Goal: Answer question/provide support

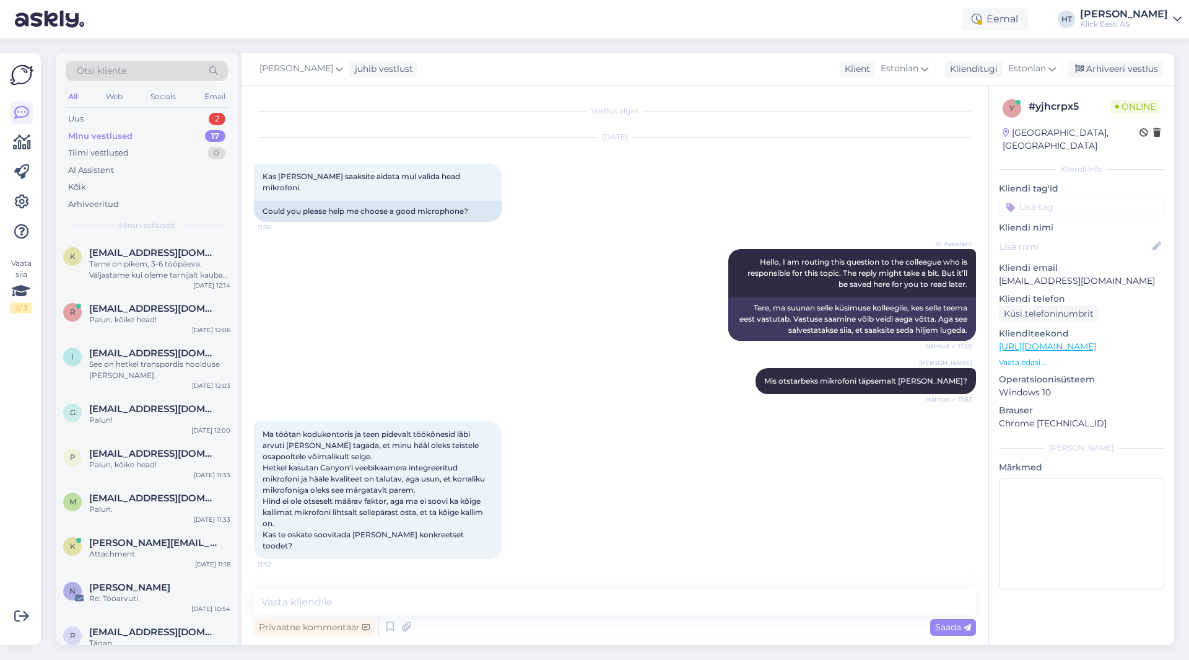
scroll to position [348, 0]
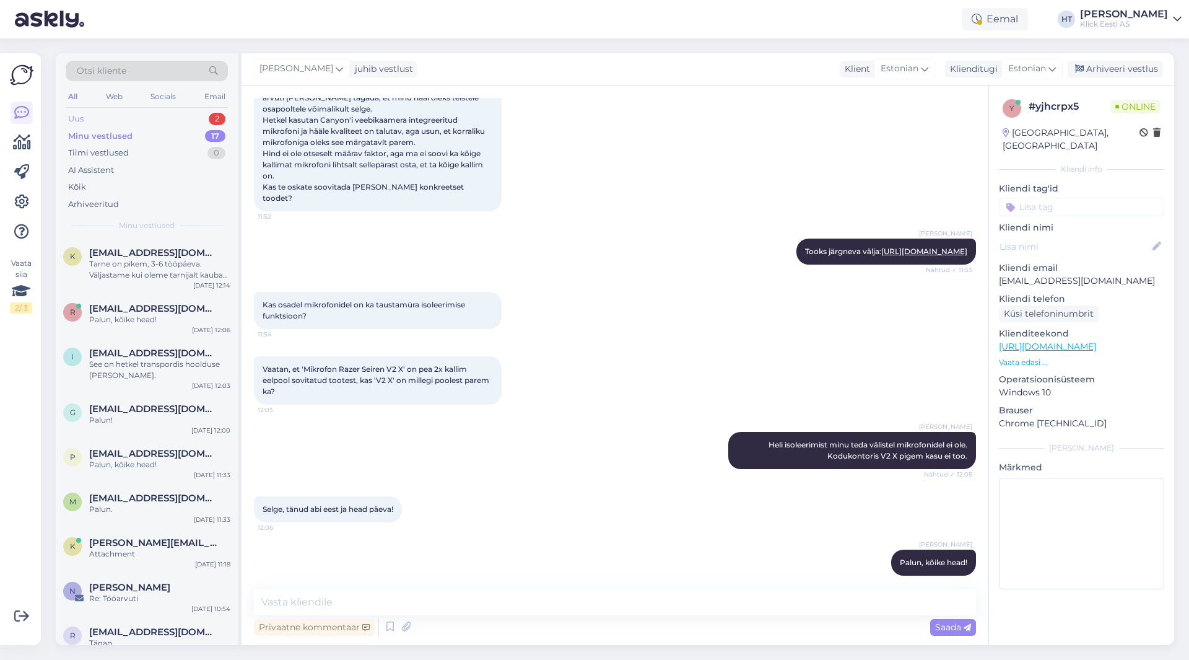
click at [184, 116] on div "Uus 2" at bounding box center [147, 118] width 162 height 17
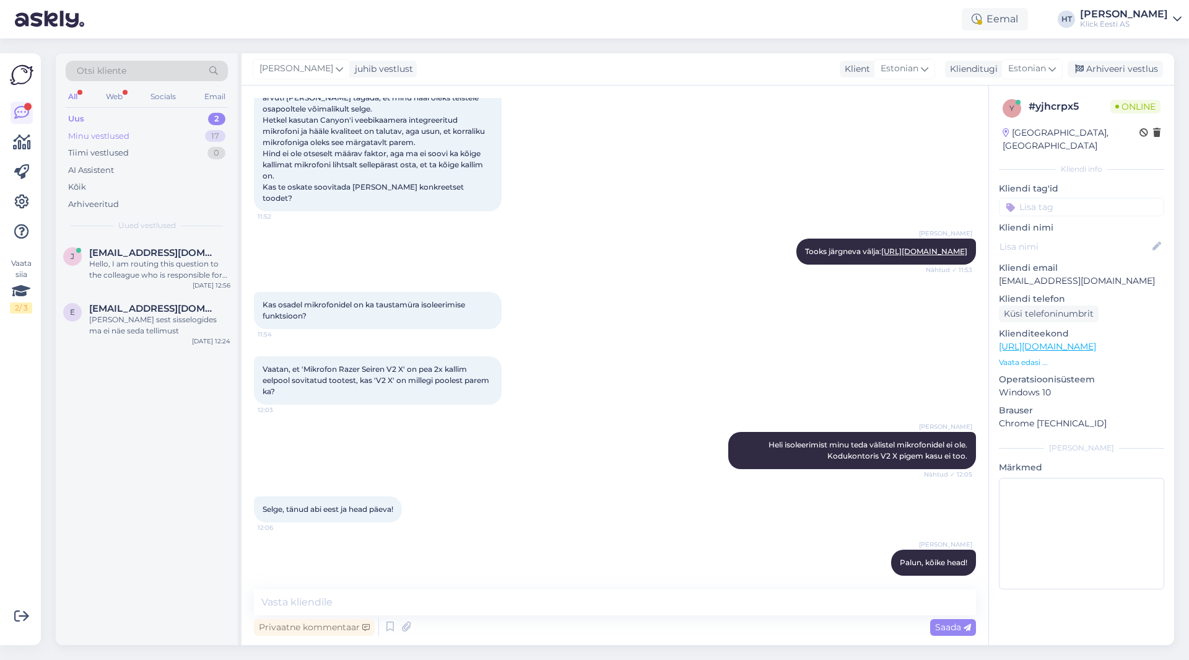
click at [164, 130] on div "Minu vestlused 17" at bounding box center [147, 136] width 162 height 17
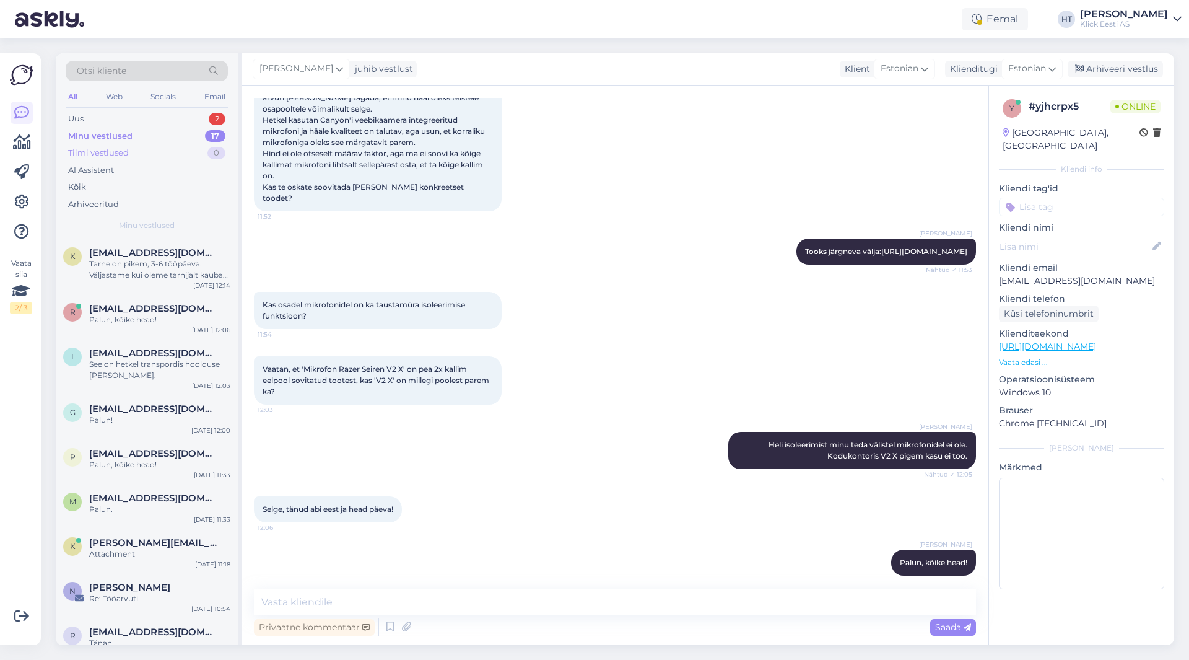
click at [175, 155] on div "Tiimi vestlused 0" at bounding box center [147, 152] width 162 height 17
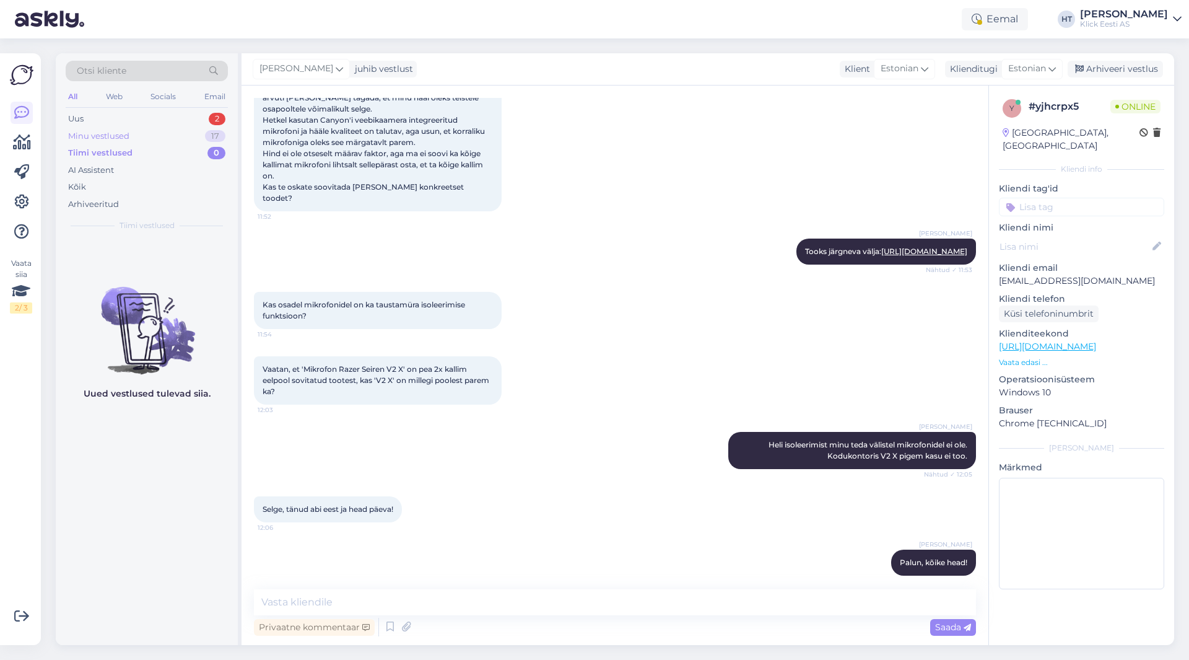
click at [173, 138] on div "Minu vestlused 17" at bounding box center [147, 136] width 162 height 17
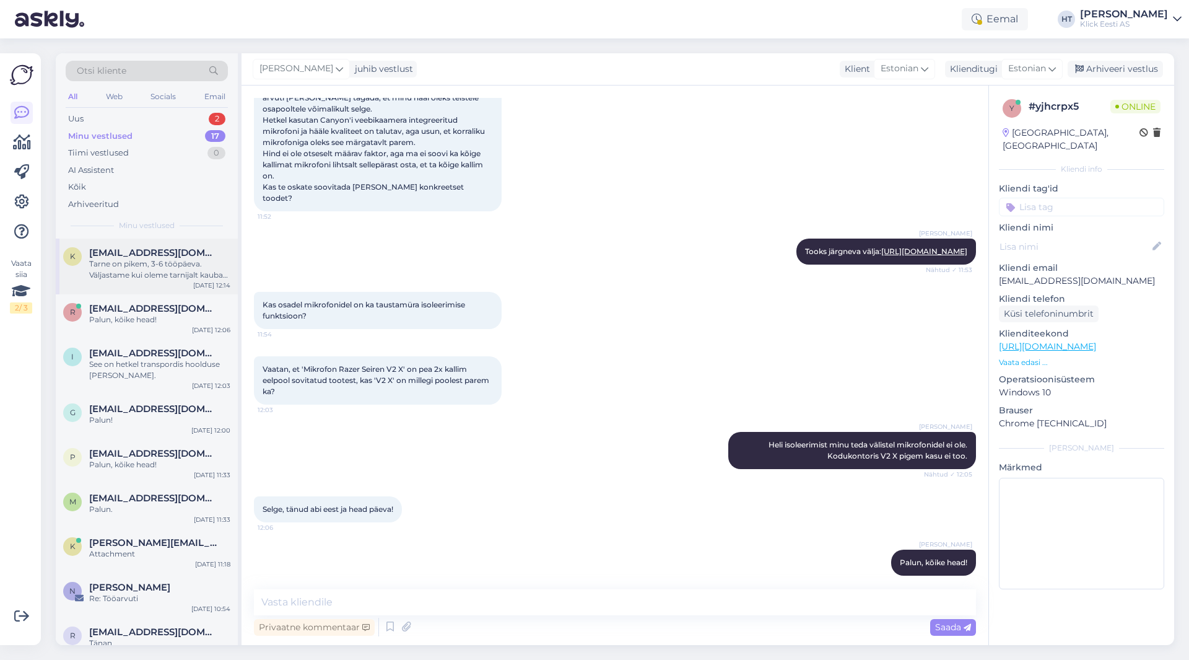
click at [168, 245] on div "k ktobreluts3@gmail.com Tarne on pikem, 3-6 tööpäeva. Väljastame kui oleme tarn…" at bounding box center [147, 266] width 182 height 56
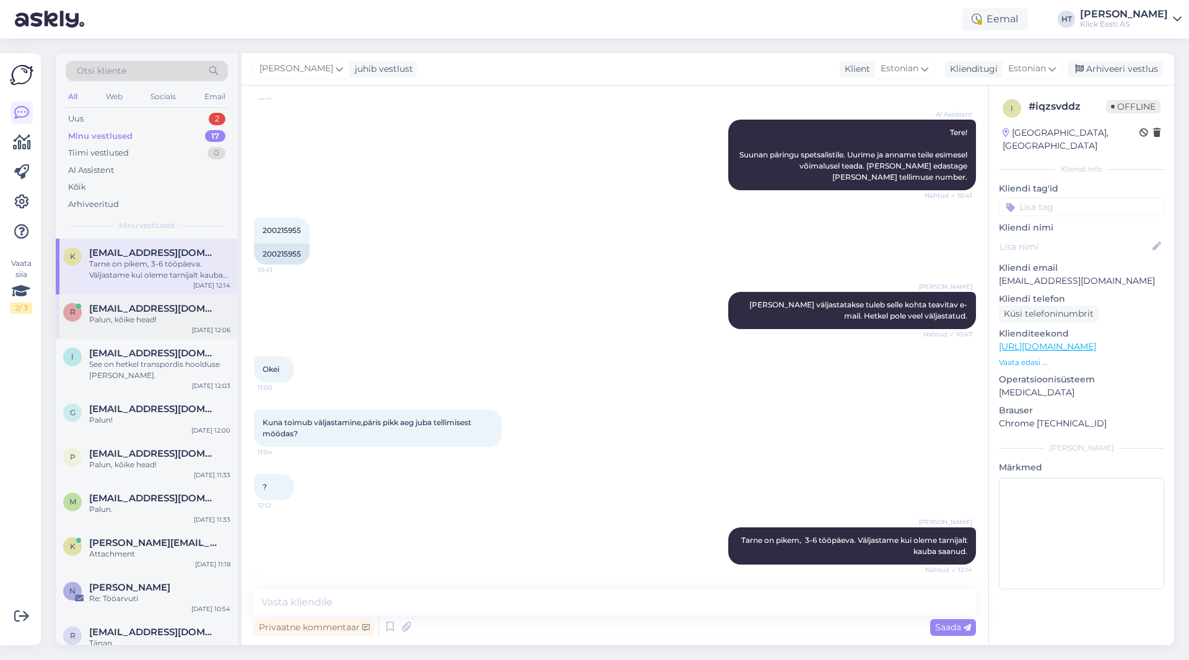
click at [155, 315] on div "Palun, kõike head!" at bounding box center [159, 319] width 141 height 11
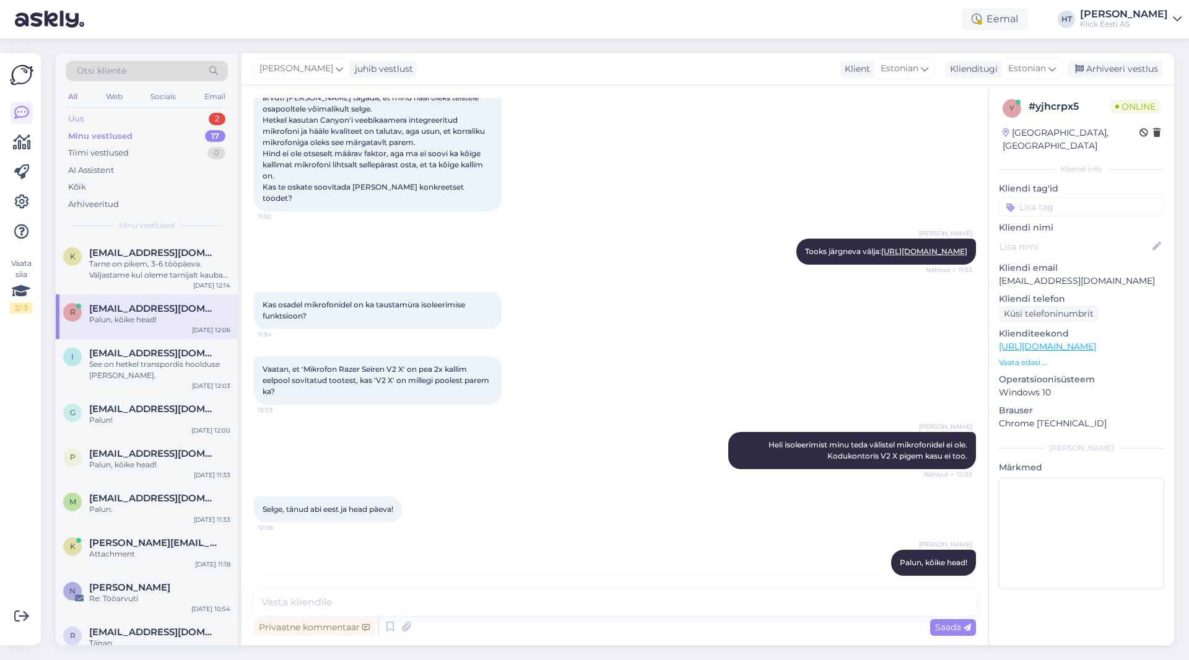
click at [198, 115] on div "Uus 2" at bounding box center [147, 118] width 162 height 17
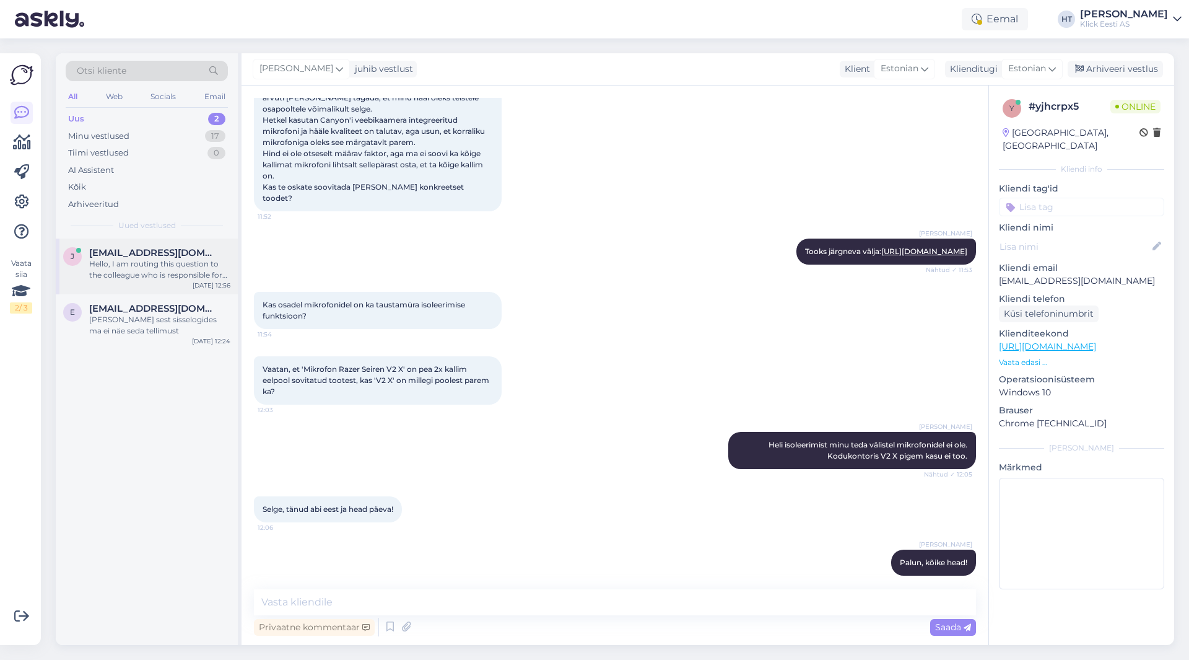
click at [192, 248] on span "[EMAIL_ADDRESS][DOMAIN_NAME]" at bounding box center [153, 252] width 129 height 11
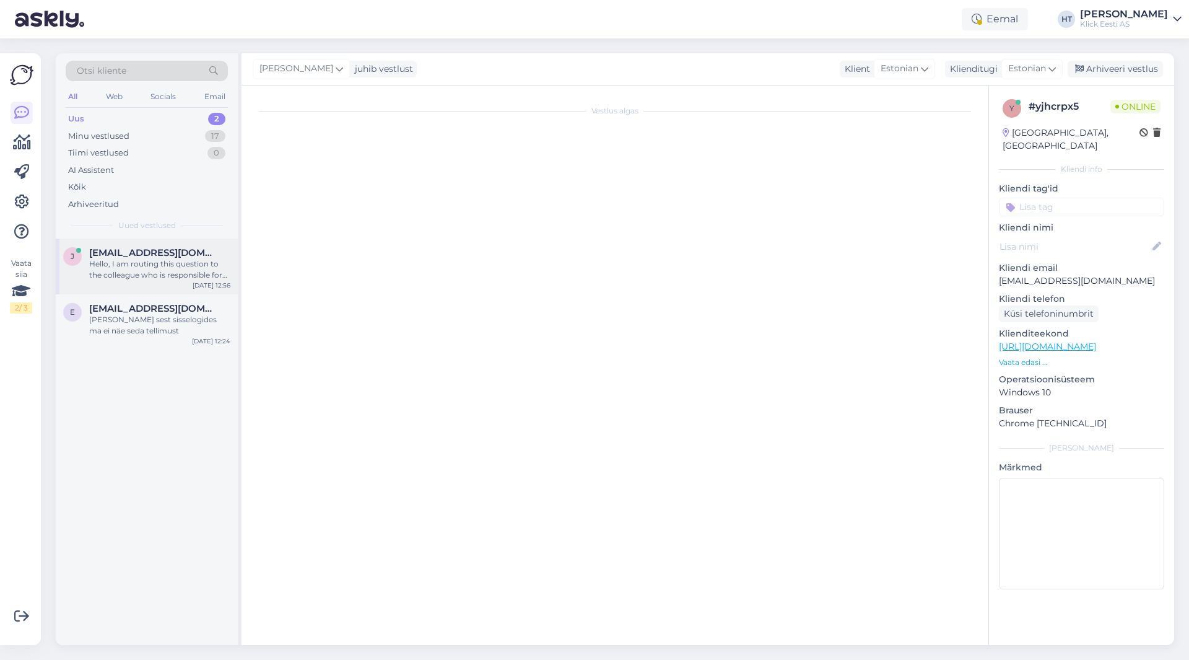
scroll to position [1, 0]
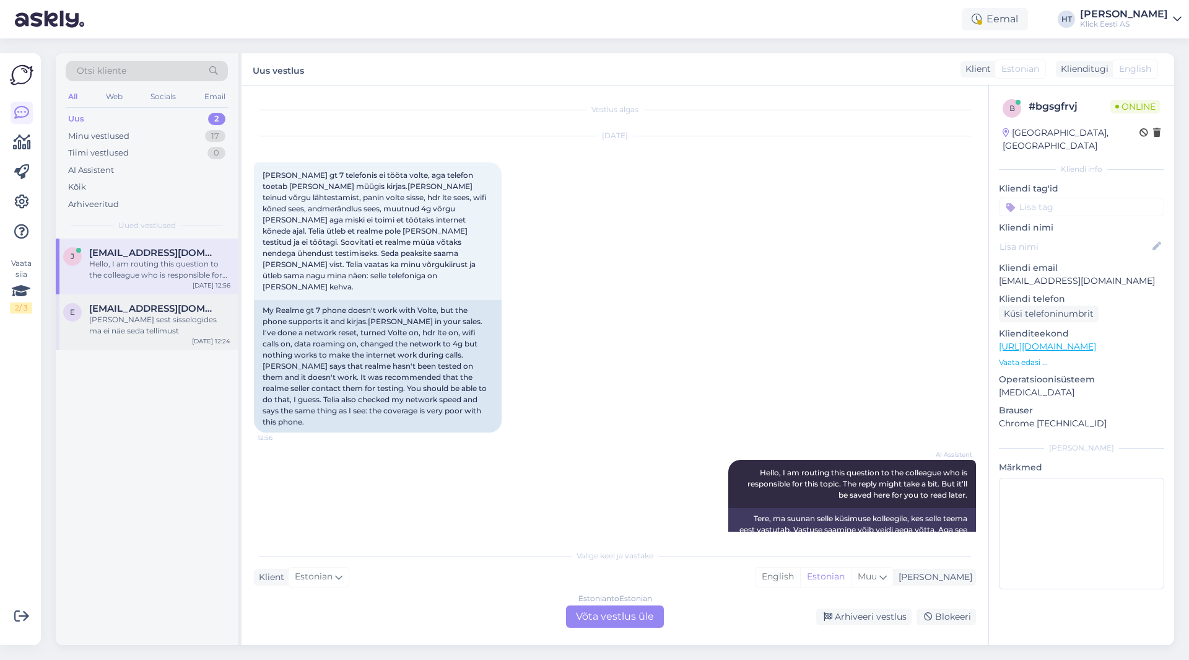
click at [172, 330] on div "[PERSON_NAME] sest sisselogides ma ei näe seda tellimust" at bounding box center [159, 325] width 141 height 22
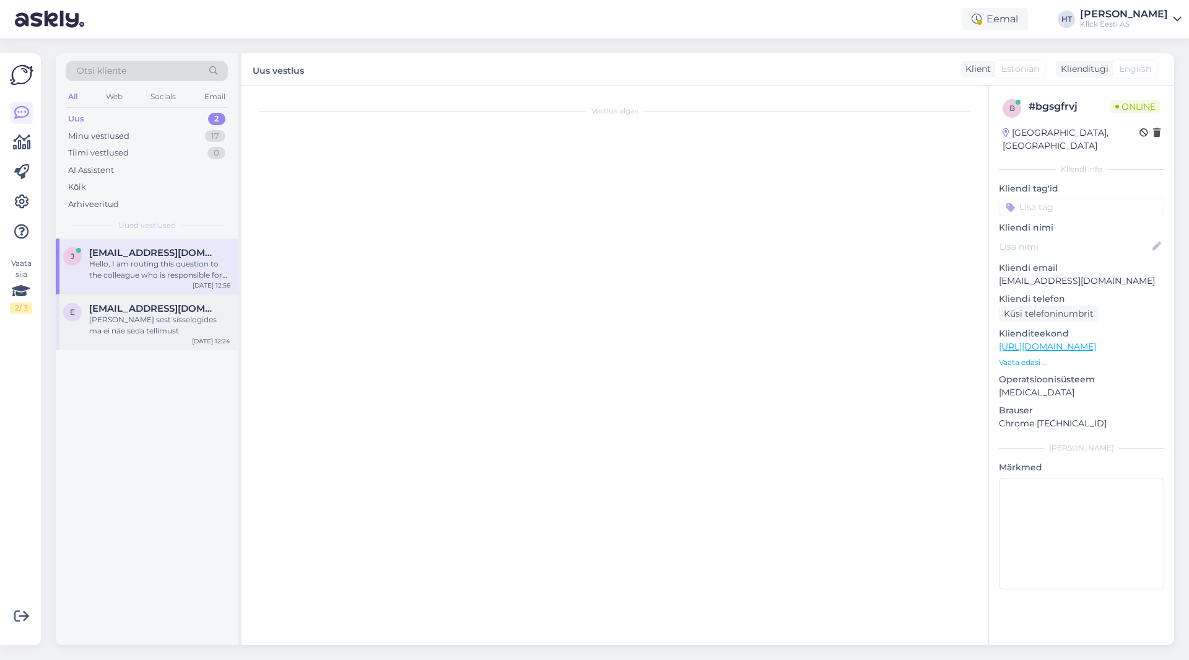
scroll to position [0, 0]
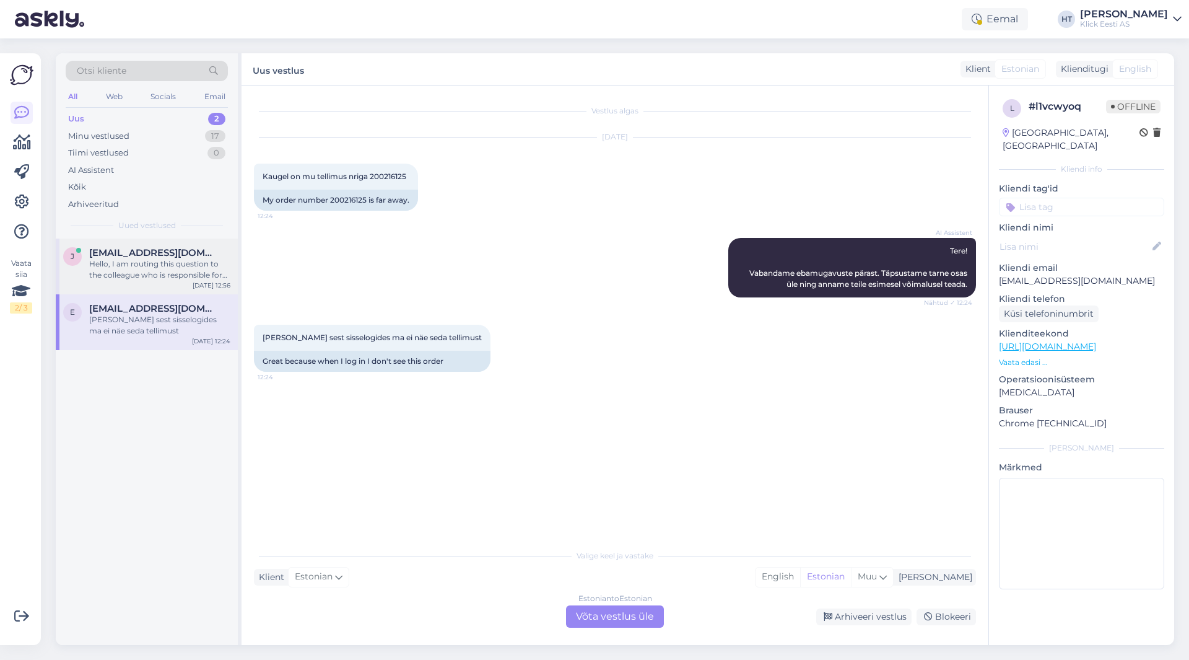
click at [173, 265] on div "Hello, I am routing this question to the colleague who is responsible for this …" at bounding box center [159, 269] width 141 height 22
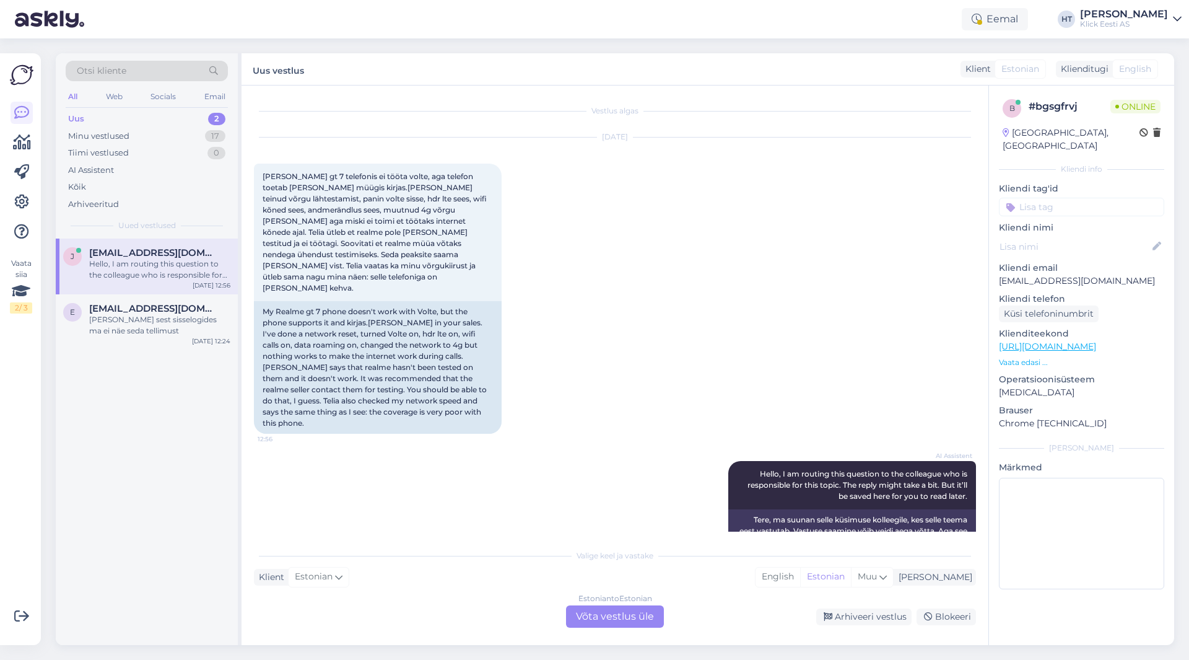
scroll to position [1, 0]
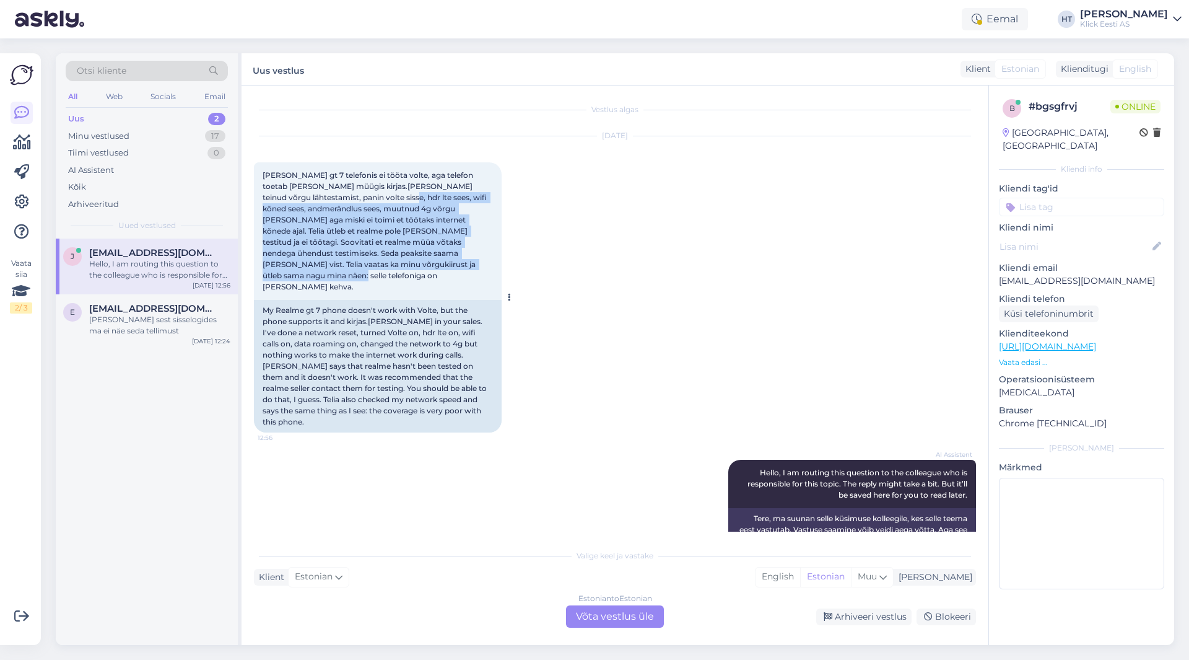
drag, startPoint x: 352, startPoint y: 196, endPoint x: 483, endPoint y: 265, distance: 147.4
click at [483, 265] on div "Minu Realme gt 7 telefonis ei tööta volte, aga telefon toetab ja teie müügis ki…" at bounding box center [378, 231] width 248 height 138
click at [418, 265] on div "Minu Realme gt 7 telefonis ei tööta volte, aga telefon toetab ja teie müügis ki…" at bounding box center [378, 231] width 248 height 138
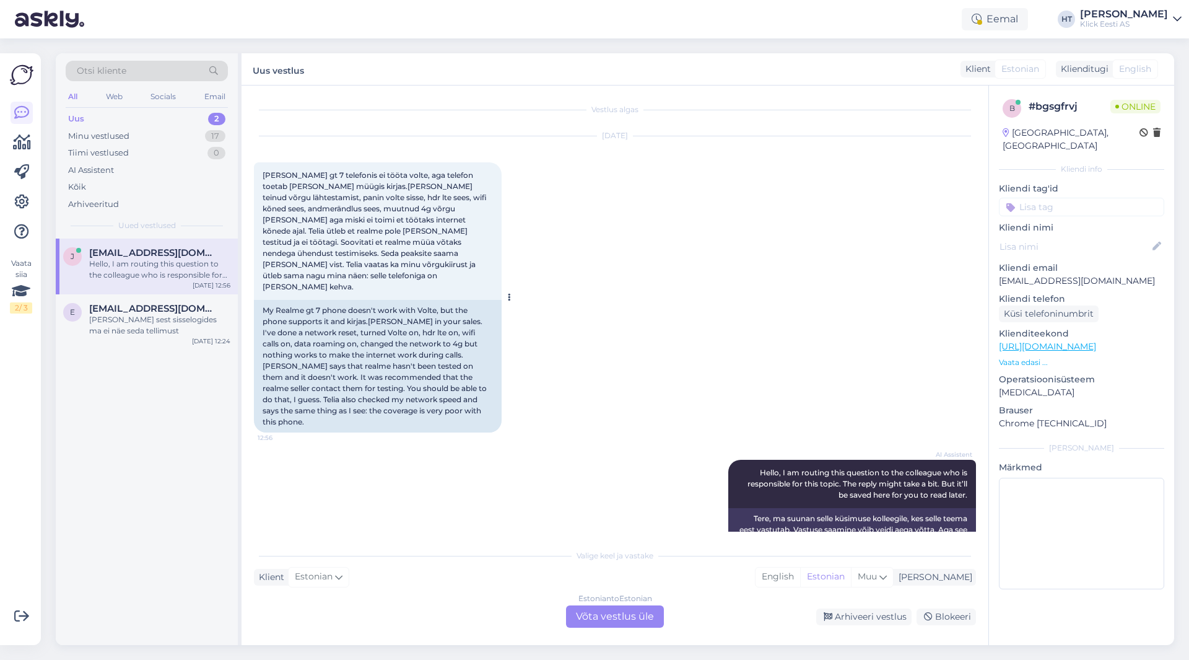
click at [418, 263] on div "Minu Realme gt 7 telefonis ei tööta volte, aga telefon toetab ja teie müügis ki…" at bounding box center [378, 231] width 248 height 138
click at [544, 242] on div "Sep 16 2025 Minu Realme gt 7 telefonis ei tööta volte, aga telefon toetab ja te…" at bounding box center [615, 284] width 722 height 323
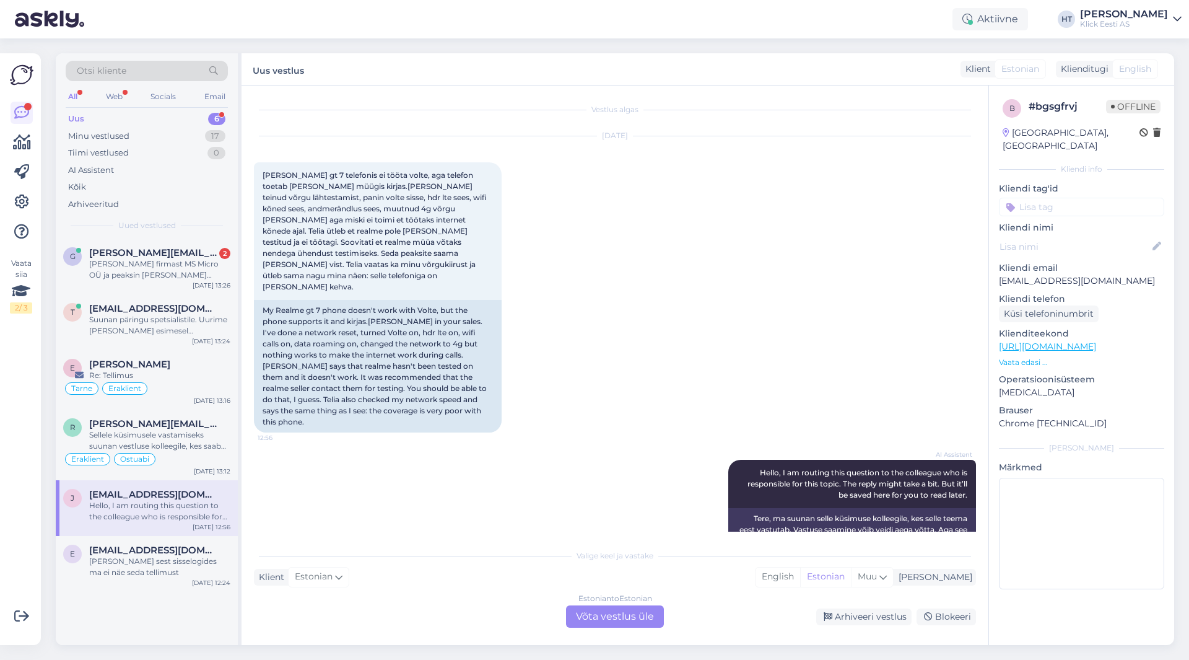
click at [182, 119] on div "Uus 6" at bounding box center [147, 118] width 162 height 17
click at [169, 570] on div "[PERSON_NAME] sest sisselogides ma ei näe seda tellimust" at bounding box center [159, 567] width 141 height 22
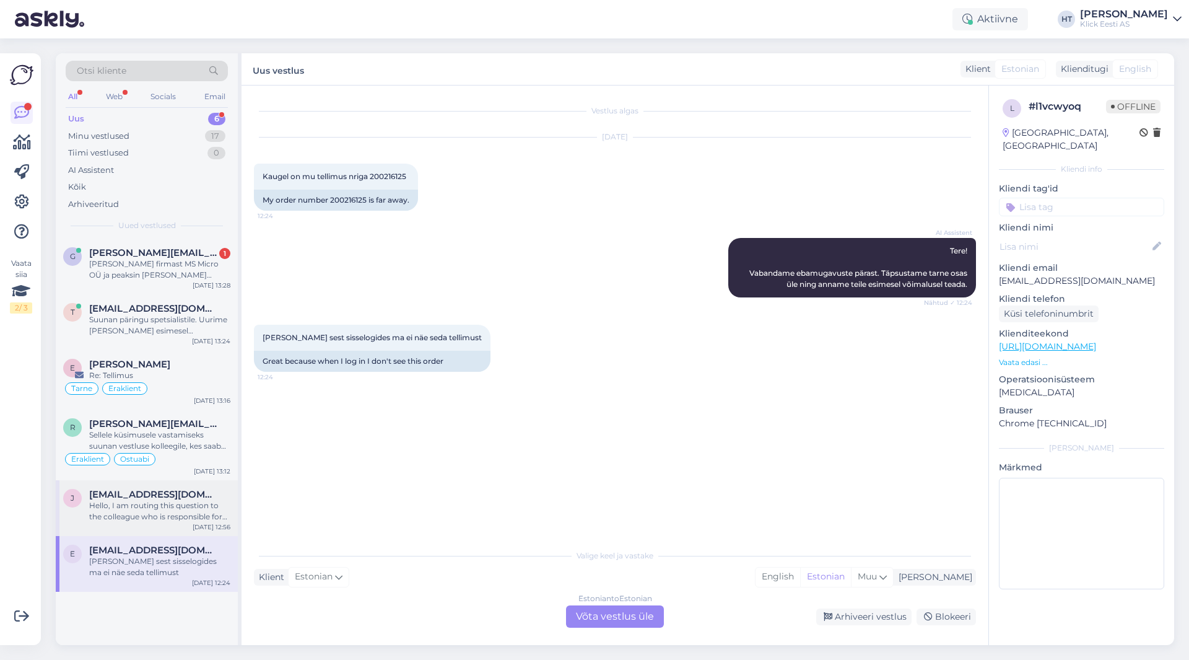
click at [169, 523] on div "j jaanika.paulus16@gmail.com Hello, I am routing this question to the colleague…" at bounding box center [147, 508] width 182 height 56
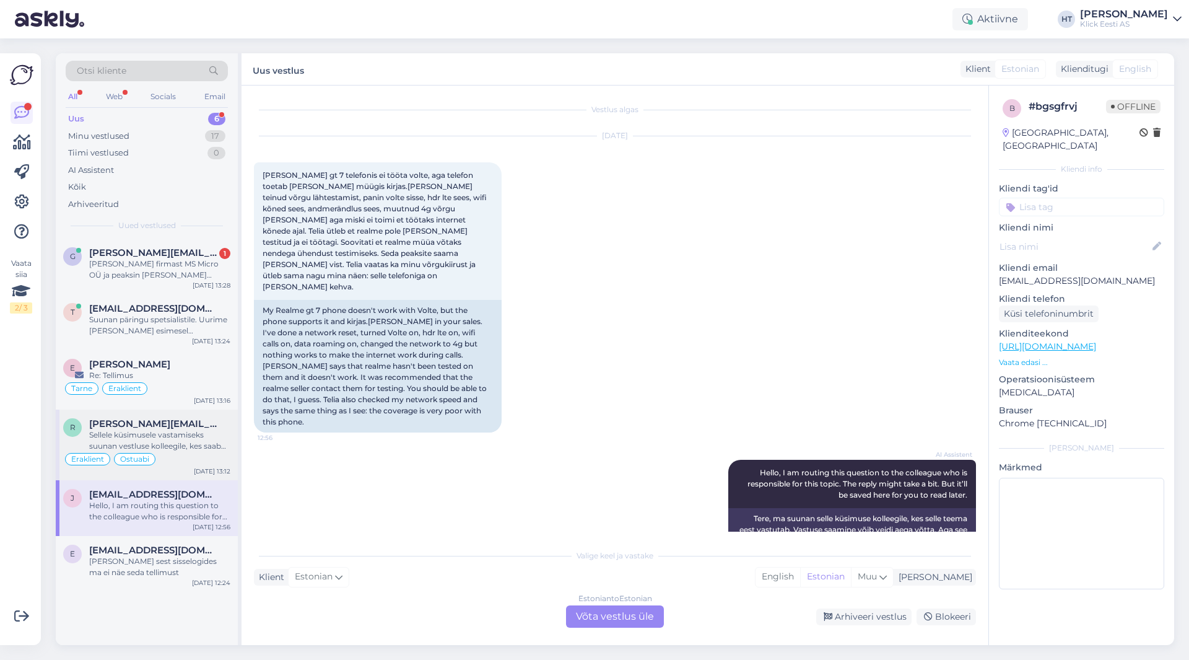
click at [171, 478] on div "r rene.hansen@mail.ee Sellele küsimusele vastamiseks suunan vestluse kolleegile…" at bounding box center [147, 444] width 182 height 71
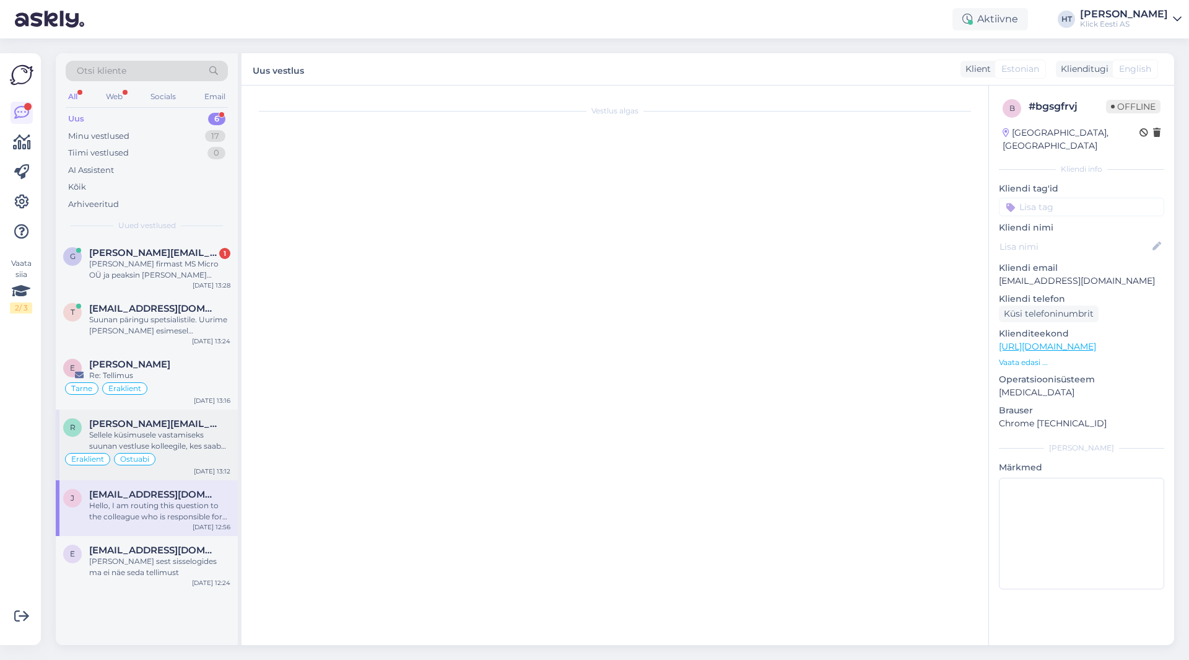
scroll to position [924, 0]
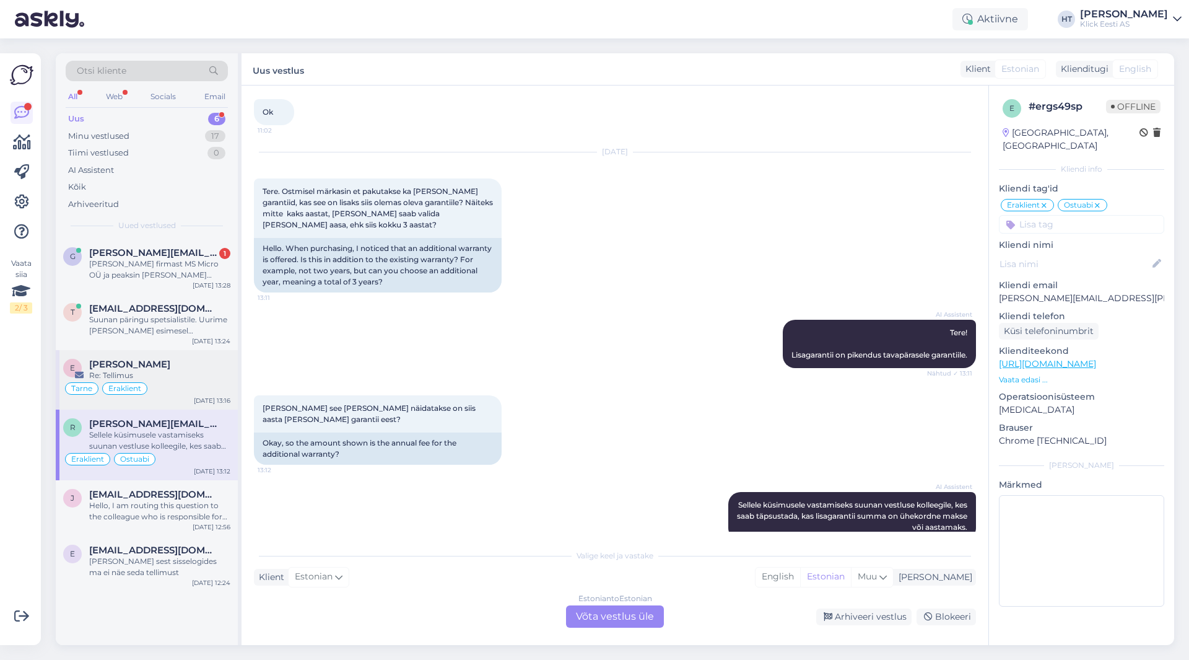
click at [177, 387] on div "Tarne Eraklient" at bounding box center [146, 388] width 167 height 15
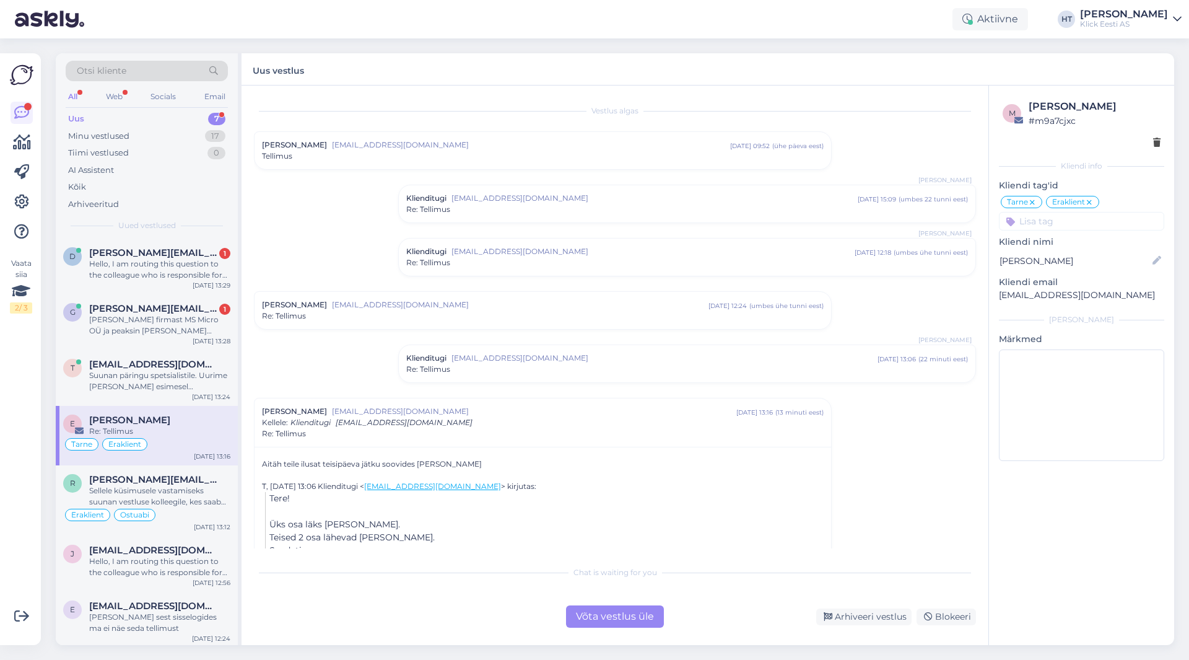
click at [6, 480] on div "Vaata siia 2 / 3 Võimalused Veendu, et Askly loob sulle väärtust. Sulge Ühenda …" at bounding box center [20, 349] width 41 height 592
click at [153, 615] on div "[PERSON_NAME] sest sisselogides ma ei näe seda tellimust" at bounding box center [159, 620] width 141 height 22
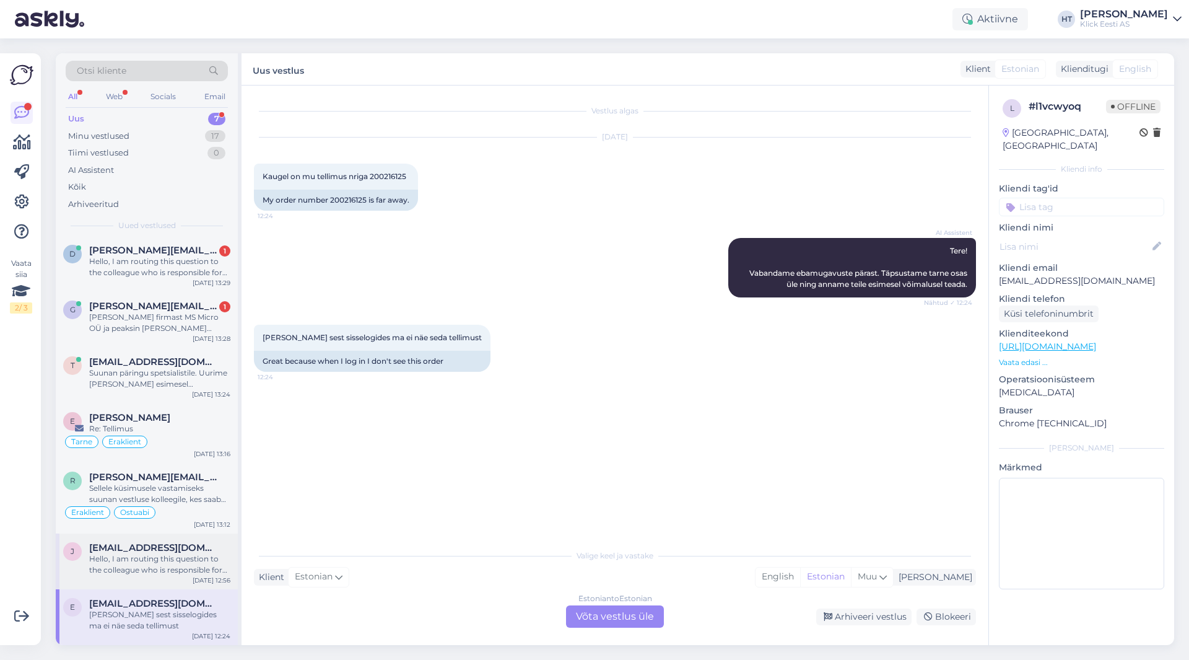
click at [205, 553] on div "Hello, I am routing this question to the colleague who is responsible for this …" at bounding box center [159, 564] width 141 height 22
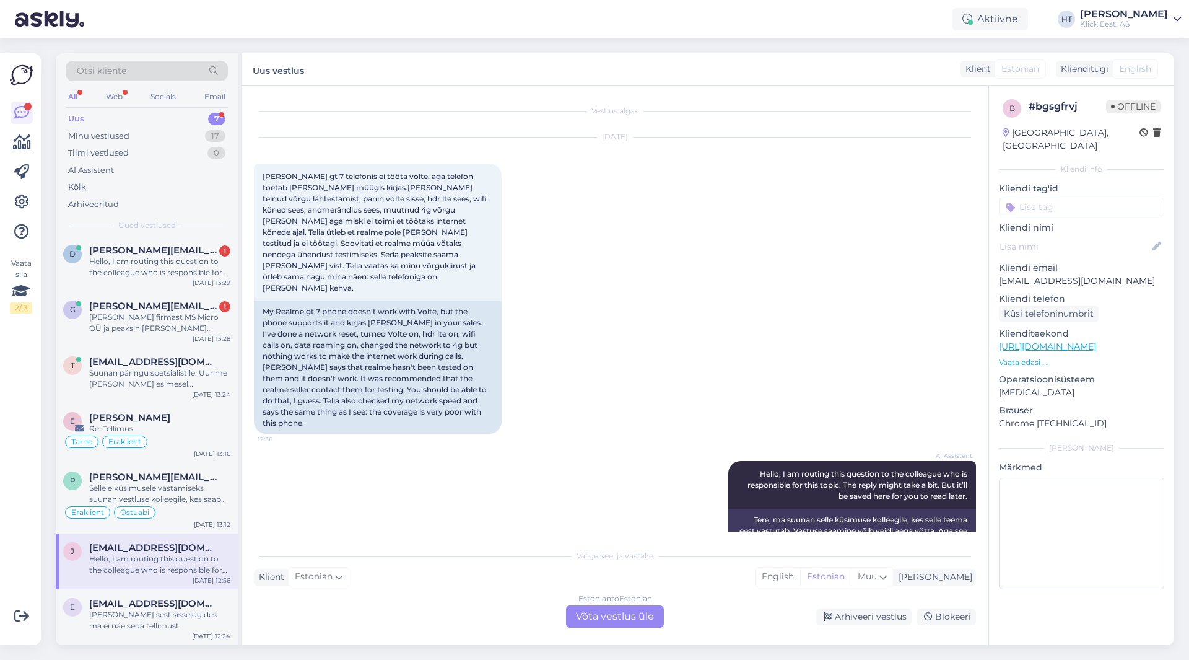
scroll to position [1, 0]
click at [187, 482] on span "[PERSON_NAME][EMAIL_ADDRESS][PERSON_NAME][DOMAIN_NAME]" at bounding box center [153, 476] width 129 height 11
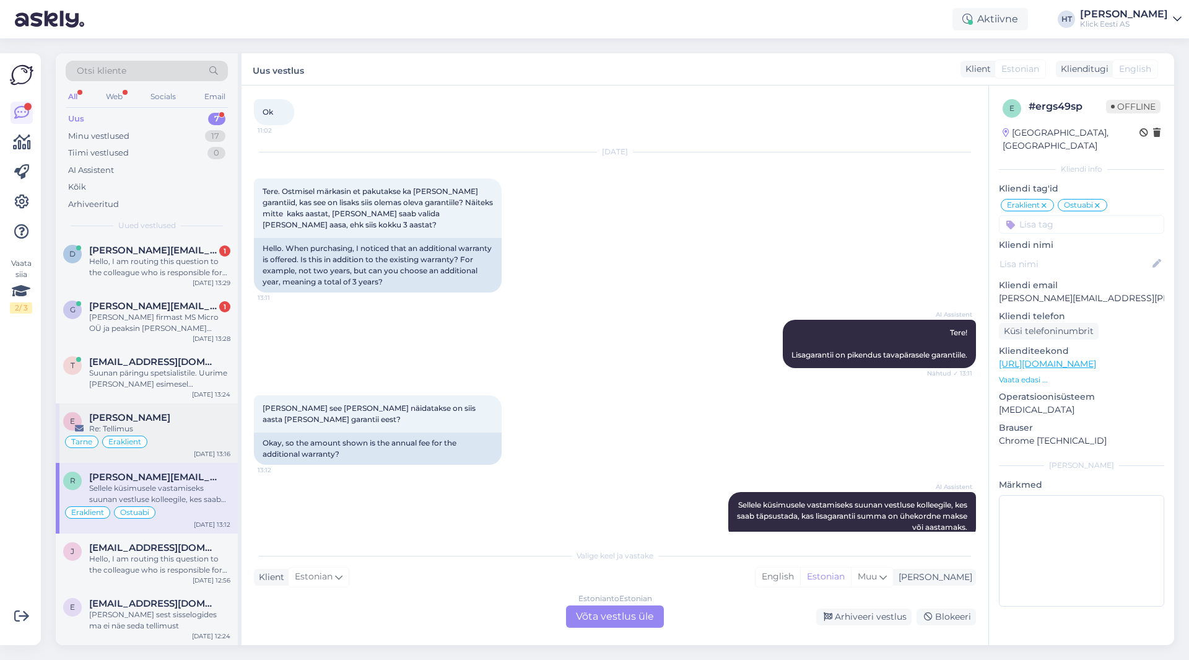
click at [206, 440] on div "Tarne Eraklient" at bounding box center [146, 441] width 167 height 15
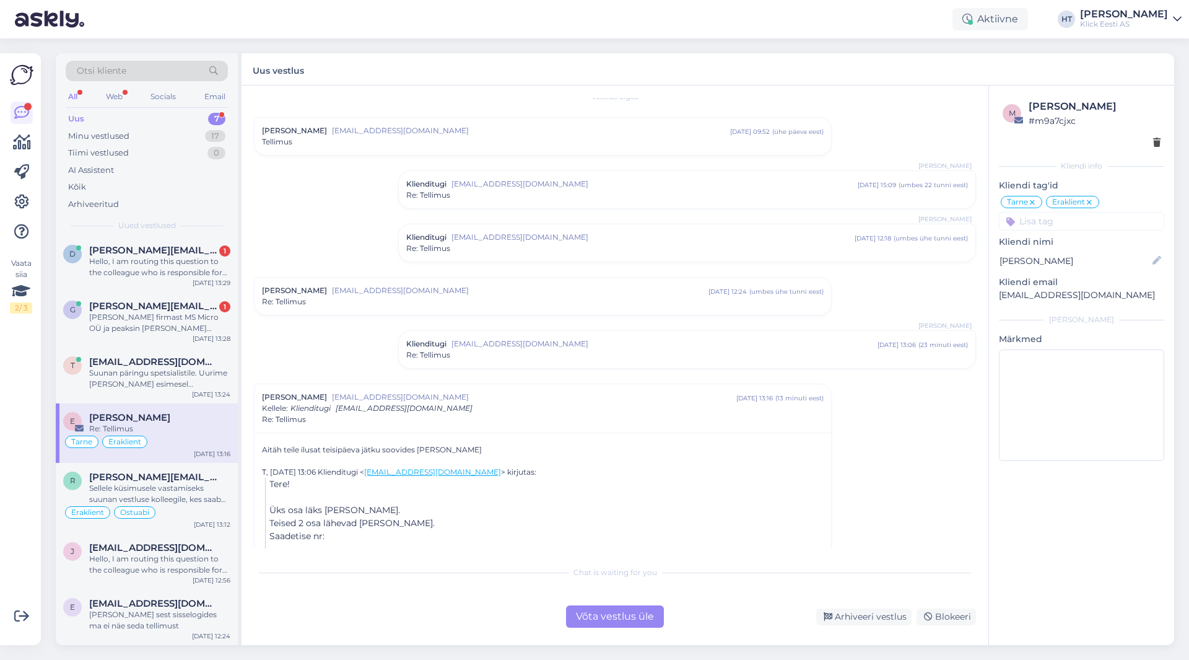
scroll to position [0, 0]
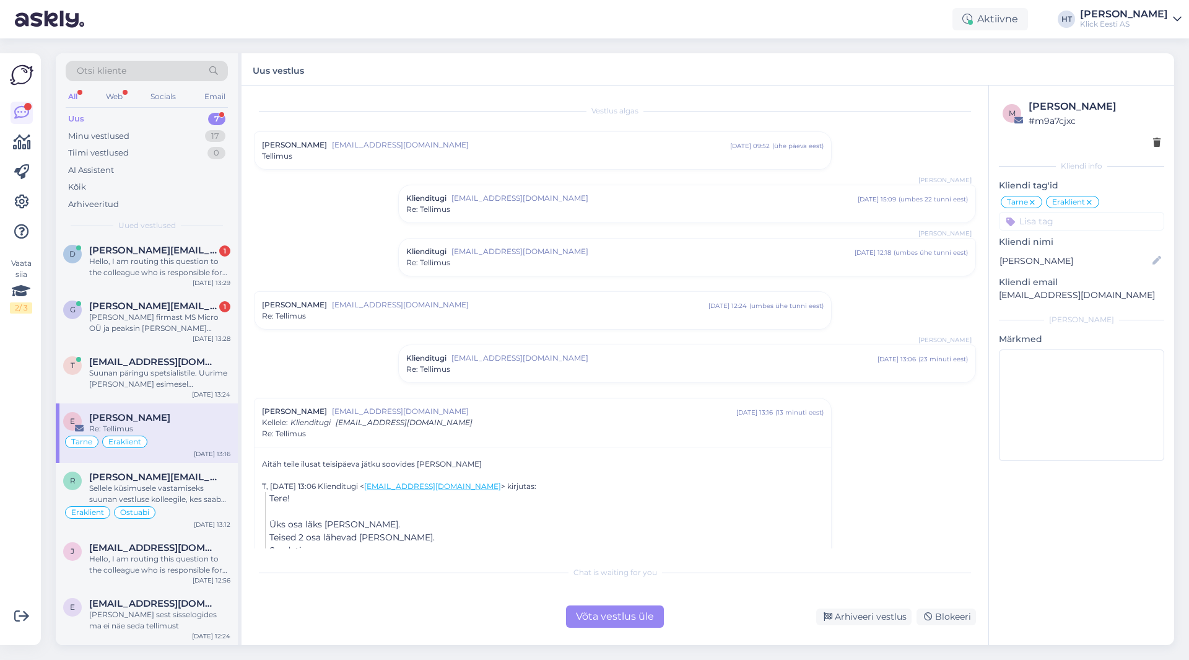
click at [755, 378] on div "Klienditugi klienditugi@klick.ee sept 16 13:06 ( 23 minuti eest ) Re: Tellimus" at bounding box center [687, 363] width 577 height 37
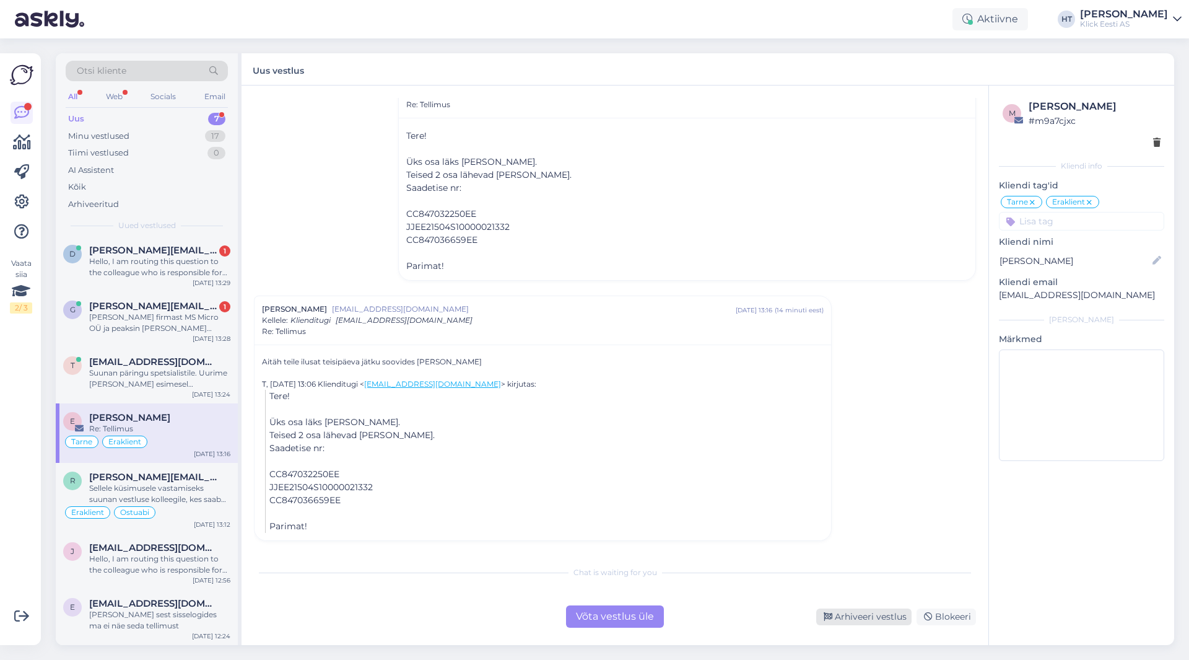
click at [861, 618] on div "Arhiveeri vestlus" at bounding box center [863, 616] width 95 height 17
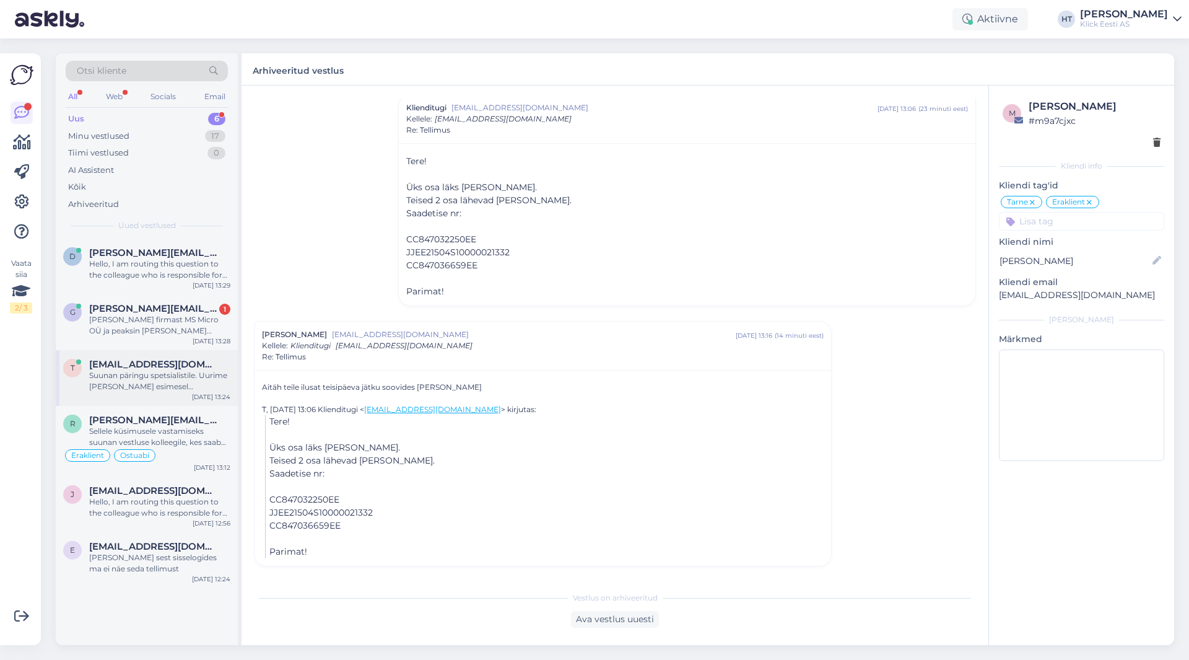
click at [146, 378] on div "Suunan päringu spetsialistile. Uurime ja anname teada esimesel võimalusel." at bounding box center [159, 381] width 141 height 22
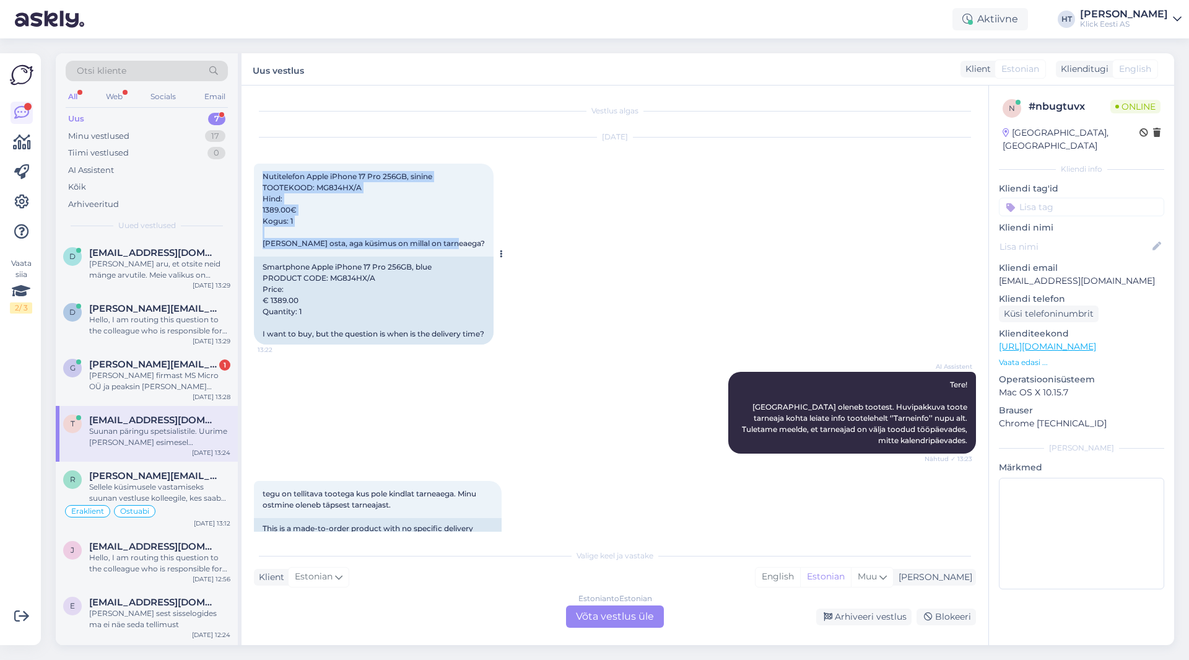
drag, startPoint x: 263, startPoint y: 174, endPoint x: 456, endPoint y: 241, distance: 203.9
click at [456, 241] on div "Nutitelefon Apple iPhone 17 Pro 256GB, sinine TOOTEKOOD: MG8J4HX/A Hind: 1389.0…" at bounding box center [374, 210] width 240 height 93
drag, startPoint x: 456, startPoint y: 245, endPoint x: 263, endPoint y: 176, distance: 204.6
click at [263, 176] on div "Nutitelefon Apple iPhone 17 Pro 256GB, sinine TOOTEKOOD: MG8J4HX/A Hind: 1389.0…" at bounding box center [374, 210] width 240 height 93
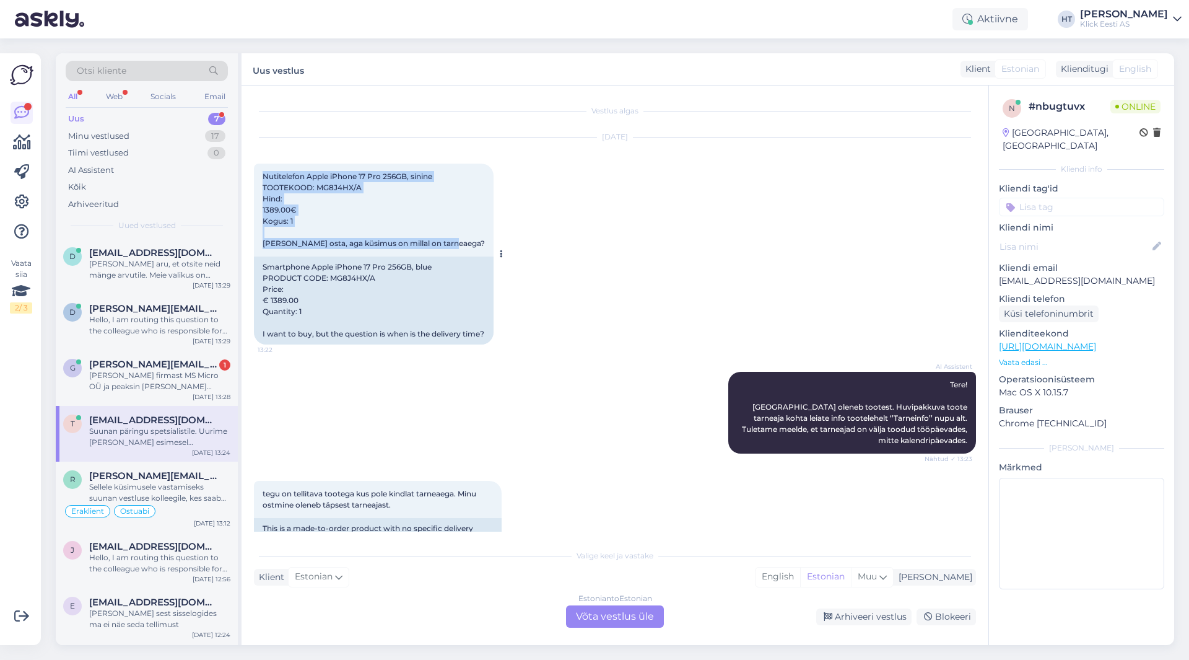
click at [263, 176] on span "Nutitelefon Apple iPhone 17 Pro 256GB, sinine TOOTEKOOD: MG8J4HX/A Hind: 1389.0…" at bounding box center [374, 210] width 222 height 76
drag, startPoint x: 263, startPoint y: 176, endPoint x: 473, endPoint y: 239, distance: 219.3
click at [473, 239] on div "Nutitelefon Apple iPhone 17 Pro 256GB, sinine TOOTEKOOD: MG8J4HX/A Hind: 1389.0…" at bounding box center [374, 210] width 240 height 93
click at [472, 242] on div "Nutitelefon Apple iPhone 17 Pro 256GB, sinine TOOTEKOOD: MG8J4HX/A Hind: 1389.0…" at bounding box center [374, 210] width 240 height 93
drag, startPoint x: 463, startPoint y: 247, endPoint x: 265, endPoint y: 178, distance: 210.0
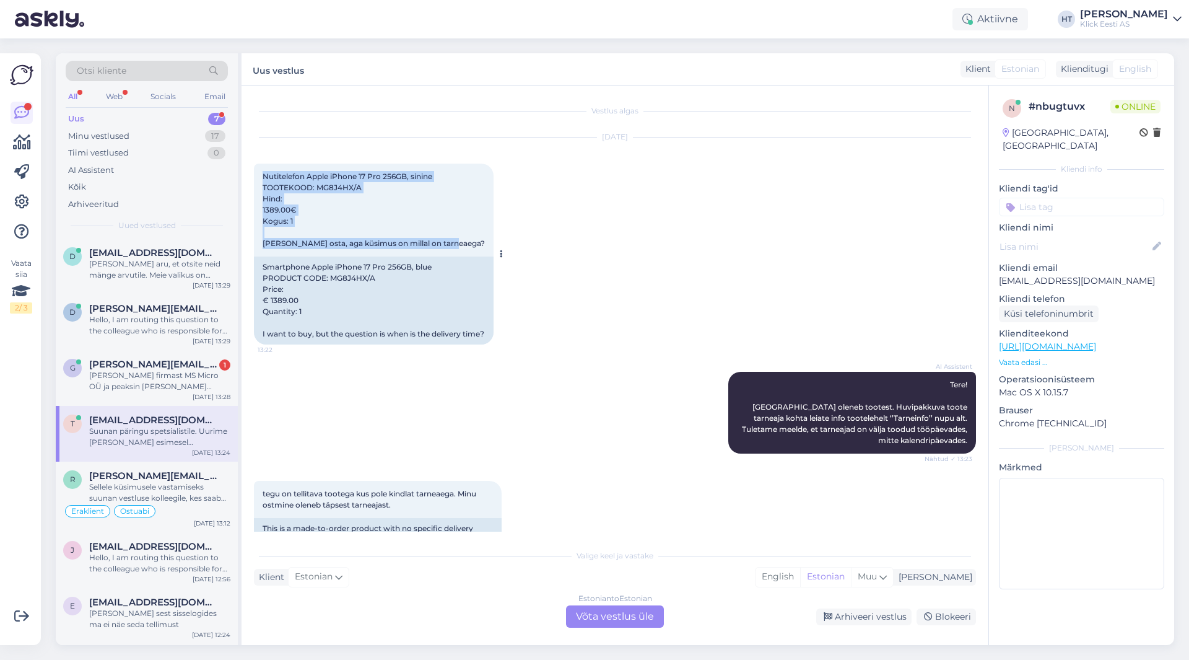
click at [265, 178] on div "Nutitelefon Apple iPhone 17 Pro 256GB, sinine TOOTEKOOD: MG8J4HX/A Hind: 1389.0…" at bounding box center [374, 210] width 240 height 93
click at [265, 178] on span "Nutitelefon Apple iPhone 17 Pro 256GB, sinine TOOTEKOOD: MG8J4HX/A Hind: 1389.0…" at bounding box center [374, 210] width 222 height 76
drag, startPoint x: 263, startPoint y: 176, endPoint x: 489, endPoint y: 245, distance: 236.9
click at [489, 245] on div "Nutitelefon Apple iPhone 17 Pro 256GB, sinine TOOTEKOOD: MG8J4HX/A Hind: 1389.0…" at bounding box center [374, 210] width 240 height 93
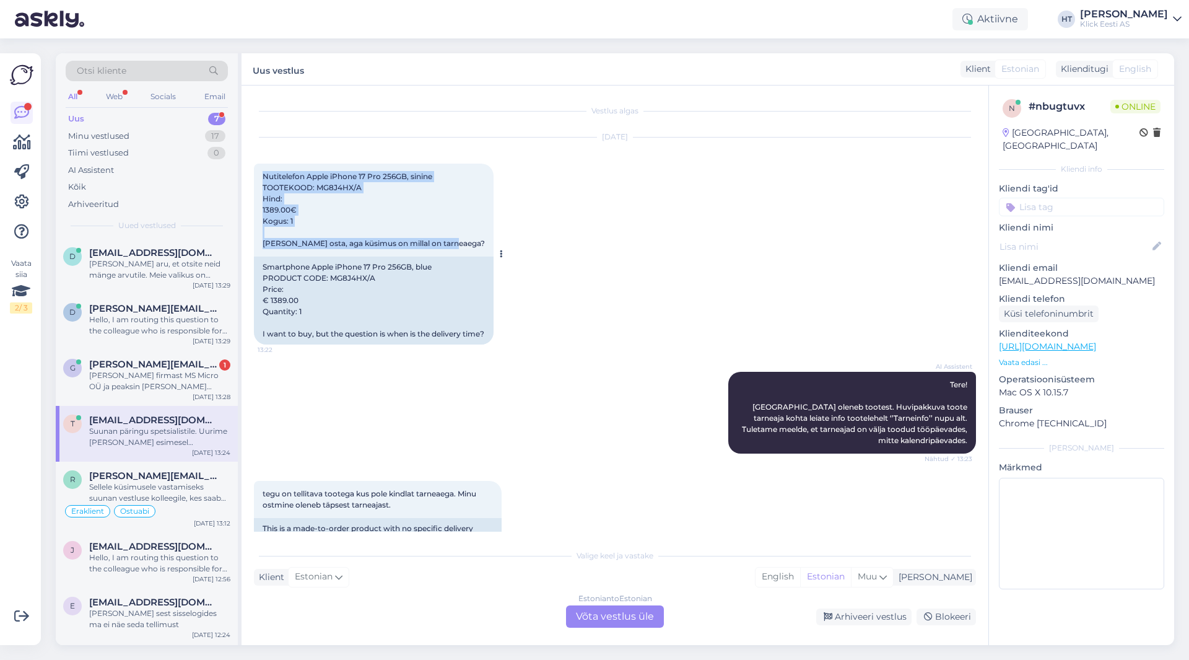
drag, startPoint x: 485, startPoint y: 245, endPoint x: 263, endPoint y: 177, distance: 231.8
click at [263, 177] on div "Nutitelefon Apple iPhone 17 Pro 256GB, sinine TOOTEKOOD: MG8J4HX/A Hind: 1389.0…" at bounding box center [374, 210] width 240 height 93
click at [263, 177] on span "Nutitelefon Apple iPhone 17 Pro 256GB, sinine TOOTEKOOD: MG8J4HX/A Hind: 1389.0…" at bounding box center [374, 210] width 222 height 76
drag, startPoint x: 263, startPoint y: 177, endPoint x: 470, endPoint y: 247, distance: 217.8
click at [470, 247] on div "Nutitelefon Apple iPhone 17 Pro 256GB, sinine TOOTEKOOD: MG8J4HX/A Hind: 1389.0…" at bounding box center [374, 210] width 240 height 93
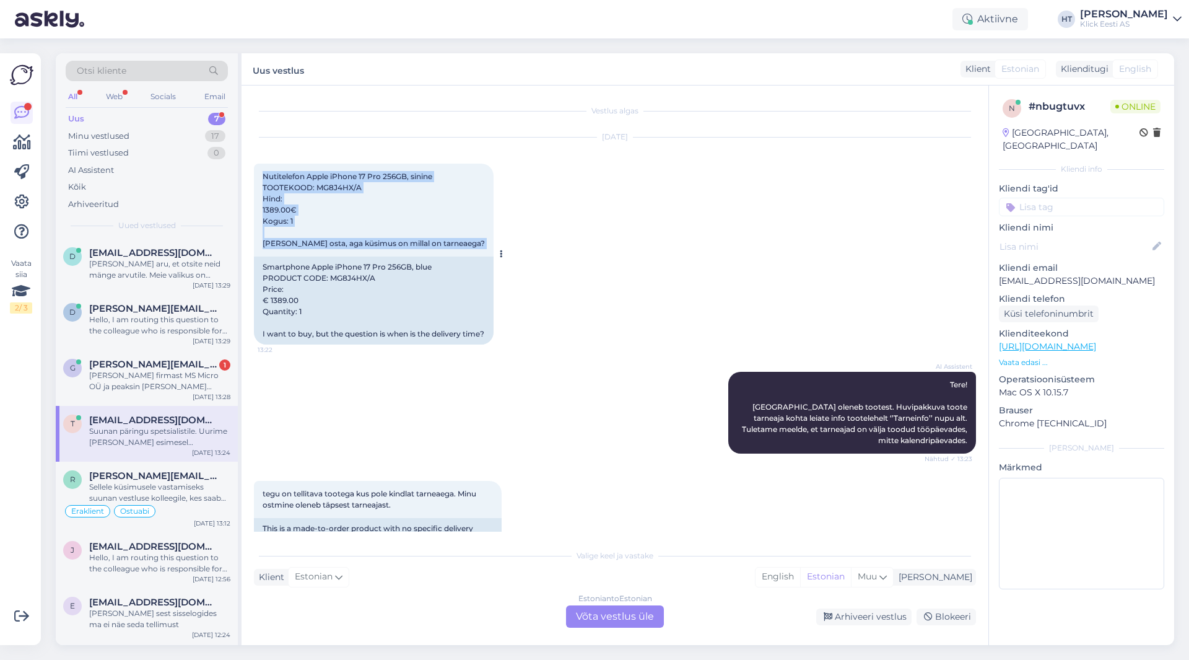
click at [473, 245] on div "Nutitelefon Apple iPhone 17 Pro 256GB, sinine TOOTEKOOD: MG8J4HX/A Hind: 1389.0…" at bounding box center [374, 210] width 240 height 93
drag, startPoint x: 473, startPoint y: 245, endPoint x: 263, endPoint y: 172, distance: 222.0
click at [263, 172] on div "Nutitelefon Apple iPhone 17 Pro 256GB, sinine TOOTEKOOD: MG8J4HX/A Hind: 1389.0…" at bounding box center [374, 210] width 240 height 93
click at [263, 172] on span "Nutitelefon Apple iPhone 17 Pro 256GB, sinine TOOTEKOOD: MG8J4HX/A Hind: 1389.0…" at bounding box center [374, 210] width 222 height 76
drag, startPoint x: 263, startPoint y: 172, endPoint x: 475, endPoint y: 248, distance: 224.6
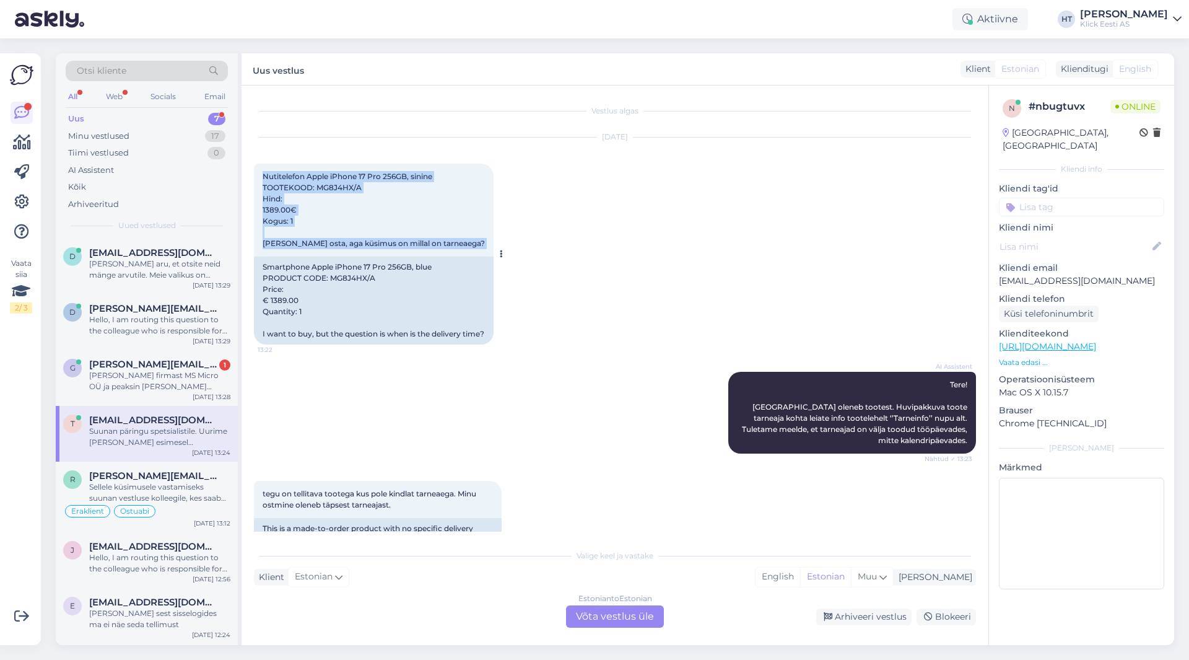
click at [475, 248] on div "Nutitelefon Apple iPhone 17 Pro 256GB, sinine TOOTEKOOD: MG8J4HX/A Hind: 1389.0…" at bounding box center [374, 210] width 240 height 93
drag, startPoint x: 475, startPoint y: 245, endPoint x: 255, endPoint y: 170, distance: 232.3
click at [248, 168] on div "Vestlus algas Sep 16 2025 Nutitelefon Apple iPhone 17 Pro 256GB, sinine TOOTEKO…" at bounding box center [615, 364] width 747 height 559
click at [263, 173] on span "Nutitelefon Apple iPhone 17 Pro 256GB, sinine TOOTEKOOD: MG8J4HX/A Hind: 1389.0…" at bounding box center [374, 210] width 222 height 76
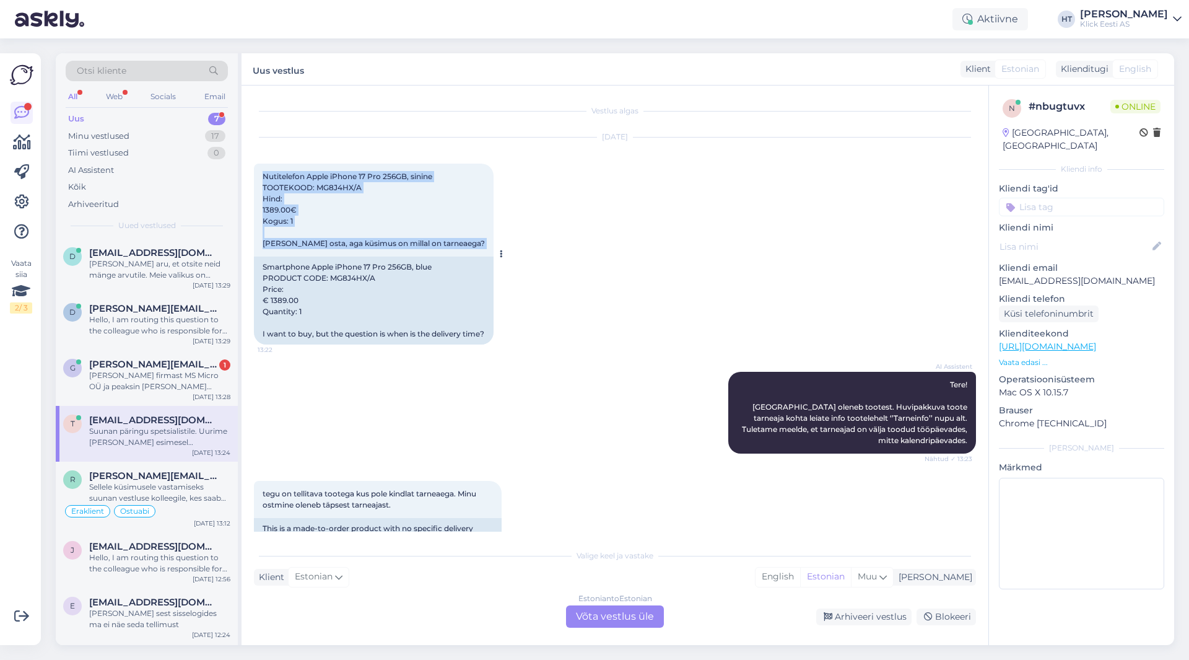
drag, startPoint x: 263, startPoint y: 173, endPoint x: 476, endPoint y: 241, distance: 223.7
click at [476, 240] on div "Nutitelefon Apple iPhone 17 Pro 256GB, sinine TOOTEKOOD: MG8J4HX/A Hind: 1389.0…" at bounding box center [374, 210] width 240 height 93
click at [477, 242] on div "Nutitelefon Apple iPhone 17 Pro 256GB, sinine TOOTEKOOD: MG8J4HX/A Hind: 1389.0…" at bounding box center [374, 210] width 240 height 93
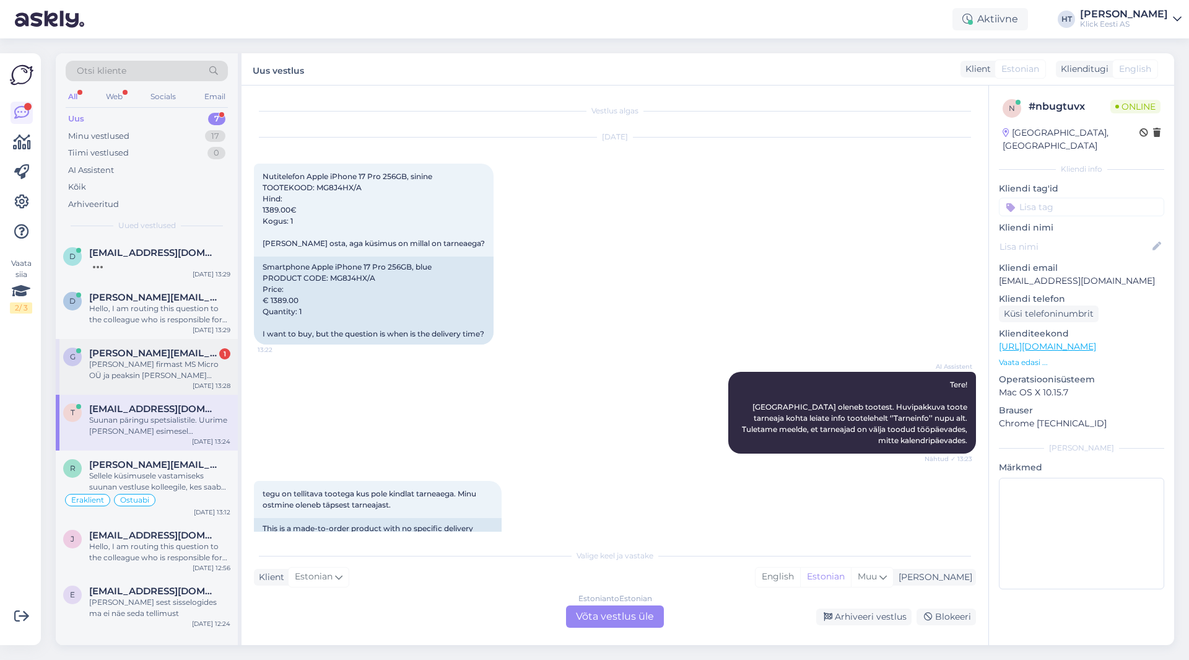
click at [195, 364] on div "Olen Gunnar Niitsoo firmast MS Micro OÜ ja peaksin olema teie kauplustest oste …" at bounding box center [159, 370] width 141 height 22
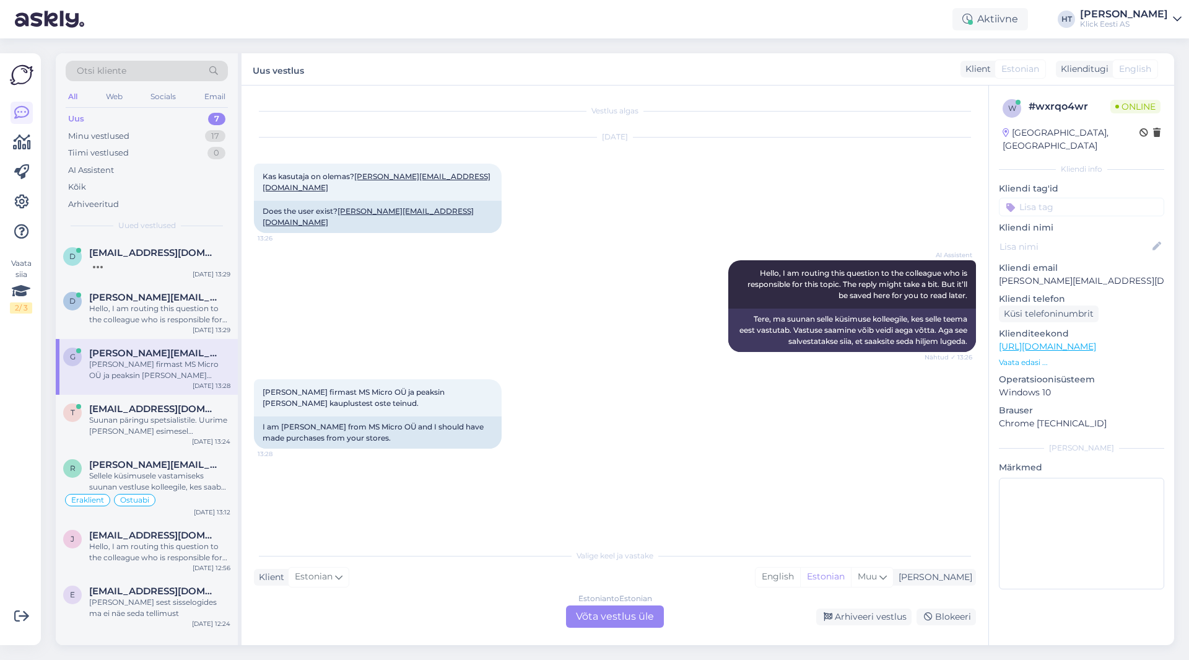
click at [649, 622] on div "Estonian to Estonian Võta vestlus üle" at bounding box center [615, 616] width 98 height 22
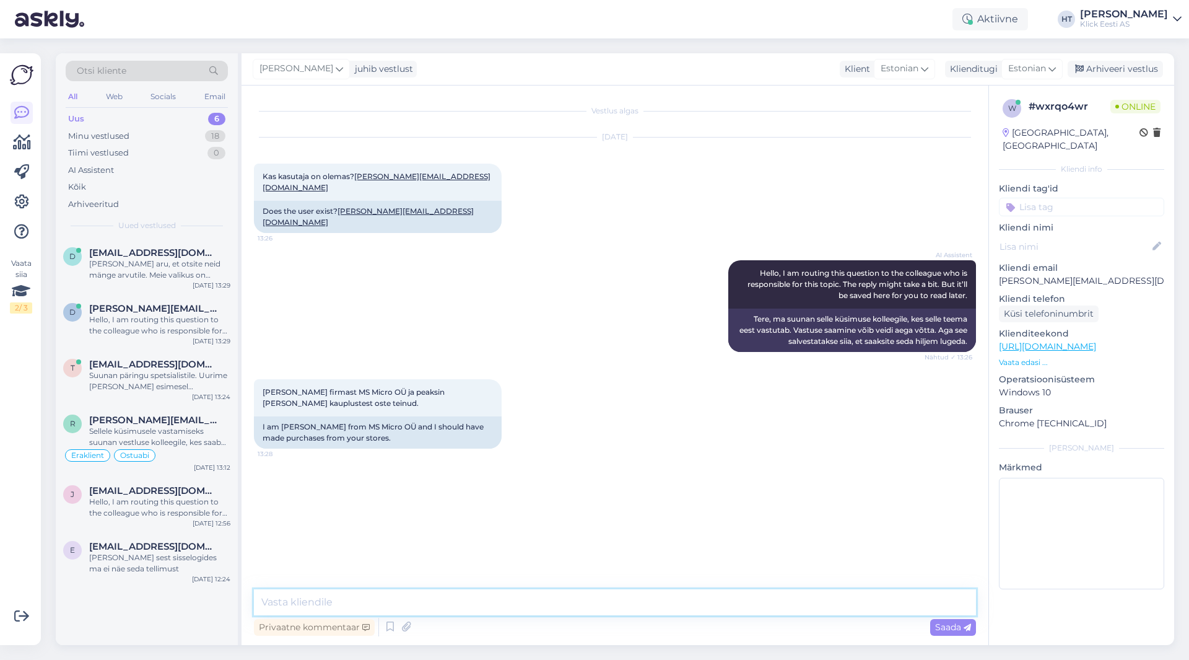
click at [605, 607] on textarea at bounding box center [615, 602] width 722 height 26
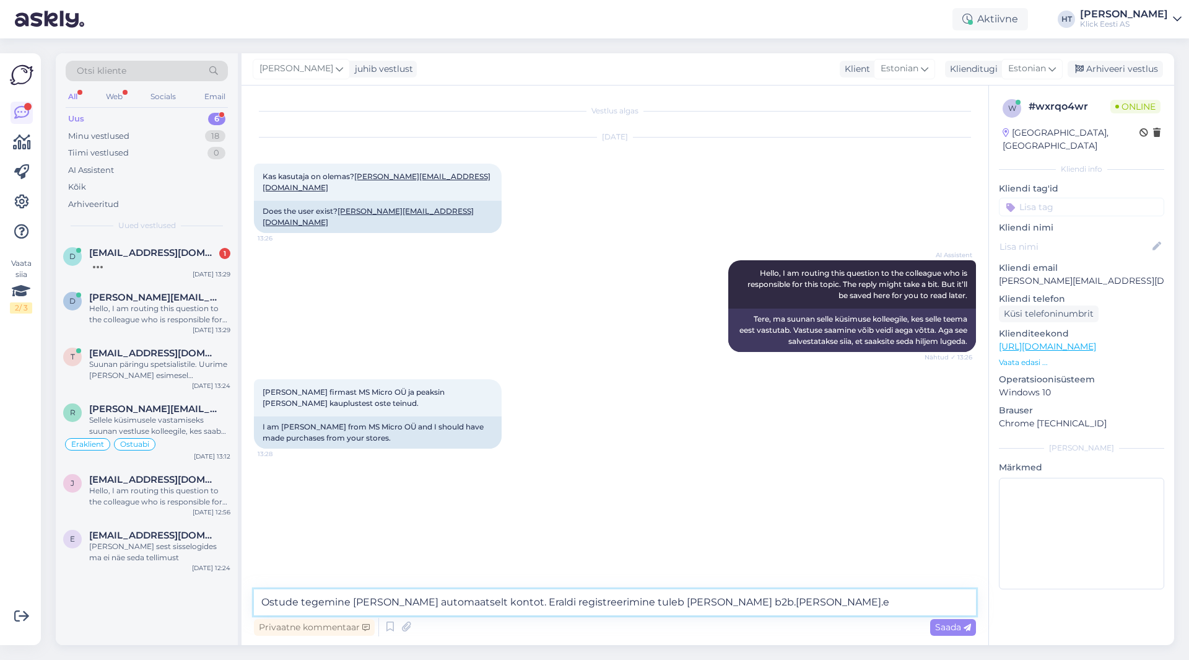
type textarea "Ostude tegemine [PERSON_NAME] automaatselt kontot. Eraldi registreerimine tuleb…"
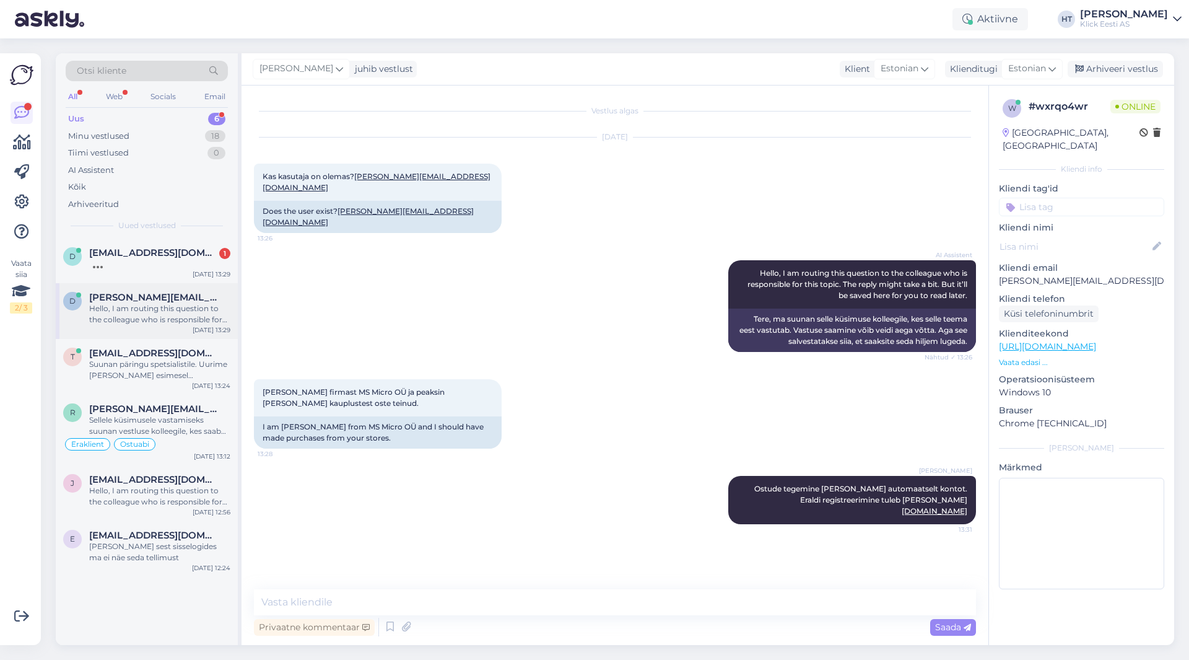
click at [102, 323] on div "Hello, I am routing this question to the colleague who is responsible for this …" at bounding box center [159, 314] width 141 height 22
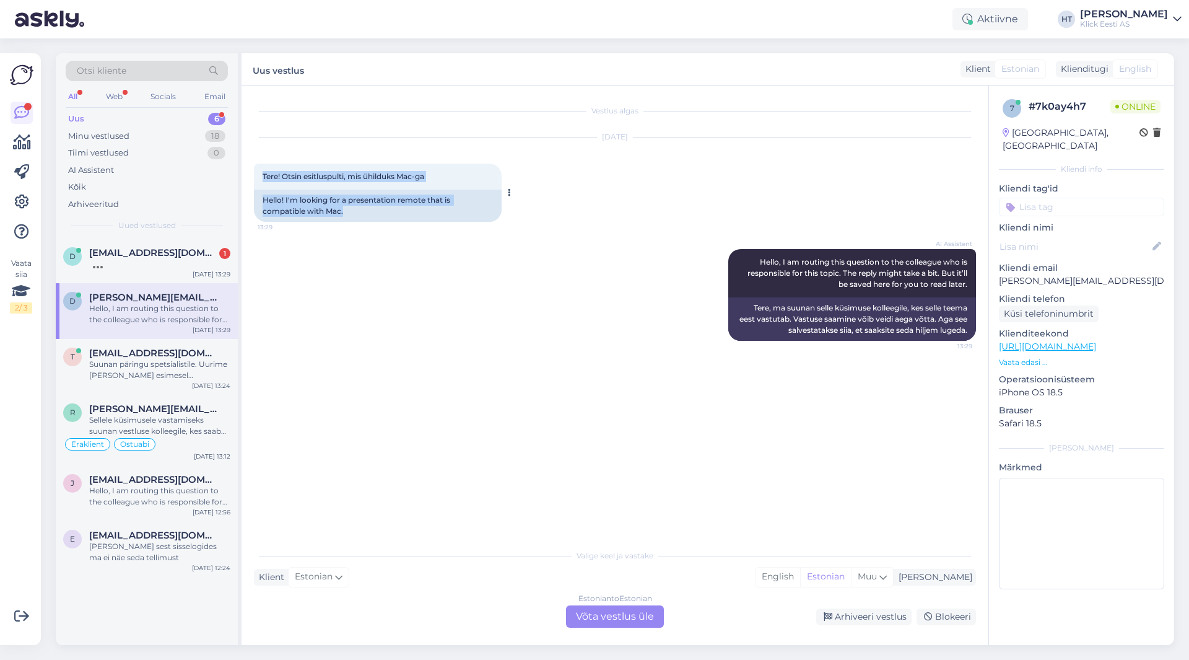
drag, startPoint x: 360, startPoint y: 211, endPoint x: 263, endPoint y: 177, distance: 102.5
click at [263, 177] on div "Tere! Otsin esitluspulti, mis ühilduks Mac-ga 13:29 Hello! I'm looking for a pr…" at bounding box center [378, 193] width 248 height 58
click at [263, 177] on span "Tere! Otsin esitluspulti, mis ühilduks Mac-ga" at bounding box center [344, 176] width 162 height 9
drag, startPoint x: 263, startPoint y: 175, endPoint x: 452, endPoint y: 180, distance: 189.0
click at [452, 180] on div "Tere! Otsin esitluspulti, mis ühilduks Mac-ga 13:29" at bounding box center [378, 177] width 248 height 26
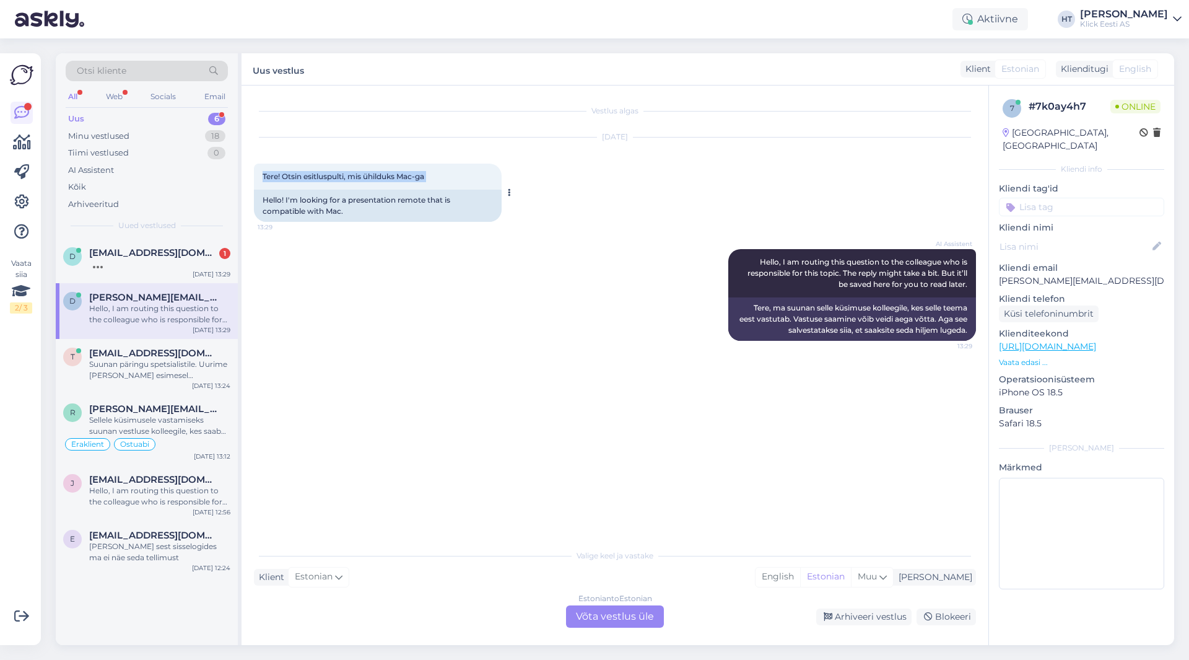
click at [452, 180] on div "Tere! Otsin esitluspulti, mis ühilduks Mac-ga 13:29" at bounding box center [378, 177] width 248 height 26
drag, startPoint x: 374, startPoint y: 218, endPoint x: 265, endPoint y: 176, distance: 116.9
click at [265, 176] on div "Tere! Otsin esitluspulti, mis ühilduks Mac-ga 13:29 Hello! I'm looking for a pr…" at bounding box center [378, 193] width 248 height 58
click at [263, 175] on span "Tere! Otsin esitluspulti, mis ühilduks Mac-ga" at bounding box center [344, 176] width 162 height 9
drag, startPoint x: 263, startPoint y: 175, endPoint x: 440, endPoint y: 177, distance: 177.2
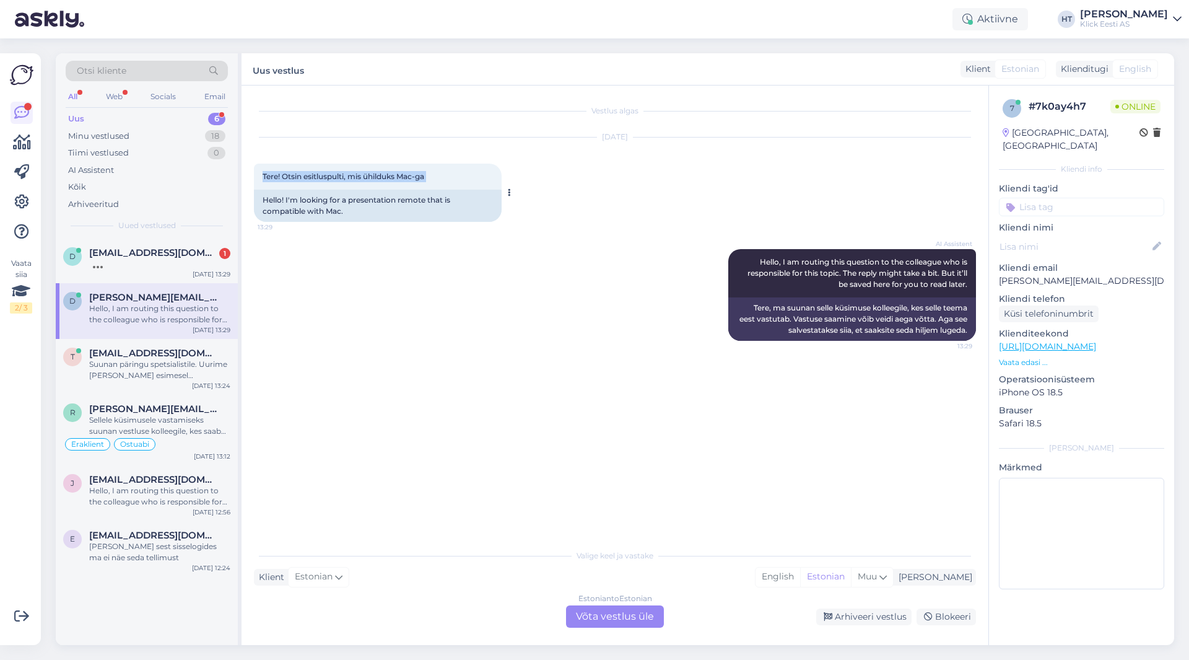
click at [440, 177] on div "Tere! Otsin esitluspulti, mis ühilduks Mac-ga 13:29" at bounding box center [378, 177] width 248 height 26
click at [134, 244] on div "d dairyliisafrei@gmail.com 1 Sep 16 13:29" at bounding box center [147, 260] width 182 height 45
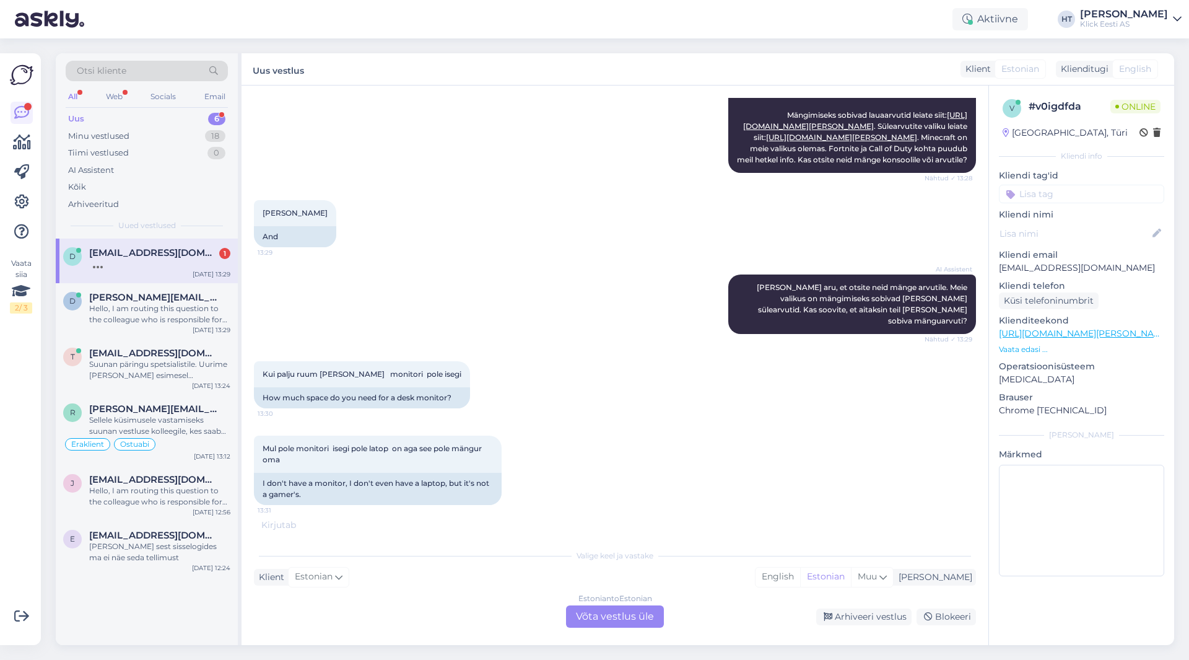
scroll to position [178, 0]
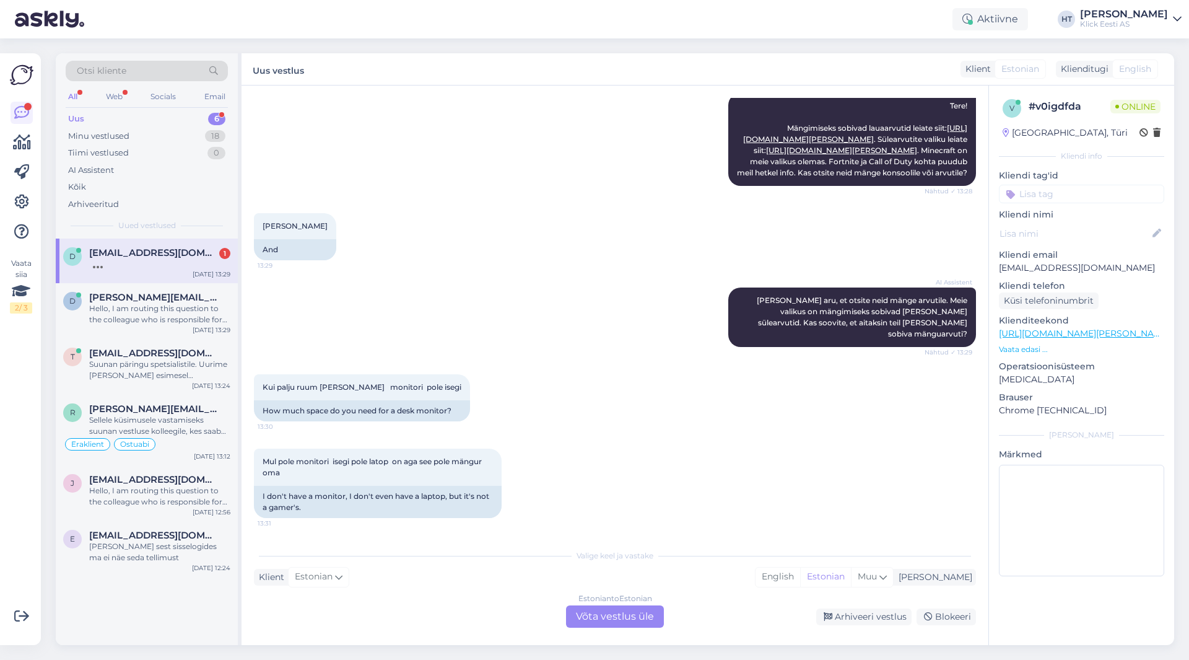
click at [1056, 261] on p "[EMAIL_ADDRESS][DOMAIN_NAME]" at bounding box center [1081, 267] width 165 height 13
click at [1055, 263] on p "[EMAIL_ADDRESS][DOMAIN_NAME]" at bounding box center [1081, 267] width 165 height 13
copy p "[EMAIL_ADDRESS][DOMAIN_NAME]"
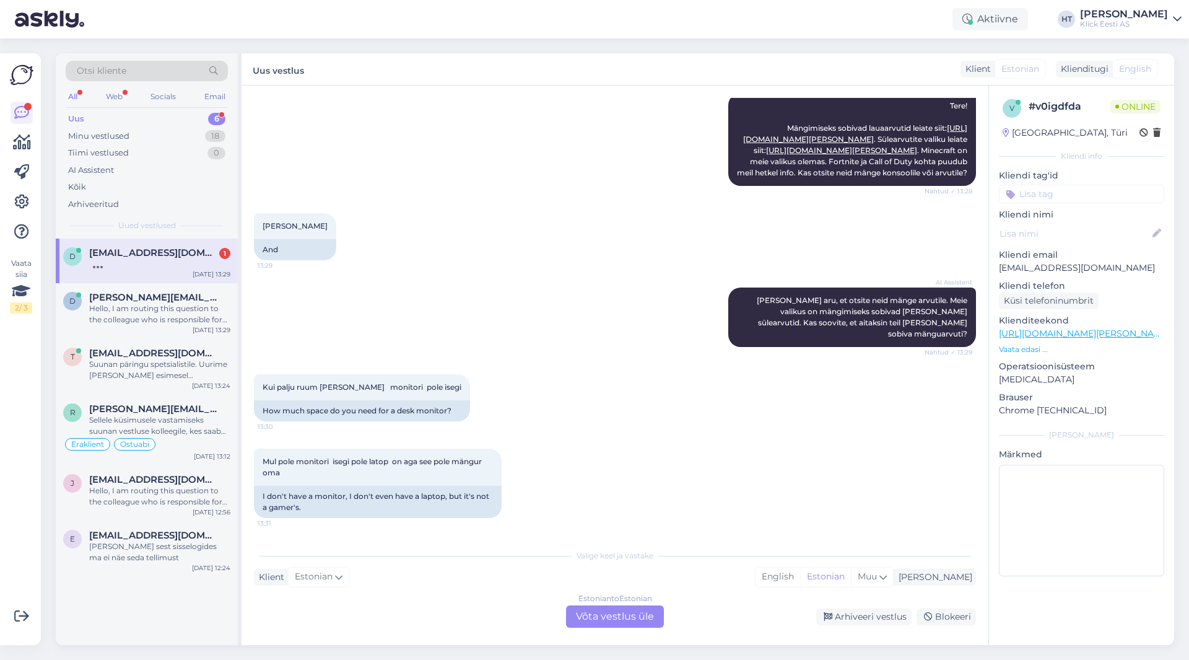
click at [502, 223] on div "Ja 13:29 And" at bounding box center [615, 236] width 722 height 74
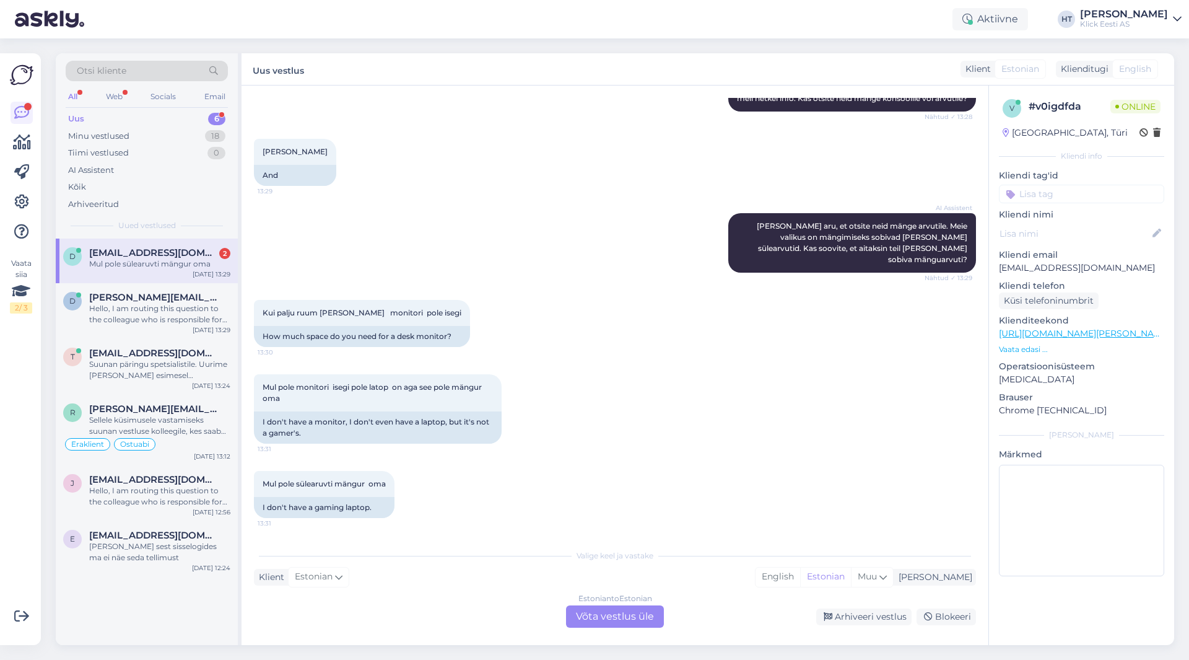
click at [133, 79] on div "Otsi kliente" at bounding box center [147, 71] width 162 height 20
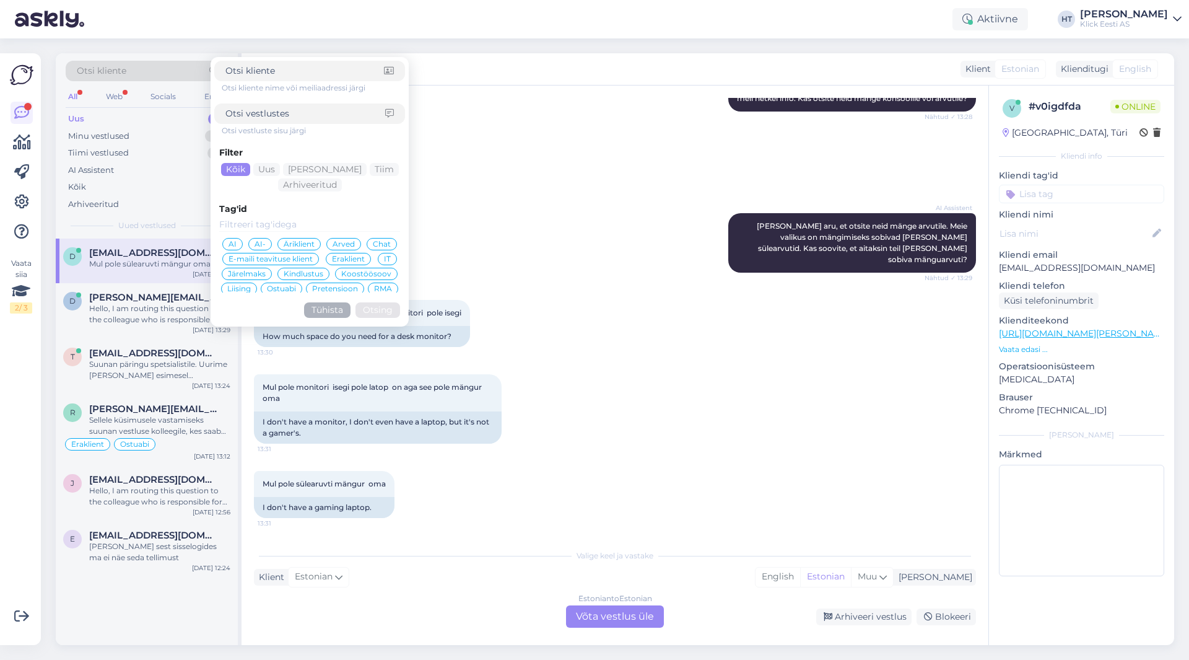
click at [256, 112] on input at bounding box center [305, 113] width 160 height 13
click at [276, 76] on input at bounding box center [304, 70] width 159 height 13
paste input "[EMAIL_ADDRESS][DOMAIN_NAME]"
type input "[EMAIL_ADDRESS][DOMAIN_NAME]"
click button "Otsing" at bounding box center [378, 309] width 45 height 15
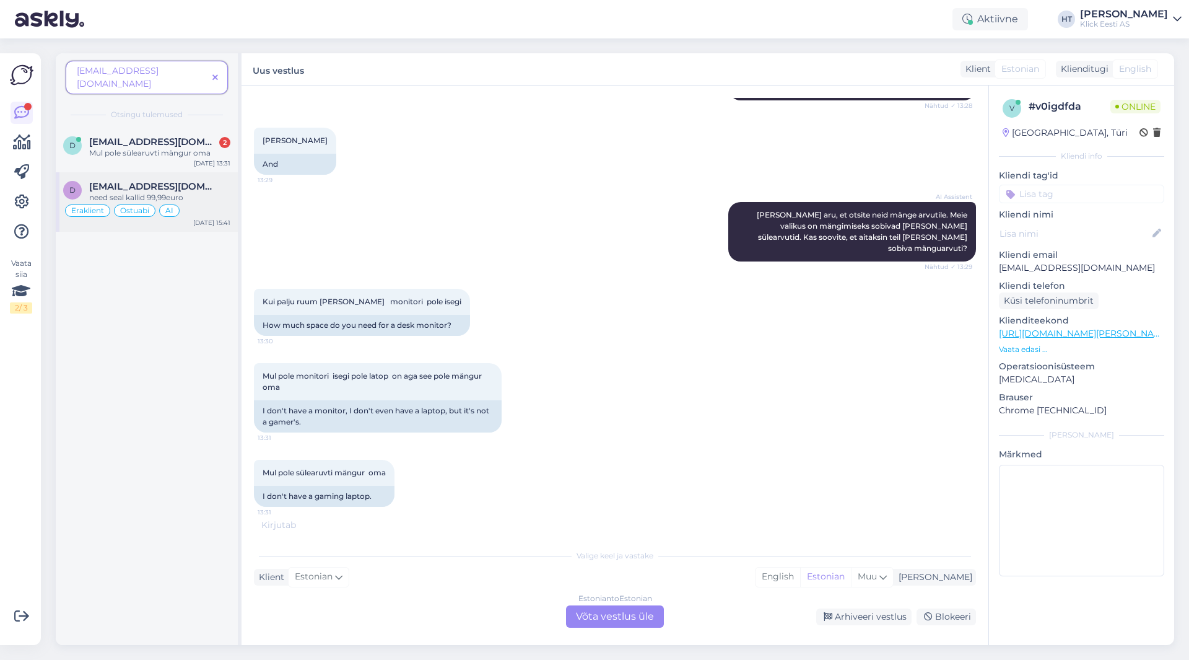
click at [182, 181] on span "[EMAIL_ADDRESS][DOMAIN_NAME]" at bounding box center [153, 186] width 129 height 11
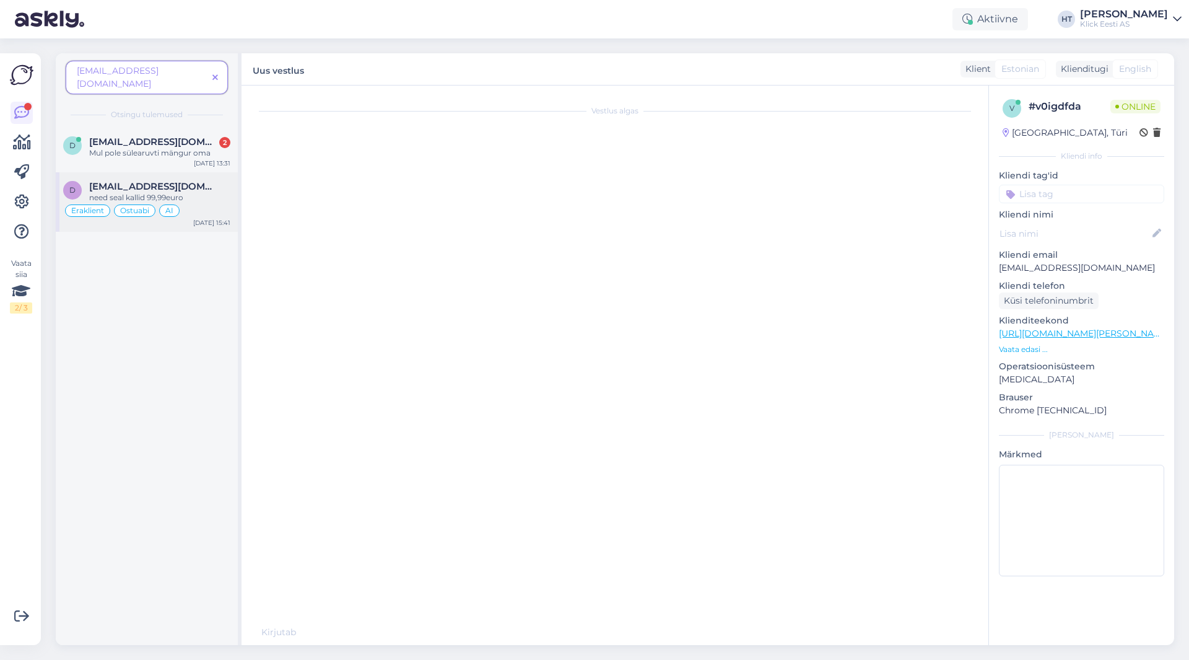
scroll to position [322, 0]
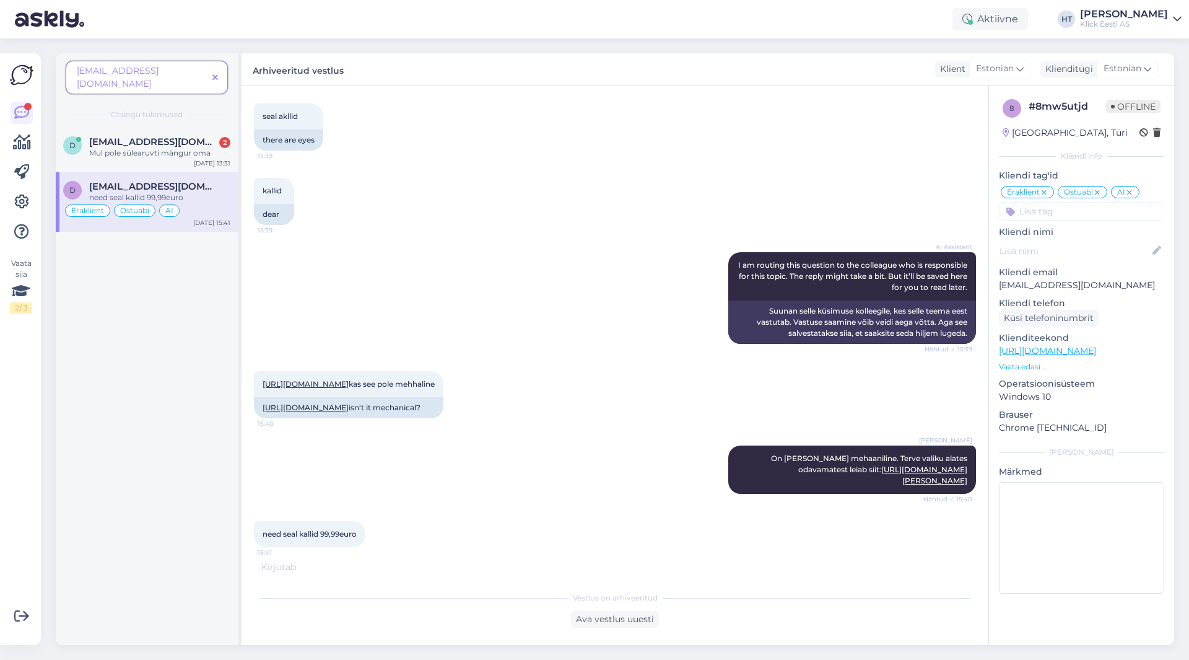
click at [214, 74] on icon at bounding box center [215, 78] width 6 height 9
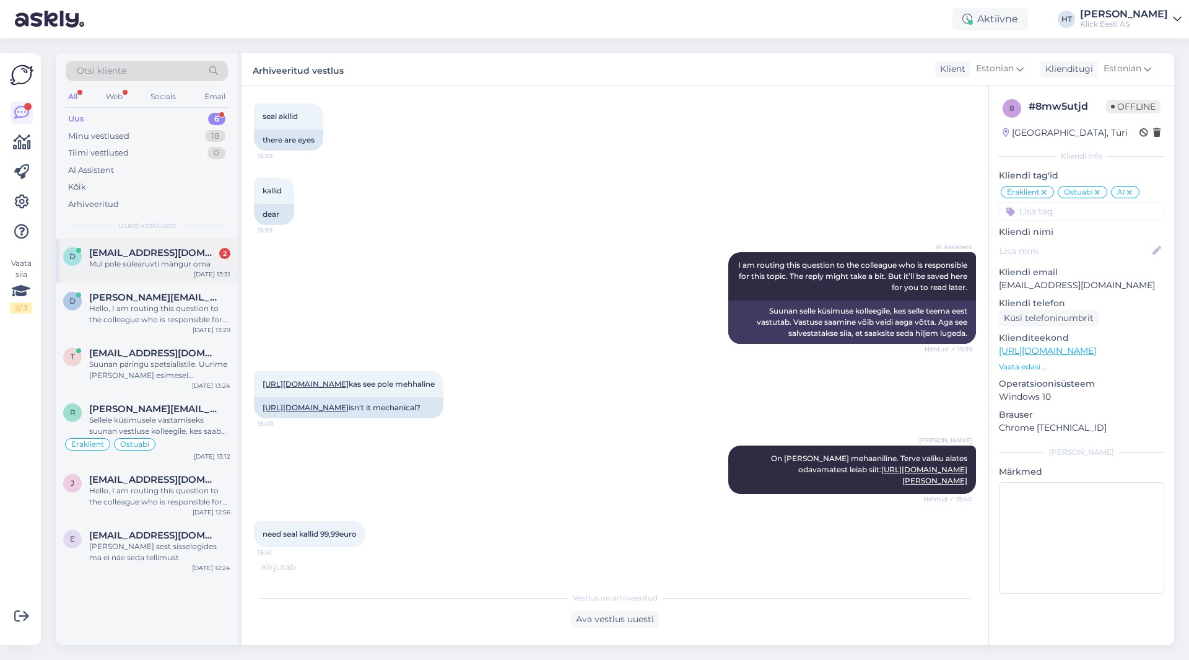
click at [182, 253] on span "[EMAIL_ADDRESS][DOMAIN_NAME]" at bounding box center [153, 252] width 129 height 11
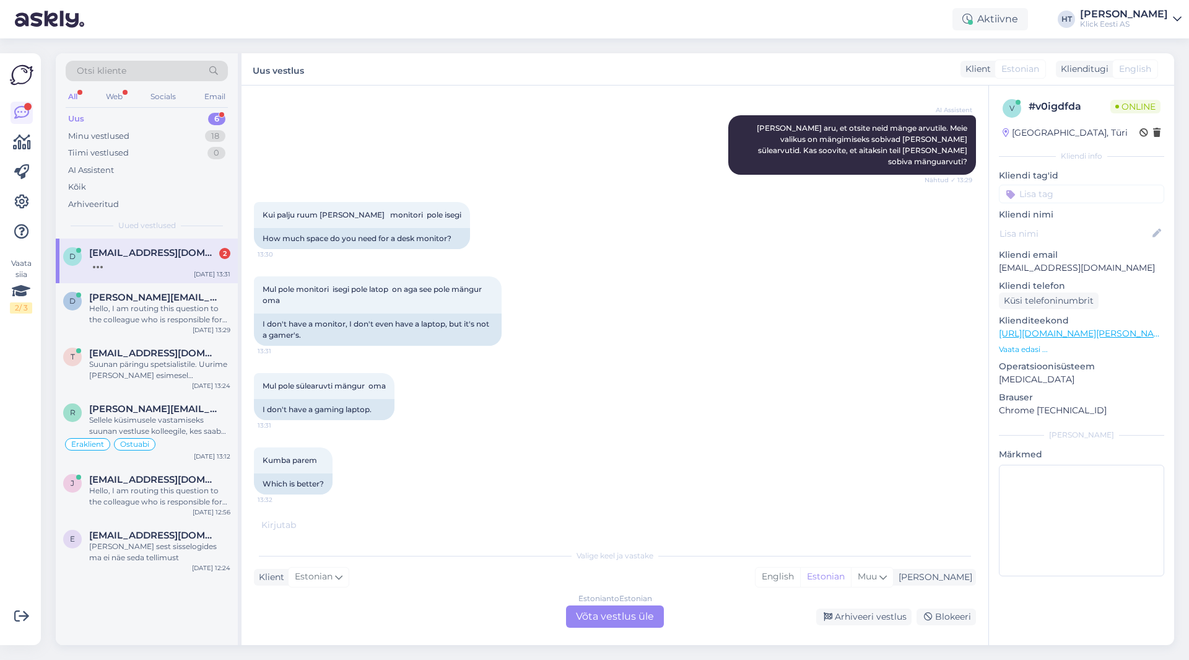
scroll to position [476, 0]
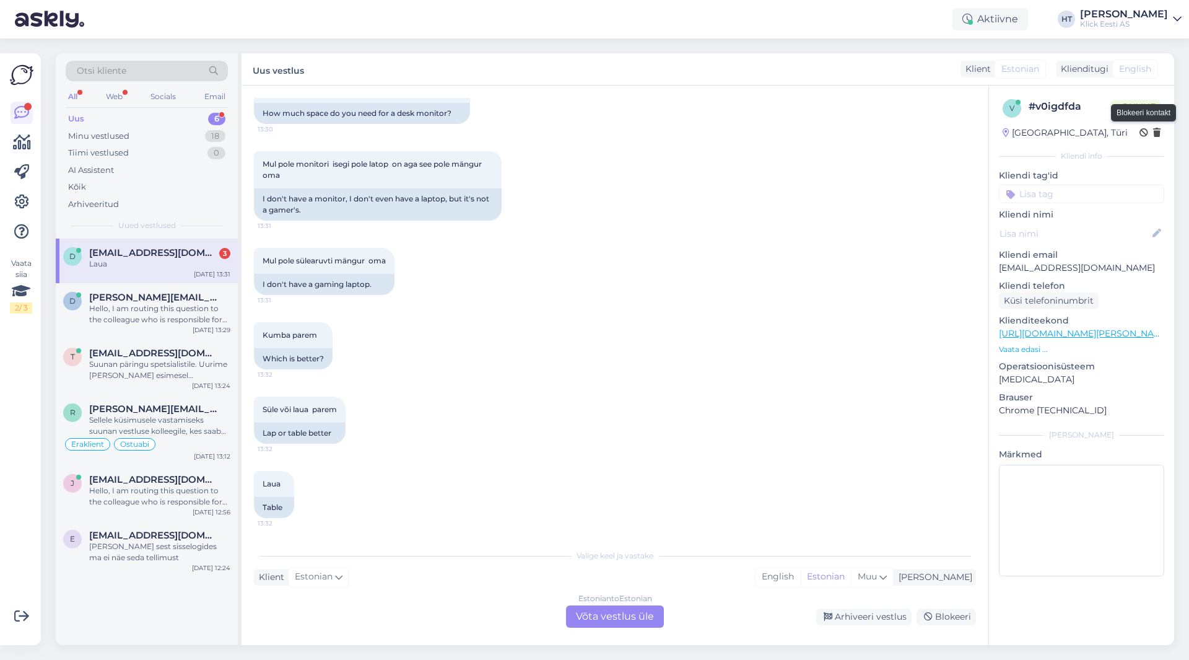
click at [1142, 134] on icon at bounding box center [1144, 133] width 9 height 9
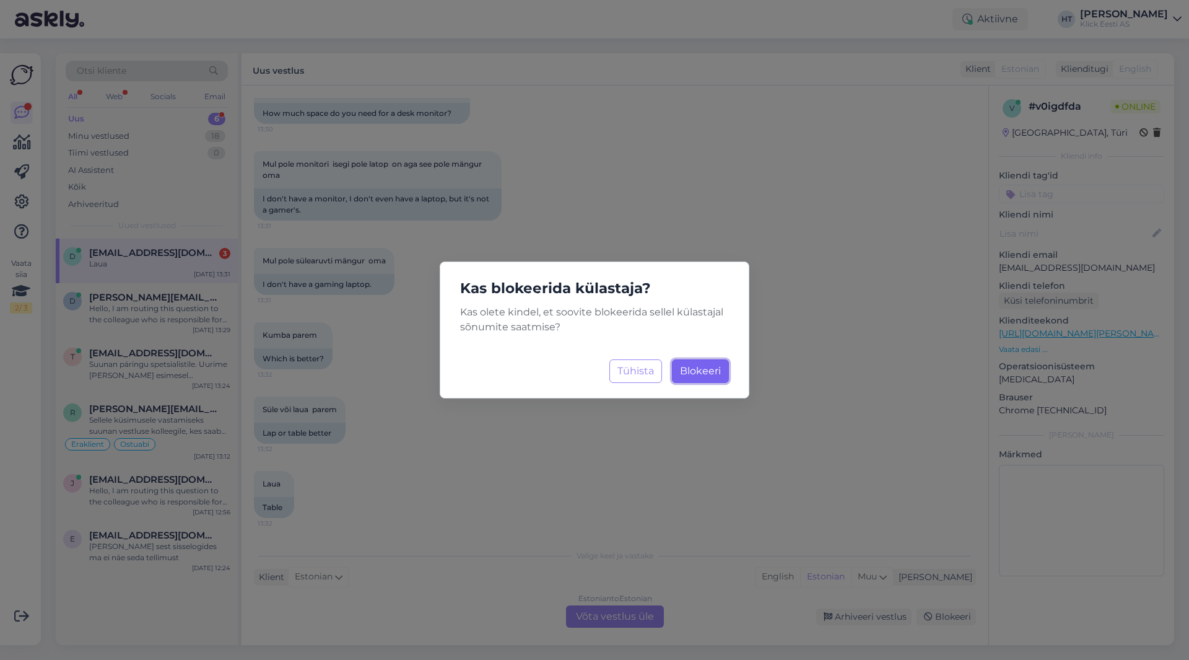
click at [710, 372] on span "Blokeeri" at bounding box center [700, 371] width 41 height 12
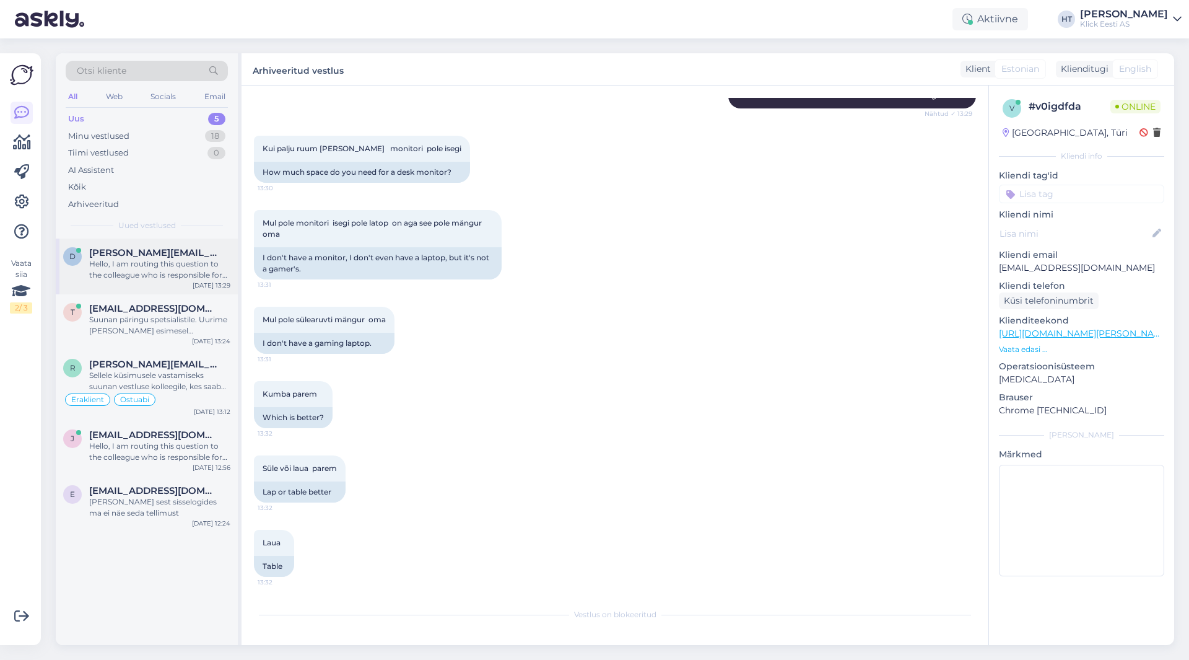
click at [204, 279] on div "Hello, I am routing this question to the colleague who is responsible for this …" at bounding box center [159, 269] width 141 height 22
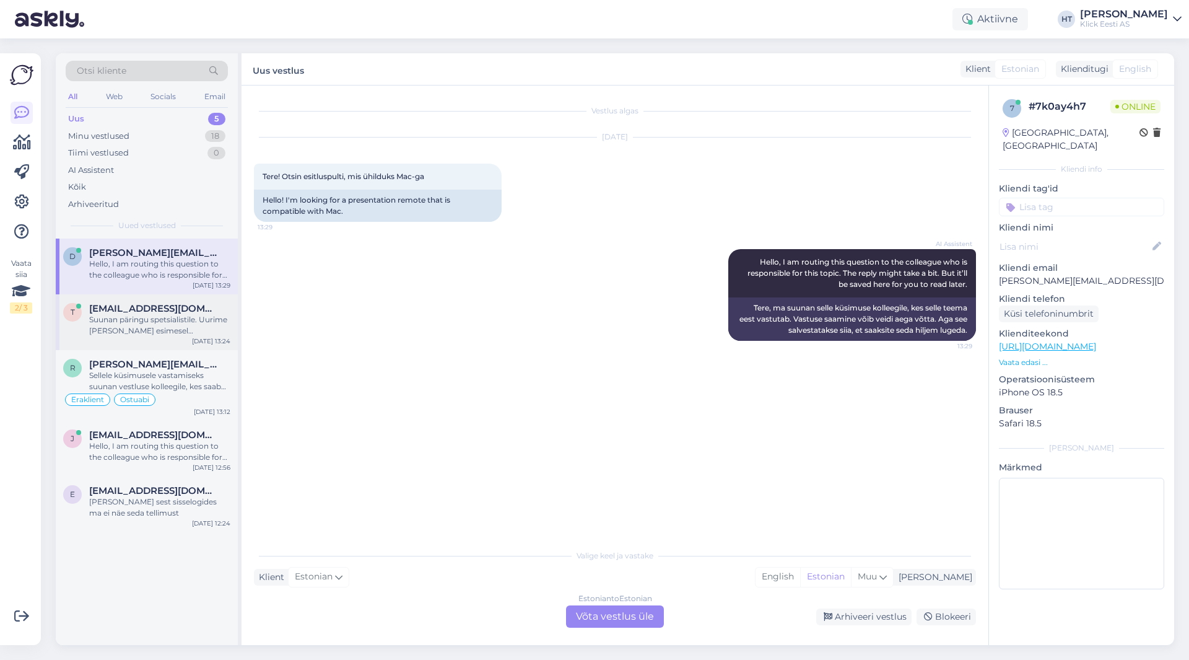
click at [198, 317] on div "Suunan päringu spetsialistile. Uurime ja anname teada esimesel võimalusel." at bounding box center [159, 325] width 141 height 22
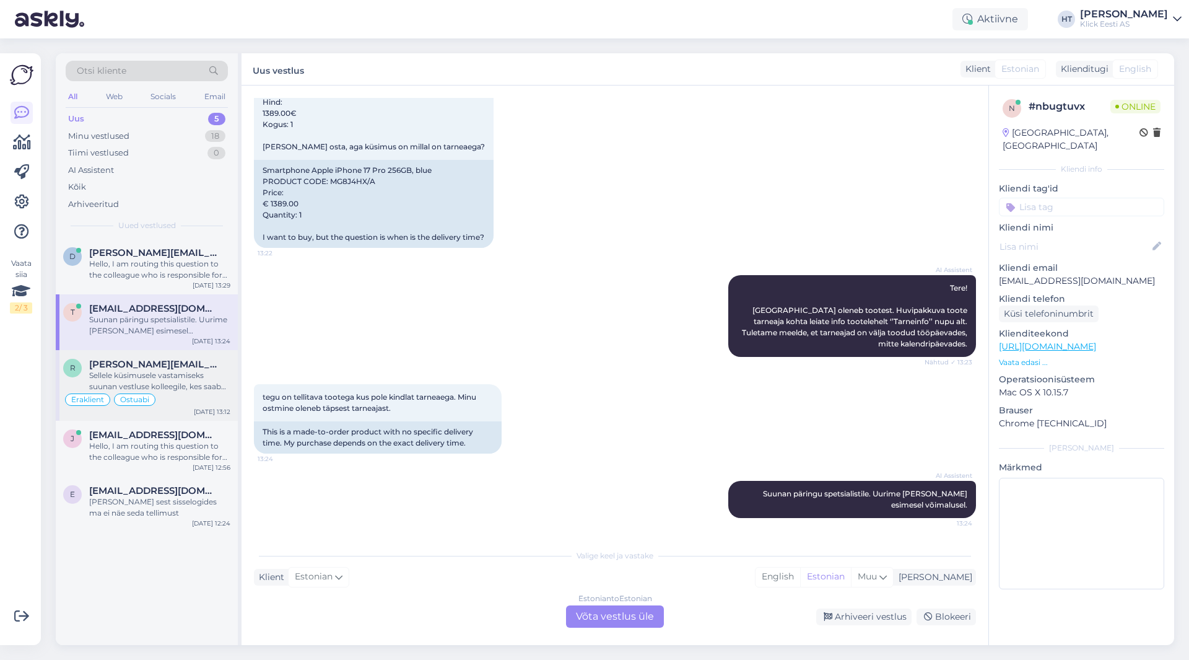
click at [190, 385] on div "Sellele küsimusele vastamiseks suunan vestluse kolleegile, kes saab täpsustada,…" at bounding box center [159, 381] width 141 height 22
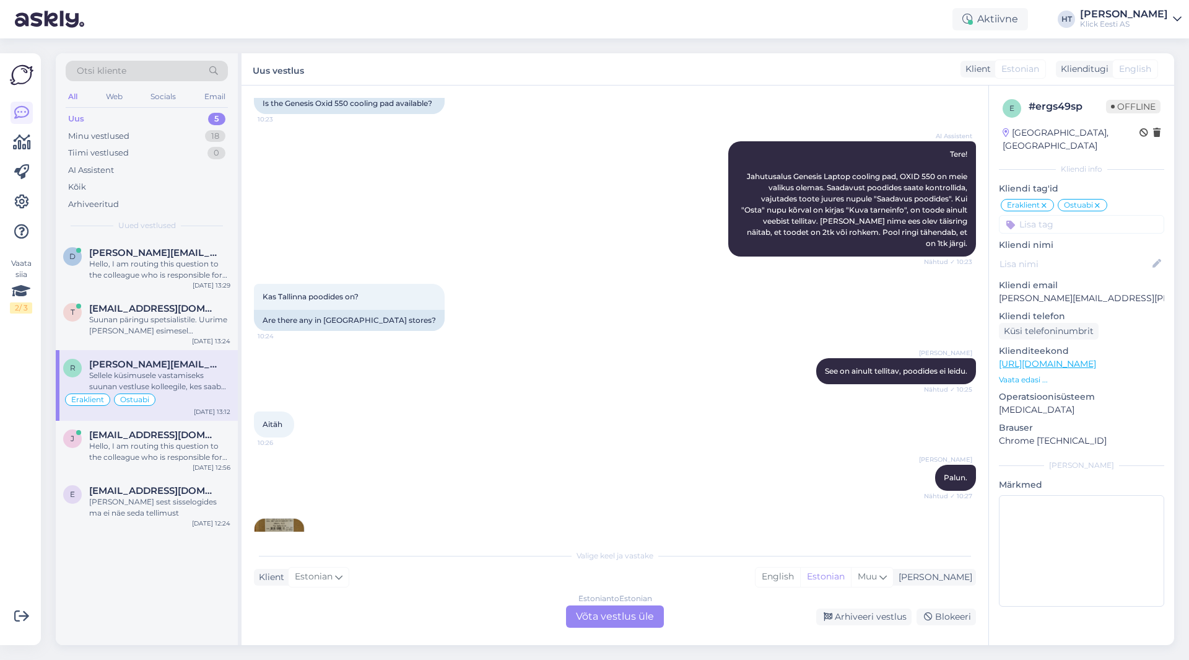
scroll to position [924, 0]
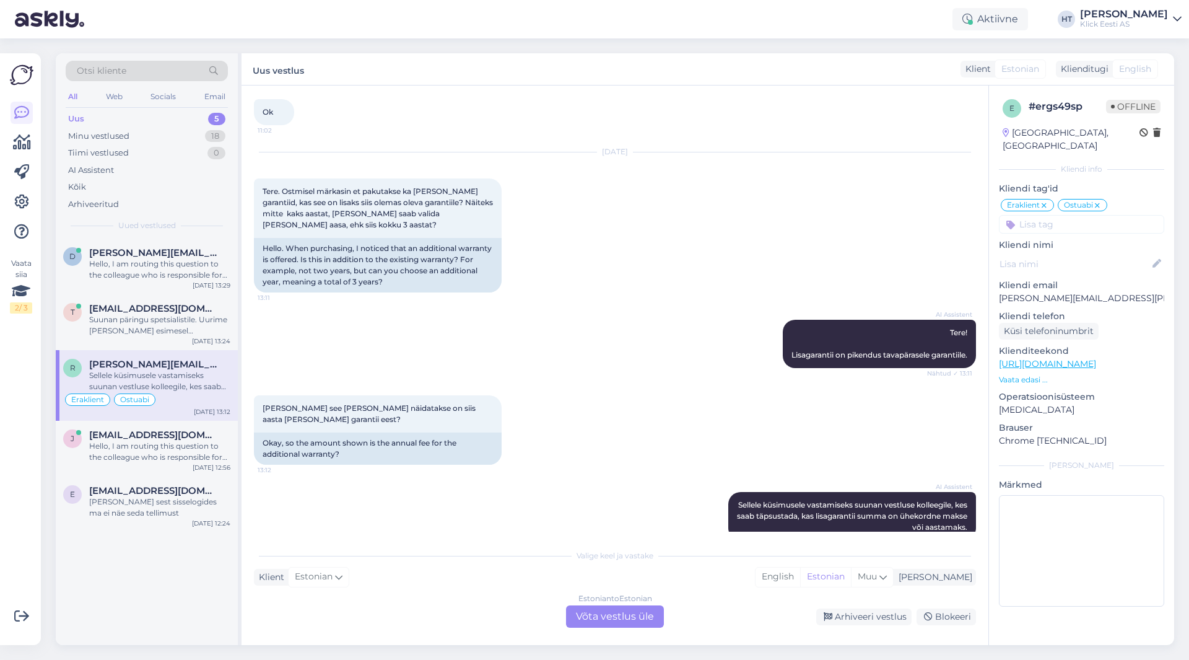
click at [603, 615] on div "Estonian to Estonian Võta vestlus üle" at bounding box center [615, 616] width 98 height 22
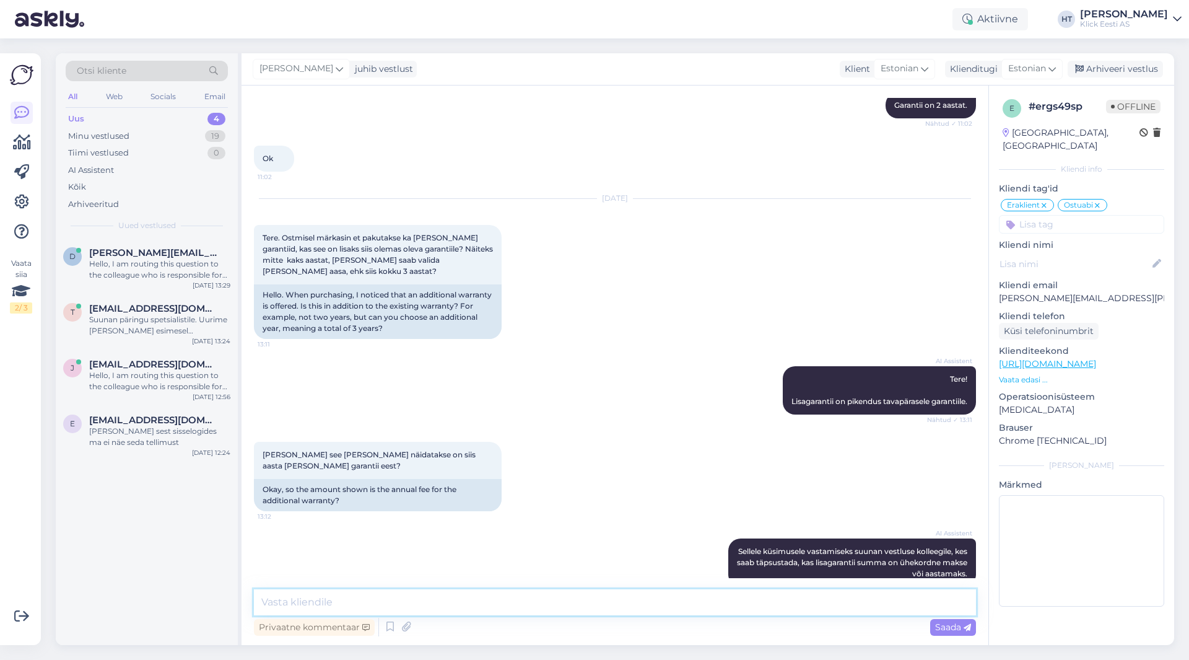
click at [598, 605] on textarea at bounding box center [615, 602] width 722 height 26
click at [518, 604] on textarea at bounding box center [615, 602] width 722 height 26
type textarea "V"
type textarea "Olenevalt tootest ja algse garantii pikkusest võib olla pakutud 1a või 2a lisag…"
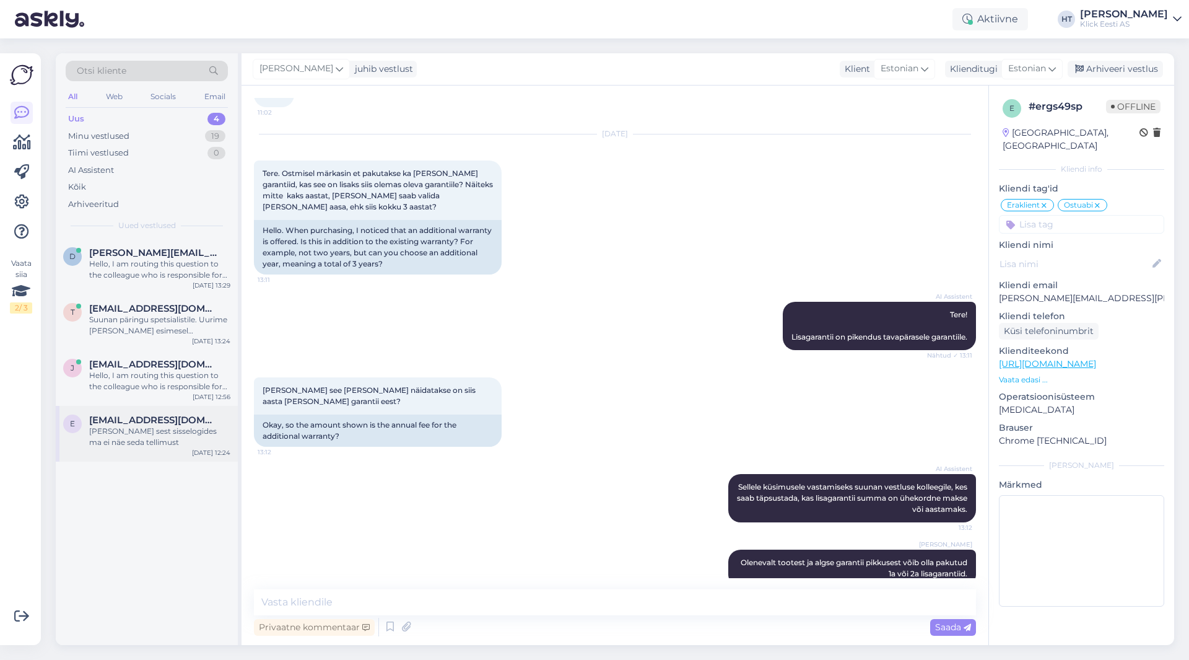
click at [170, 417] on span "[EMAIL_ADDRESS][DOMAIN_NAME]" at bounding box center [153, 419] width 129 height 11
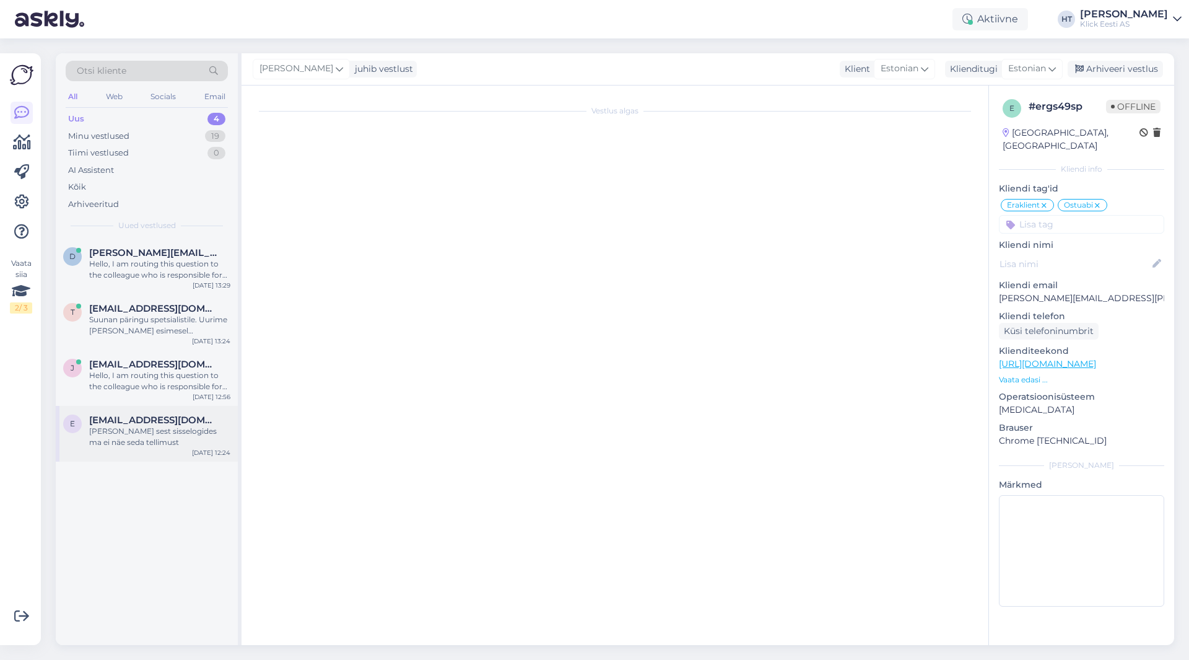
scroll to position [0, 0]
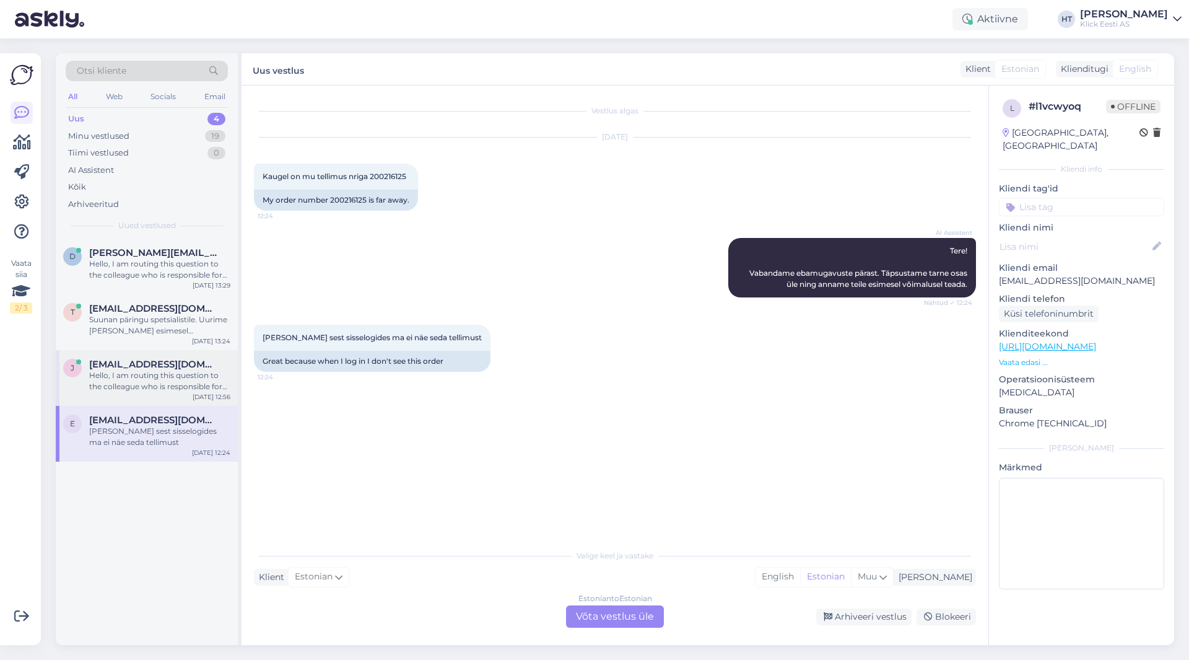
click at [182, 388] on div "Hello, I am routing this question to the colleague who is responsible for this …" at bounding box center [159, 381] width 141 height 22
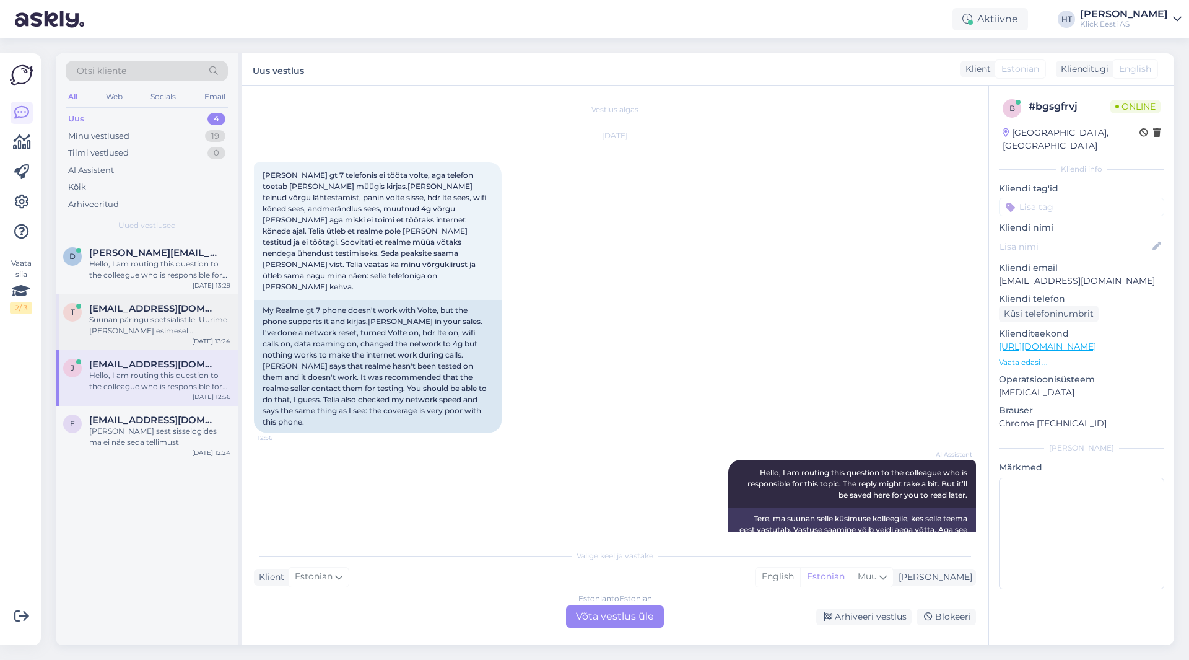
click at [184, 325] on div "Suunan päringu spetsialistile. Uurime ja anname teada esimesel võimalusel." at bounding box center [159, 325] width 141 height 22
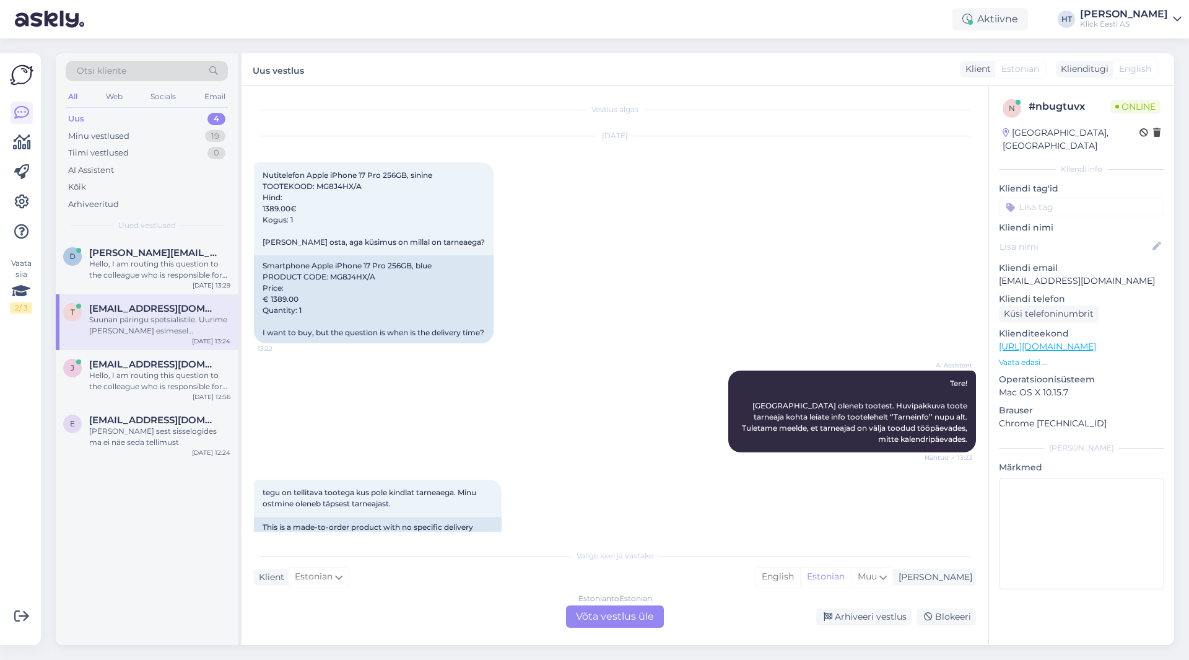
scroll to position [97, 0]
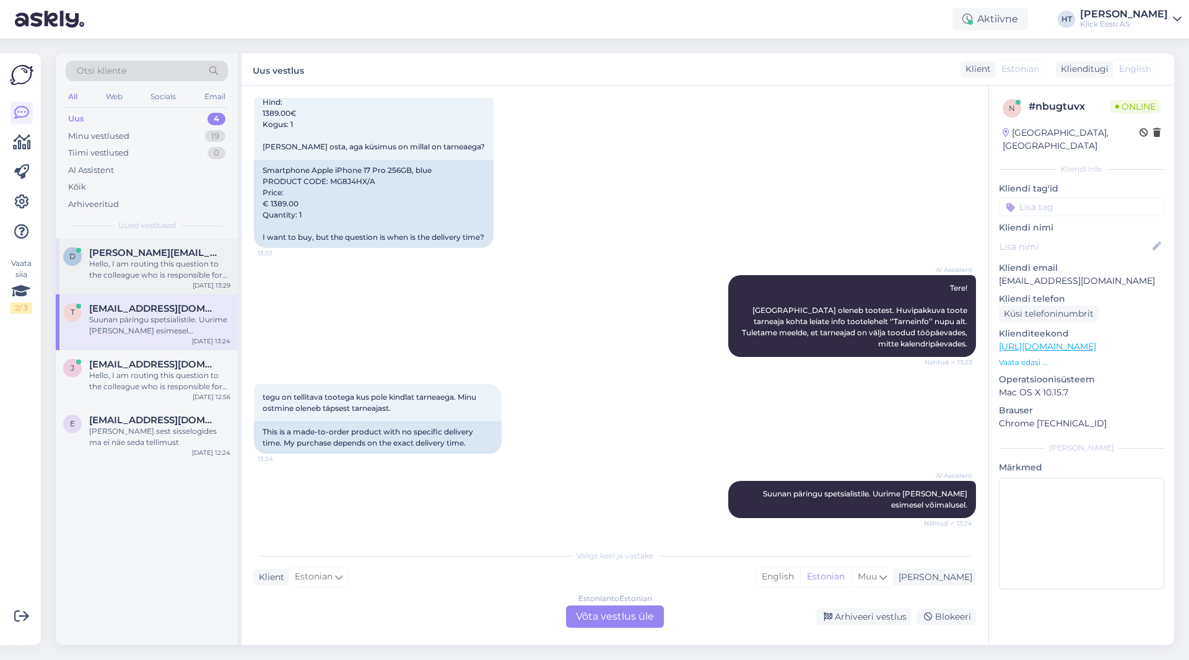
click at [185, 274] on div "Hello, I am routing this question to the colleague who is responsible for this …" at bounding box center [159, 269] width 141 height 22
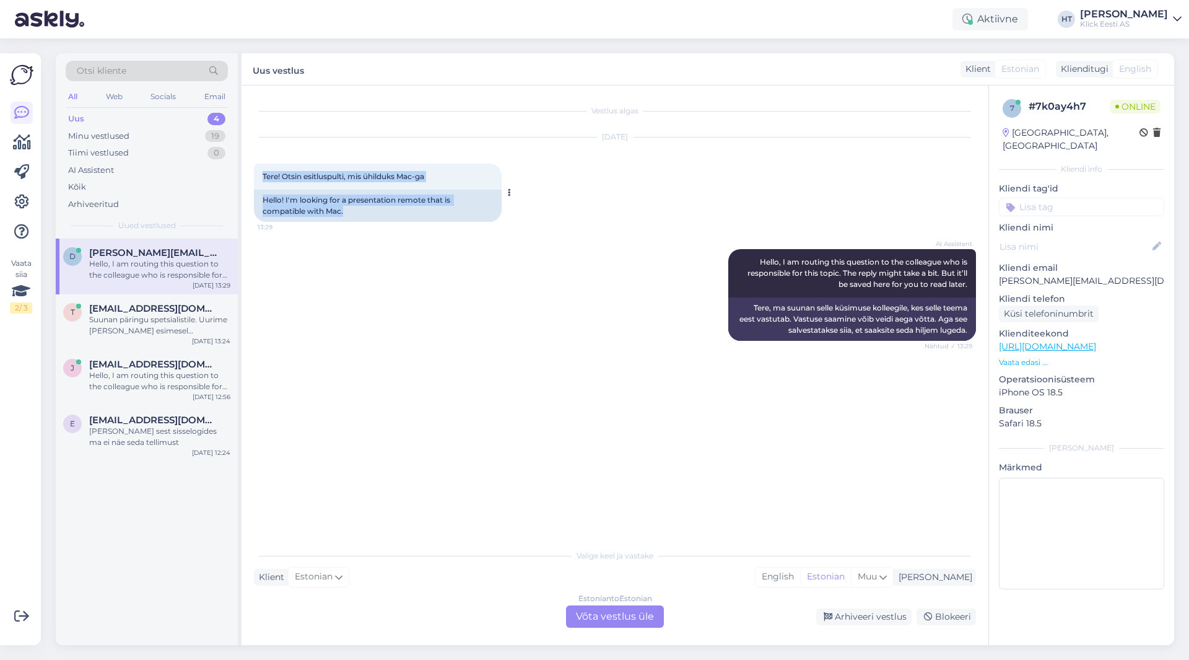
drag, startPoint x: 345, startPoint y: 212, endPoint x: 265, endPoint y: 172, distance: 89.8
click at [265, 172] on div "Tere! Otsin esitluspulti, mis ühilduks Mac-ga 13:29 Hello! I'm looking for a pr…" at bounding box center [378, 193] width 248 height 58
click at [265, 172] on span "Tere! Otsin esitluspulti, mis ühilduks Mac-ga" at bounding box center [344, 176] width 162 height 9
drag, startPoint x: 264, startPoint y: 172, endPoint x: 471, endPoint y: 216, distance: 211.4
click at [471, 216] on div "Tere! Otsin esitluspulti, mis ühilduks Mac-ga 13:29 Hello! I'm looking for a pr…" at bounding box center [378, 193] width 248 height 58
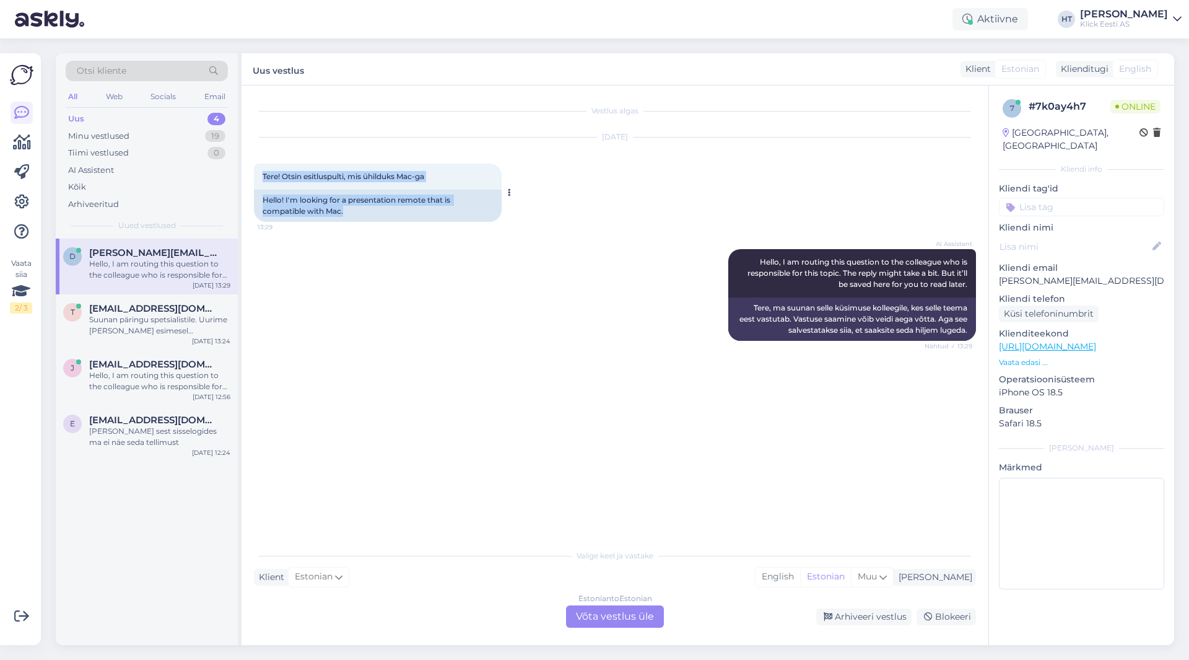
click at [470, 213] on div "Hello! I'm looking for a presentation remote that is compatible with Mac." at bounding box center [378, 206] width 248 height 32
click at [201, 315] on div "Suunan päringu spetsialistile. Uurime ja anname teada esimesel võimalusel." at bounding box center [159, 325] width 141 height 22
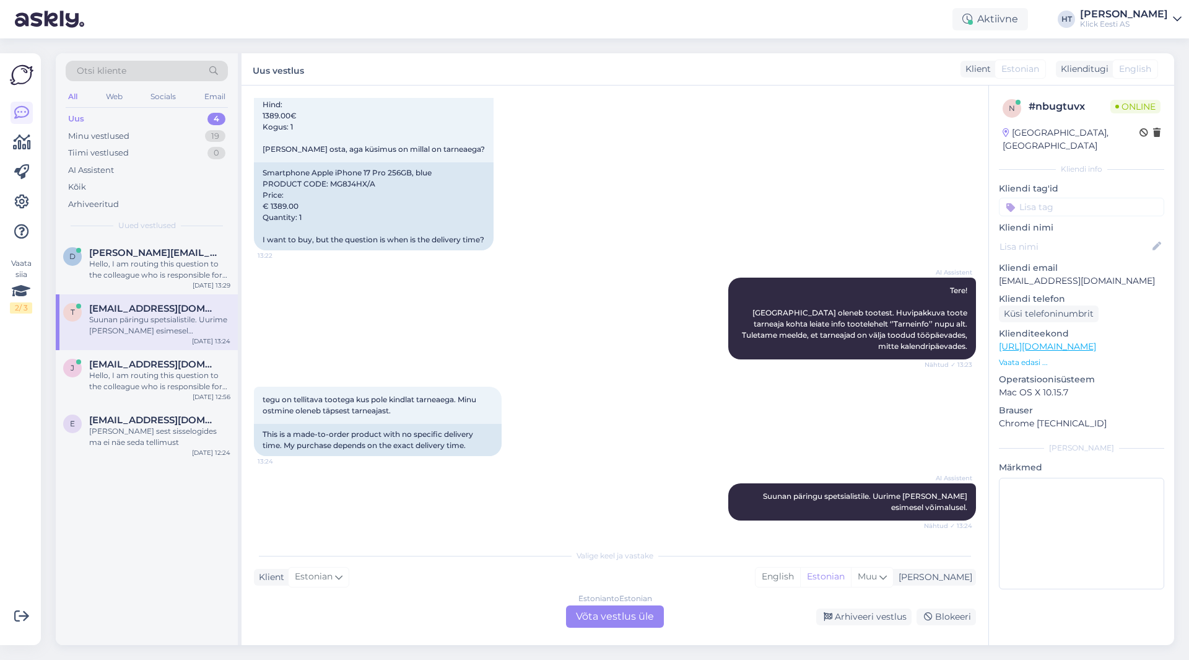
scroll to position [97, 0]
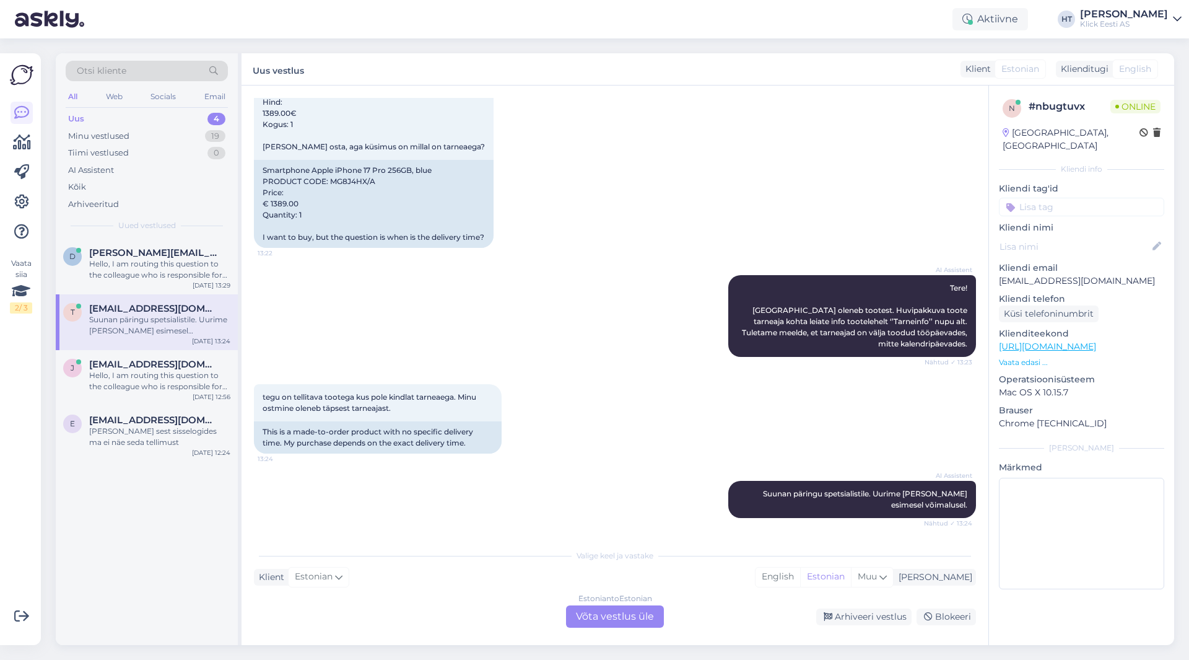
click at [642, 280] on div "AI Assistent Tere! Tarneaeg oleneb tootest. Huvipakkuva toote tarneaja kohta le…" at bounding box center [615, 315] width 722 height 109
click at [173, 278] on div "Hello, I am routing this question to the colleague who is responsible for this …" at bounding box center [159, 269] width 141 height 22
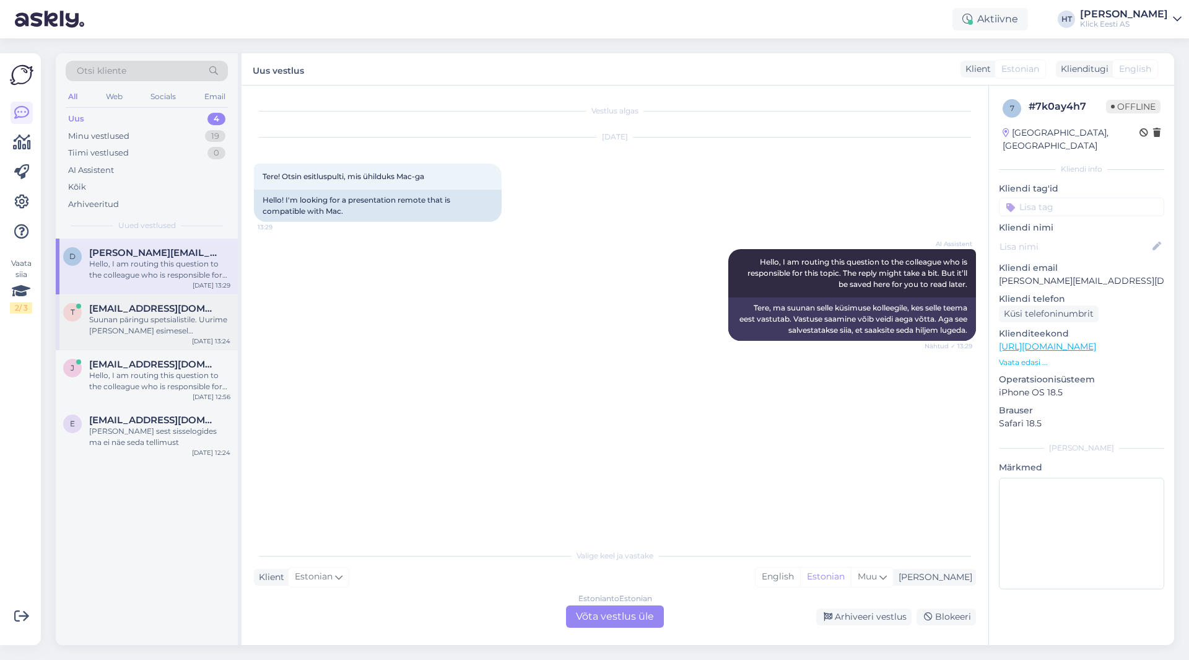
click at [170, 318] on div "Suunan päringu spetsialistile. Uurime ja anname teada esimesel võimalusel." at bounding box center [159, 325] width 141 height 22
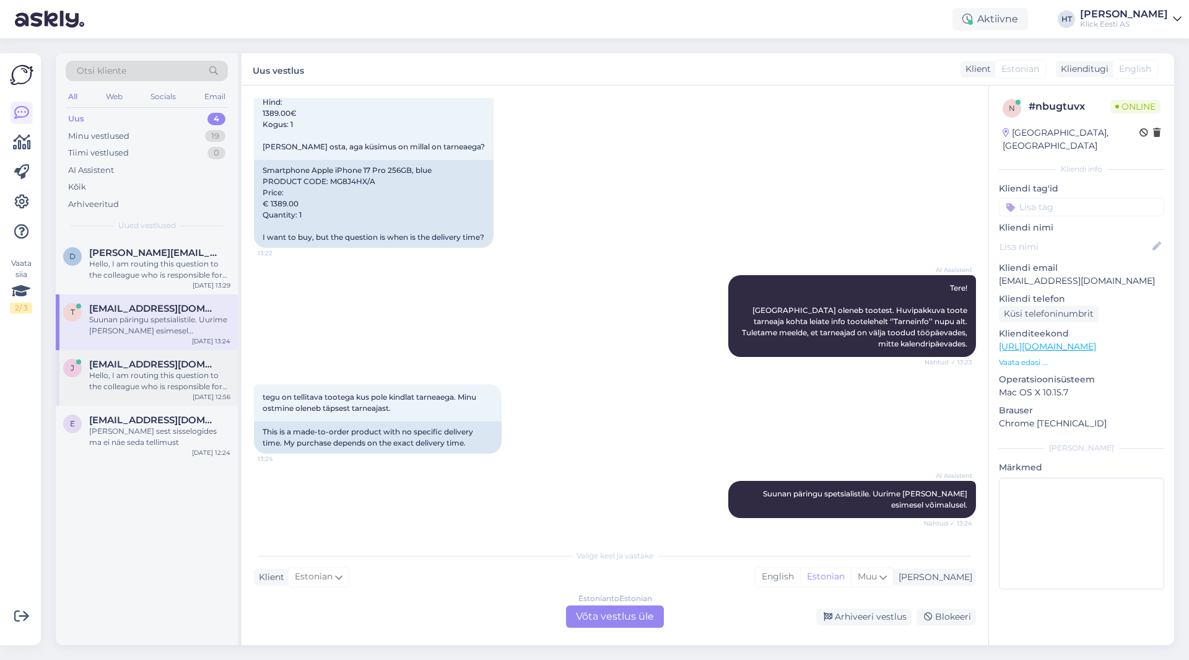
click at [186, 379] on div "Hello, I am routing this question to the colleague who is responsible for this …" at bounding box center [159, 381] width 141 height 22
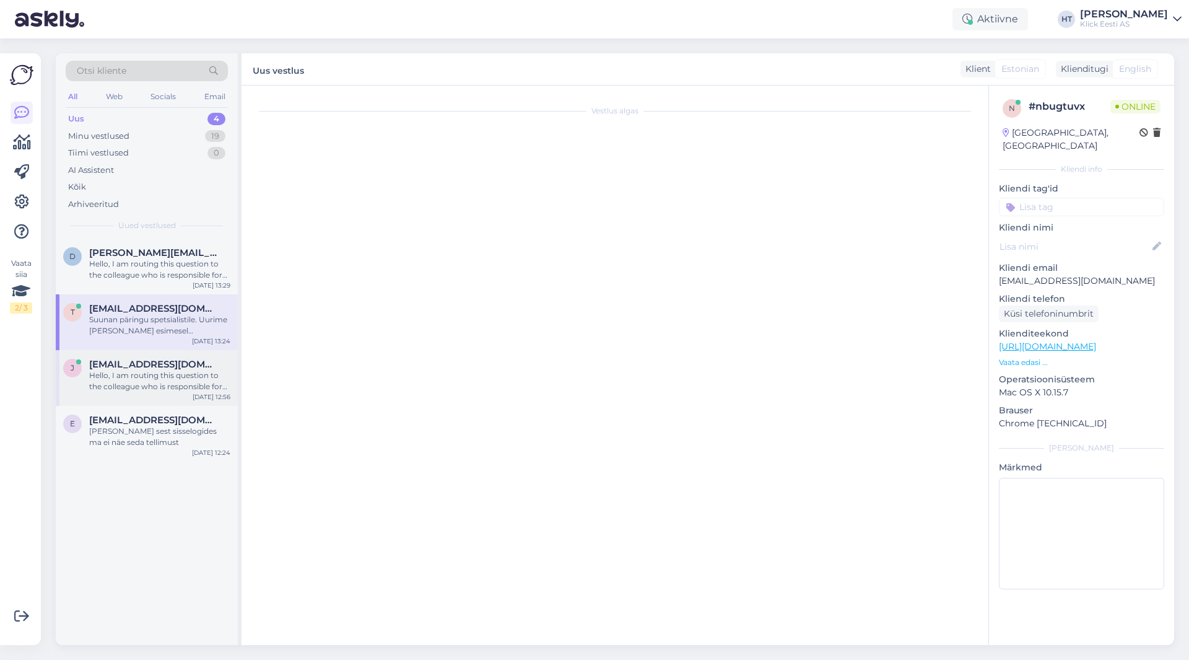
scroll to position [1, 0]
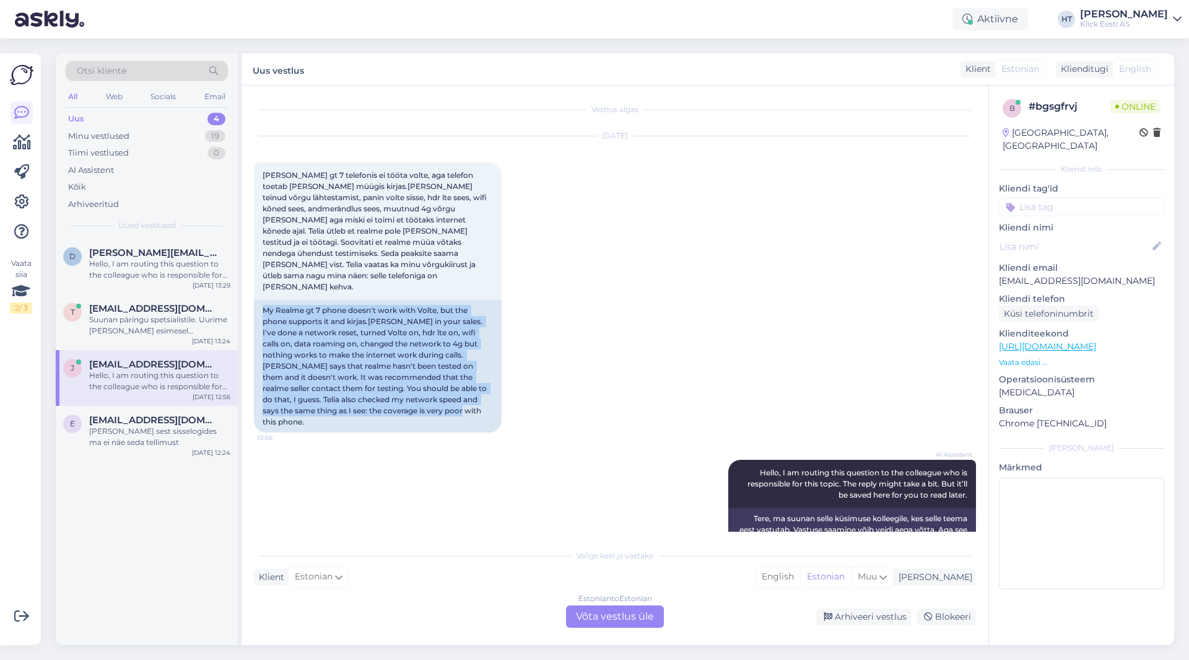
drag, startPoint x: 262, startPoint y: 287, endPoint x: 486, endPoint y: 401, distance: 251.3
click at [486, 401] on div "Sep 16 2025 Minu Realme gt 7 telefonis ei tööta volte, aga telefon toetab ja te…" at bounding box center [615, 284] width 722 height 323
click at [486, 393] on div "My Realme gt 7 phone doesn't work with Volte, but the phone supports it and kir…" at bounding box center [378, 366] width 248 height 133
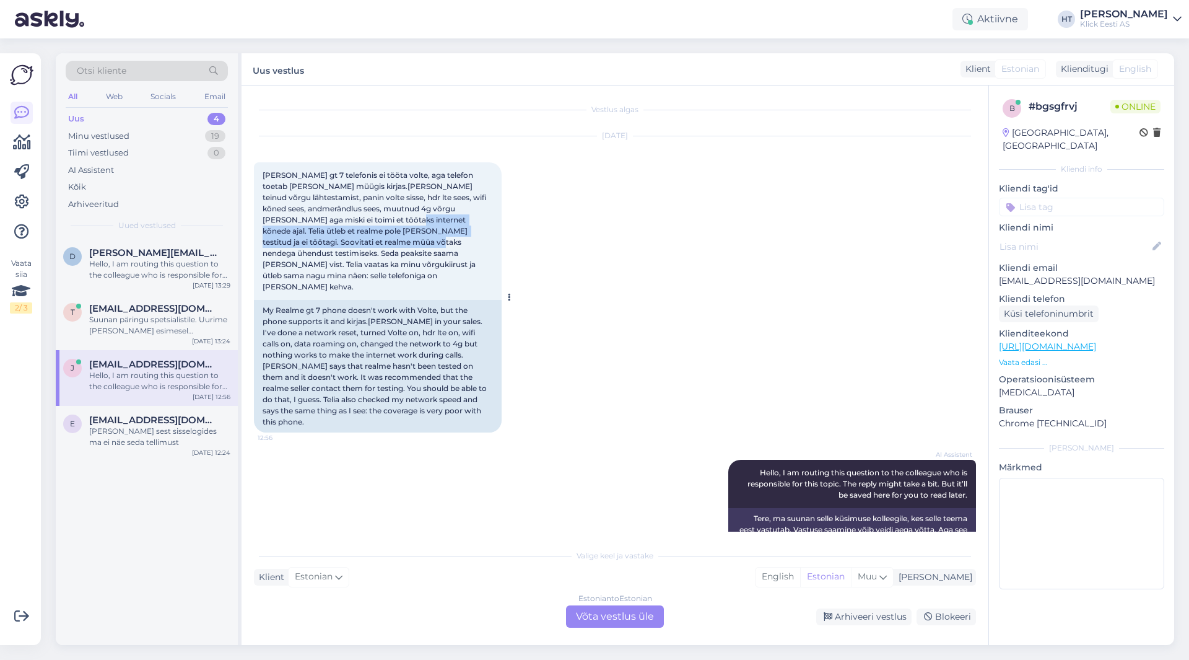
drag, startPoint x: 344, startPoint y: 219, endPoint x: 345, endPoint y: 246, distance: 26.7
click at [345, 246] on span "[PERSON_NAME] gt 7 telefonis ei tööta volte, aga telefon toetab [PERSON_NAME] m…" at bounding box center [376, 230] width 226 height 121
click at [589, 608] on div "Estonian to Estonian Võta vestlus üle" at bounding box center [615, 616] width 98 height 22
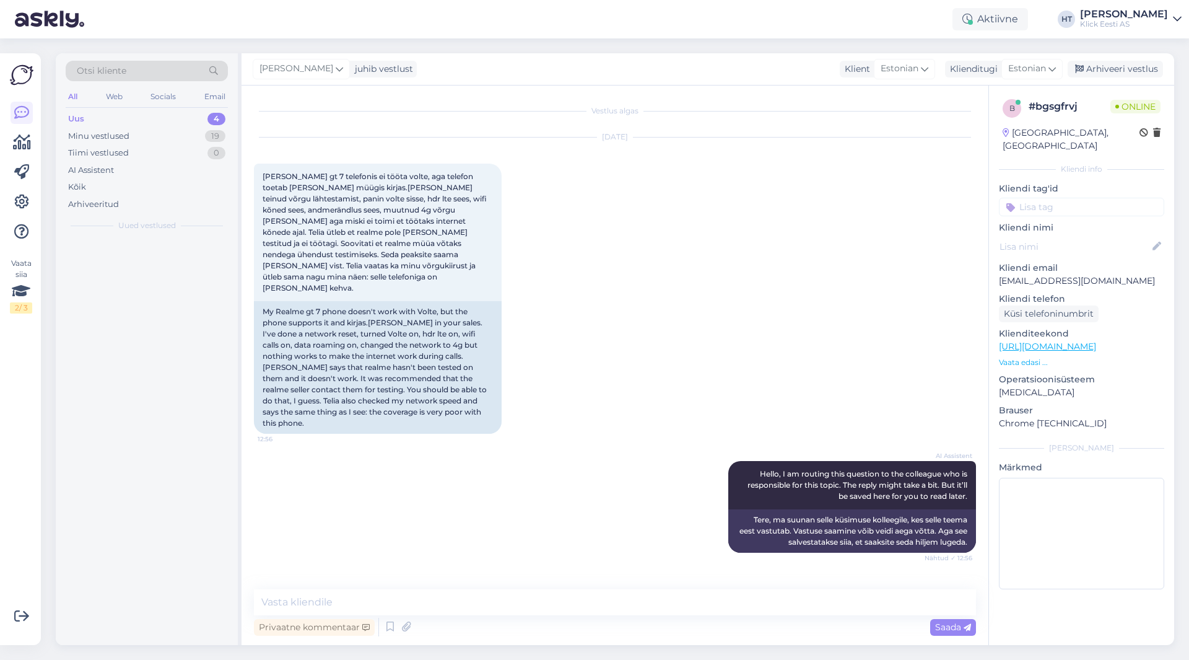
scroll to position [0, 0]
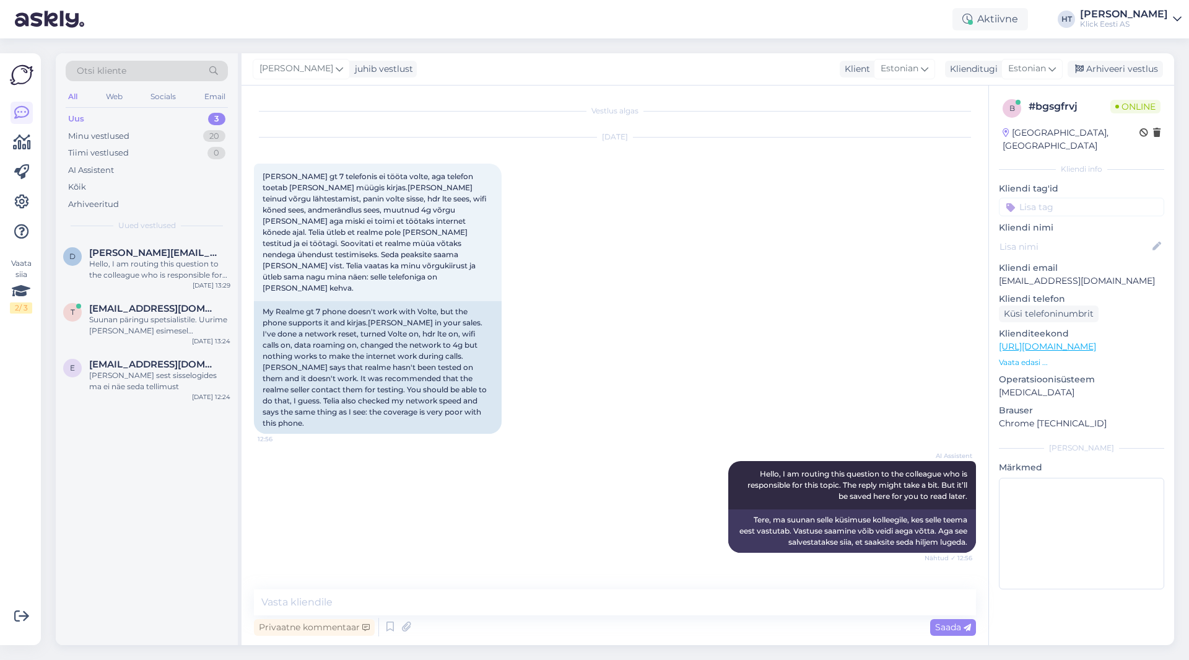
click at [332, 621] on div "Privaatne kommentaar" at bounding box center [314, 627] width 121 height 17
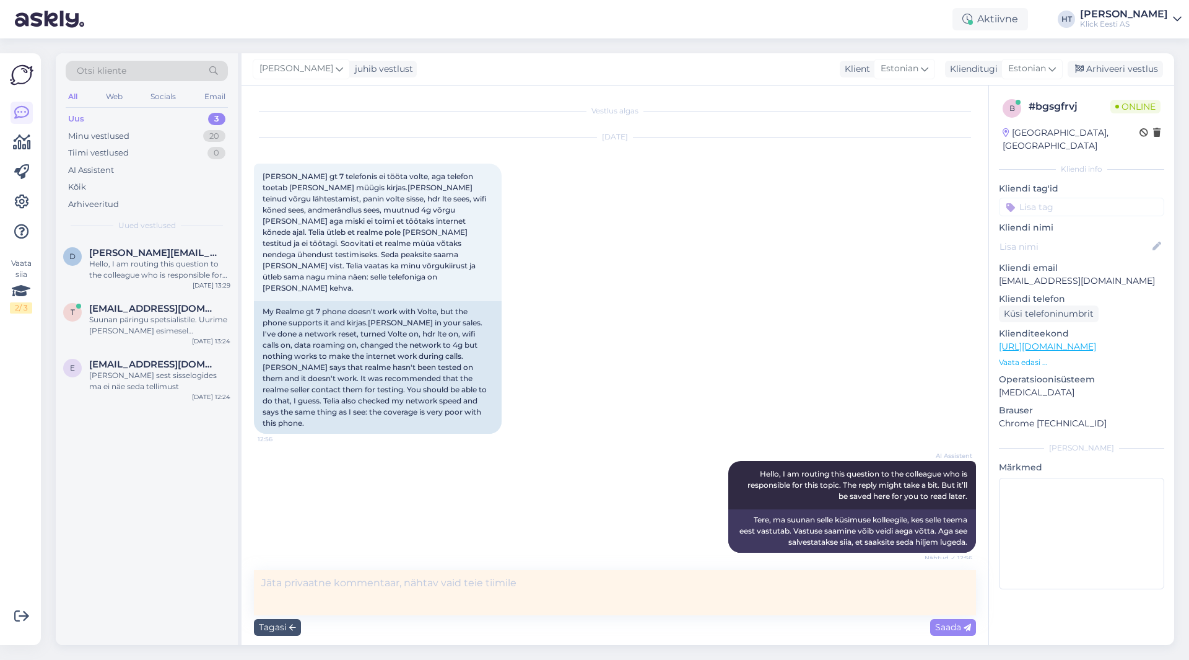
click at [336, 594] on textarea at bounding box center [615, 592] width 722 height 45
type textarea ""dairyliisafrei@gmail.com"
drag, startPoint x: 409, startPoint y: 584, endPoint x: 198, endPoint y: 588, distance: 211.3
click at [198, 588] on div "Otsi kliente All Web Socials Email Uus 3 Minu vestlused 20 Tiimi vestlused 0 AI…" at bounding box center [615, 349] width 1119 height 592
drag, startPoint x: 344, startPoint y: 219, endPoint x: 346, endPoint y: 244, distance: 25.5
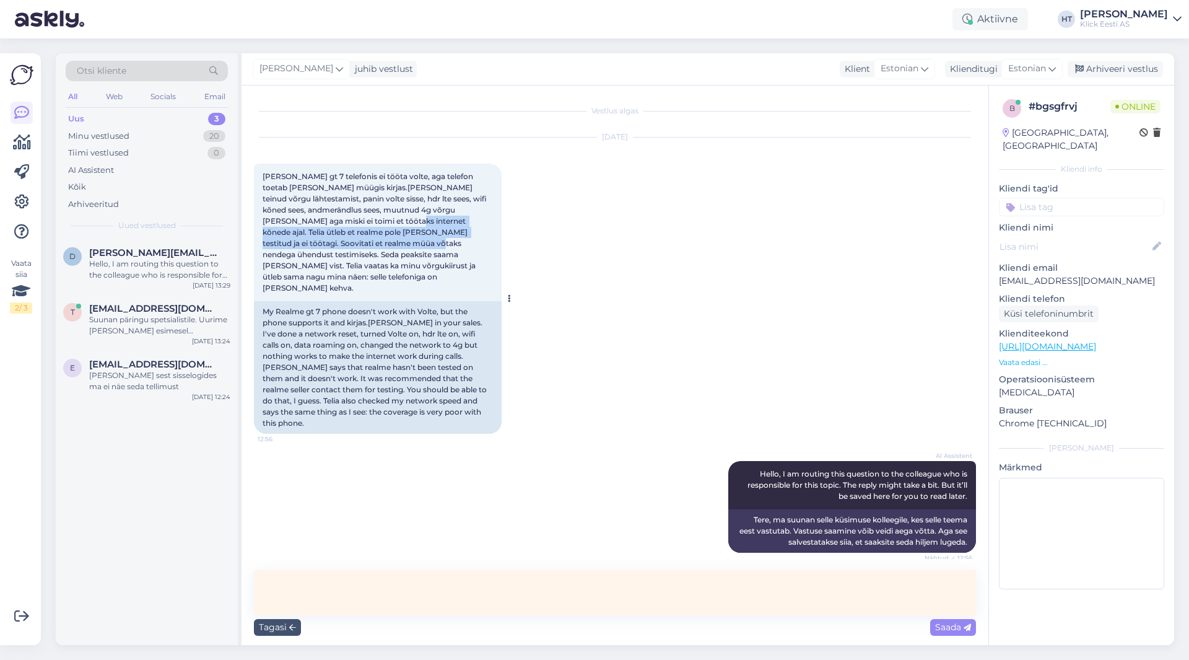
click at [346, 244] on span "[PERSON_NAME] gt 7 telefonis ei tööta volte, aga telefon toetab [PERSON_NAME] m…" at bounding box center [376, 232] width 226 height 121
copy span "Telia ütleb et realme pole neil testitud ja ei töötagi. Soovitati et realme müü…"
click at [308, 602] on textarea at bounding box center [615, 592] width 722 height 45
click at [325, 580] on textarea at bounding box center [615, 592] width 722 height 45
paste textarea "Telia ütleb et realme pole neil testitud ja ei töötagi. Soovitati et realme müü…"
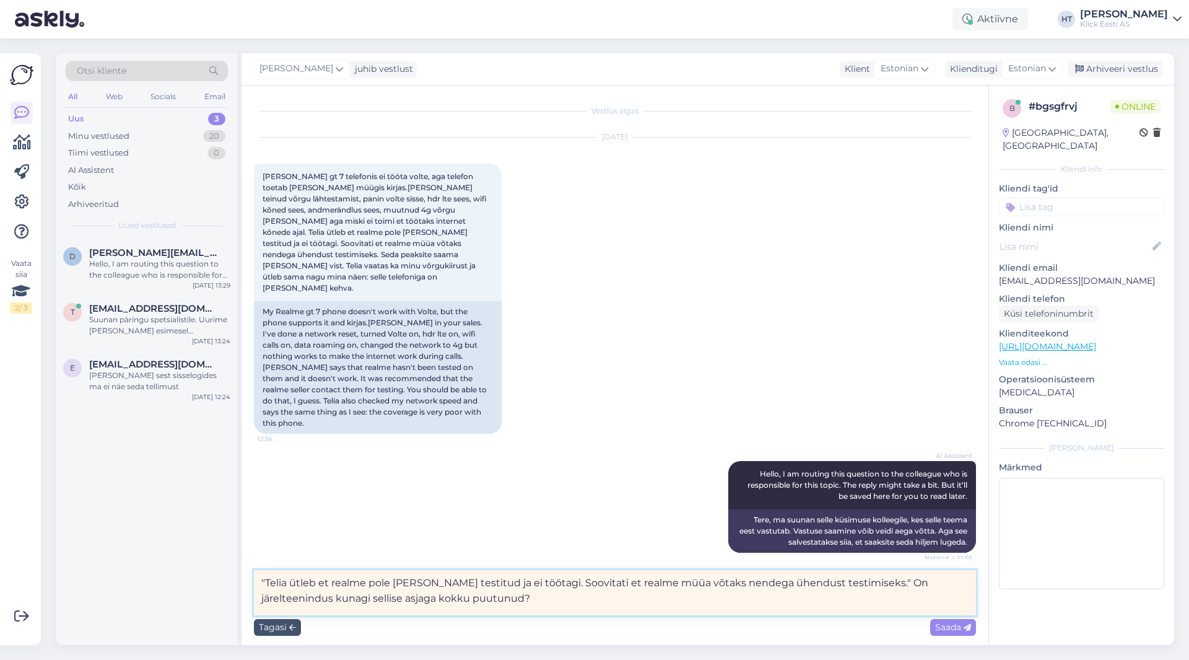
scroll to position [11, 0]
type textarea ""Telia ütleb et realme pole [PERSON_NAME] testitud ja ei töötagi. Soovitati et …"
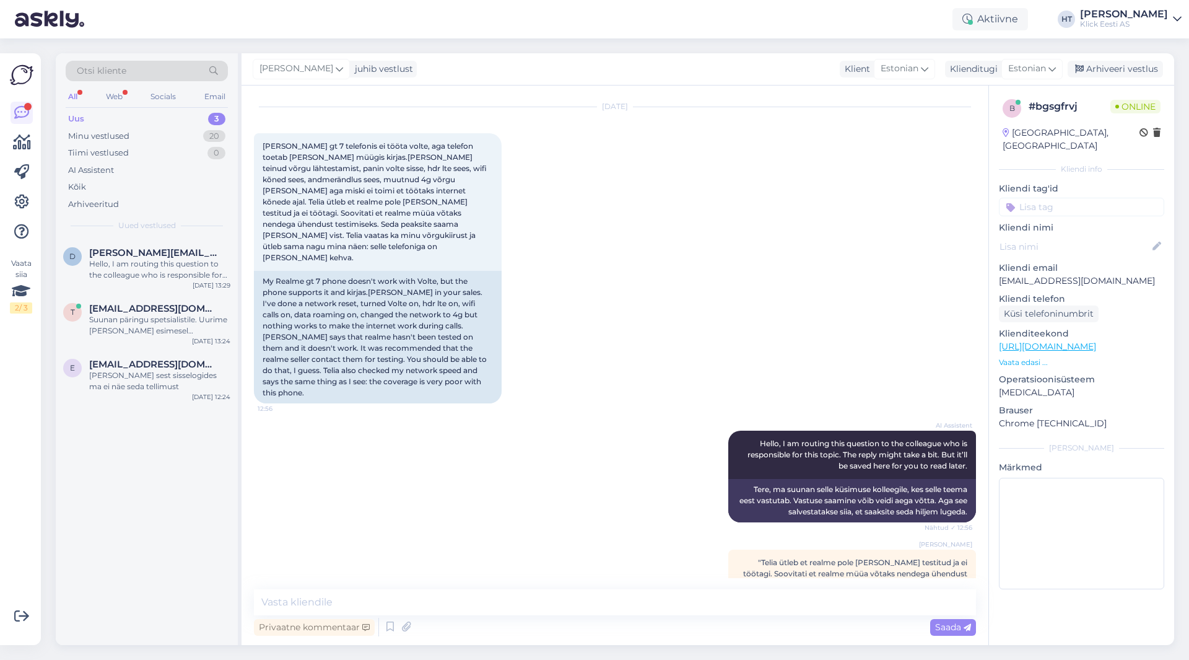
click at [1077, 182] on p "Kliendi tag'id" at bounding box center [1081, 188] width 165 height 13
click at [1077, 198] on input at bounding box center [1081, 207] width 165 height 19
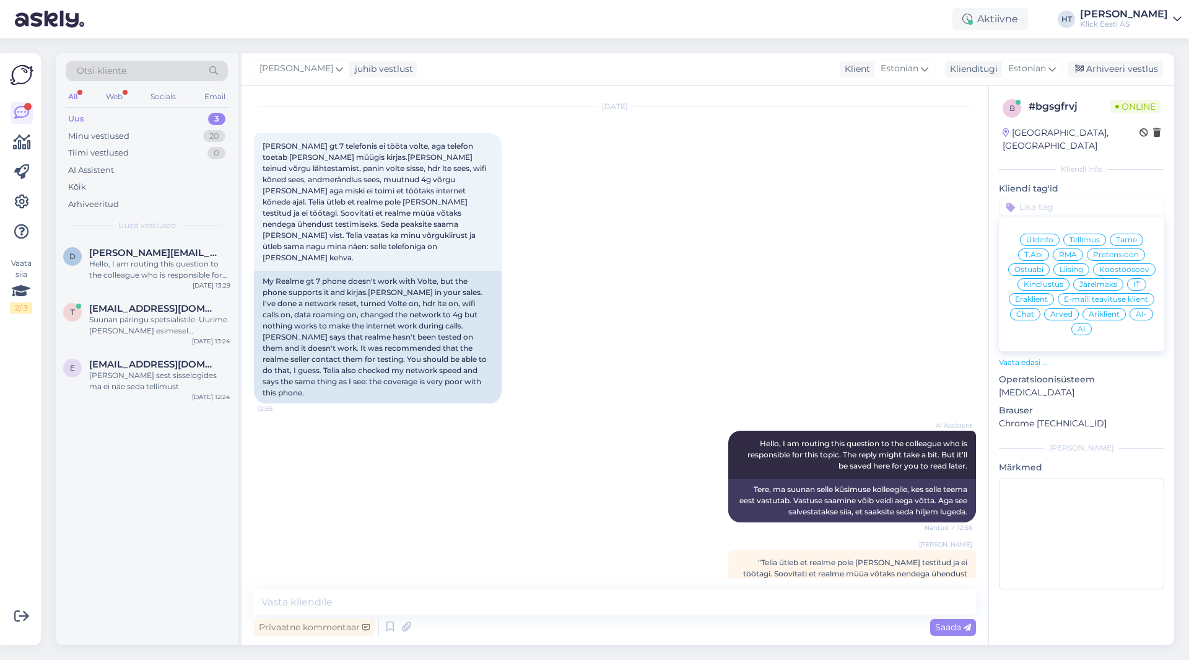
click at [1070, 251] on span "RMA" at bounding box center [1068, 254] width 18 height 7
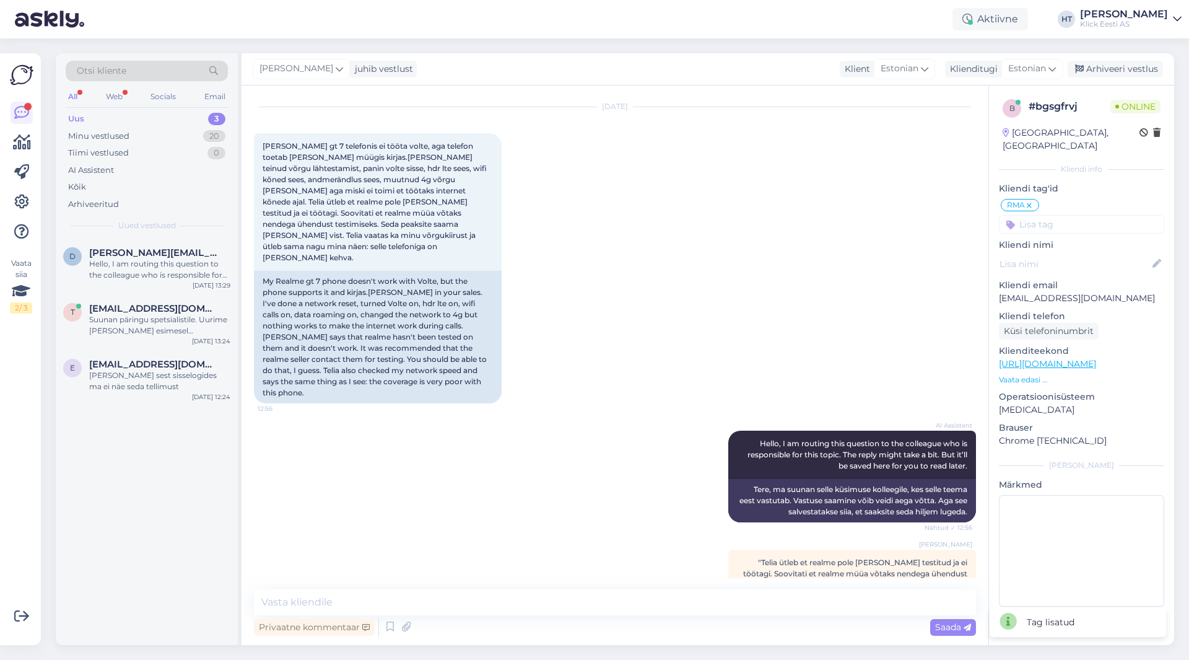
click at [1062, 216] on input at bounding box center [1081, 224] width 165 height 19
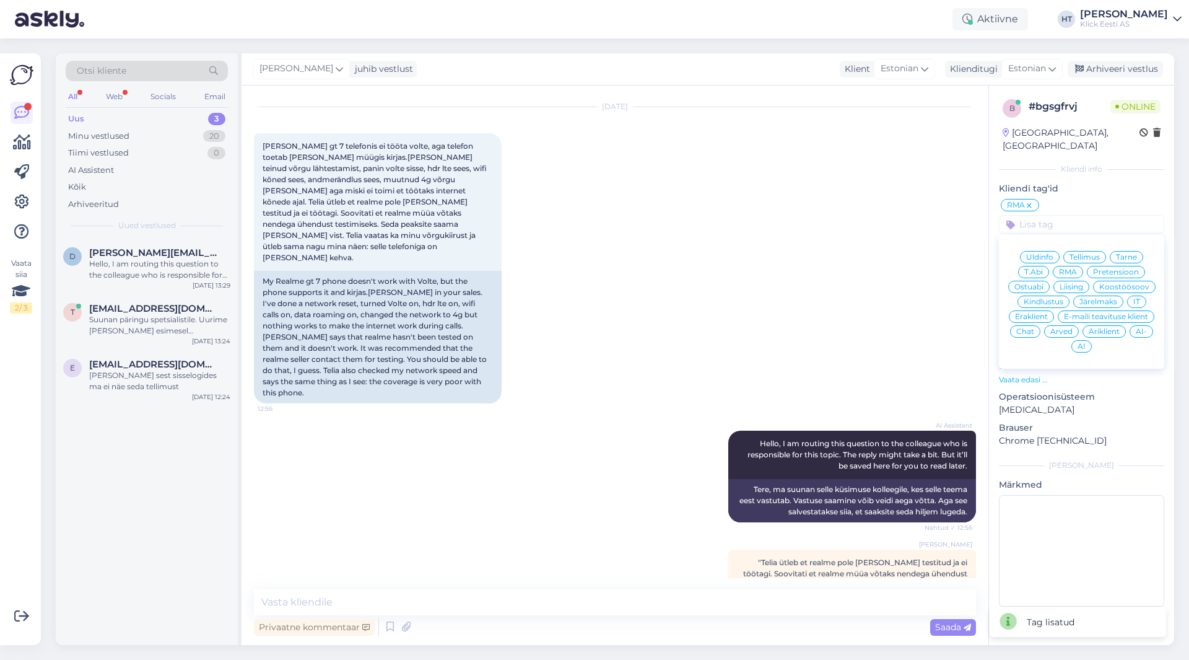
click at [1036, 313] on span "Eraklient" at bounding box center [1031, 316] width 33 height 7
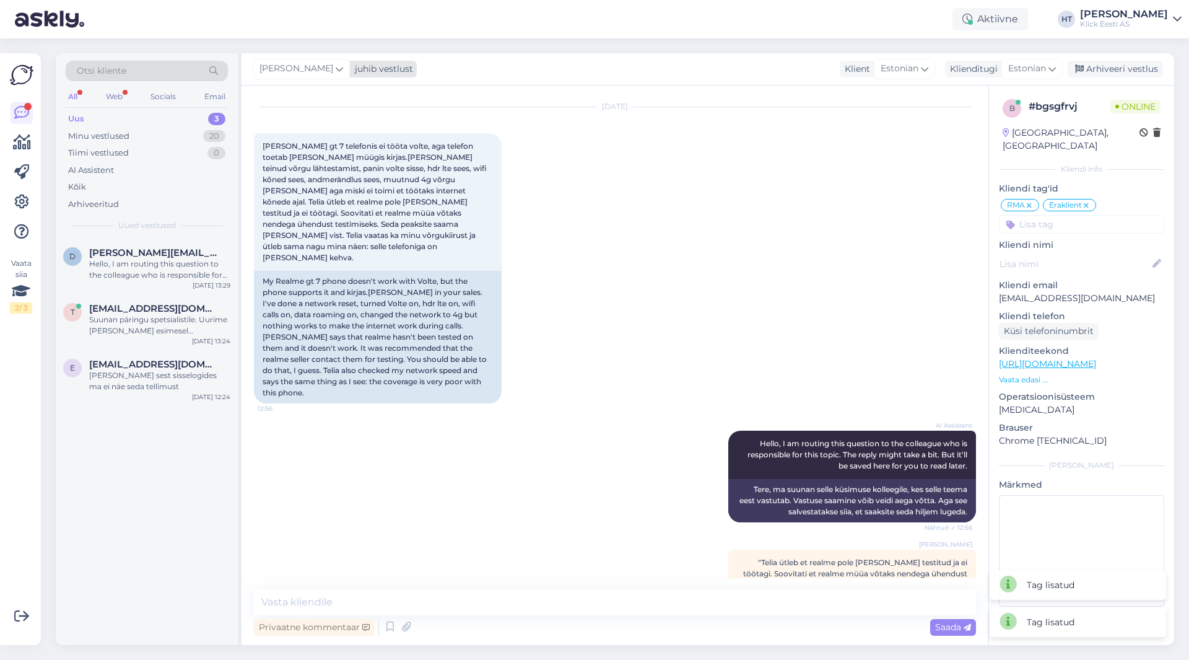
click at [300, 76] on span "[PERSON_NAME]" at bounding box center [297, 69] width 74 height 14
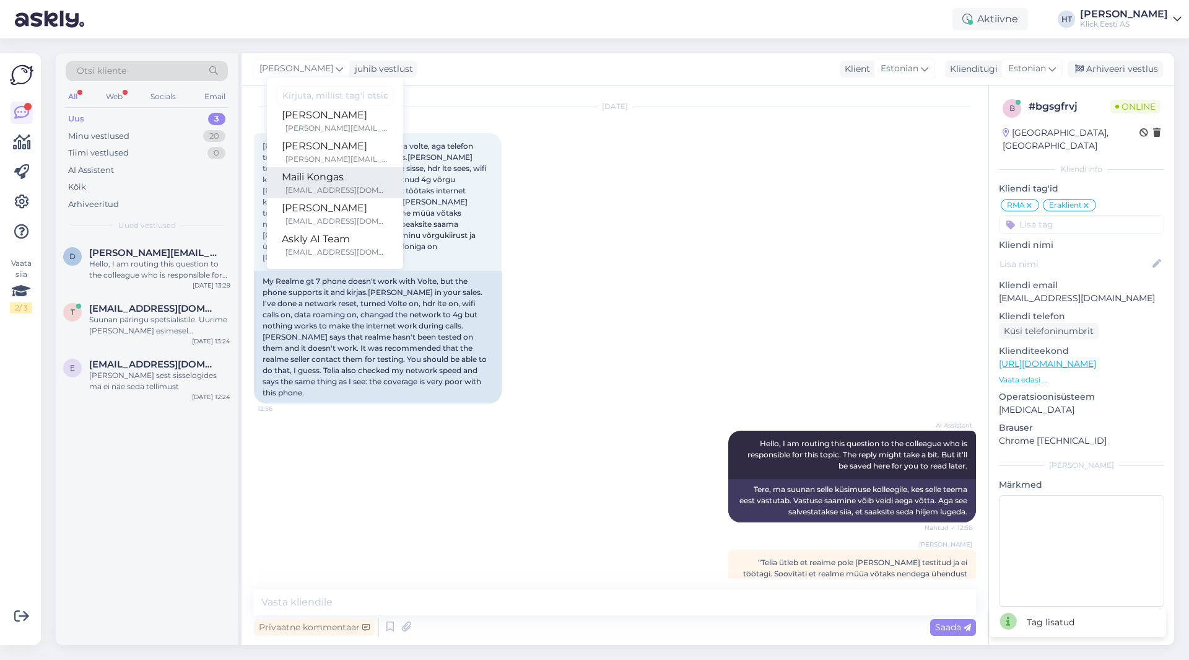
scroll to position [72, 0]
click at [320, 178] on div "Maili Kongas" at bounding box center [335, 175] width 107 height 15
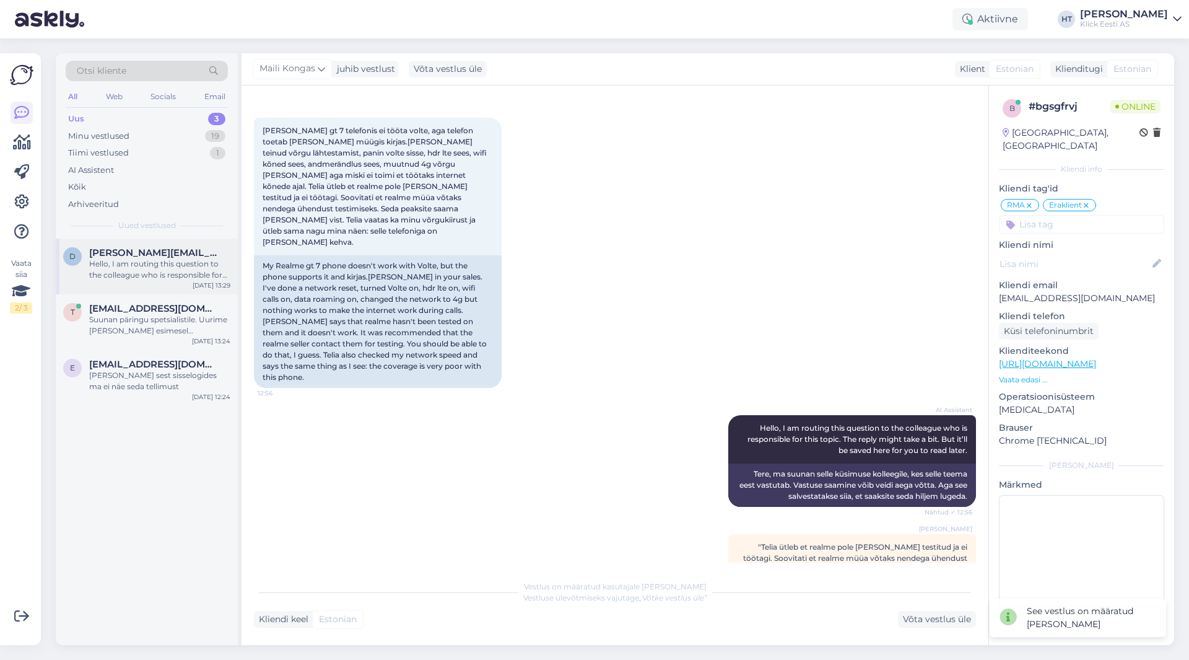
click at [214, 263] on div "Hello, I am routing this question to the colleague who is responsible for this …" at bounding box center [159, 269] width 141 height 22
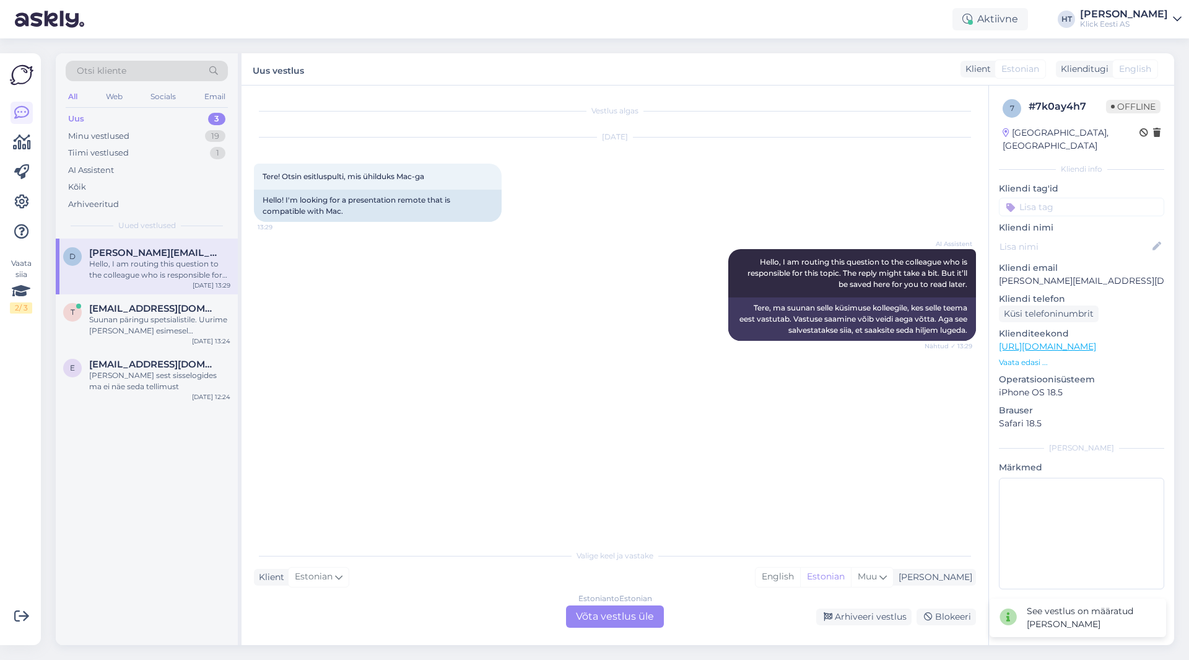
scroll to position [0, 0]
click at [190, 360] on div "[EMAIL_ADDRESS][DOMAIN_NAME]" at bounding box center [159, 364] width 141 height 11
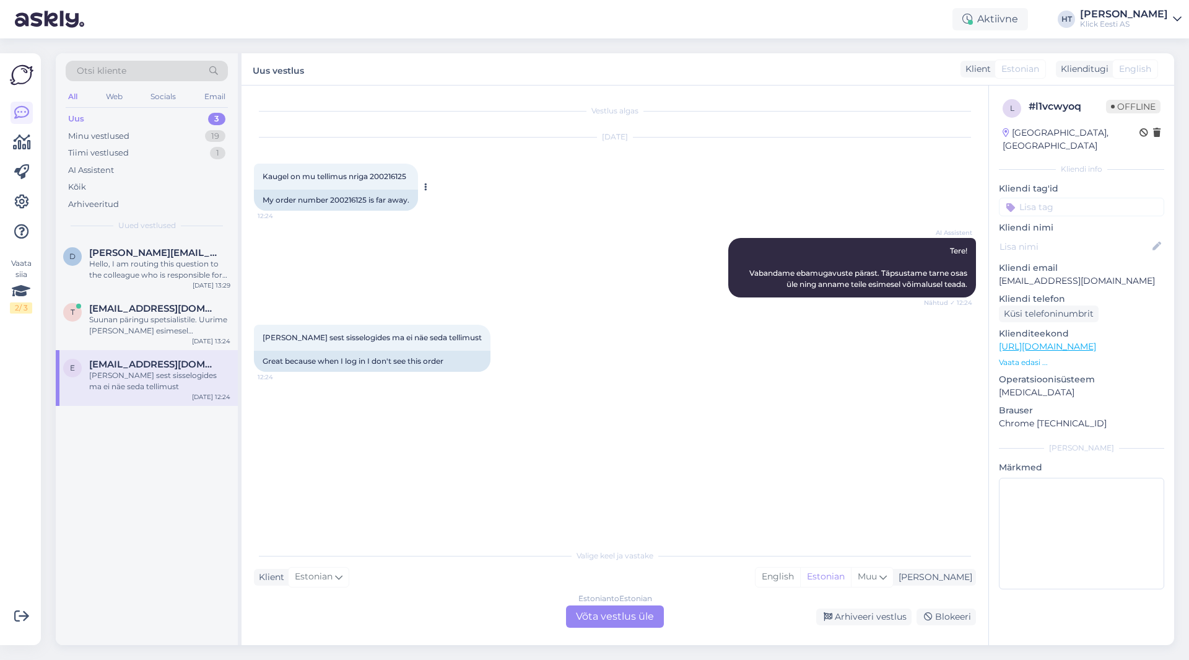
click at [390, 177] on span "Kaugel on mu tellimus nriga 200216125" at bounding box center [335, 176] width 144 height 9
copy span "200216125"
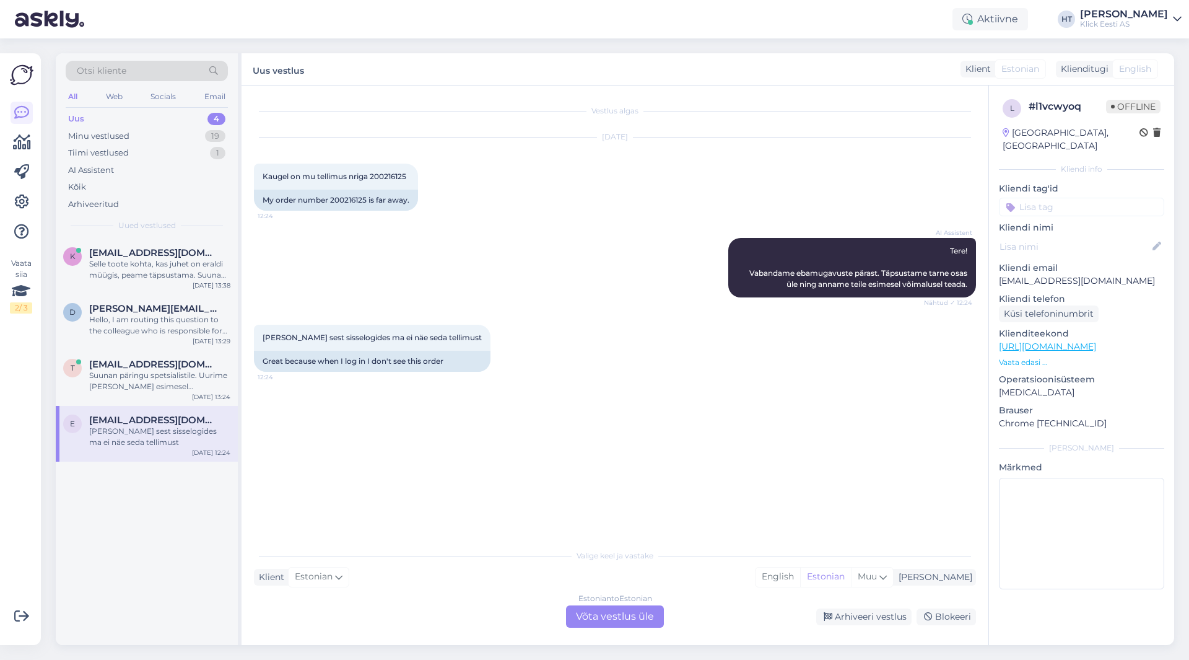
click at [489, 394] on div "Vestlus algas Sep 16 2025 Kaugel on mu tellimus nriga 200216125 12:24 My order …" at bounding box center [620, 315] width 733 height 434
drag, startPoint x: 997, startPoint y: 348, endPoint x: 1007, endPoint y: 352, distance: 11.2
click at [1007, 352] on div "l # l1vcwyoq Offline Estonia, Pärnu Kliendi info Kliendi tag'id Üldinfo Tellimu…" at bounding box center [1081, 346] width 185 height 522
click at [1007, 357] on p "Vaata edasi ..." at bounding box center [1081, 362] width 165 height 11
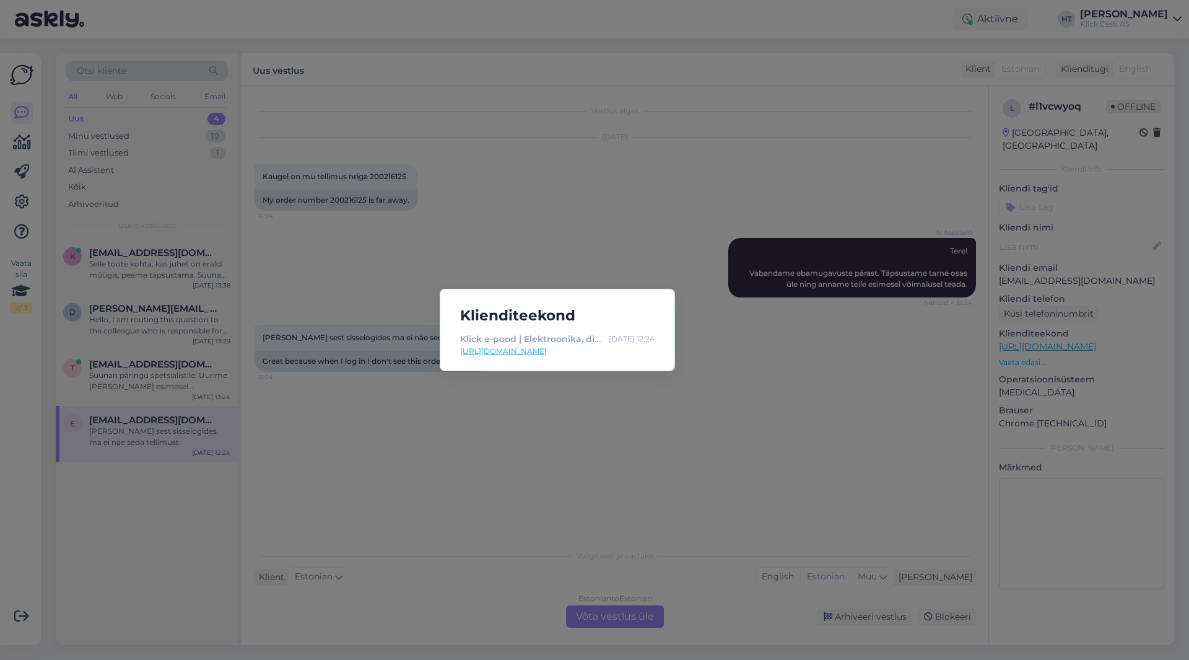
click at [535, 398] on div "Klienditeekond Klick e-pood | Elektroonika, digikaup, kodutehnika Sep 16 12:24 …" at bounding box center [594, 330] width 1189 height 660
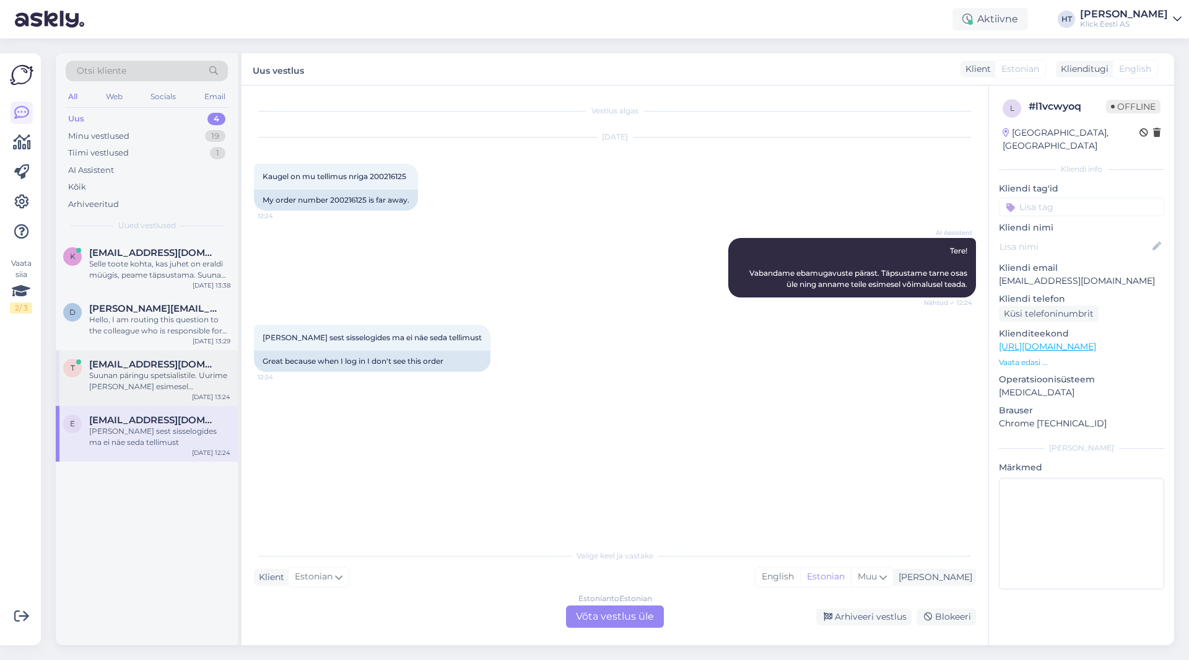
click at [113, 381] on div "Suunan päringu spetsialistile. Uurime ja anname teada esimesel võimalusel." at bounding box center [159, 381] width 141 height 22
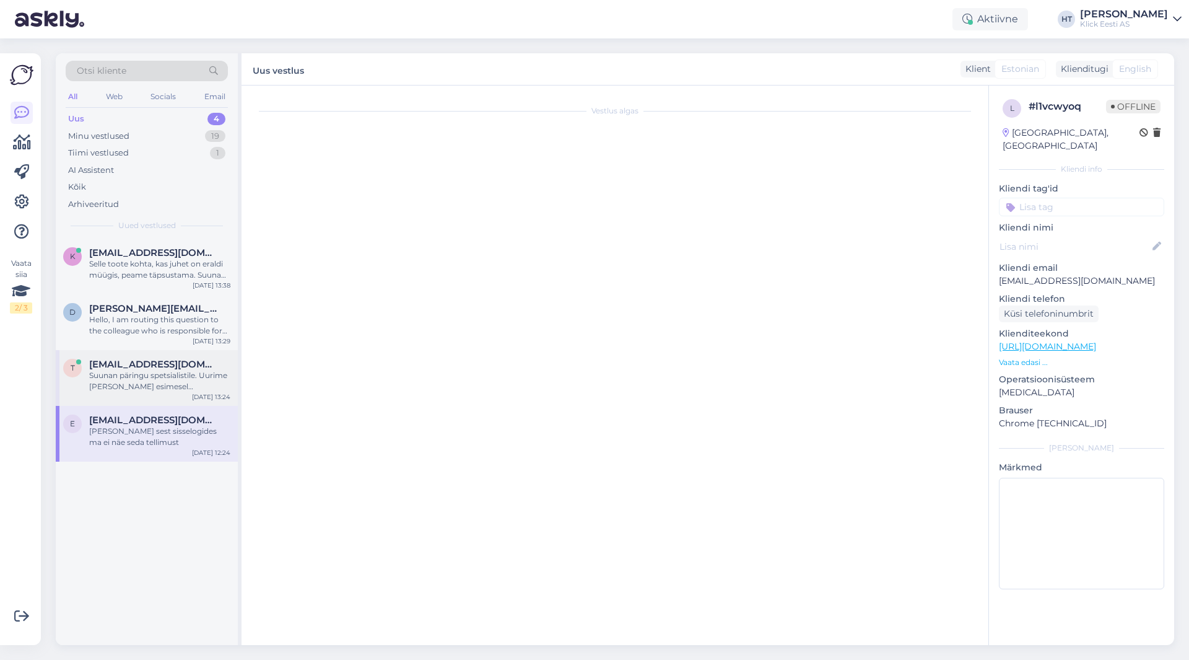
scroll to position [97, 0]
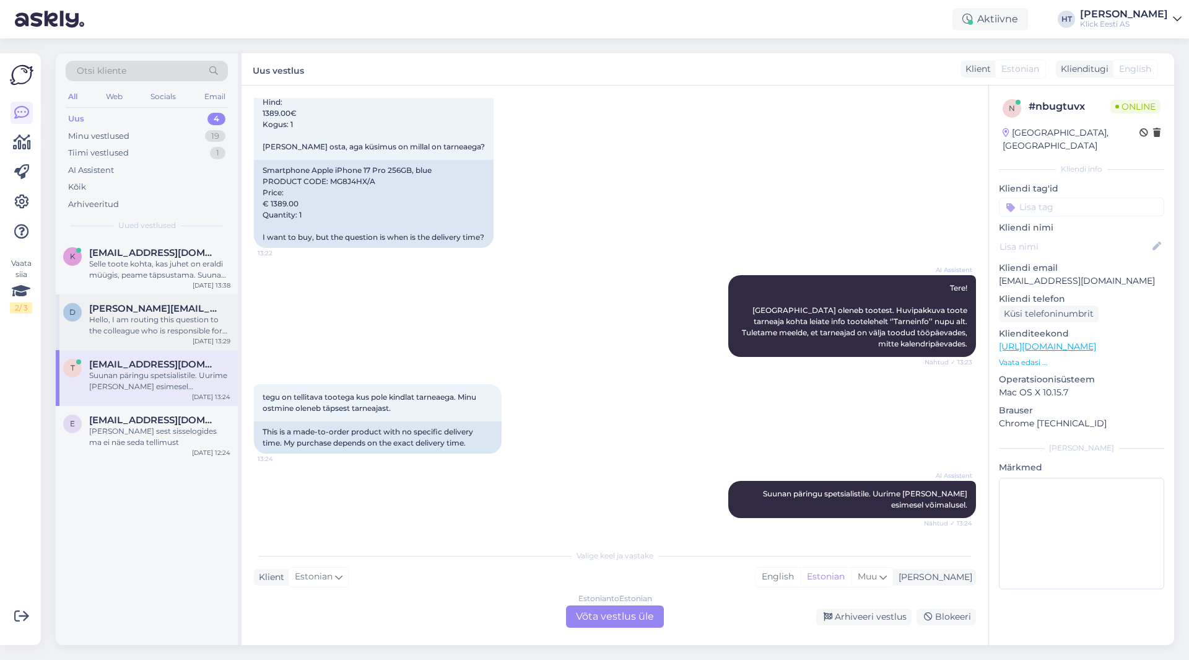
click at [186, 323] on div "Hello, I am routing this question to the colleague who is responsible for this …" at bounding box center [159, 325] width 141 height 22
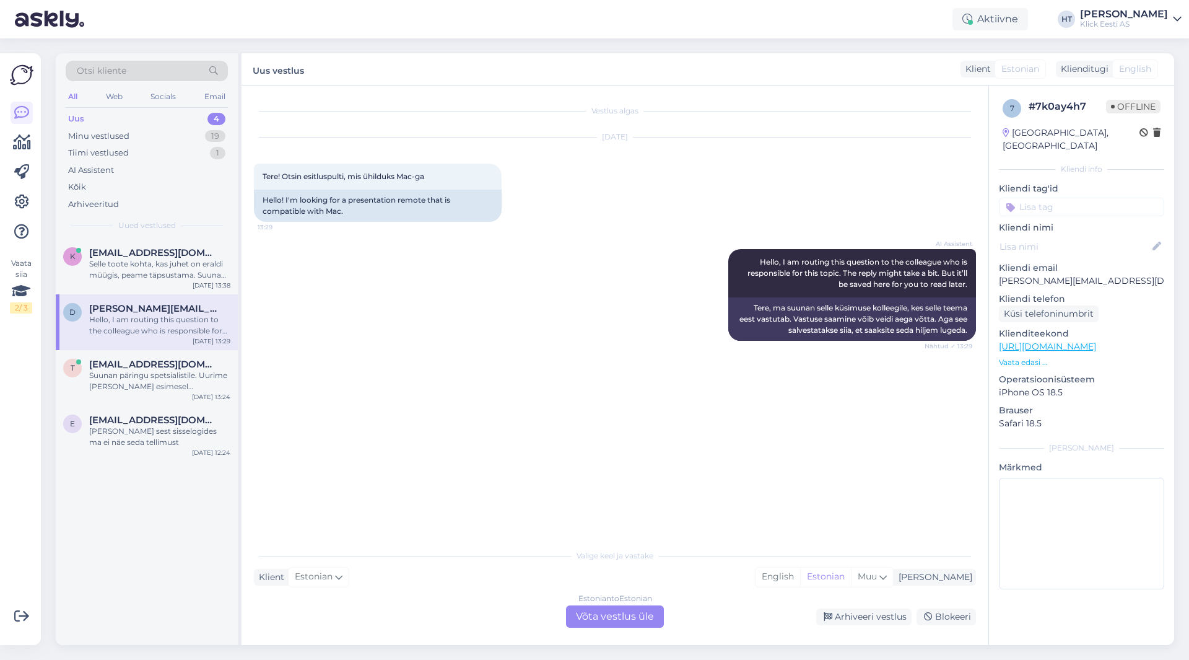
scroll to position [0, 0]
click at [186, 400] on div "t taicxz@gmail.com Suunan päringu spetsialistile. Uurime ja anname teada esimes…" at bounding box center [147, 378] width 182 height 56
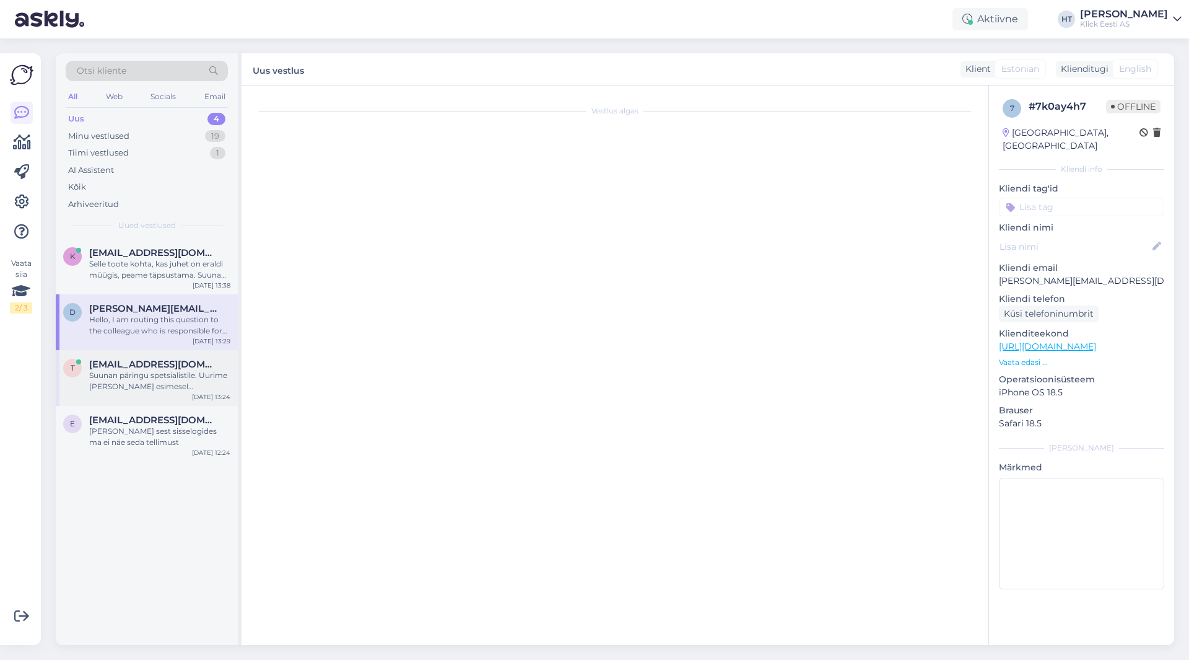
scroll to position [97, 0]
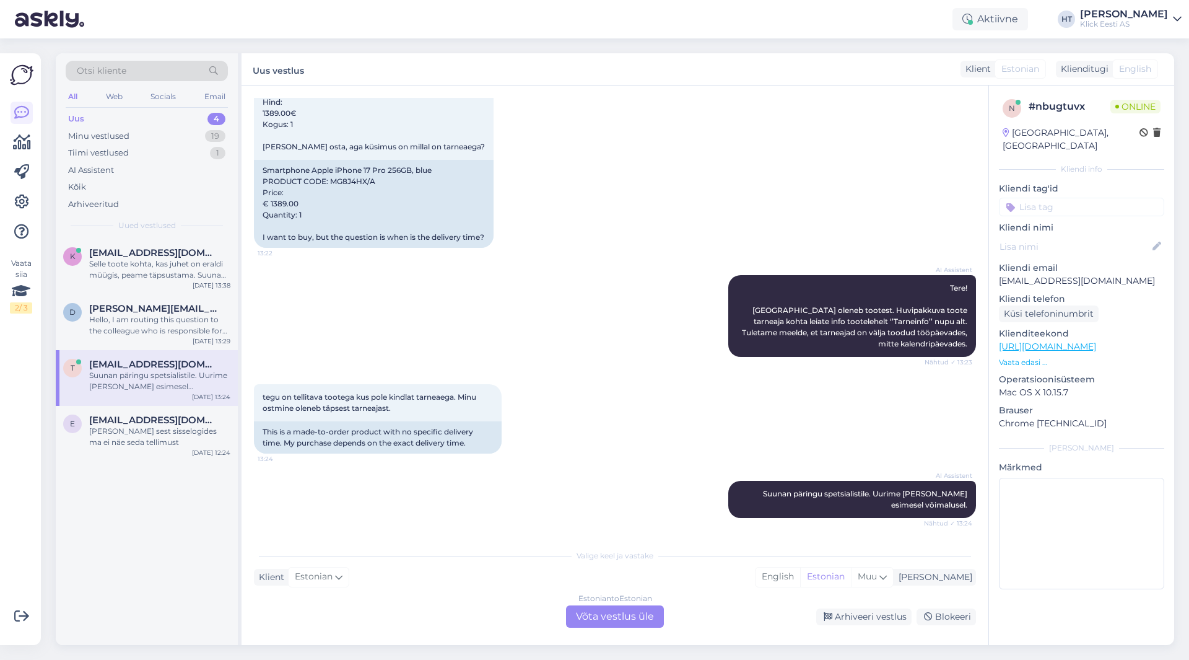
click at [597, 325] on div "AI Assistent Tere! Tarneaeg oleneb tootest. Huvipakkuva toote tarneaja kohta le…" at bounding box center [615, 315] width 722 height 109
click at [605, 616] on div "Estonian to Estonian Võta vestlus üle" at bounding box center [615, 616] width 98 height 22
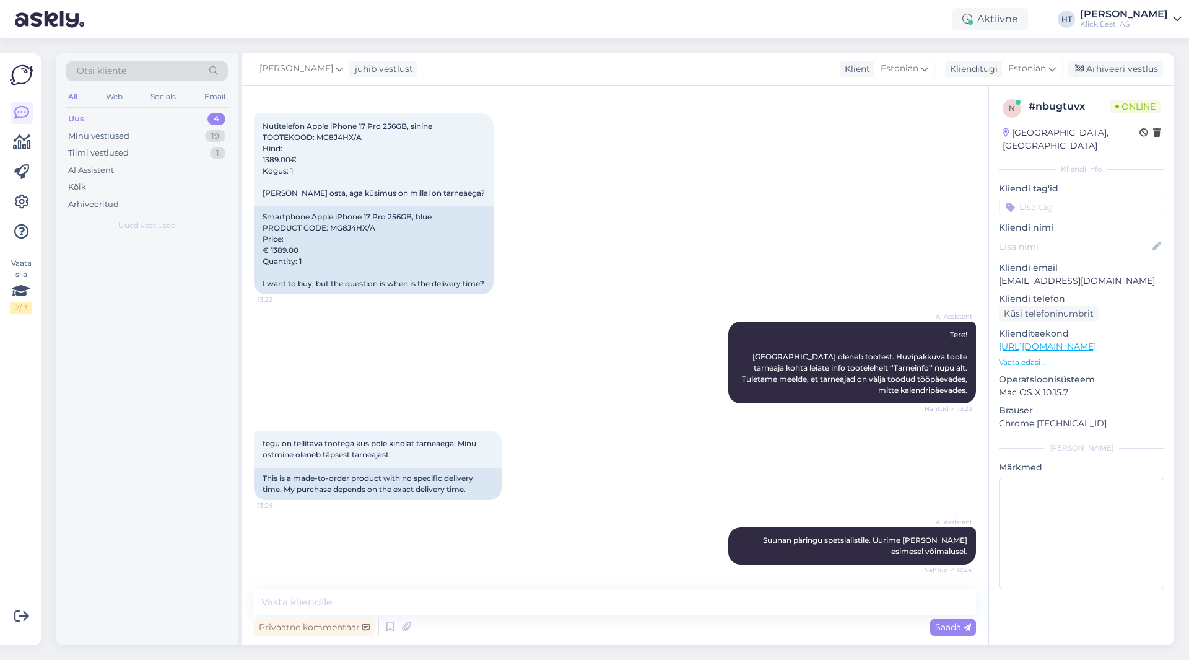
scroll to position [50, 0]
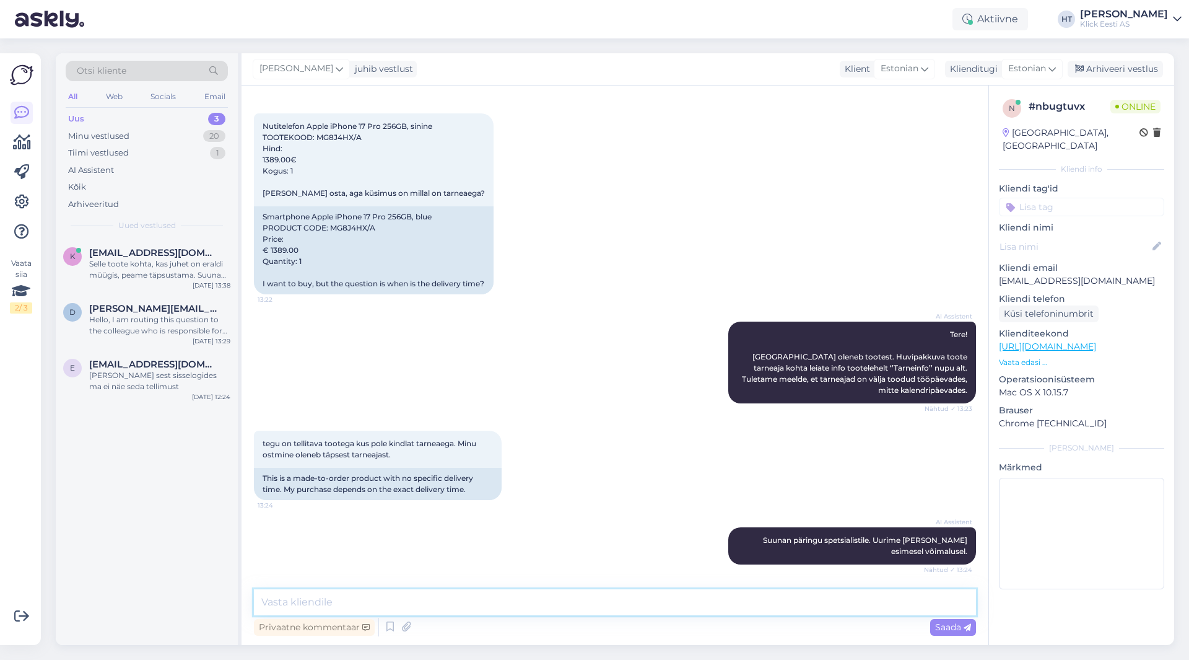
click at [607, 610] on textarea at bounding box center [615, 602] width 722 height 26
type textarea "Saadavus on uute Apple toodete puhul piiratud. Konkreetset tarneaega ei saa lub…"
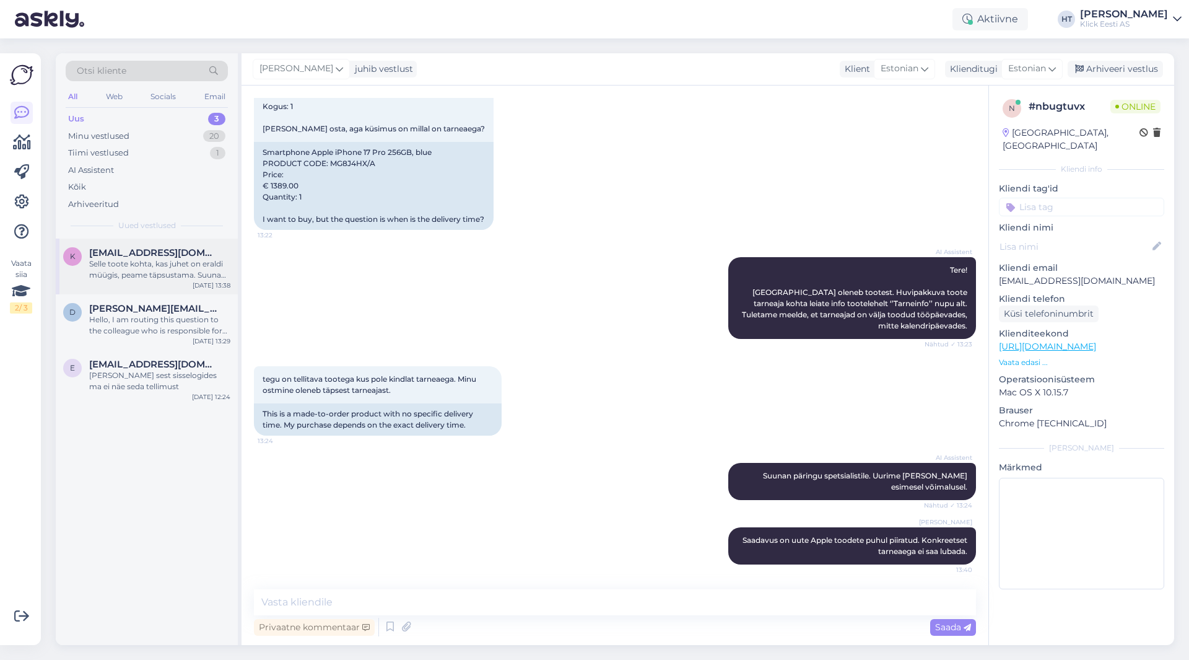
click at [153, 262] on div "Selle toote kohta, kas juhet on eraldi müügis, peame täpsustama. Suunan selle v…" at bounding box center [159, 269] width 141 height 22
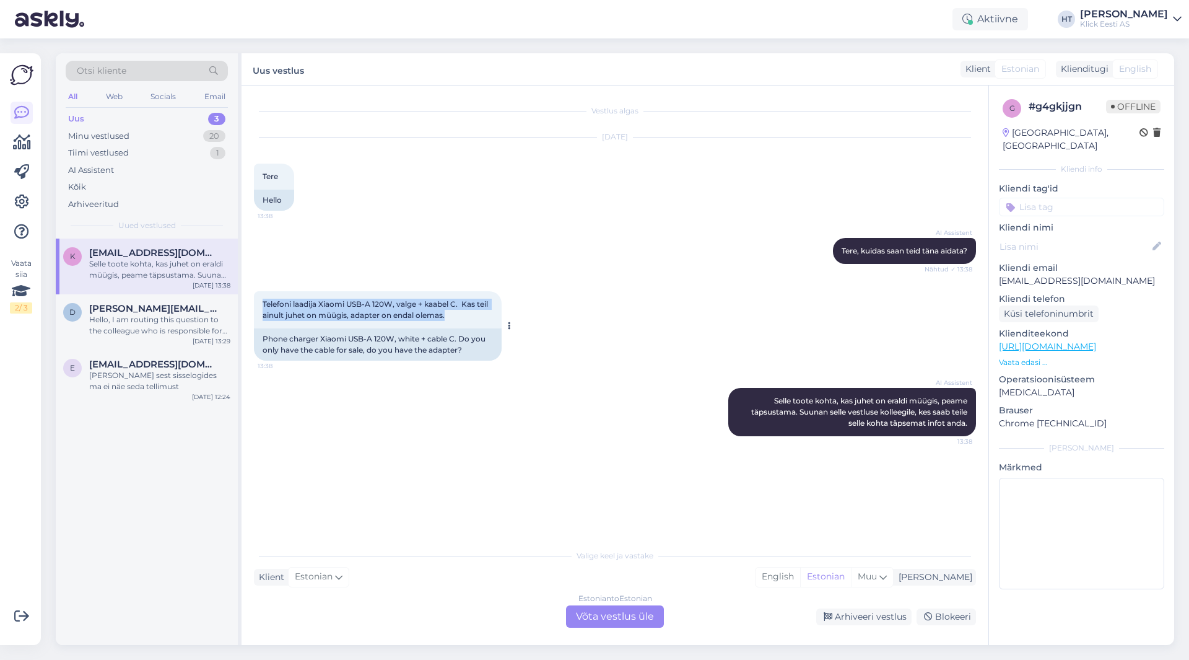
drag, startPoint x: 262, startPoint y: 303, endPoint x: 466, endPoint y: 315, distance: 204.1
click at [466, 315] on div "Telefoni laadija Xiaomi USB-A 120W, valge + kaabel C. Kas teil ainult juhet on …" at bounding box center [378, 309] width 248 height 37
click at [462, 316] on div "Telefoni laadija Xiaomi USB-A 120W, valge + kaabel C. Kas teil ainult juhet on …" at bounding box center [378, 309] width 248 height 37
drag, startPoint x: 462, startPoint y: 316, endPoint x: 263, endPoint y: 300, distance: 199.5
click at [263, 300] on div "Telefoni laadija Xiaomi USB-A 120W, valge + kaabel C. Kas teil ainult juhet on …" at bounding box center [378, 309] width 248 height 37
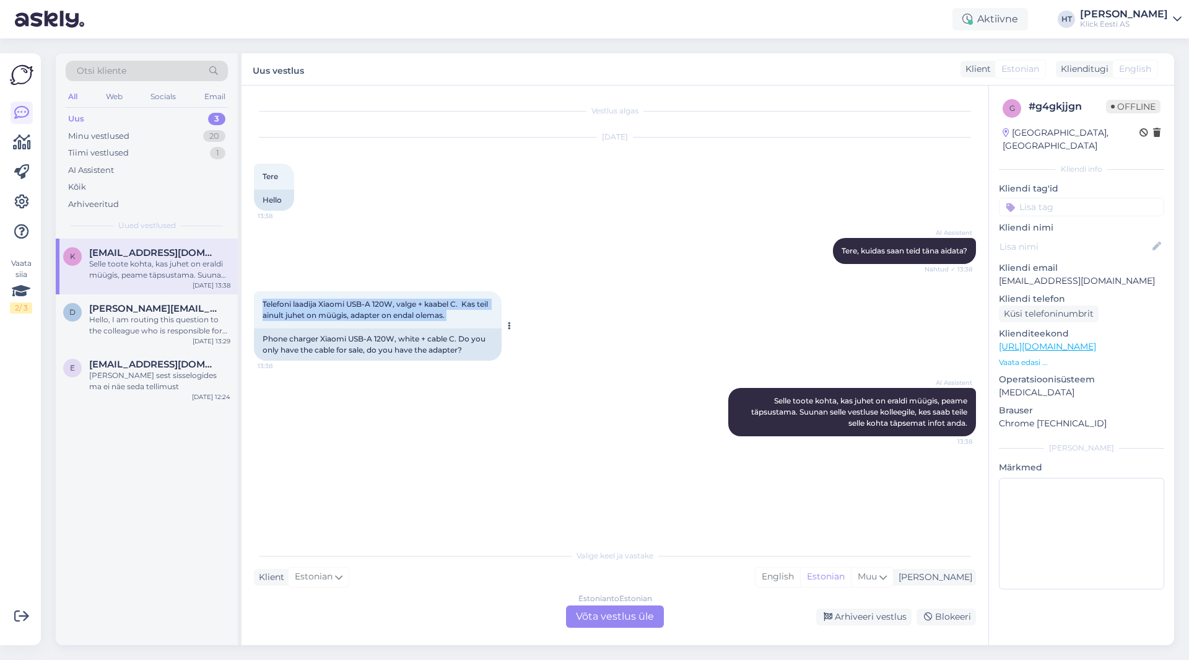
click at [263, 300] on span "Telefoni laadija Xiaomi USB-A 120W, valge + kaabel C. Kas teil ainult juhet on …" at bounding box center [376, 309] width 227 height 20
drag, startPoint x: 263, startPoint y: 300, endPoint x: 454, endPoint y: 317, distance: 191.6
click at [454, 317] on div "Telefoni laadija Xiaomi USB-A 120W, valge + kaabel C. Kas teil ainult juhet on …" at bounding box center [378, 309] width 248 height 37
drag, startPoint x: 454, startPoint y: 317, endPoint x: 262, endPoint y: 302, distance: 192.7
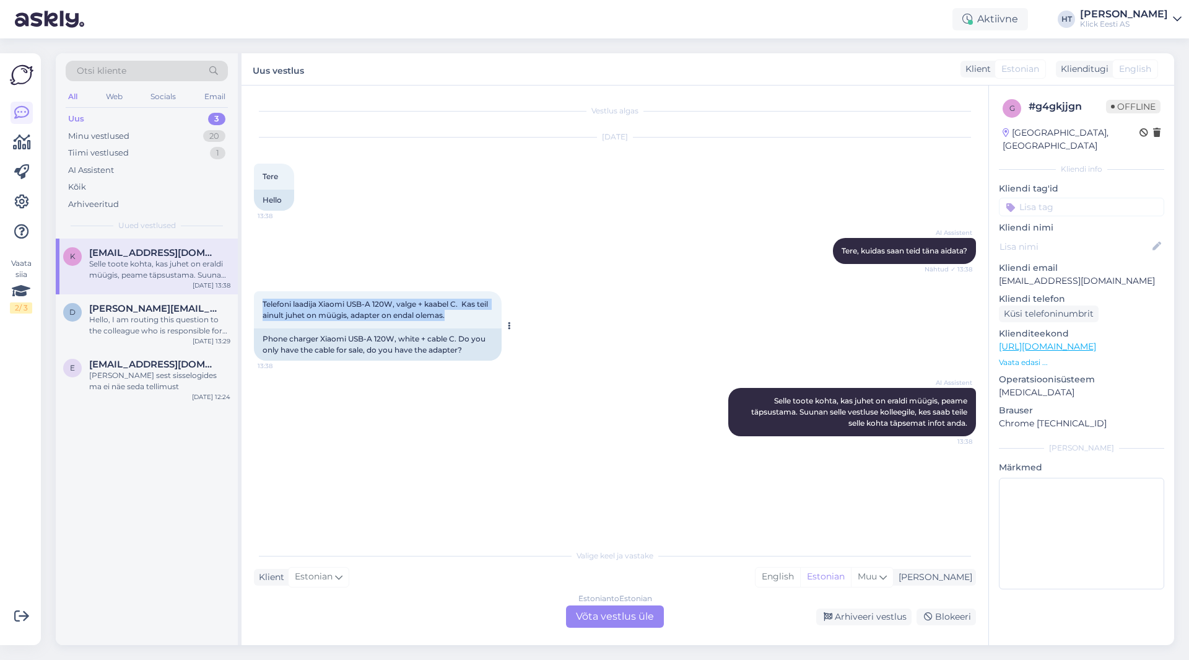
click at [262, 302] on div "Telefoni laadija Xiaomi USB-A 120W, valge + kaabel C. Kas teil ainult juhet on …" at bounding box center [378, 309] width 248 height 37
drag, startPoint x: 262, startPoint y: 302, endPoint x: 463, endPoint y: 318, distance: 201.4
click at [463, 318] on div "Telefoni laadija Xiaomi USB-A 120W, valge + kaabel C. Kas teil ainult juhet on …" at bounding box center [378, 309] width 248 height 37
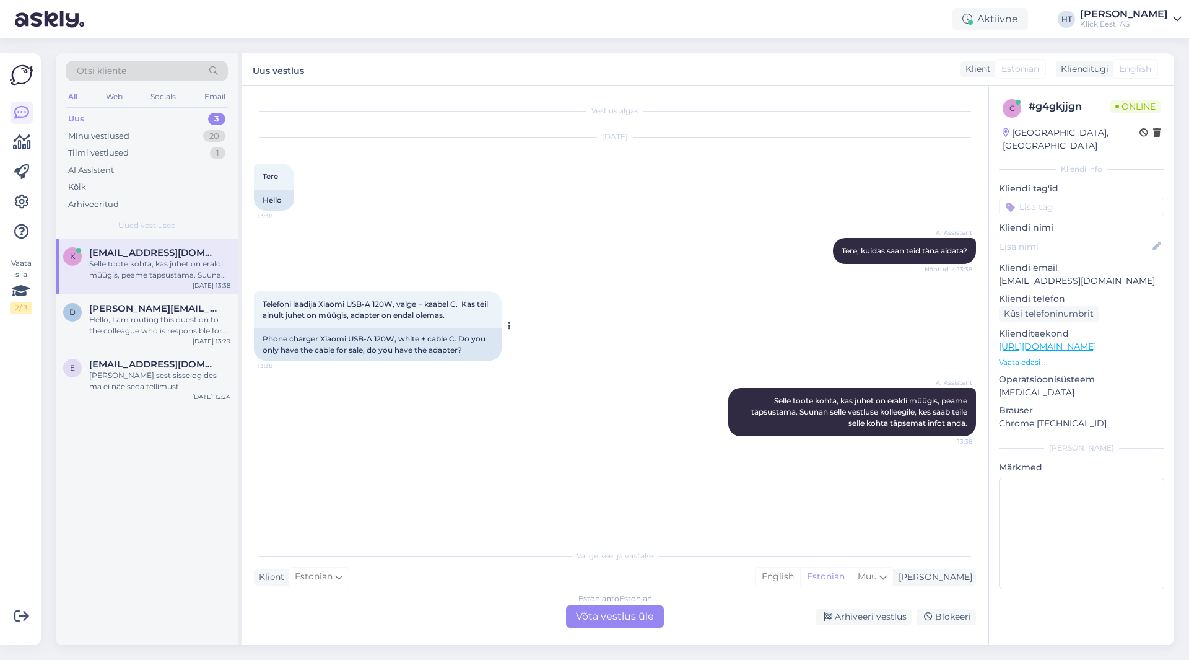
click at [460, 317] on div "Telefoni laadija Xiaomi USB-A 120W, valge + kaabel C. Kas teil ainult juhet on …" at bounding box center [378, 309] width 248 height 37
drag, startPoint x: 449, startPoint y: 315, endPoint x: 261, endPoint y: 303, distance: 188.7
click at [261, 303] on div "Telefoni laadija Xiaomi USB-A 120W, valge + kaabel C. Kas teil ainult juhet on …" at bounding box center [378, 309] width 248 height 37
drag, startPoint x: 304, startPoint y: 304, endPoint x: 455, endPoint y: 315, distance: 151.0
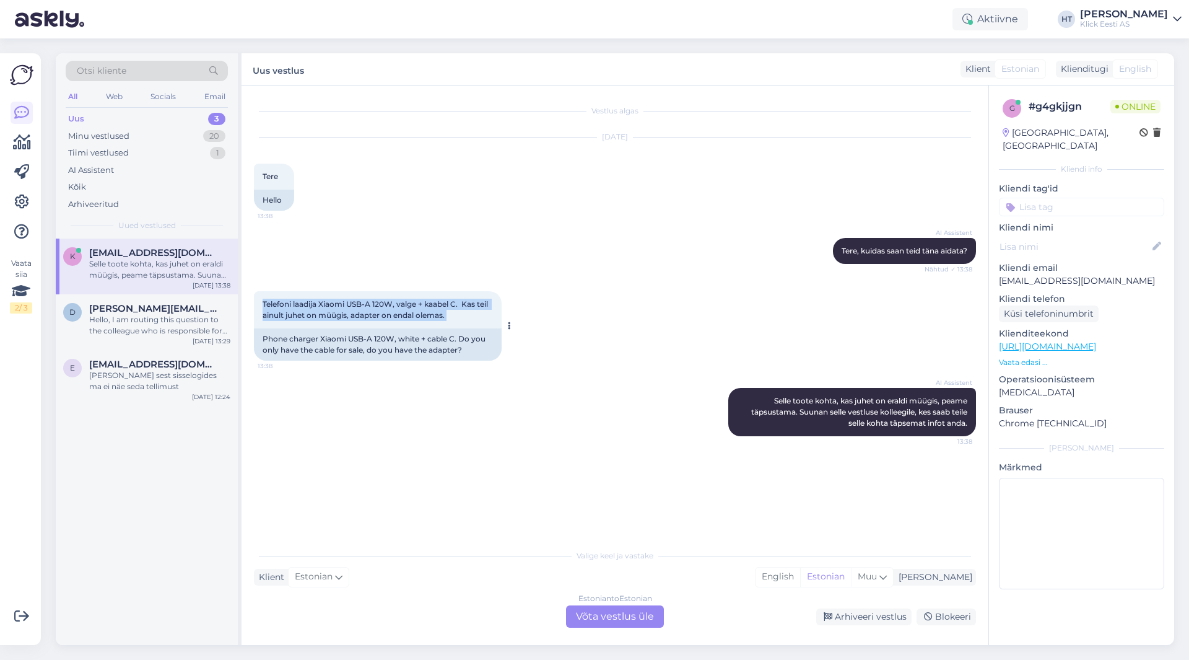
click at [455, 315] on div "Telefoni laadija Xiaomi USB-A 120W, valge + kaabel C. Kas teil ainult juhet on …" at bounding box center [378, 309] width 248 height 37
drag, startPoint x: 455, startPoint y: 317, endPoint x: 266, endPoint y: 302, distance: 188.9
click at [266, 302] on div "Telefoni laadija Xiaomi USB-A 120W, valge + kaabel C. Kas teil ainult juhet on …" at bounding box center [378, 309] width 248 height 37
click at [262, 302] on div "Telefoni laadija Xiaomi USB-A 120W, valge + kaabel C. Kas teil ainult juhet on …" at bounding box center [378, 309] width 248 height 37
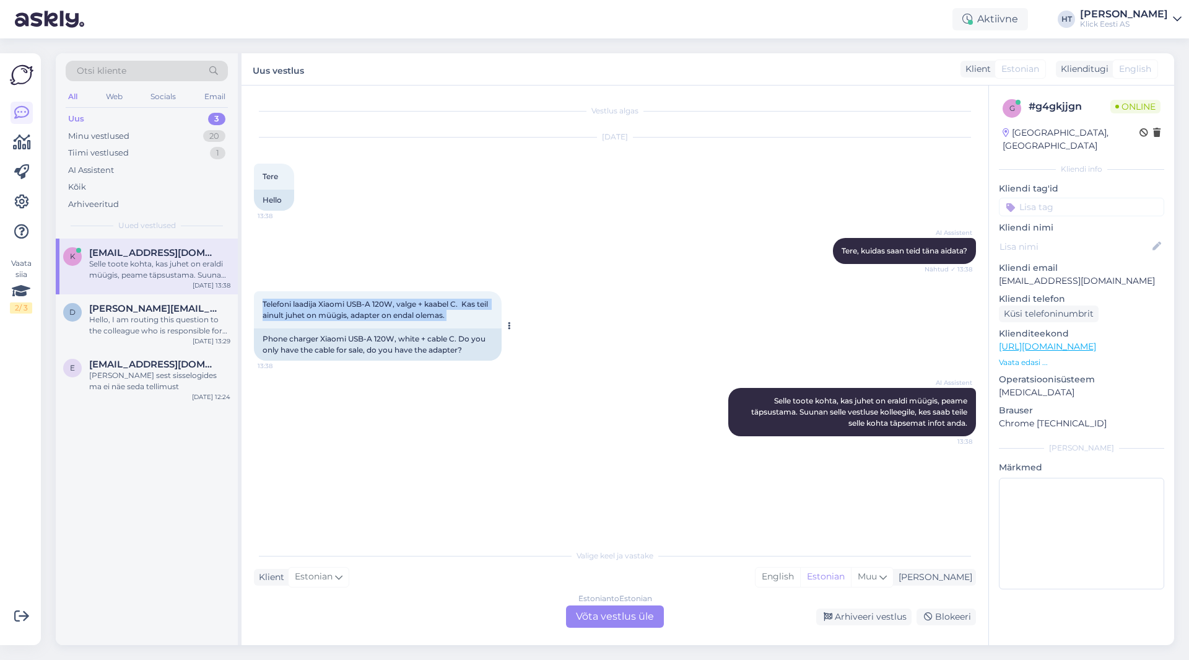
drag, startPoint x: 262, startPoint y: 302, endPoint x: 479, endPoint y: 322, distance: 217.7
click at [479, 322] on div "Telefoni laadija Xiaomi USB-A 120W, valge + kaabel C. Kas teil ainult juhet on …" at bounding box center [378, 309] width 248 height 37
drag, startPoint x: 469, startPoint y: 319, endPoint x: 256, endPoint y: 302, distance: 213.8
click at [256, 302] on div "Telefoni laadija Xiaomi USB-A 120W, valge + kaabel C. Kas teil ainult juhet on …" at bounding box center [378, 309] width 248 height 37
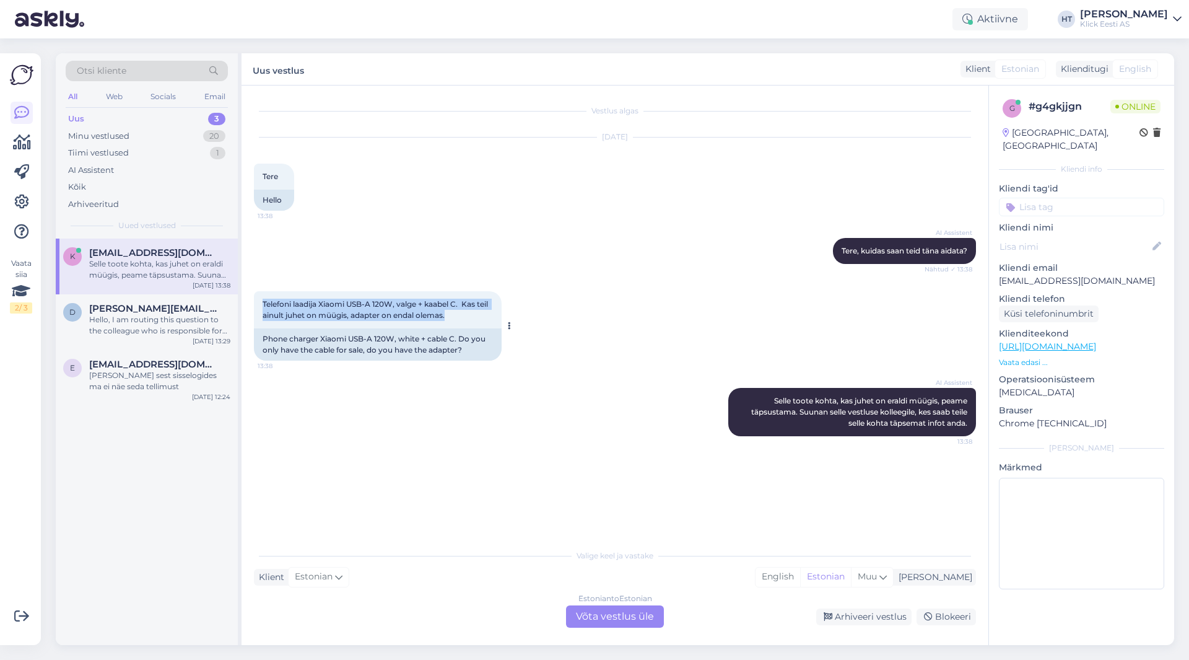
click at [256, 302] on div "Telefoni laadija Xiaomi USB-A 120W, valge + kaabel C. Kas teil ainult juhet on …" at bounding box center [378, 309] width 248 height 37
drag, startPoint x: 259, startPoint y: 302, endPoint x: 488, endPoint y: 352, distance: 234.5
click at [488, 352] on div "Telefoni laadija Xiaomi USB-A 120W, valge + kaabel C. Kas teil ainult juhet on …" at bounding box center [378, 325] width 248 height 69
click at [488, 352] on div "Phone charger Xiaomi USB-A 120W, white + cable C. Do you only have the cable fo…" at bounding box center [378, 344] width 248 height 32
drag, startPoint x: 489, startPoint y: 354, endPoint x: 263, endPoint y: 299, distance: 233.3
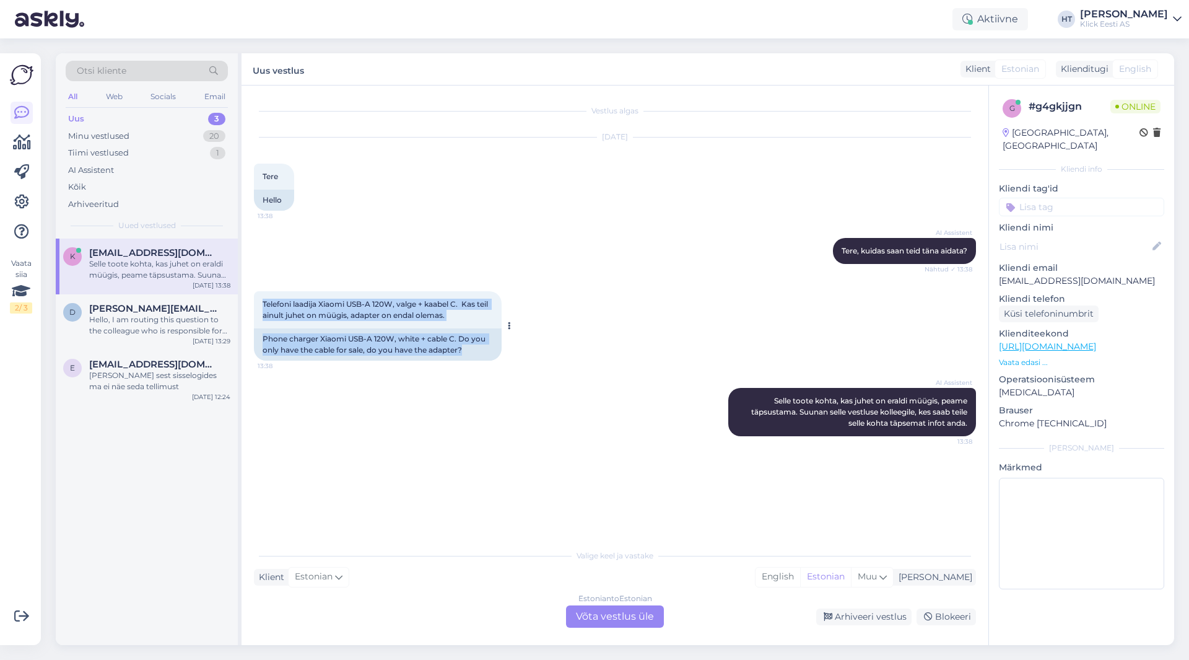
click at [263, 299] on div "Telefoni laadija Xiaomi USB-A 120W, valge + kaabel C. Kas teil ainult juhet on …" at bounding box center [378, 325] width 248 height 69
click at [263, 299] on div "Telefoni laadija Xiaomi USB-A 120W, valge + kaabel C. Kas teil ainult juhet on …" at bounding box center [378, 309] width 248 height 37
drag, startPoint x: 262, startPoint y: 299, endPoint x: 585, endPoint y: 390, distance: 335.9
click at [585, 390] on div "Vestlus algas Sep 16 2025 Tere 13:38 Hello AI Assistent Tere, kuidas saan teid …" at bounding box center [620, 315] width 733 height 434
click at [585, 390] on div "AI Assistent Selle toote kohta, kas juhet on eraldi müügis, peame täpsustama. S…" at bounding box center [615, 412] width 722 height 76
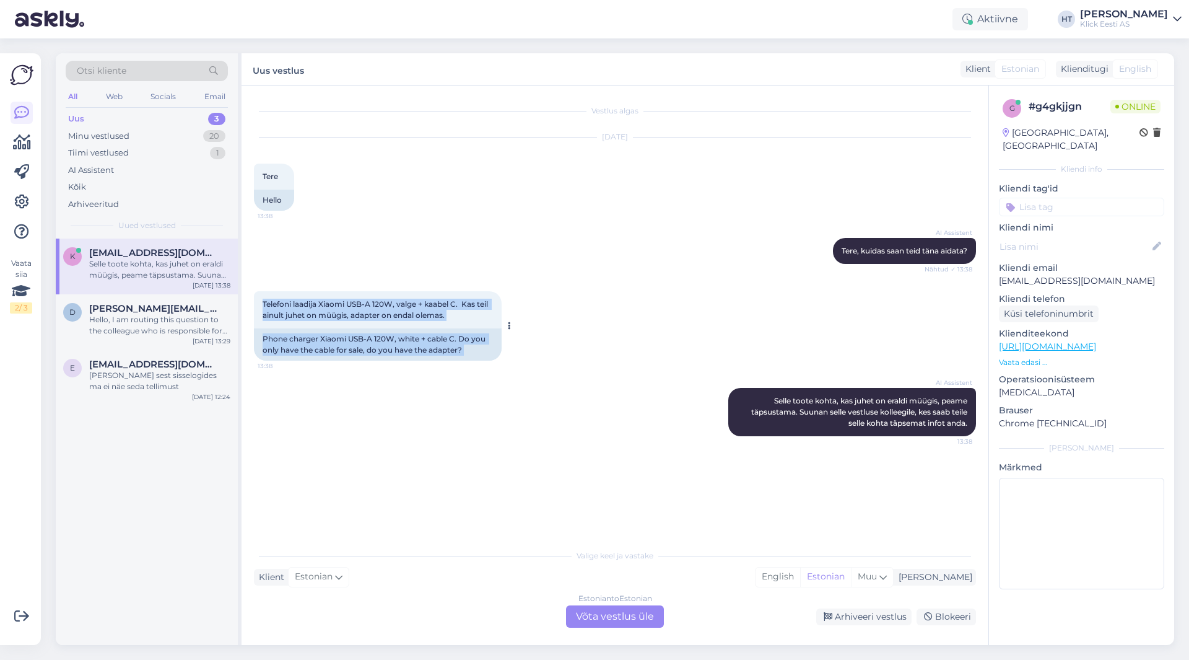
drag, startPoint x: 559, startPoint y: 383, endPoint x: 271, endPoint y: 294, distance: 300.8
click at [270, 294] on div "Vestlus algas Sep 16 2025 Tere 13:38 Hello AI Assistent Tere, kuidas saan teid …" at bounding box center [620, 315] width 733 height 434
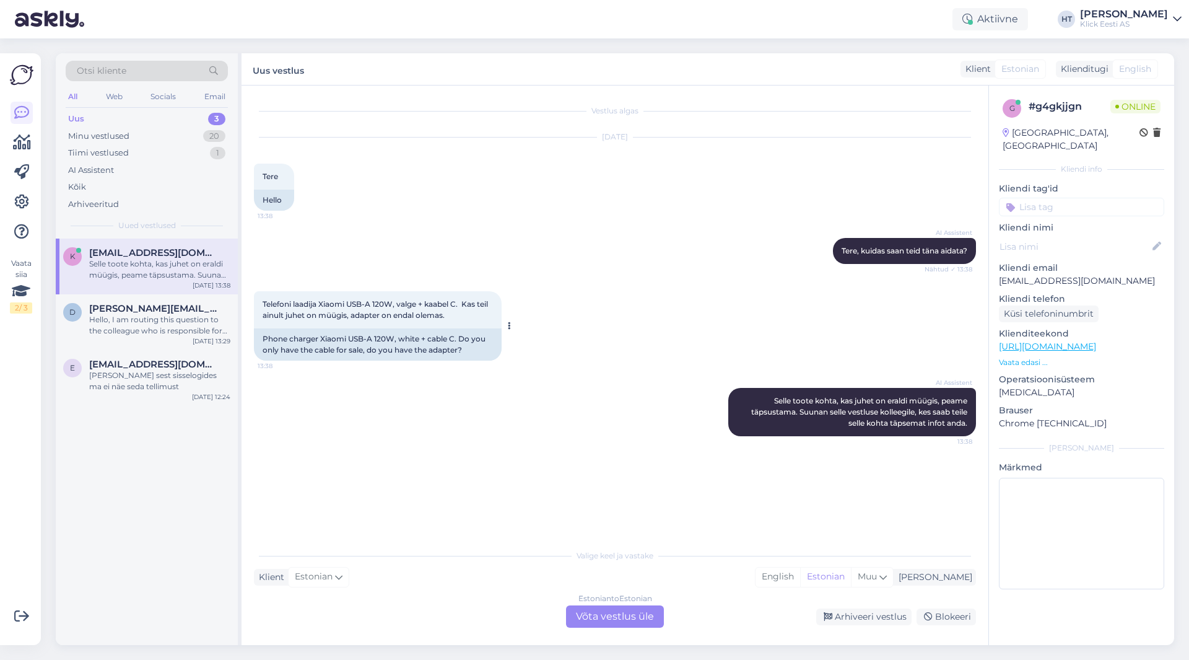
click at [259, 295] on div "Telefoni laadija Xiaomi USB-A 120W, valge + kaabel C. Kas teil ainult juhet on …" at bounding box center [378, 309] width 248 height 37
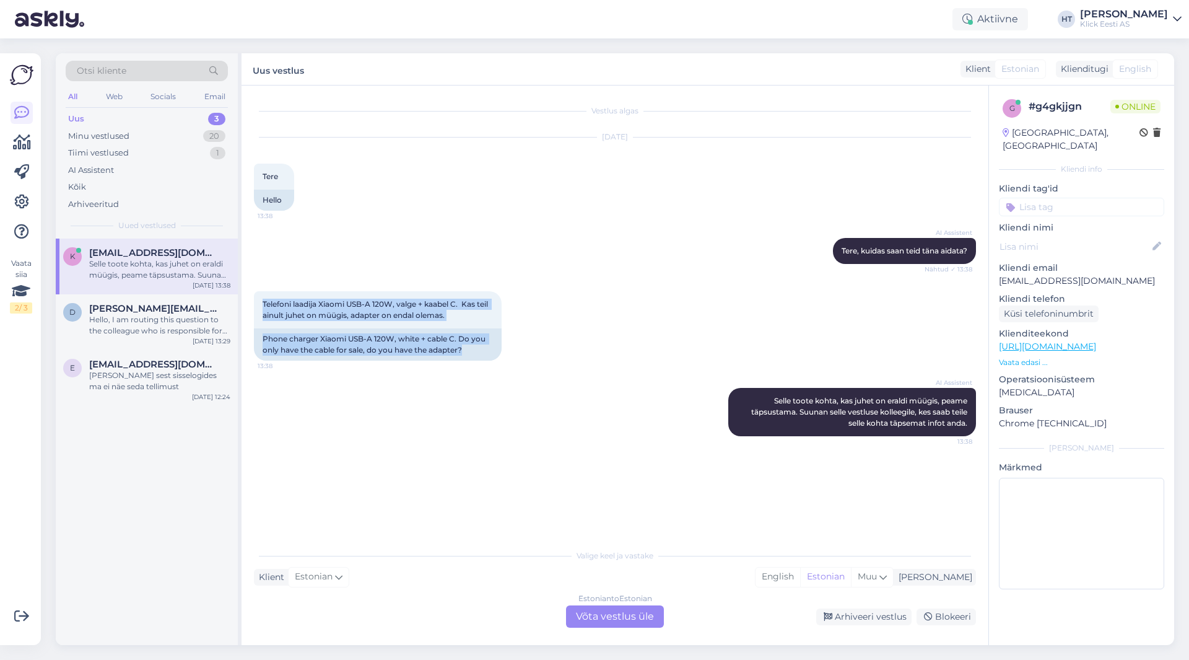
drag, startPoint x: 255, startPoint y: 295, endPoint x: 598, endPoint y: 364, distance: 350.0
click at [598, 364] on div "Telefoni laadija Xiaomi USB-A 120W, valge + kaabel C. Kas teil ainult juhet on …" at bounding box center [615, 326] width 722 height 97
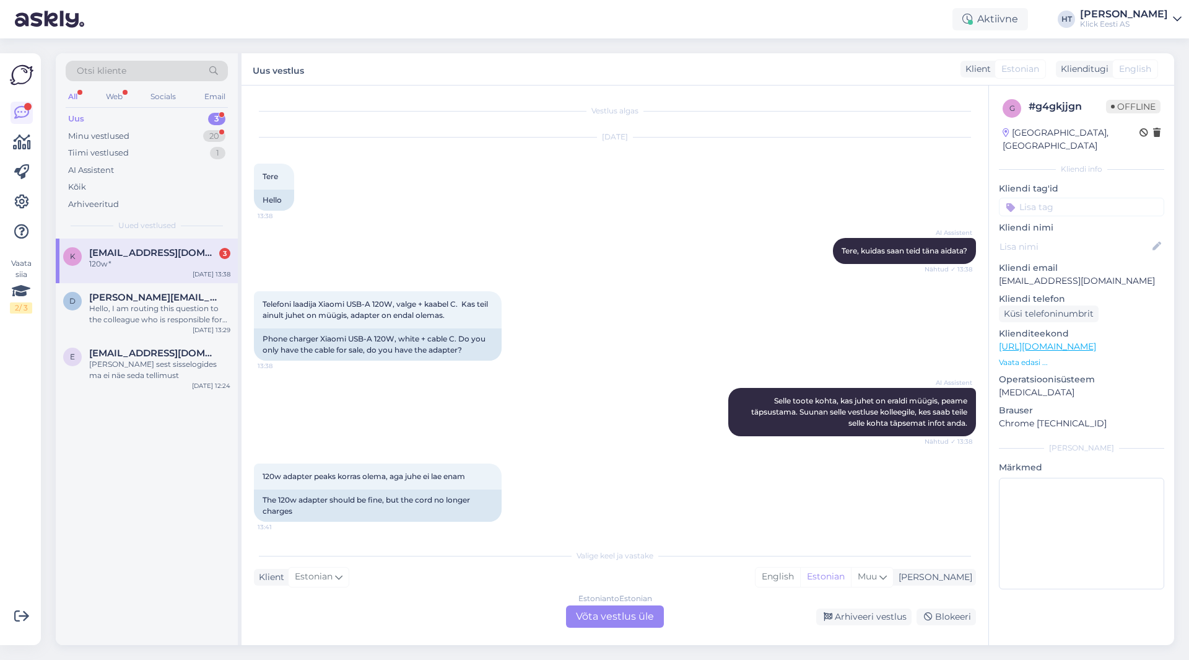
scroll to position [152, 0]
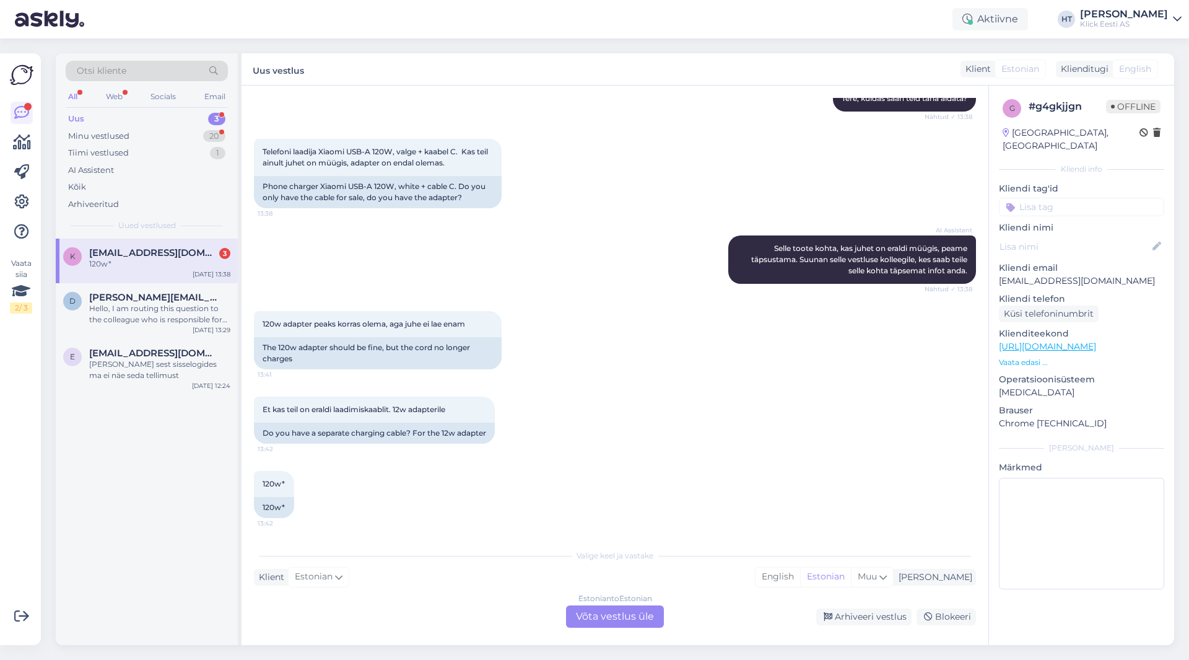
click at [617, 629] on div "Vestlus algas Sep 16 2025 Tere 13:38 Hello AI Assistent Tere, kuidas saan teid …" at bounding box center [615, 364] width 747 height 559
click at [613, 622] on div "Estonian to Estonian Võta vestlus üle" at bounding box center [615, 616] width 98 height 22
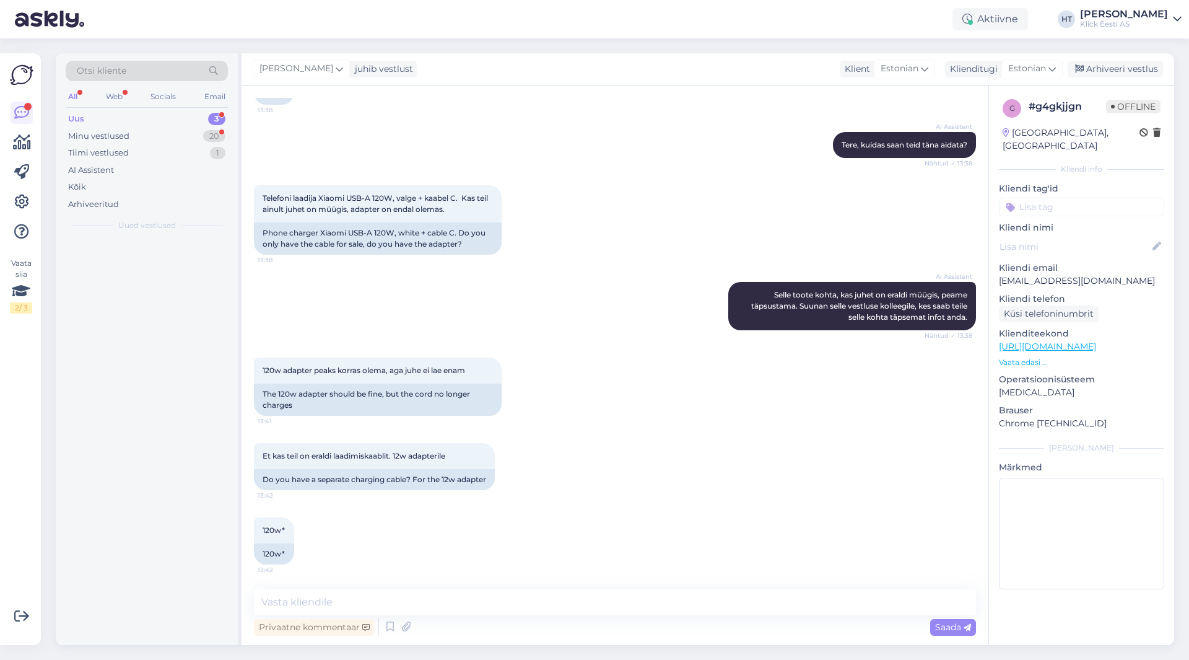
scroll to position [106, 0]
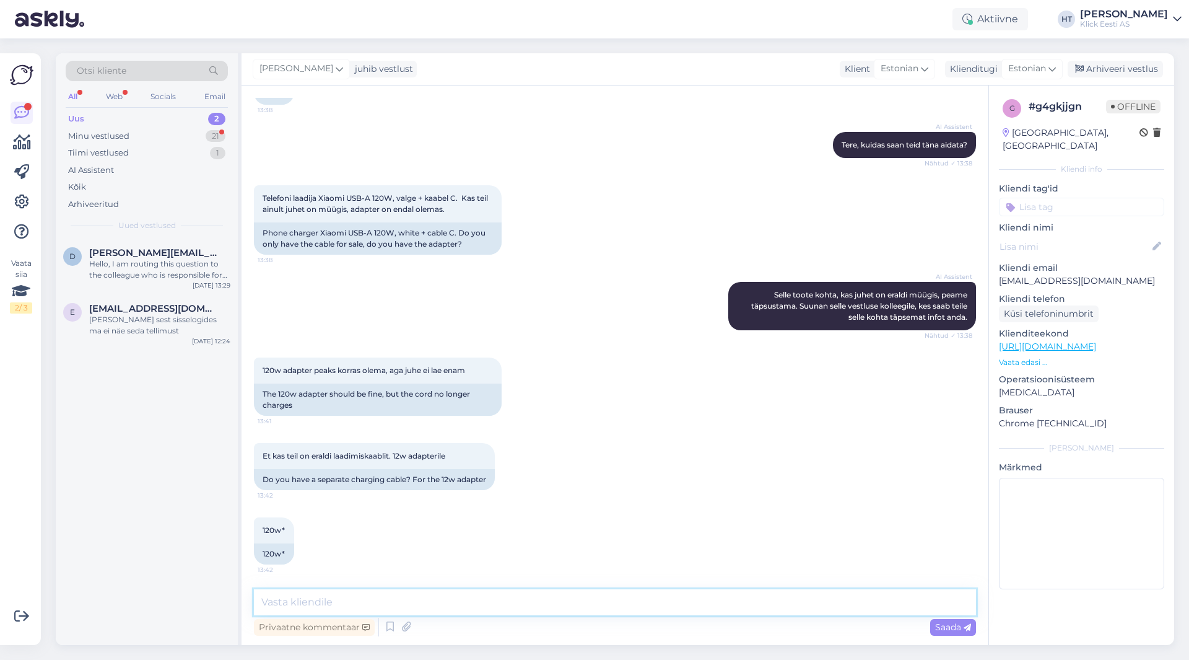
click at [586, 598] on textarea at bounding box center [615, 602] width 722 height 26
type textarea "120W läbilaskega kahjuks ei leidu."
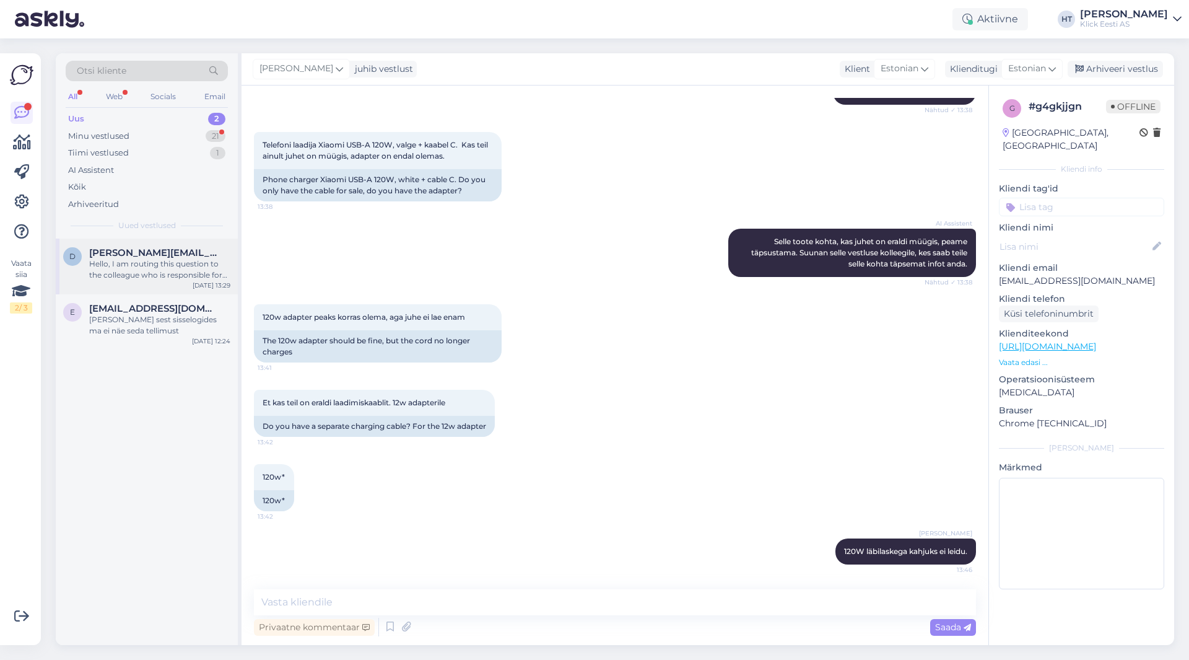
click at [164, 262] on div "Hello, I am routing this question to the colleague who is responsible for this …" at bounding box center [159, 269] width 141 height 22
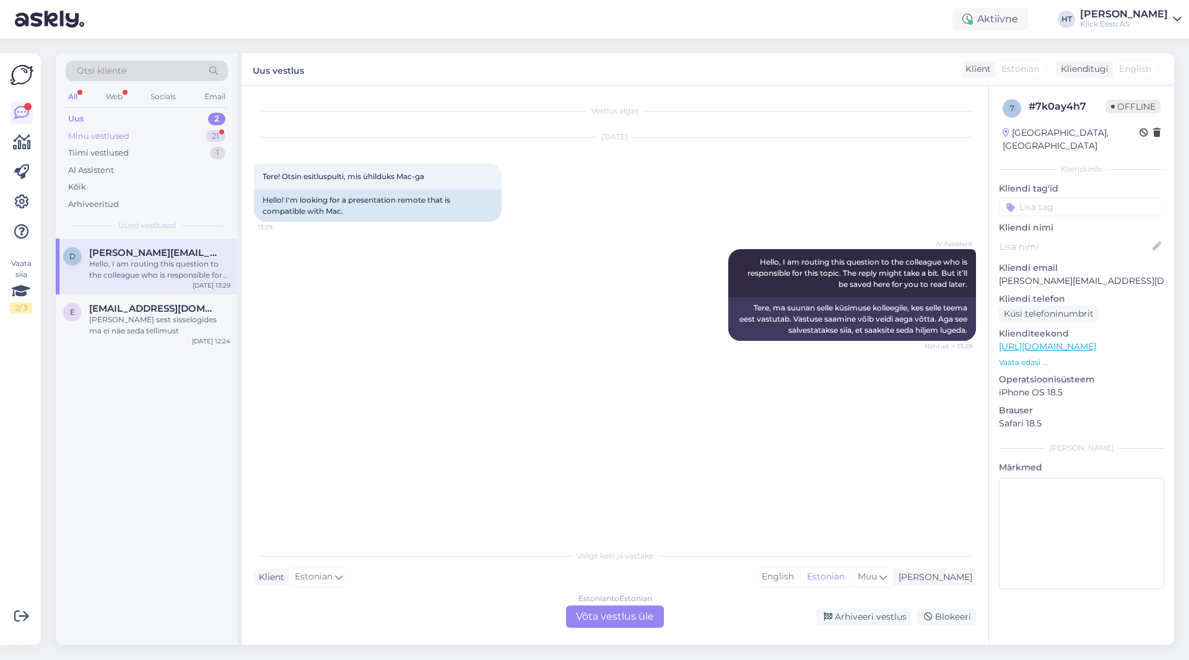
click at [172, 141] on div "Minu vestlused 21" at bounding box center [147, 136] width 162 height 17
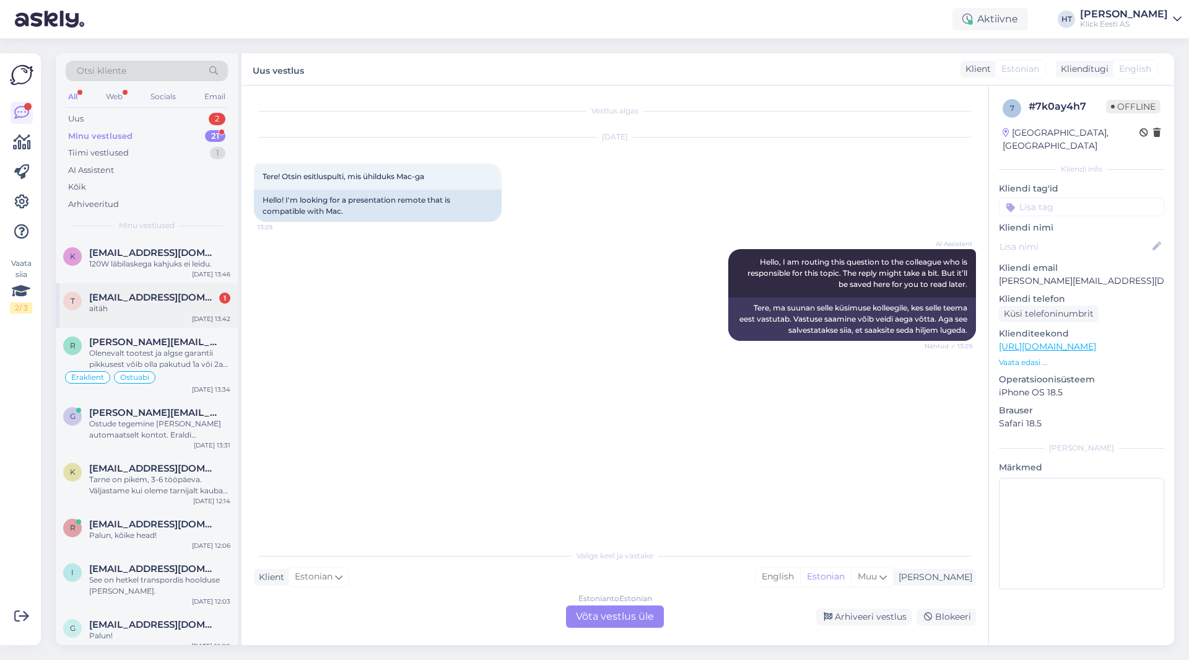
click at [188, 302] on div "taicxz@gmail.com 1" at bounding box center [159, 297] width 141 height 11
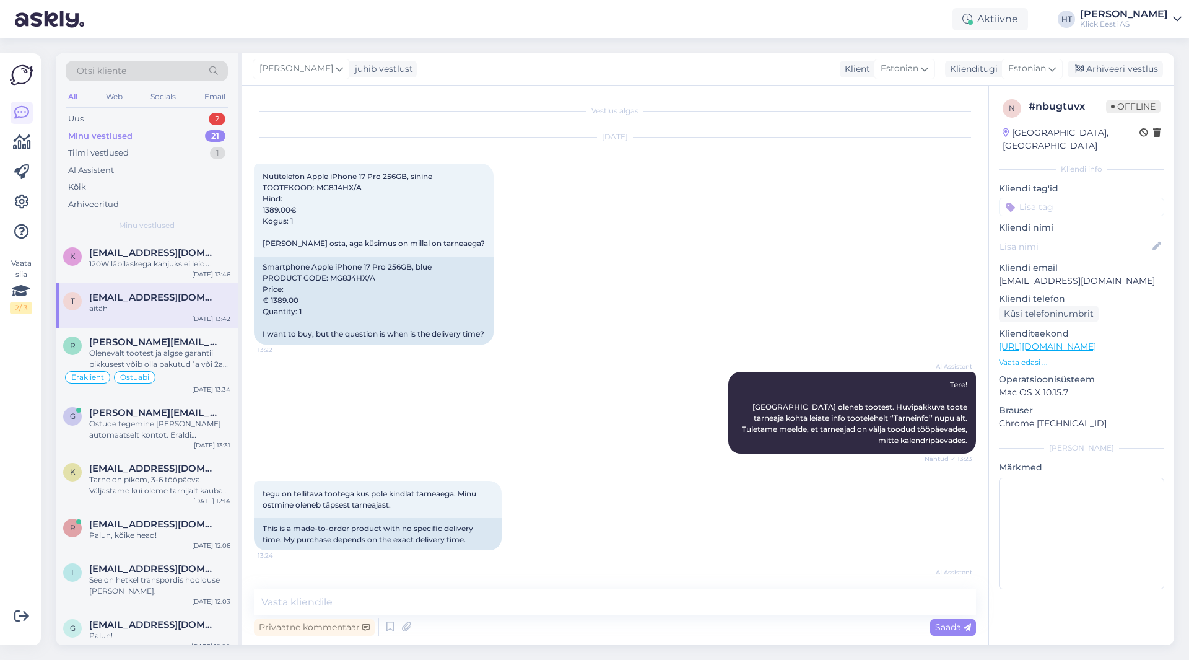
scroll to position [168, 0]
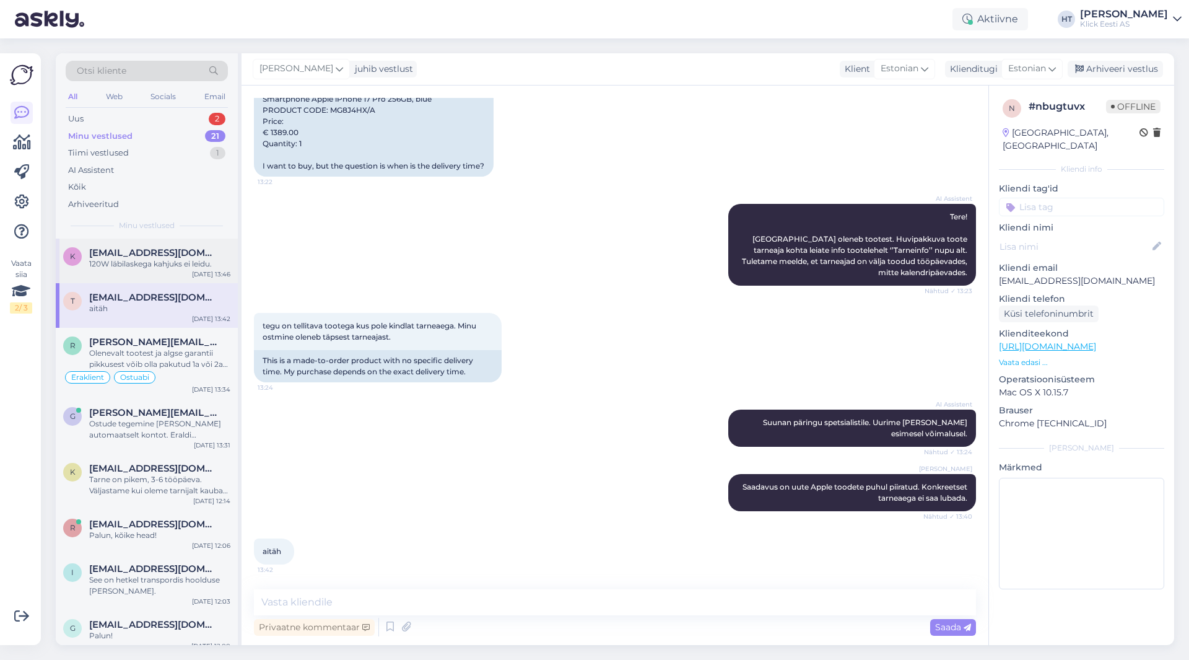
click at [186, 260] on div "120W läbilaskega kahjuks ei leidu." at bounding box center [159, 263] width 141 height 11
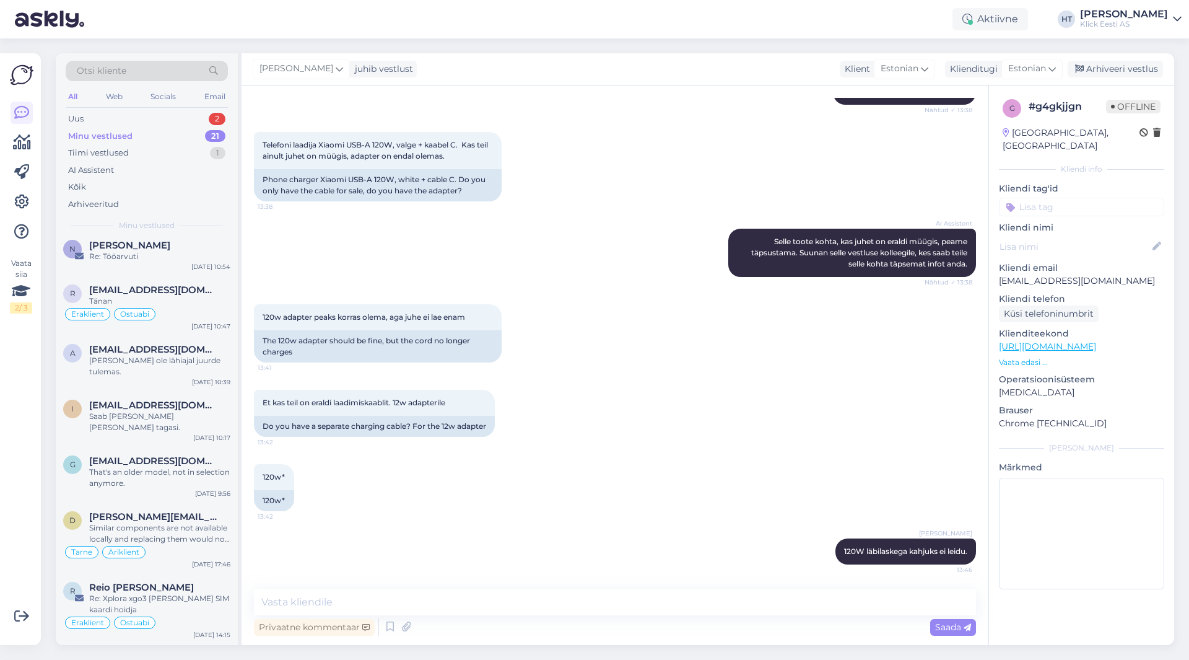
scroll to position [0, 0]
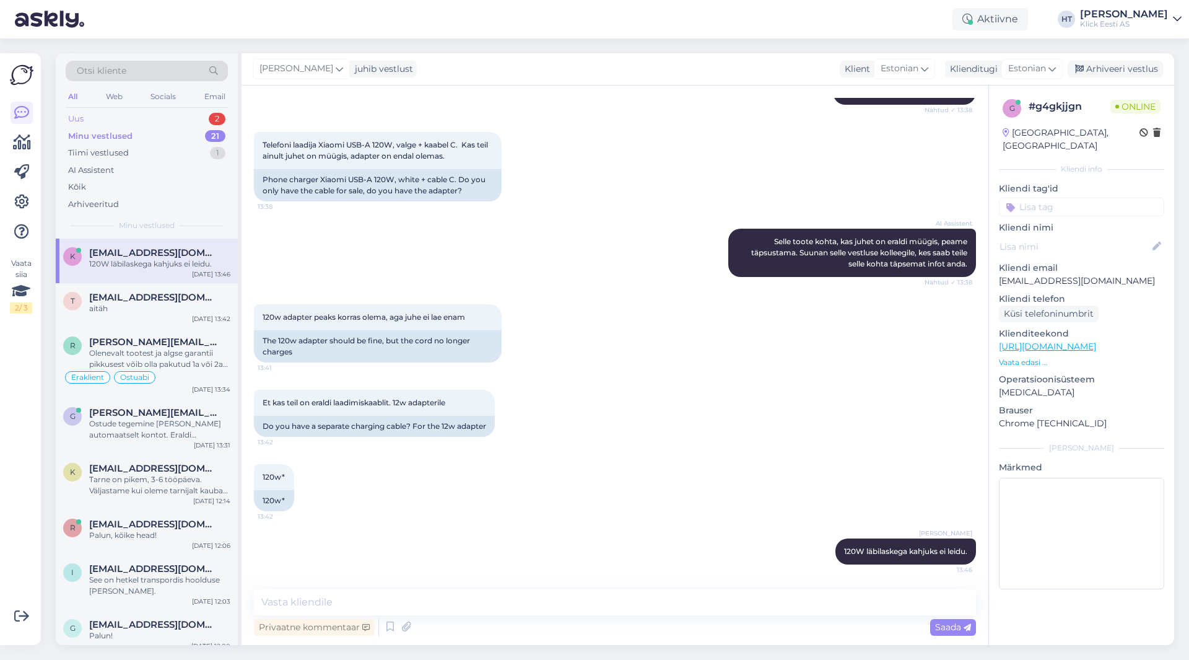
click at [164, 116] on div "Uus 2" at bounding box center [147, 118] width 162 height 17
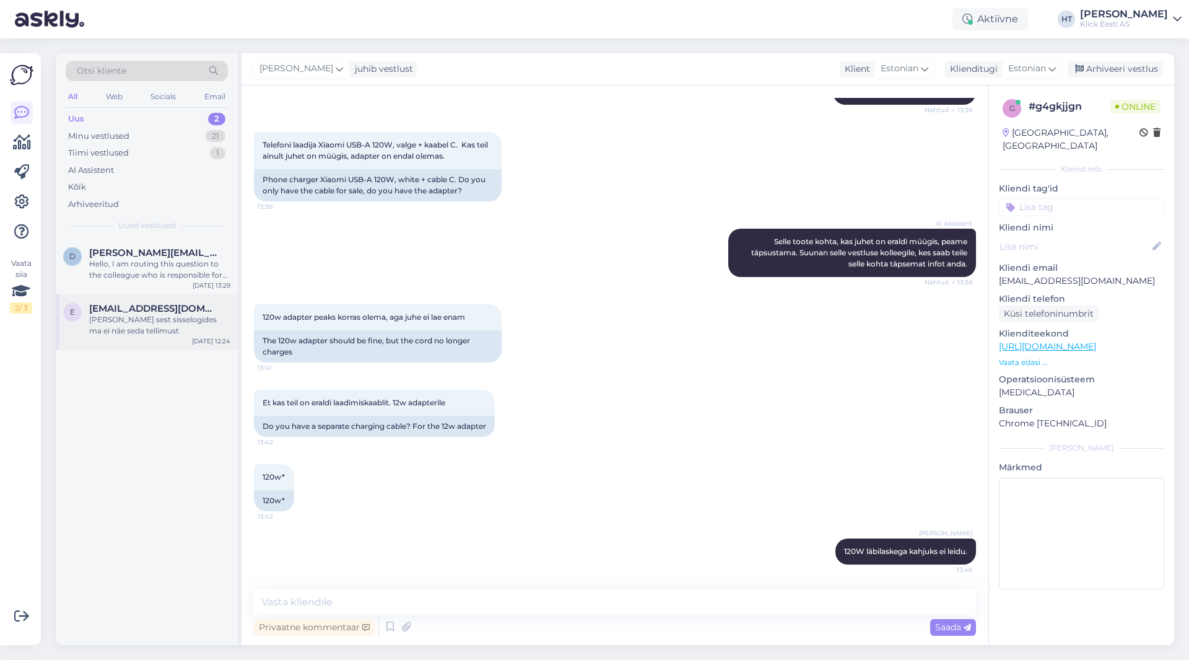
click at [185, 308] on span "[EMAIL_ADDRESS][DOMAIN_NAME]" at bounding box center [153, 308] width 129 height 11
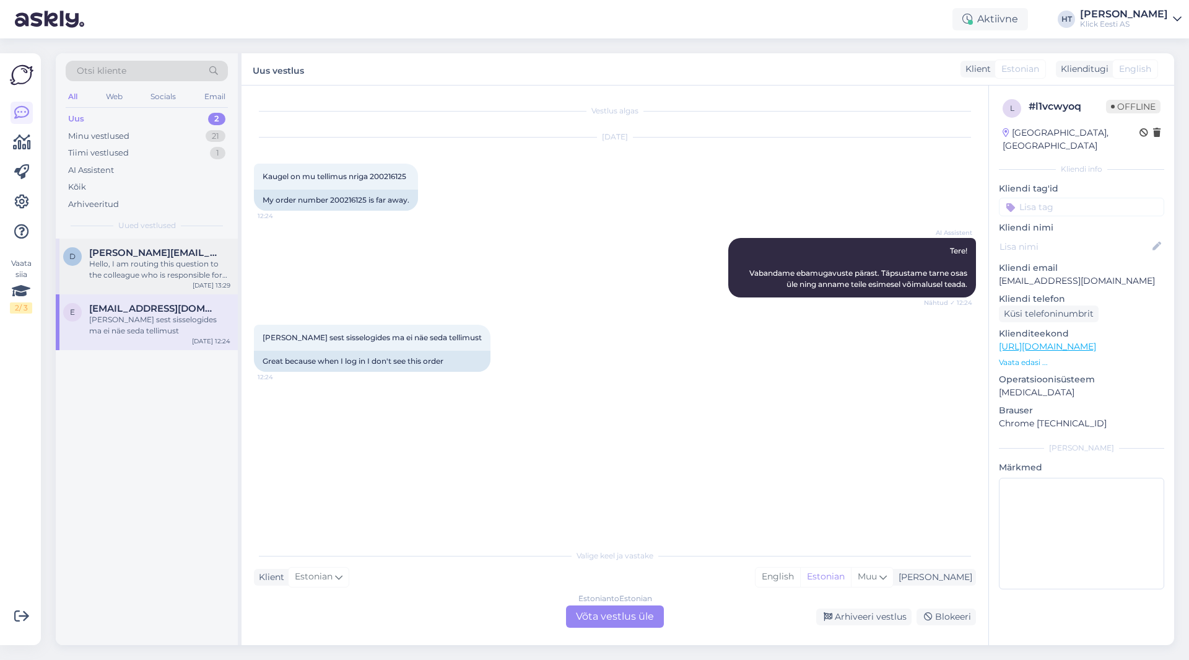
click at [180, 276] on div "Hello, I am routing this question to the colleague who is responsible for this …" at bounding box center [159, 269] width 141 height 22
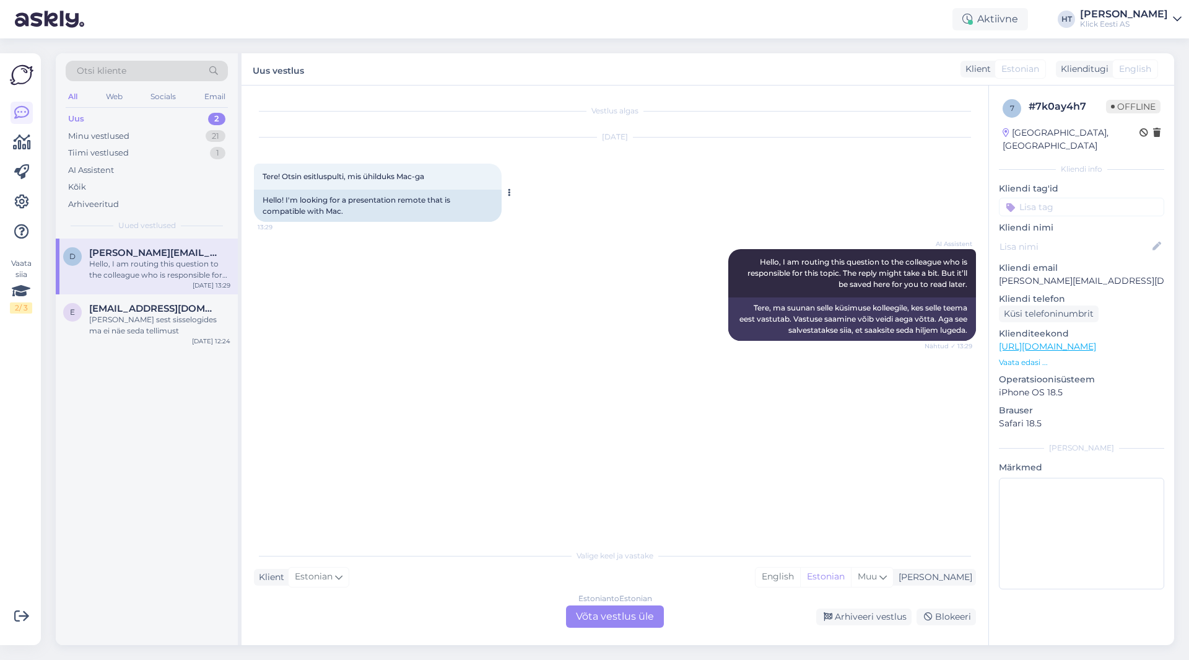
click at [340, 178] on span "Tere! Otsin esitluspulti, mis ühilduks Mac-ga" at bounding box center [344, 176] width 162 height 9
click at [328, 174] on span "Tere! Otsin esitluspulti, mis ühilduks Mac-ga" at bounding box center [344, 176] width 162 height 9
drag, startPoint x: 283, startPoint y: 176, endPoint x: 429, endPoint y: 176, distance: 146.2
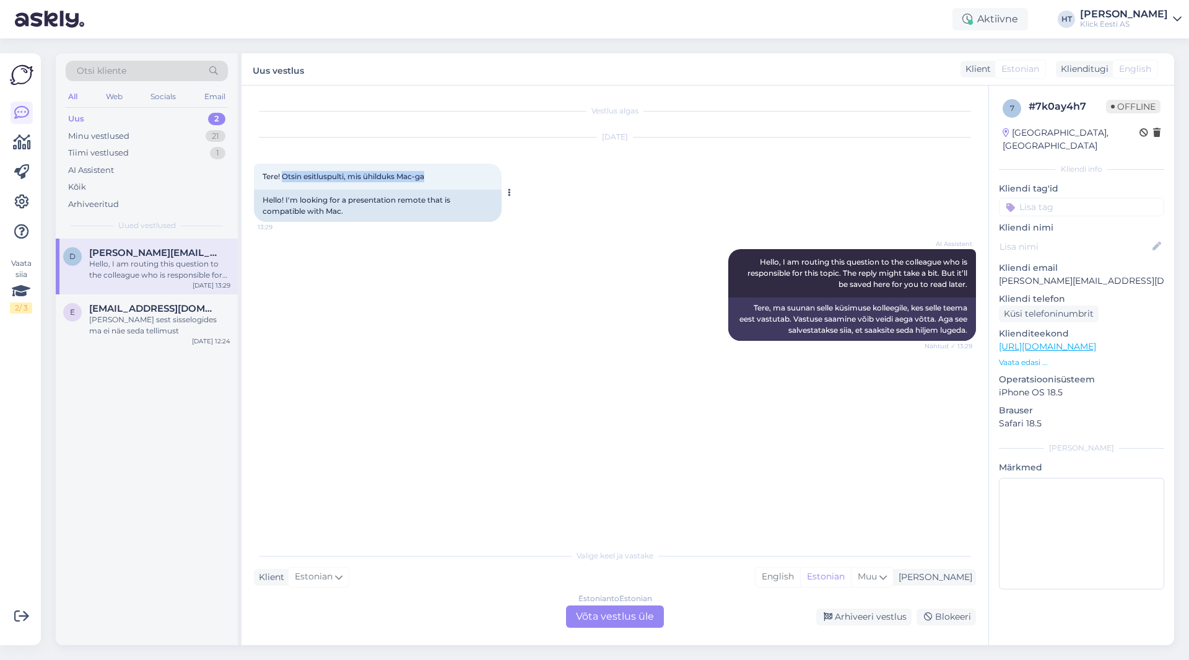
click at [429, 176] on div "Tere! Otsin esitluspulti, mis ühilduks Mac-ga 13:29" at bounding box center [378, 177] width 248 height 26
drag, startPoint x: 429, startPoint y: 176, endPoint x: 261, endPoint y: 177, distance: 168.5
click at [261, 177] on div "Tere! Otsin esitluspulti, mis ühilduks Mac-ga 13:29" at bounding box center [378, 177] width 248 height 26
click at [262, 176] on div "Tere! Otsin esitluspulti, mis ühilduks Mac-ga 13:29" at bounding box center [378, 177] width 248 height 26
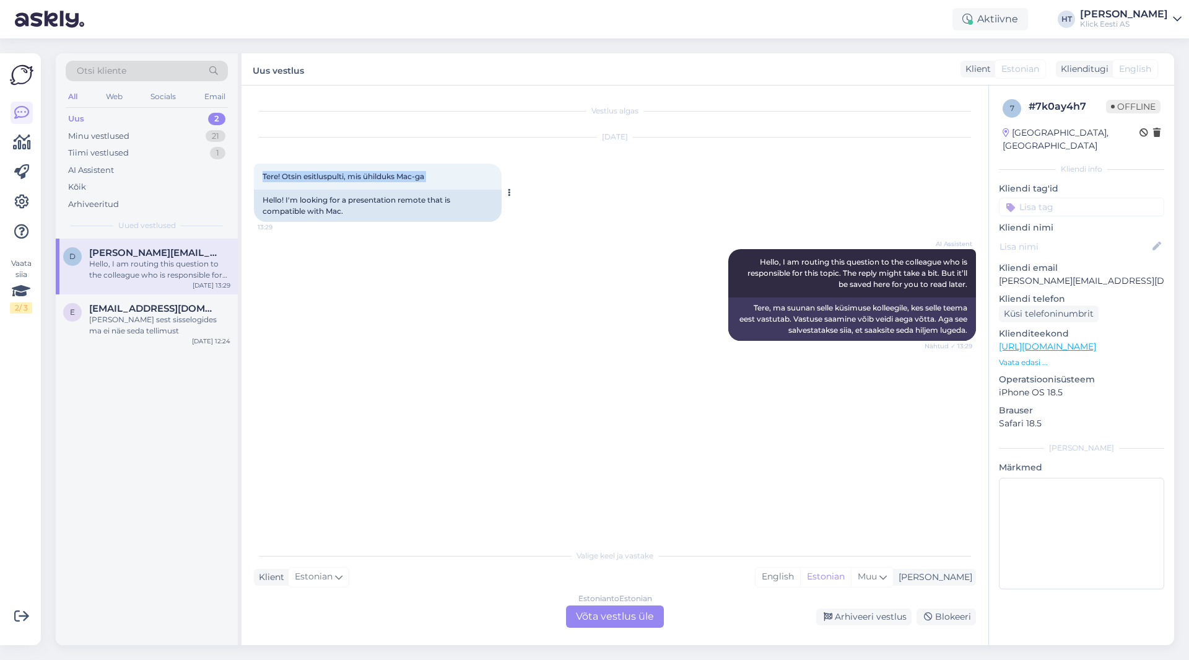
drag, startPoint x: 262, startPoint y: 175, endPoint x: 439, endPoint y: 180, distance: 176.6
click at [439, 180] on div "Tere! Otsin esitluspulti, mis ühilduks Mac-ga 13:29" at bounding box center [378, 177] width 248 height 26
drag, startPoint x: 282, startPoint y: 175, endPoint x: 434, endPoint y: 175, distance: 151.2
click at [434, 175] on div "Tere! Otsin esitluspulti, mis ühilduks Mac-ga 13:29" at bounding box center [378, 177] width 248 height 26
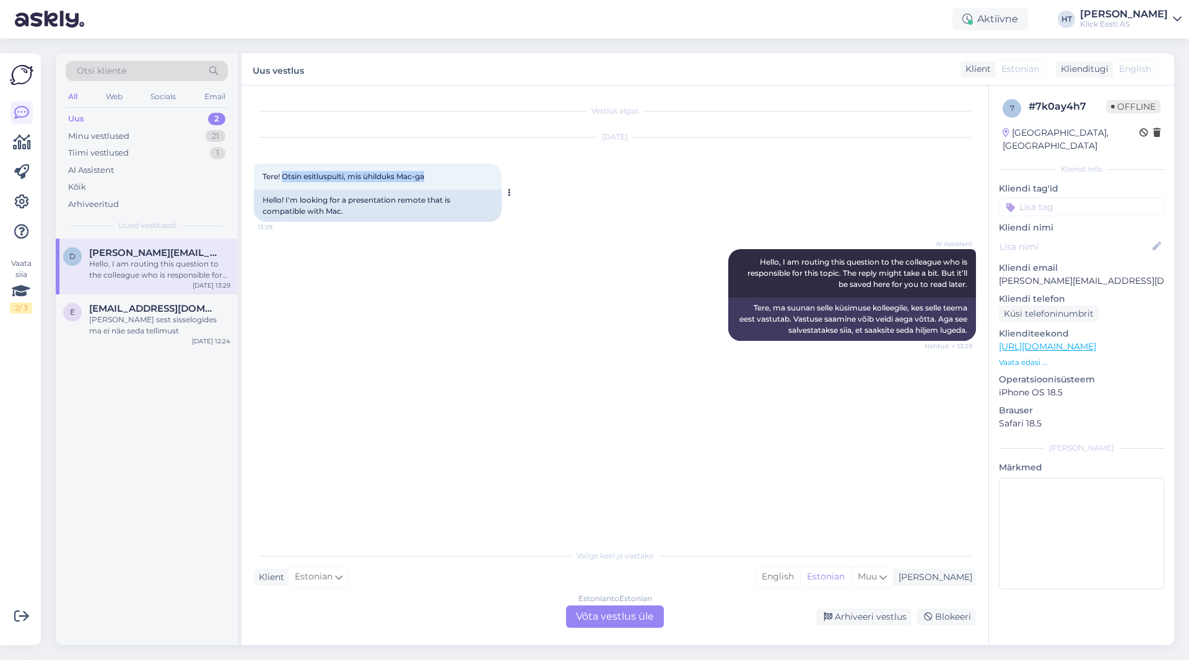
click at [434, 175] on div "Tere! Otsin esitluspulti, mis ühilduks Mac-ga 13:29" at bounding box center [378, 177] width 248 height 26
click at [413, 177] on span "Tere! Otsin esitluspulti, mis ühilduks Mac-ga" at bounding box center [344, 176] width 162 height 9
drag, startPoint x: 415, startPoint y: 176, endPoint x: 263, endPoint y: 176, distance: 152.4
click at [263, 176] on span "Tere! Otsin esitluspulti, mis ühilduks Mac-ga" at bounding box center [344, 176] width 162 height 9
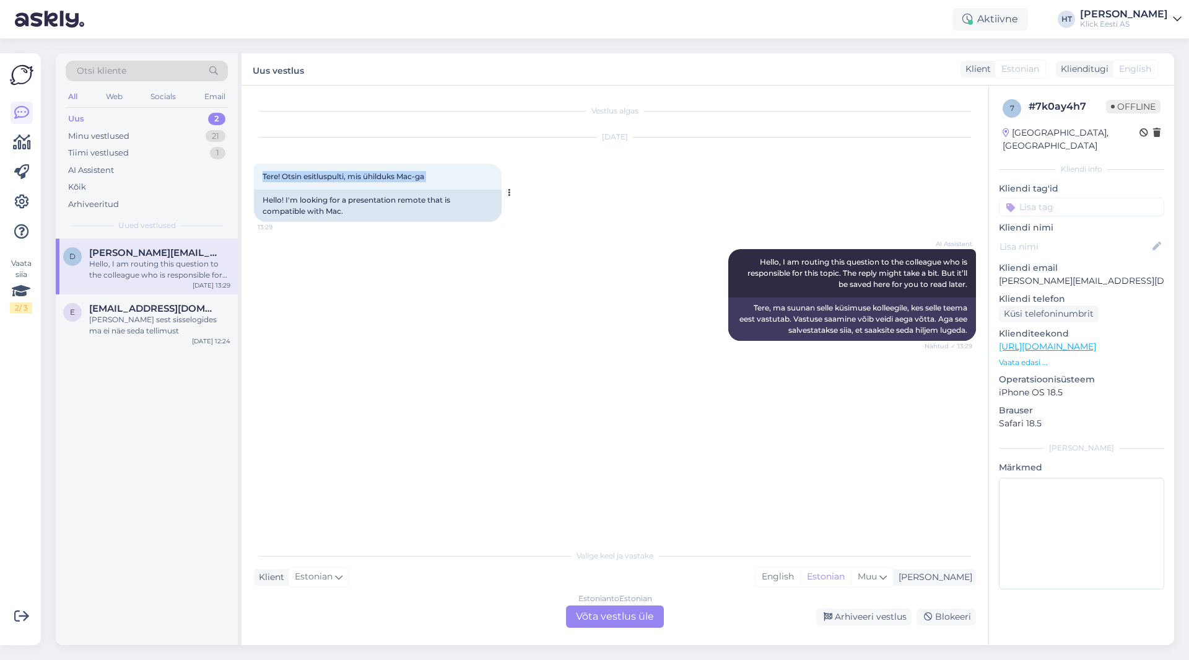
drag, startPoint x: 263, startPoint y: 176, endPoint x: 445, endPoint y: 177, distance: 182.7
click at [448, 175] on div "Tere! Otsin esitluspulti, mis ühilduks Mac-ga 13:29" at bounding box center [378, 177] width 248 height 26
click at [445, 177] on div "Tere! Otsin esitluspulti, mis ühilduks Mac-ga 13:29" at bounding box center [378, 177] width 248 height 26
drag, startPoint x: 437, startPoint y: 176, endPoint x: 263, endPoint y: 176, distance: 173.5
click at [263, 176] on div "Tere! Otsin esitluspulti, mis ühilduks Mac-ga 13:29" at bounding box center [378, 177] width 248 height 26
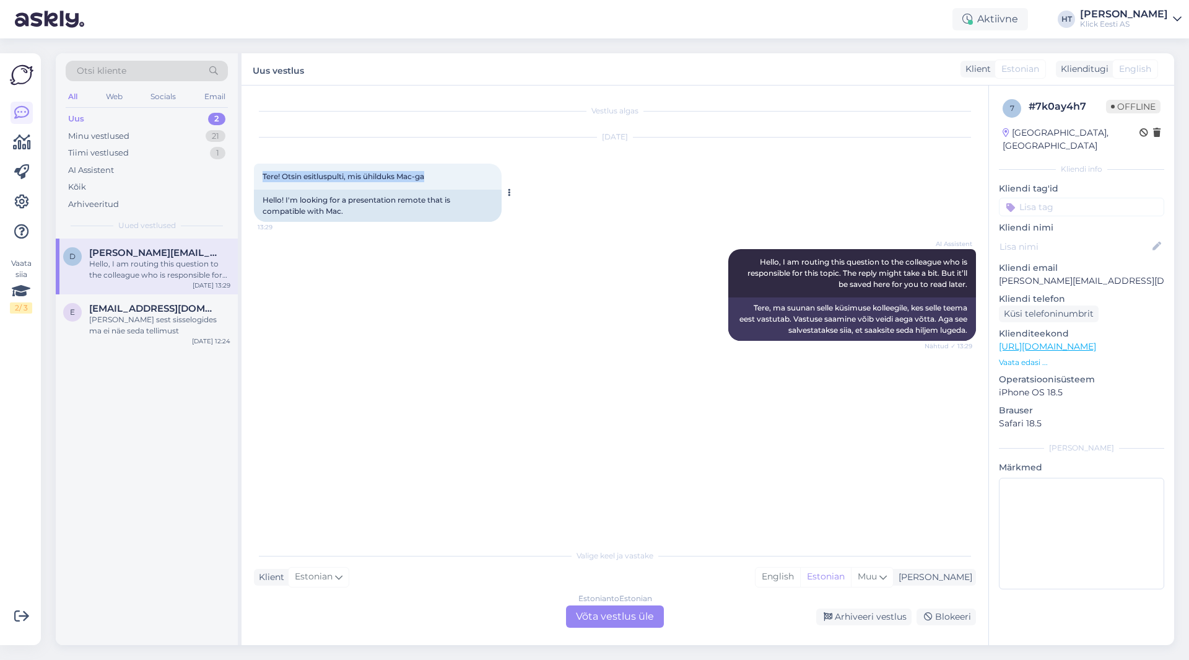
click at [263, 176] on span "Tere! Otsin esitluspulti, mis ühilduks Mac-ga" at bounding box center [344, 176] width 162 height 9
drag, startPoint x: 263, startPoint y: 176, endPoint x: 440, endPoint y: 175, distance: 176.6
click at [440, 175] on div "Tere! Otsin esitluspulti, mis ühilduks Mac-ga 13:29" at bounding box center [378, 177] width 248 height 26
click at [438, 177] on div "Tere! Otsin esitluspulti, mis ühilduks Mac-ga 13:29" at bounding box center [378, 177] width 248 height 26
drag, startPoint x: 351, startPoint y: 175, endPoint x: 428, endPoint y: 176, distance: 76.8
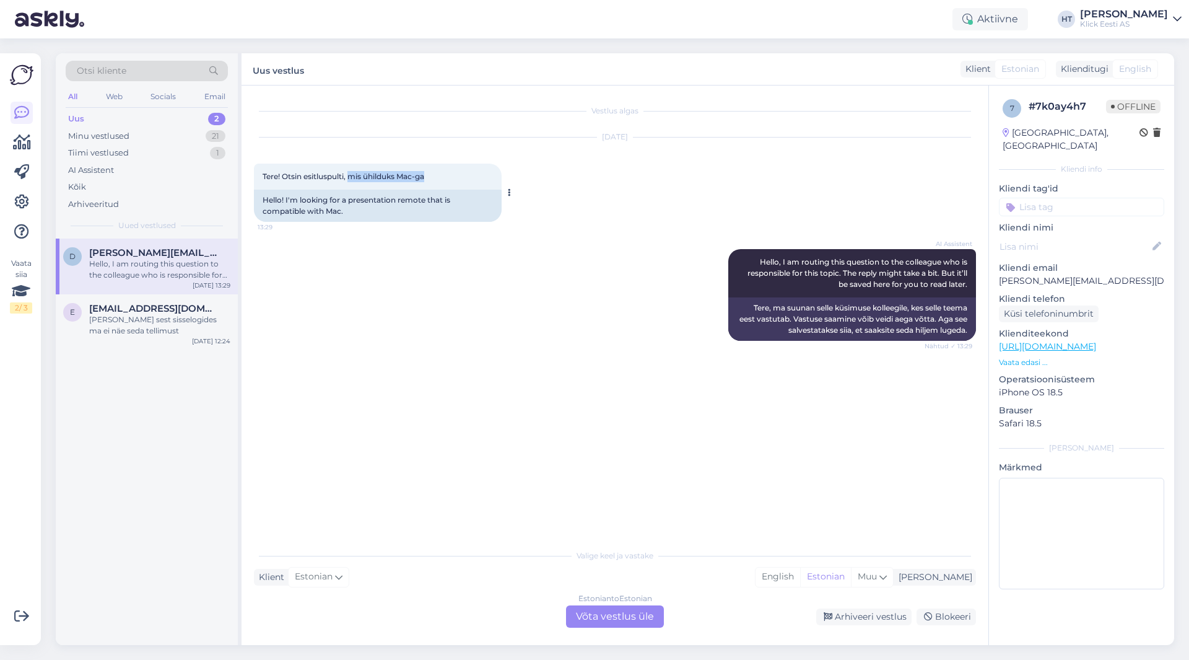
click at [424, 176] on span "Tere! Otsin esitluspulti, mis ühilduks Mac-ga" at bounding box center [344, 176] width 162 height 9
click at [205, 142] on div "Minu vestlused 21" at bounding box center [147, 136] width 162 height 17
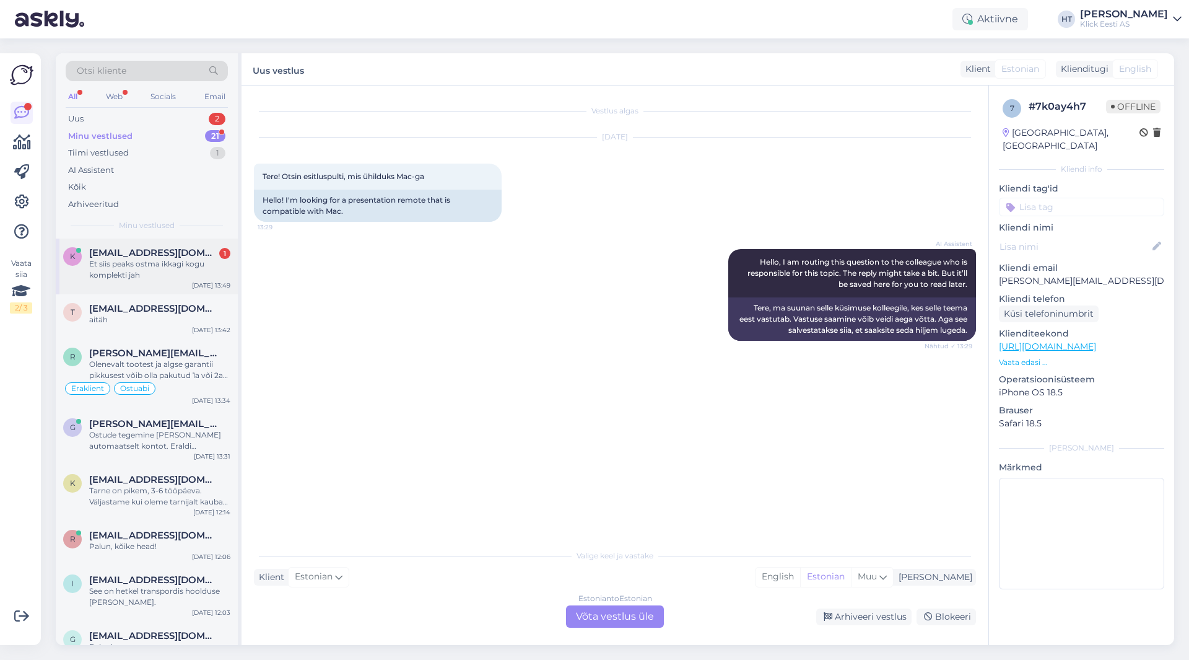
click at [188, 269] on div "Et siis peaks ostma ikkagi kogu komplekti jah" at bounding box center [159, 269] width 141 height 22
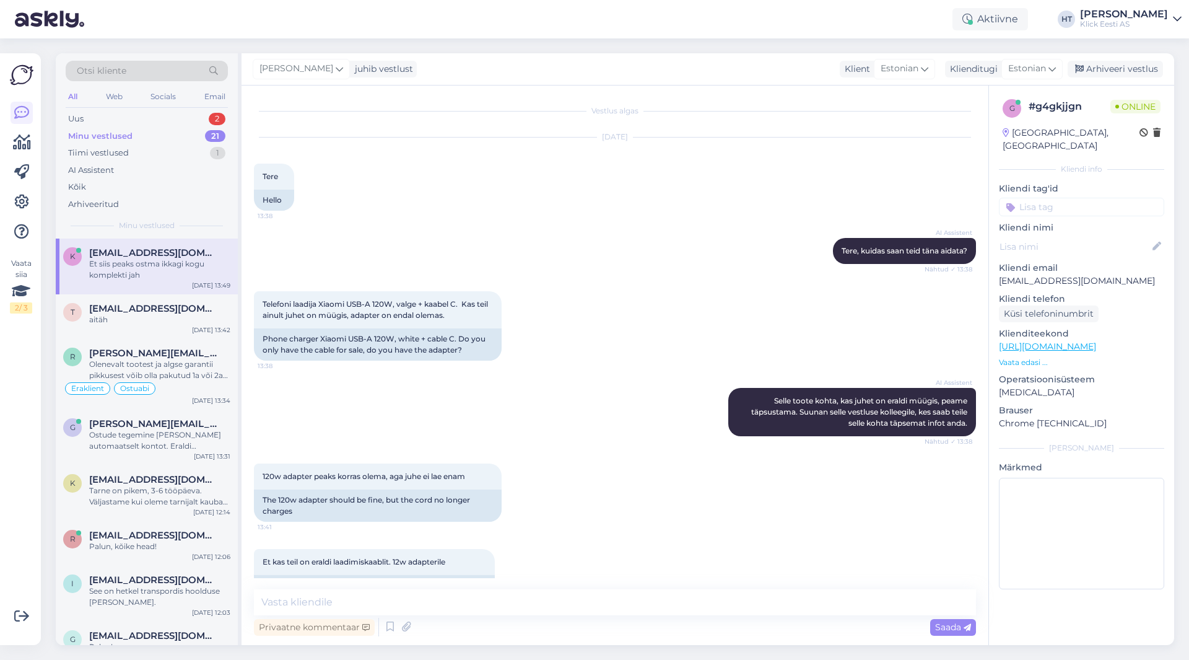
scroll to position [212, 0]
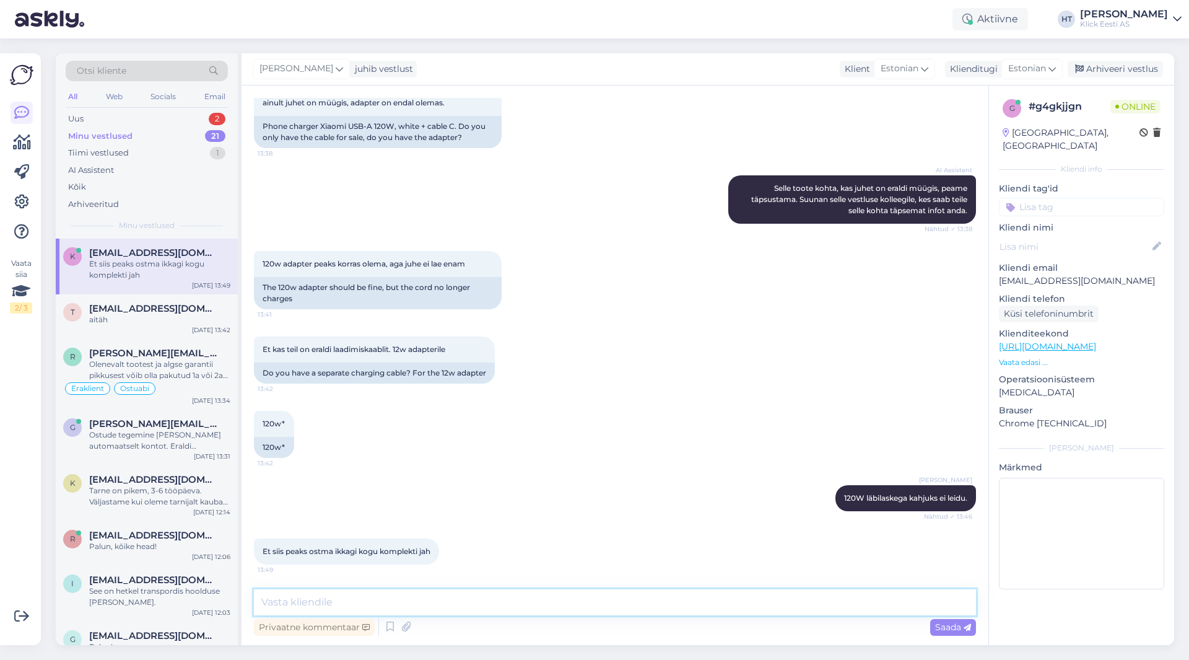
click at [528, 601] on textarea at bounding box center [615, 602] width 722 height 26
type textarea "Agluses võib uurida kas mujal leiduks [PERSON_NAME] kaabel. Kui ei ole, siis pe…"
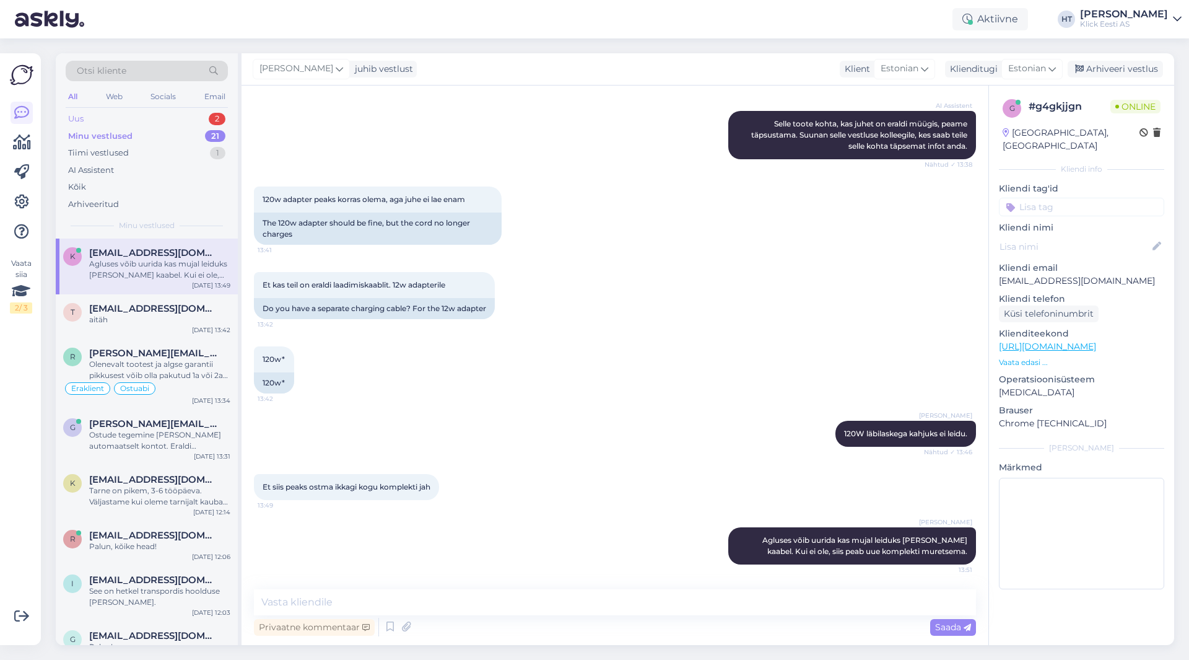
click at [209, 121] on div "2" at bounding box center [217, 119] width 17 height 12
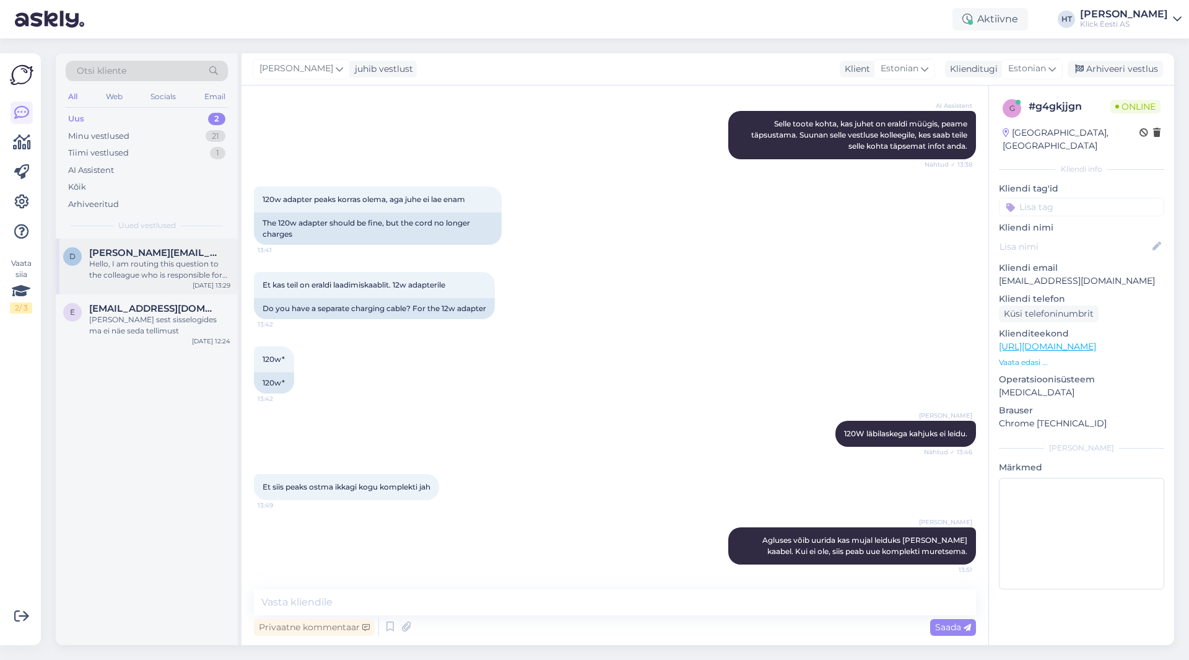
click at [198, 245] on div "d diana.salf@gmail.com Hello, I am routing this question to the colleague who i…" at bounding box center [147, 266] width 182 height 56
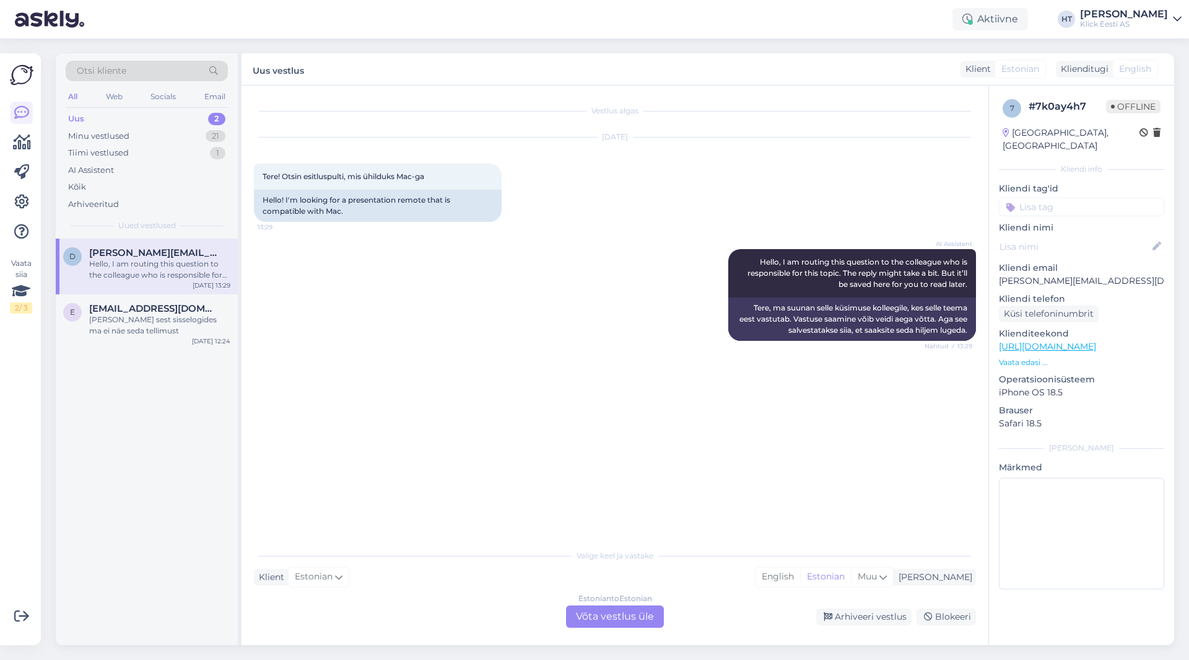
scroll to position [0, 0]
click at [167, 361] on div "d diana.salf@gmail.com Hello, I am routing this question to the colleague who i…" at bounding box center [147, 441] width 182 height 406
click at [172, 335] on div "[PERSON_NAME] sest sisselogides ma ei näe seda tellimust" at bounding box center [159, 325] width 141 height 22
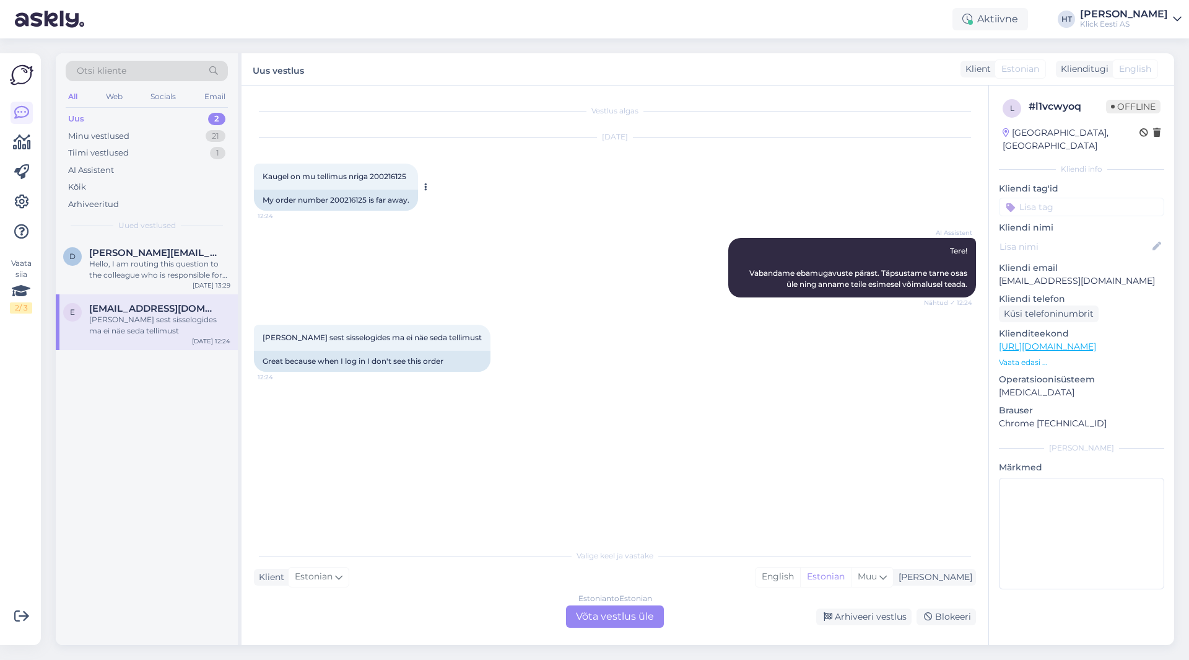
click at [388, 175] on span "Kaugel on mu tellimus nriga 200216125" at bounding box center [335, 176] width 144 height 9
copy span "200216125"
click at [131, 272] on div "Hello, I am routing this question to the colleague who is responsible for this …" at bounding box center [159, 269] width 141 height 22
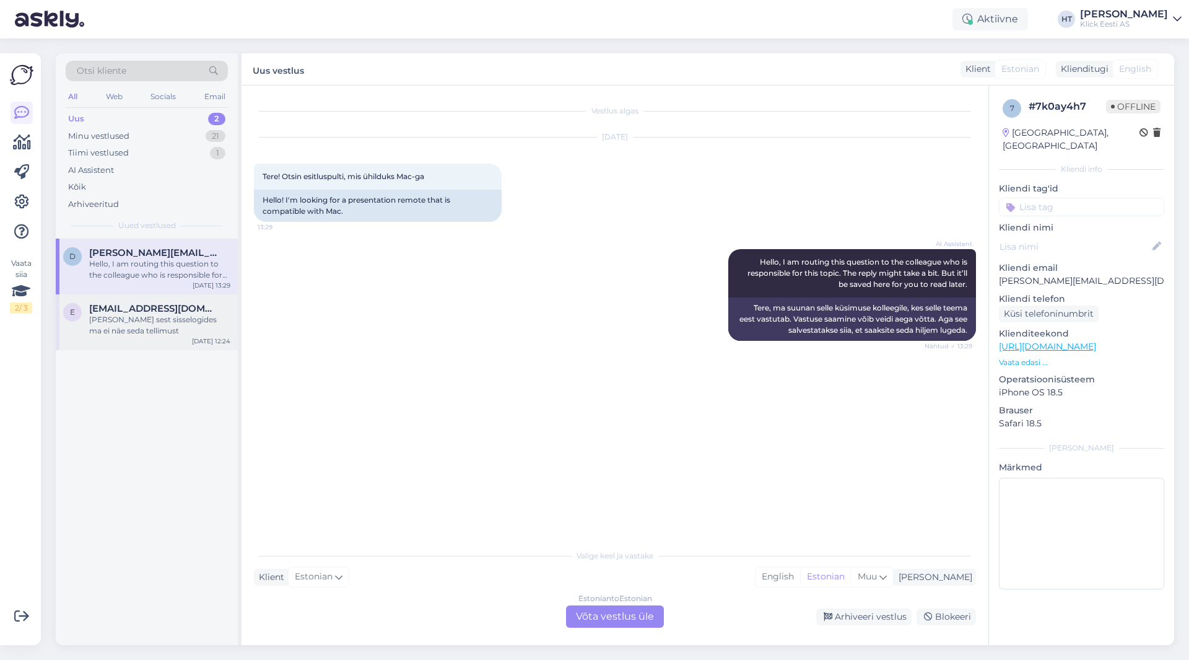
click at [141, 317] on div "[PERSON_NAME] sest sisselogides ma ei näe seda tellimust" at bounding box center [159, 325] width 141 height 22
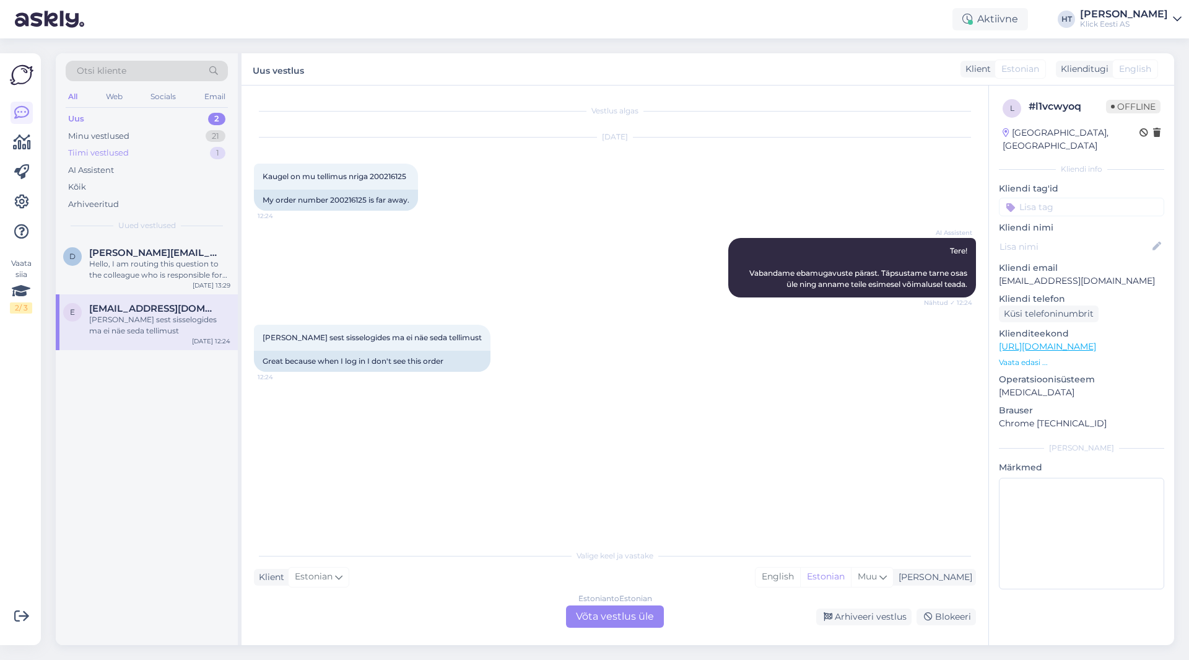
click at [160, 152] on div "Tiimi vestlused 1" at bounding box center [147, 152] width 162 height 17
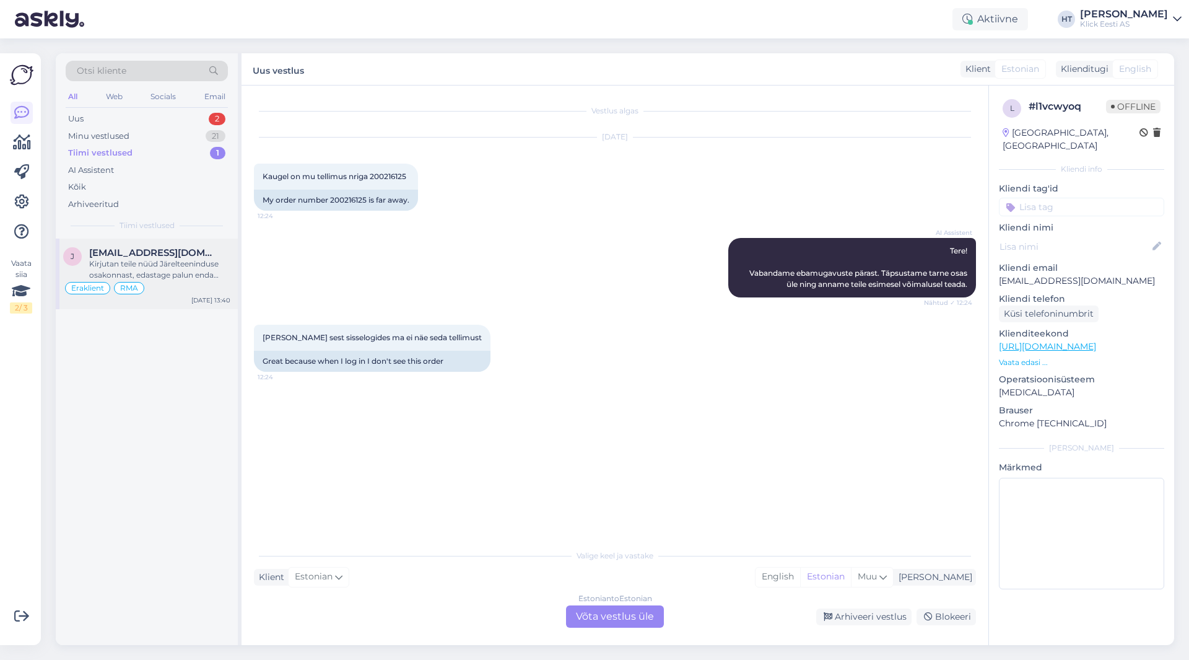
click at [149, 245] on div "j [EMAIL_ADDRESS][DOMAIN_NAME] Kirjutan teile nüüd Järelteeninduse osakonnast, …" at bounding box center [147, 273] width 182 height 71
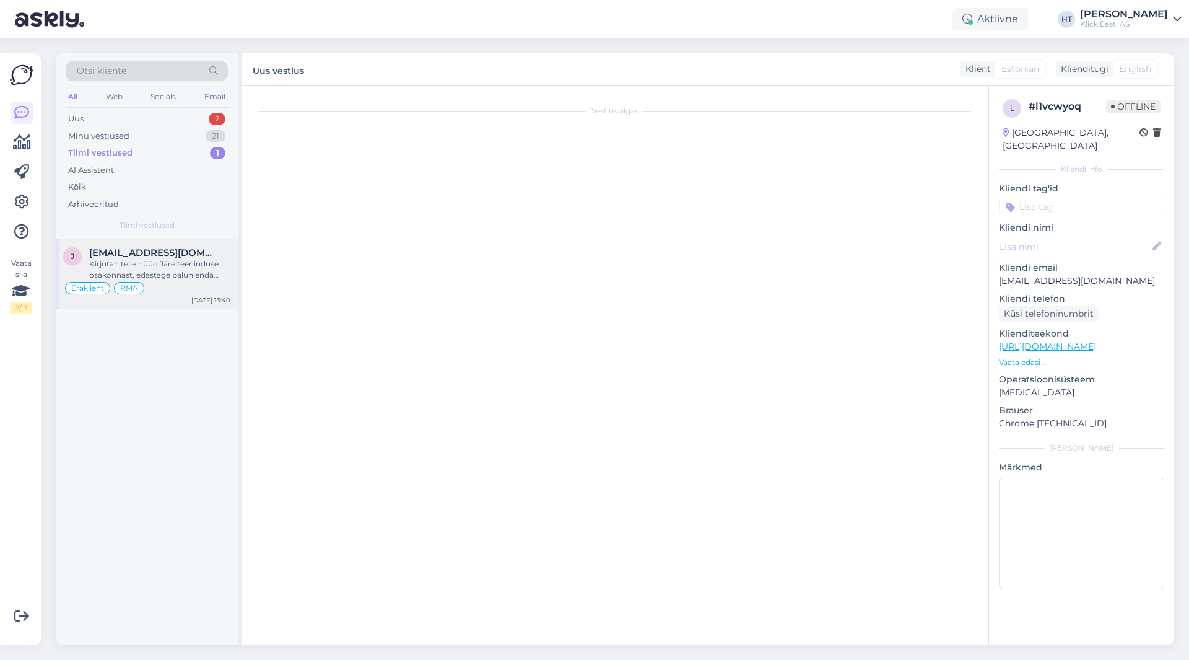
scroll to position [121, 0]
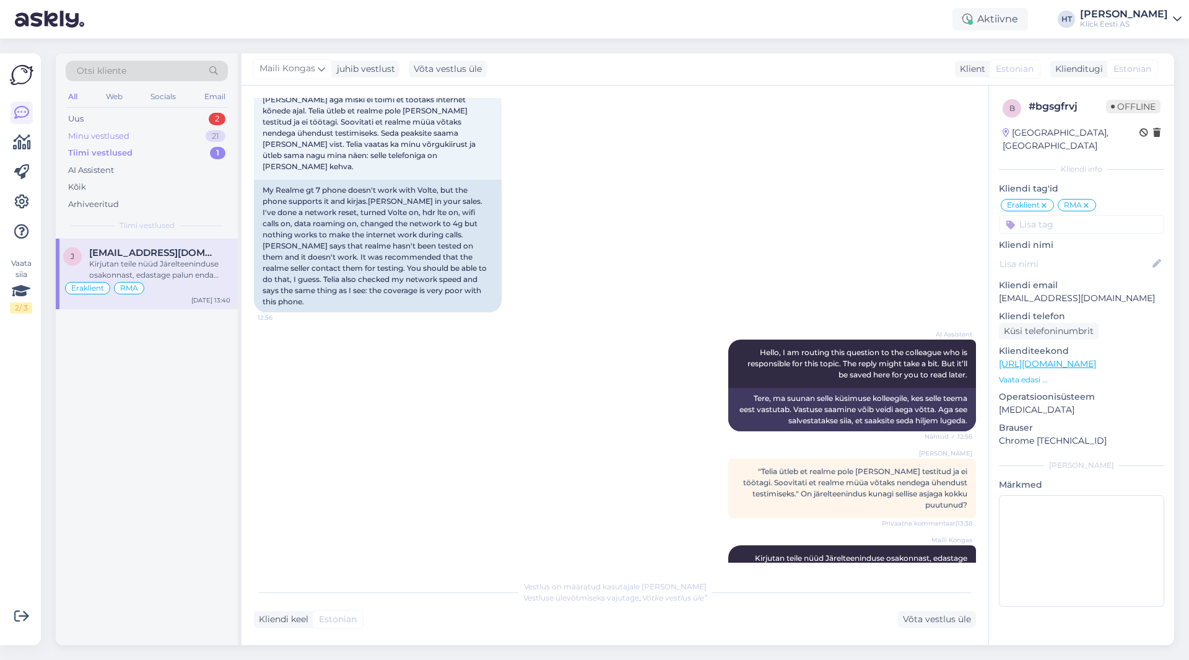
click at [177, 141] on div "Minu vestlused 21" at bounding box center [147, 136] width 162 height 17
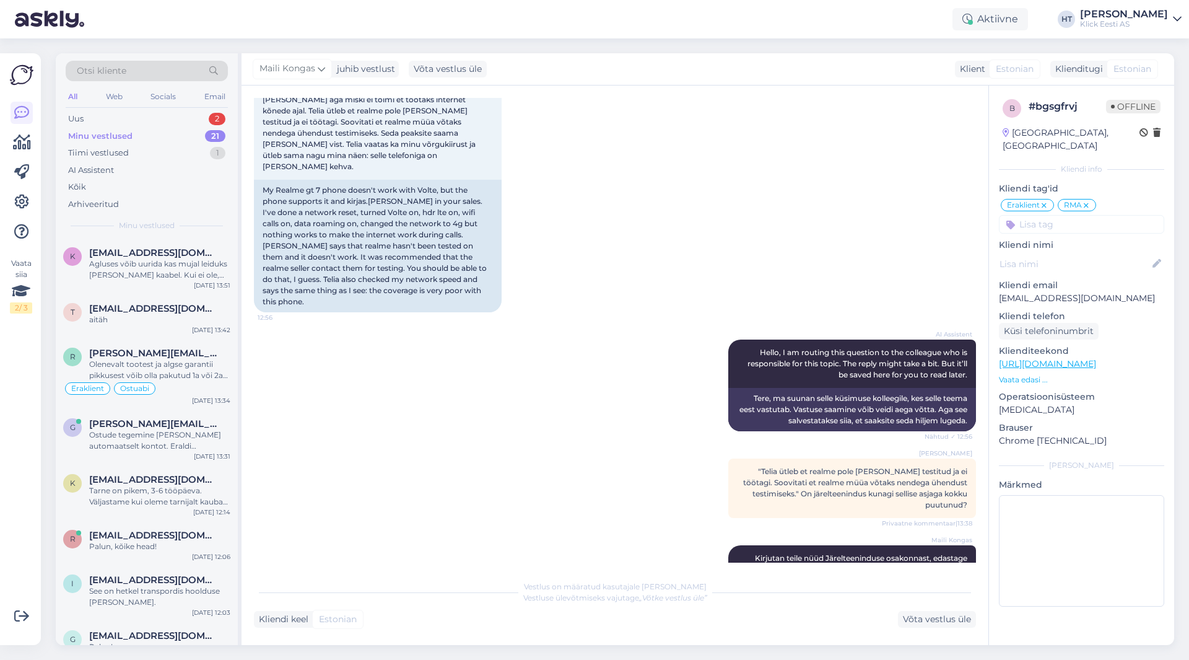
click at [188, 110] on div "Otsi kliente All Web Socials Email Uus 2 Minu vestlused 21 Tiimi vestlused 1 AI…" at bounding box center [147, 145] width 182 height 185
click at [194, 116] on div "Uus 2" at bounding box center [147, 118] width 162 height 17
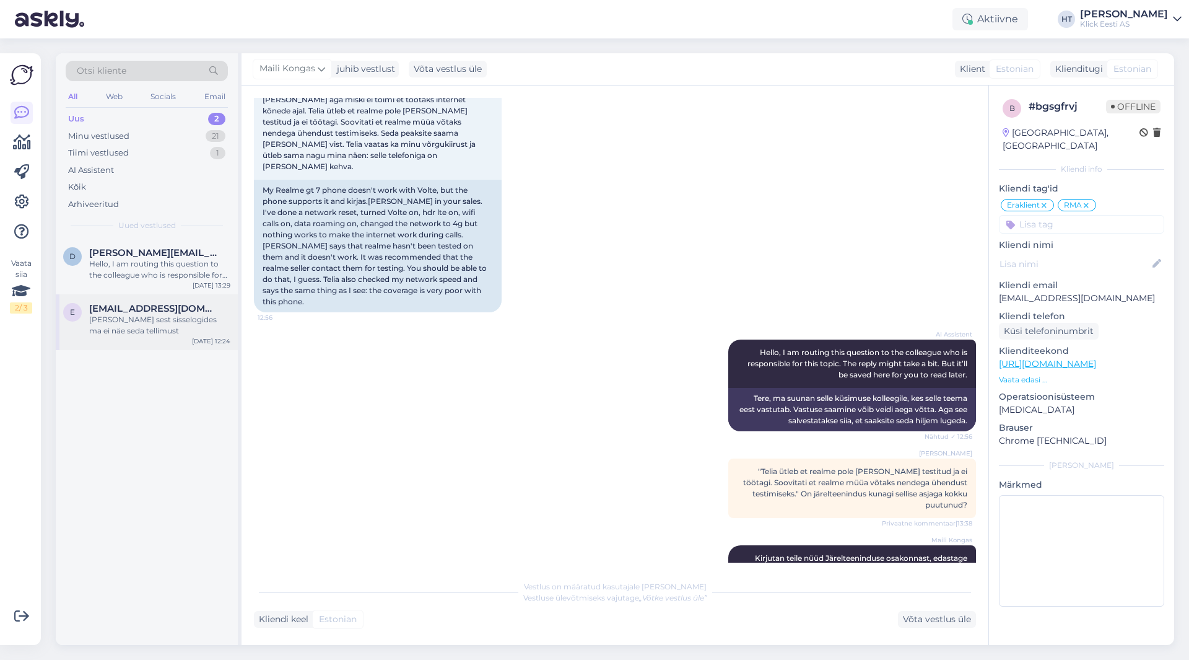
click at [191, 297] on div "E Ellzu229@gmail.com Tore sest sisselogides ma ei näe seda tellimust Sep 16 12:…" at bounding box center [147, 322] width 182 height 56
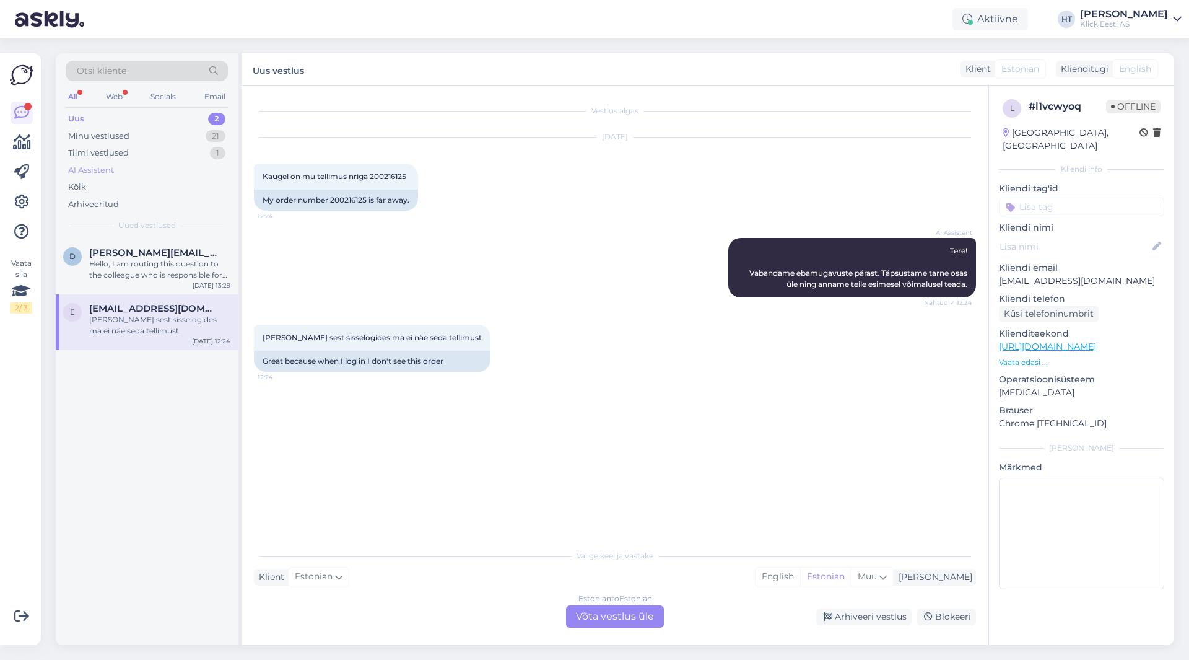
click at [92, 177] on div "AI Assistent" at bounding box center [147, 170] width 162 height 17
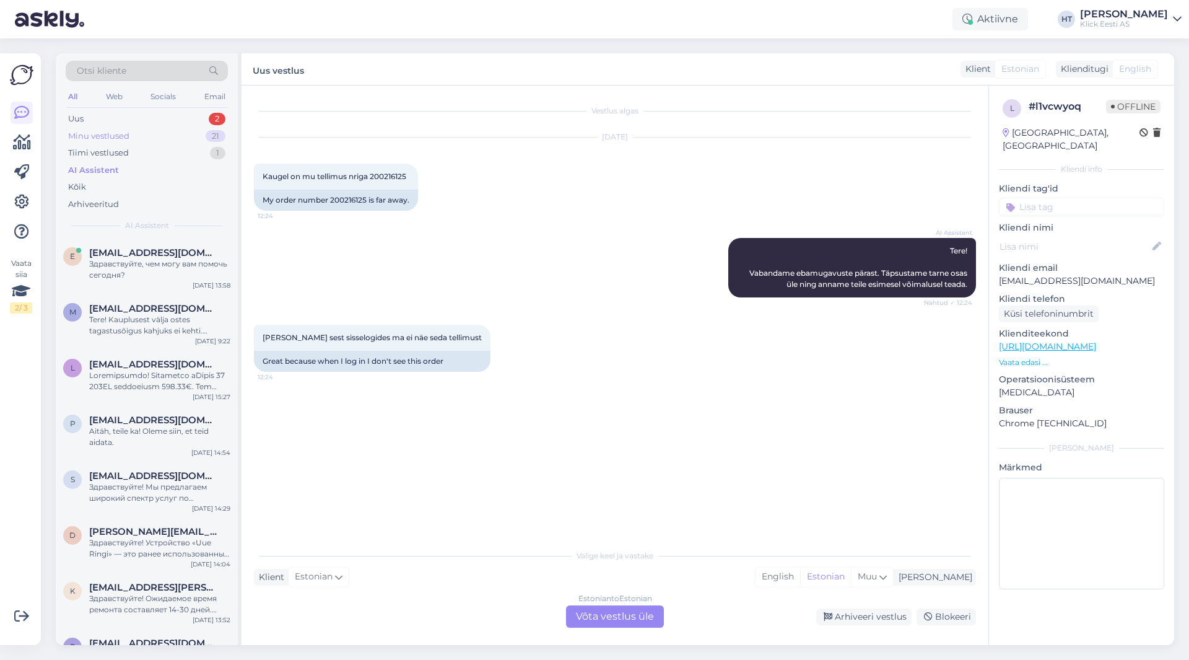
click at [146, 133] on div "Minu vestlused 21" at bounding box center [147, 136] width 162 height 17
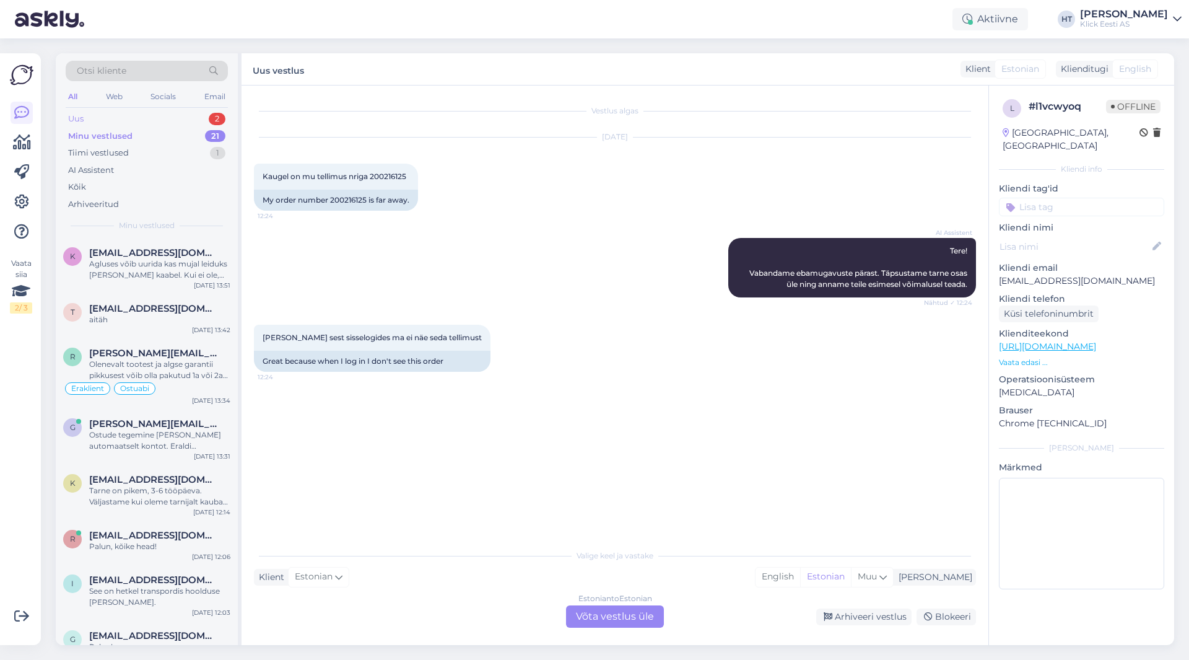
click at [158, 117] on div "Uus 2" at bounding box center [147, 118] width 162 height 17
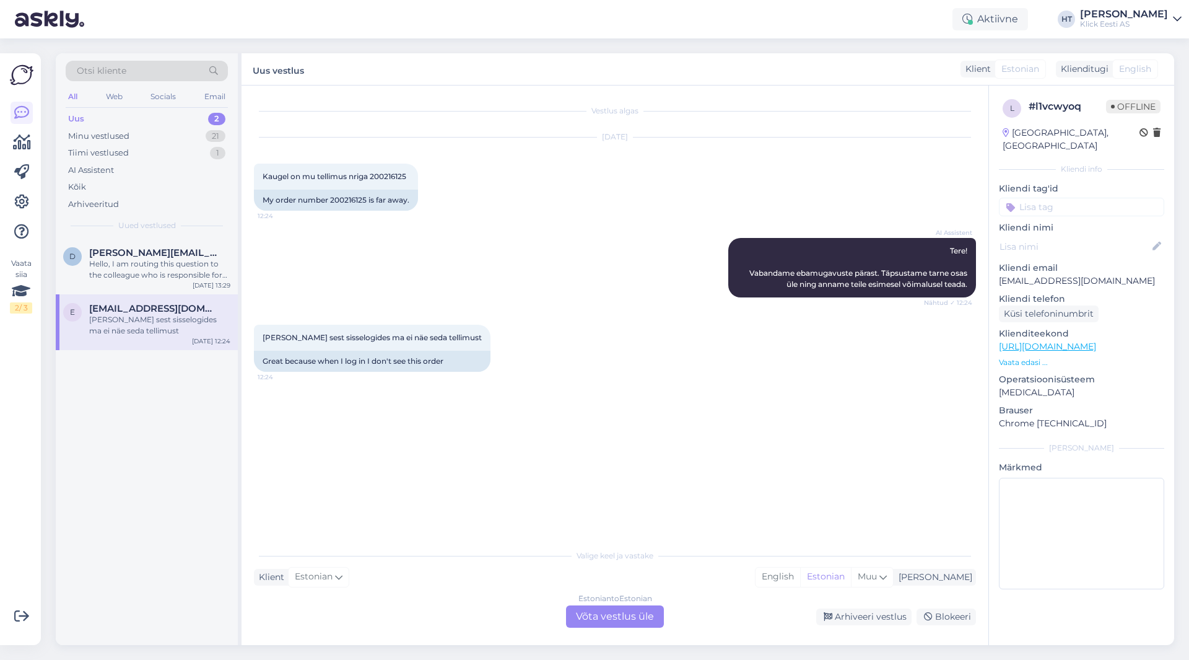
click at [168, 322] on div "[PERSON_NAME] sest sisselogides ma ei näe seda tellimust" at bounding box center [159, 325] width 141 height 22
click at [616, 613] on div "Estonian to Estonian Võta vestlus üle" at bounding box center [615, 616] width 98 height 22
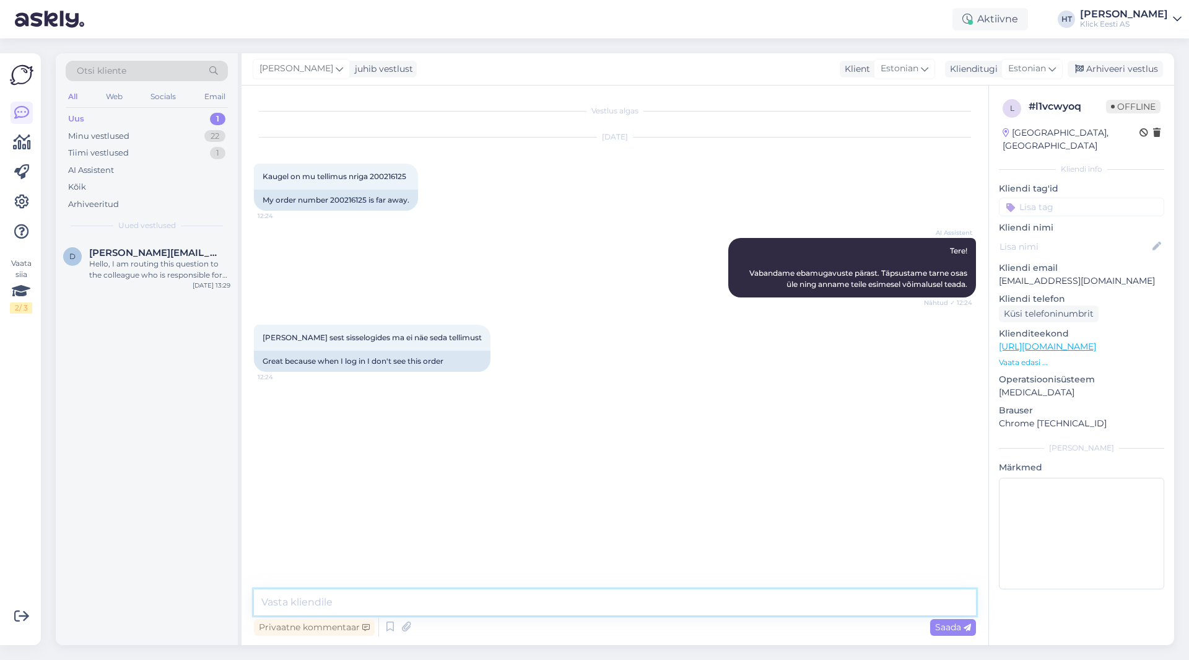
click at [615, 603] on textarea at bounding box center [615, 602] width 722 height 26
paste textarea "[URL][DOMAIN_NAME]"
type textarea "Pakk on kullerile üle antud, jälgida saab siin: [URL][DOMAIN_NAME]"
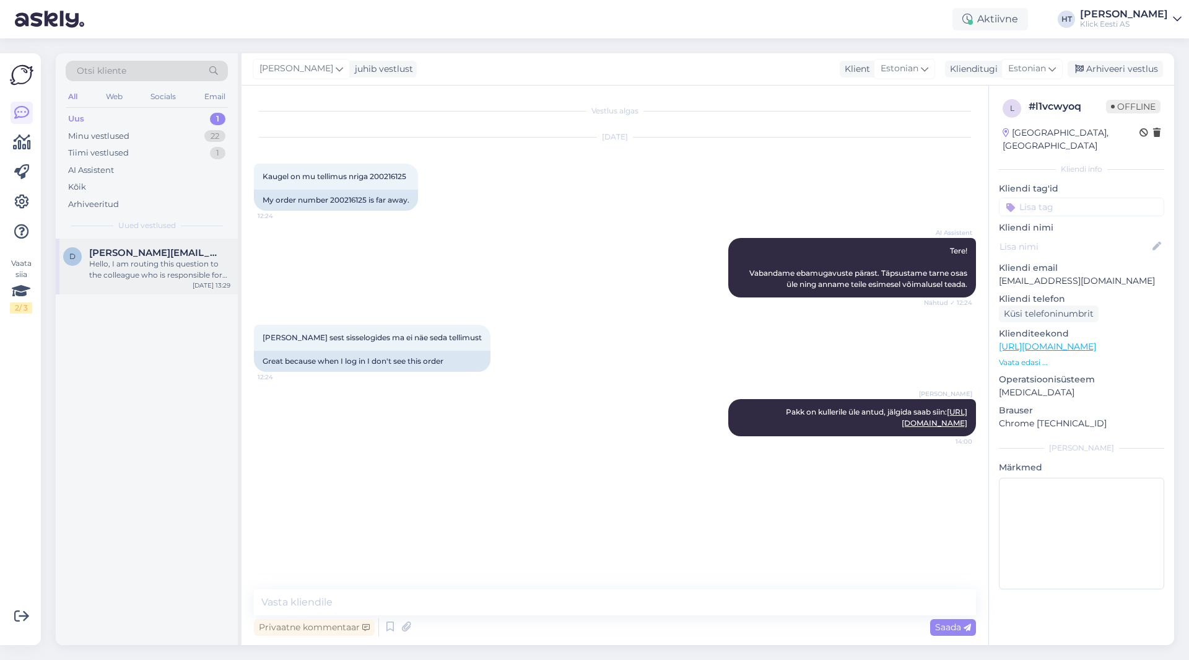
click at [178, 272] on div "Hello, I am routing this question to the colleague who is responsible for this …" at bounding box center [159, 269] width 141 height 22
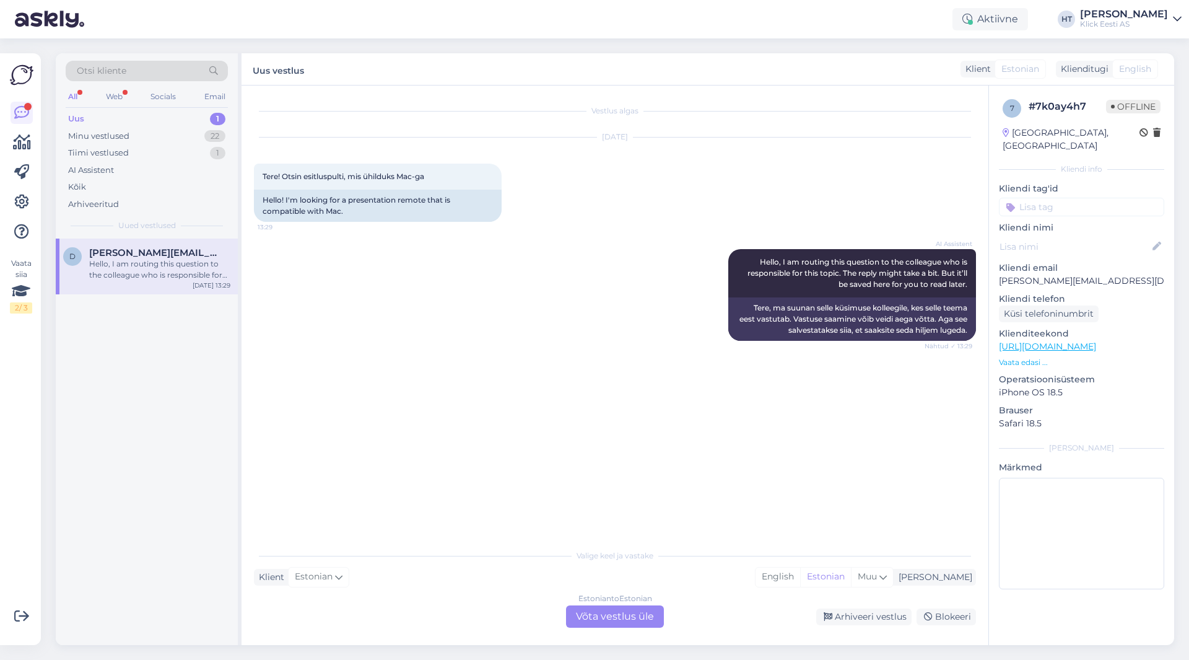
click at [523, 471] on div "Vestlus algas Sep 16 2025 Tere! Otsin esitluspulti, mis ühilduks Mac-ga 13:29 H…" at bounding box center [620, 315] width 733 height 434
click at [620, 610] on div "Estonian to Estonian Võta vestlus üle" at bounding box center [615, 616] width 98 height 22
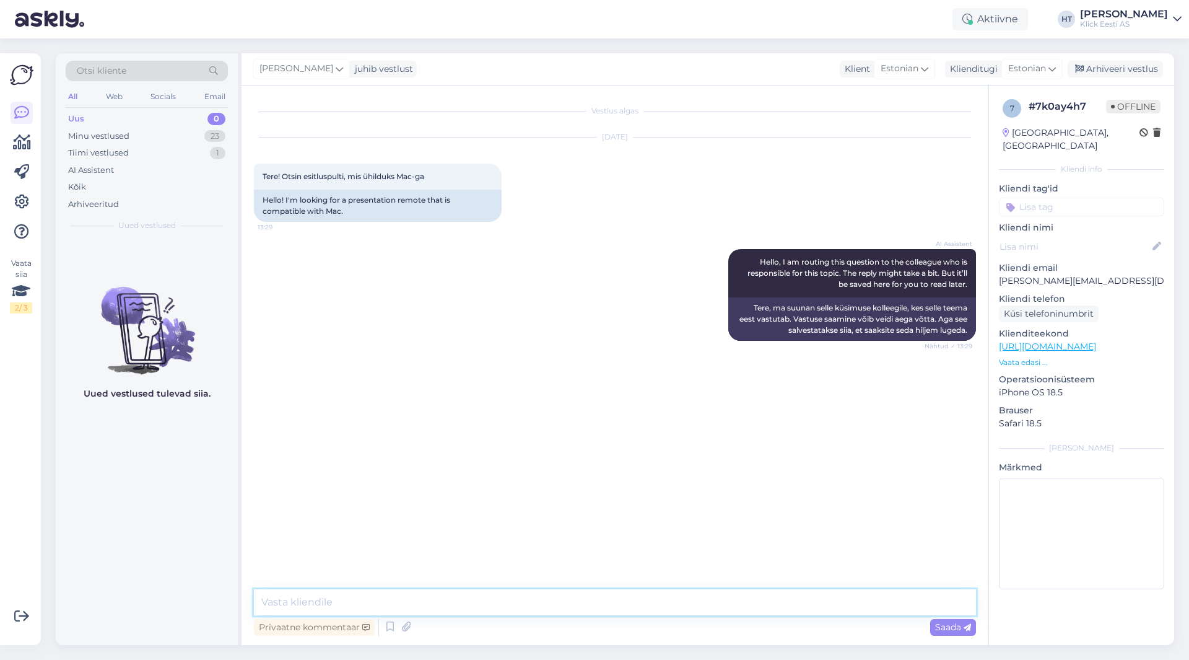
click at [600, 595] on textarea at bounding box center [615, 602] width 722 height 26
paste textarea "https://www.klick.ee/esitluspult-trust-kazun-presenter"
type textarea "Meil leiduks järgnevat: [URL][DOMAIN_NAME]"
click at [196, 544] on div "Uued vestlused tulevad siia." at bounding box center [147, 441] width 182 height 406
click at [126, 136] on div "Minu vestlused" at bounding box center [98, 136] width 61 height 12
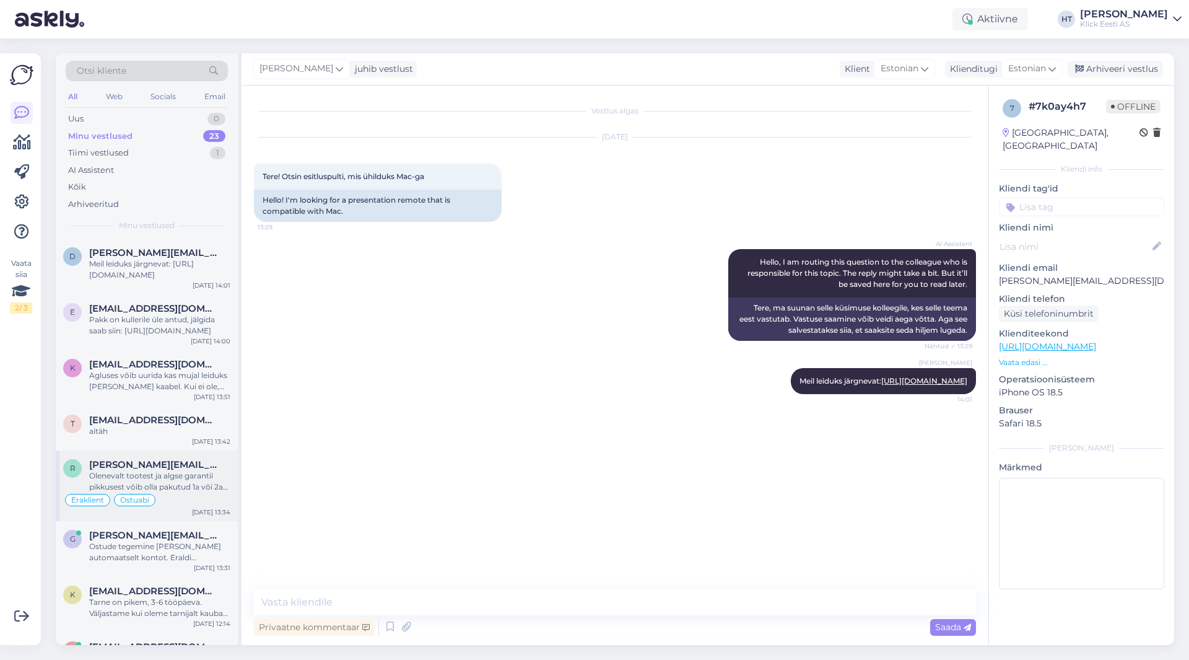
click at [186, 496] on div "Eraklient Ostuabi" at bounding box center [146, 499] width 167 height 15
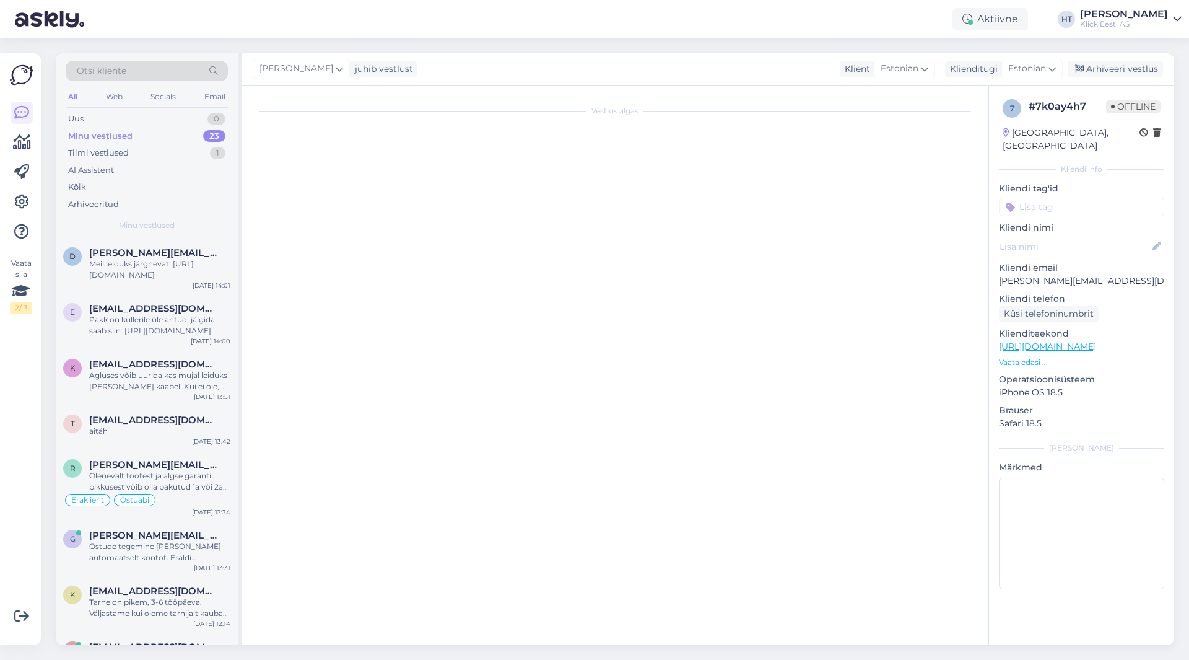
scroll to position [942, 0]
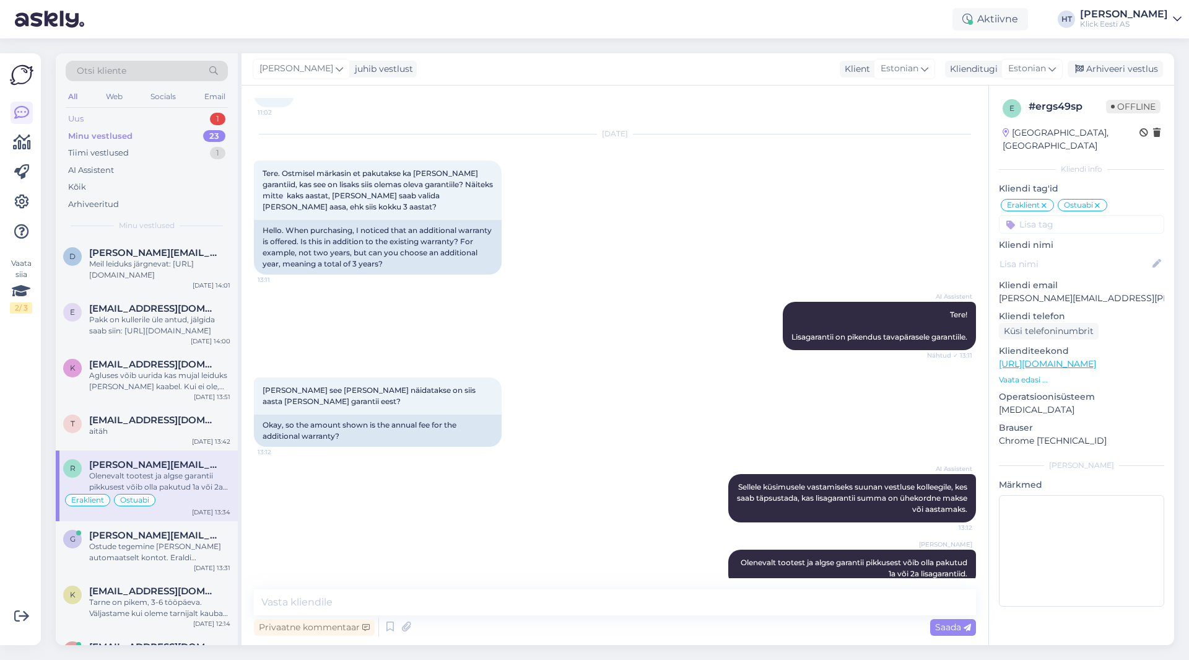
click at [157, 112] on div "Uus 1" at bounding box center [147, 118] width 162 height 17
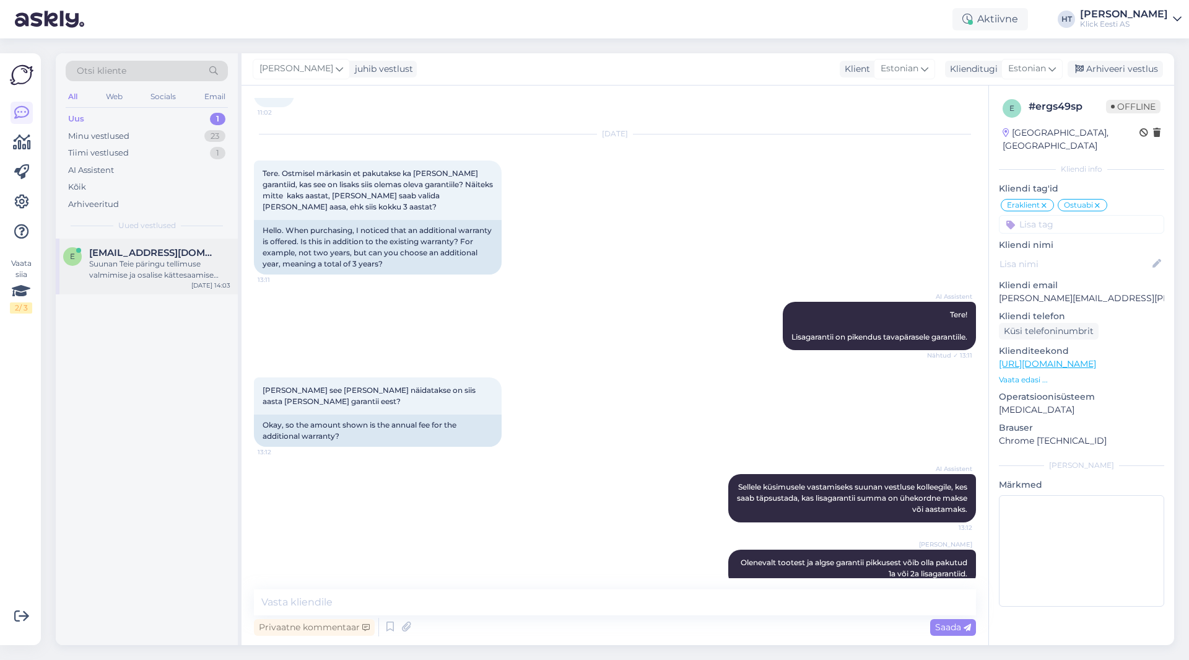
click at [164, 244] on div "e enchikkotov@gmail.com Suunan Teie päringu tellimuse valmimise ja osalise kätt…" at bounding box center [147, 266] width 182 height 56
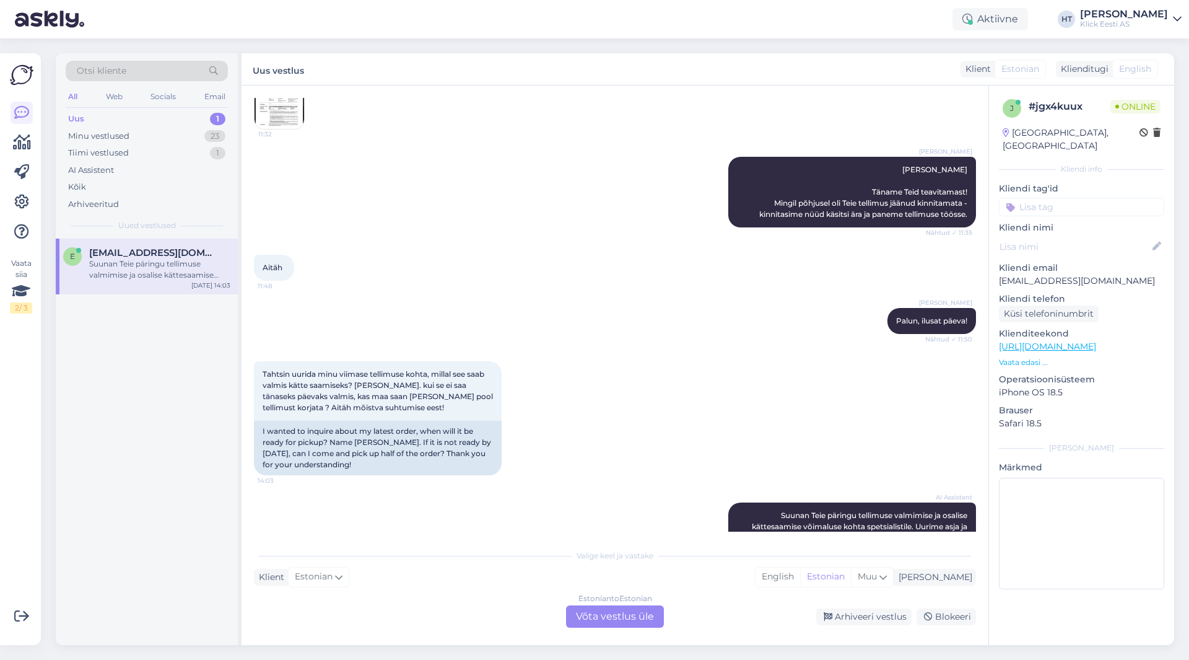
scroll to position [387, 0]
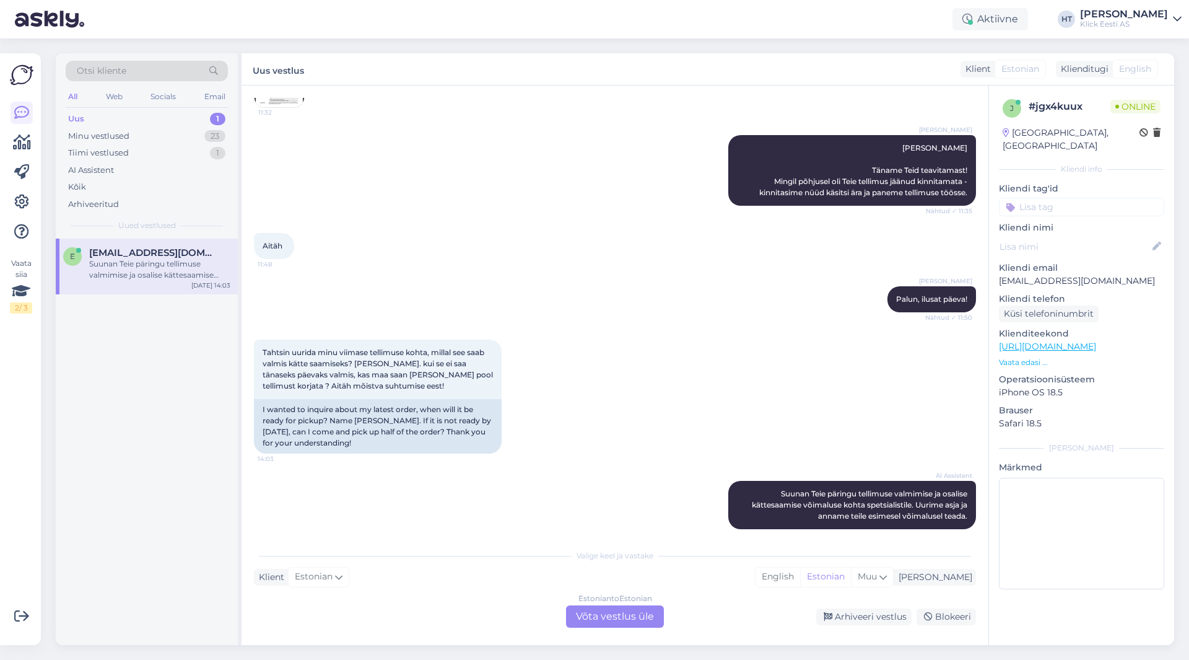
click at [1038, 274] on p "[EMAIL_ADDRESS][DOMAIN_NAME]" at bounding box center [1081, 280] width 165 height 13
copy p "[EMAIL_ADDRESS][DOMAIN_NAME]"
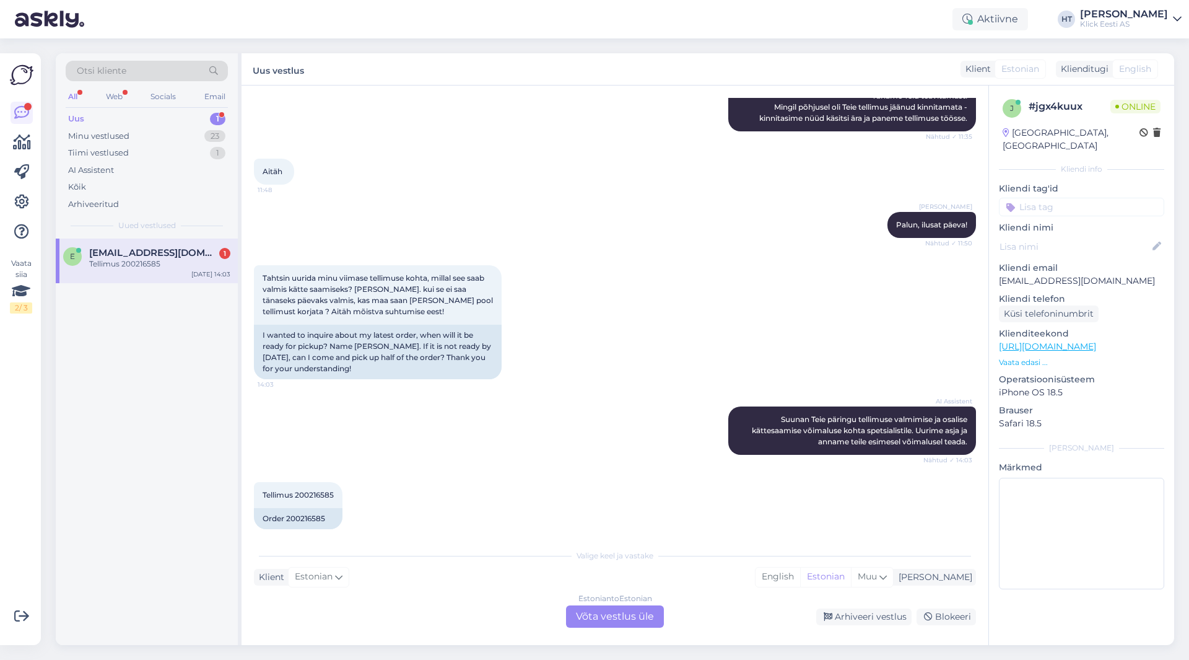
click at [437, 231] on div "Olga Palun, ilusat päeva! Nähtud ✓ 11:50" at bounding box center [615, 224] width 722 height 53
click at [148, 291] on div "e enchikkotov@gmail.com 1 Tellimus 200216585 Sep 16 14:03" at bounding box center [147, 441] width 182 height 406
click at [155, 271] on div "e enchikkotov@gmail.com 1 Tellimus 200216585 Sep 16 14:03" at bounding box center [147, 260] width 182 height 45
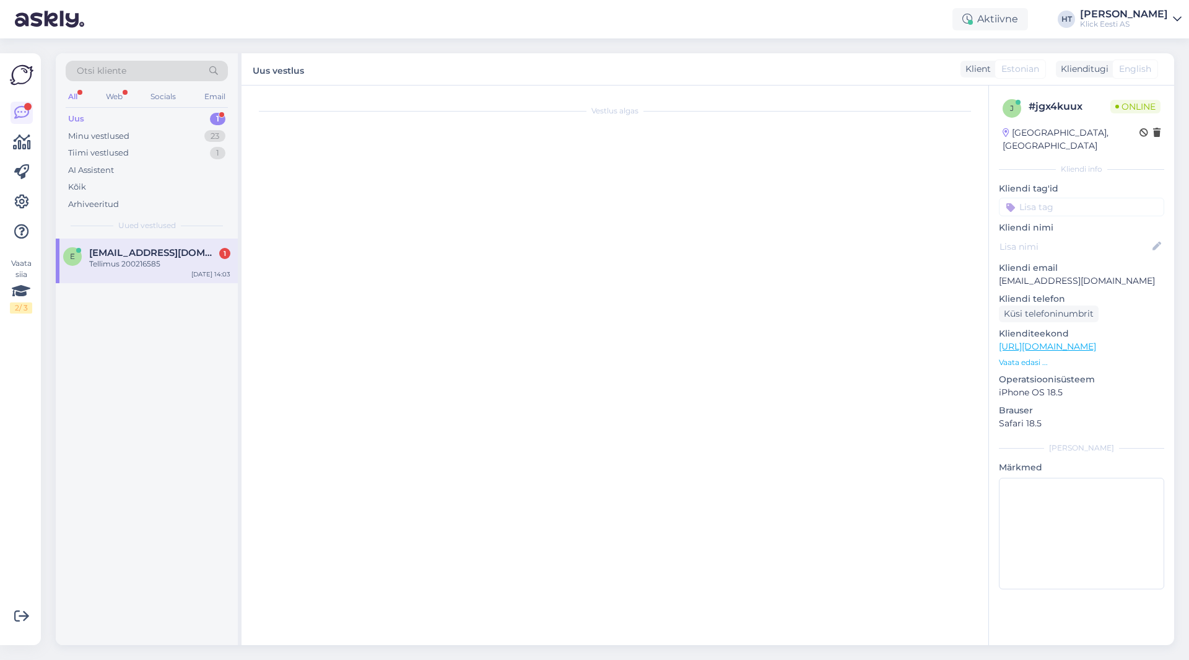
scroll to position [0, 0]
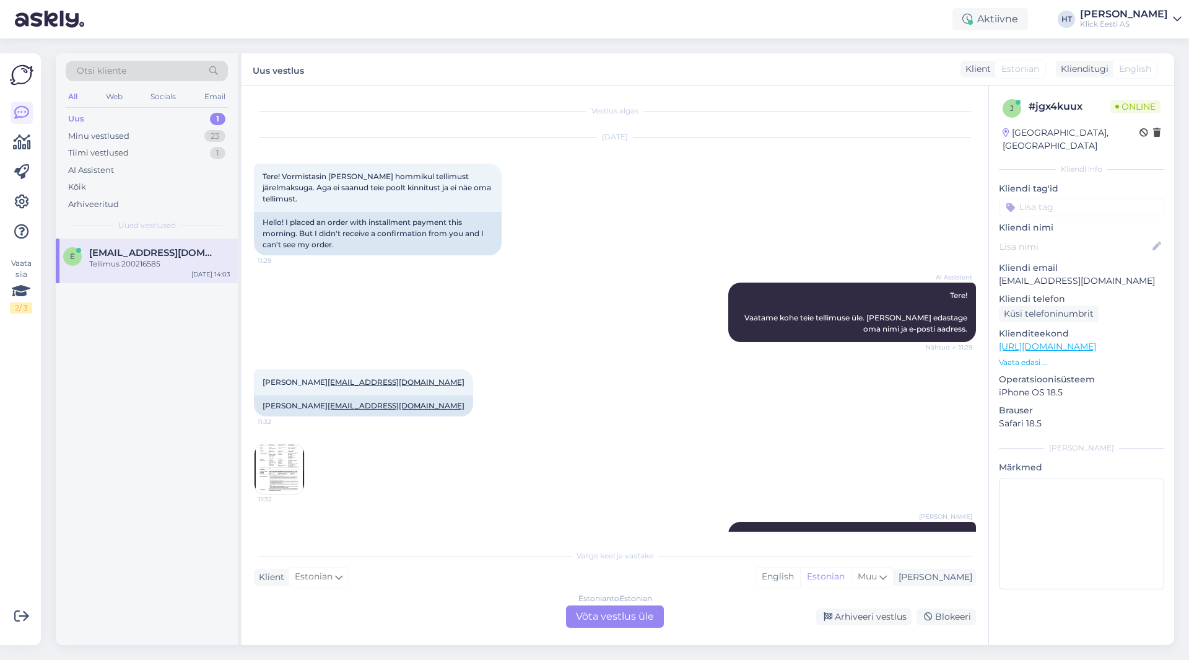
click at [181, 375] on div "e enchikkotov@gmail.com Tellimus 200216585 Sep 16 14:03" at bounding box center [147, 441] width 182 height 406
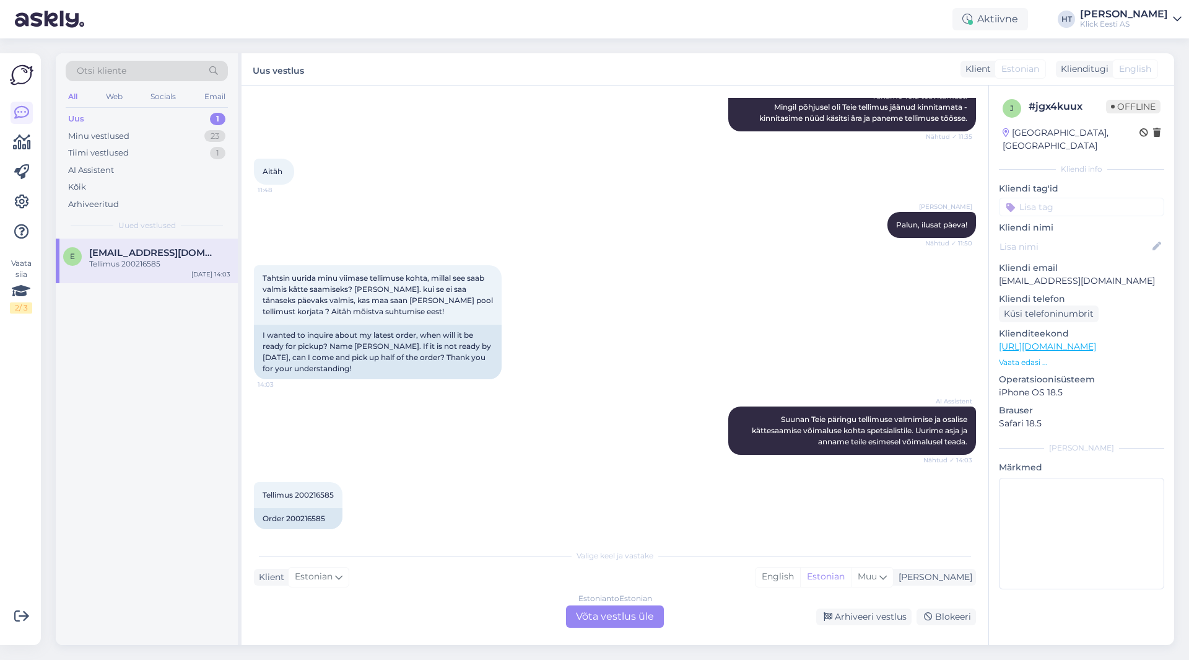
click at [98, 485] on div "e enchikkotov@gmail.com Tellimus 200216585 Sep 16 14:03" at bounding box center [147, 441] width 182 height 406
click at [585, 618] on div "Estonian to Estonian Võta vestlus üle" at bounding box center [615, 616] width 98 height 22
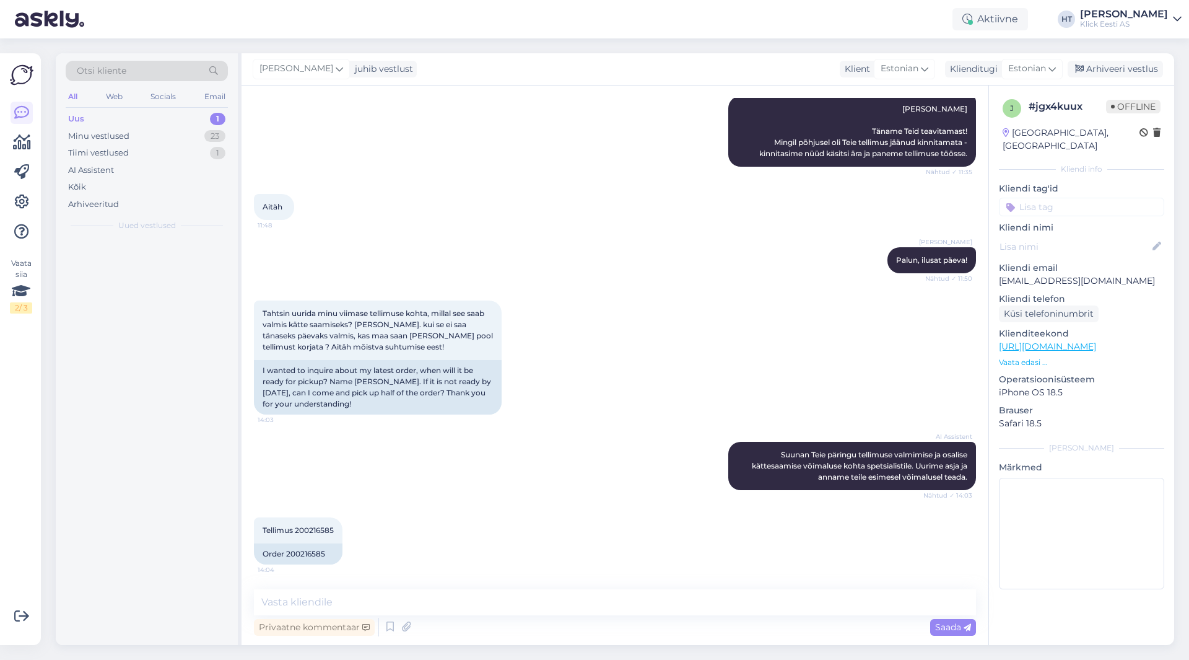
scroll to position [414, 0]
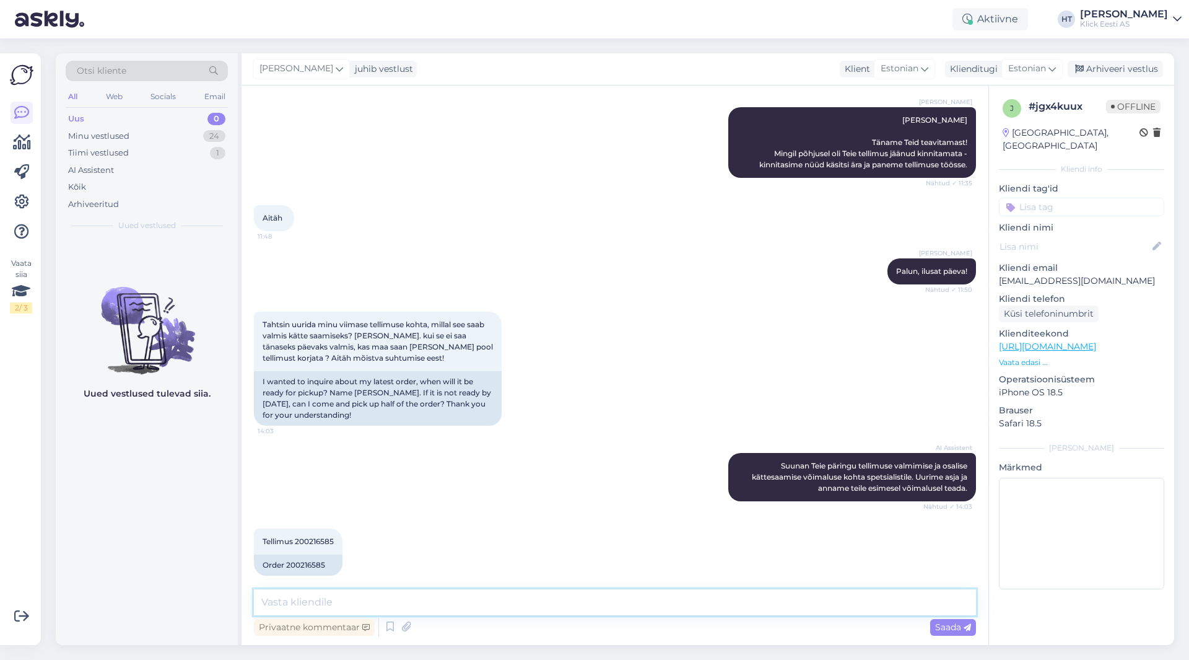
click at [562, 610] on textarea at bounding box center [615, 602] width 722 height 26
type textarea "Tere, kuna kaks toodet peab poodi tarnima, siis [PERSON_NAME] 3 tööpäeva aega. …"
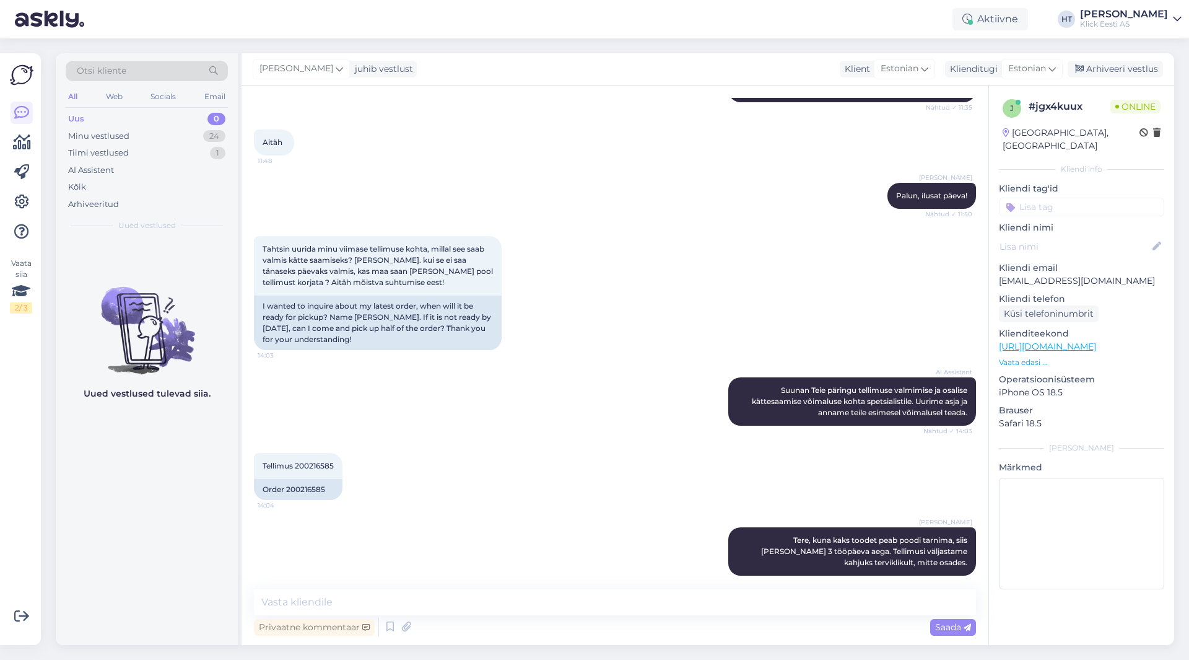
click at [1070, 198] on input at bounding box center [1081, 207] width 165 height 19
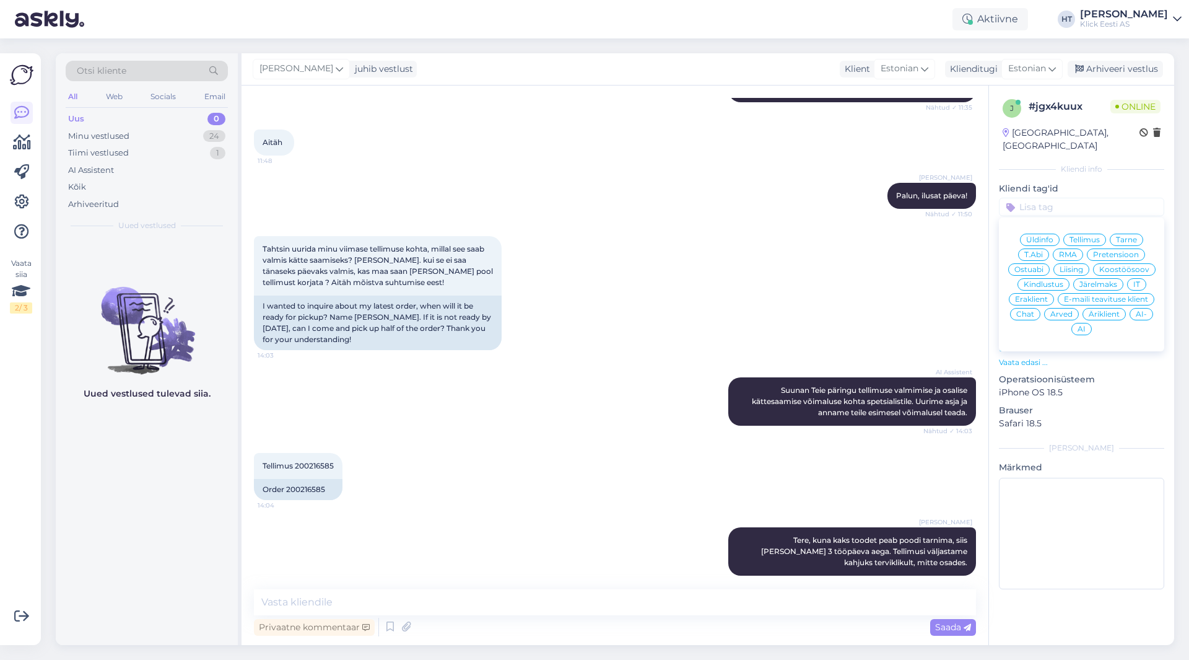
click at [1096, 236] on span "Tellimus" at bounding box center [1085, 239] width 30 height 7
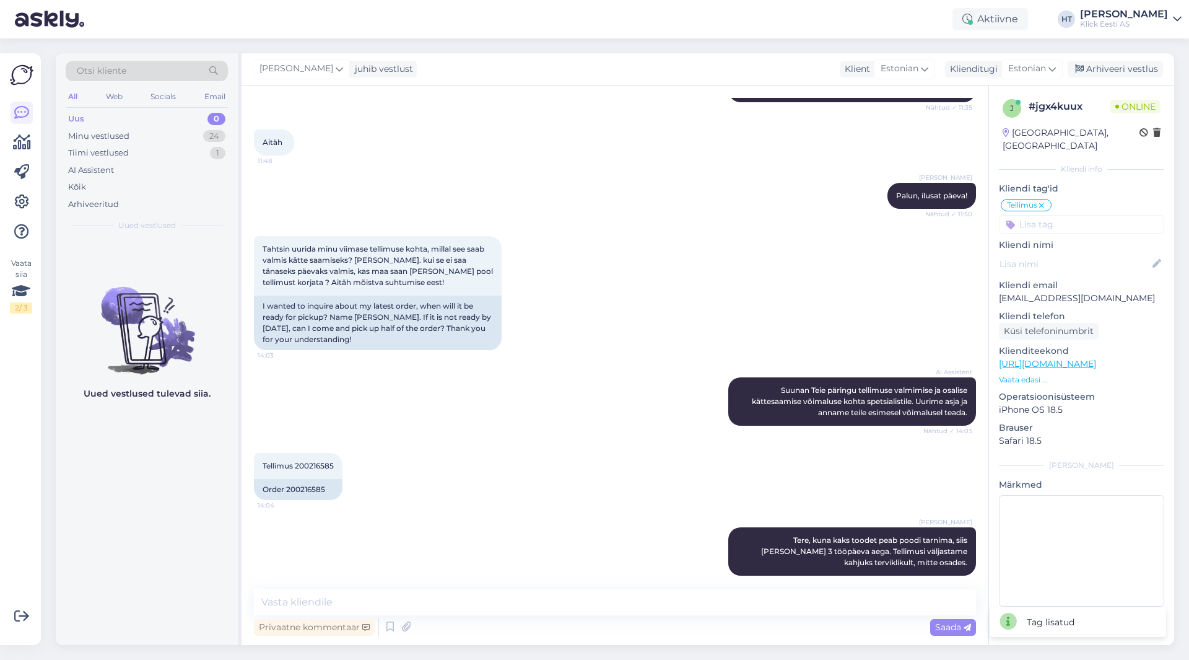
click at [1074, 215] on input at bounding box center [1081, 224] width 165 height 19
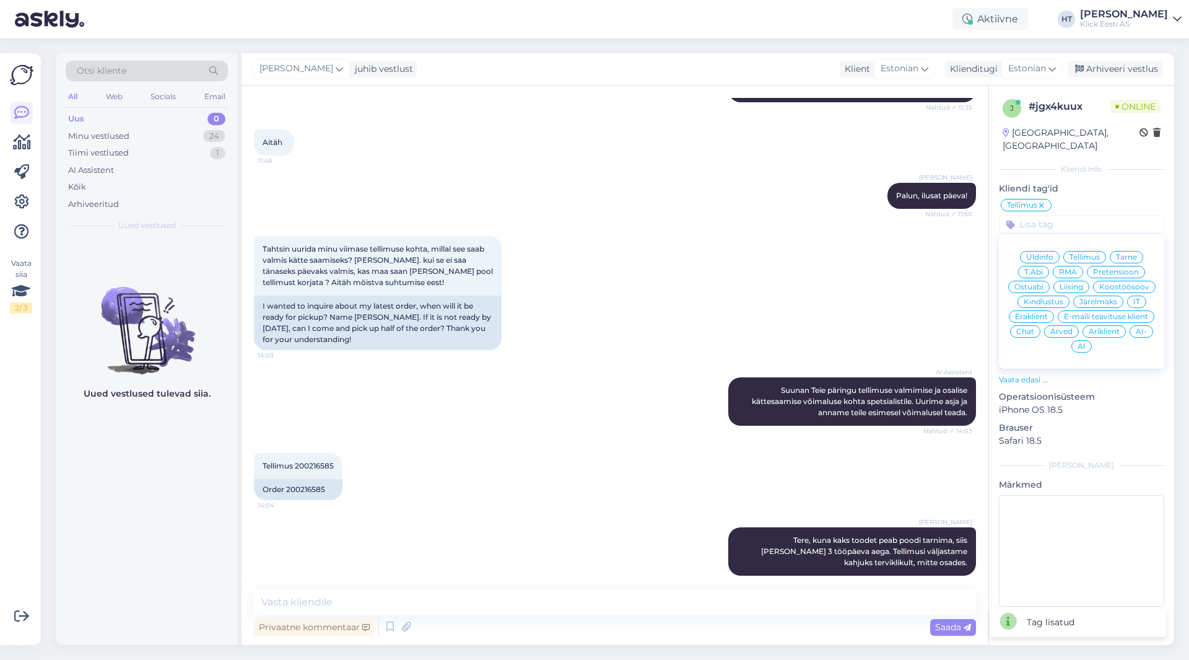
click at [1038, 313] on span "Eraklient" at bounding box center [1031, 316] width 33 height 7
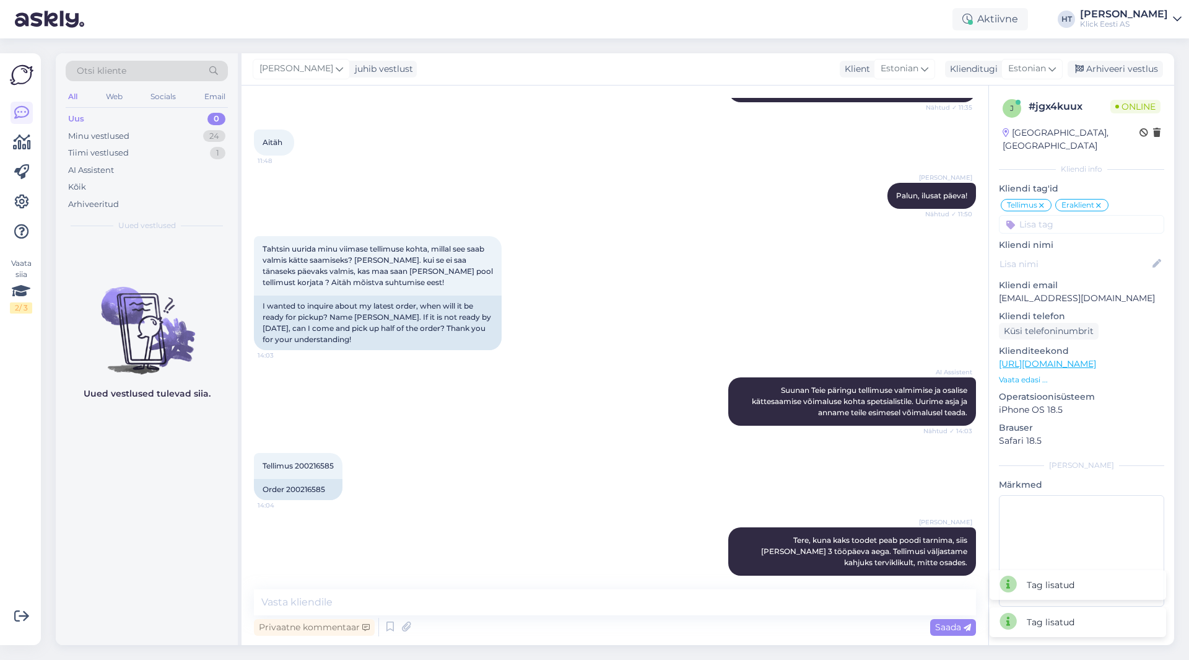
click at [1069, 216] on input at bounding box center [1081, 224] width 165 height 19
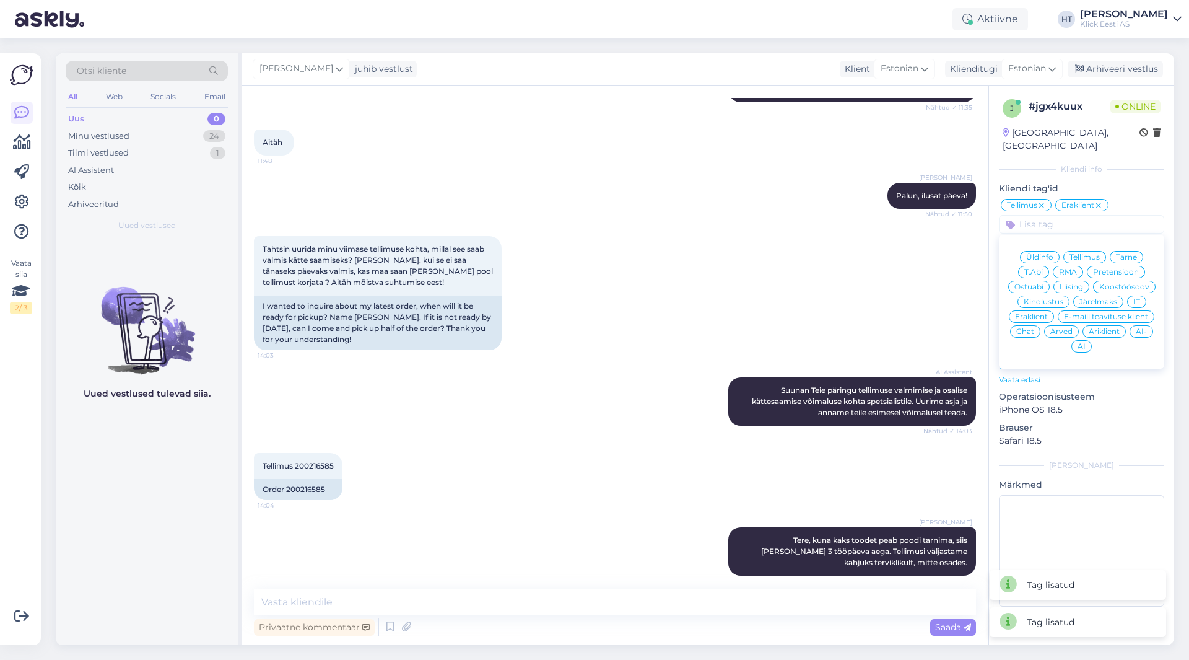
click at [1132, 253] on span "Tarne" at bounding box center [1126, 256] width 21 height 7
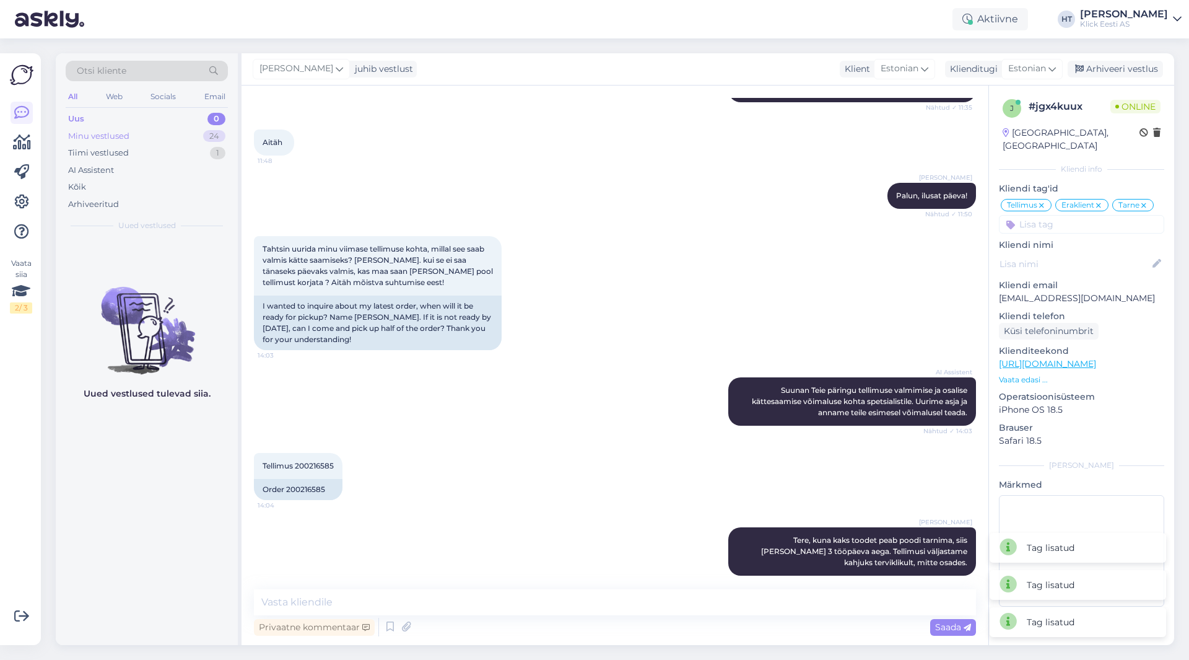
click at [211, 134] on div "24" at bounding box center [214, 136] width 22 height 12
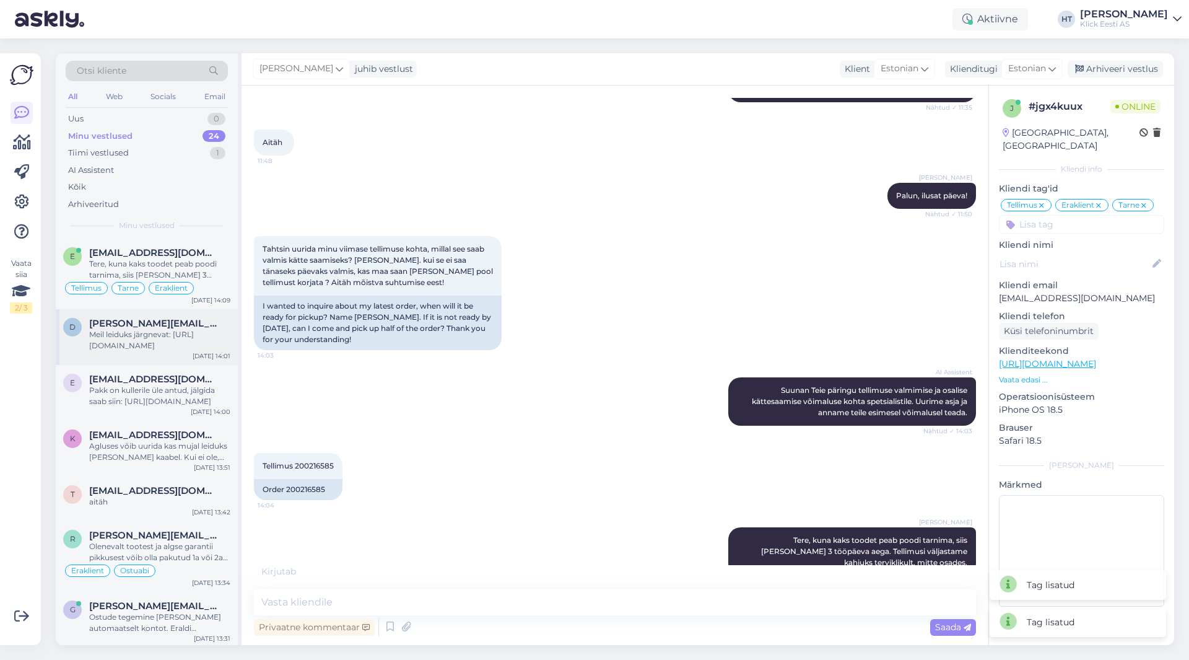
click at [189, 343] on div "Meil leiduks järgnevat: [URL][DOMAIN_NAME]" at bounding box center [159, 340] width 141 height 22
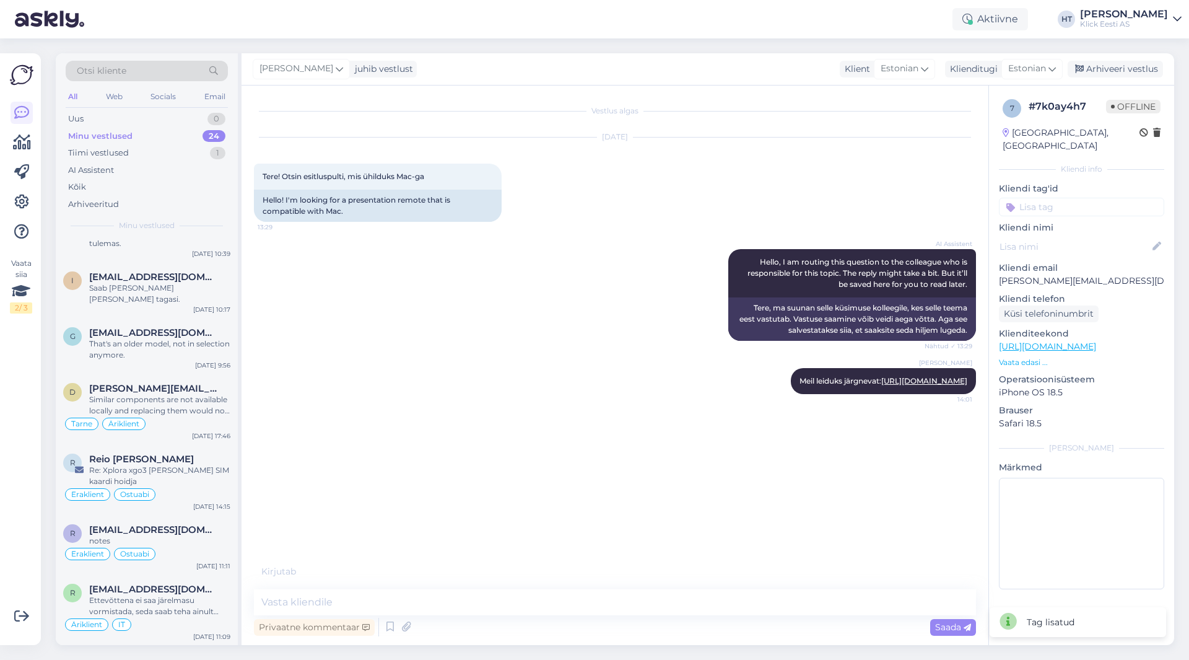
scroll to position [917, 0]
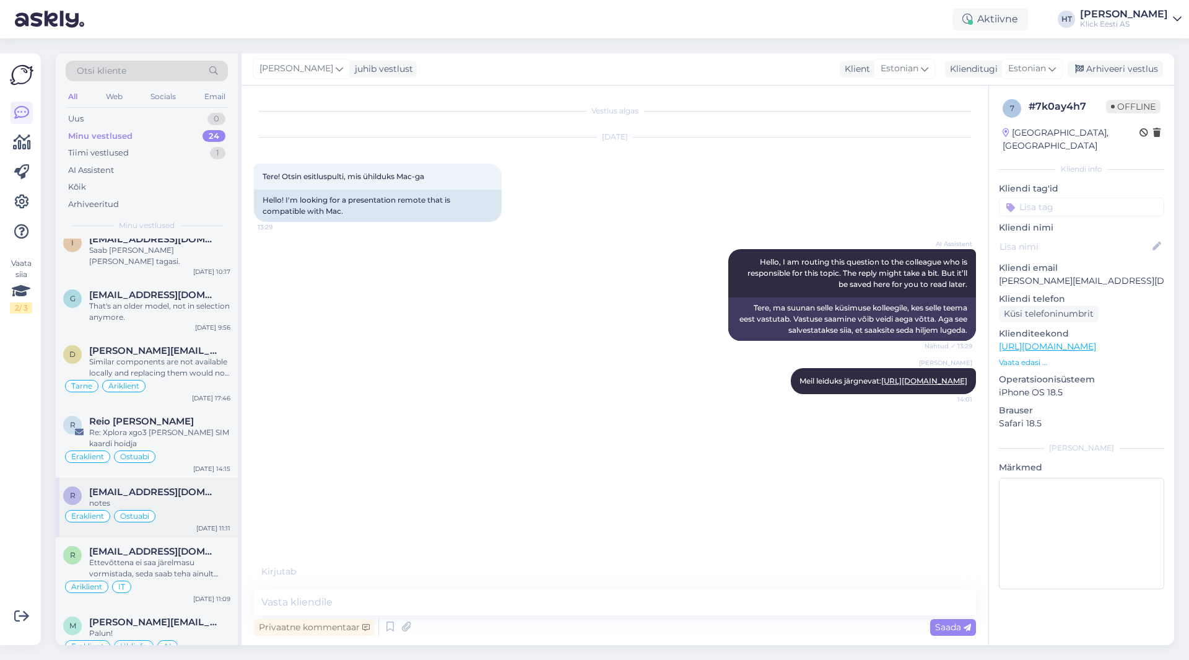
click at [196, 497] on div "notes" at bounding box center [159, 502] width 141 height 11
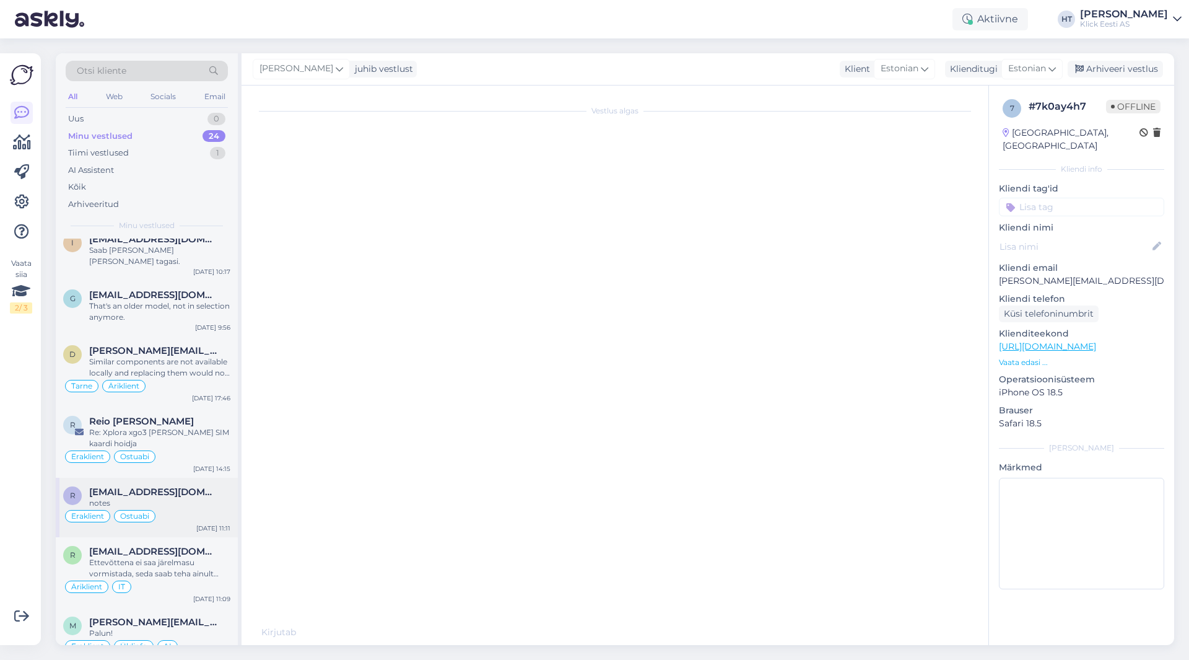
scroll to position [641, 0]
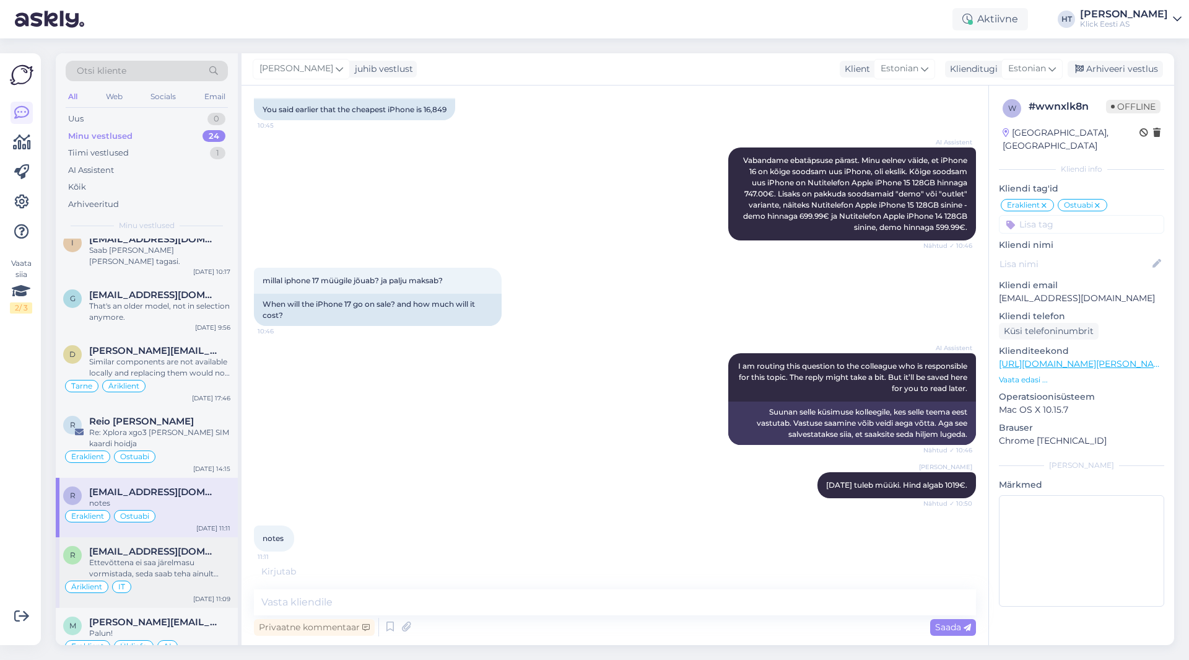
click at [197, 546] on span "[EMAIL_ADDRESS][DOMAIN_NAME]" at bounding box center [153, 551] width 129 height 11
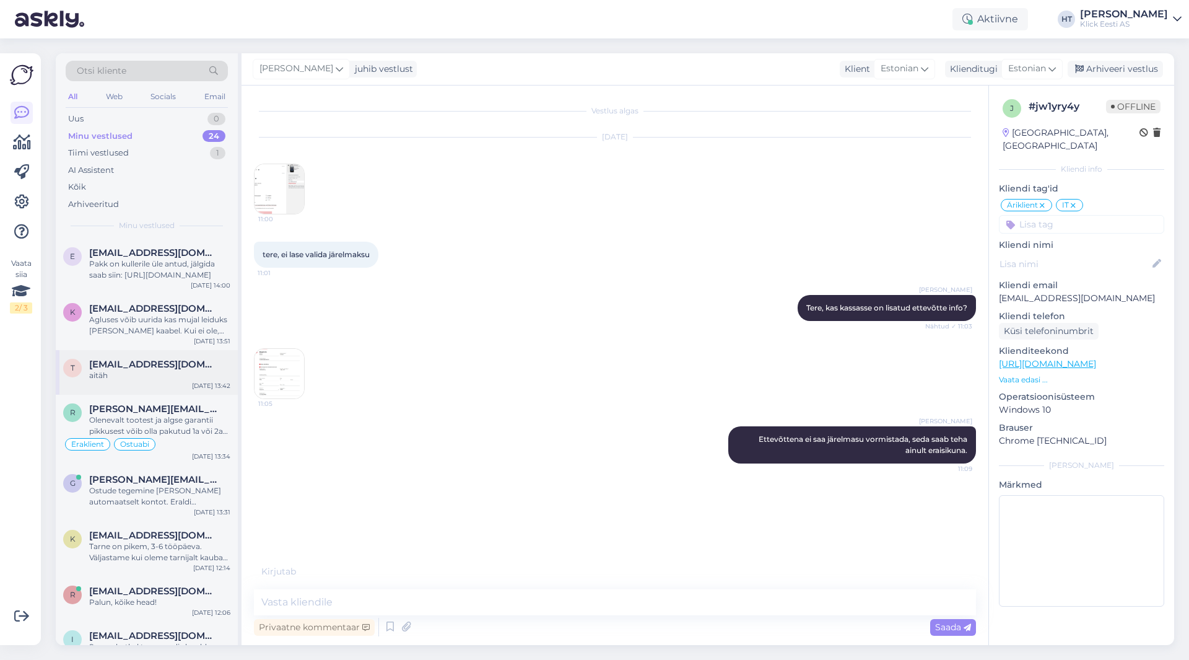
scroll to position [0, 0]
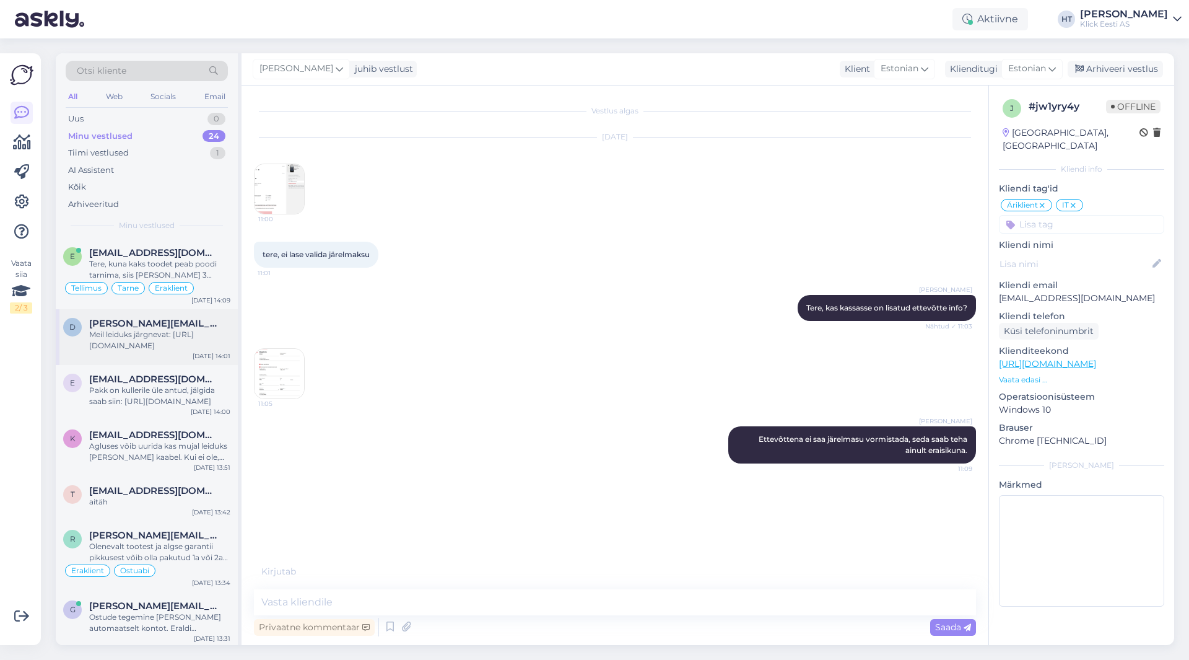
click at [188, 349] on div "Meil leiduks järgnevat: [URL][DOMAIN_NAME]" at bounding box center [159, 340] width 141 height 22
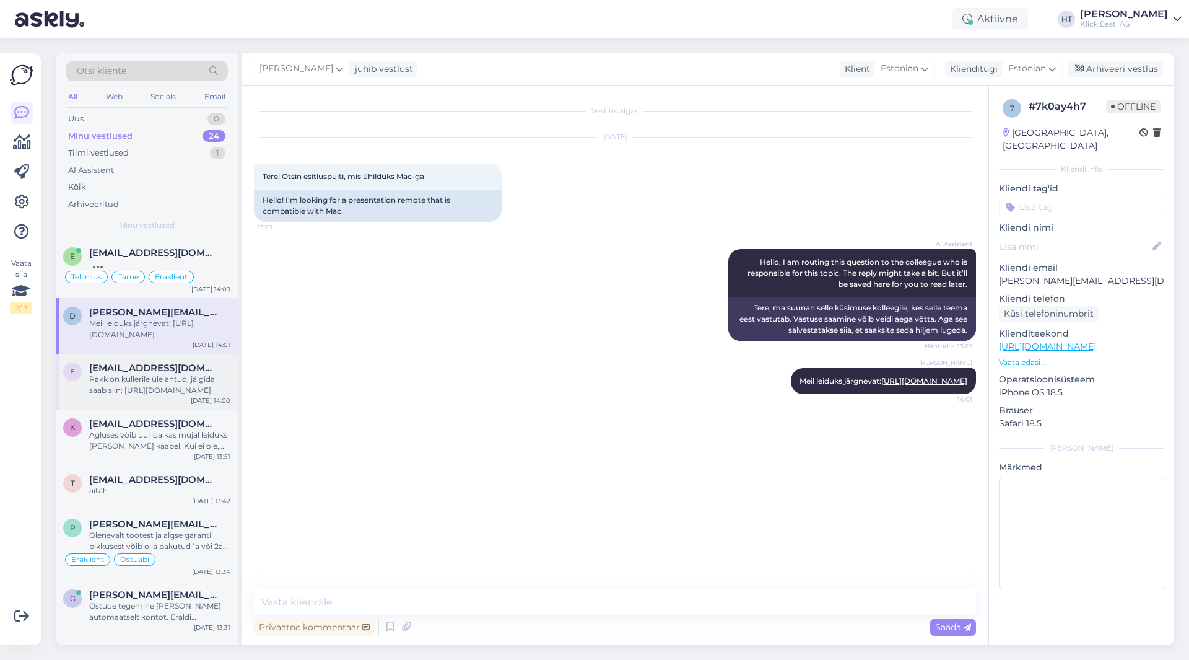
click at [183, 372] on span "[EMAIL_ADDRESS][DOMAIN_NAME]" at bounding box center [153, 367] width 129 height 11
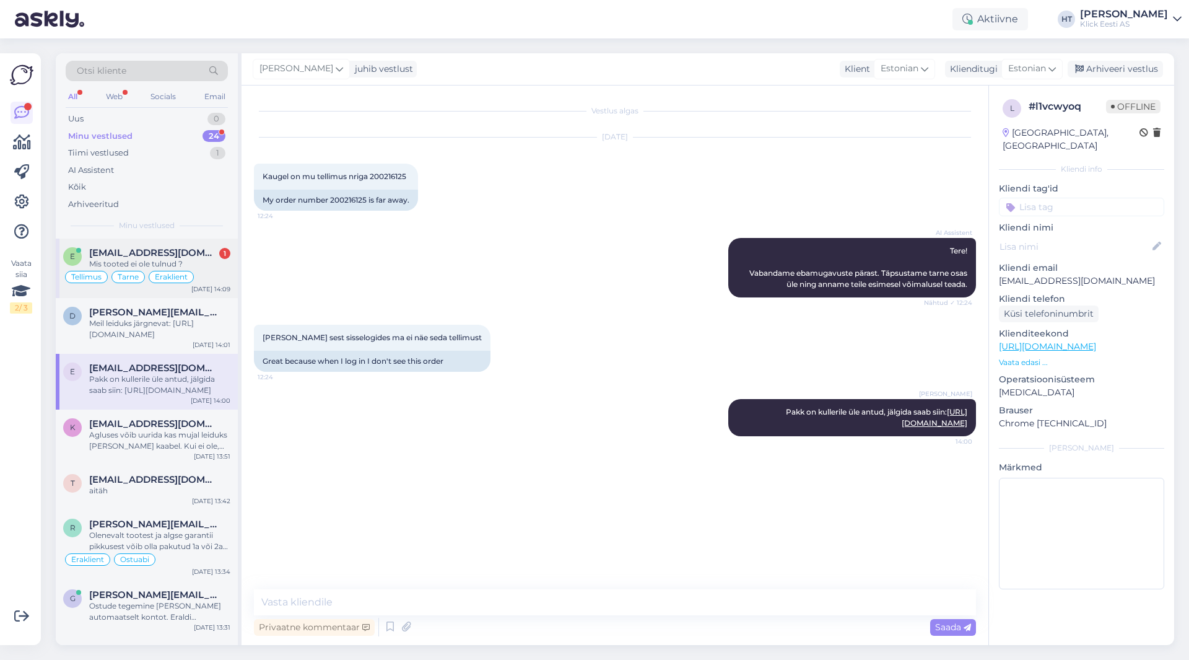
click at [162, 241] on div "e enchikkotov@gmail.com 1 Mis tooted ei ole tulnud ? Tellimus Tarne Eraklient S…" at bounding box center [147, 267] width 182 height 59
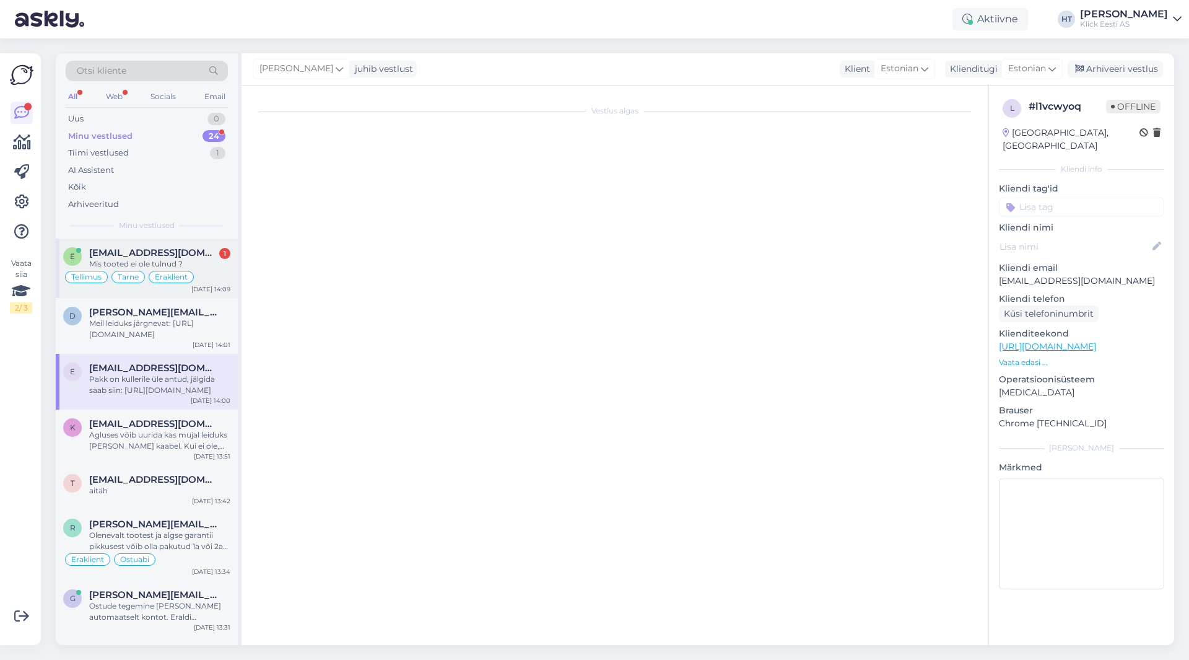
scroll to position [543, 0]
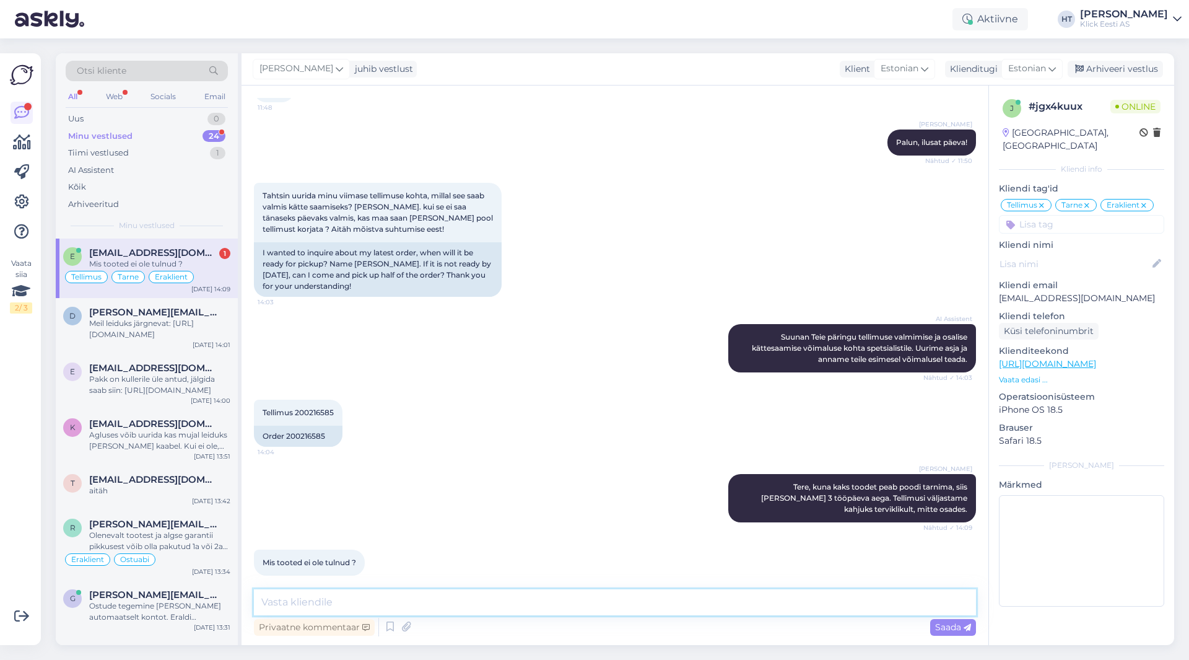
click at [419, 590] on textarea at bounding box center [615, 602] width 722 height 26
type textarea "[PERSON_NAME] klaviatuur ei ole kaupluses olemas."
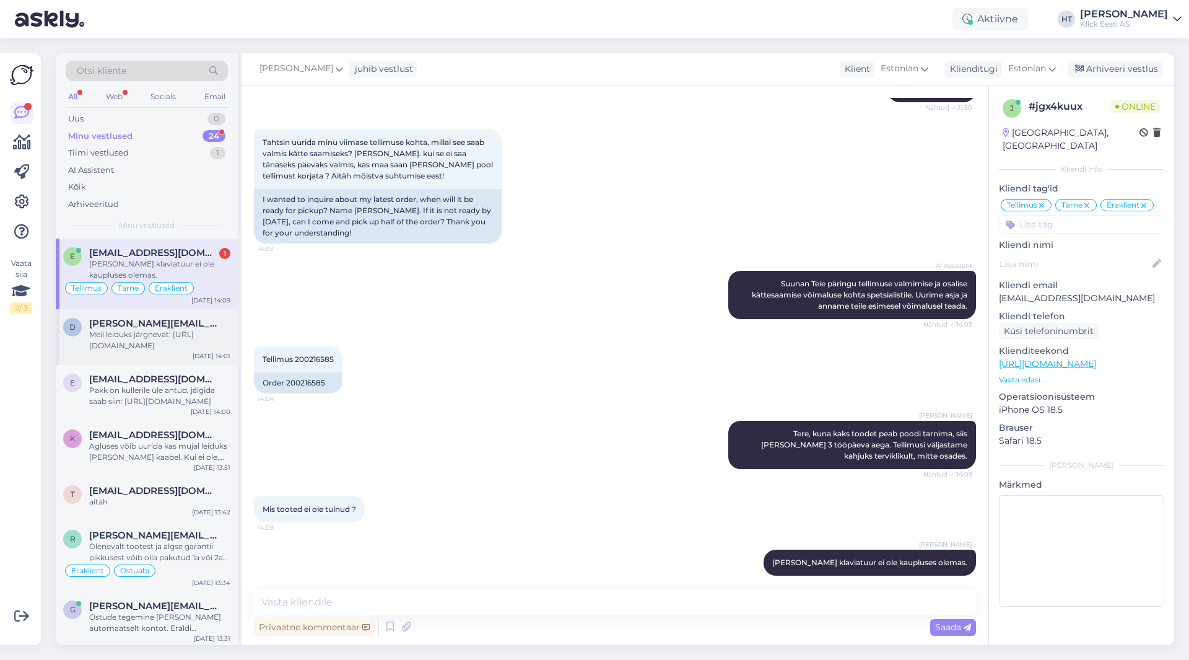
click at [102, 329] on div "Meil leiduks järgnevat: [URL][DOMAIN_NAME]" at bounding box center [159, 340] width 141 height 22
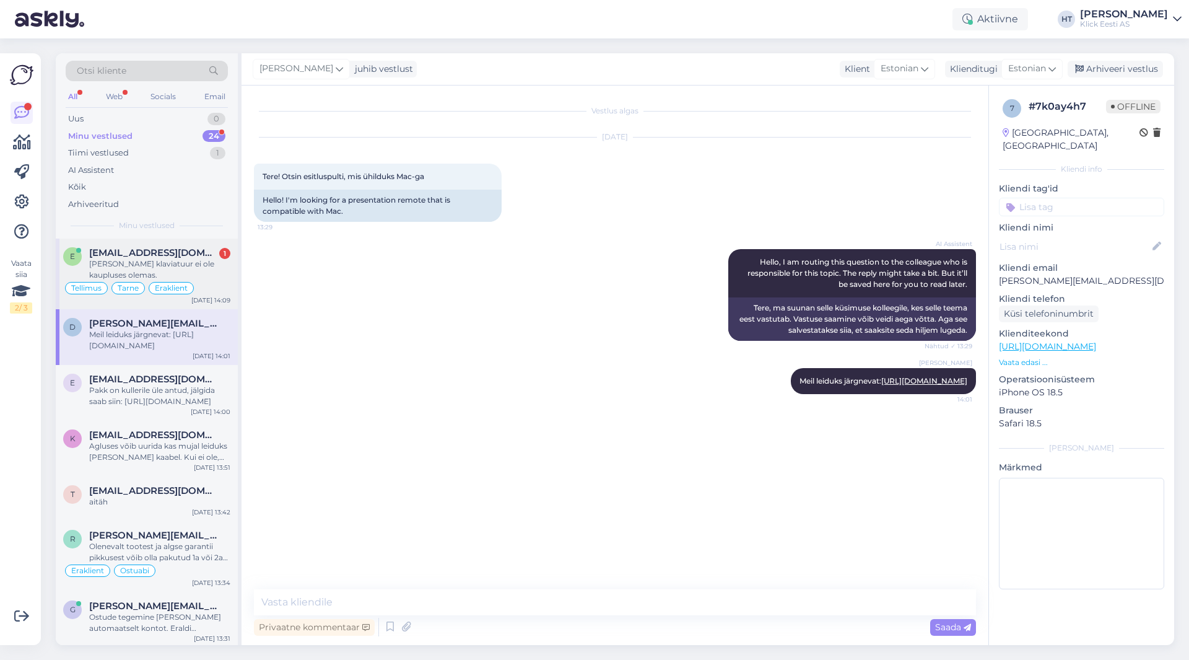
click at [160, 281] on div "Tellimus Tarne Eraklient" at bounding box center [146, 288] width 167 height 15
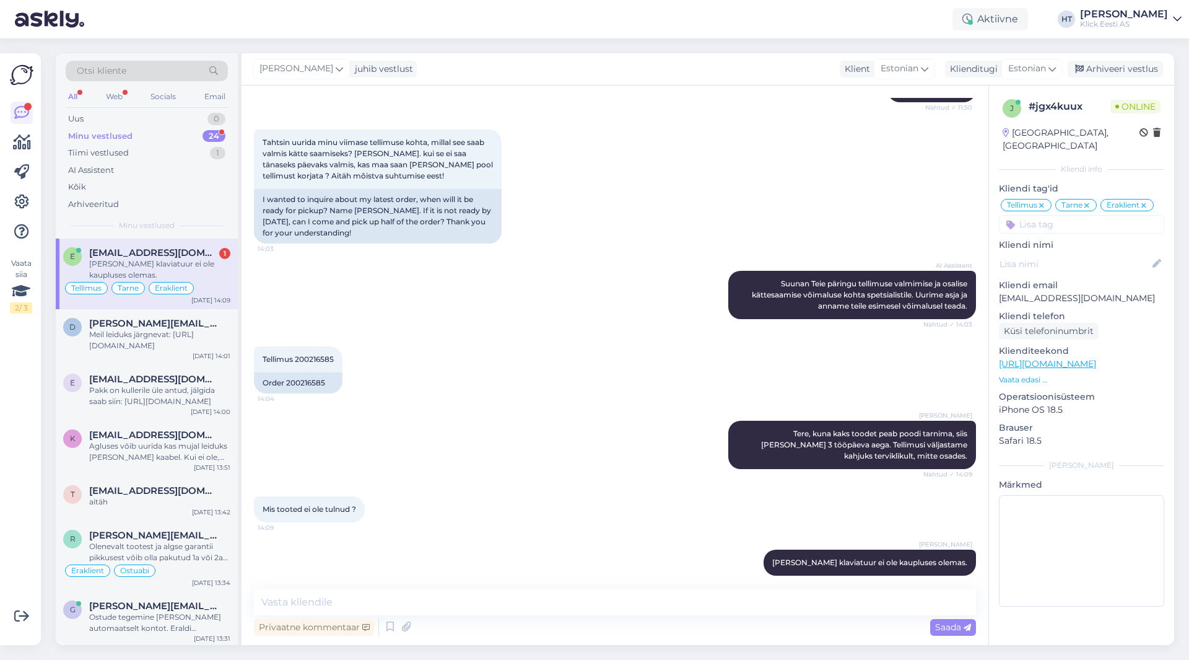
click at [188, 130] on div "Minu vestlused 24" at bounding box center [147, 136] width 162 height 17
click at [176, 266] on div "[PERSON_NAME] klaviatuur ei ole kaupluses olemas." at bounding box center [159, 269] width 141 height 22
click at [190, 324] on span "[PERSON_NAME][EMAIL_ADDRESS][DOMAIN_NAME]" at bounding box center [153, 323] width 129 height 11
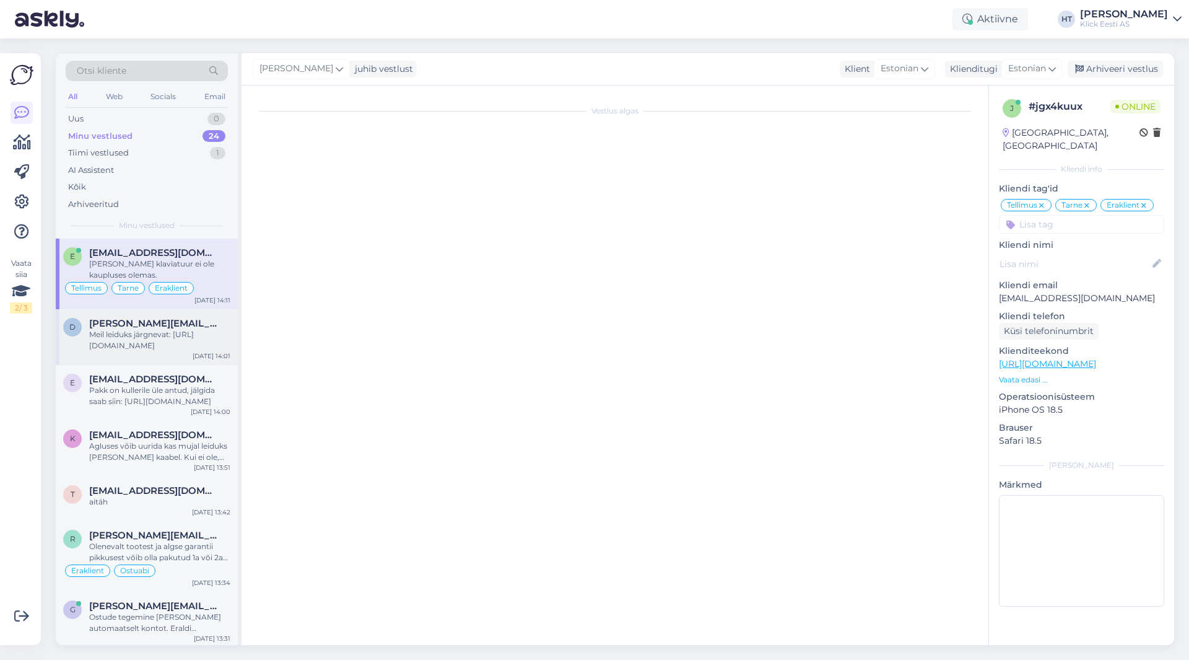
scroll to position [0, 0]
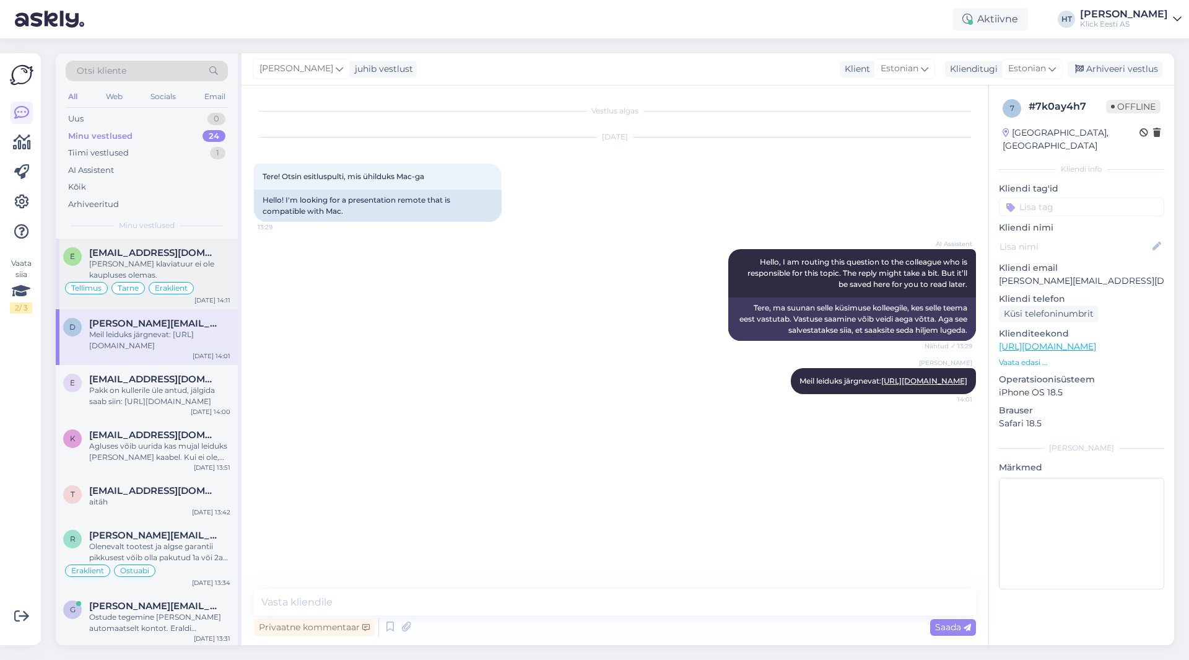
click at [202, 273] on div "[PERSON_NAME] klaviatuur ei ole kaupluses olemas." at bounding box center [159, 269] width 141 height 22
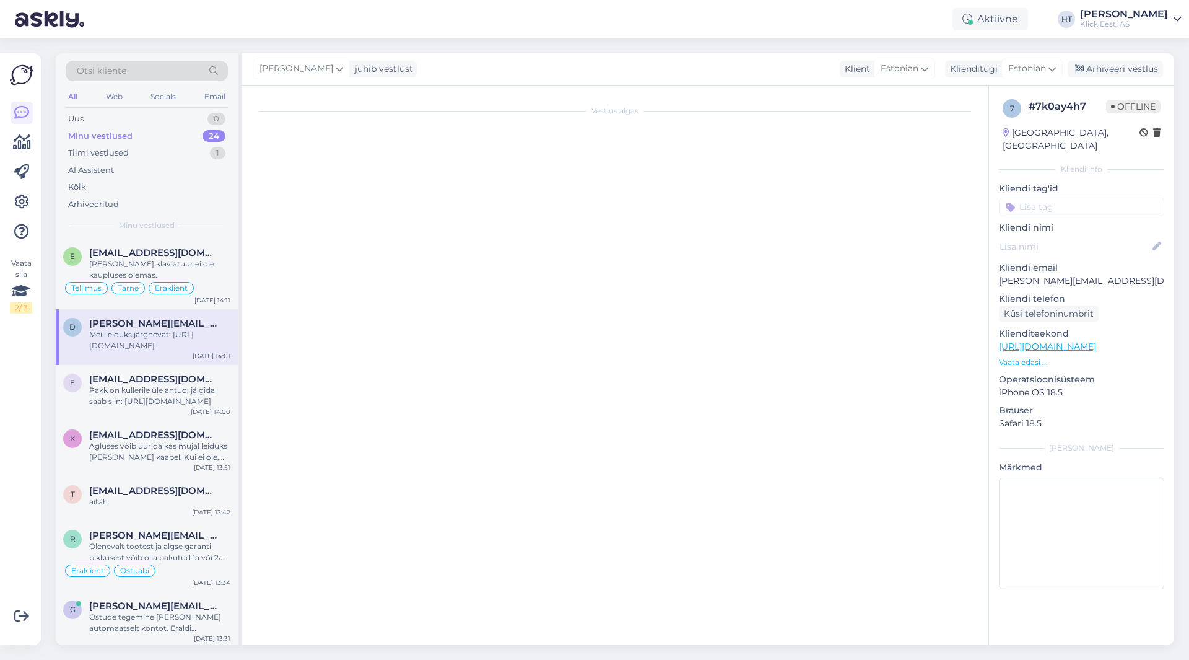
scroll to position [597, 0]
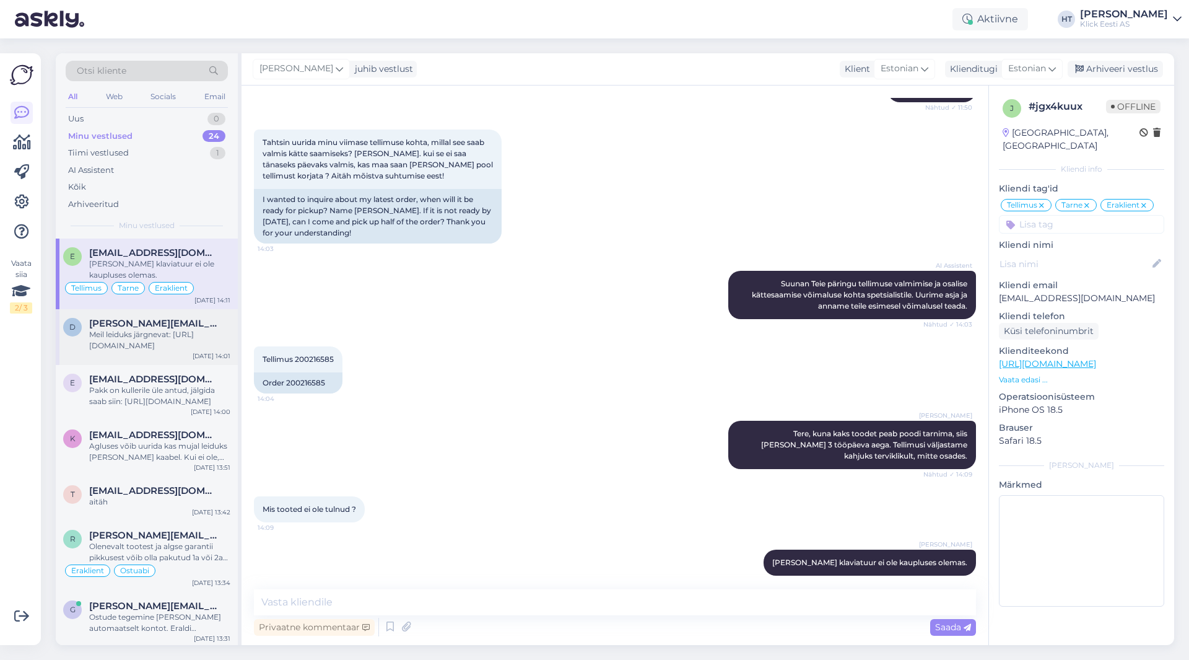
click at [202, 316] on div "d diana.salf@gmail.com Meil leiduks järgnevat: https://www.klick.ee/esitluspult…" at bounding box center [147, 337] width 182 height 56
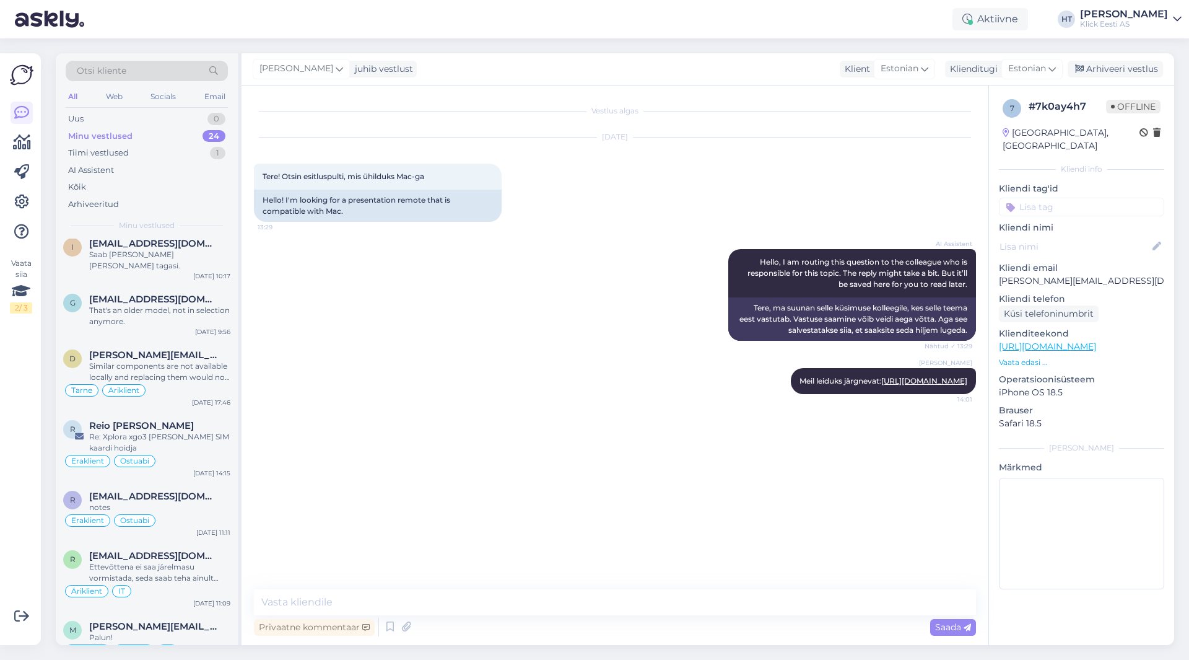
scroll to position [917, 0]
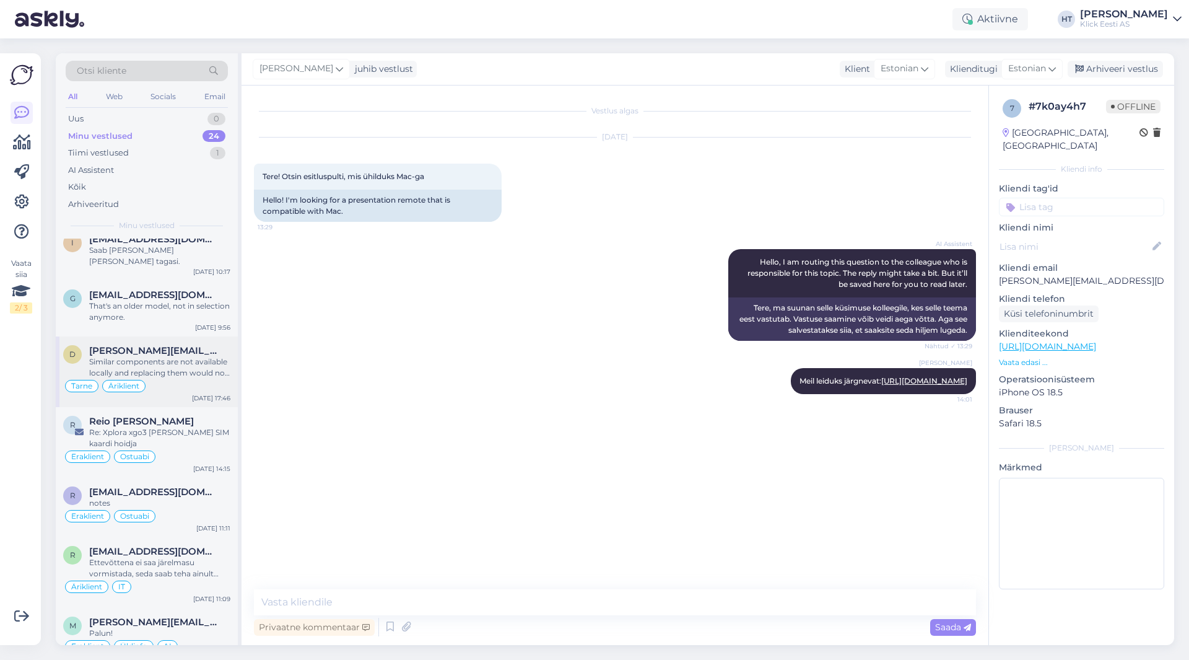
click at [167, 374] on div "d dmitri@nep.ee Similar components are not available locally and replacing them…" at bounding box center [147, 371] width 182 height 71
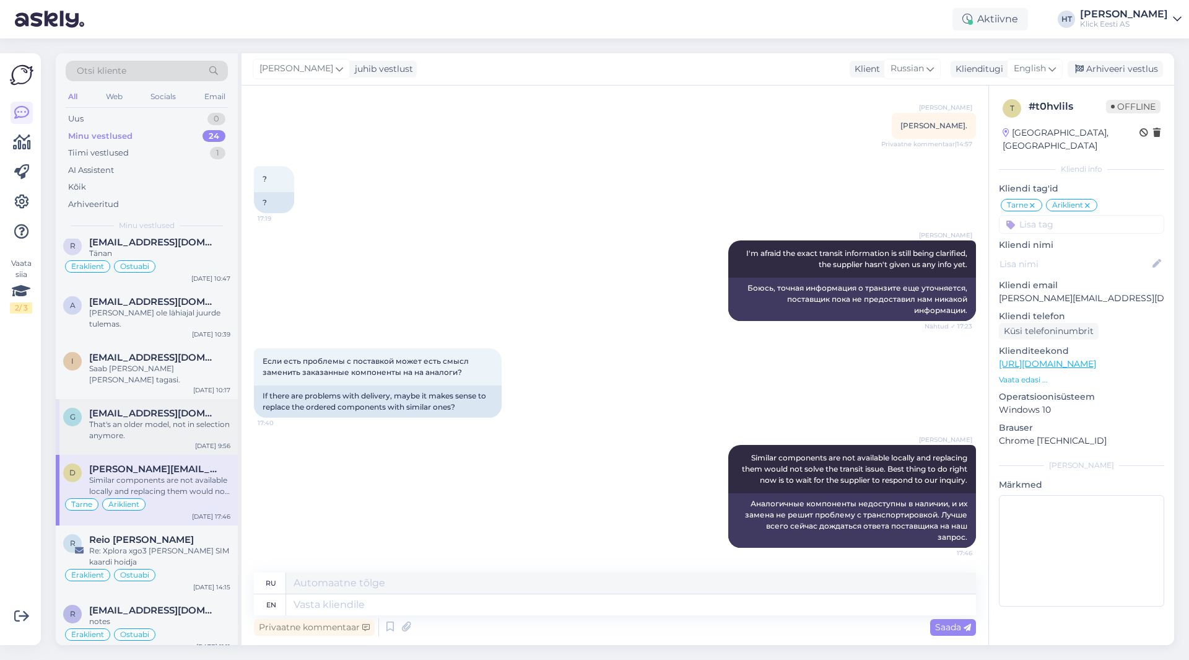
scroll to position [793, 0]
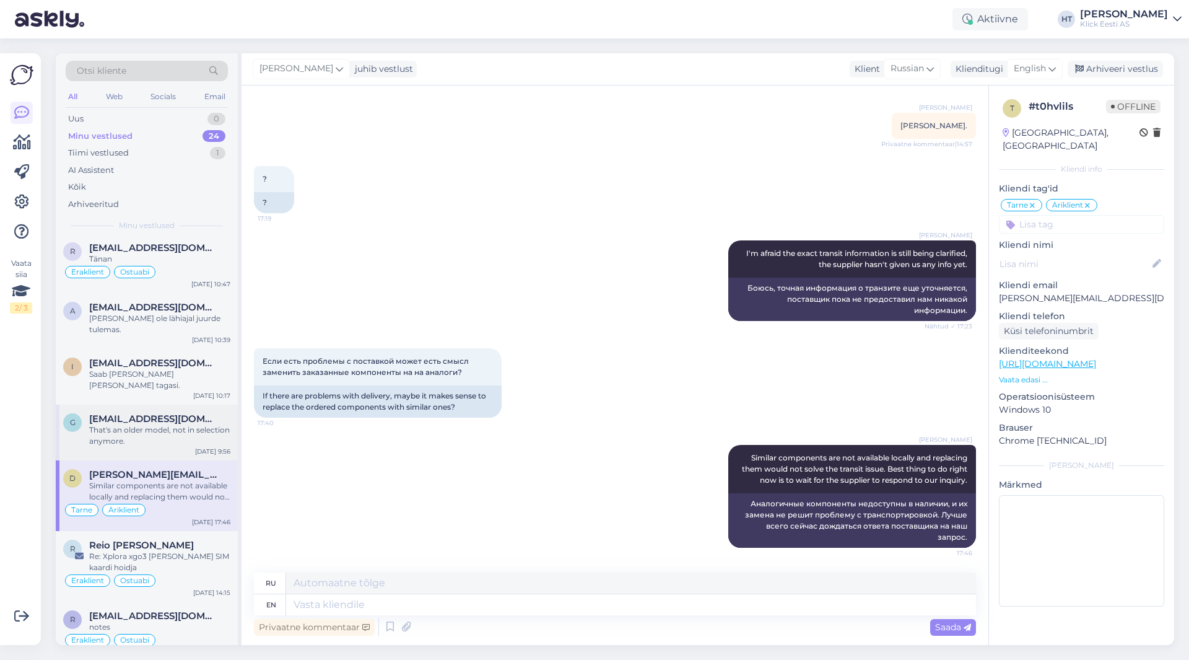
click at [196, 424] on div "That's an older model, not in selection anymore." at bounding box center [159, 435] width 141 height 22
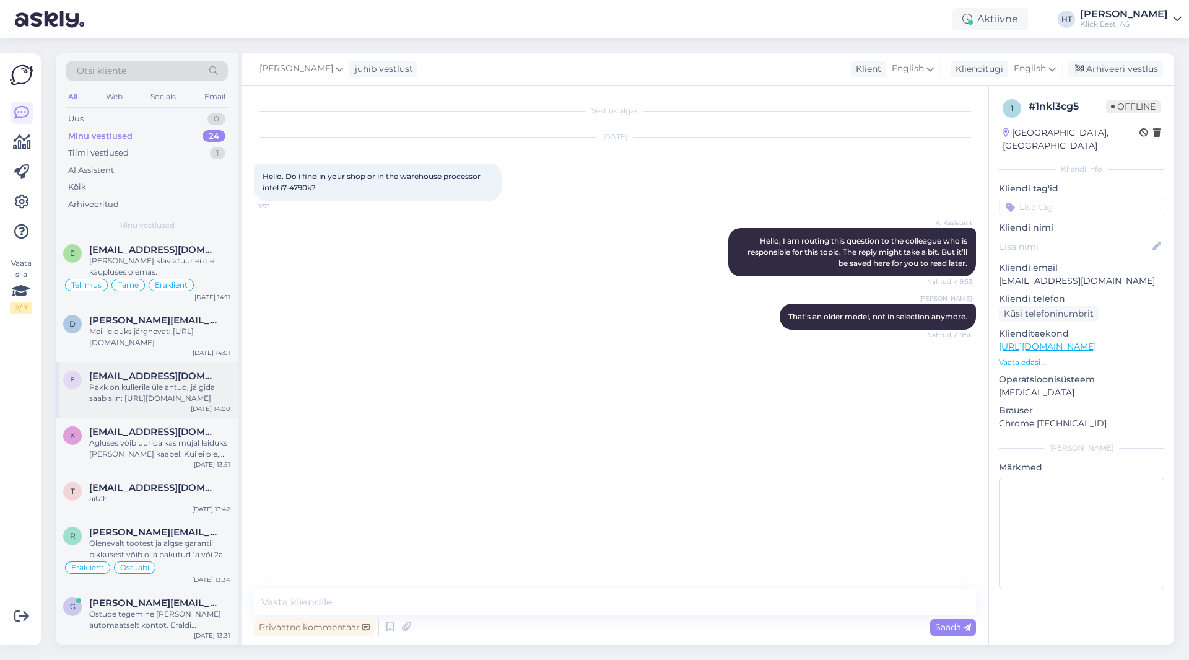
scroll to position [0, 0]
click at [361, 494] on div "Vestlus algas Sep 16 2025 Hello. Do i find in your shop or in the warehouse pro…" at bounding box center [620, 338] width 733 height 480
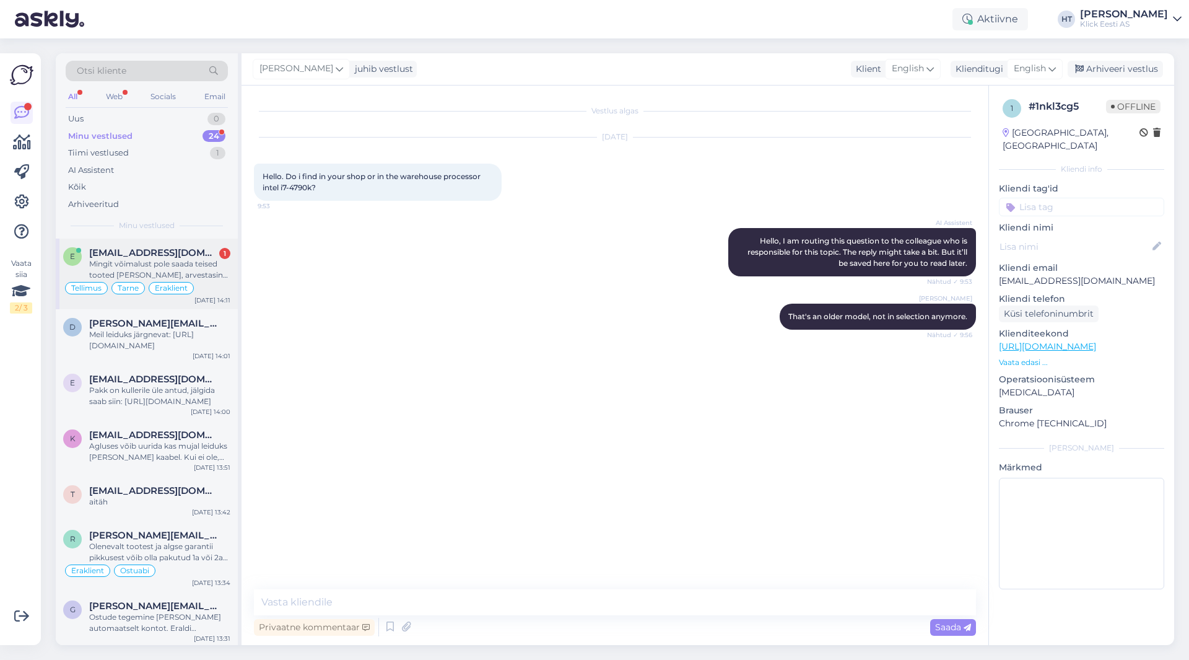
click at [224, 254] on div "1" at bounding box center [224, 253] width 11 height 11
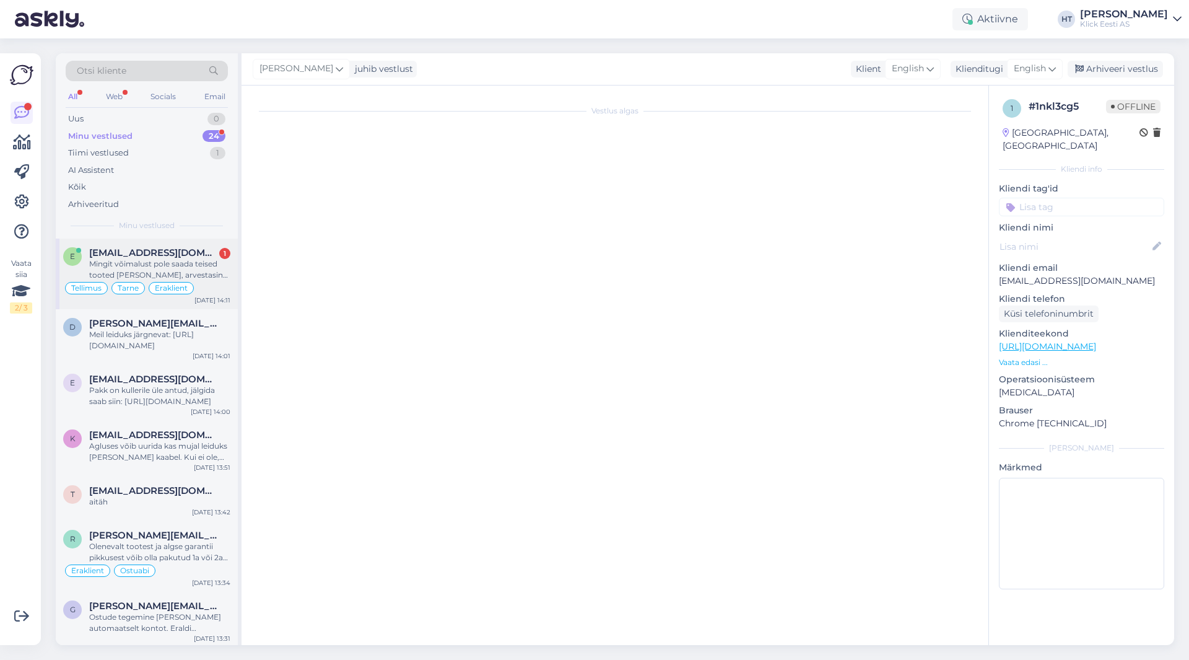
scroll to position [683, 0]
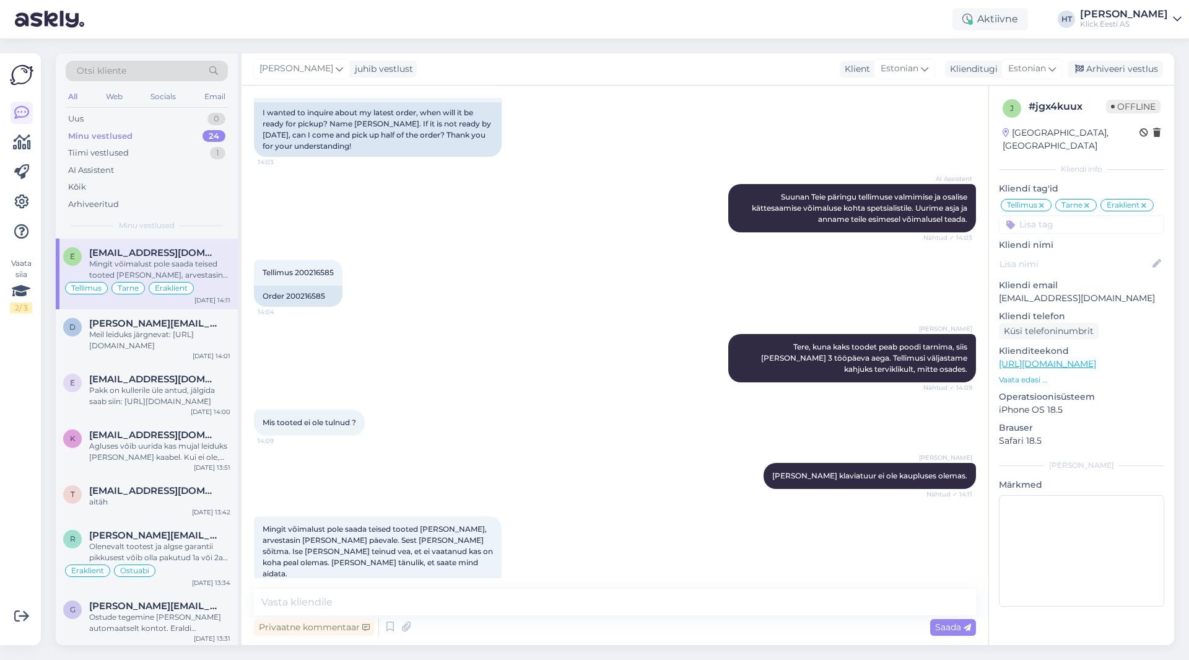
click at [14, 517] on div "Vaata siia 2 / 3" at bounding box center [22, 349] width 24 height 572
click at [335, 233] on div "AI Assistent Suunan Teie päringu tellimuse valmimise ja osalise kättesaamise võ…" at bounding box center [615, 208] width 722 height 76
click at [154, 274] on div "Mingit võimalust pole saada teised tooted [PERSON_NAME], arvestasin [PERSON_NAM…" at bounding box center [159, 269] width 141 height 22
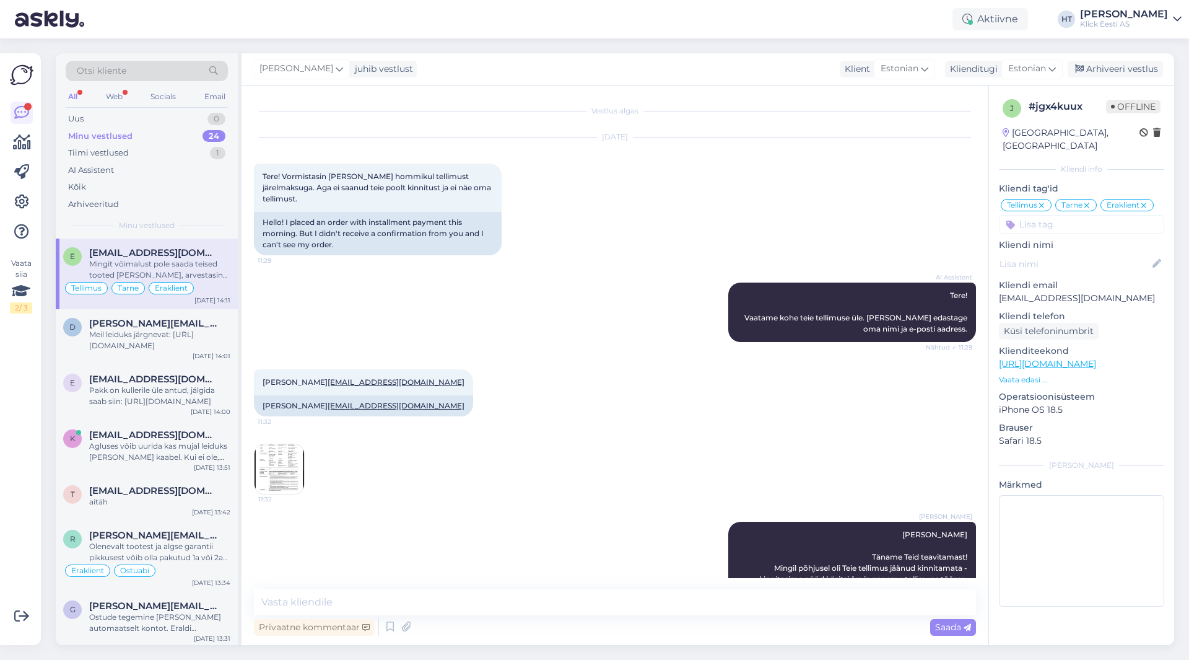
click at [173, 128] on div "Minu vestlused 24" at bounding box center [147, 136] width 162 height 17
click at [147, 287] on div "Tellimus Tarne Eraklient" at bounding box center [146, 288] width 167 height 15
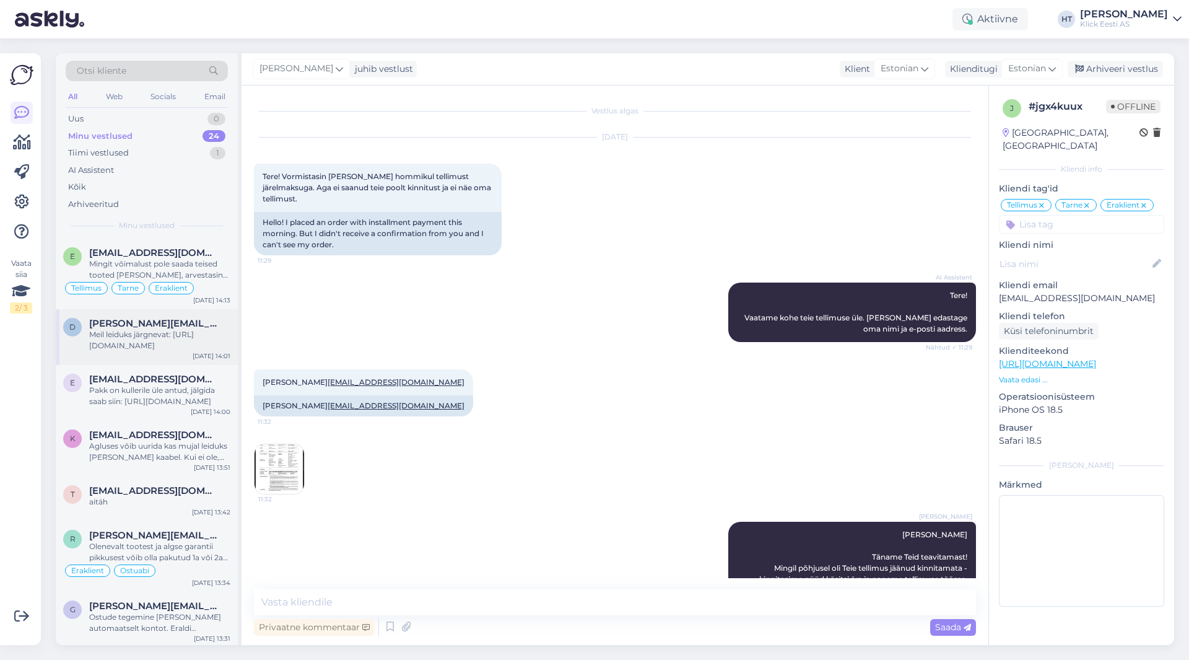
scroll to position [683, 0]
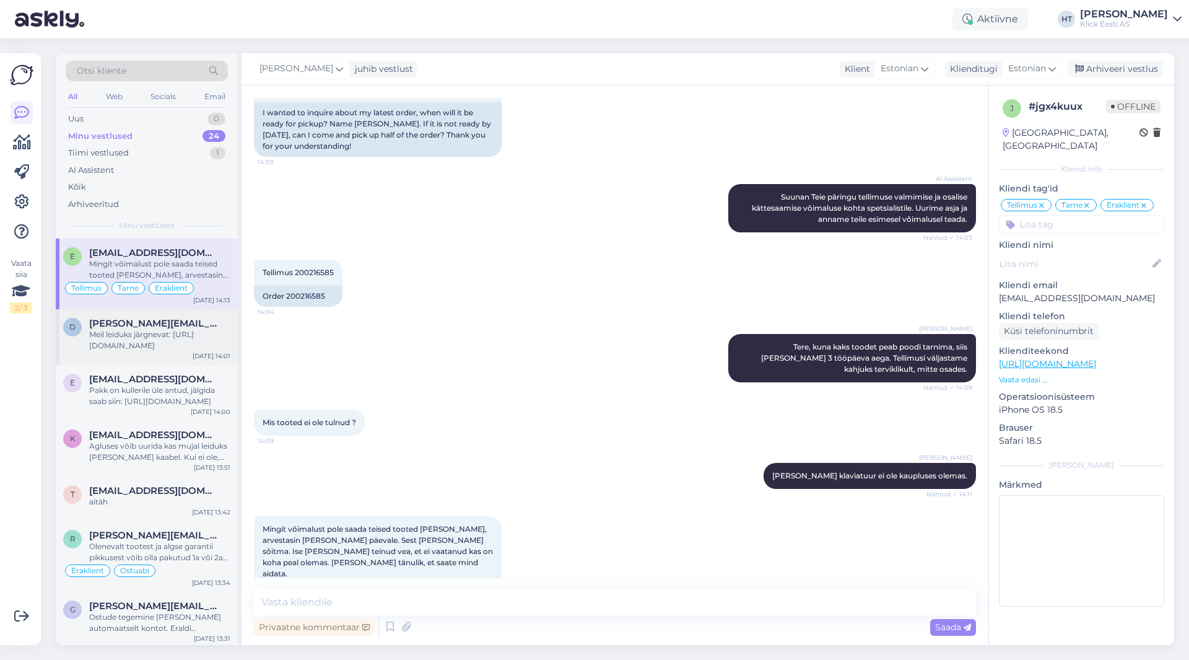
click at [158, 322] on span "[PERSON_NAME][EMAIL_ADDRESS][DOMAIN_NAME]" at bounding box center [153, 323] width 129 height 11
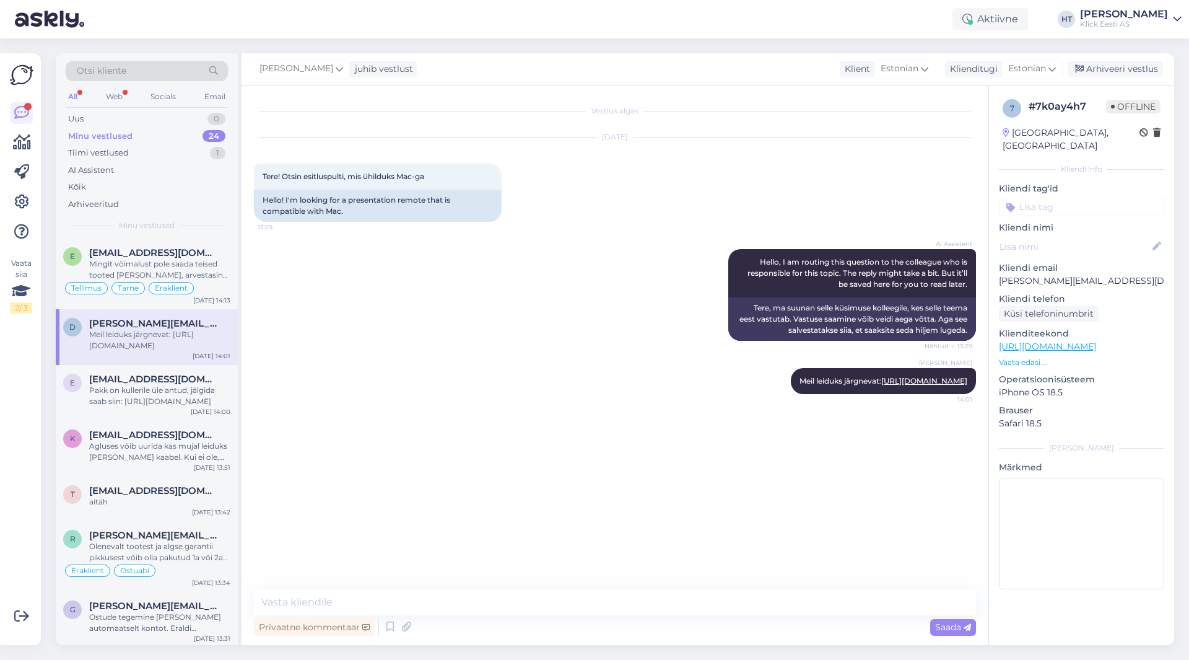
click at [185, 141] on div "Minu vestlused 24" at bounding box center [147, 136] width 162 height 17
click at [185, 258] on span "[EMAIL_ADDRESS][DOMAIN_NAME]" at bounding box center [153, 252] width 129 height 11
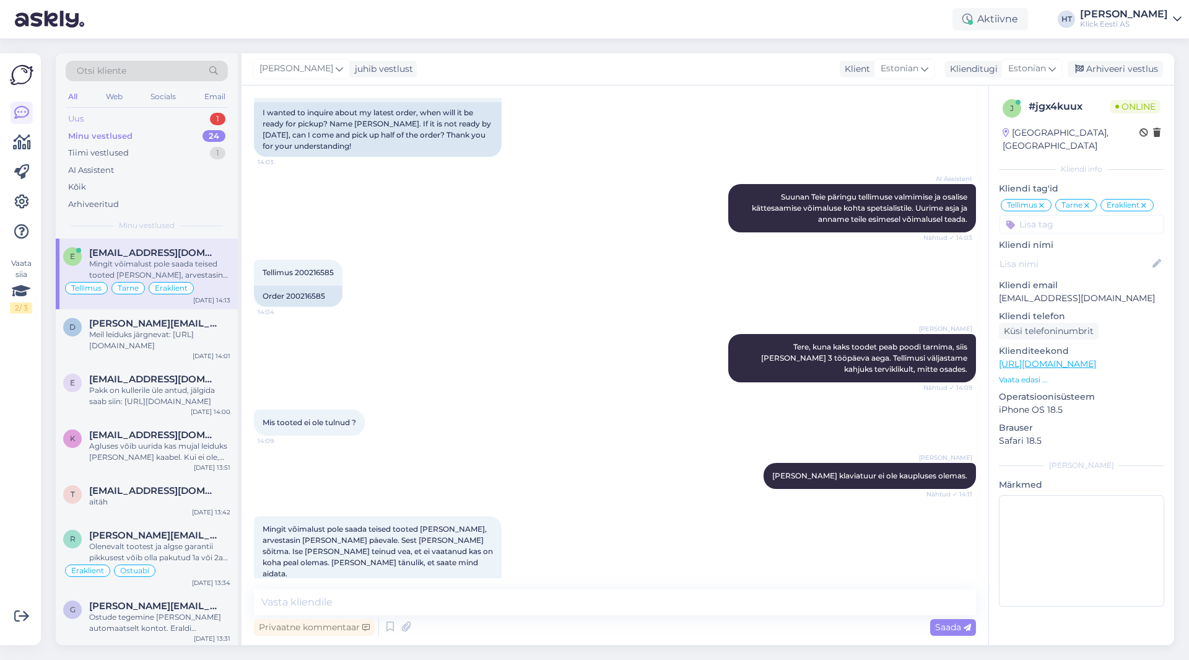
click at [202, 117] on div "Uus 1" at bounding box center [147, 118] width 162 height 17
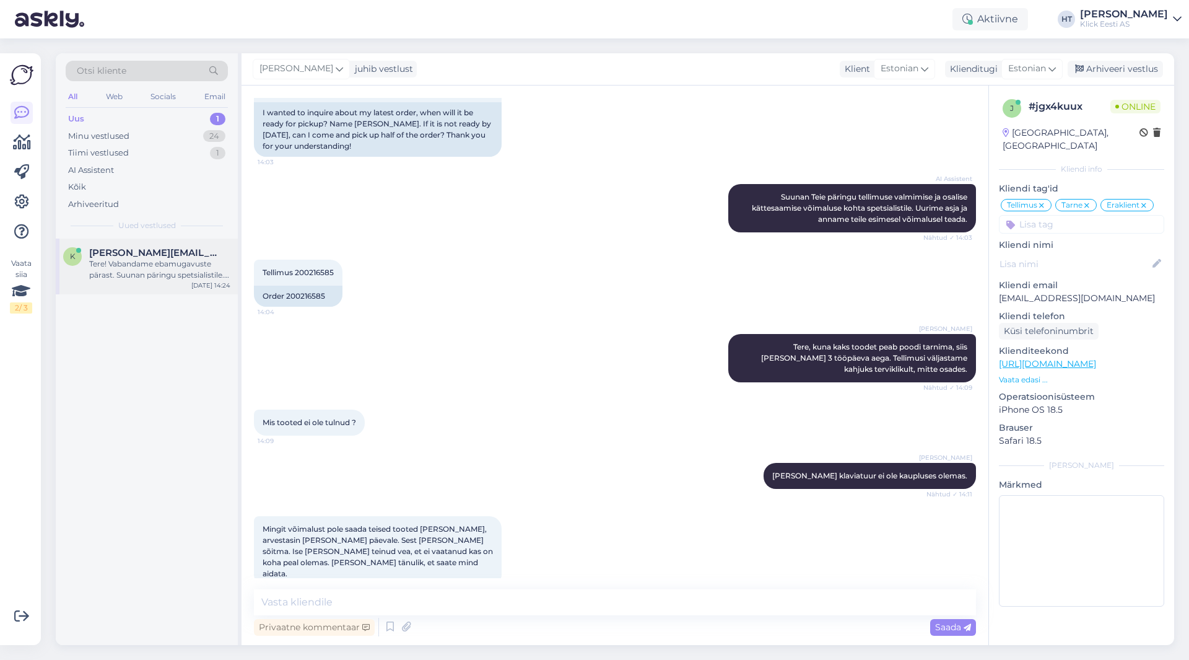
click at [195, 265] on div "Tere! Vabandame ebamugavuste pärast. Suunan päringu spetsialistile. Uurime teie…" at bounding box center [159, 269] width 141 height 22
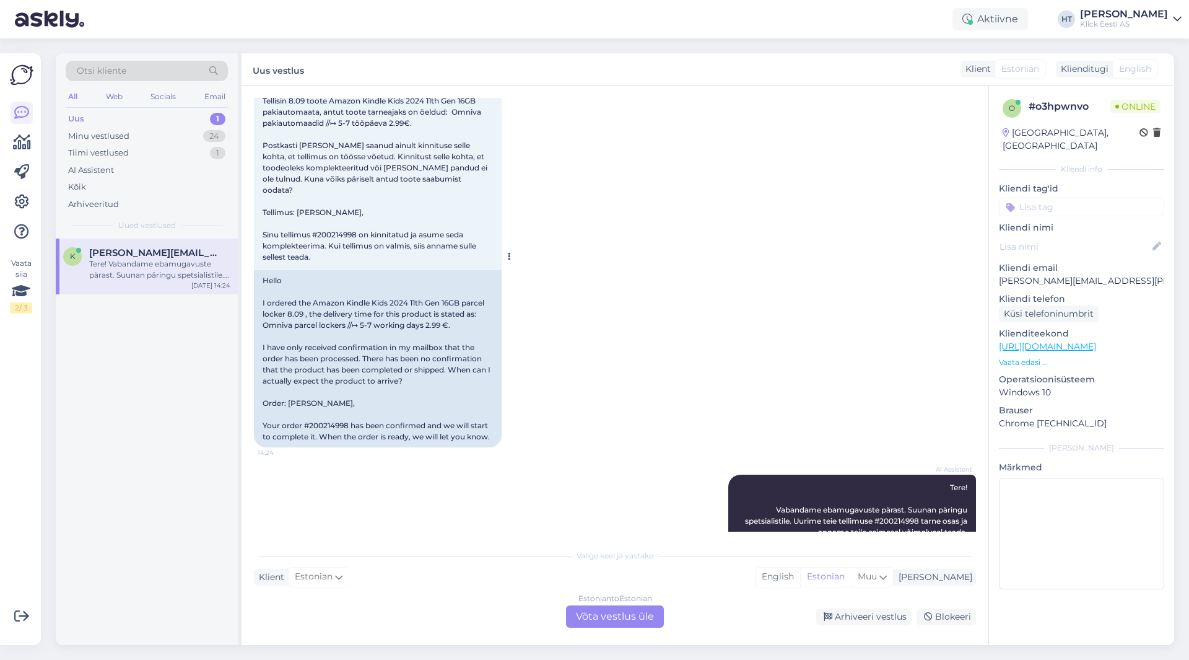
scroll to position [114, 0]
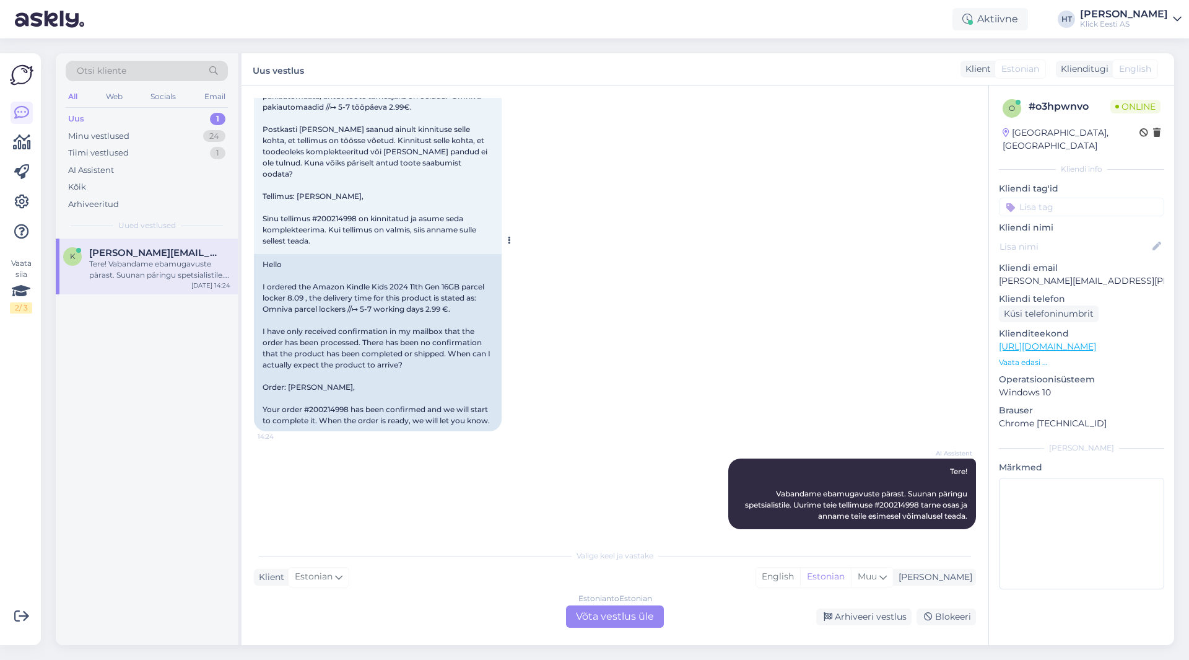
click at [341, 206] on span "Tere Tellisin 8.09 toote Amazon Kindle Kids 2024 11th Gen 16GB pakiautomaata, a…" at bounding box center [376, 152] width 227 height 188
copy span "200214998"
click at [755, 283] on div "[DATE] Tere Tellisin 8.09 toote Amazon Kindle Kids 2024 11th Gen 16GB pakiautom…" at bounding box center [615, 227] width 722 height 435
click at [151, 121] on div "Uus 1" at bounding box center [147, 118] width 162 height 17
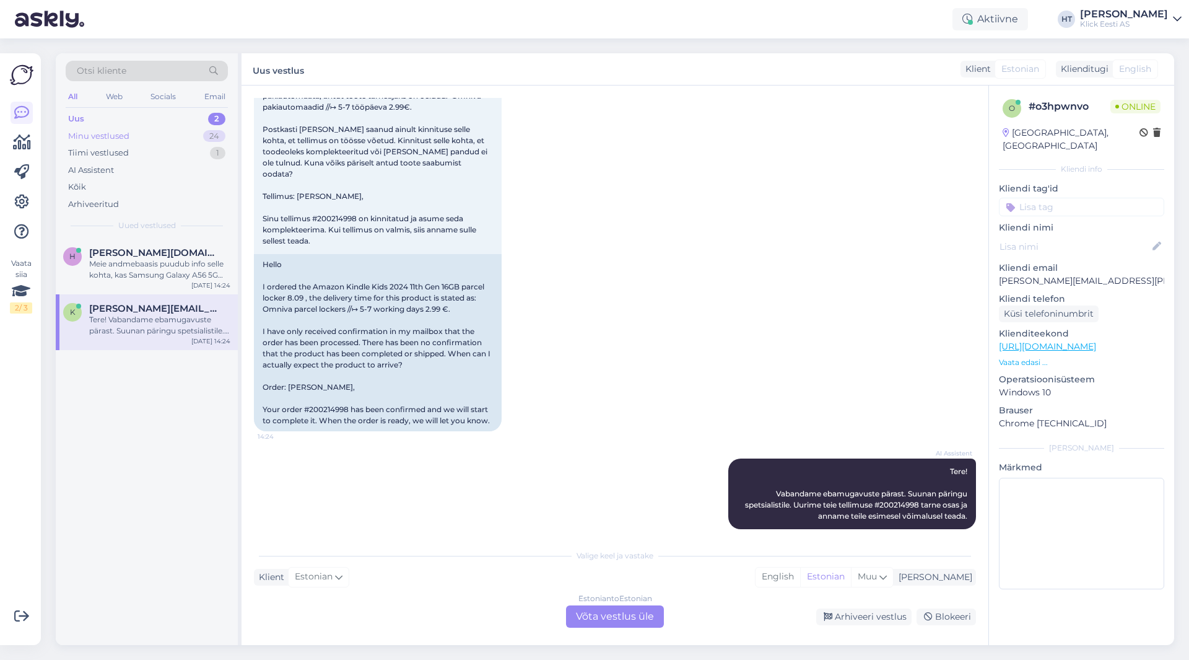
click at [126, 137] on div "Minu vestlused" at bounding box center [98, 136] width 61 height 12
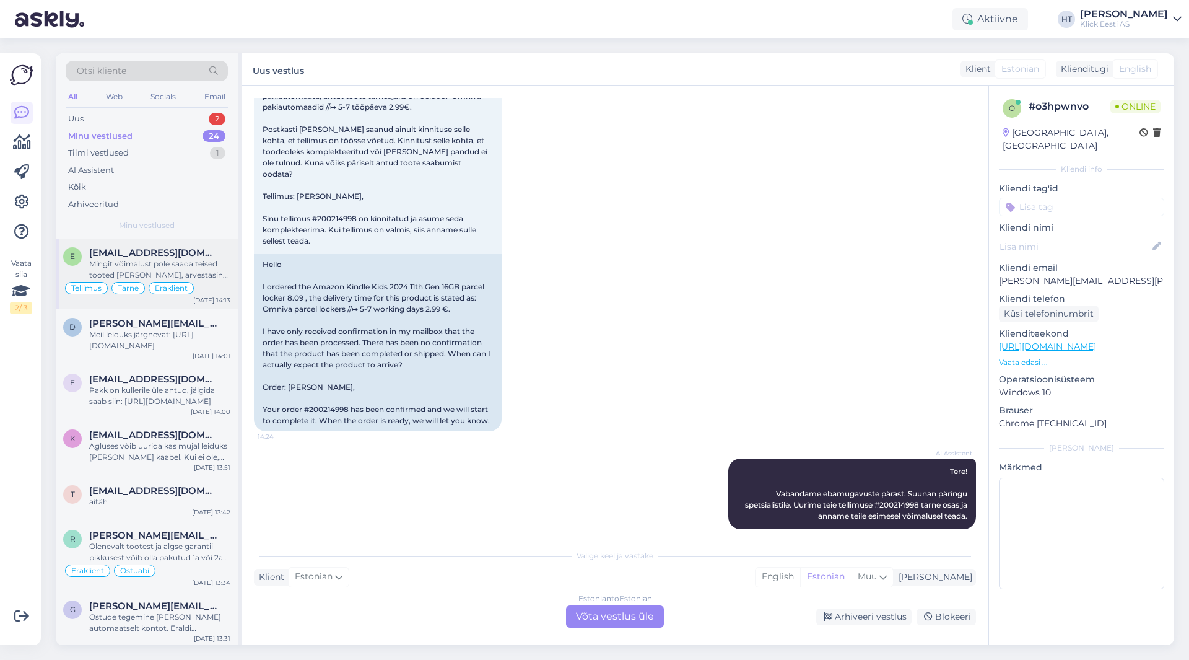
click at [183, 265] on div "Mingit võimalust pole saada teised tooted [PERSON_NAME], arvestasin [PERSON_NAM…" at bounding box center [159, 269] width 141 height 22
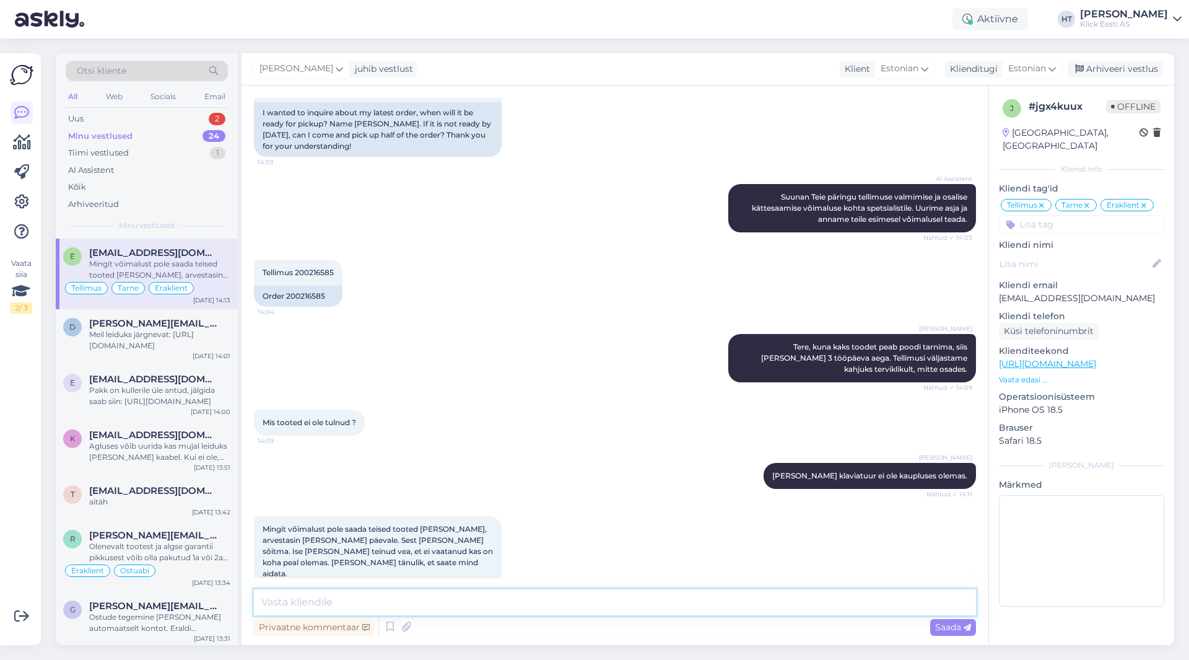
click at [523, 603] on textarea at bounding box center [615, 602] width 722 height 26
click at [472, 612] on textarea at bounding box center [615, 602] width 722 height 26
type textarea "Erandkorras saame kaupluses olevad tooted varem väljastada. Kauplus võtab telef…"
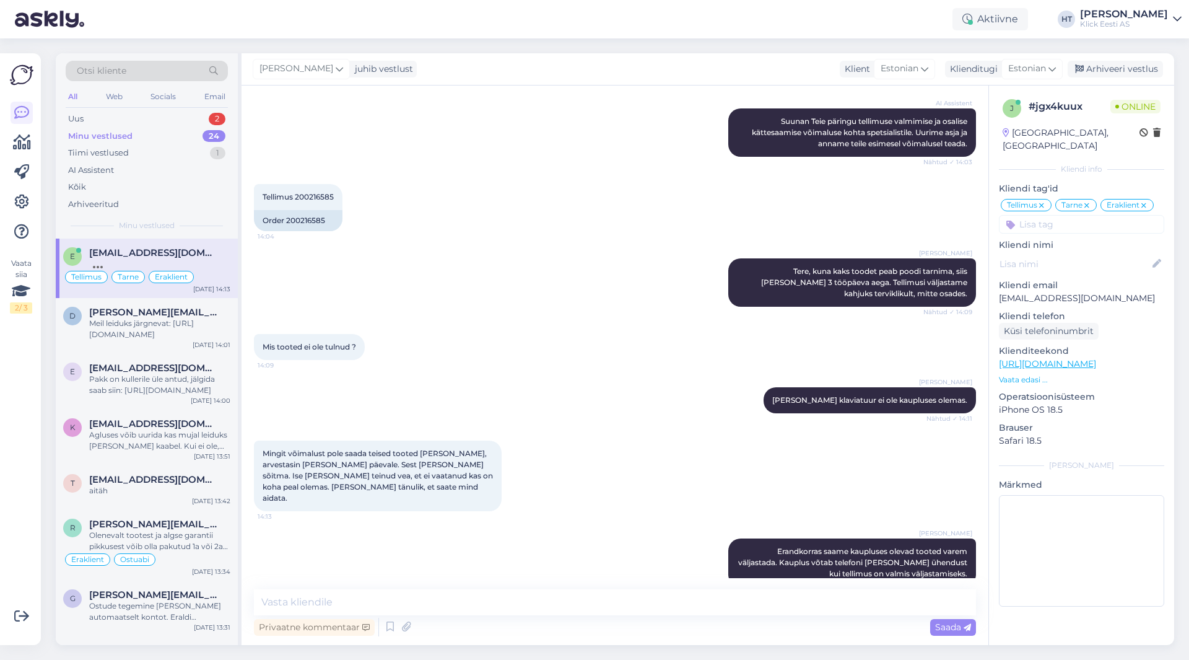
click at [364, 205] on div "Tellimus 200216585 14:04 Order 200216585" at bounding box center [615, 207] width 722 height 74
click at [152, 317] on span "[PERSON_NAME][EMAIL_ADDRESS][DOMAIN_NAME]" at bounding box center [153, 312] width 129 height 11
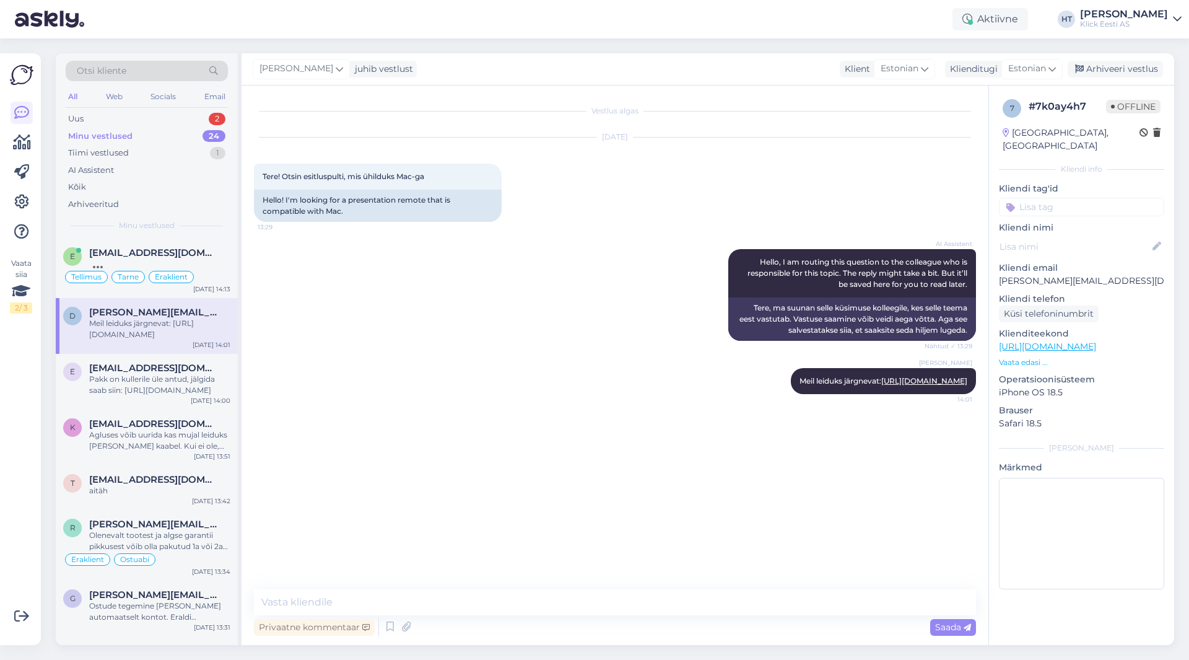
scroll to position [0, 0]
click at [179, 116] on div "Uus 2" at bounding box center [147, 118] width 162 height 17
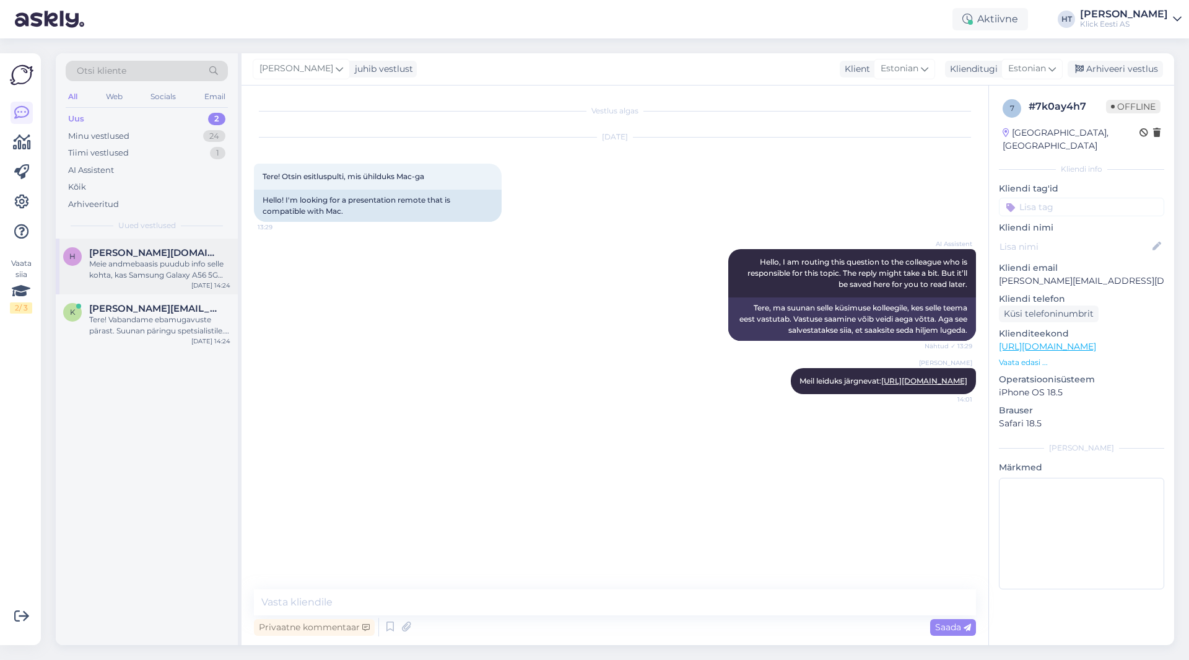
click at [207, 267] on div "Meie andmebaasis puudub info selle kohta, kas Samsung Galaxy A56 5G telefoniga …" at bounding box center [159, 269] width 141 height 22
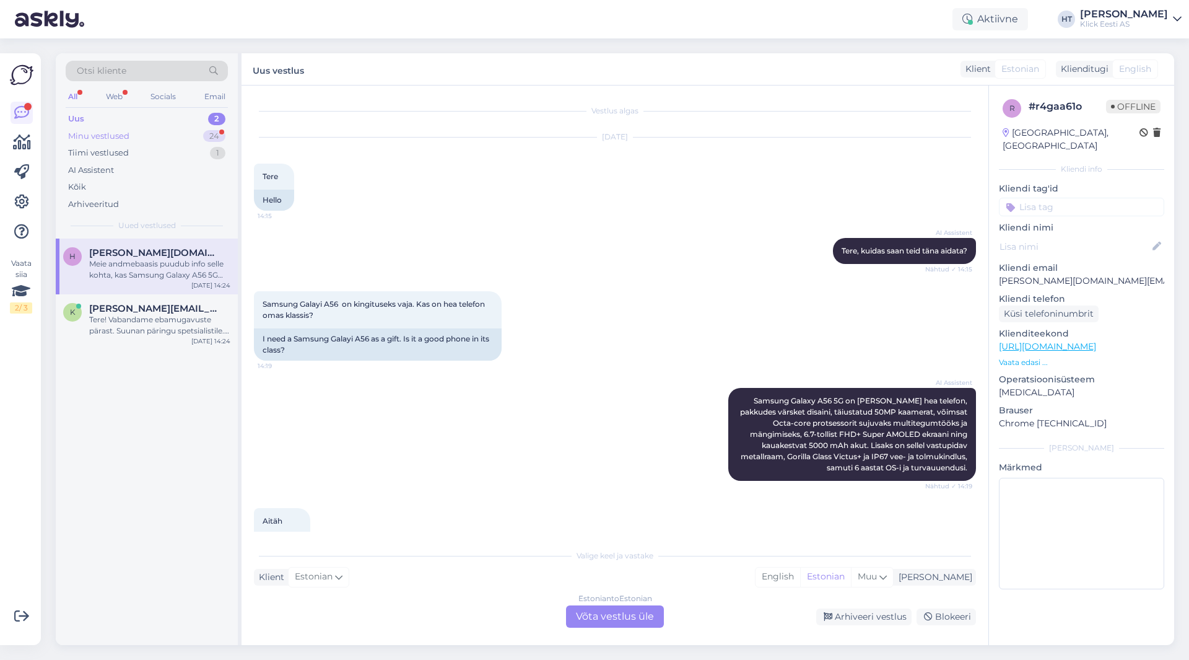
click at [201, 139] on div "Minu vestlused 24" at bounding box center [147, 136] width 162 height 17
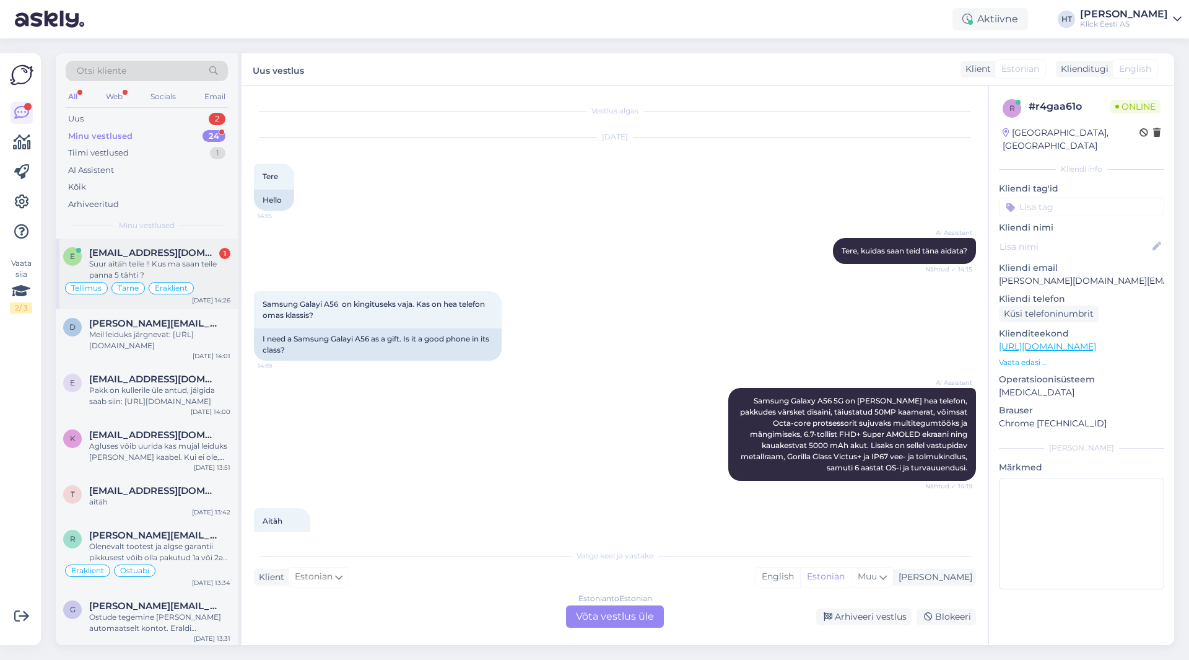
click at [223, 260] on div "Suur aitäh teile !! Kus ma saan teile panna 5 tähti ?" at bounding box center [159, 269] width 141 height 22
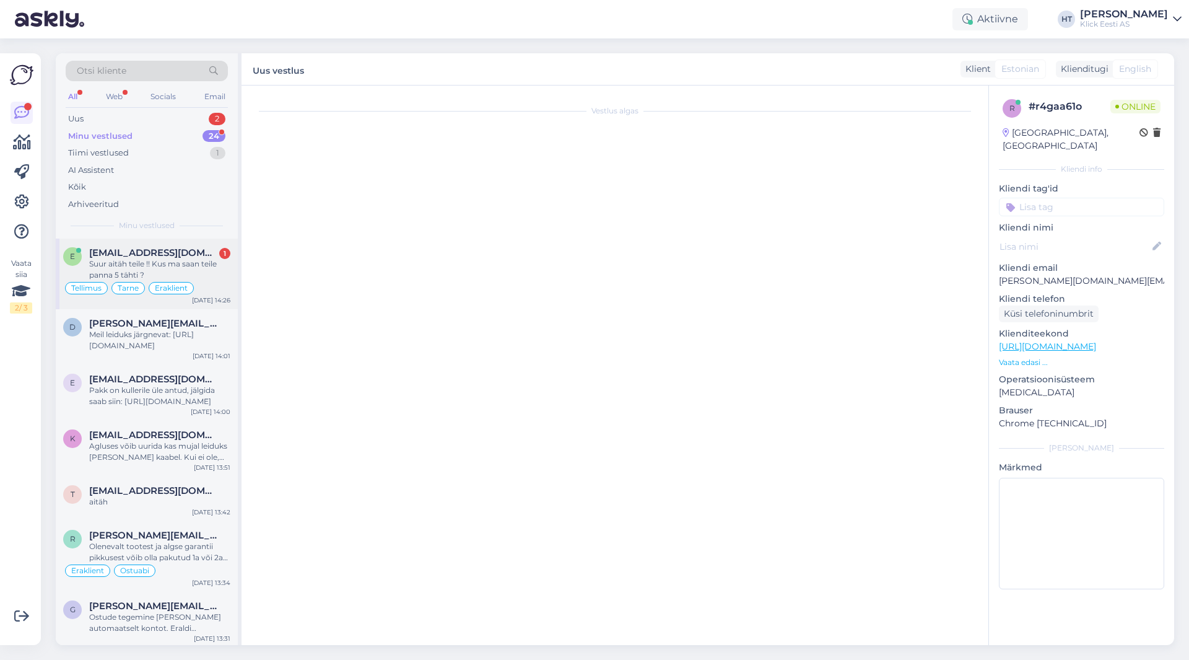
scroll to position [812, 0]
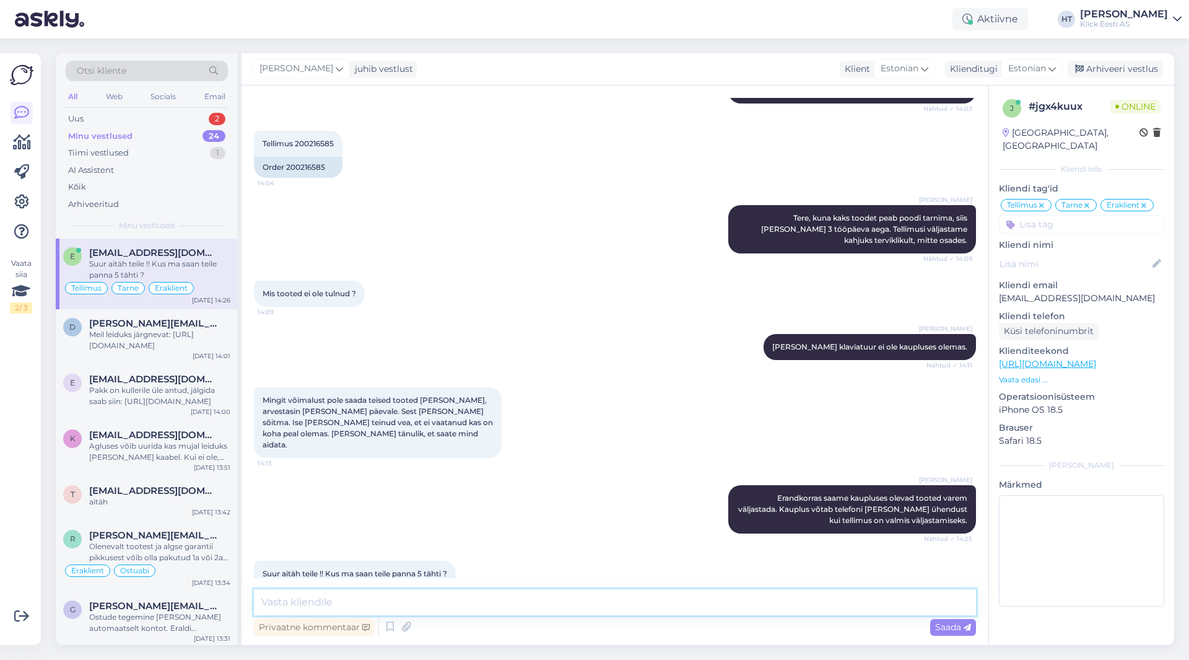
click at [505, 602] on textarea at bounding box center [615, 602] width 722 height 26
type textarea "Hindamissüsteemi meil kahjuks ei ole, aga võtame positiivse tagasiside hea meel…"
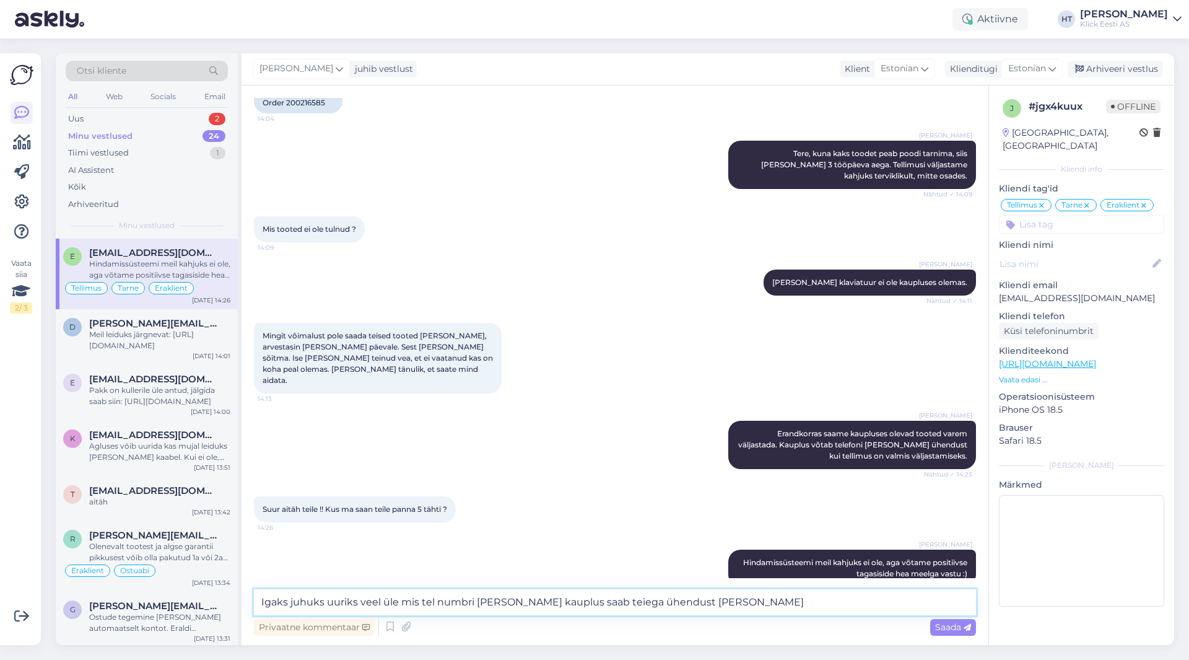
type textarea "Igaks juhuks uuriks veel üle mis tel numbri [PERSON_NAME] kauplus saab teiega ü…"
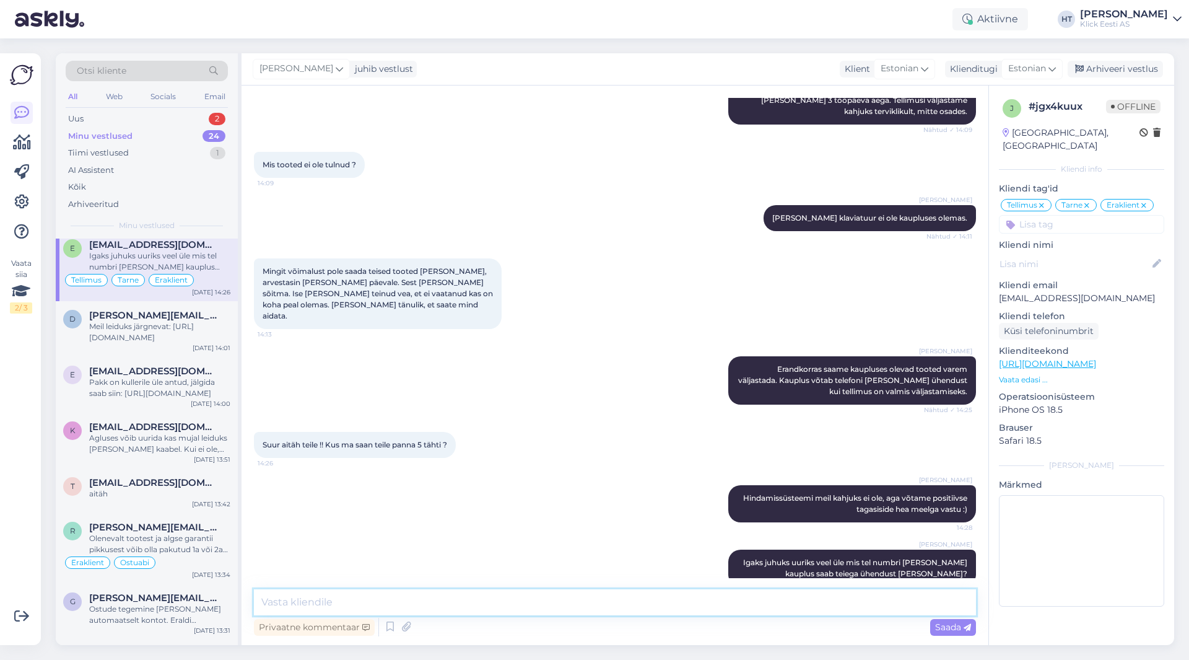
scroll to position [0, 0]
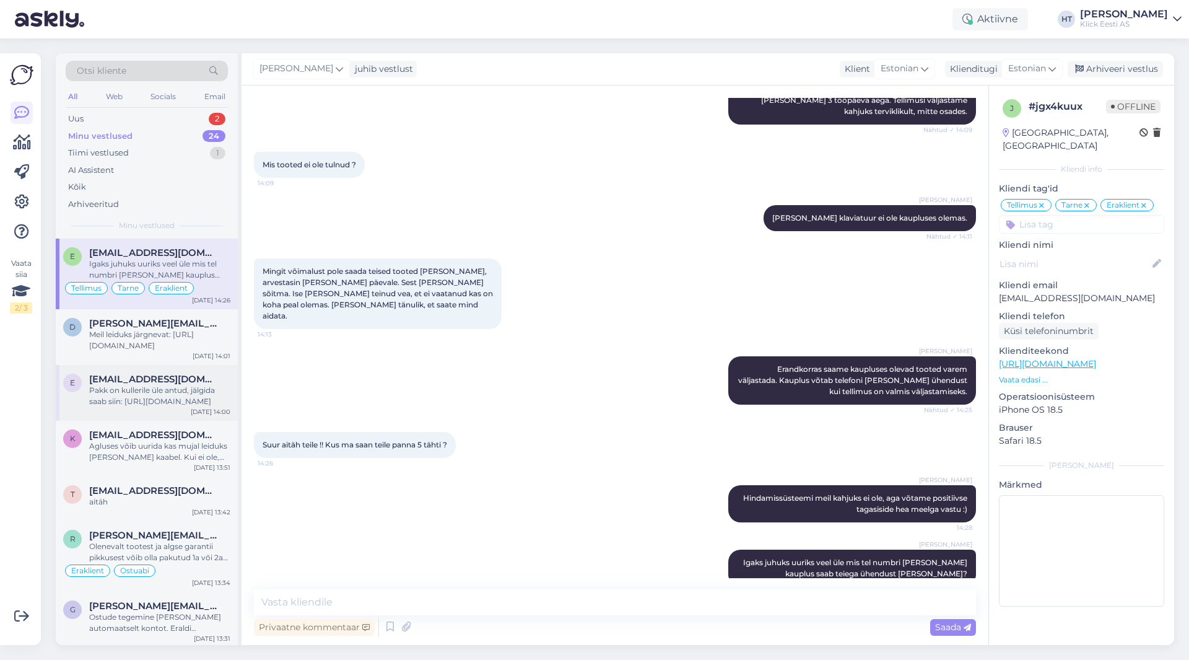
click at [177, 395] on div "Pakk on kullerile üle antud, jälgida saab siin: [URL][DOMAIN_NAME]" at bounding box center [159, 396] width 141 height 22
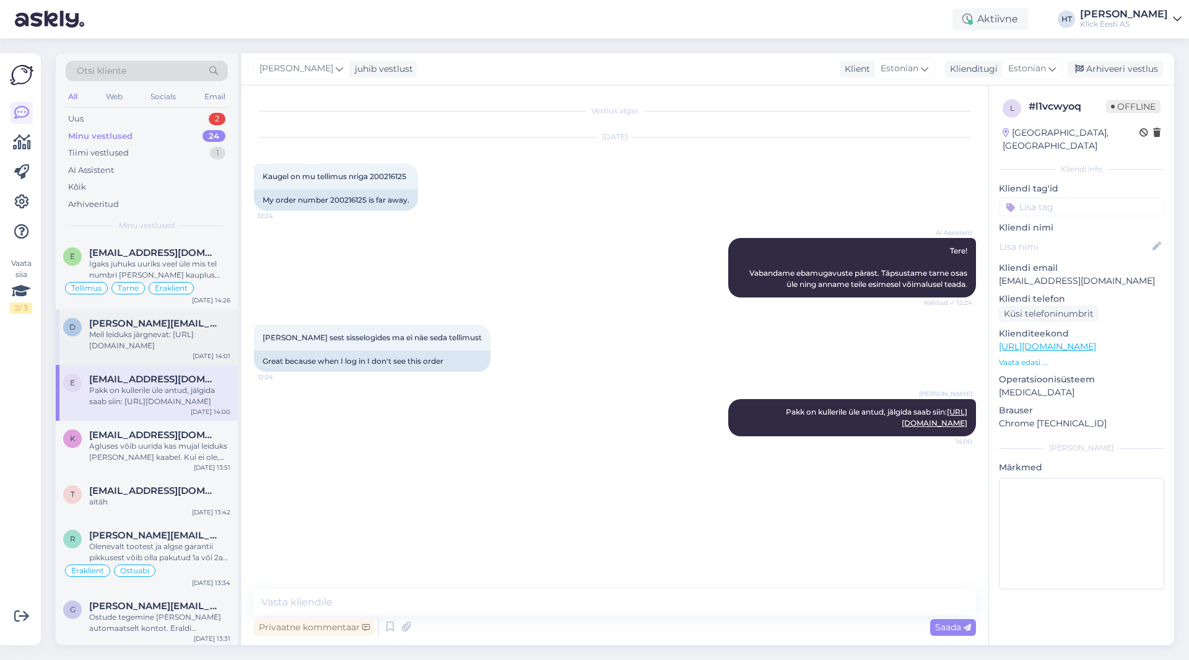
click at [197, 333] on div "Meil leiduks järgnevat: [URL][DOMAIN_NAME]" at bounding box center [159, 340] width 141 height 22
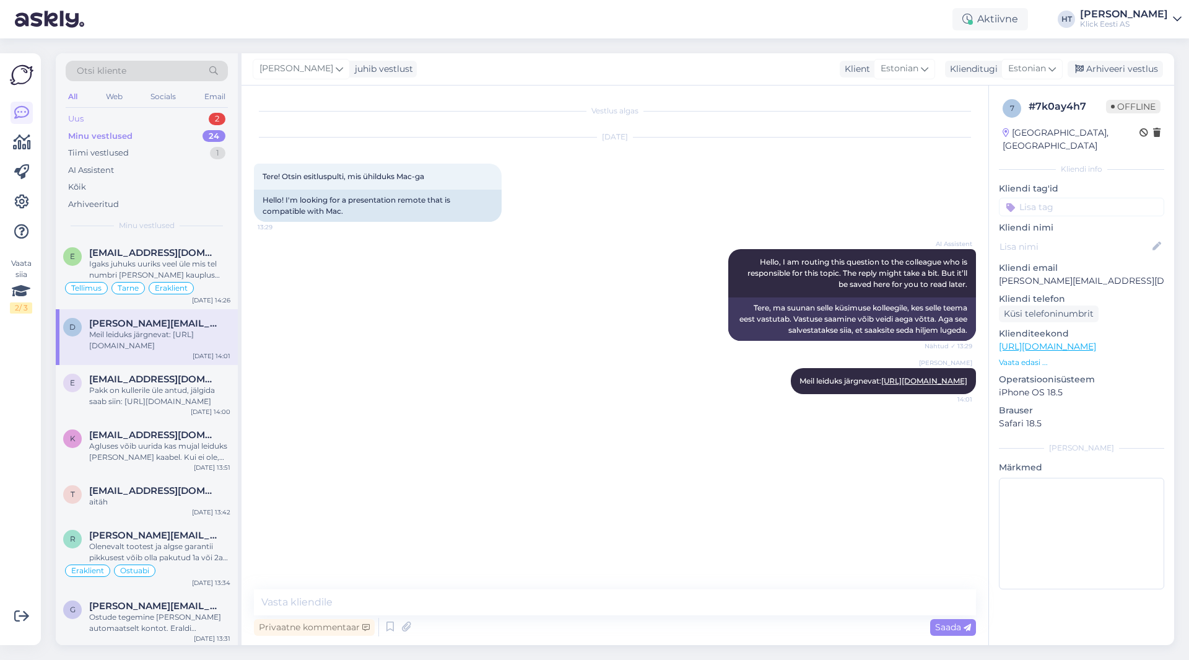
click at [211, 120] on div "2" at bounding box center [217, 119] width 17 height 12
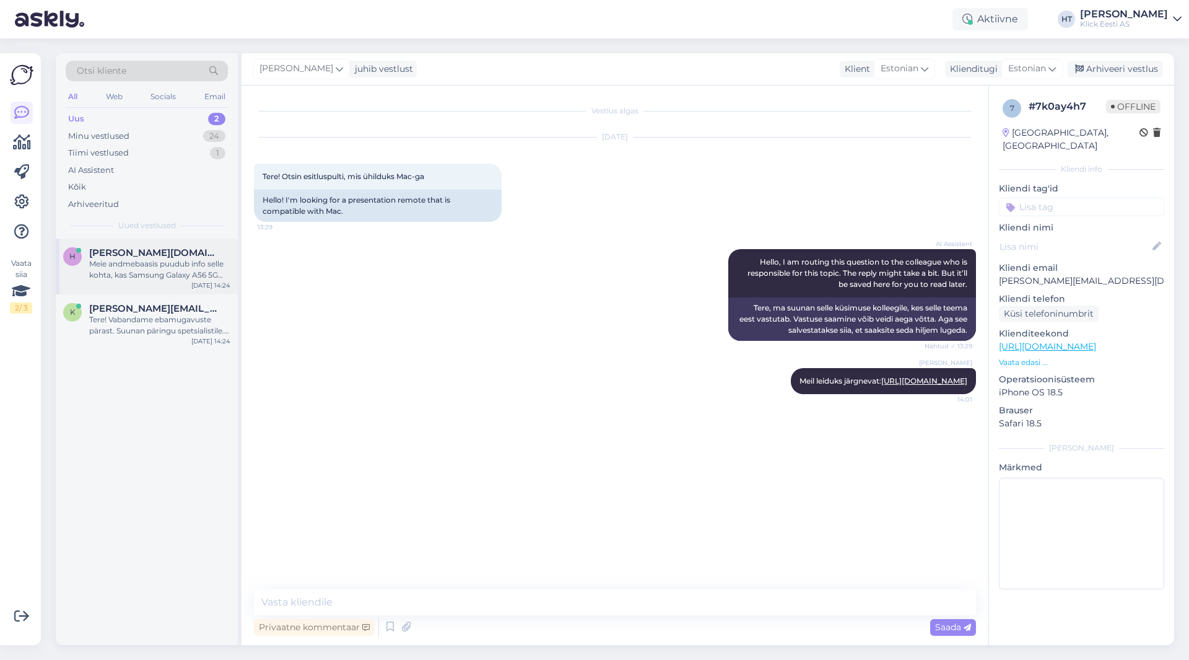
click at [180, 281] on div "h harrison.info@gmail.com Meie andmebaasis puudub info selle kohta, kas Samsung…" at bounding box center [147, 266] width 182 height 56
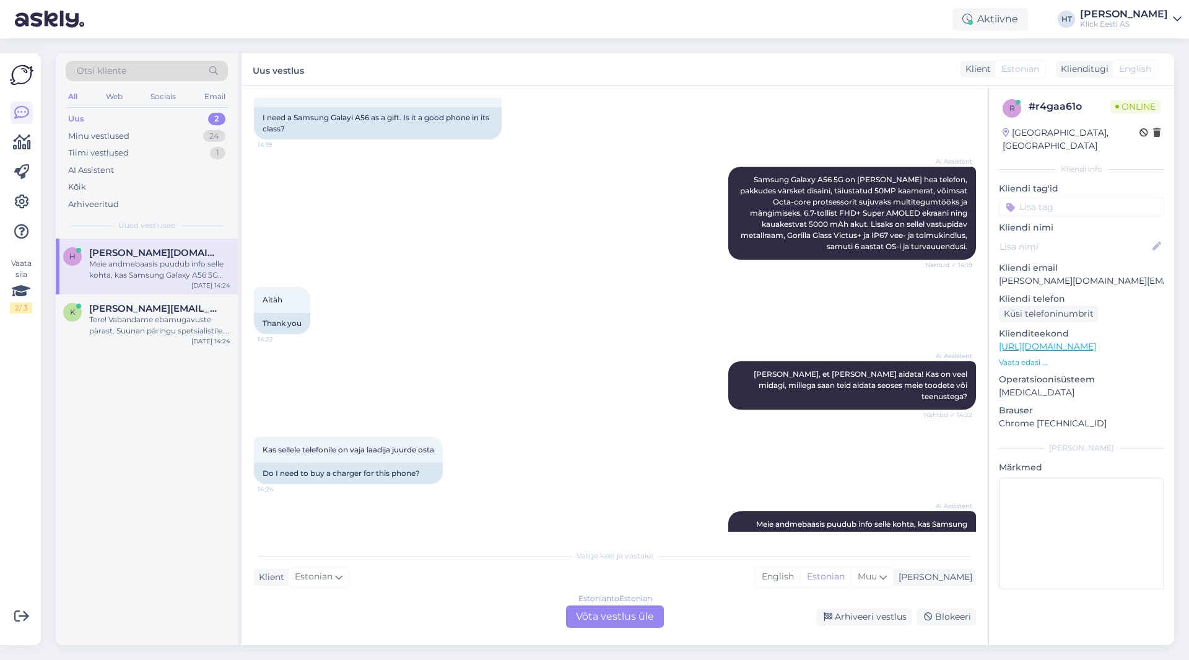
scroll to position [252, 0]
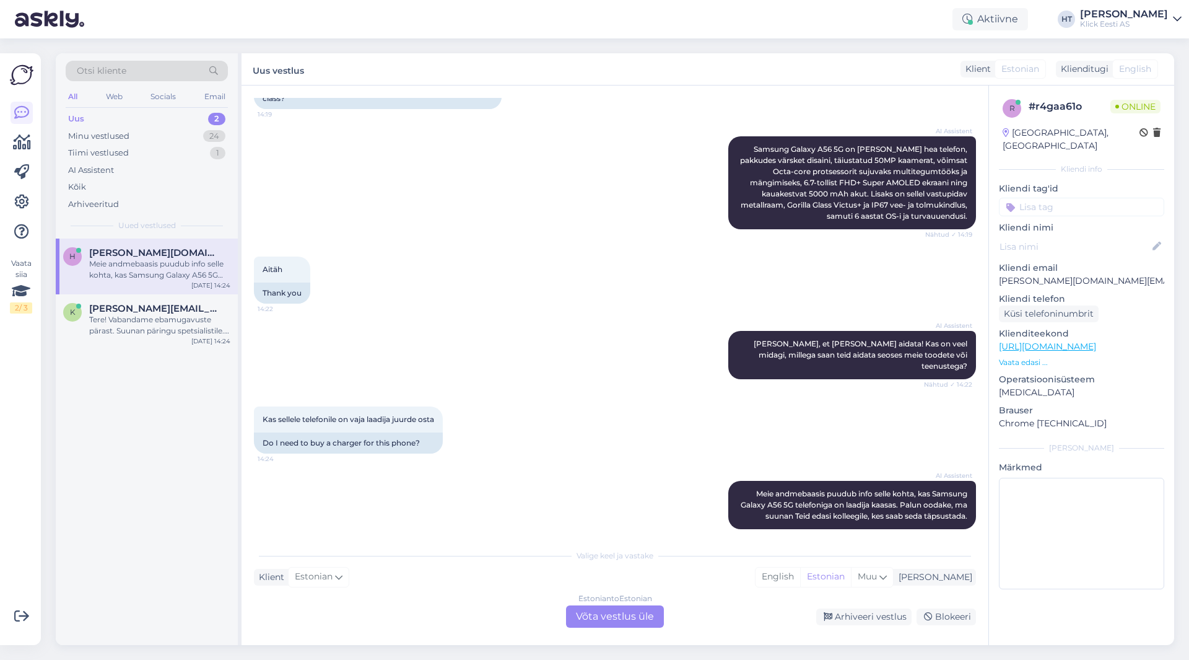
click at [621, 624] on div "Estonian to Estonian Võta vestlus üle" at bounding box center [615, 616] width 98 height 22
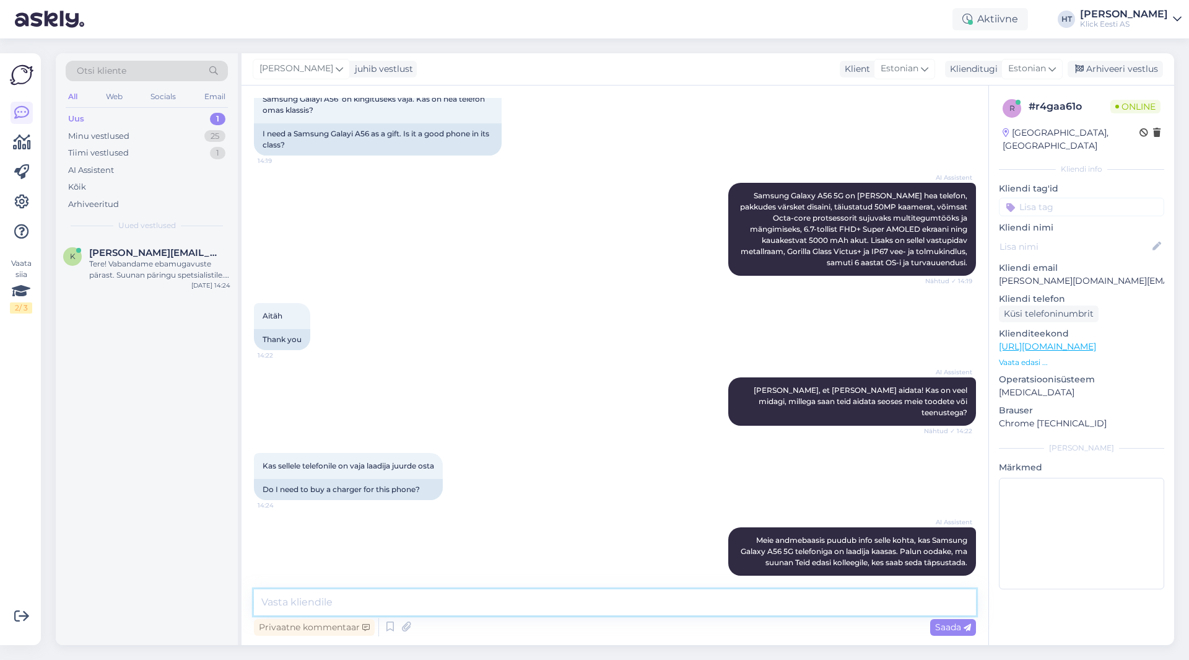
click at [610, 612] on textarea at bounding box center [615, 602] width 722 height 26
type textarea "Laadimiskaabel on karbis kaasas, seinaadapter ei ole."
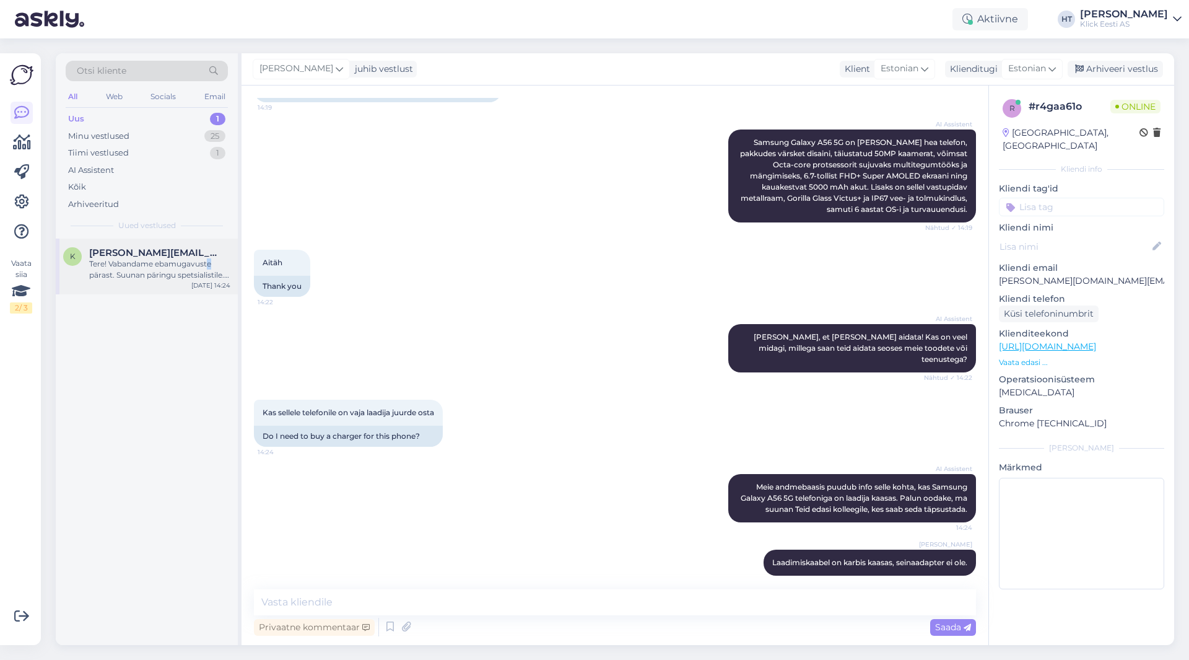
drag, startPoint x: 213, startPoint y: 264, endPoint x: 205, endPoint y: 262, distance: 8.3
click at [209, 263] on div "Tere! Vabandame ebamugavuste pärast. Suunan päringu spetsialistile. Uurime teie…" at bounding box center [159, 269] width 141 height 22
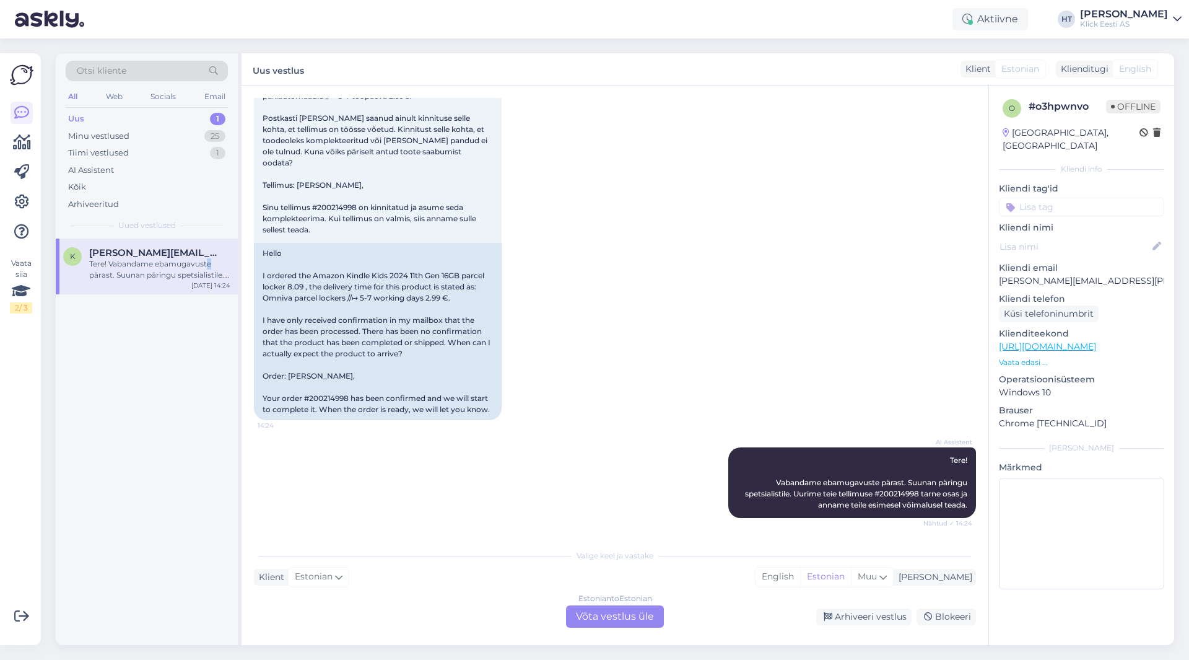
scroll to position [114, 0]
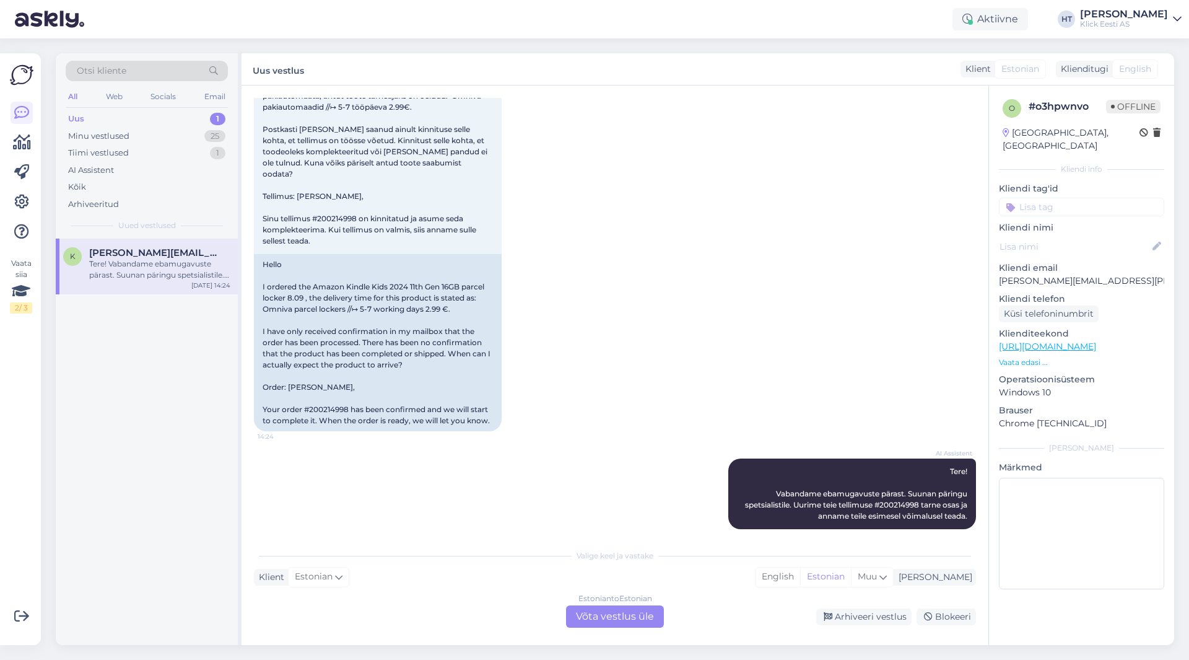
click at [142, 406] on div "k [PERSON_NAME][EMAIL_ADDRESS][PERSON_NAME][DOMAIN_NAME] Tere! Vabandame ebamug…" at bounding box center [147, 441] width 182 height 406
click at [212, 136] on div "25" at bounding box center [214, 136] width 21 height 12
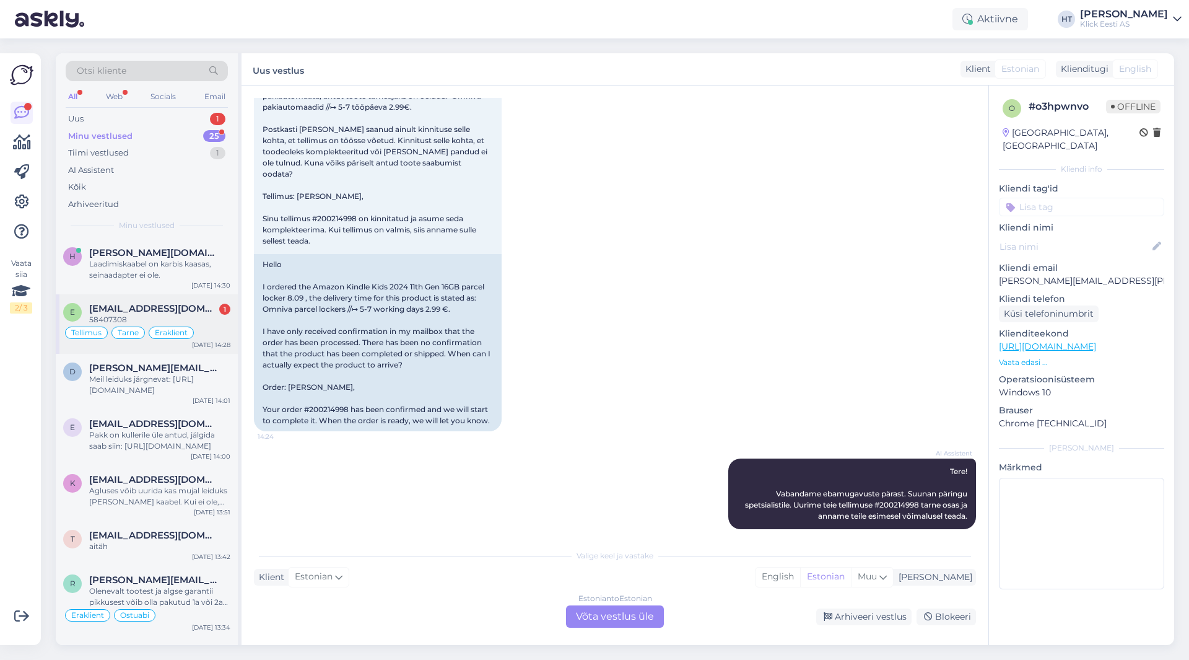
click at [177, 301] on div "e enchikkotov@gmail.com 1 58407308 Tellimus Tarne Eraklient Sep 16 14:28" at bounding box center [147, 323] width 182 height 59
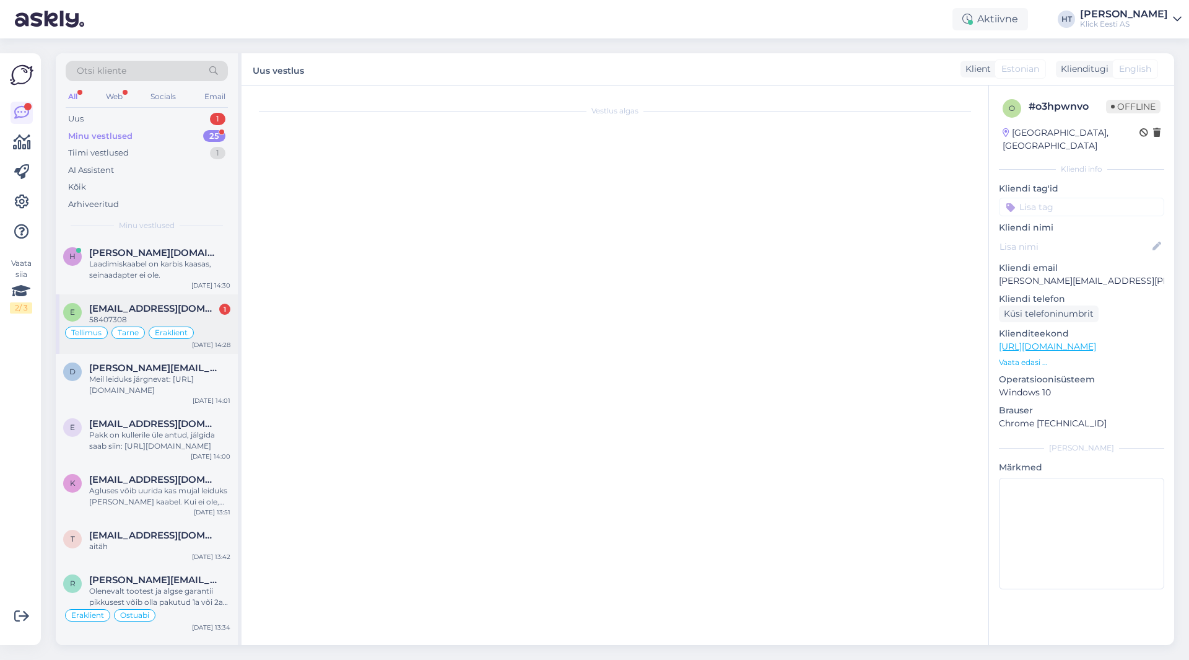
scroll to position [994, 0]
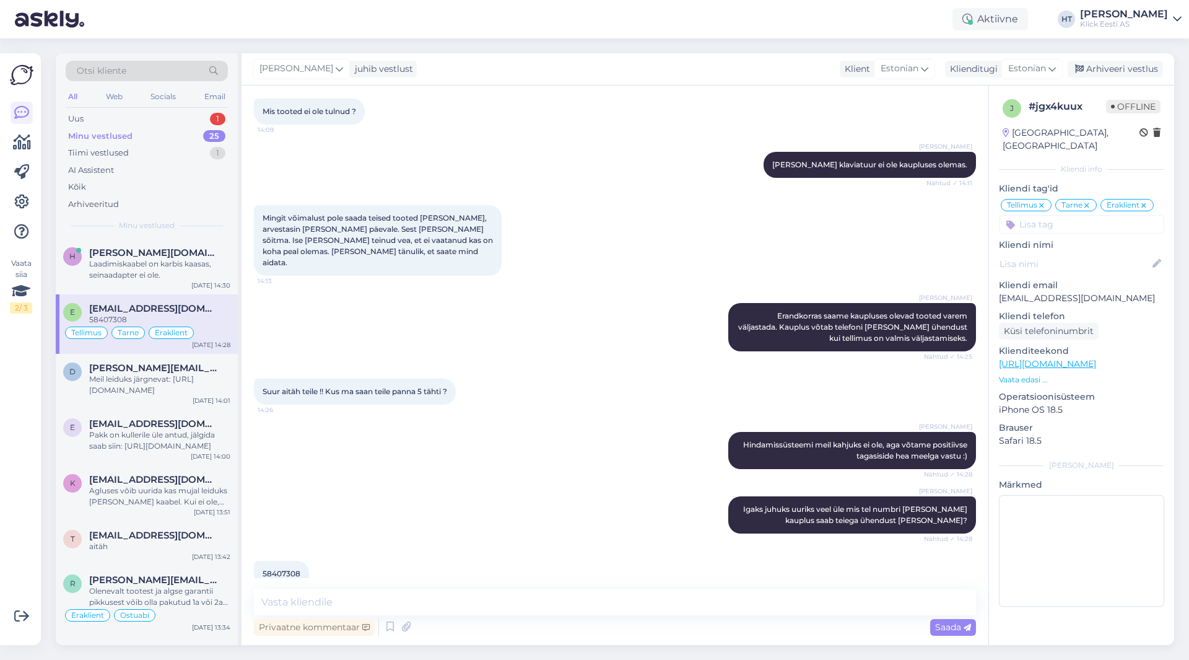
click at [279, 569] on span "58407308" at bounding box center [282, 573] width 38 height 9
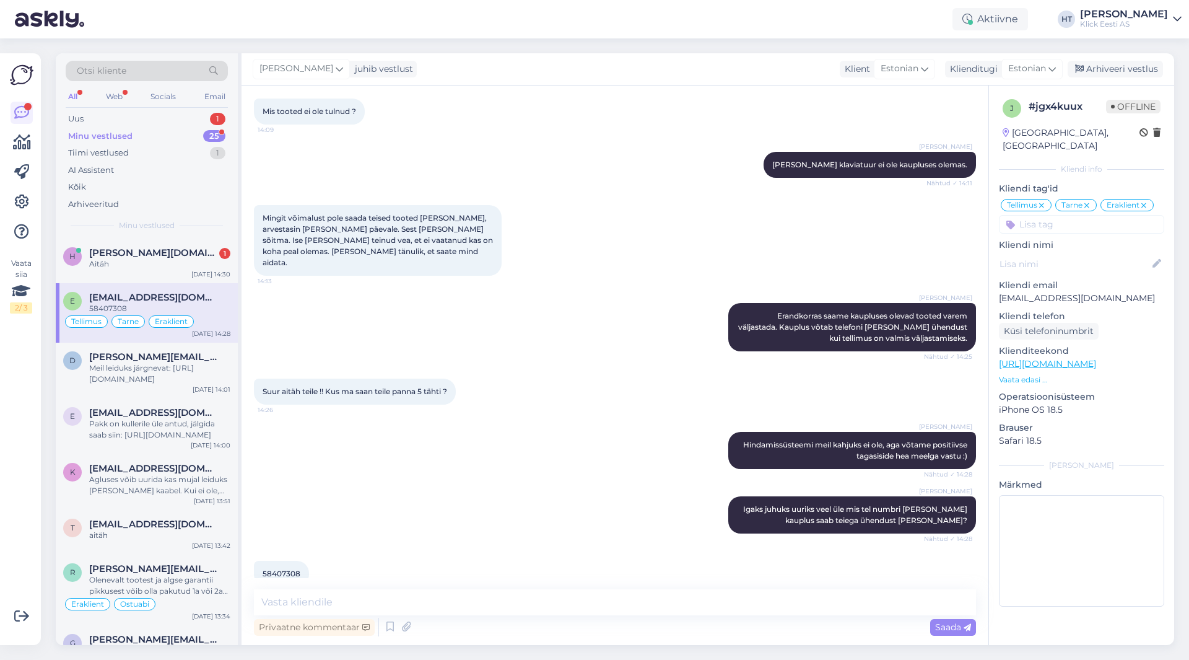
click at [209, 313] on div "58407308" at bounding box center [159, 308] width 141 height 11
click at [392, 605] on textarea at bounding box center [615, 602] width 722 height 26
type textarea "Super, aitäh. [PERSON_NAME] kauplusele ka numbri teada."
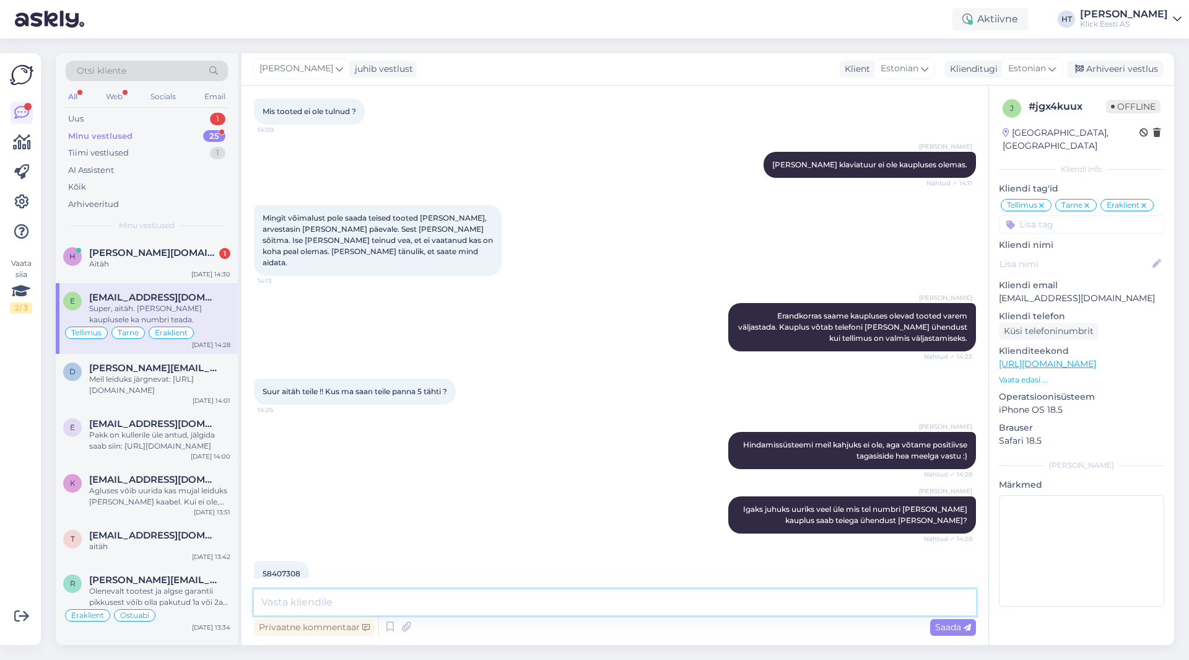
scroll to position [1048, 0]
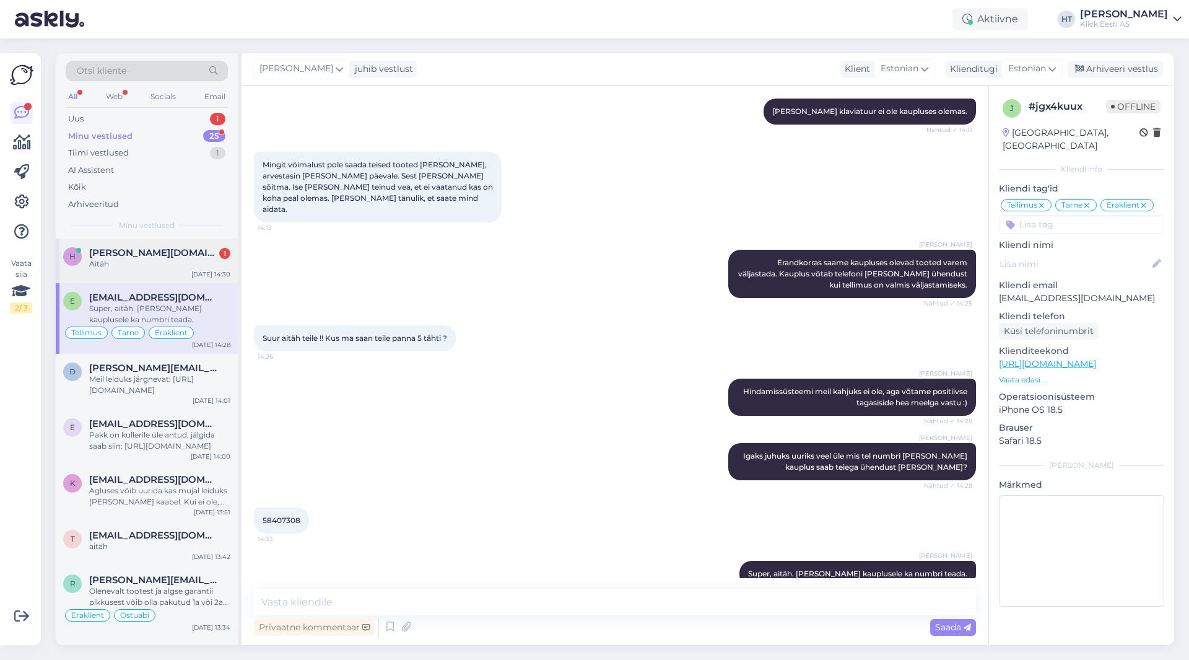
click at [182, 259] on div "Aitäh" at bounding box center [159, 263] width 141 height 11
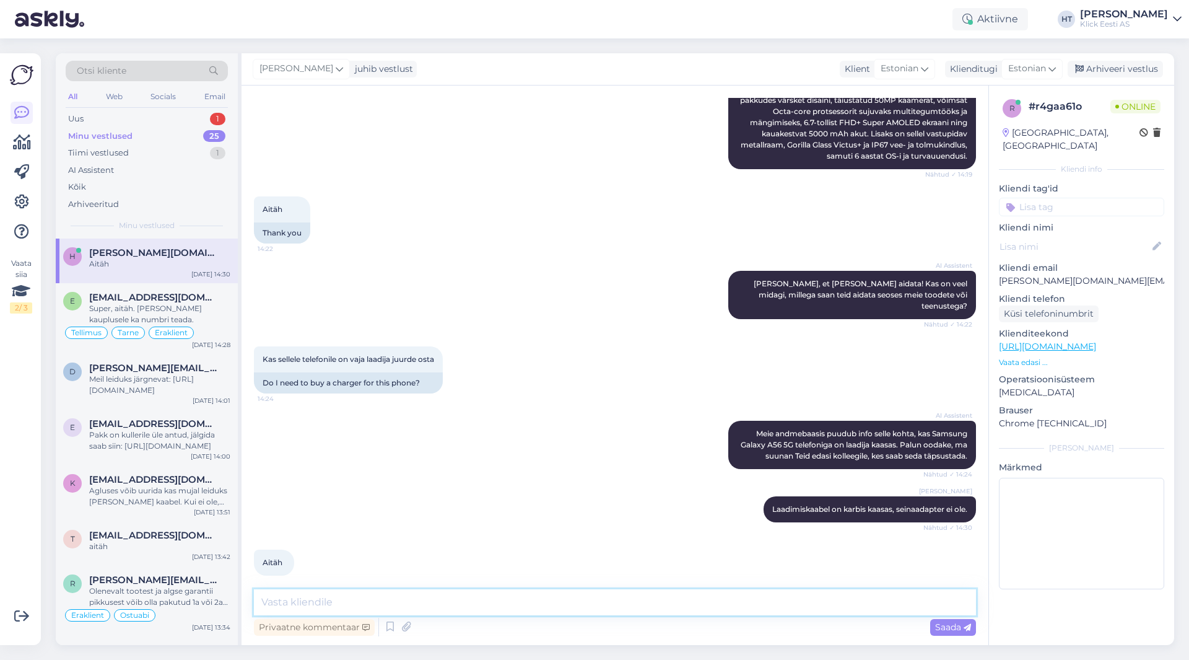
click at [497, 597] on textarea at bounding box center [615, 602] width 722 height 26
type textarea "Palun."
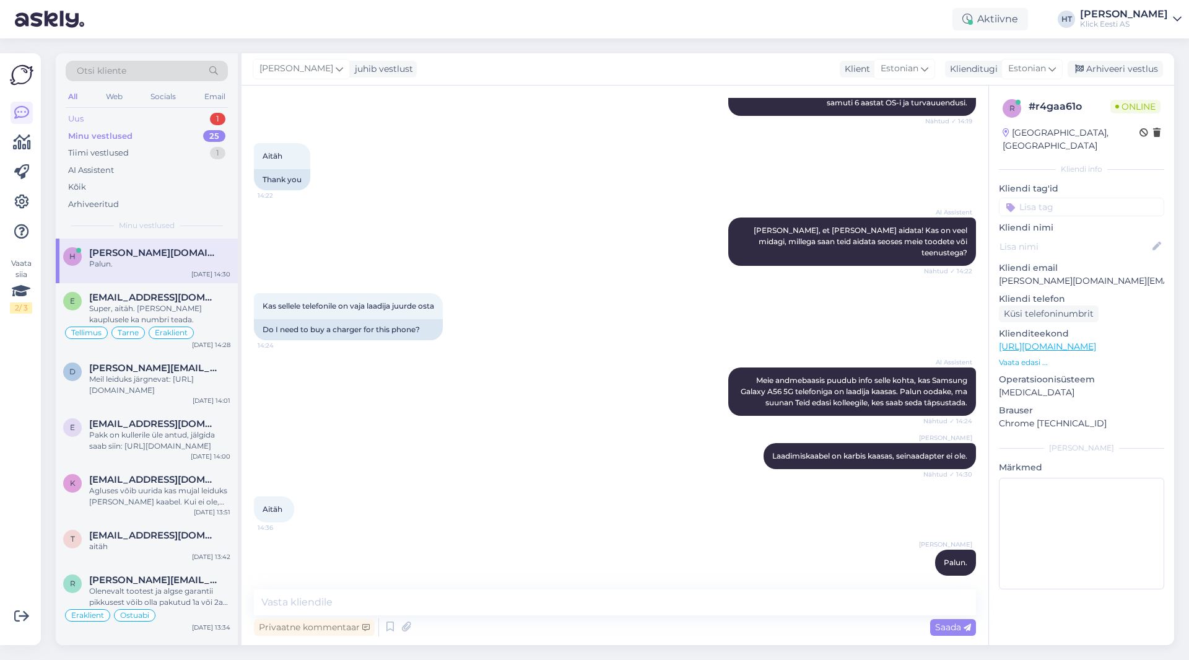
click at [206, 117] on div "Uus 1" at bounding box center [147, 118] width 162 height 17
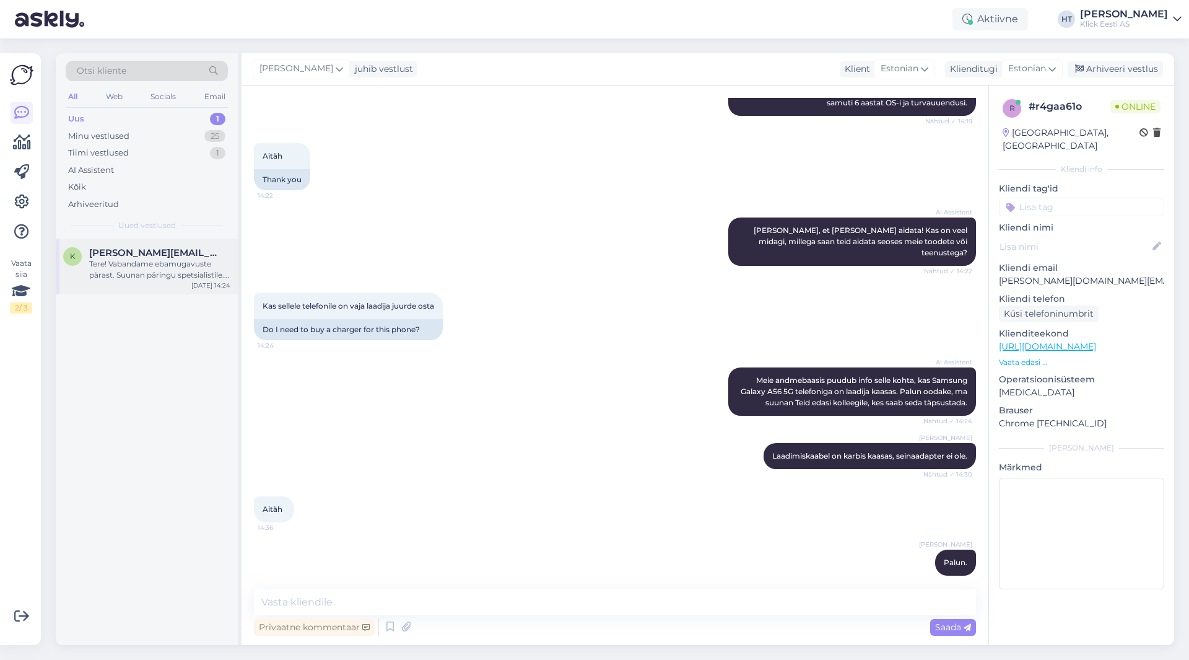
click at [199, 264] on div "Tere! Vabandame ebamugavuste pärast. Suunan päringu spetsialistile. Uurime teie…" at bounding box center [159, 269] width 141 height 22
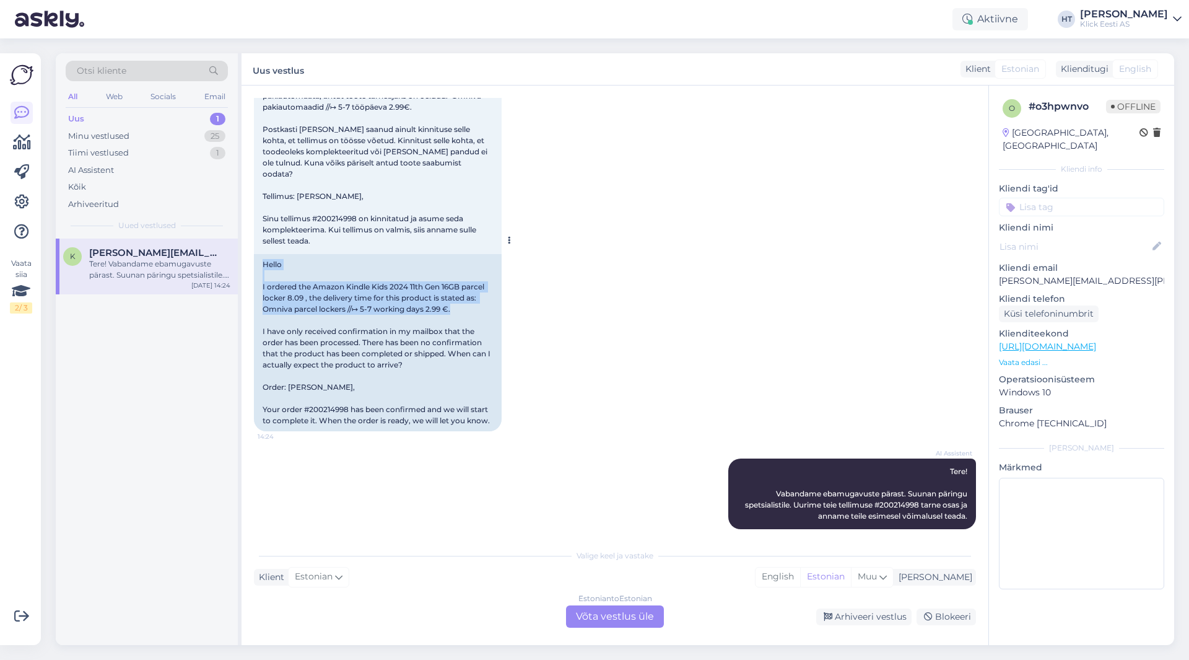
drag, startPoint x: 452, startPoint y: 297, endPoint x: 261, endPoint y: 250, distance: 196.5
click at [261, 254] on div "Hello I ordered the Amazon Kindle Kids 2024 11th Gen 16GB parcel locker 8.09 , …" at bounding box center [378, 342] width 248 height 177
click at [262, 254] on div "Hello I ordered the Amazon Kindle Kids 2024 11th Gen 16GB parcel locker 8.09 , …" at bounding box center [378, 342] width 248 height 177
click at [341, 209] on span "Tere Tellisin 8.09 toote Amazon Kindle Kids 2024 11th Gen 16GB pakiautomaata, a…" at bounding box center [376, 152] width 227 height 188
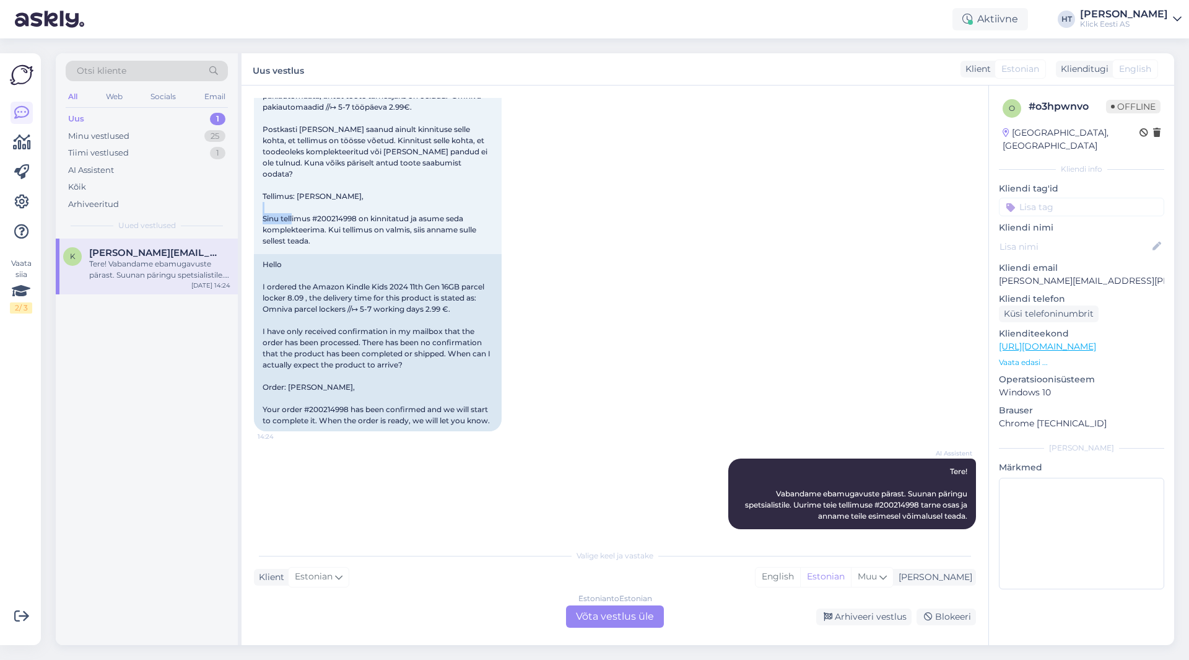
copy span "200214998"
click at [218, 462] on div "k [PERSON_NAME][EMAIL_ADDRESS][PERSON_NAME][DOMAIN_NAME] Tere! Vabandame ebamug…" at bounding box center [147, 441] width 182 height 406
click at [709, 539] on div "Vestlus algas Sep 16 2025 Tere Tellisin 8.09 toote Amazon Kindle Kids 2024 11th…" at bounding box center [615, 364] width 747 height 559
click at [517, 576] on div "Klient Estonian Mina English Estonian Muu" at bounding box center [615, 577] width 722 height 17
drag, startPoint x: 761, startPoint y: 481, endPoint x: 958, endPoint y: 504, distance: 198.4
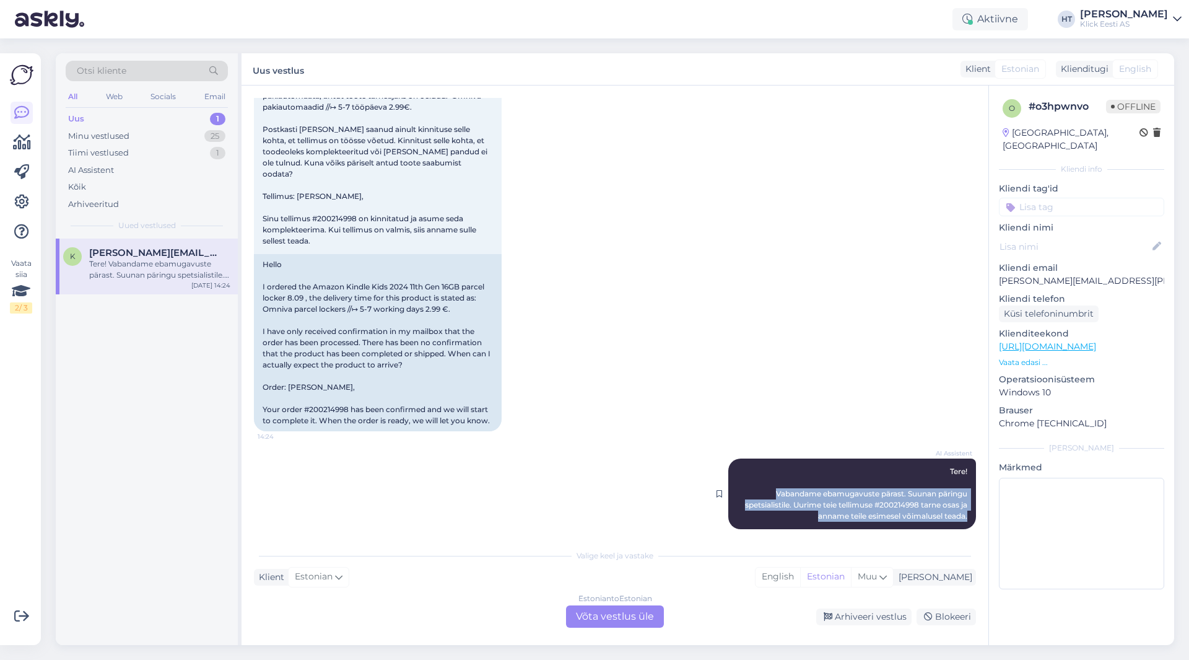
click at [958, 504] on div "AI Assistent Tere! Vabandame ebamugavuste pärast. Suunan päringu spetsialistile…" at bounding box center [853, 493] width 248 height 71
click at [960, 505] on div "AI Assistent Tere! Vabandame ebamugavuste pärast. Suunan päringu spetsialistile…" at bounding box center [853, 493] width 248 height 71
drag, startPoint x: 960, startPoint y: 505, endPoint x: 938, endPoint y: 456, distance: 54.1
click at [938, 458] on div "AI Assistent Tere! Vabandame ebamugavuste pärast. Suunan päringu spetsialistile…" at bounding box center [853, 493] width 248 height 71
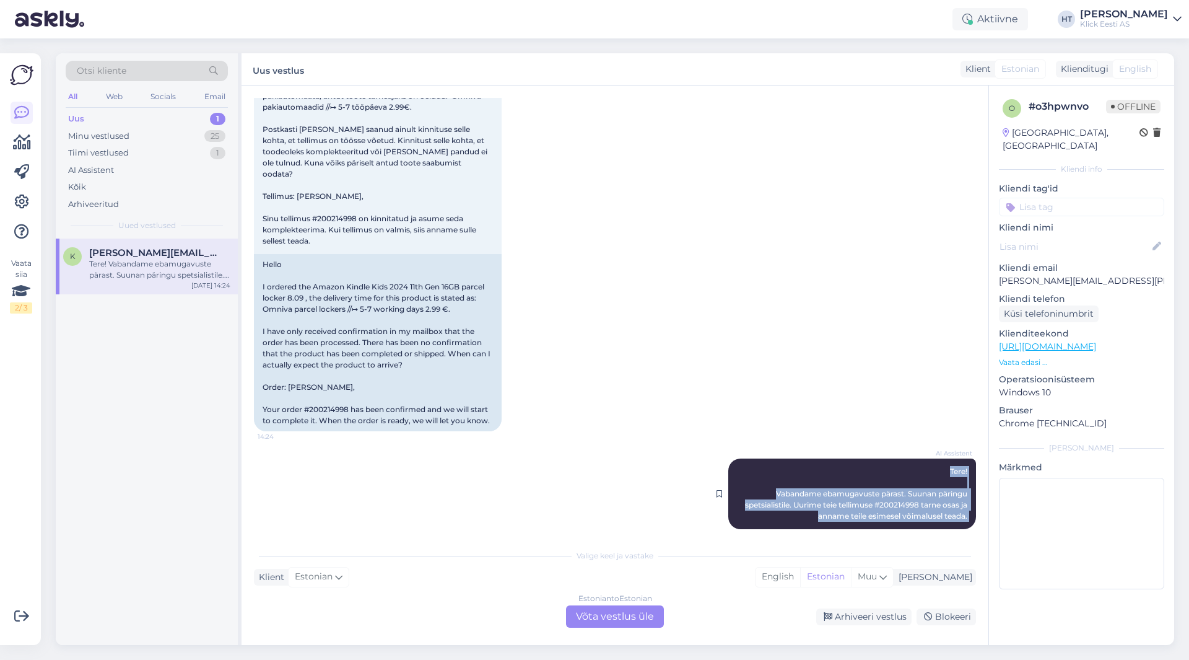
drag, startPoint x: 938, startPoint y: 456, endPoint x: 958, endPoint y: 505, distance: 53.4
click at [958, 505] on div "AI Assistent Tere! Vabandame ebamugavuste pärast. Suunan päringu spetsialistile…" at bounding box center [853, 493] width 248 height 71
click at [958, 505] on span "Tere! Vabandame ebamugavuste pärast. Suunan päringu spetsialistile. Uurime teie…" at bounding box center [857, 493] width 224 height 54
drag, startPoint x: 958, startPoint y: 505, endPoint x: 937, endPoint y: 452, distance: 57.5
click at [937, 458] on div "AI Assistent Tere! Vabandame ebamugavuste pärast. Suunan päringu spetsialistile…" at bounding box center [853, 493] width 248 height 71
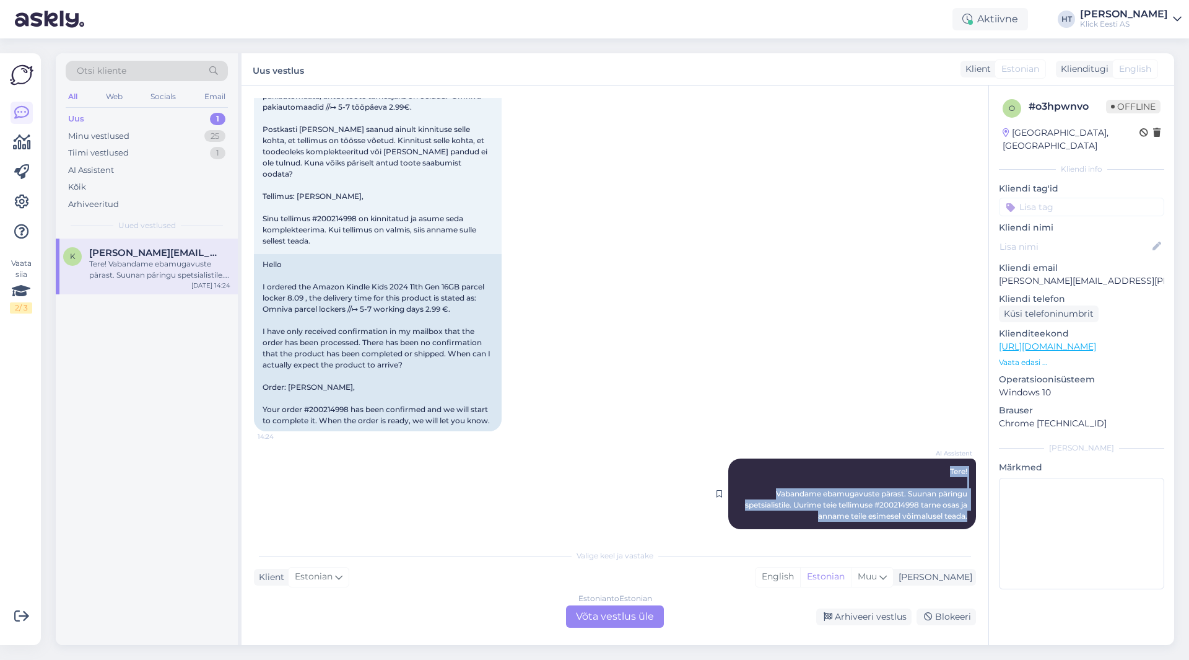
click at [937, 458] on div "AI Assistent Tere! Vabandame ebamugavuste pärast. Suunan päringu spetsialistile…" at bounding box center [853, 493] width 248 height 71
drag, startPoint x: 937, startPoint y: 452, endPoint x: 961, endPoint y: 506, distance: 59.3
click at [961, 506] on div "AI Assistent Tere! Vabandame ebamugavuste pärast. Suunan päringu spetsialistile…" at bounding box center [853, 493] width 248 height 71
drag, startPoint x: 961, startPoint y: 506, endPoint x: 930, endPoint y: 451, distance: 63.2
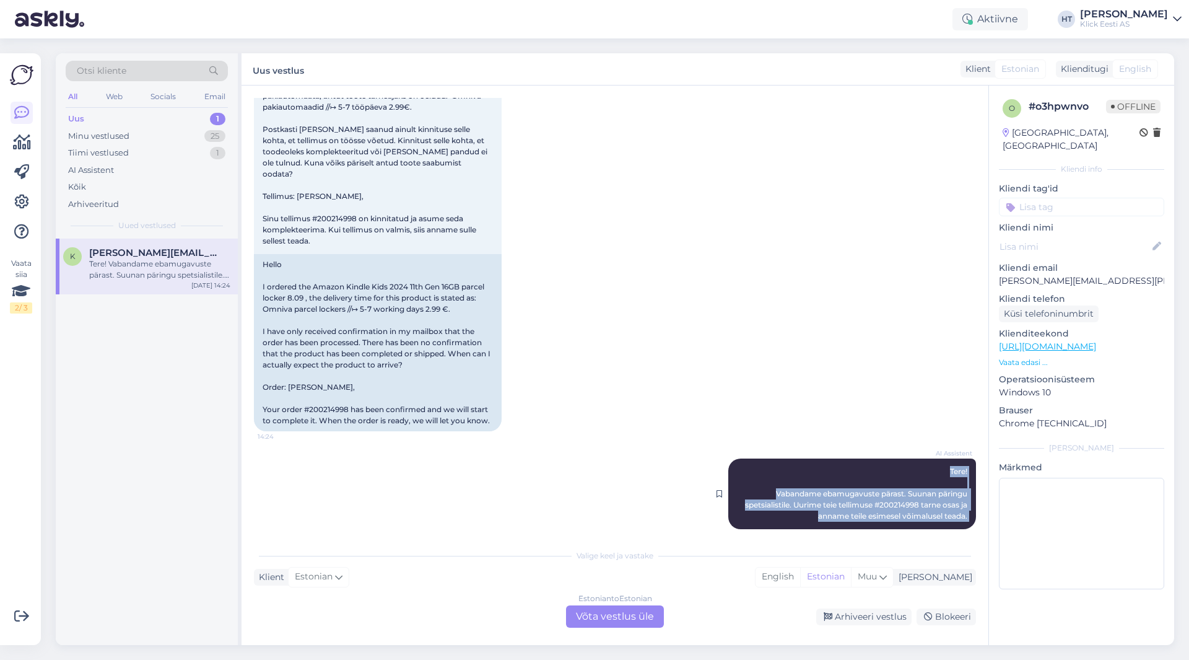
click at [930, 458] on div "AI Assistent Tere! Vabandame ebamugavuste pärast. Suunan päringu spetsialistile…" at bounding box center [853, 493] width 248 height 71
drag, startPoint x: 930, startPoint y: 451, endPoint x: 961, endPoint y: 502, distance: 60.0
click at [961, 502] on div "AI Assistent Tere! Vabandame ebamugavuste pärast. Suunan päringu spetsialistile…" at bounding box center [853, 493] width 248 height 71
click at [961, 505] on div "AI Assistent Tere! Vabandame ebamugavuste pärast. Suunan päringu spetsialistile…" at bounding box center [853, 493] width 248 height 71
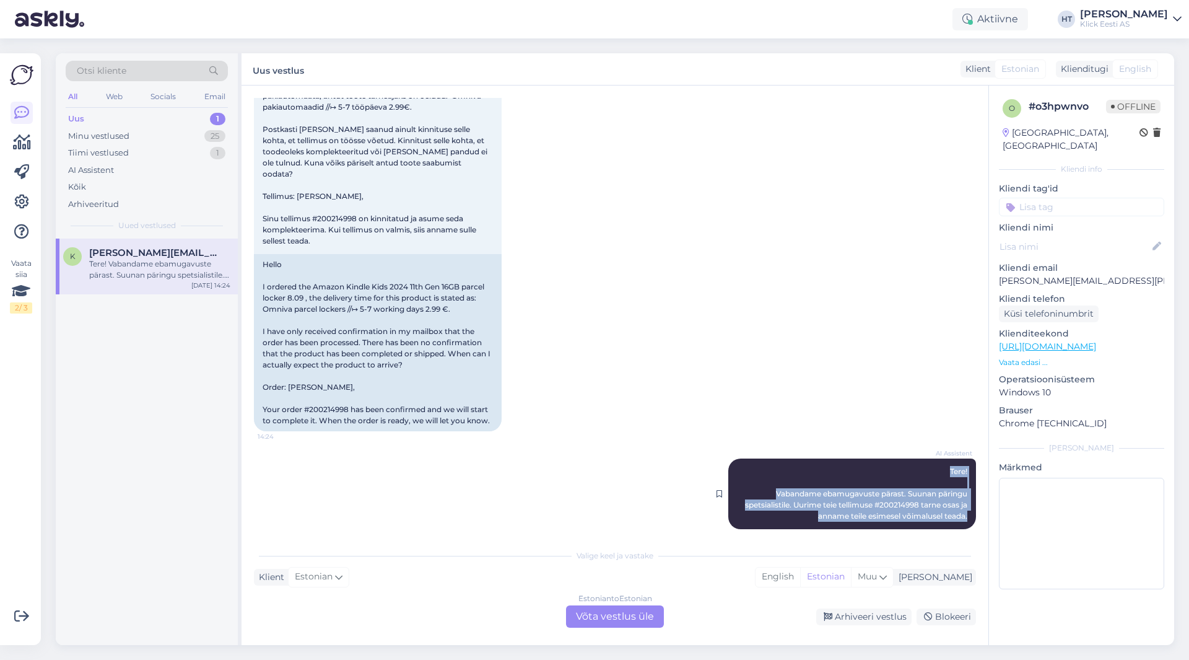
drag, startPoint x: 961, startPoint y: 507, endPoint x: 936, endPoint y: 454, distance: 58.2
click at [936, 458] on div "AI Assistent Tere! Vabandame ebamugavuste pärast. Suunan päringu spetsialistile…" at bounding box center [853, 493] width 248 height 71
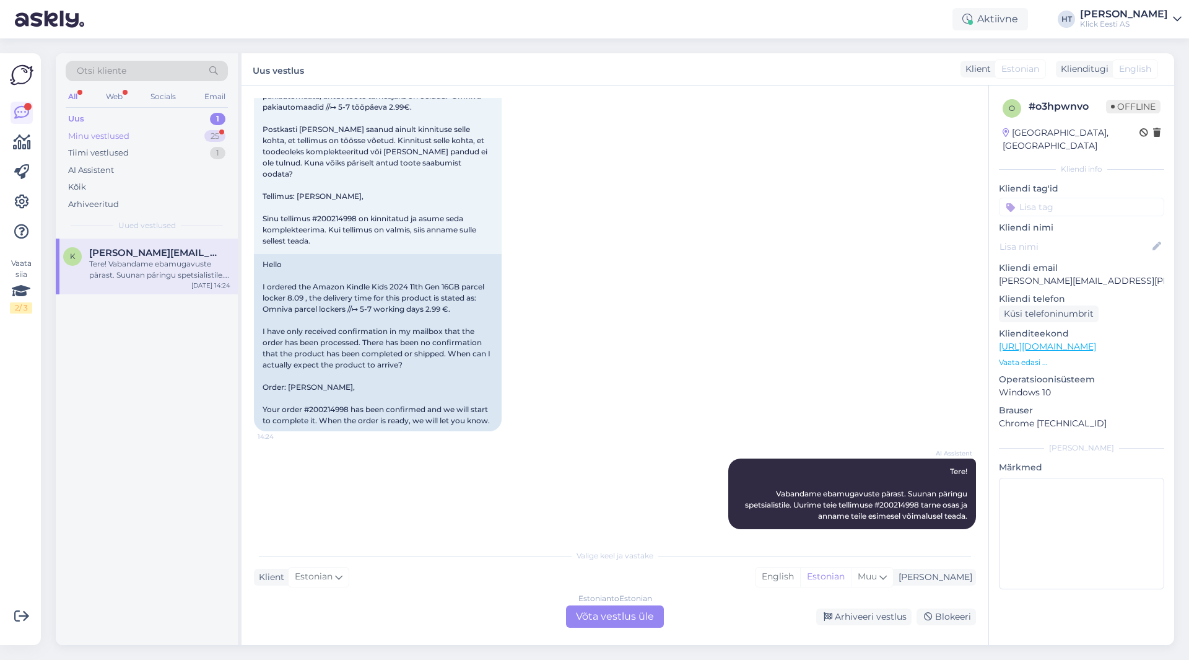
click at [166, 130] on div "Minu vestlused 25" at bounding box center [147, 136] width 162 height 17
click at [185, 131] on div "Minu vestlused 25" at bounding box center [147, 136] width 162 height 17
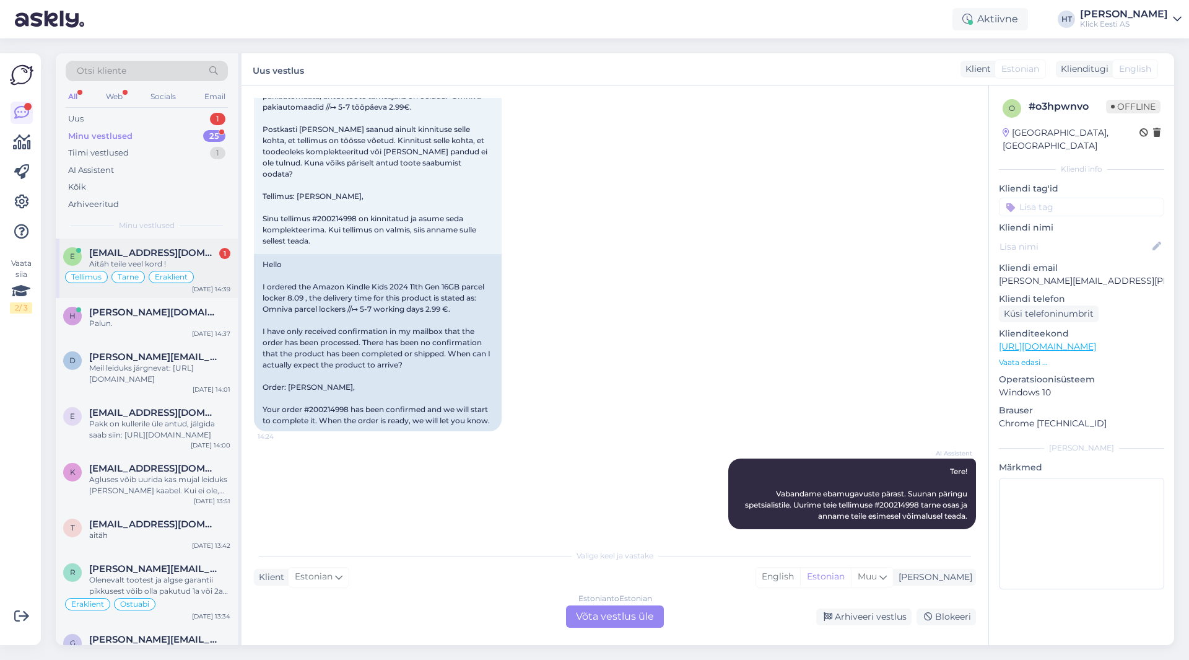
click at [173, 262] on div "Aitäh teile veel kord !" at bounding box center [159, 263] width 141 height 11
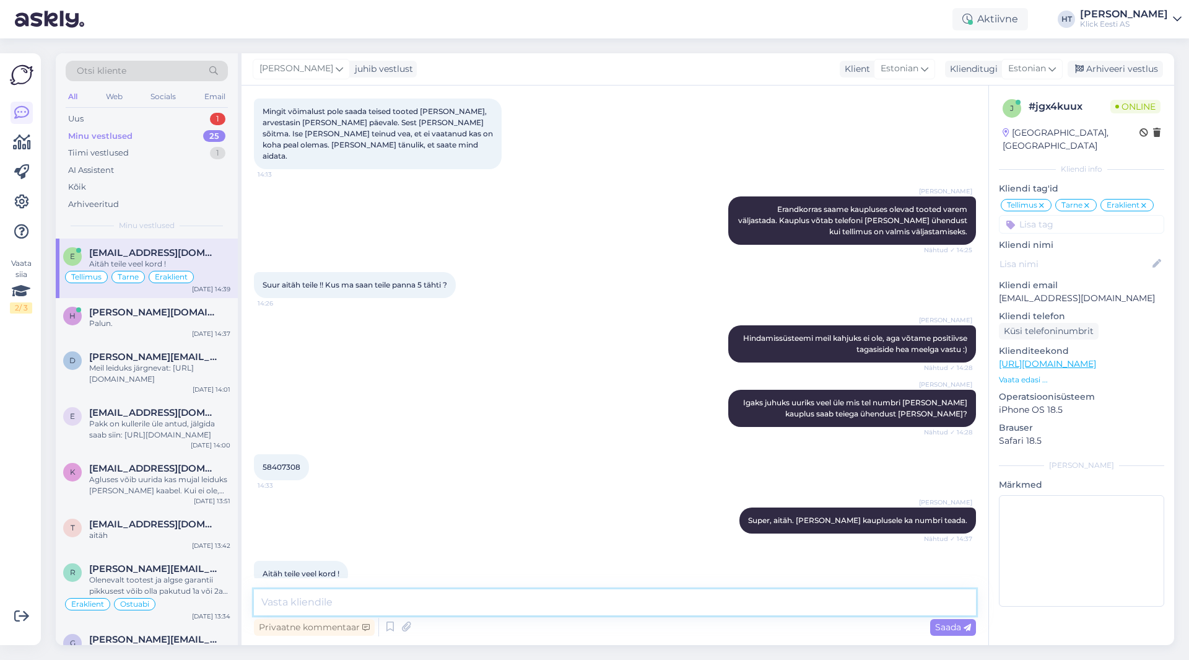
click at [440, 602] on textarea at bounding box center [615, 602] width 722 height 26
type textarea "Palun!"
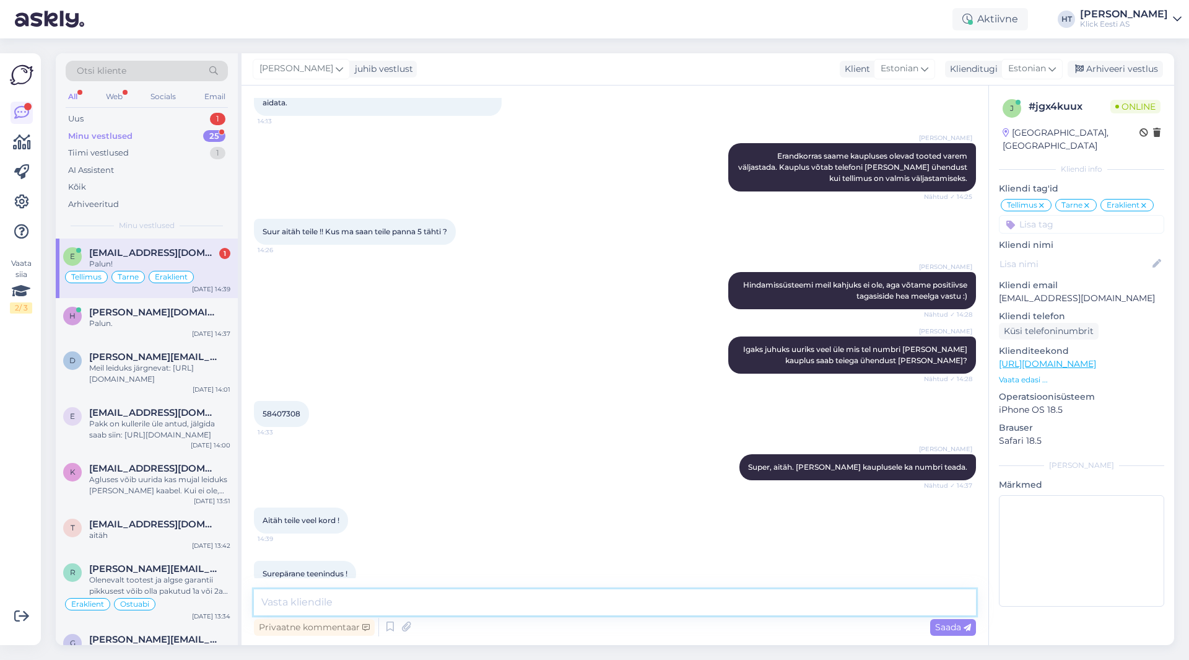
scroll to position [1207, 0]
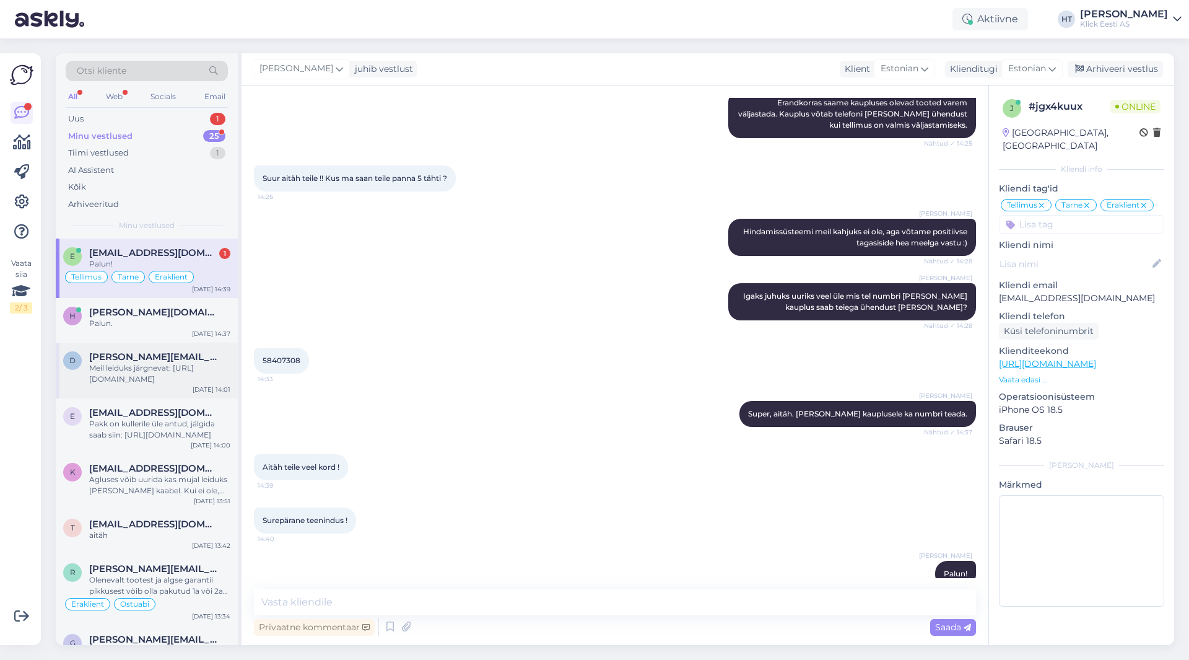
click at [186, 382] on div "Meil leiduks järgnevat: [URL][DOMAIN_NAME]" at bounding box center [159, 373] width 141 height 22
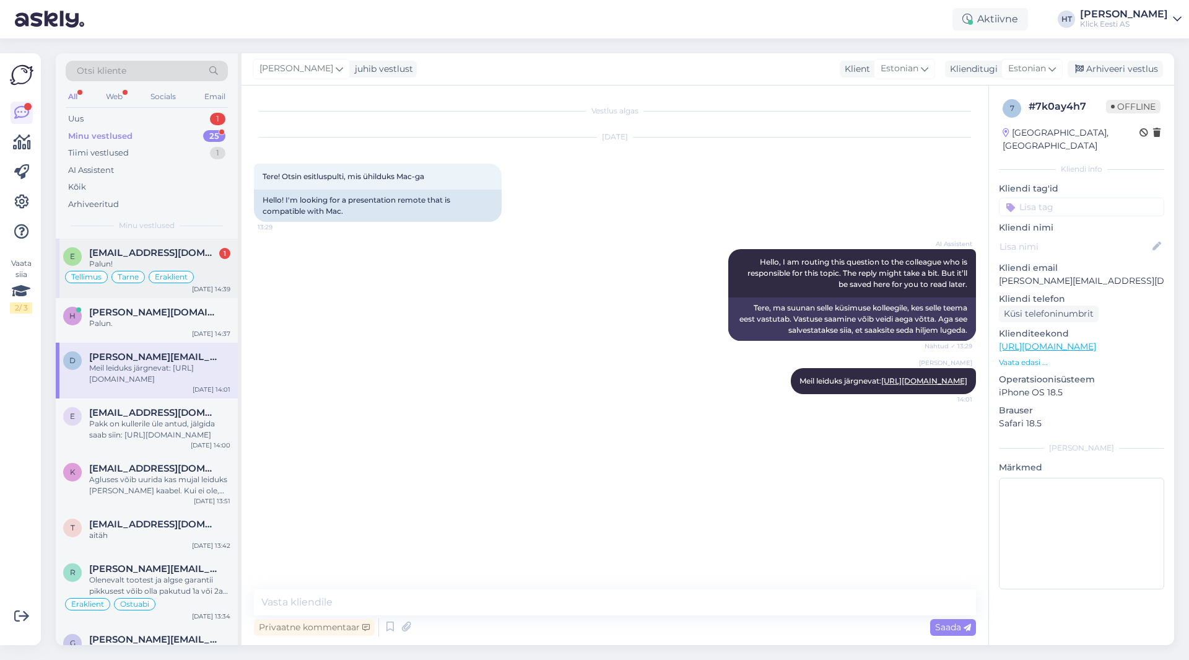
click at [196, 252] on span "[EMAIL_ADDRESS][DOMAIN_NAME]" at bounding box center [153, 252] width 129 height 11
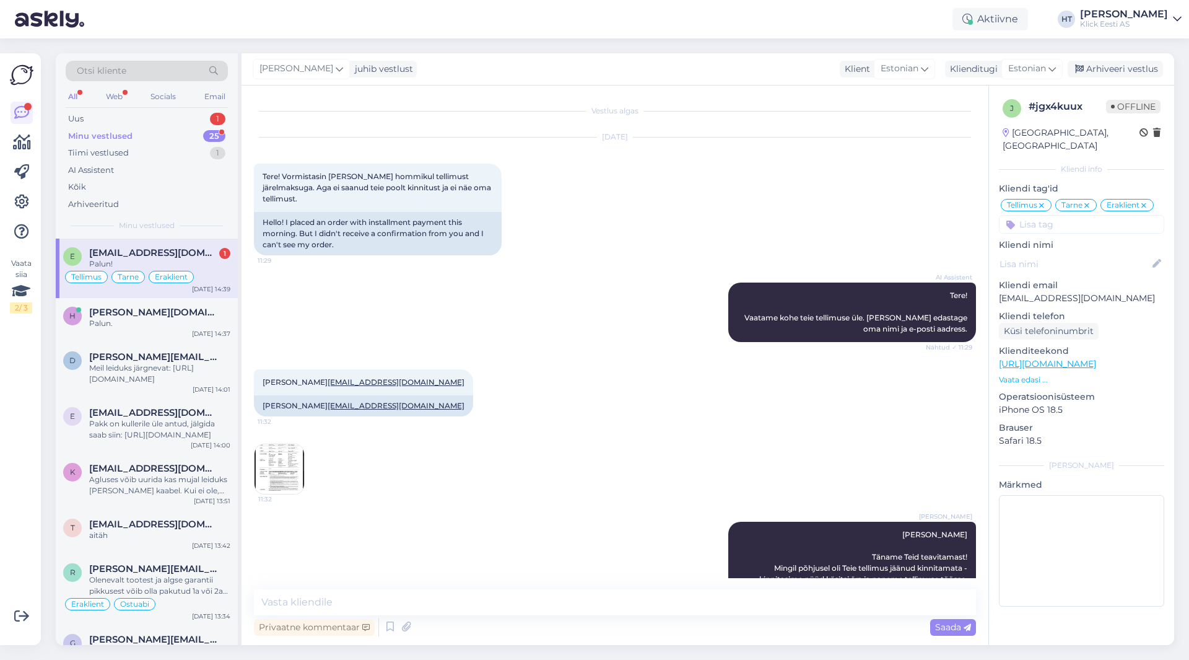
scroll to position [1207, 0]
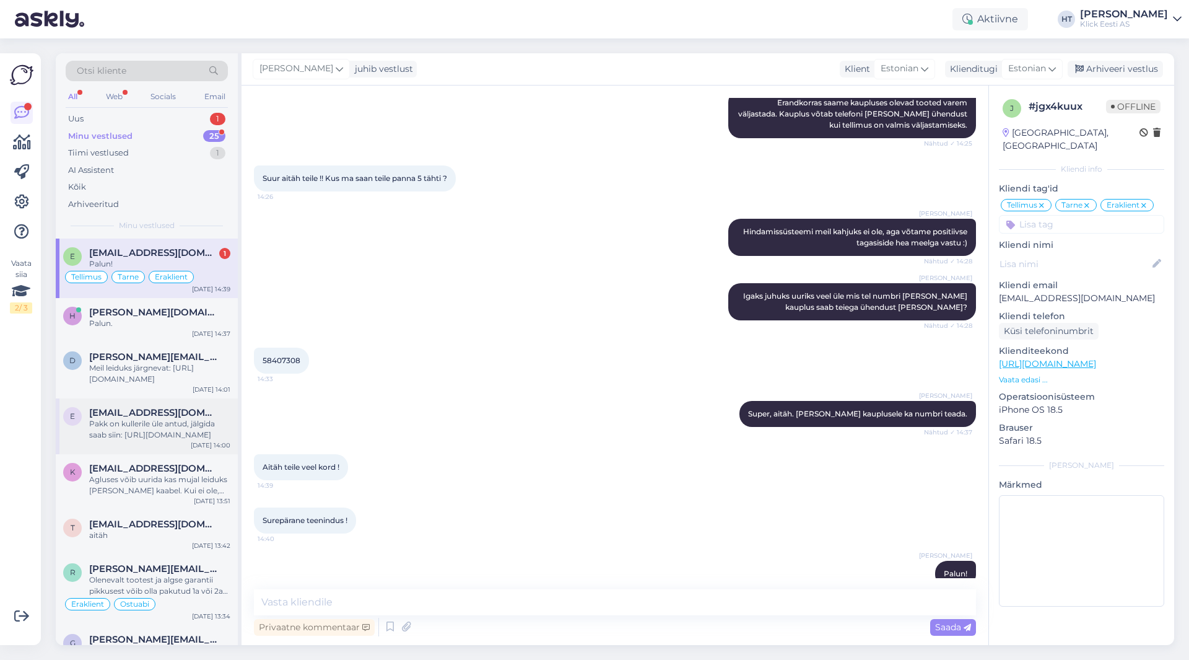
click at [191, 419] on div "Pakk on kullerile üle antud, jälgida saab siin: [URL][DOMAIN_NAME]" at bounding box center [159, 429] width 141 height 22
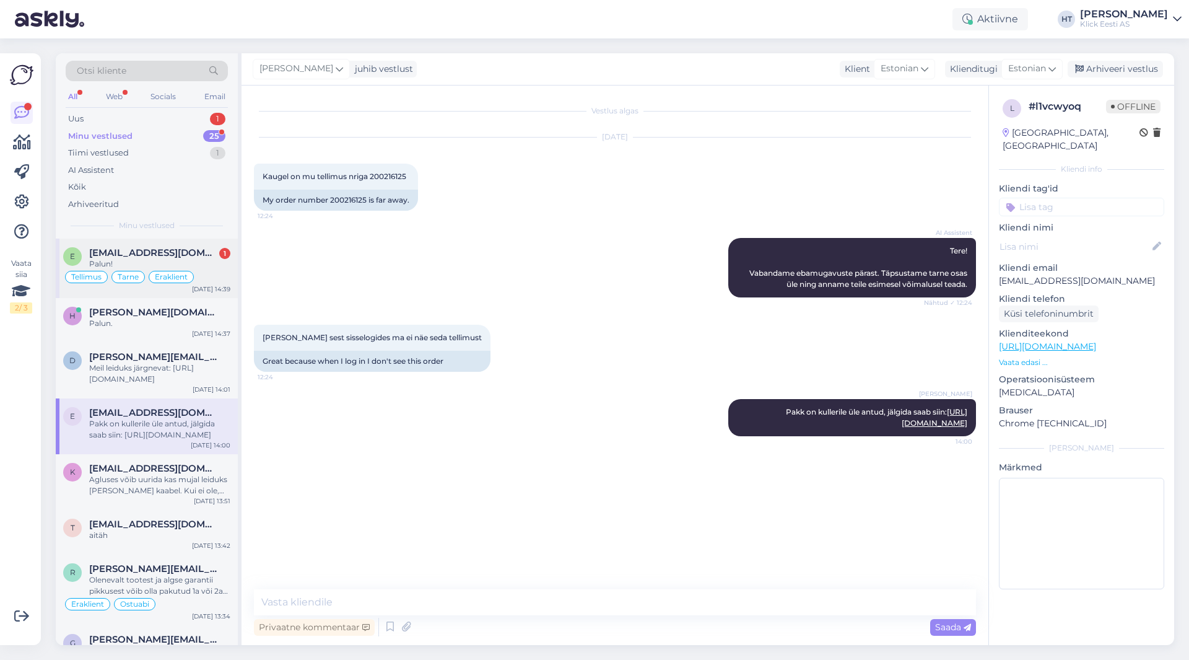
click at [223, 248] on div "1" at bounding box center [224, 253] width 11 height 11
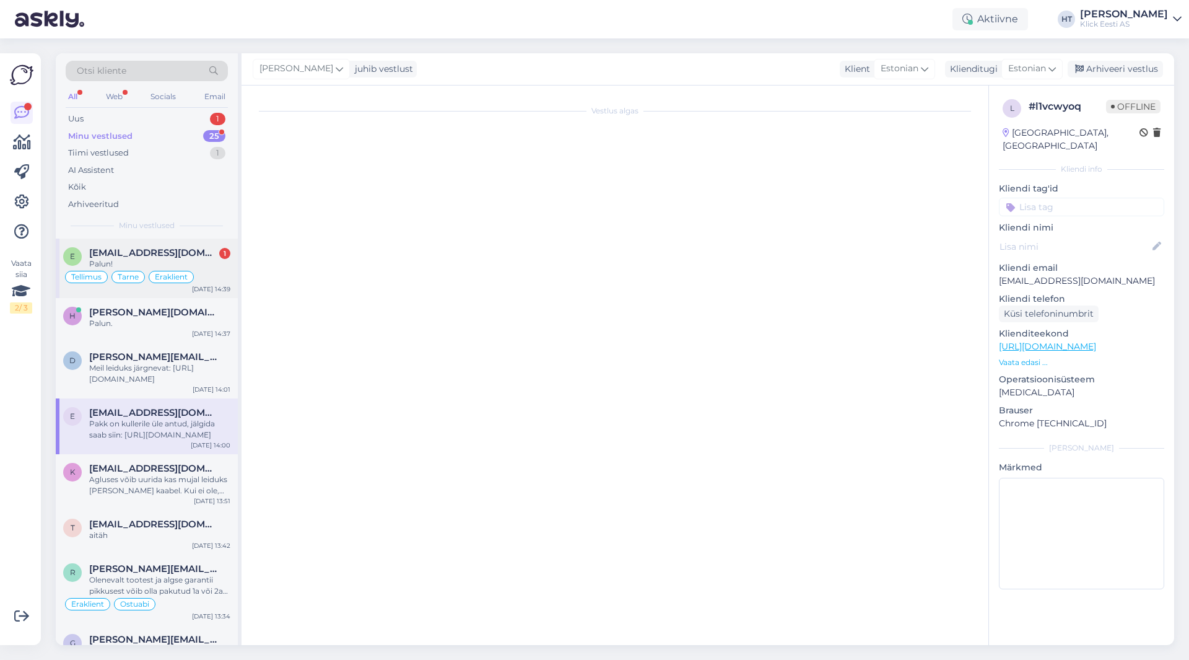
scroll to position [1207, 0]
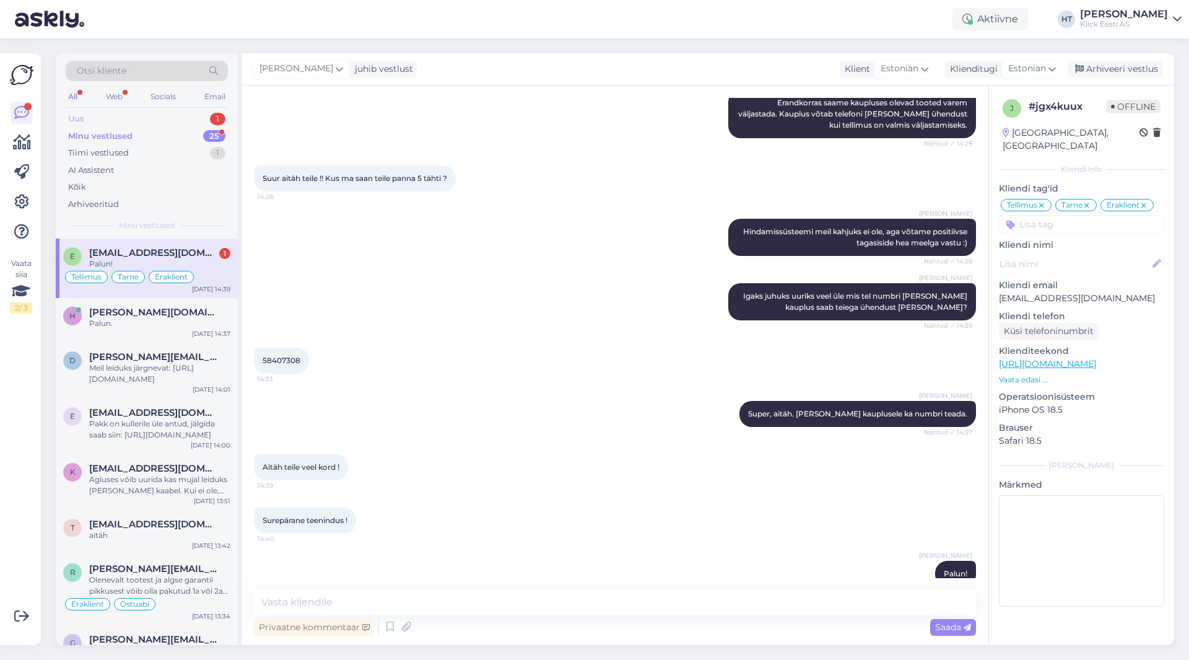
click at [218, 113] on div "1" at bounding box center [217, 119] width 15 height 12
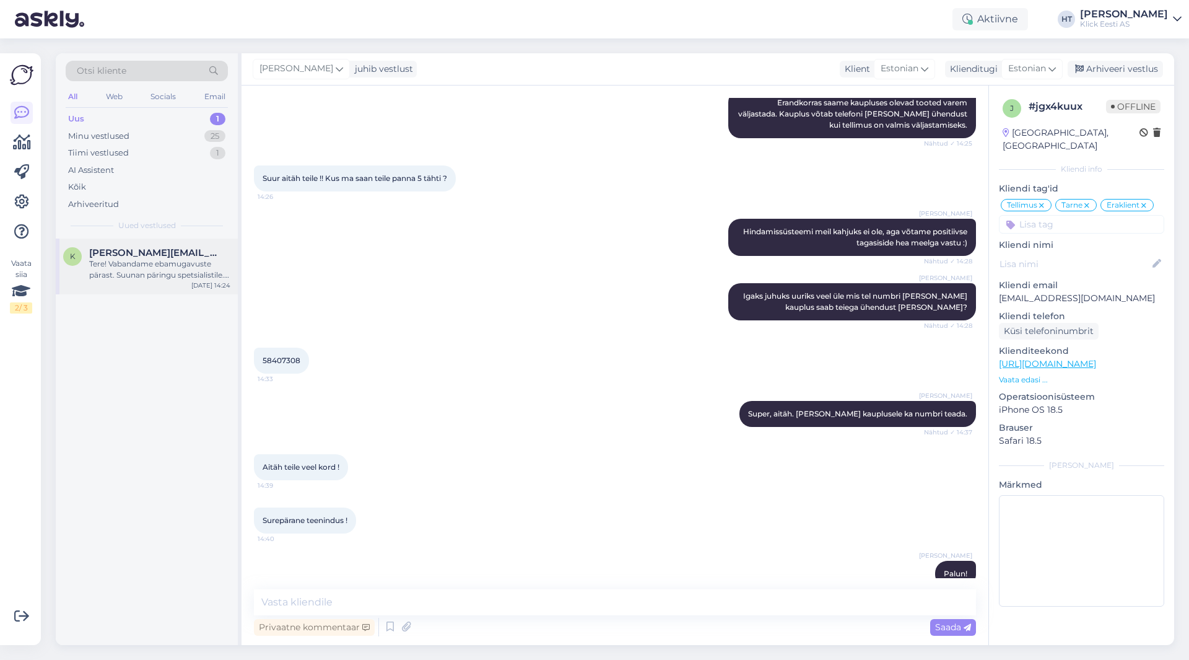
click at [193, 262] on div "Tere! Vabandame ebamugavuste pärast. Suunan päringu spetsialistile. Uurime teie…" at bounding box center [159, 269] width 141 height 22
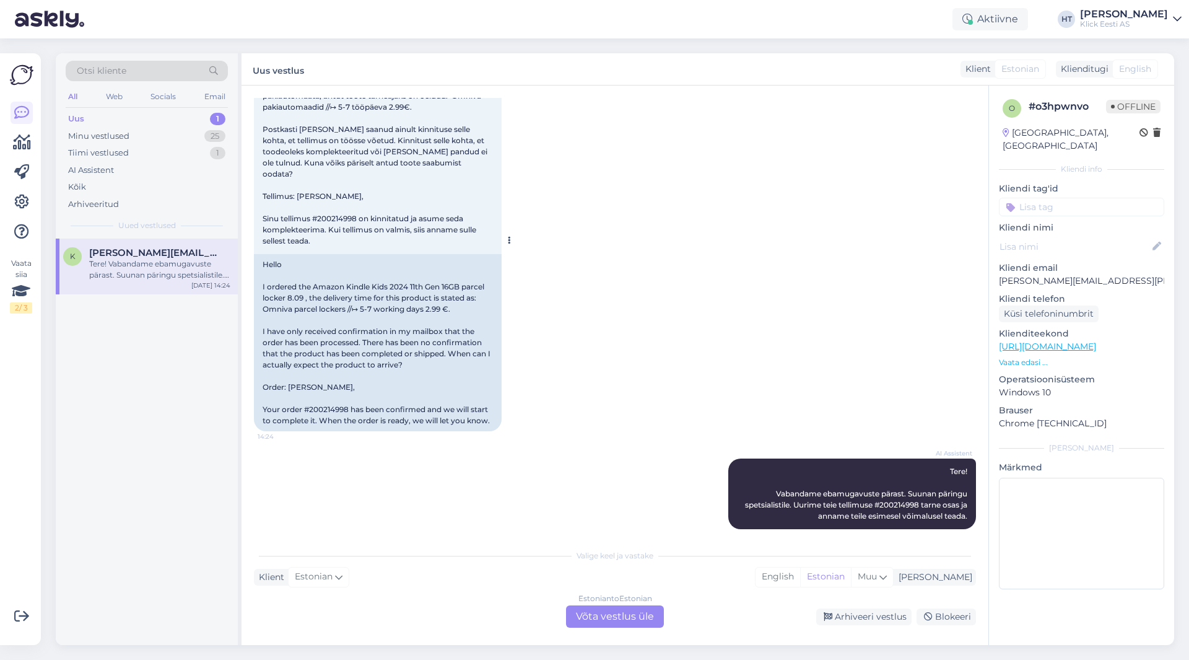
scroll to position [52, 0]
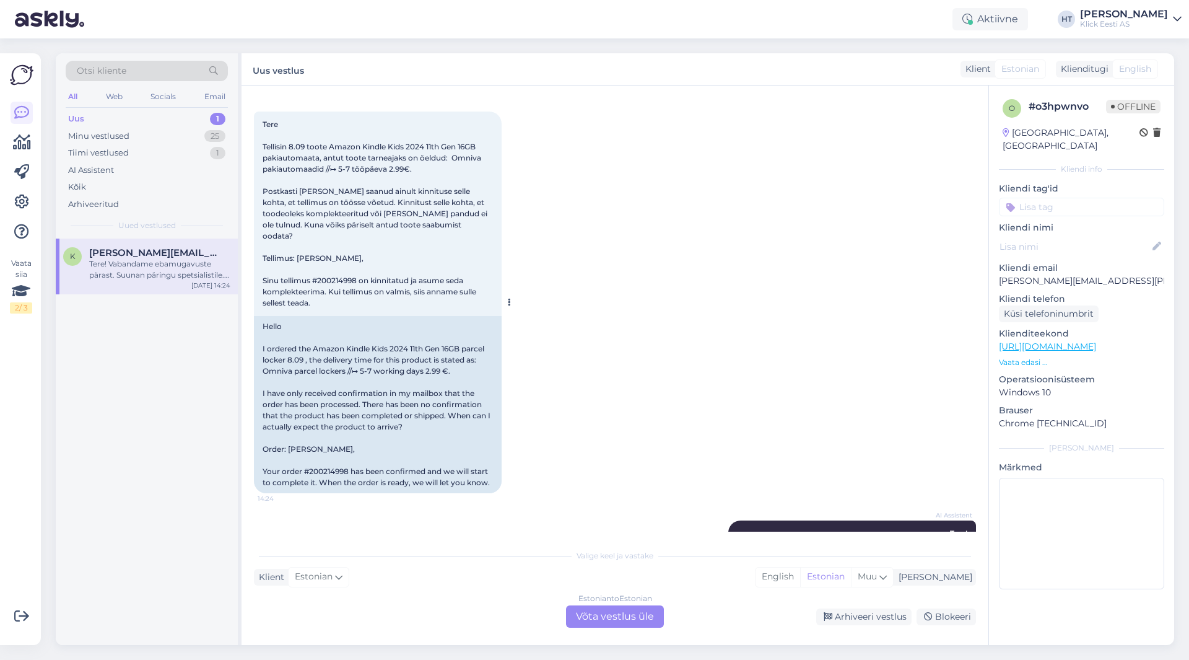
click at [320, 459] on div "Hello I ordered the Amazon Kindle Kids 2024 11th Gen 16GB parcel locker 8.09 , …" at bounding box center [378, 404] width 248 height 177
copy div "200214998"
click at [183, 497] on div "k [PERSON_NAME][EMAIL_ADDRESS][PERSON_NAME][DOMAIN_NAME] Tere! Vabandame ebamug…" at bounding box center [147, 441] width 182 height 406
click at [64, 460] on div "k [PERSON_NAME][EMAIL_ADDRESS][PERSON_NAME][DOMAIN_NAME] Tere! Vabandame ebamug…" at bounding box center [147, 441] width 182 height 406
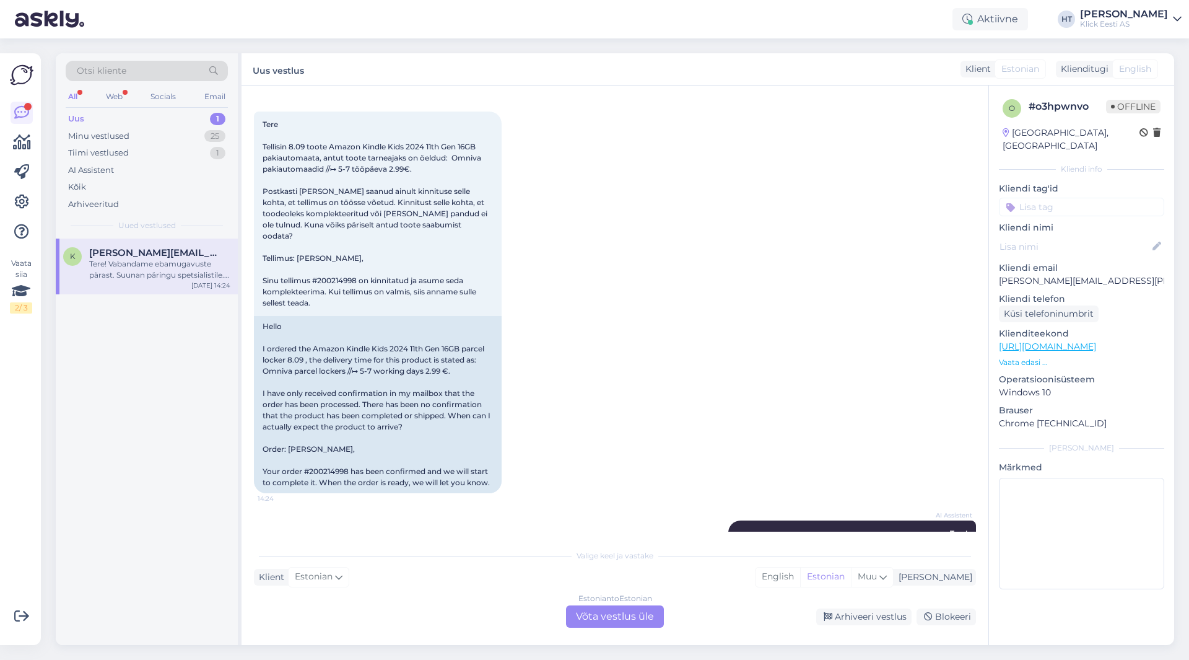
click at [134, 275] on div "Tere! Vabandame ebamugavuste pärast. Suunan päringu spetsialistile. Uurime teie…" at bounding box center [159, 269] width 141 height 22
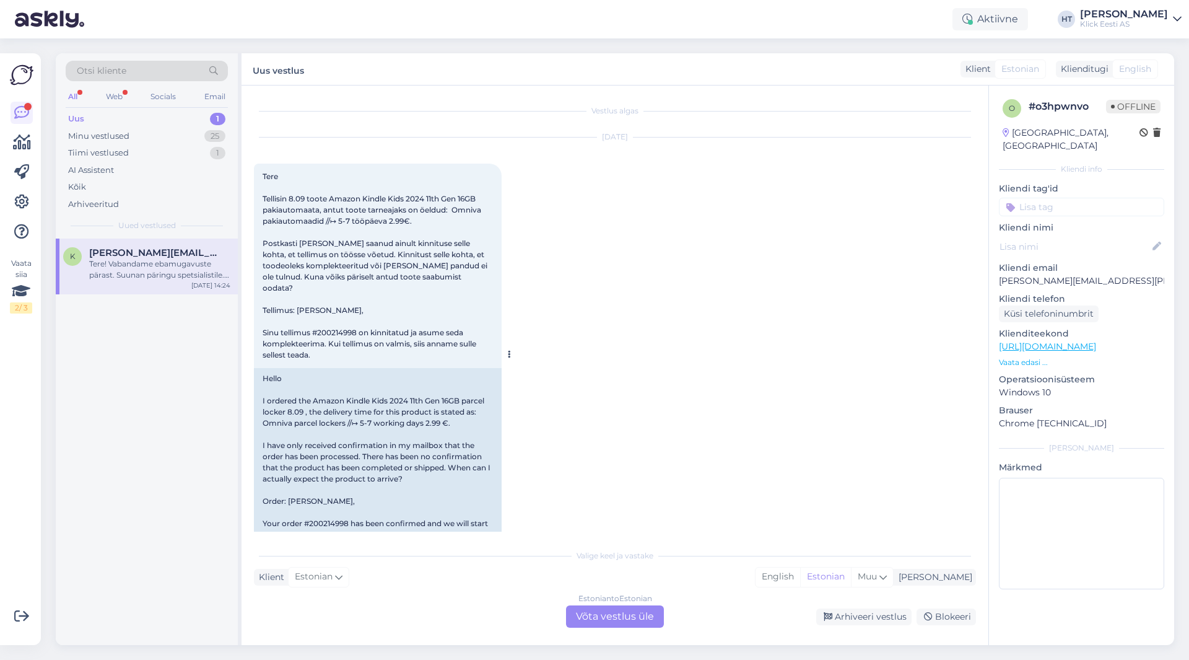
scroll to position [114, 0]
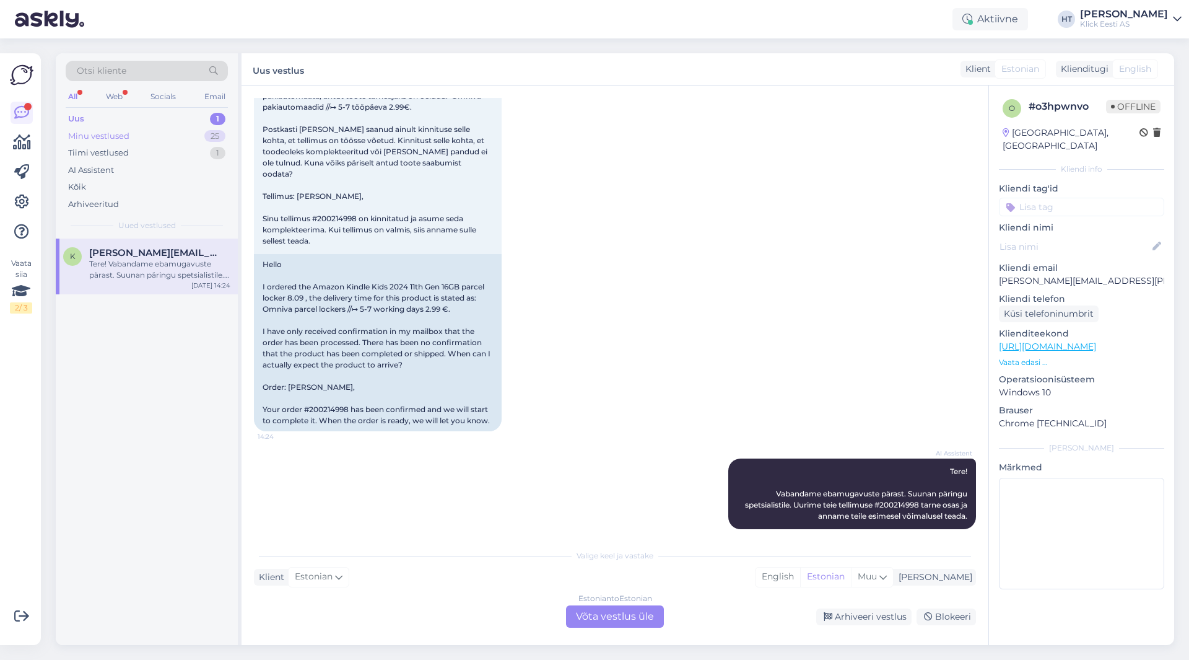
click at [186, 138] on div "Minu vestlused 25" at bounding box center [147, 136] width 162 height 17
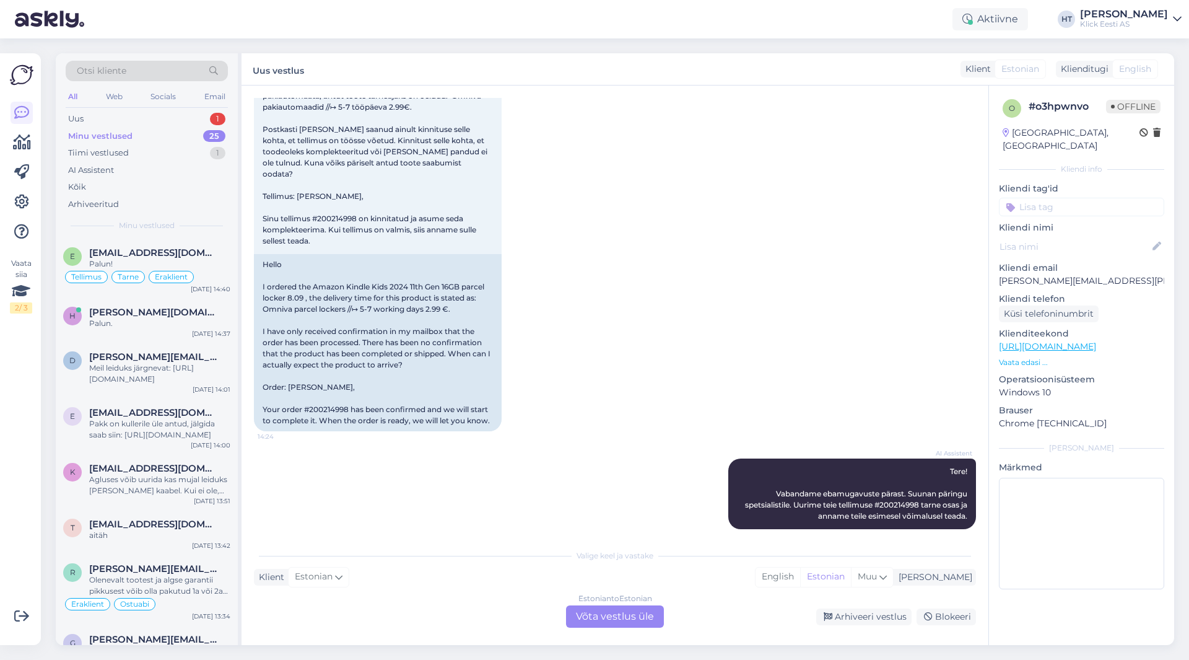
click at [199, 128] on div "Minu vestlused 25" at bounding box center [147, 136] width 162 height 17
click at [200, 117] on div "Uus 1" at bounding box center [147, 118] width 162 height 17
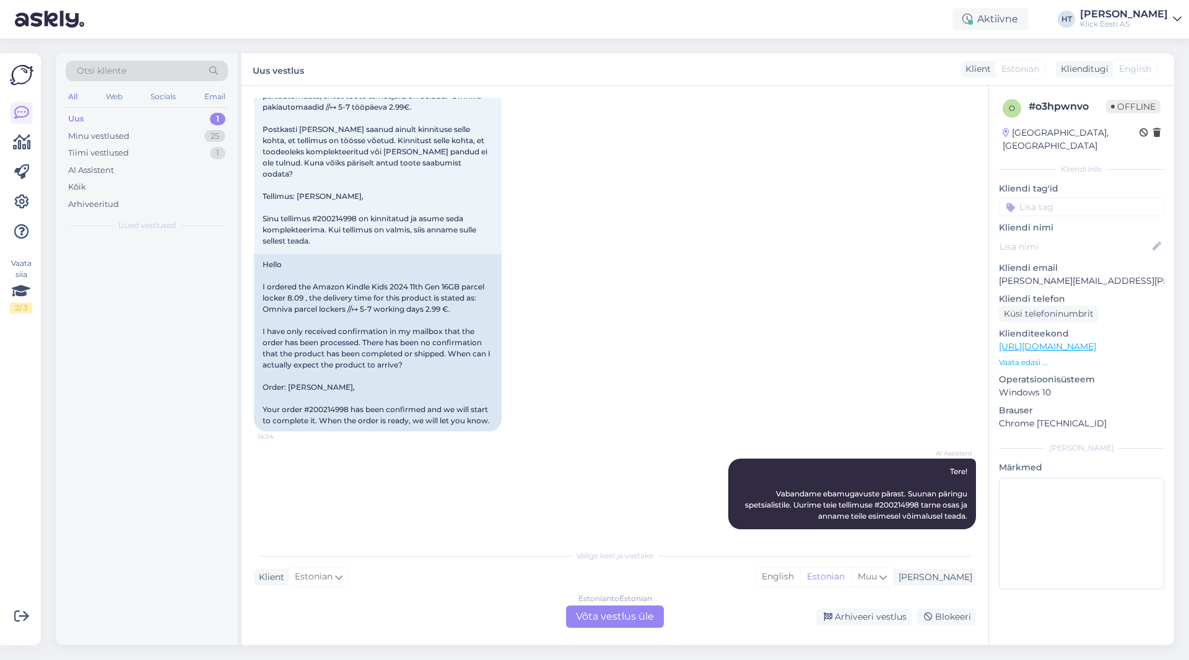
click at [177, 289] on div at bounding box center [147, 441] width 182 height 406
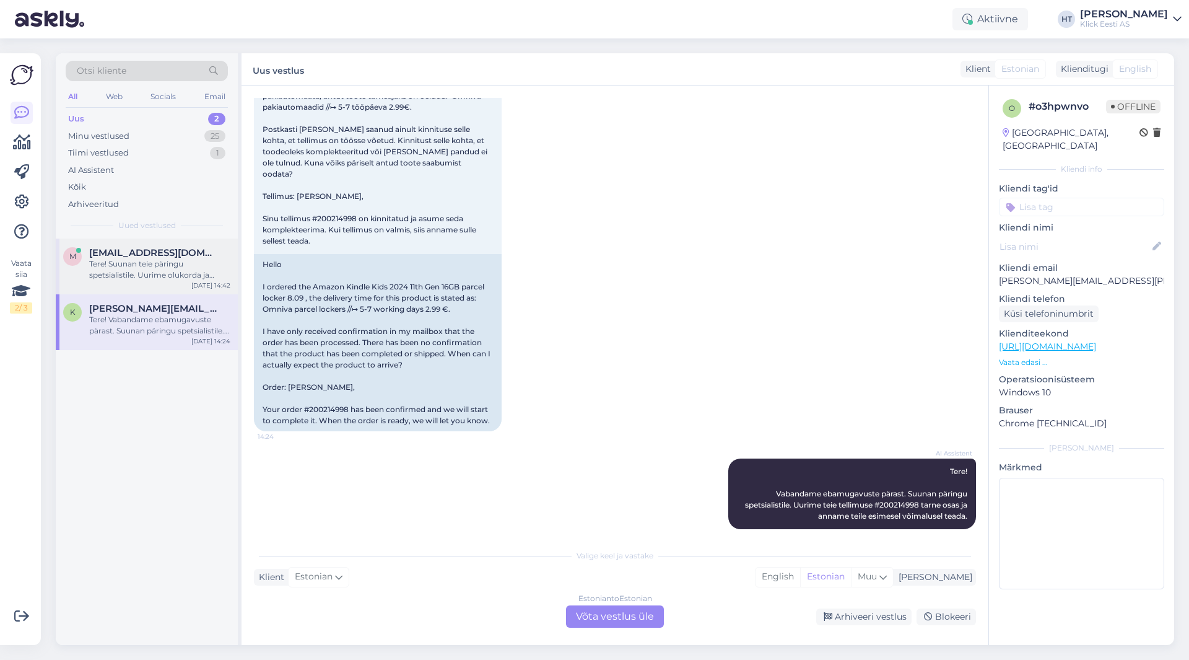
click at [174, 268] on div "Tere! Suunan teie päringu spetsialistile. Uurime olukorda ja anname teile esime…" at bounding box center [159, 269] width 141 height 22
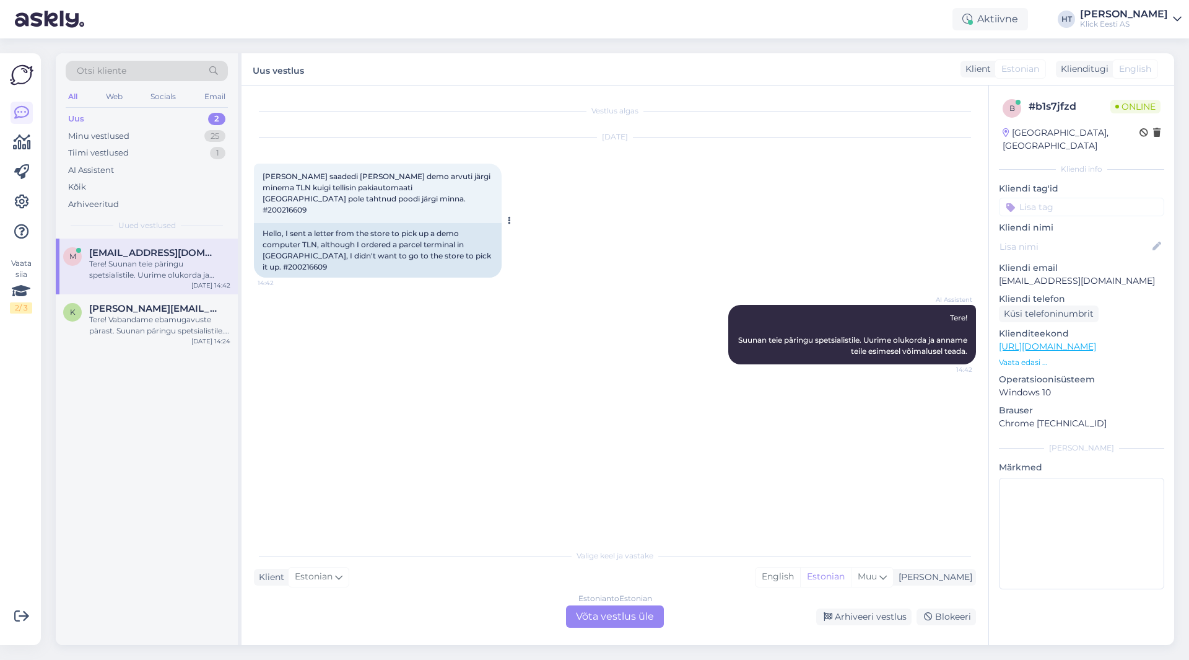
click at [319, 198] on span "[PERSON_NAME] saadedi [PERSON_NAME] demo arvuti järgi minema TLN kuigi tellisin…" at bounding box center [378, 193] width 230 height 43
copy div "200216609 14:42"
click at [401, 306] on div "AI Assistent Tere! Suunan teie päringu spetsialistile. Uurime olukorda ja annam…" at bounding box center [615, 334] width 722 height 87
click at [120, 142] on div "Minu vestlused 25" at bounding box center [147, 136] width 162 height 17
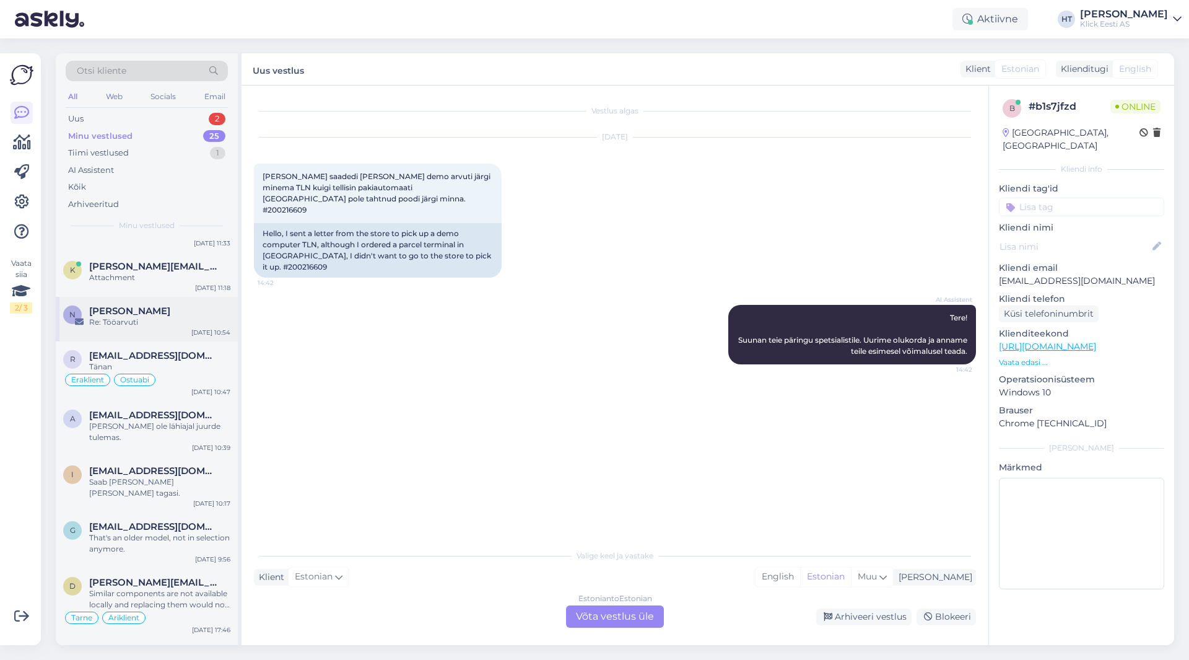
scroll to position [641, 0]
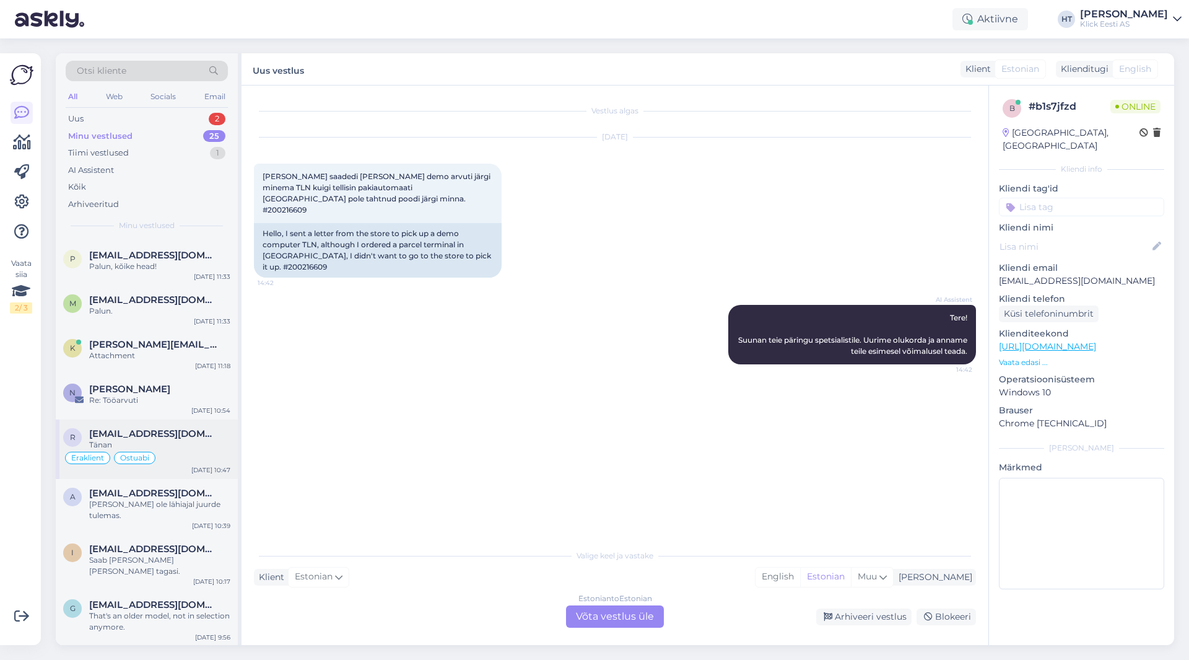
click at [204, 444] on div "Tänan" at bounding box center [159, 444] width 141 height 11
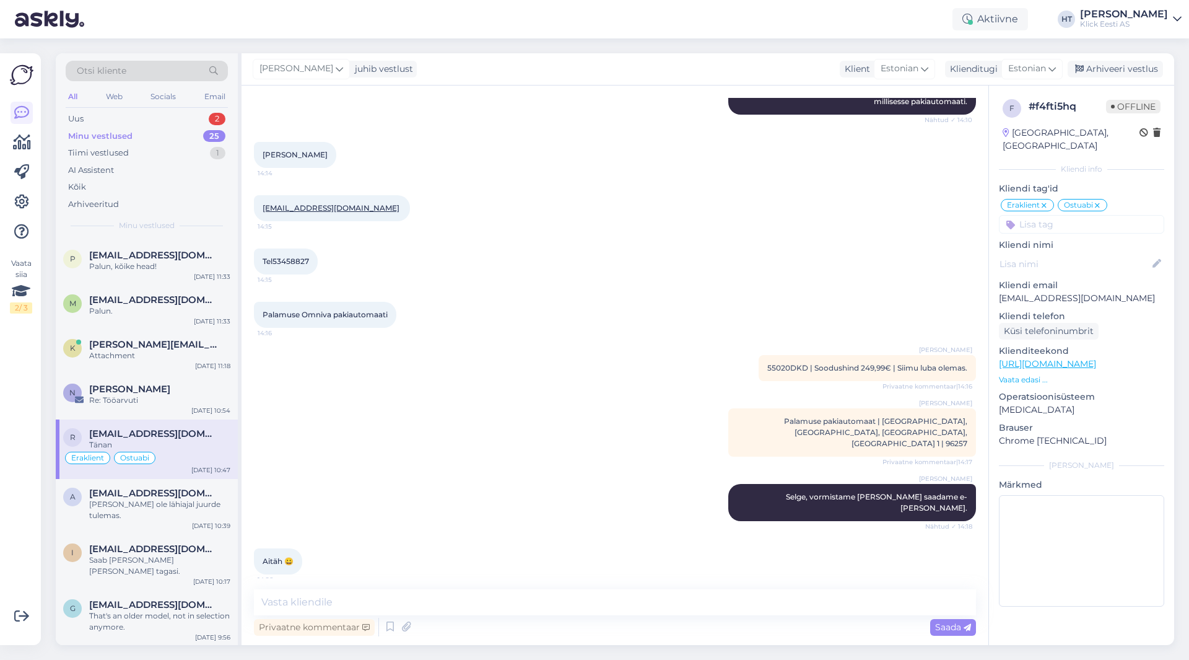
scroll to position [832, 0]
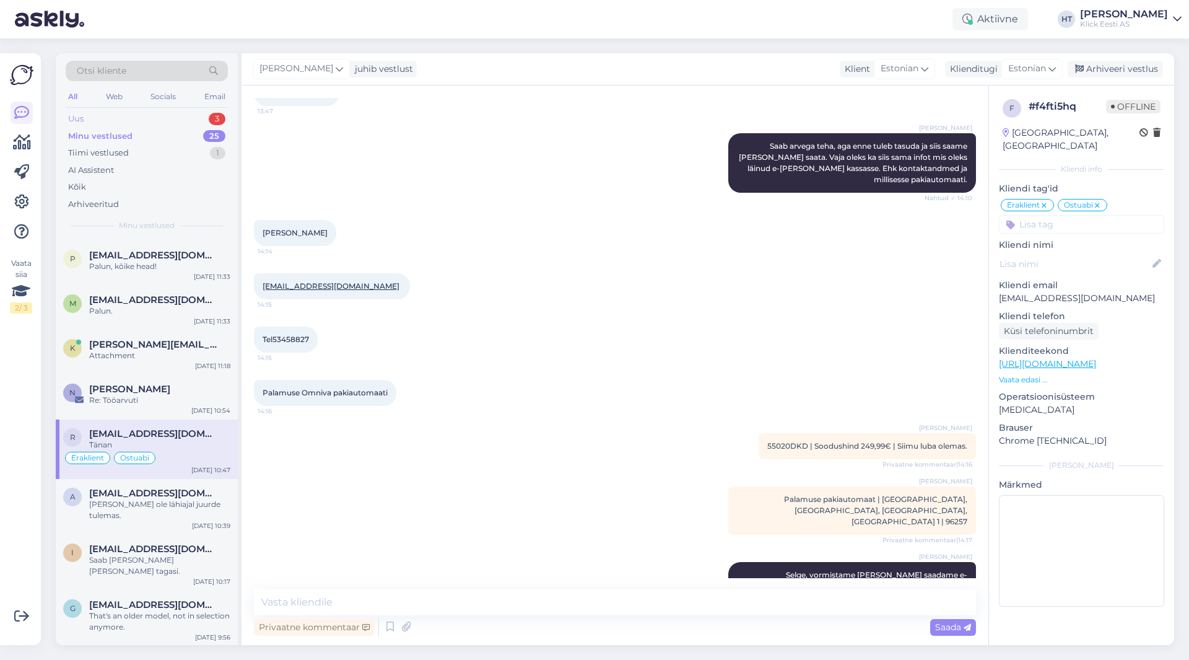
click at [201, 113] on div "Uus 3" at bounding box center [147, 118] width 162 height 17
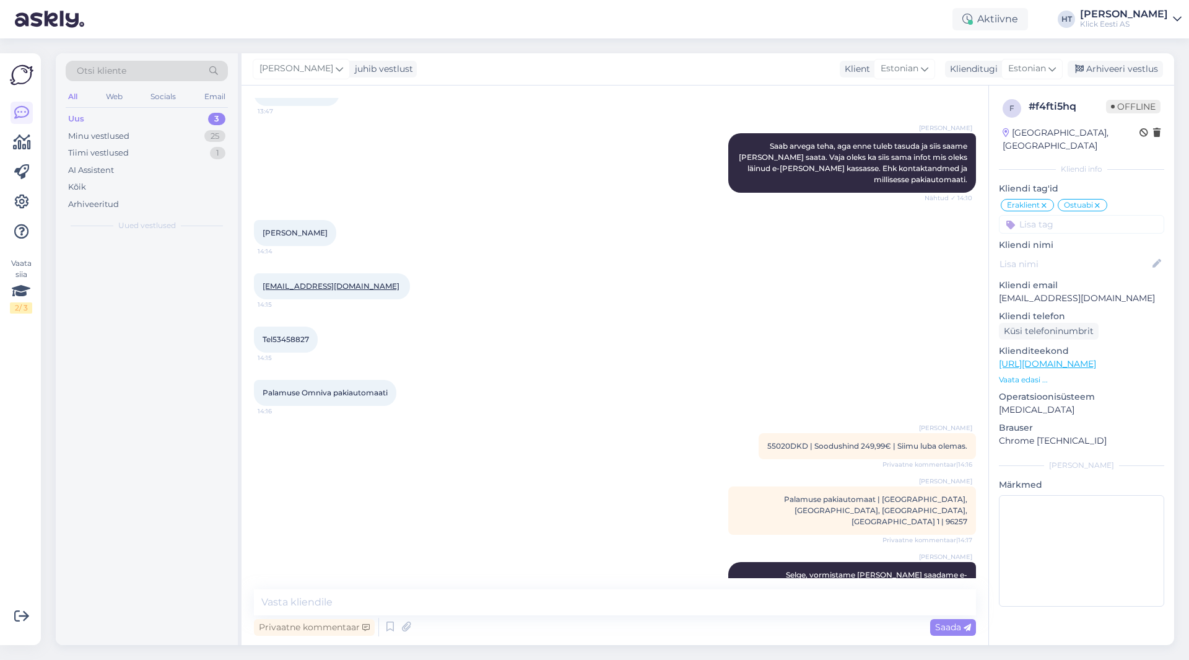
scroll to position [0, 0]
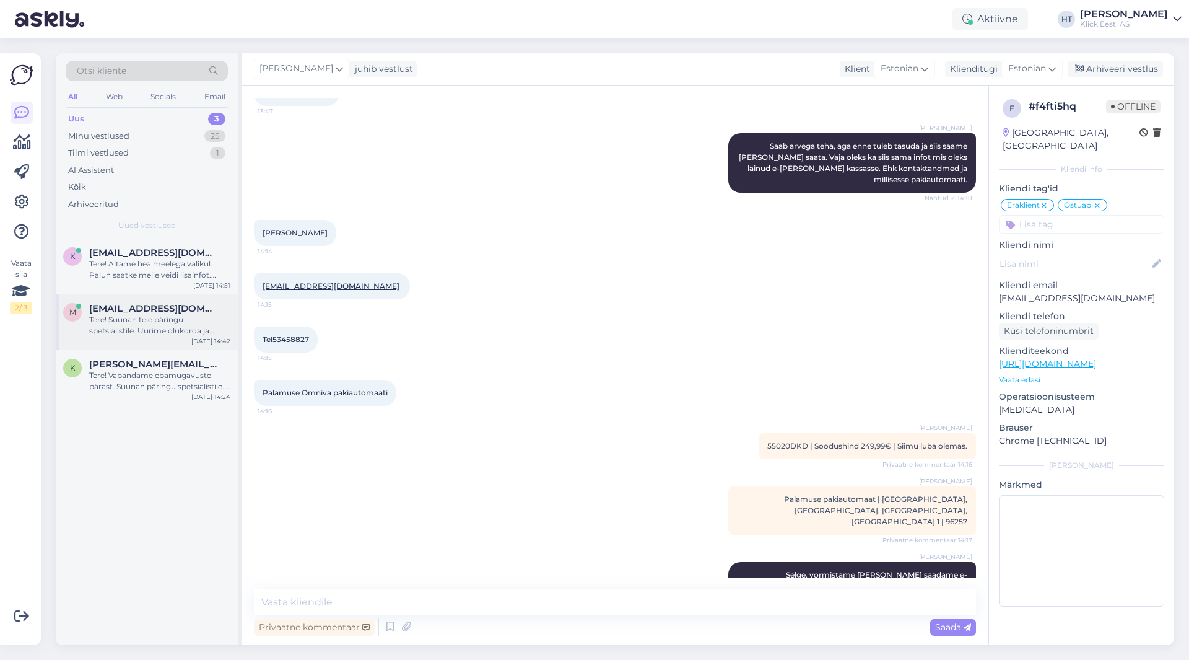
click at [186, 318] on div "Tere! Suunan teie päringu spetsialistile. Uurime olukorda ja anname teile esime…" at bounding box center [159, 325] width 141 height 22
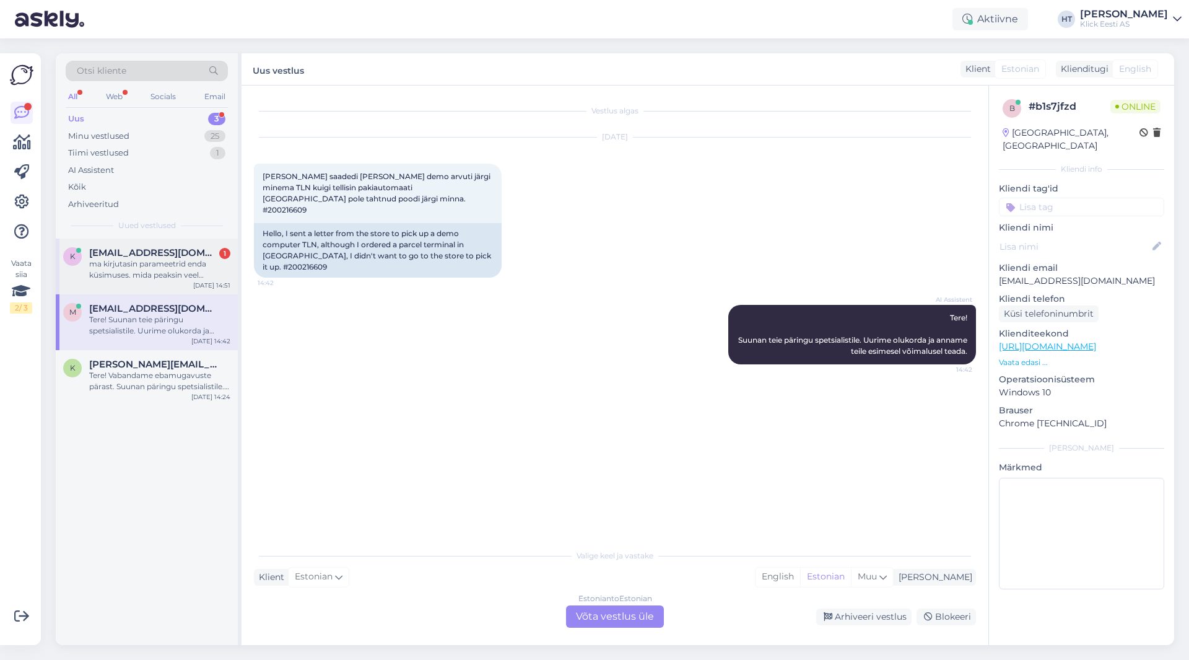
click at [214, 280] on div "ma kirjutasin parameetrid enda küsimuses. mida peaksin veel täpsustama?" at bounding box center [159, 269] width 141 height 22
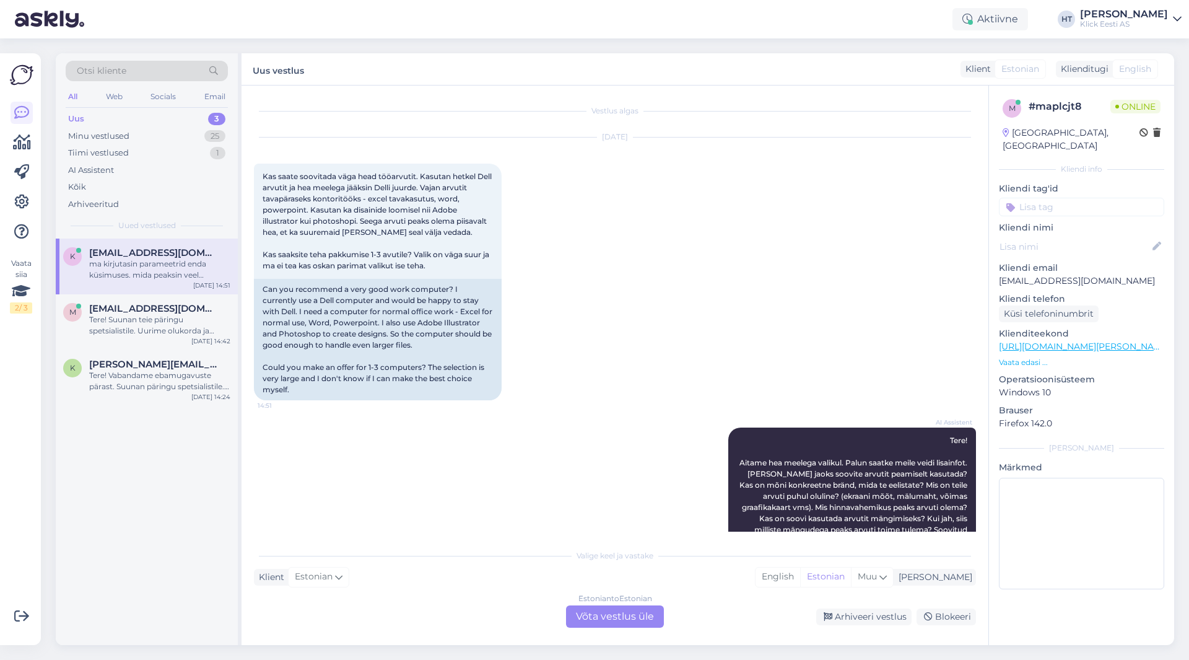
scroll to position [166, 0]
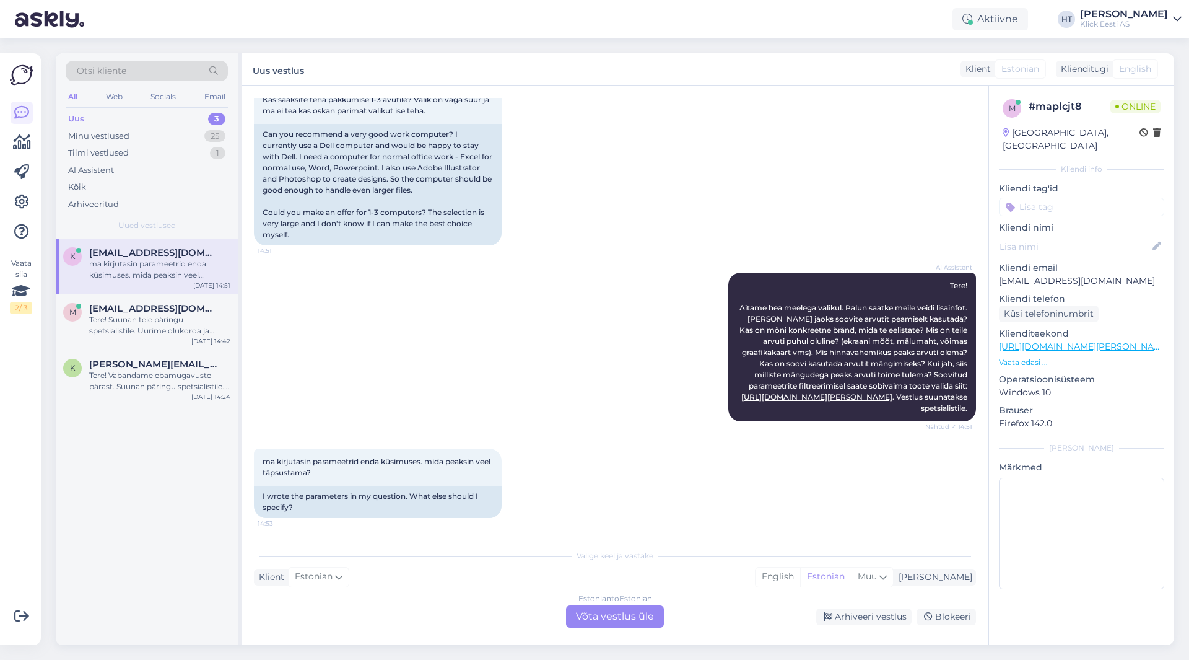
click at [600, 621] on div "Estonian to Estonian Võta vestlus üle" at bounding box center [615, 616] width 98 height 22
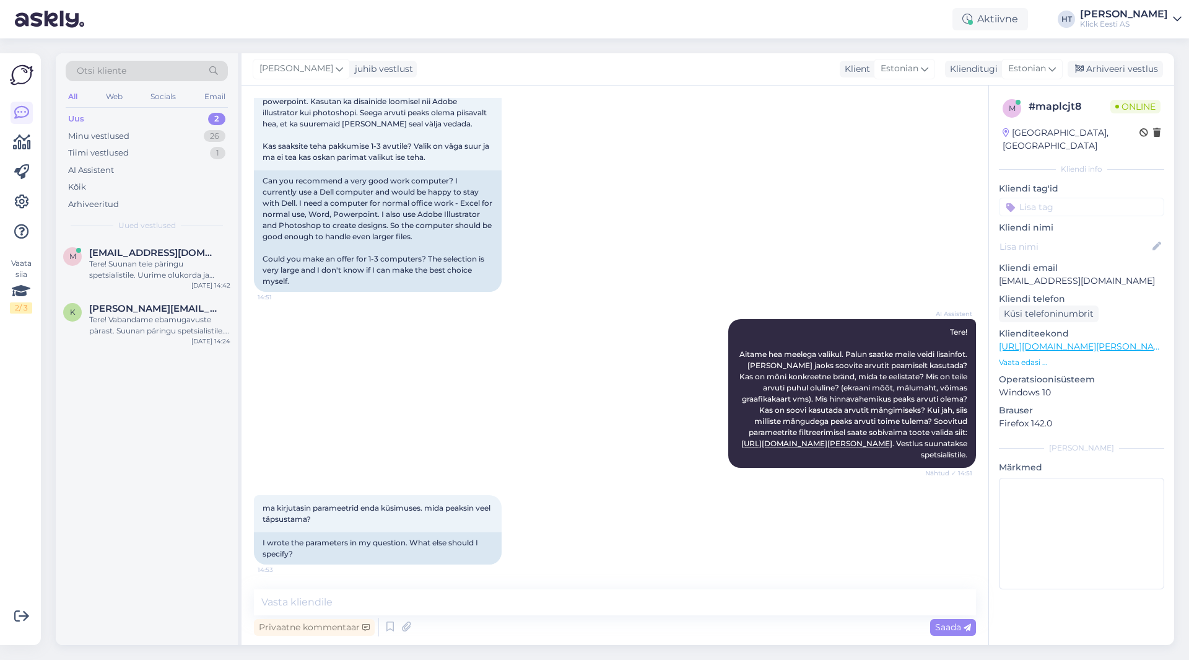
scroll to position [120, 0]
click at [591, 606] on textarea at bounding box center [615, 602] width 722 height 26
type textarea "K"
click at [149, 245] on div "m mtristano00v@gmail.com 1 Nii ? Sep 16 14:42" at bounding box center [147, 260] width 182 height 45
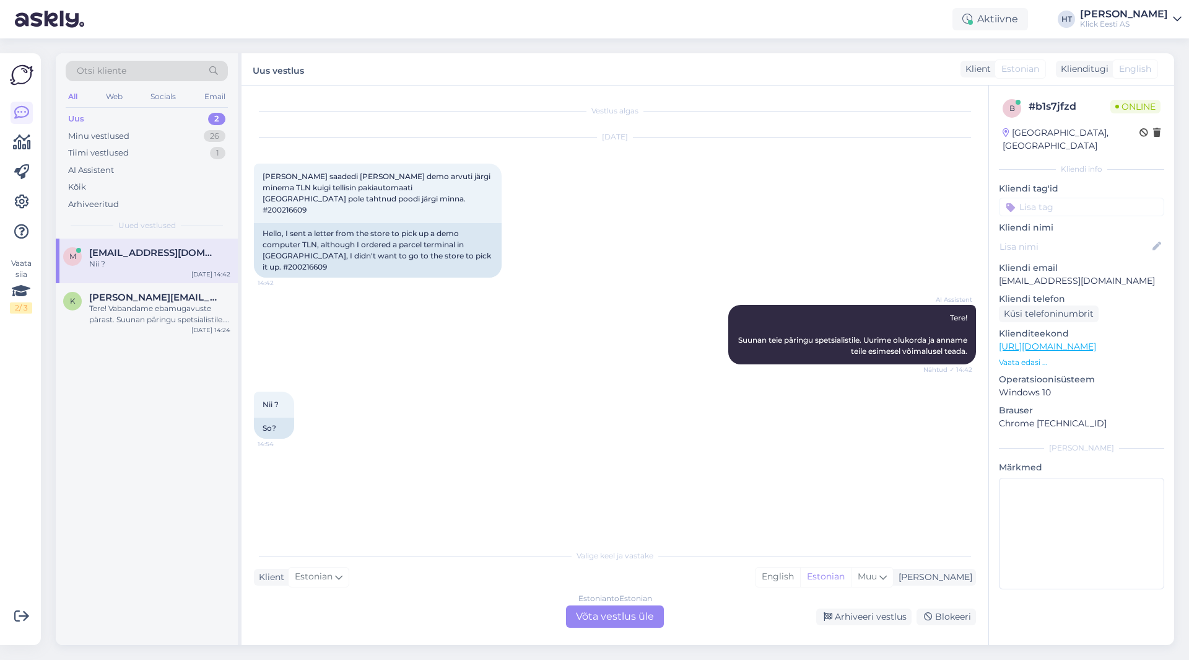
click at [592, 613] on div "Estonian to Estonian Võta vestlus üle" at bounding box center [615, 616] width 98 height 22
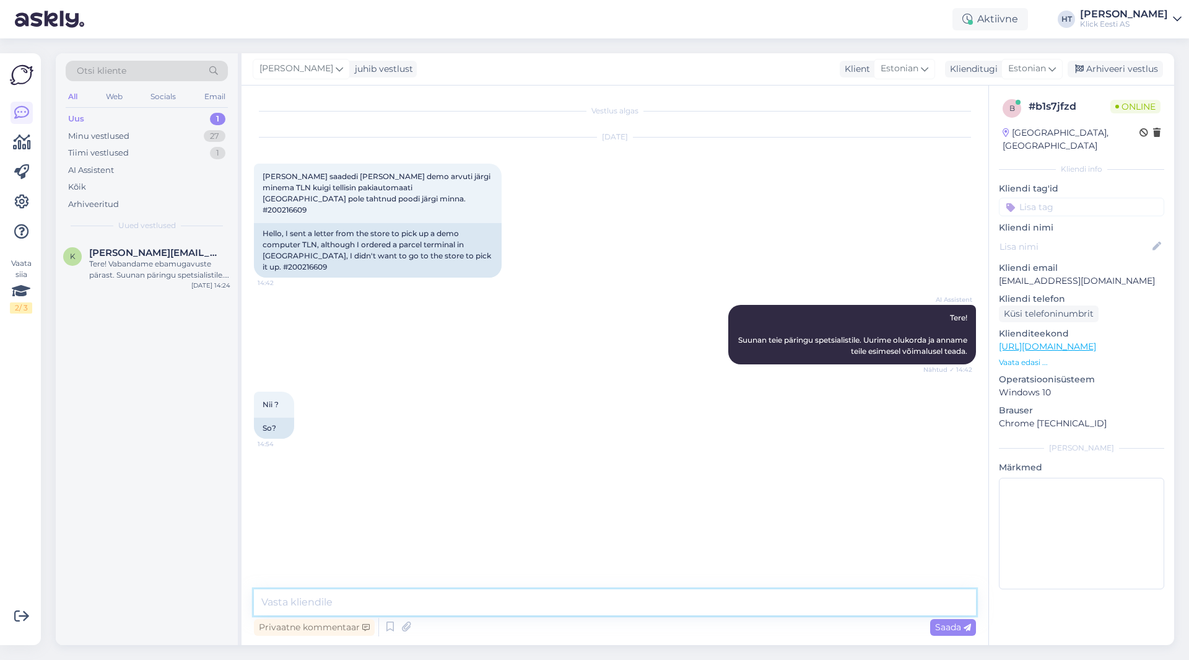
click at [580, 602] on textarea at bounding box center [615, 602] width 722 height 26
type textarea "Kauplusel on väljasolev mudel, uurivad kas saavad selle [PERSON_NAME] saata."
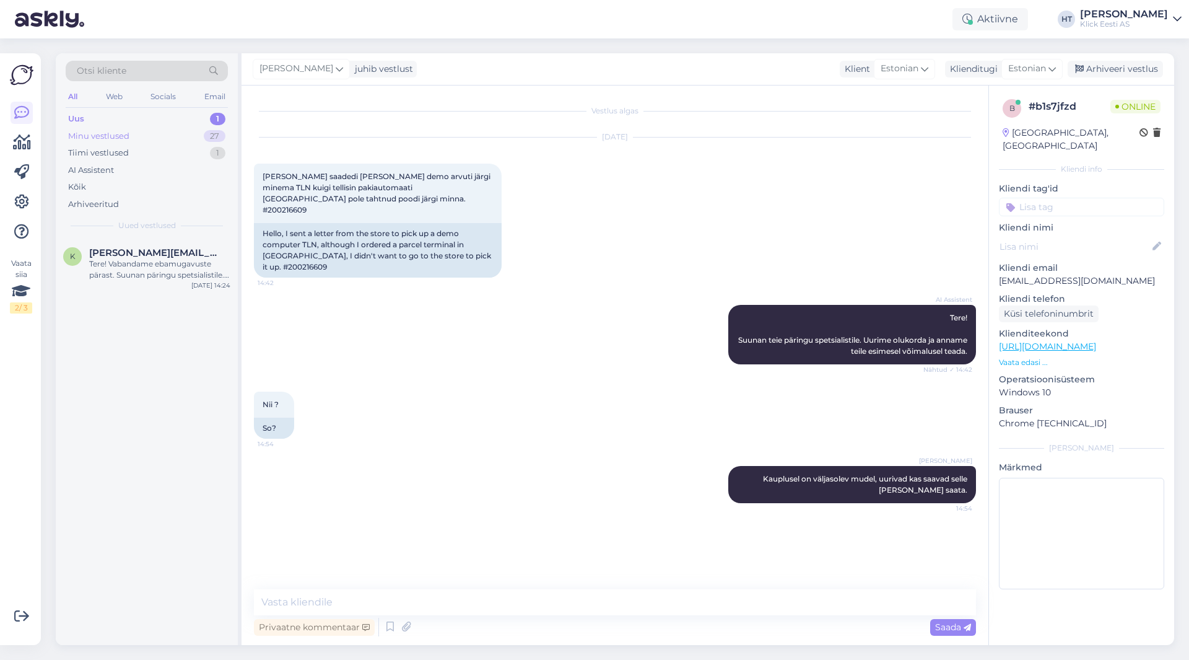
click at [173, 133] on div "Minu vestlused 27" at bounding box center [147, 136] width 162 height 17
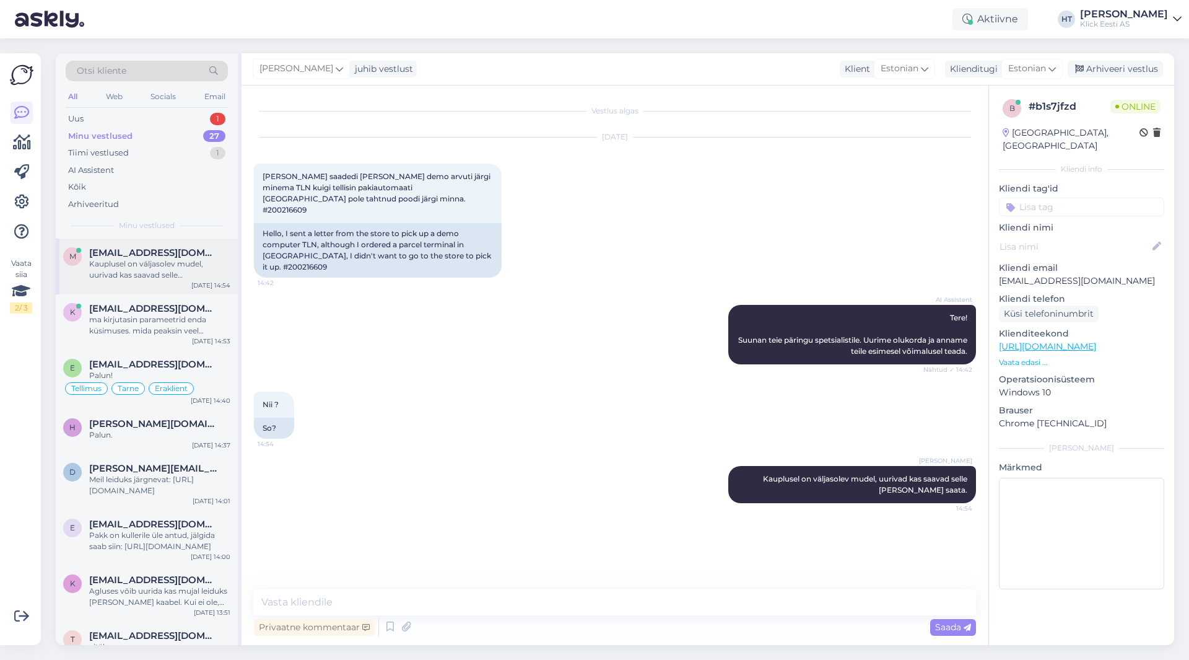
click at [173, 273] on div "Kauplusel on väljasolev mudel, uurivad kas saavad selle [PERSON_NAME] saata." at bounding box center [159, 269] width 141 height 22
click at [182, 317] on div "ma kirjutasin parameetrid enda küsimuses. mida peaksin veel täpsustama?" at bounding box center [159, 325] width 141 height 22
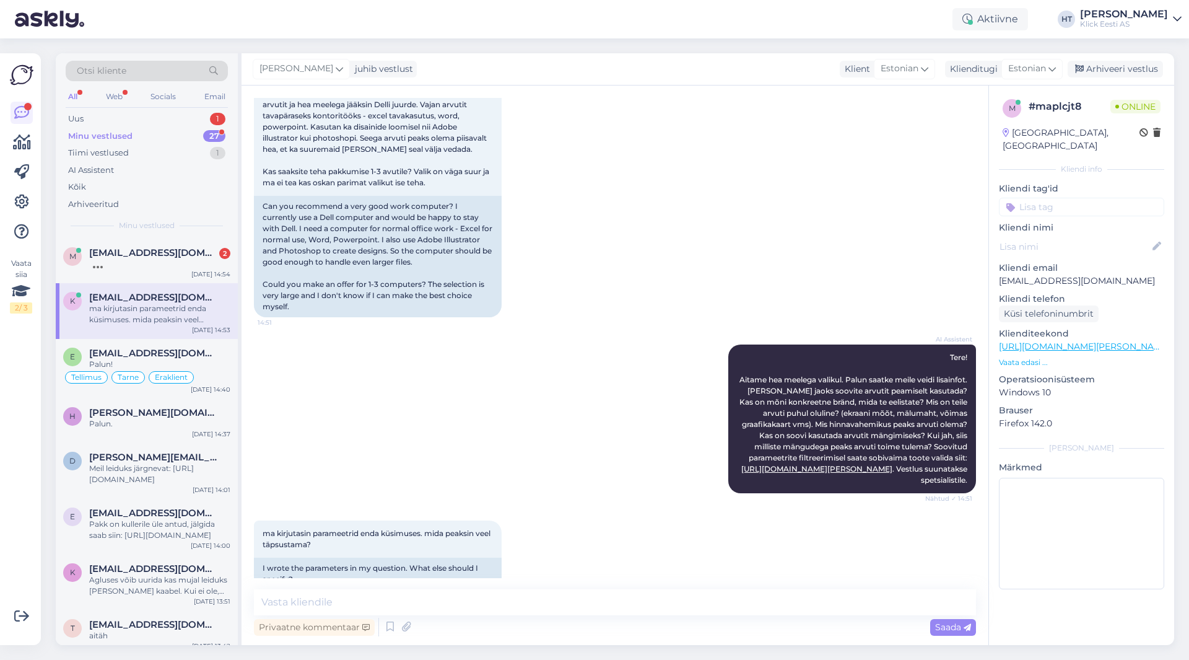
scroll to position [120, 0]
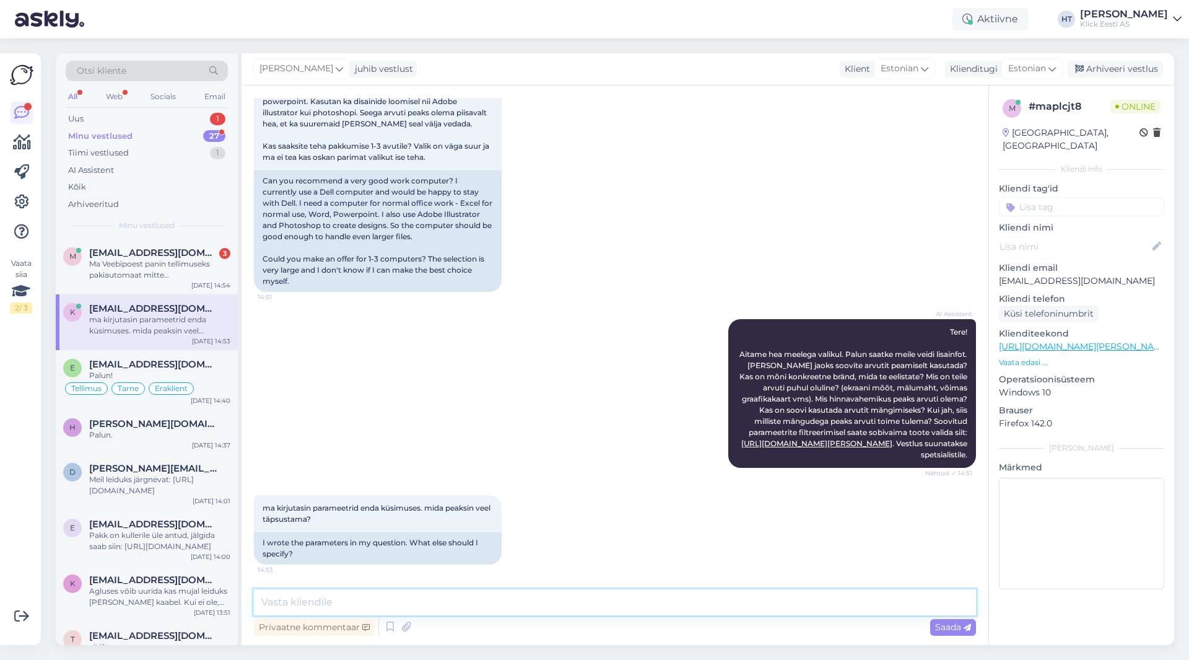
click at [551, 595] on textarea at bounding box center [615, 602] width 722 height 26
paste textarea "[URL][DOMAIN_NAME][PERSON_NAME]"
type textarea "Järgnevaid mudeleid võib vaadata: [URL][DOMAIN_NAME][PERSON_NAME]"
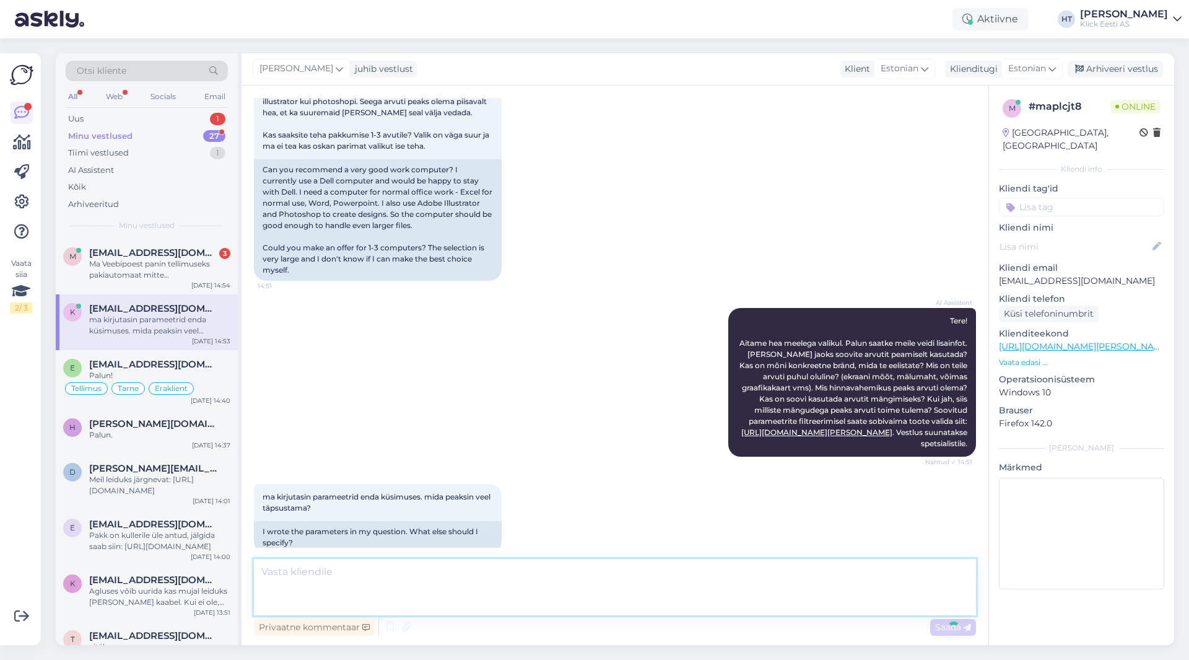
scroll to position [229, 0]
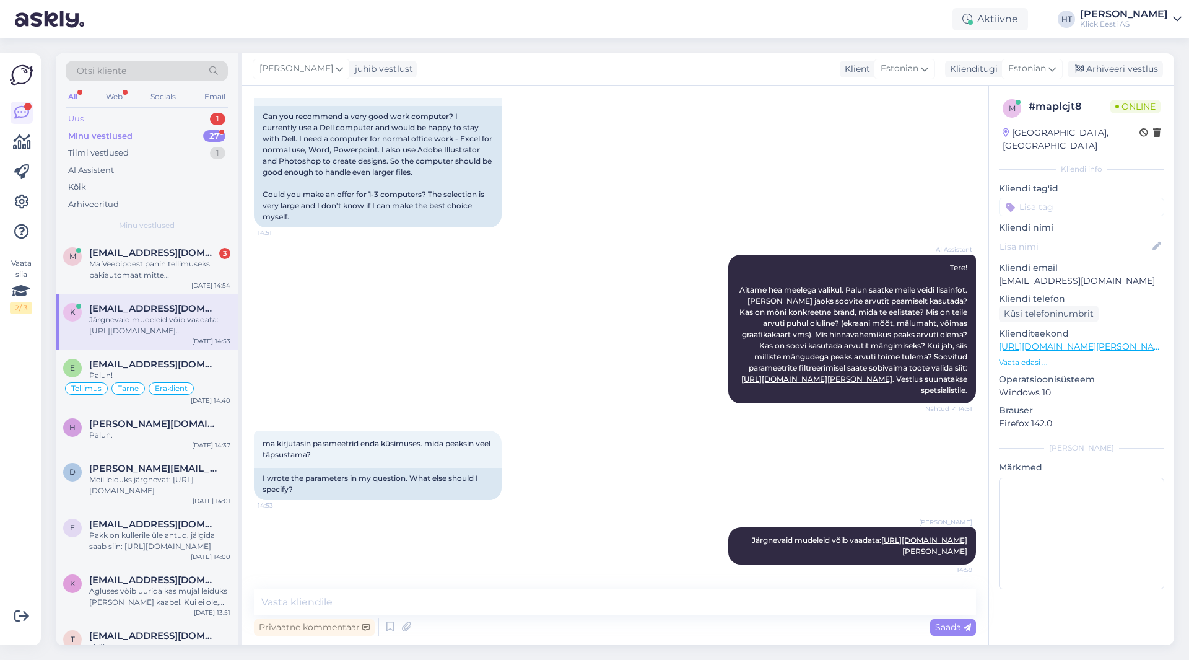
click at [183, 124] on div "Uus 1" at bounding box center [147, 118] width 162 height 17
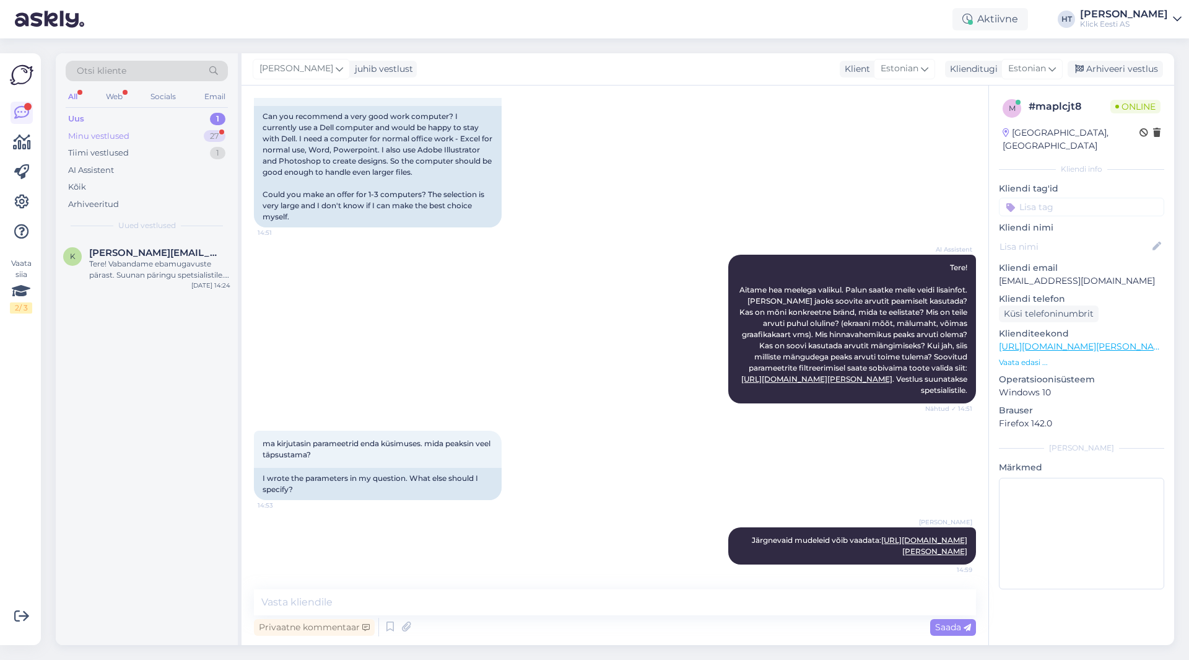
click at [191, 133] on div "Minu vestlused 27" at bounding box center [147, 136] width 162 height 17
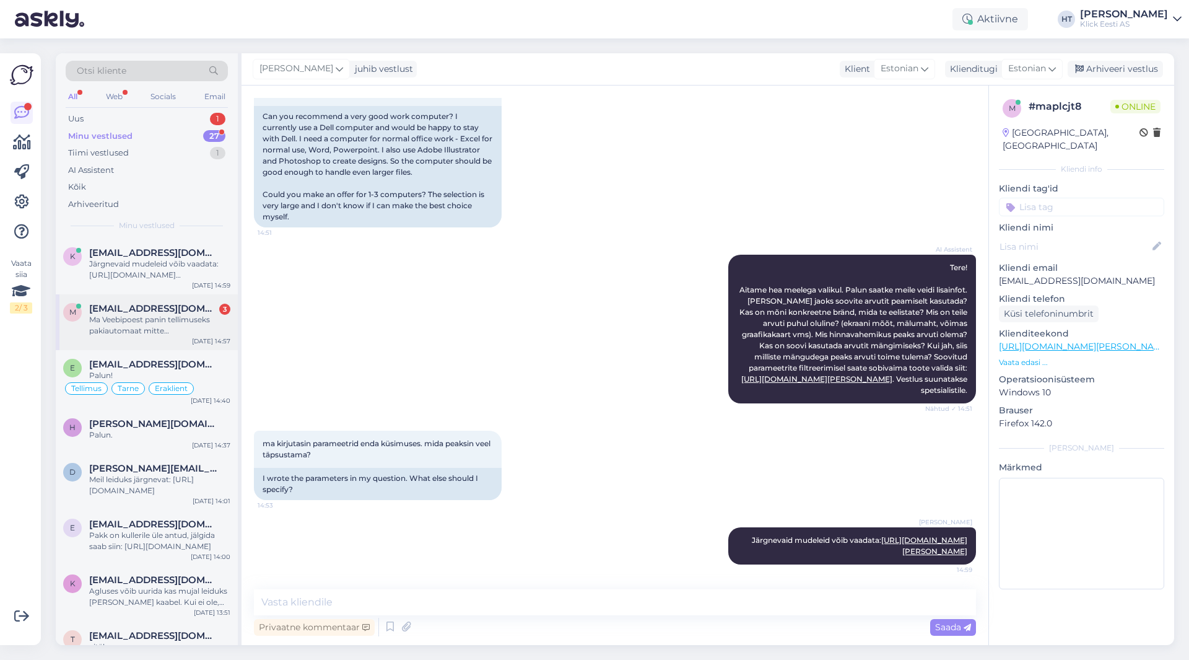
click at [196, 312] on span "[EMAIL_ADDRESS][DOMAIN_NAME]" at bounding box center [153, 308] width 129 height 11
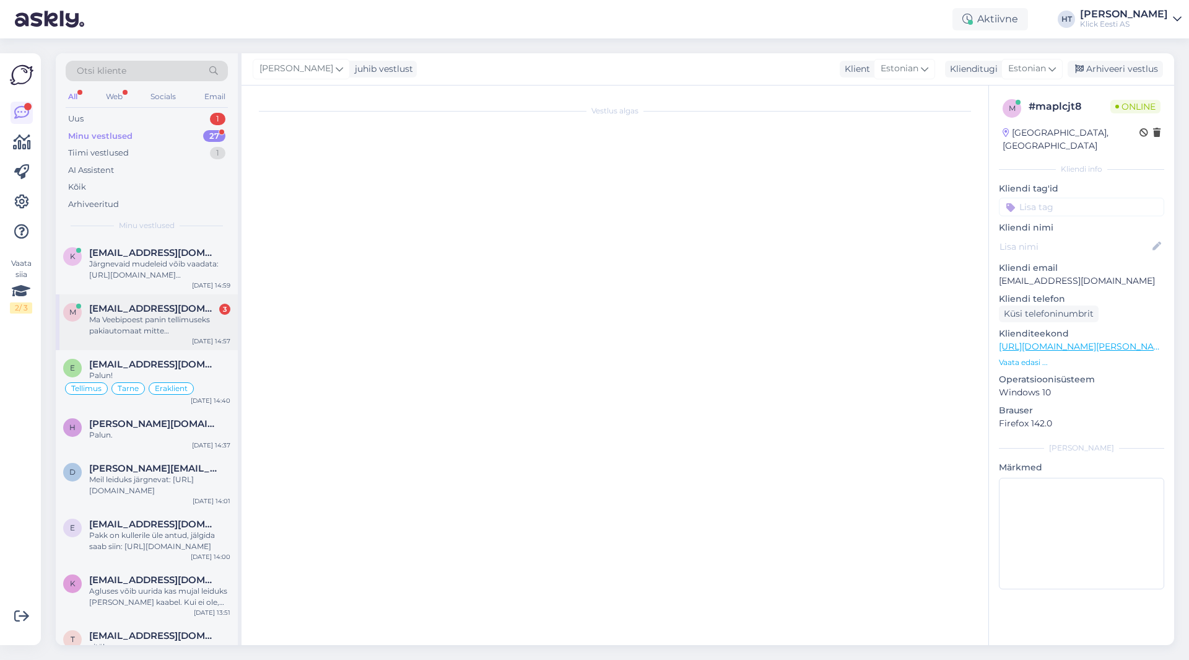
scroll to position [98, 0]
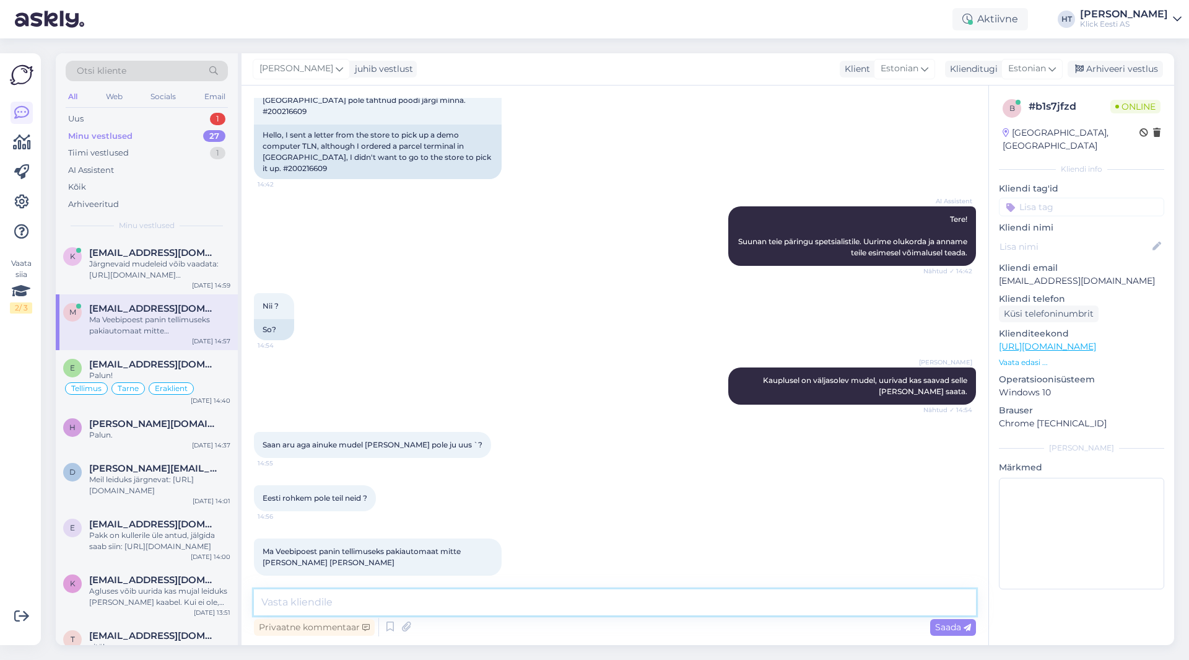
click at [543, 604] on textarea at bounding box center [615, 602] width 722 height 26
click at [609, 530] on div "Ma Veebipoest panin tellimuseks pakiautomaat mitte poodi kohale tulek 14:57" at bounding box center [615, 557] width 722 height 64
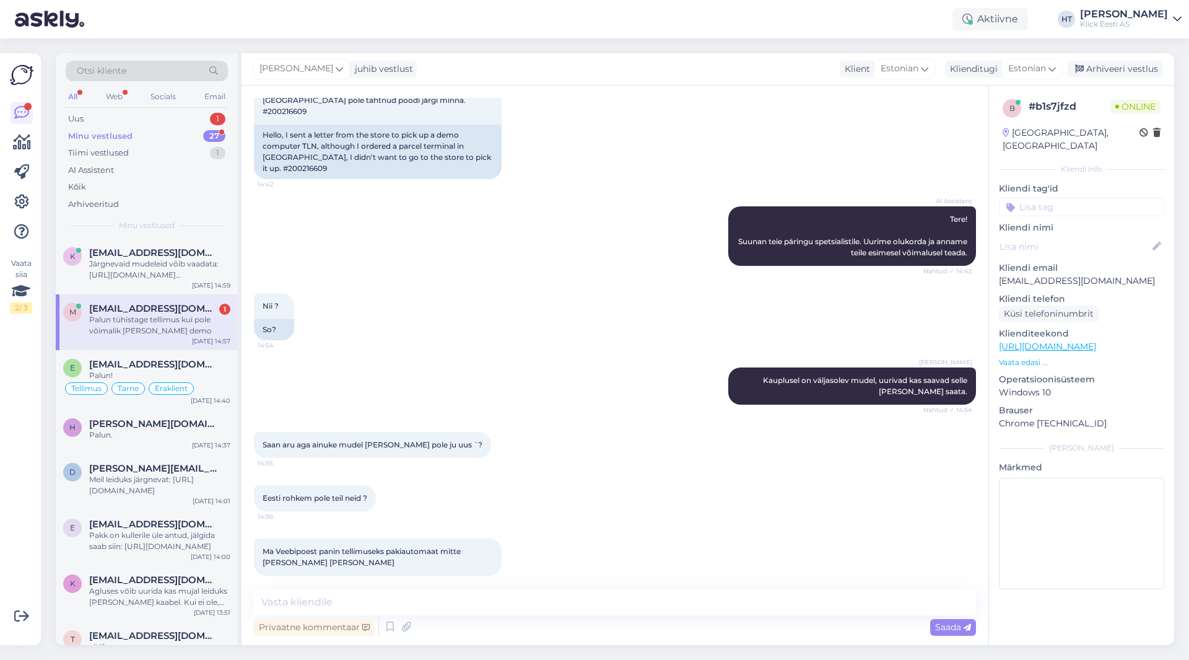
scroll to position [152, 0]
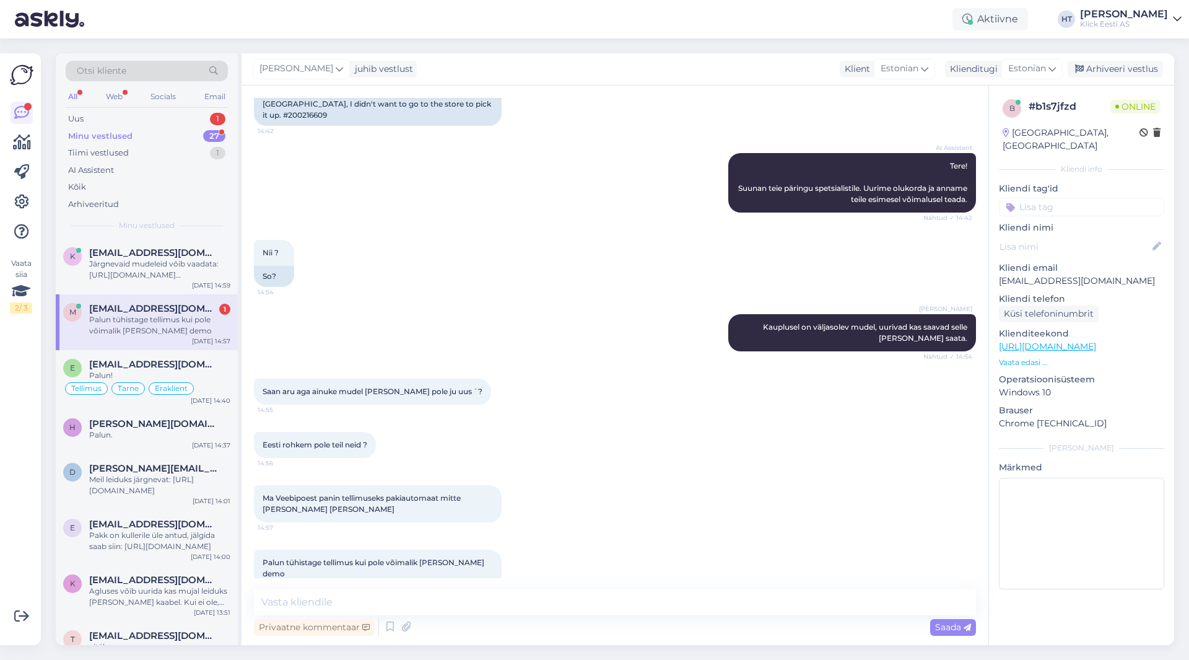
click at [522, 418] on div "Eesti rohkem pole teil neid ? 14:56" at bounding box center [615, 444] width 722 height 53
click at [162, 325] on div "Palun tühistage tellimus kui pole võimalik [PERSON_NAME] demo" at bounding box center [159, 325] width 141 height 22
click at [548, 605] on textarea at bounding box center [615, 602] width 722 height 26
click at [578, 599] on textarea at bounding box center [615, 602] width 722 height 26
drag, startPoint x: 469, startPoint y: 554, endPoint x: 263, endPoint y: 551, distance: 205.7
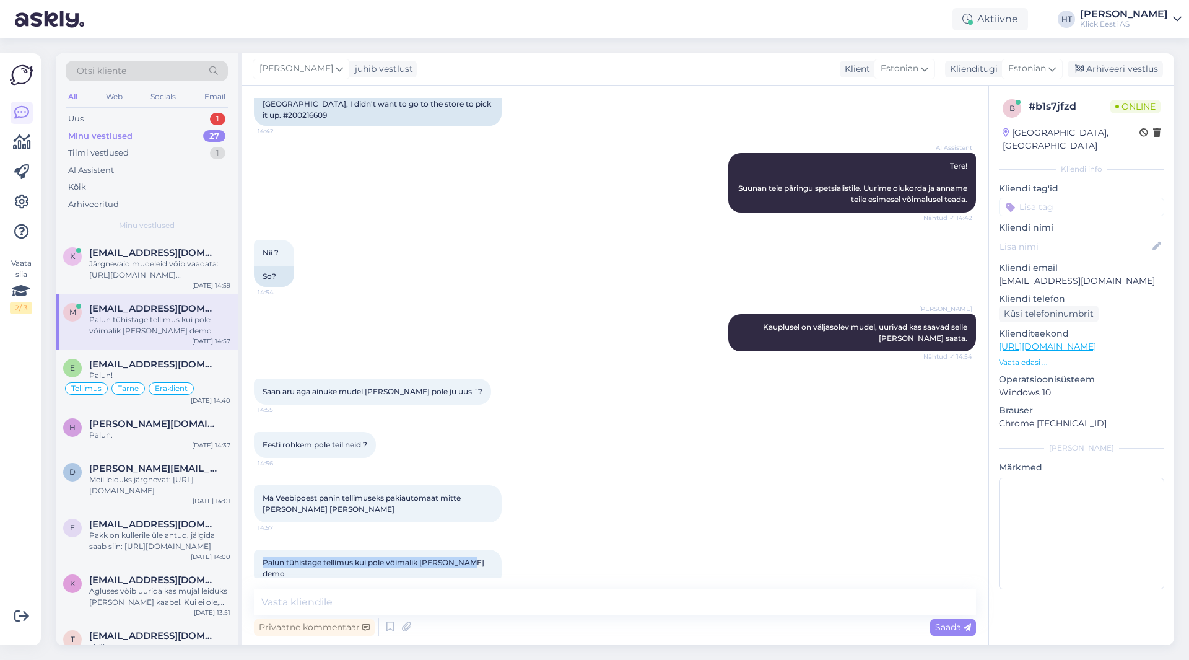
click at [263, 558] on span "Palun tühistage tellimus kui pole võimalik [PERSON_NAME] demo" at bounding box center [375, 568] width 224 height 20
copy span "Palun tühistage tellimus kui pole võimalik [PERSON_NAME] demo"
click at [547, 545] on div "Palun tühistage tellimus kui pole võimalik peale demo 15:01" at bounding box center [615, 568] width 722 height 64
click at [523, 603] on textarea at bounding box center [615, 602] width 722 height 26
type textarea "Selge, edastan info selle kohta."
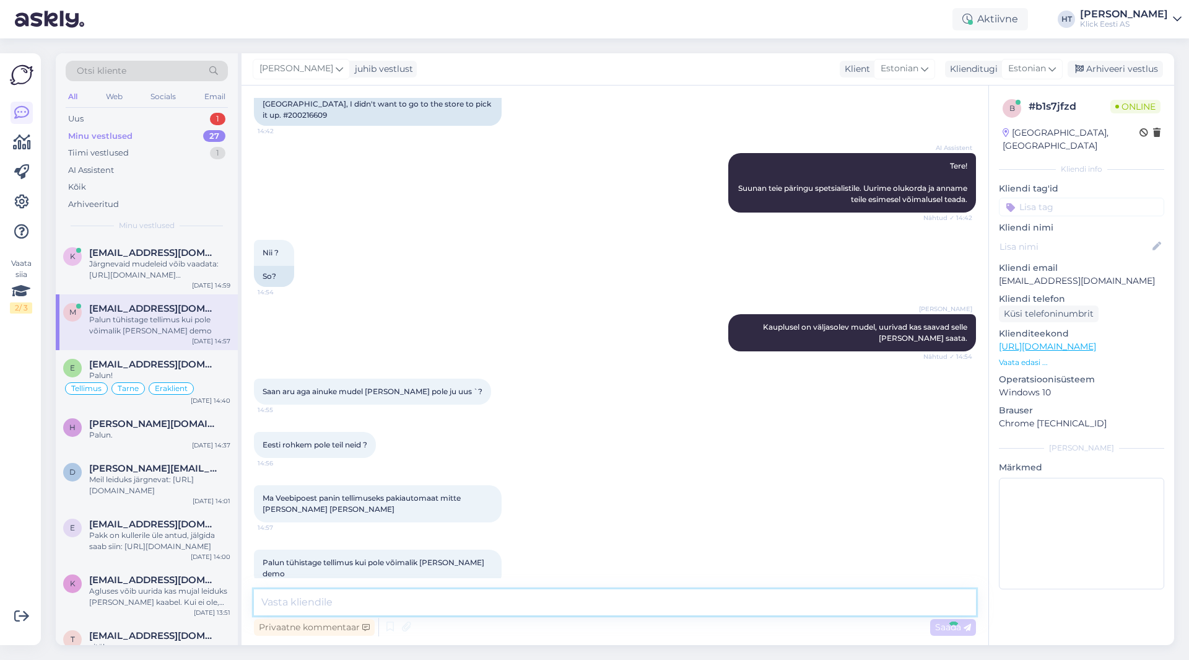
scroll to position [205, 0]
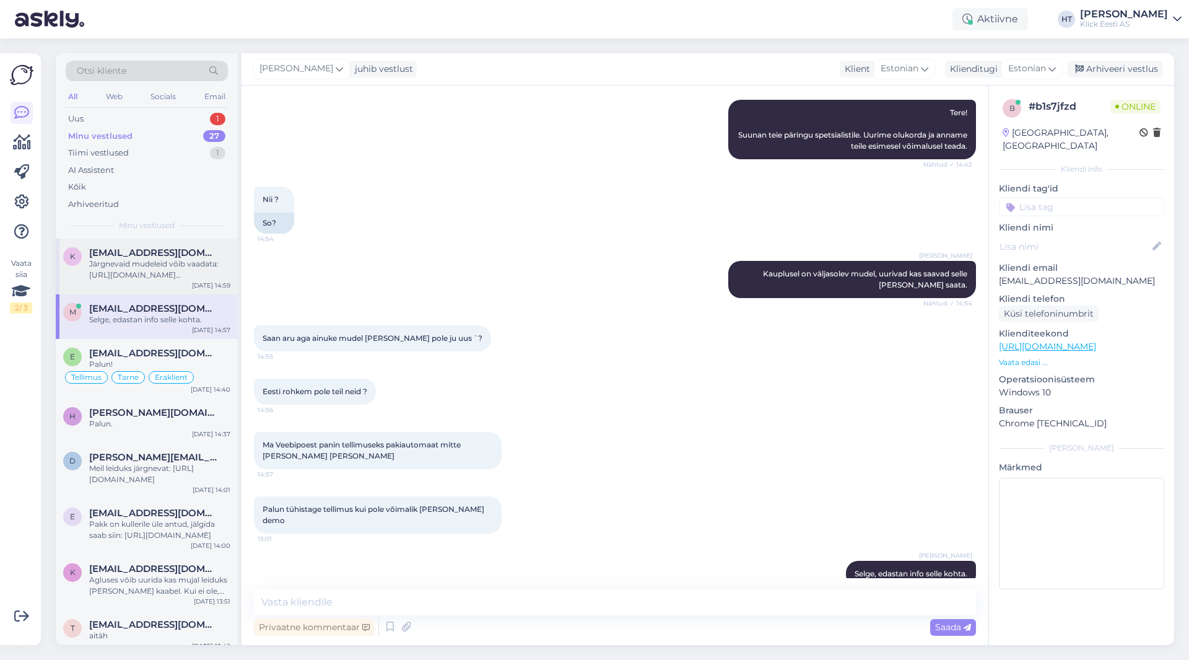
click at [149, 266] on div "Järgnevaid mudeleid võib vaadata: [URL][DOMAIN_NAME][PERSON_NAME]" at bounding box center [159, 269] width 141 height 22
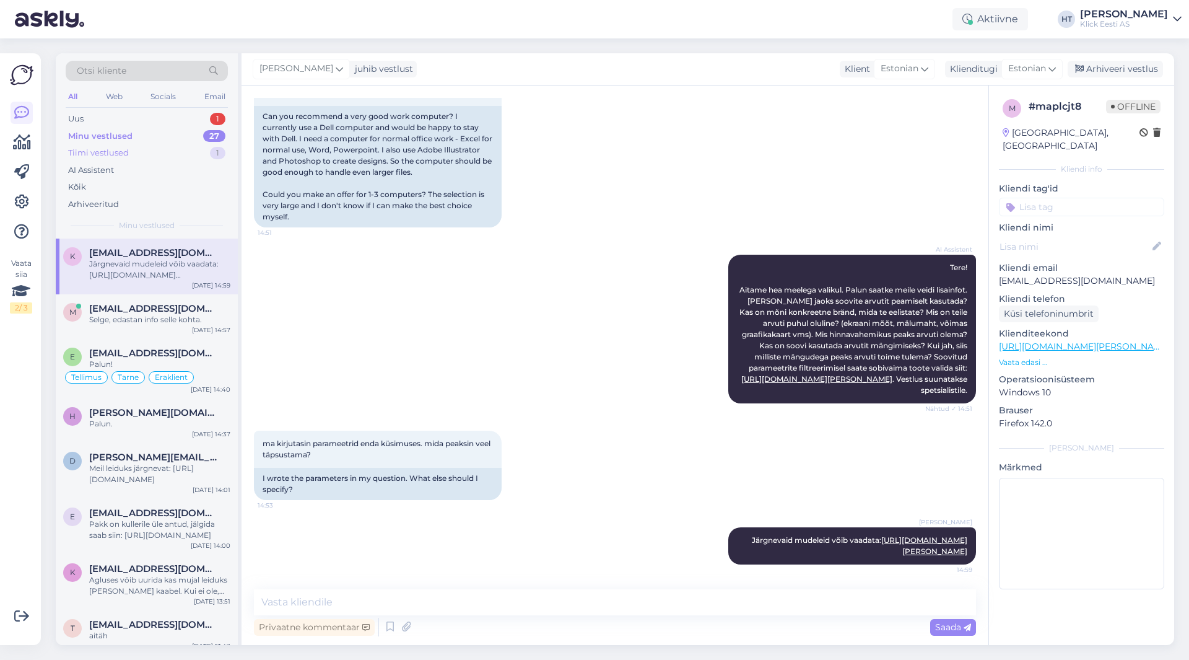
click at [142, 149] on div "Tiimi vestlused 1" at bounding box center [147, 152] width 162 height 17
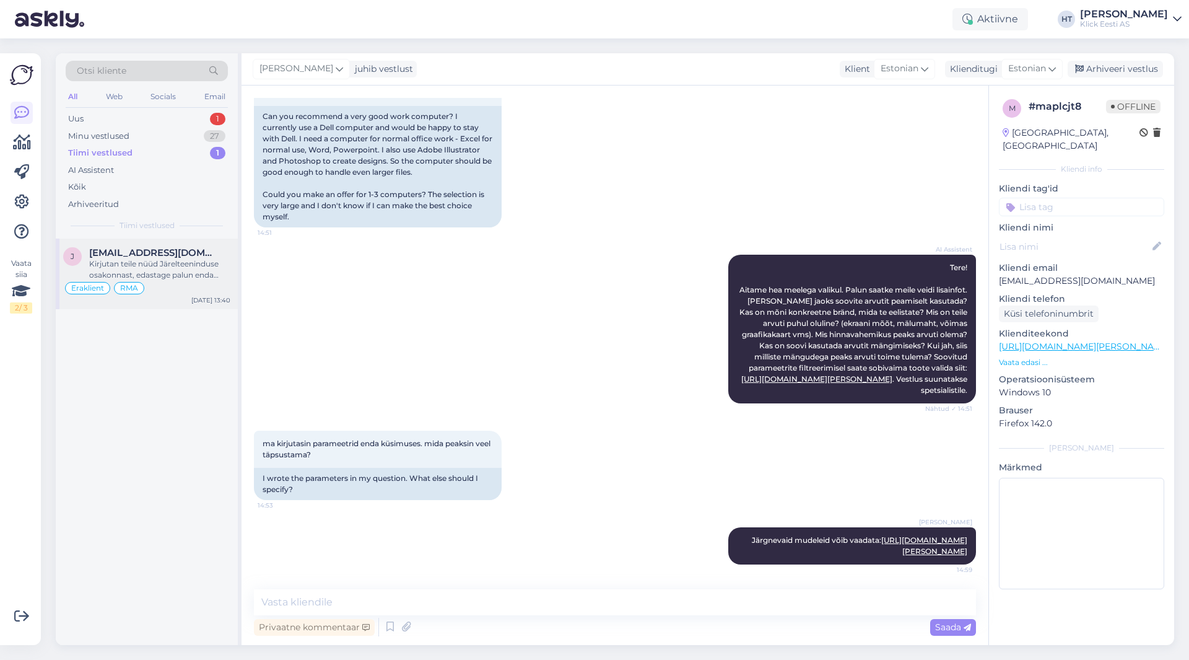
click at [168, 249] on span "[EMAIL_ADDRESS][DOMAIN_NAME]" at bounding box center [153, 252] width 129 height 11
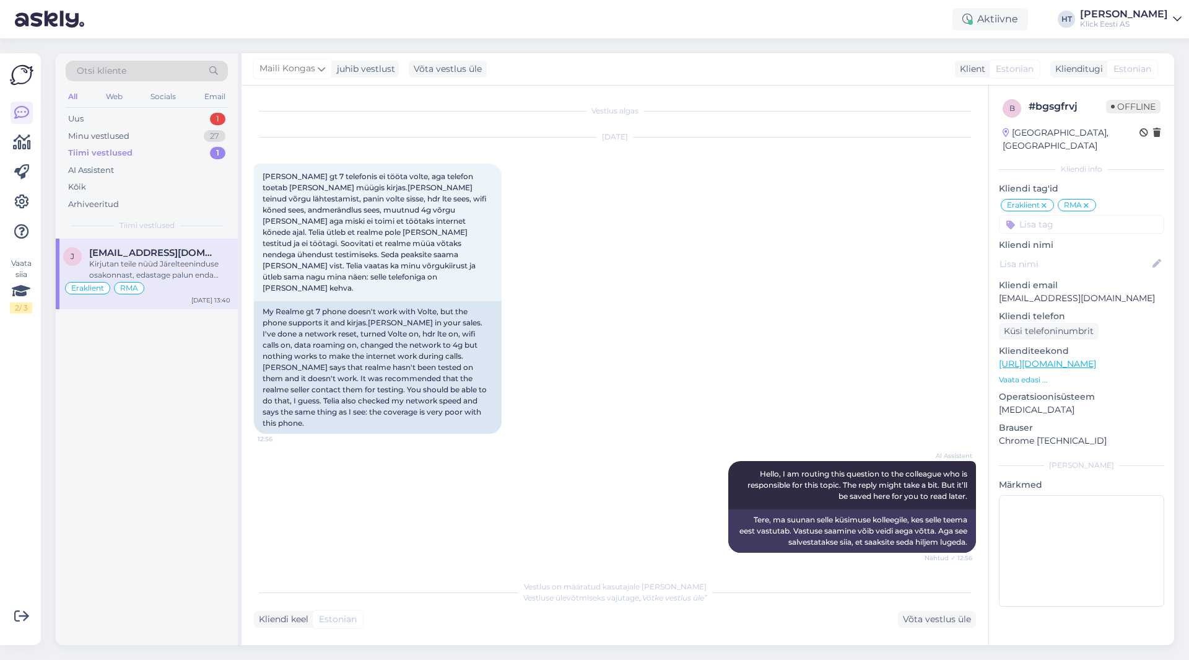
scroll to position [121, 0]
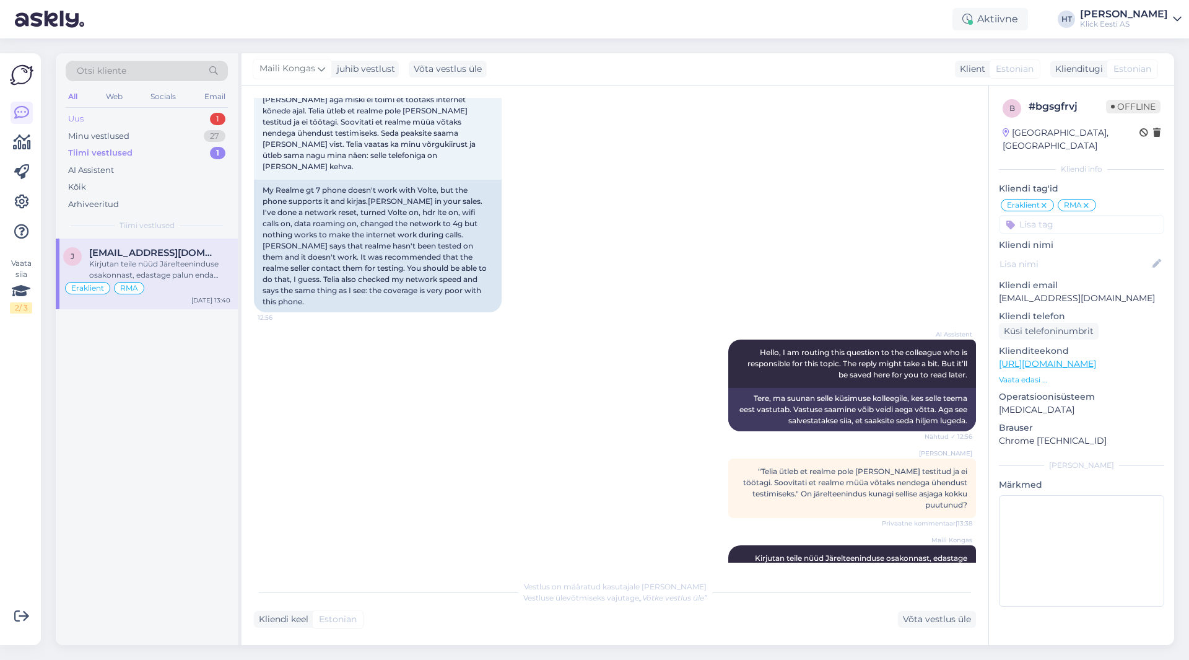
click at [180, 115] on div "Uus 1" at bounding box center [147, 118] width 162 height 17
click at [208, 263] on div "Tere! Vabandame ebamugavuste pärast. Suunan päringu spetsialistile. Uurime teie…" at bounding box center [159, 269] width 141 height 22
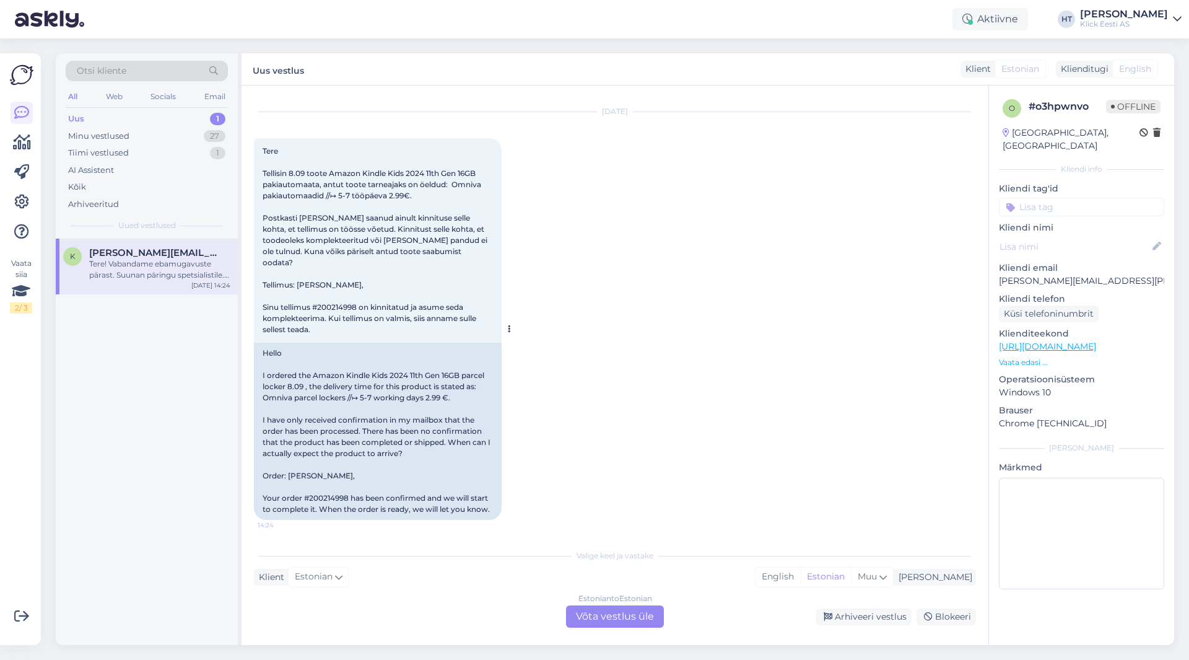
scroll to position [0, 0]
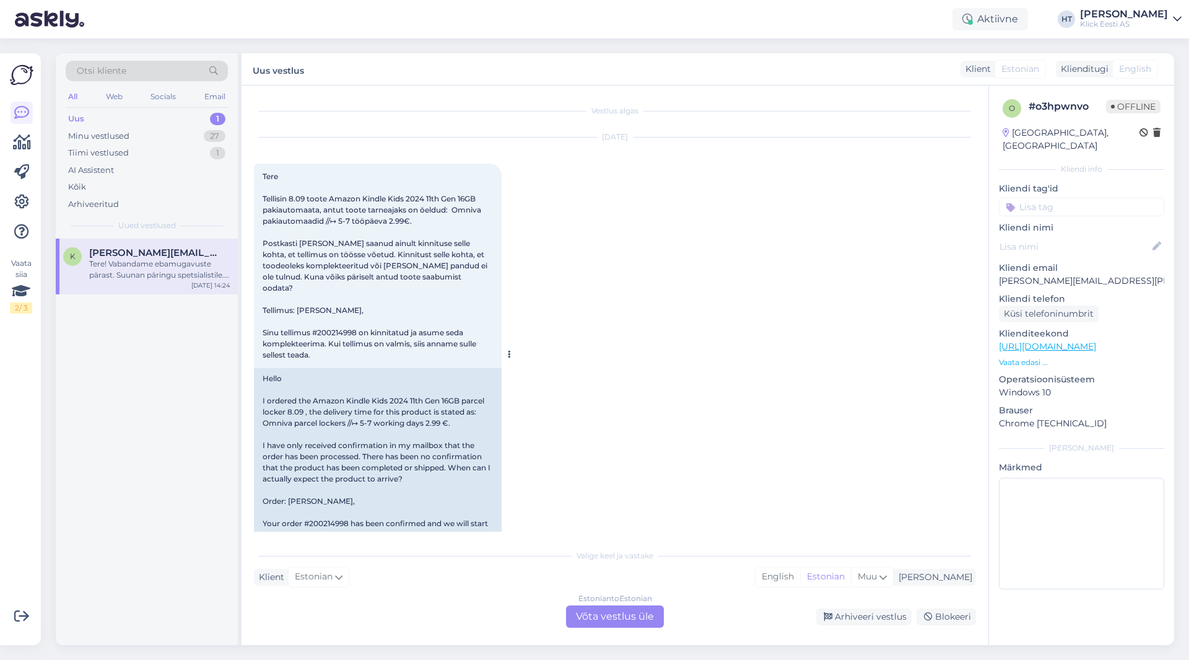
click at [335, 323] on span "Tere Tellisin 8.09 toote Amazon Kindle Kids 2024 11th Gen 16GB pakiautomaata, a…" at bounding box center [376, 266] width 227 height 188
click at [629, 316] on div "[DATE] Tere Tellisin 8.09 toote Amazon Kindle Kids 2024 11th Gen 16GB pakiautom…" at bounding box center [615, 341] width 722 height 435
click at [190, 137] on div "Minu vestlused 27" at bounding box center [147, 136] width 162 height 17
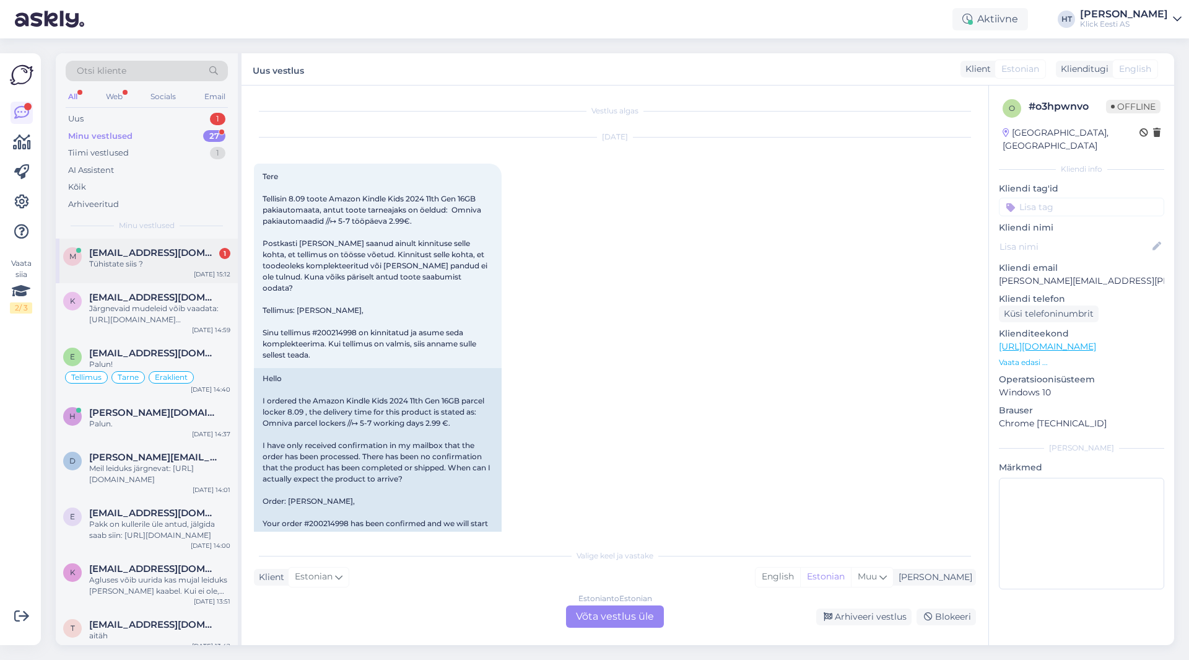
click at [193, 249] on span "[EMAIL_ADDRESS][DOMAIN_NAME]" at bounding box center [153, 252] width 129 height 11
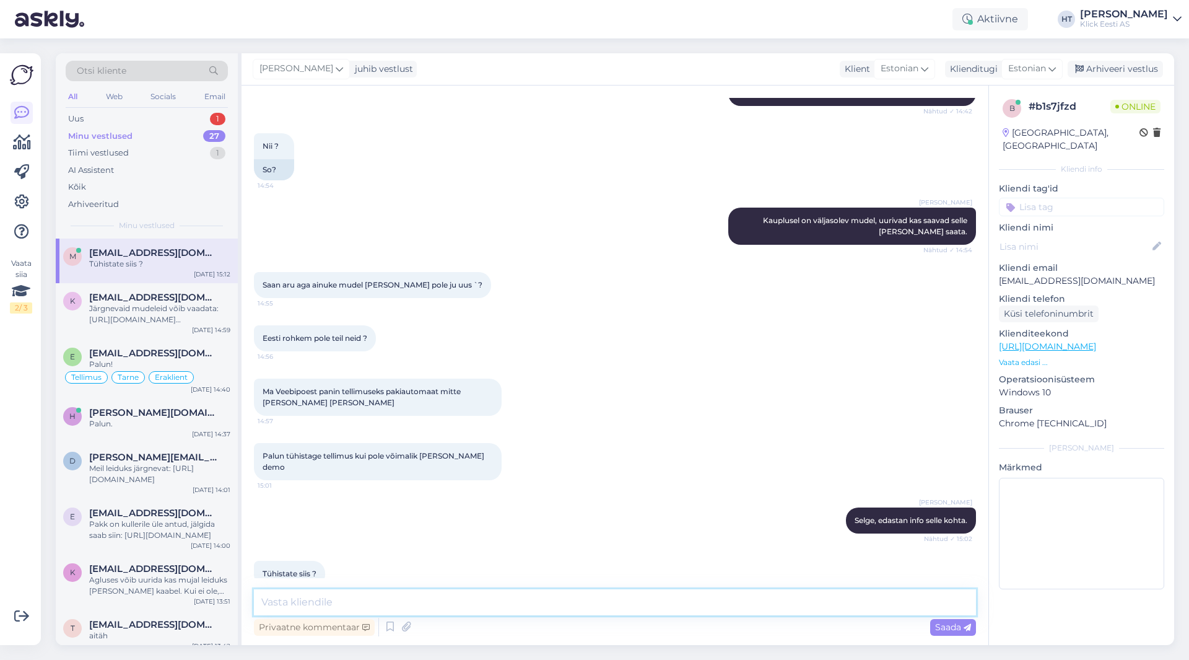
click at [442, 606] on textarea at bounding box center [615, 602] width 722 height 26
type textarea "Te olete ka kaupluselt uurinud soodustuse kohta?"
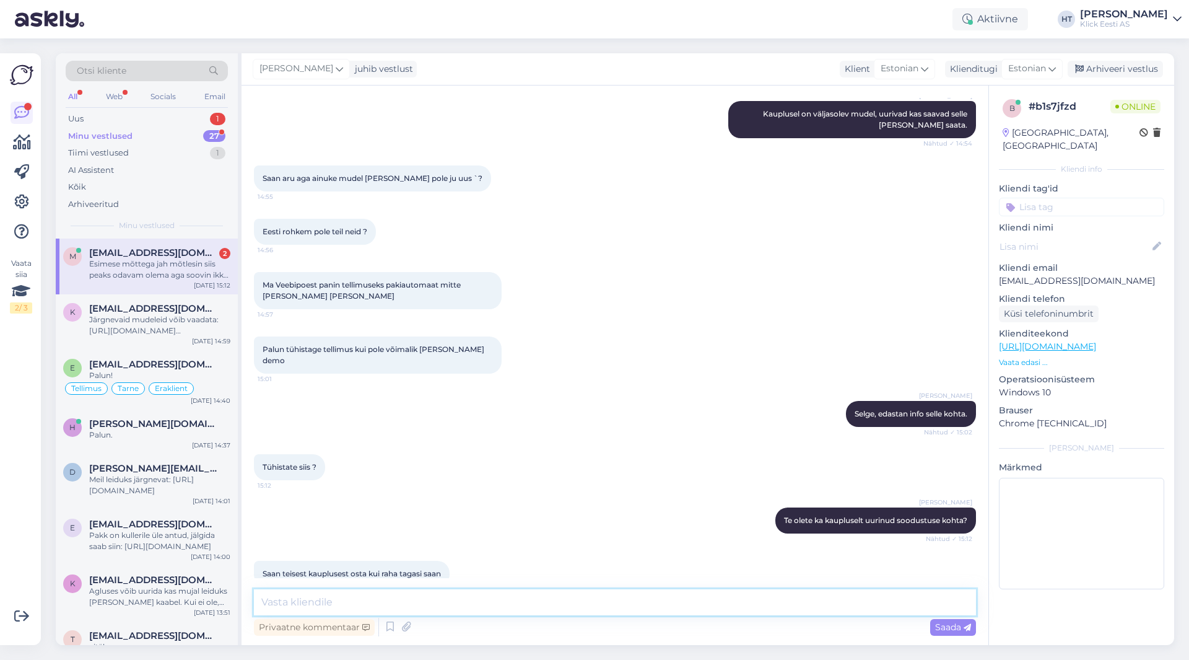
scroll to position [429, 0]
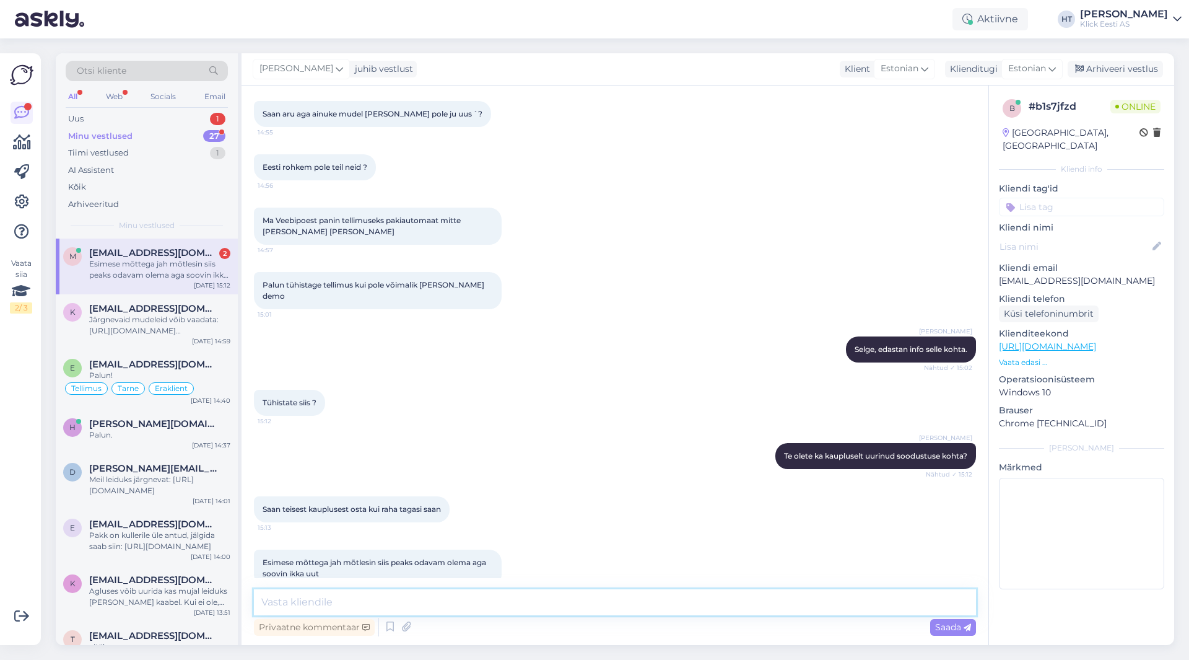
click at [328, 595] on textarea at bounding box center [615, 602] width 722 height 26
click at [387, 592] on textarea at bounding box center [615, 602] width 722 height 26
click at [386, 601] on textarea at bounding box center [615, 602] width 722 height 26
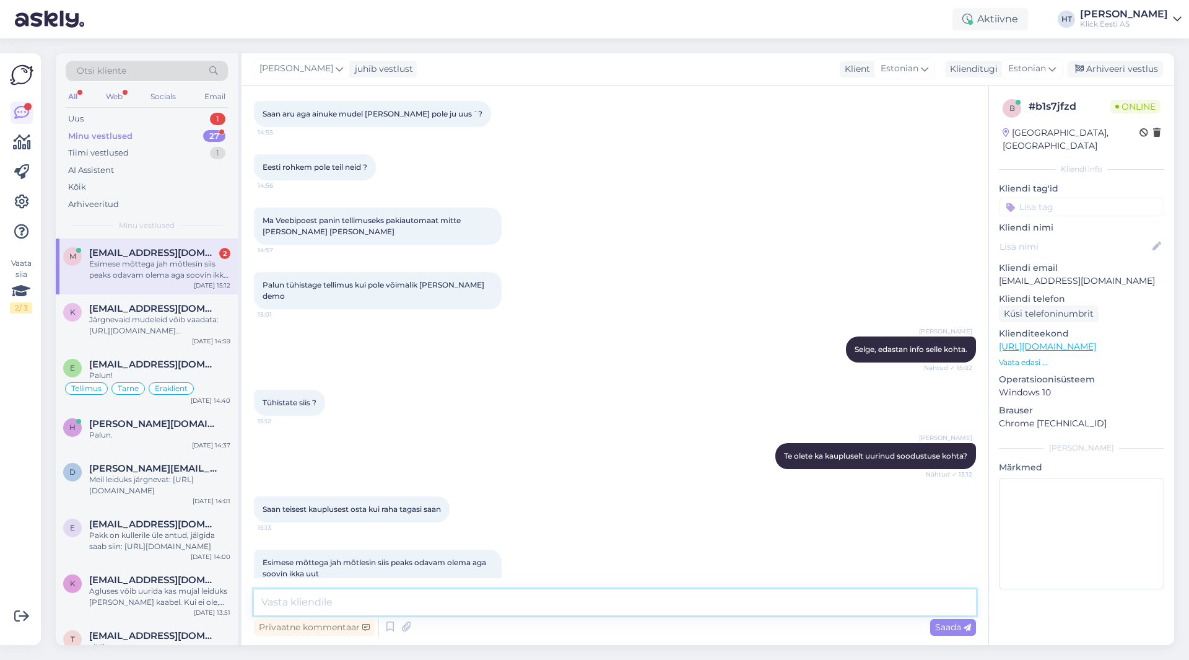
click at [386, 601] on textarea at bounding box center [615, 602] width 722 height 26
click at [1038, 274] on p "[EMAIL_ADDRESS][DOMAIN_NAME]" at bounding box center [1081, 280] width 165 height 13
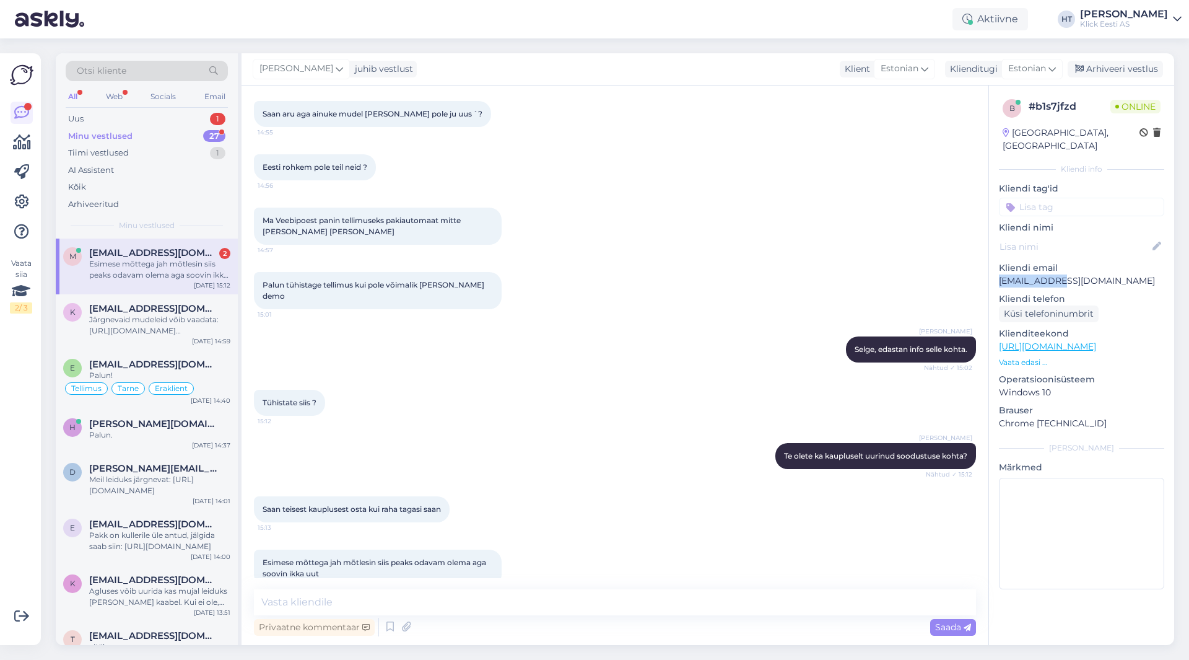
click at [1038, 274] on p "[EMAIL_ADDRESS][DOMAIN_NAME]" at bounding box center [1081, 280] width 165 height 13
click at [850, 246] on div "Ma Veebipoest panin tellimuseks pakiautomaat mitte poodi kohale tulek 14:57" at bounding box center [615, 226] width 722 height 64
click at [552, 601] on textarea at bounding box center [615, 602] width 722 height 26
type textarea "Selge, edastan tühistussoovi."
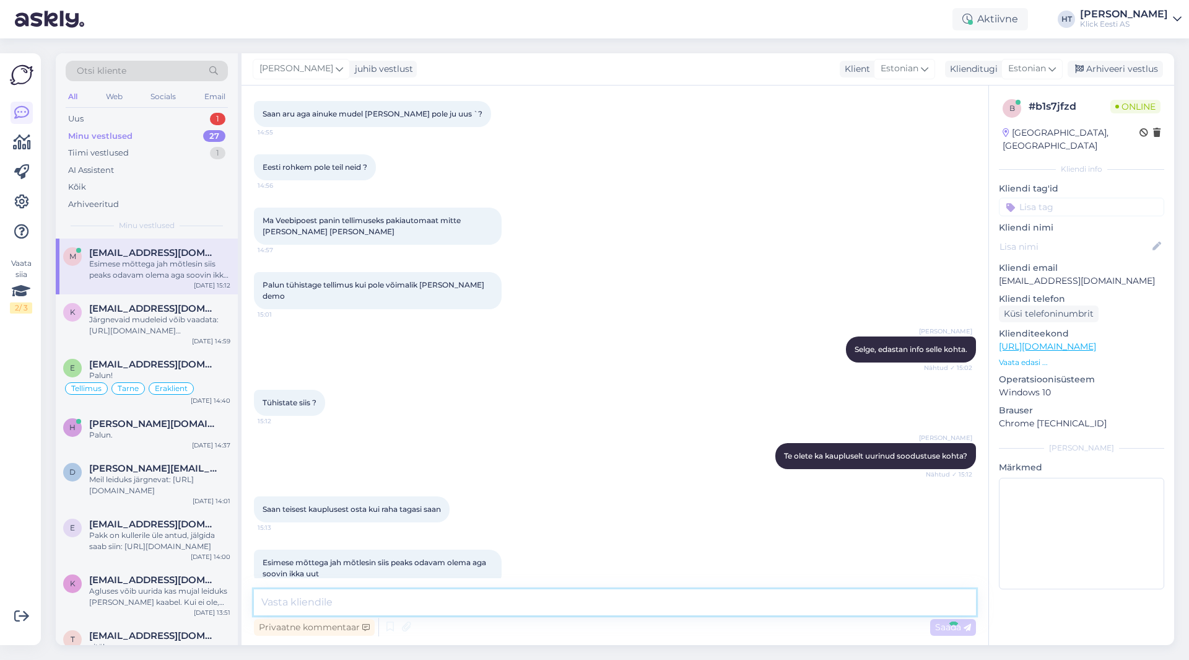
scroll to position [483, 0]
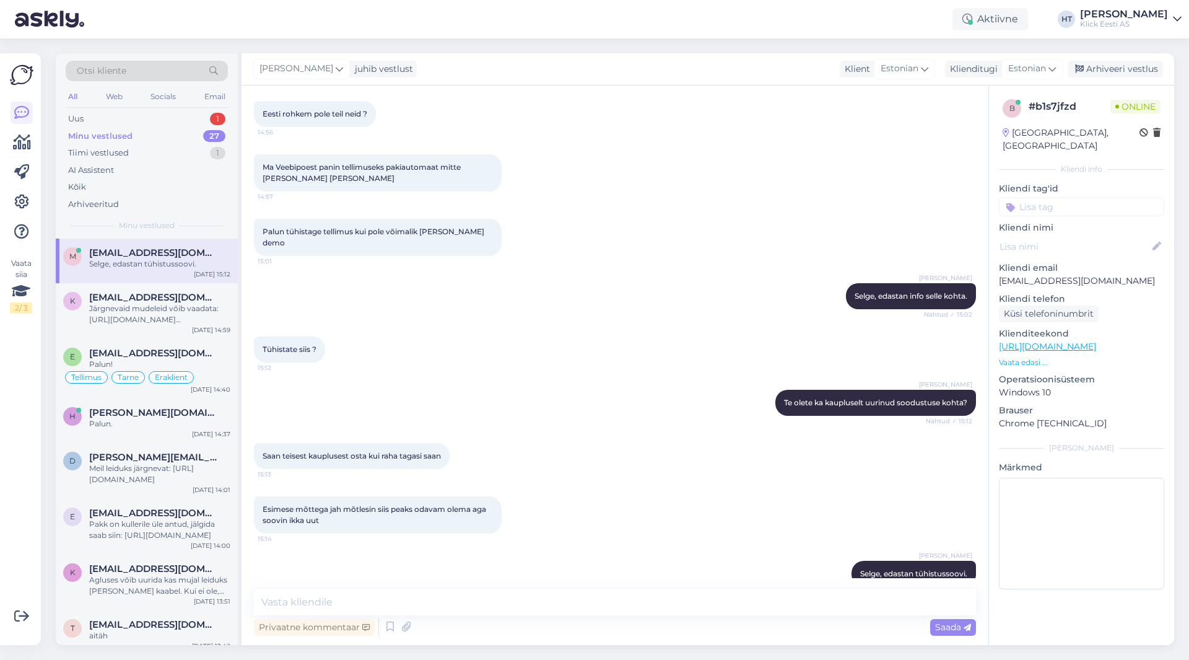
drag, startPoint x: 262, startPoint y: 485, endPoint x: 452, endPoint y: 500, distance: 190.1
click at [452, 500] on div "Esimese mõttega jah mõtlesin siis peaks odavam olema aga soovin ikka uut 15:14" at bounding box center [378, 514] width 248 height 37
click at [564, 501] on div "Esimese mõttega jah mõtlesin siis peaks odavam olema aga soovin ikka uut 15:14" at bounding box center [615, 515] width 722 height 64
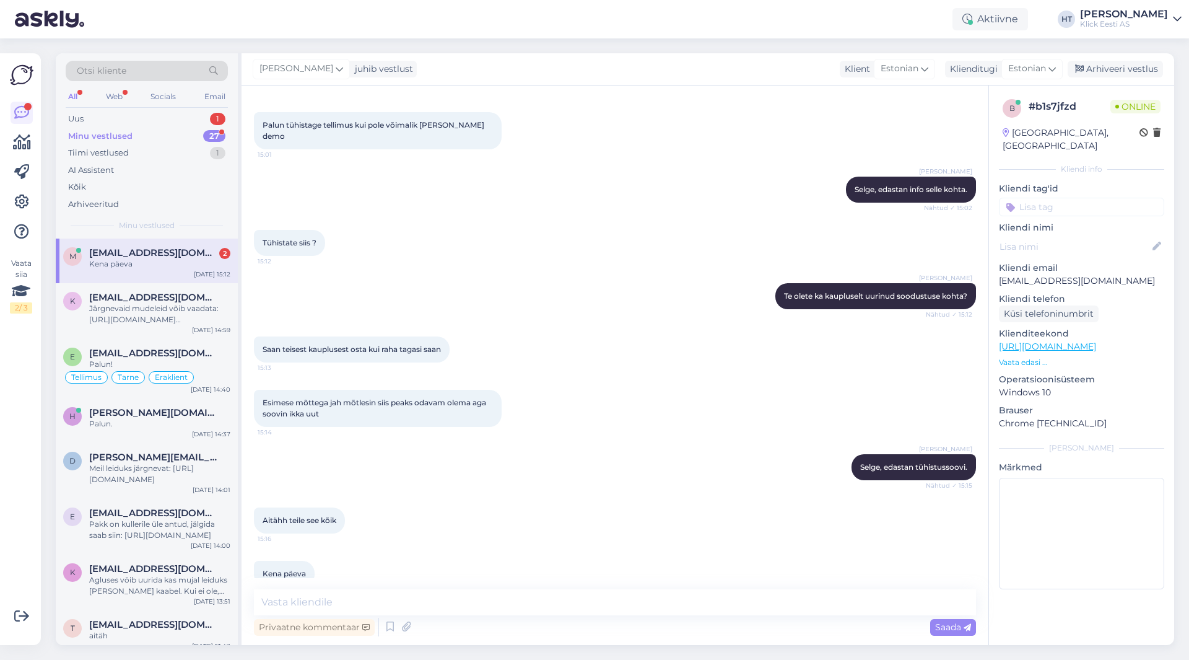
click at [161, 245] on div "m mtristano00v@gmail.com 2 Kena päeva Sep 16 15:12" at bounding box center [147, 260] width 182 height 45
click at [393, 597] on textarea at bounding box center [615, 602] width 722 height 26
type textarea "Kõike head."
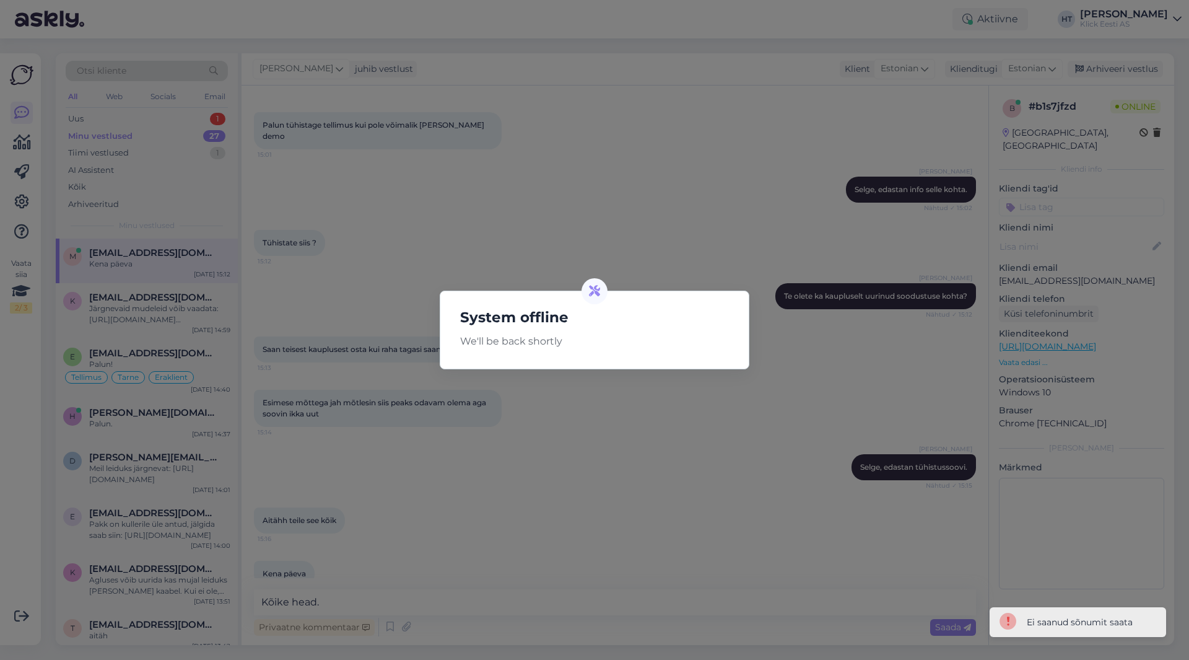
click at [413, 568] on div "System offline We'll be back shortly" at bounding box center [594, 330] width 1189 height 660
click at [440, 545] on div "System offline We'll be back shortly" at bounding box center [594, 330] width 1189 height 660
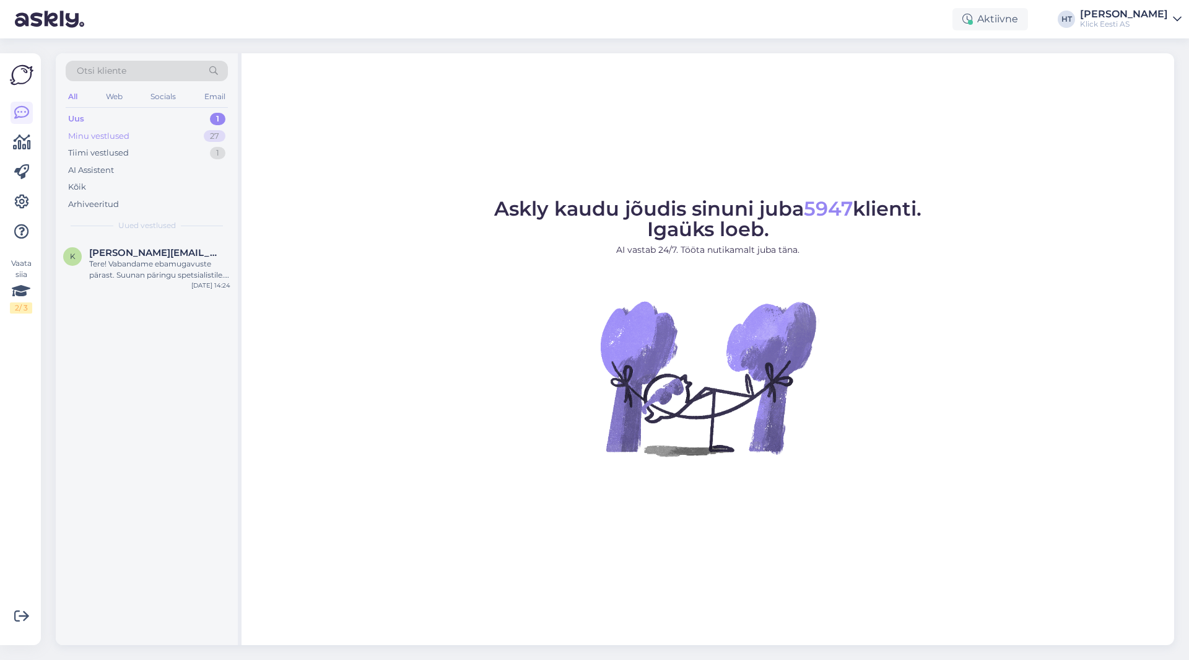
click at [213, 141] on div "27" at bounding box center [215, 136] width 22 height 12
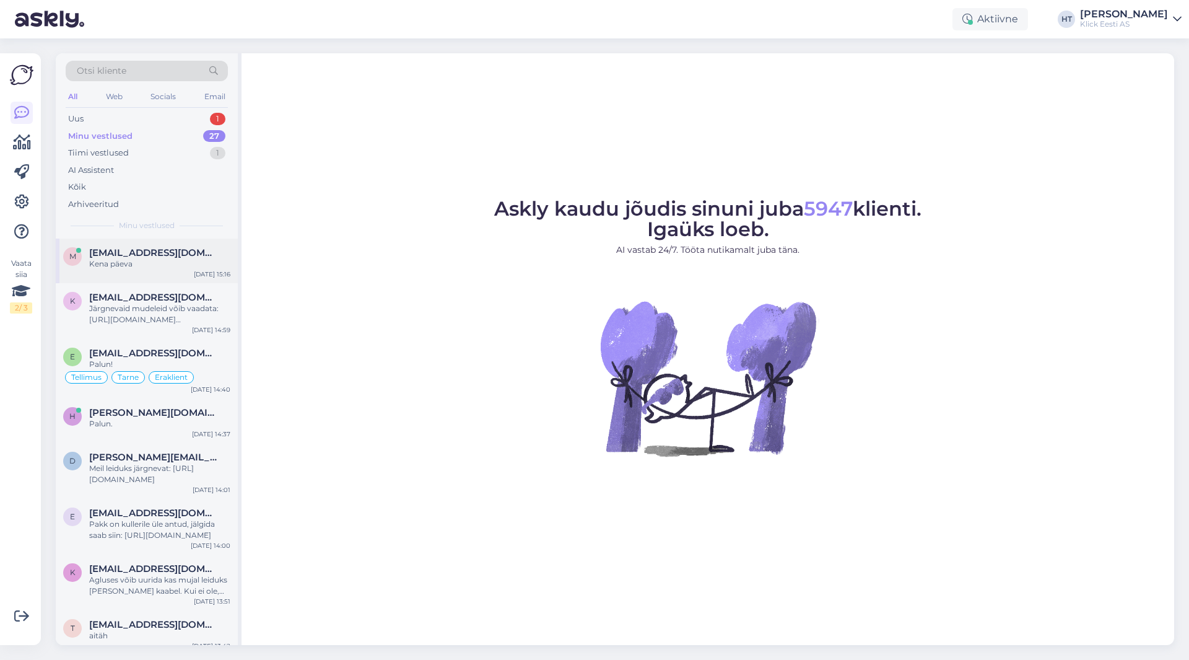
click at [203, 277] on div "[DATE] 15:16" at bounding box center [212, 273] width 37 height 9
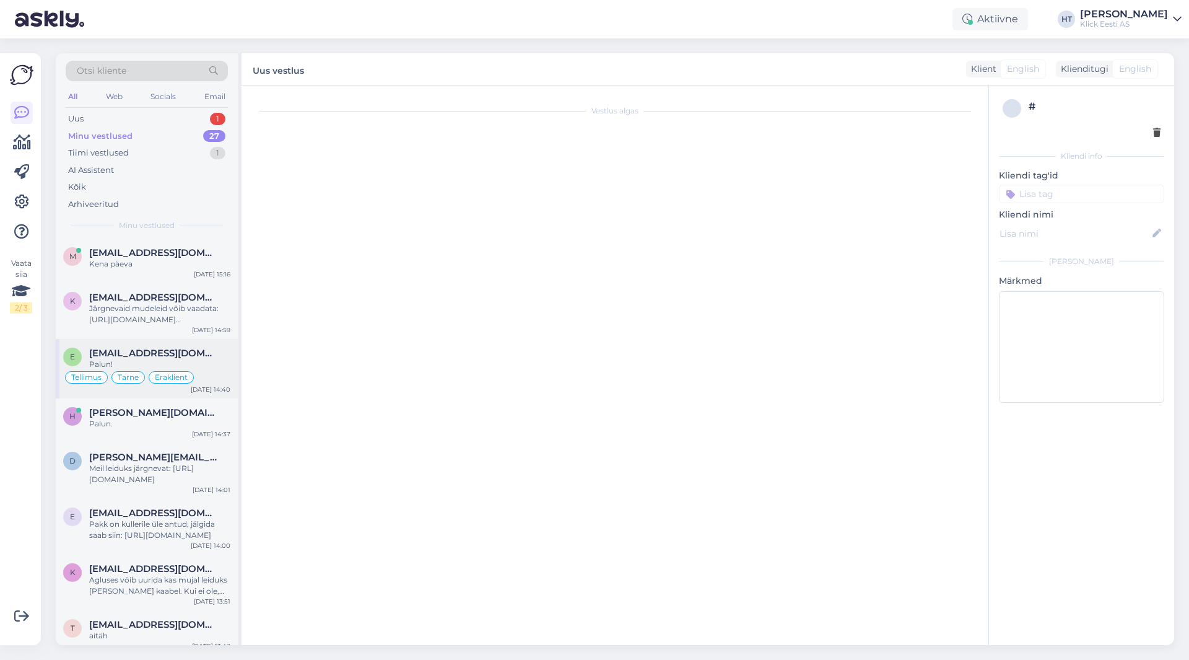
scroll to position [589, 0]
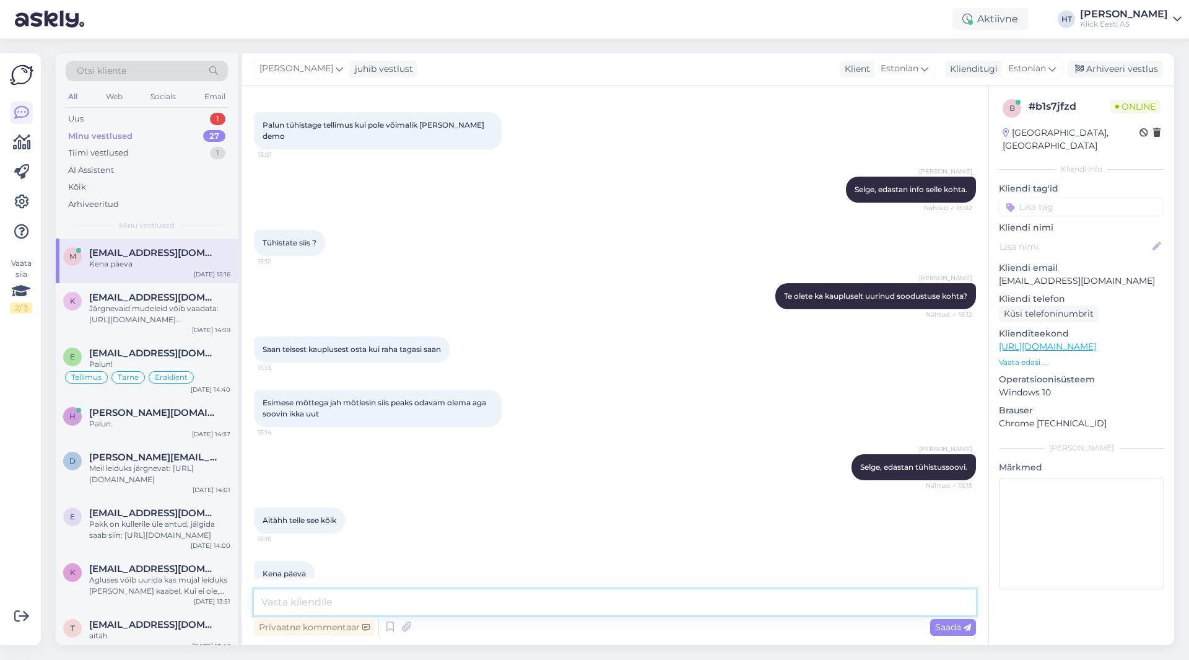
click at [424, 611] on textarea at bounding box center [615, 602] width 722 height 26
type textarea "Kõike head."
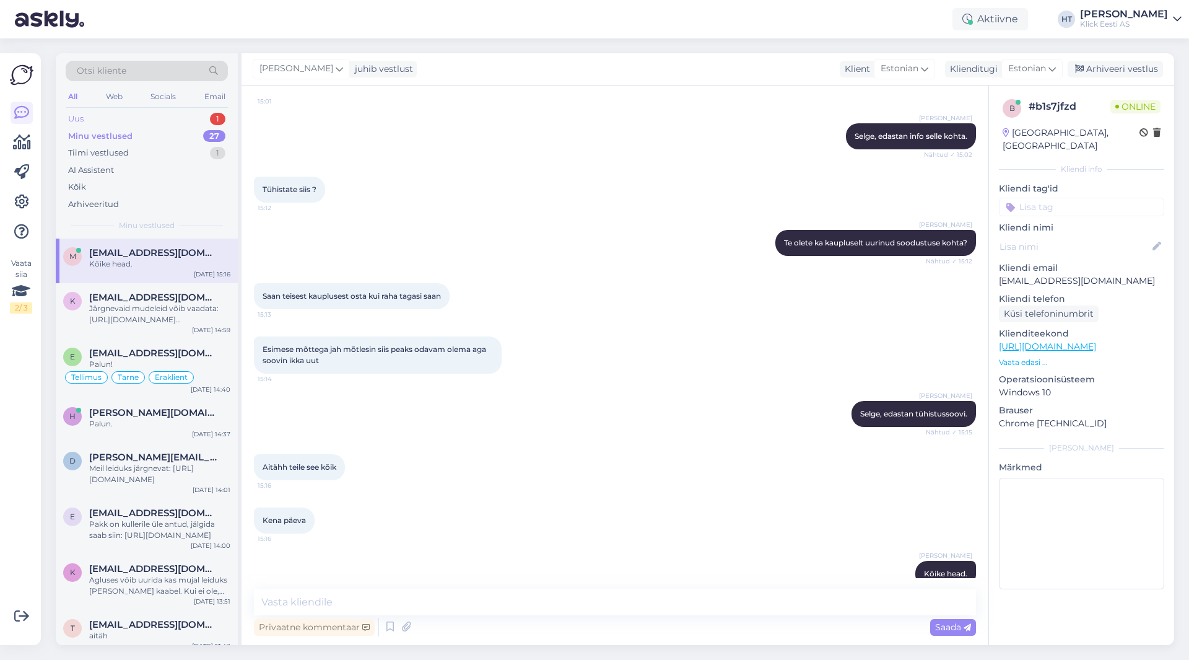
click at [203, 123] on div "Uus 1" at bounding box center [147, 118] width 162 height 17
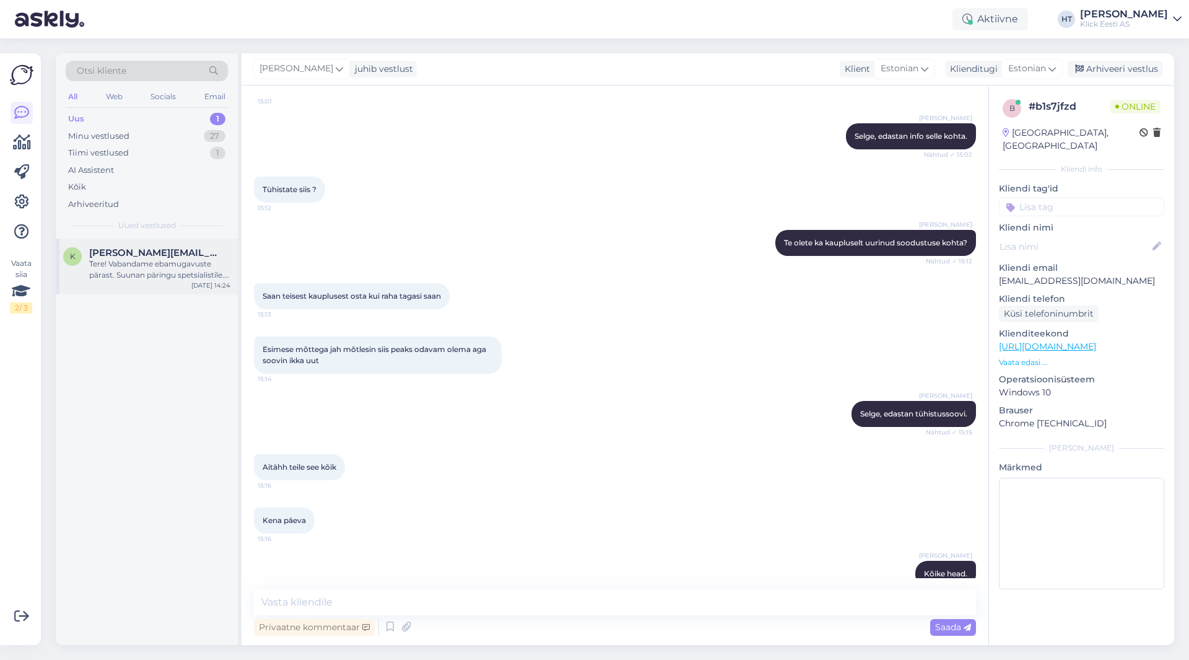
click at [181, 269] on div "Tere! Vabandame ebamugavuste pärast. Suunan päringu spetsialistile. Uurime teie…" at bounding box center [159, 269] width 141 height 22
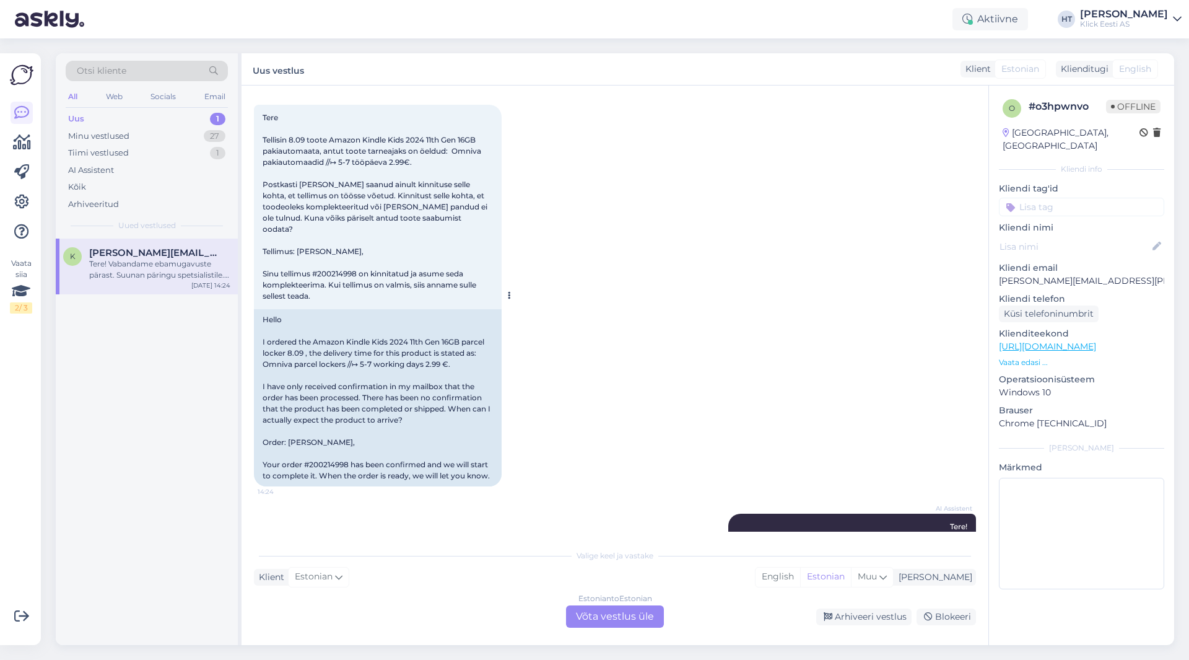
scroll to position [114, 0]
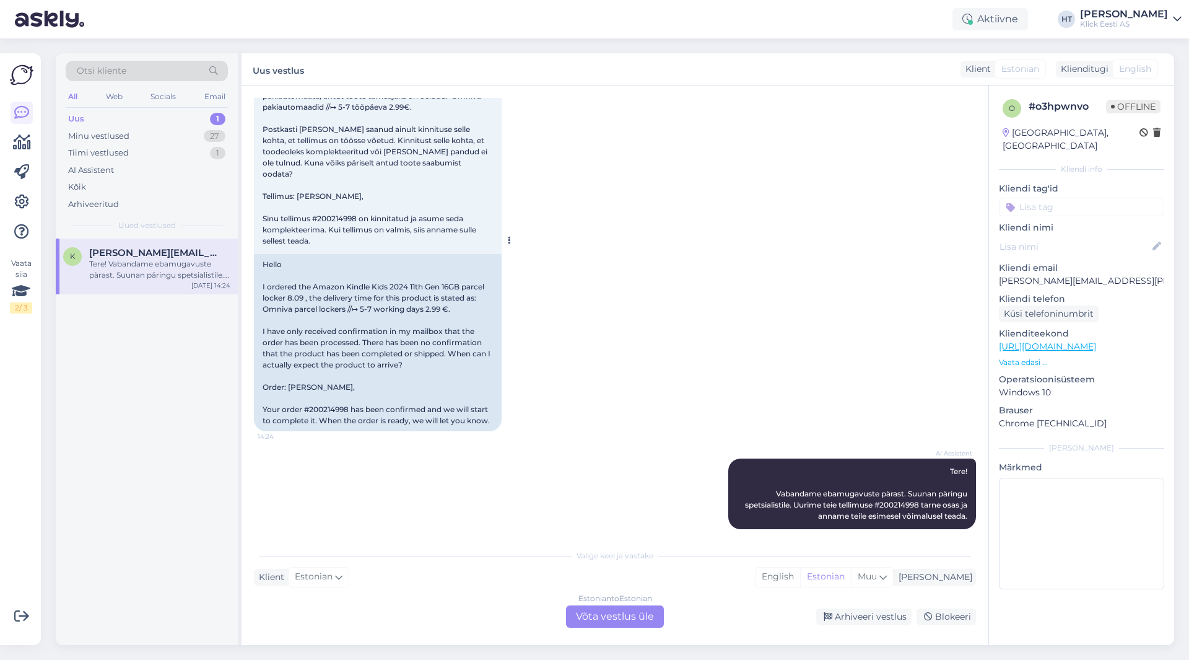
click at [329, 396] on div "Hello I ordered the Amazon Kindle Kids 2024 11th Gen 16GB parcel locker 8.09 , …" at bounding box center [378, 342] width 248 height 177
copy div "200214998"
click at [577, 372] on div "[DATE] Tere Tellisin 8.09 toote Amazon Kindle Kids 2024 11th Gen 16GB pakiautom…" at bounding box center [615, 227] width 722 height 435
click at [125, 390] on div "k [PERSON_NAME][EMAIL_ADDRESS][PERSON_NAME][DOMAIN_NAME] Tere! Vabandame ebamug…" at bounding box center [147, 441] width 182 height 406
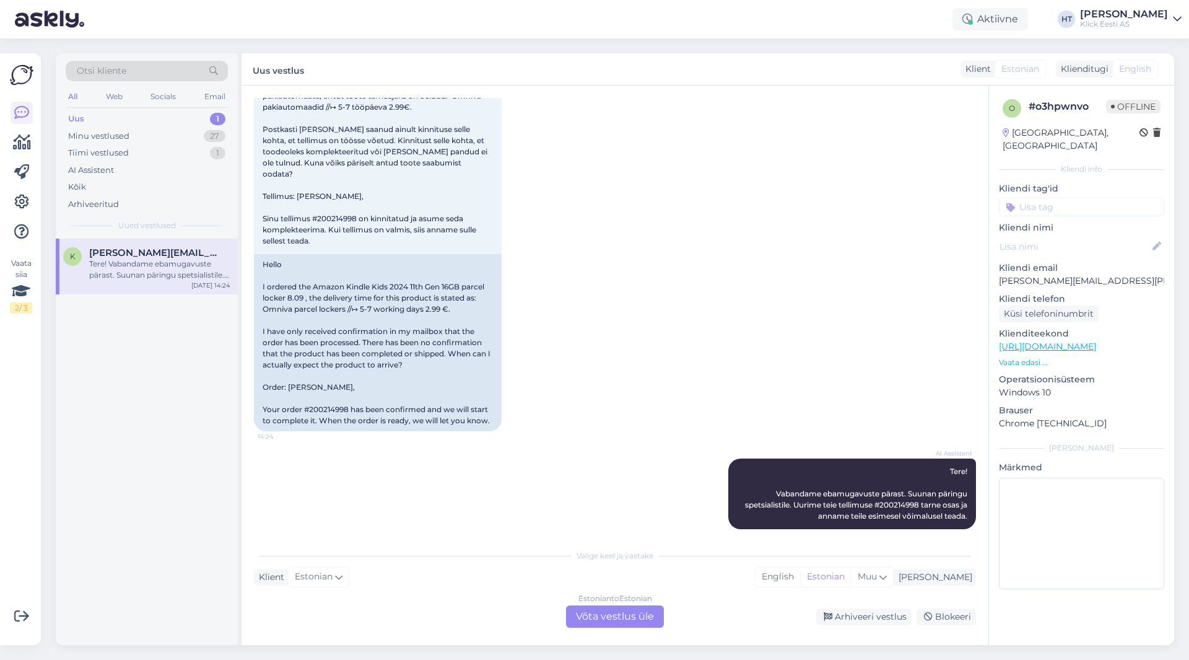
click at [620, 616] on div "Estonian to Estonian Võta vestlus üle" at bounding box center [615, 616] width 98 height 22
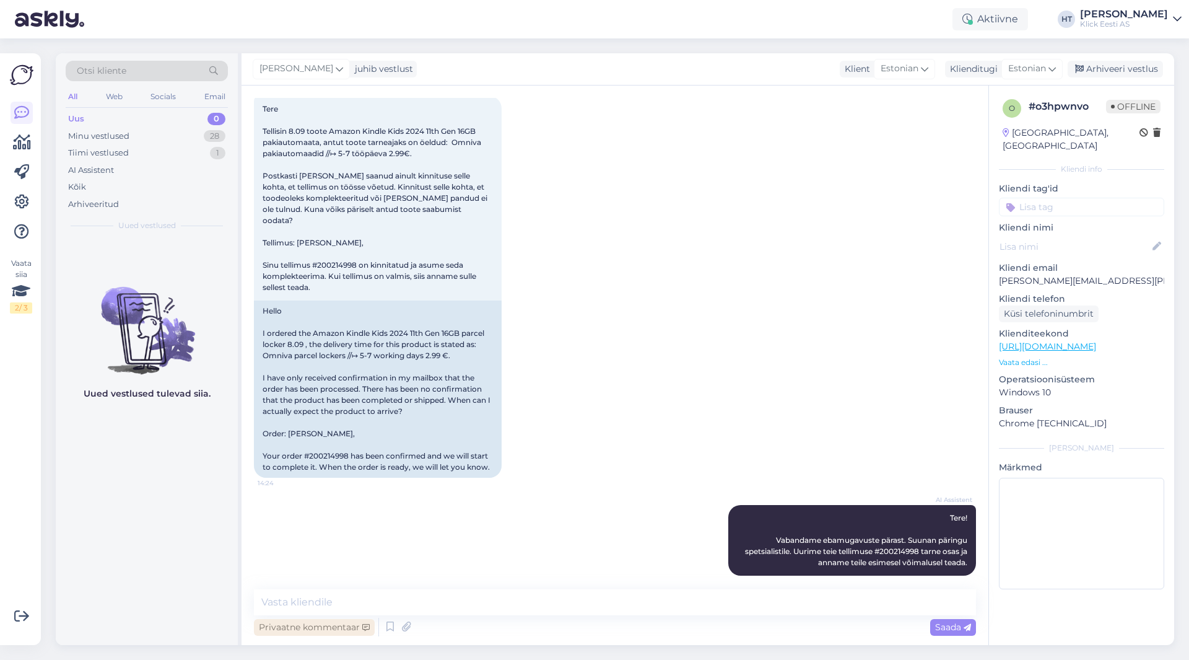
click at [346, 632] on div "Privaatne kommentaar" at bounding box center [314, 627] width 121 height 17
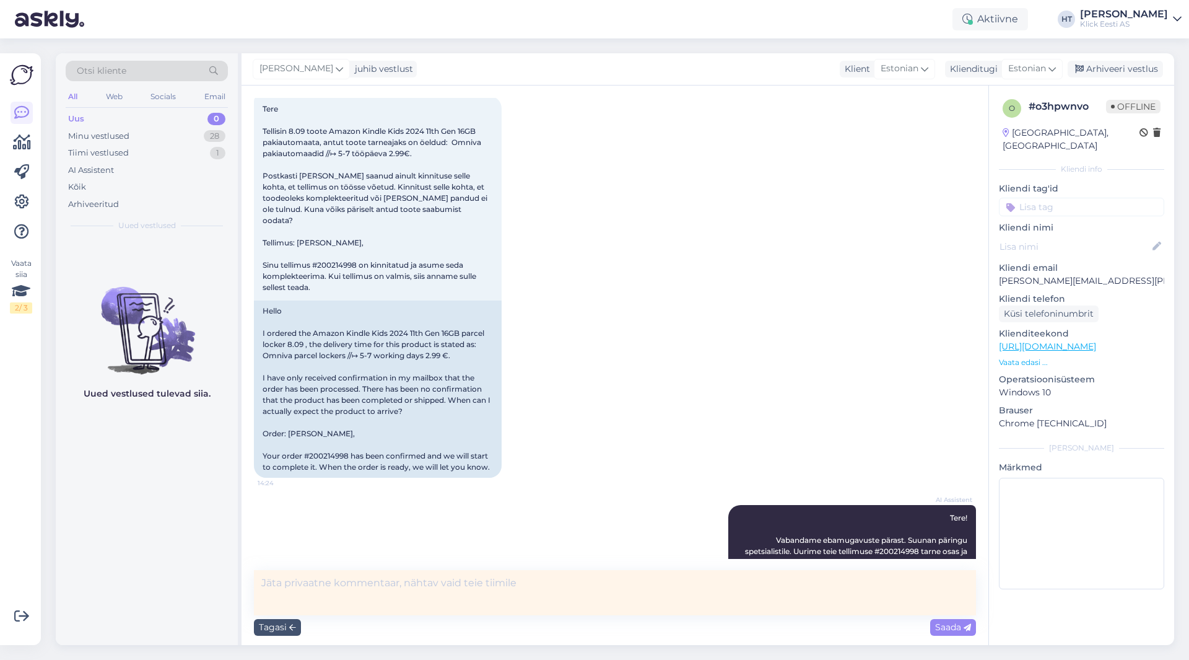
scroll to position [87, 0]
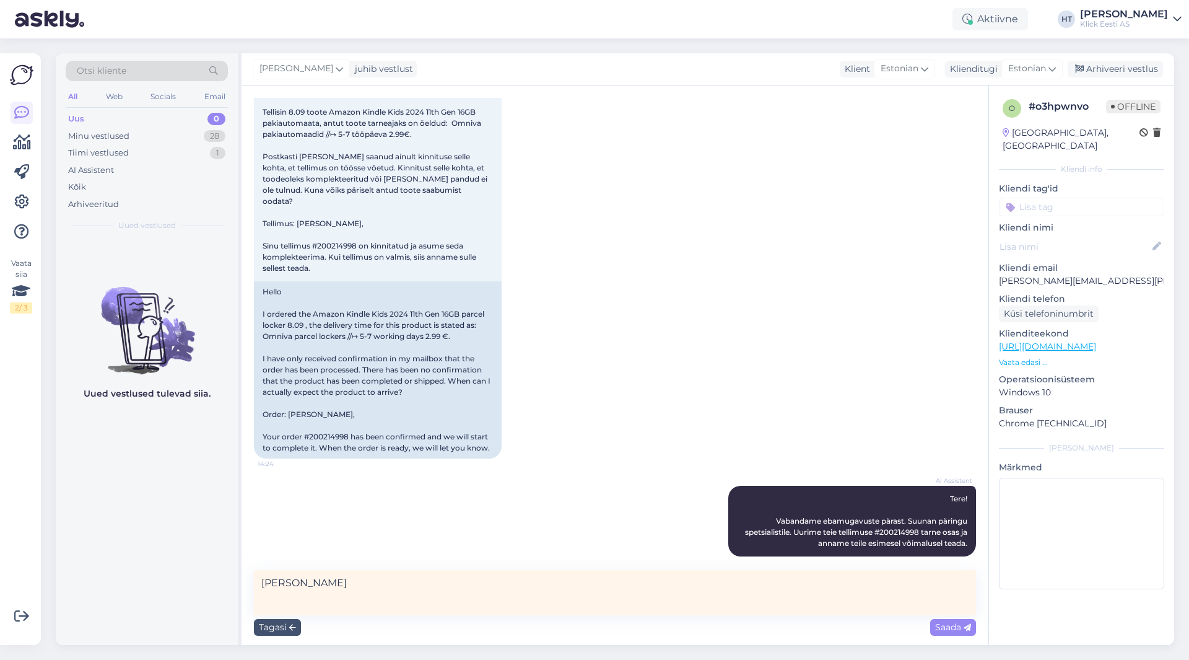
type textarea "[PERSON_NAME]."
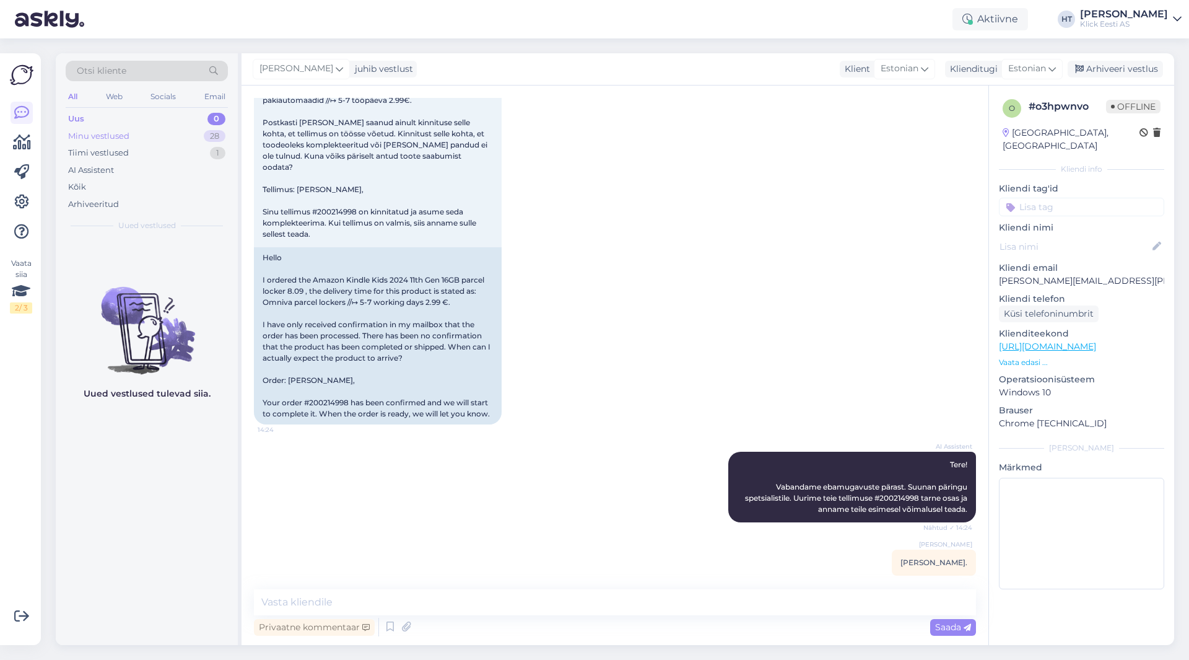
click at [209, 131] on div "28" at bounding box center [215, 136] width 22 height 12
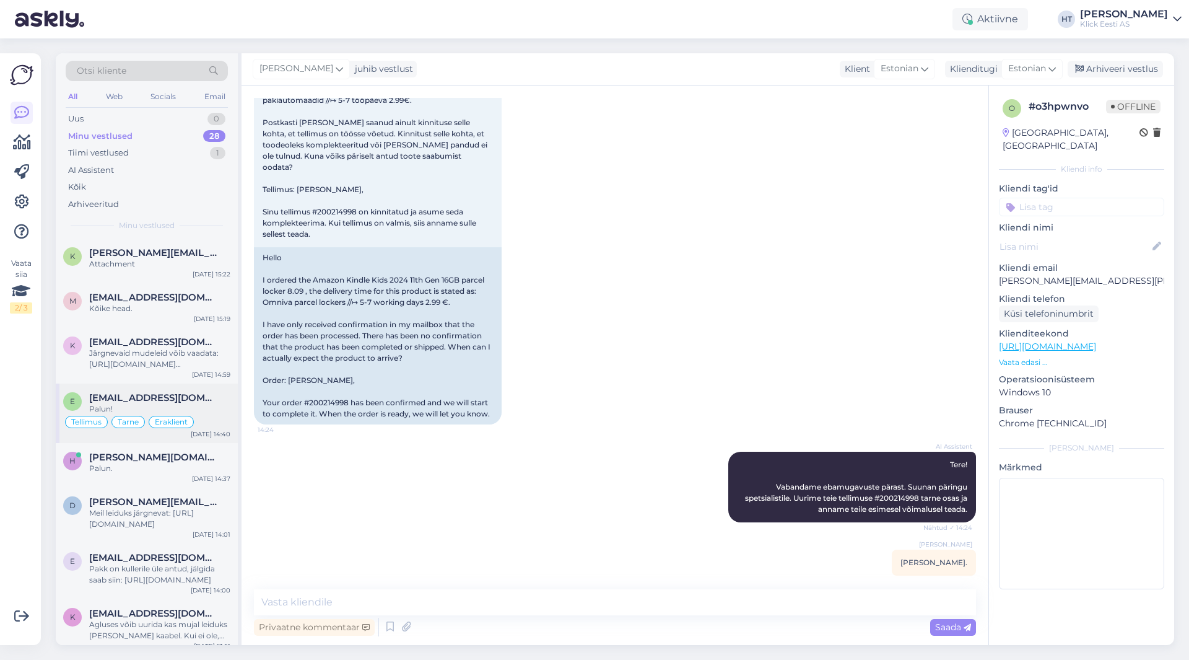
click at [128, 401] on span "[EMAIL_ADDRESS][DOMAIN_NAME]" at bounding box center [153, 397] width 129 height 11
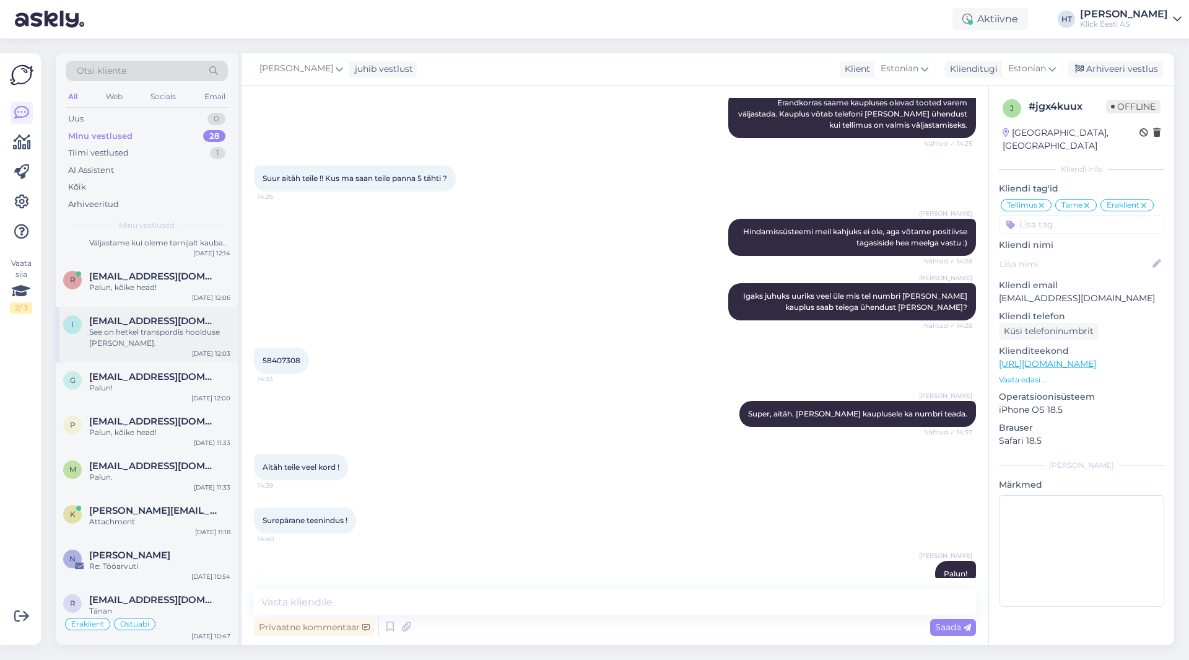
scroll to position [743, 0]
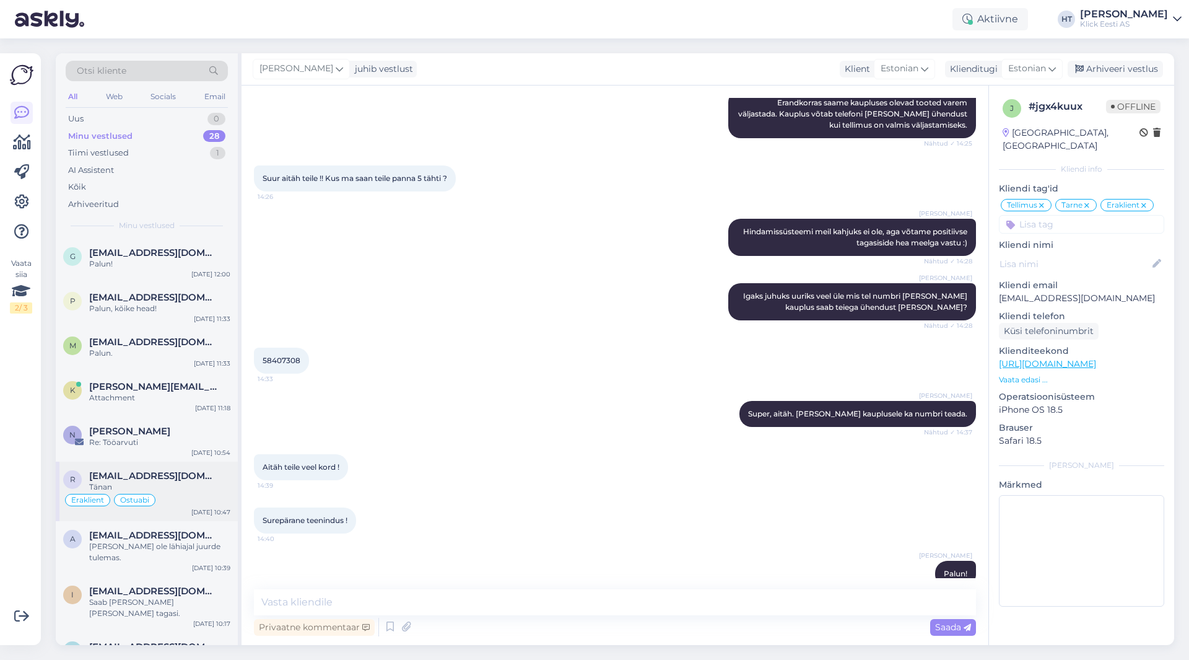
click at [180, 473] on span "[EMAIL_ADDRESS][DOMAIN_NAME]" at bounding box center [153, 475] width 129 height 11
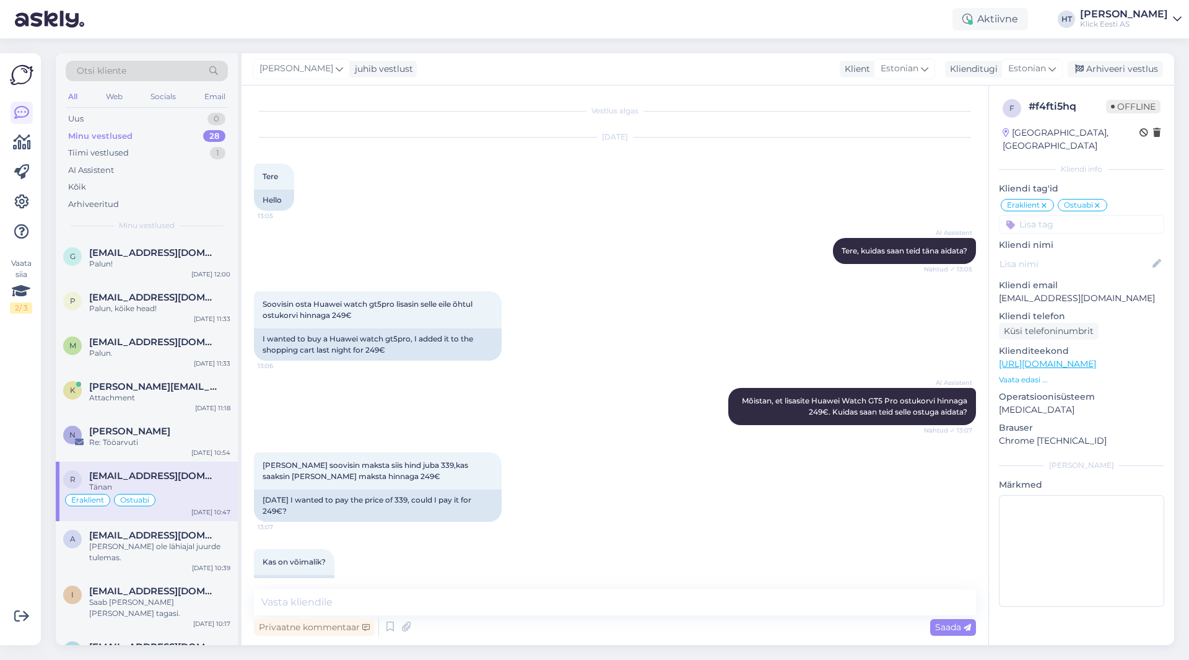
scroll to position [2257, 0]
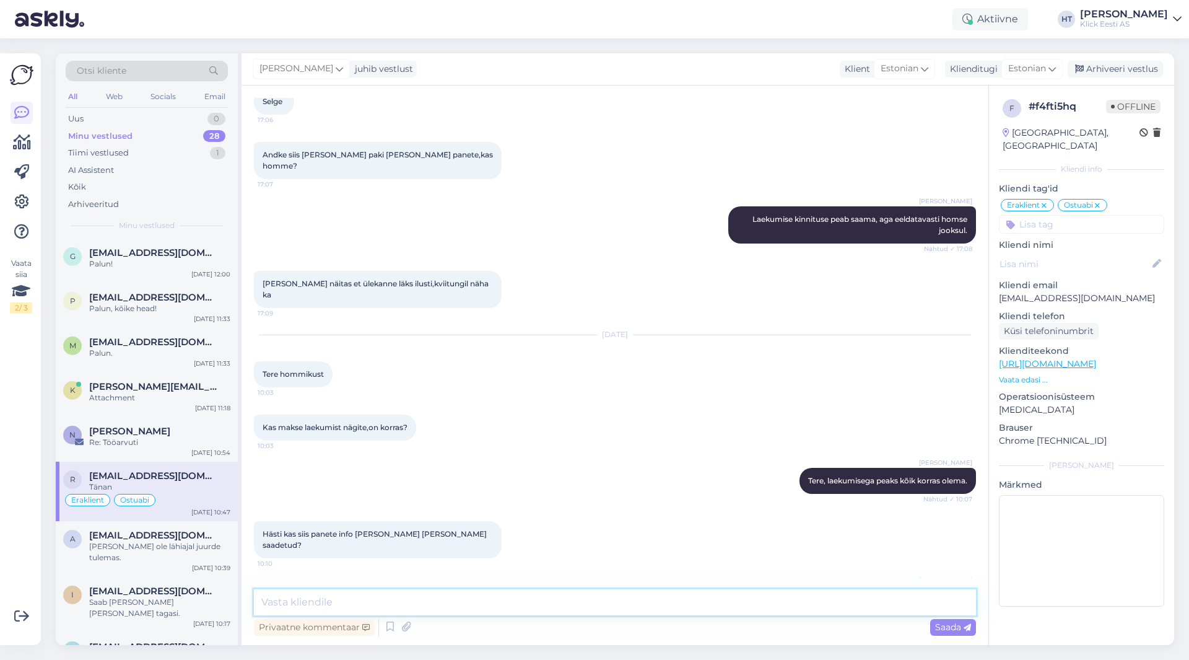
click at [382, 600] on textarea at bounding box center [615, 602] width 722 height 26
click at [417, 600] on textarea at bounding box center [615, 602] width 722 height 26
type textarea "K"
type textarea "S"
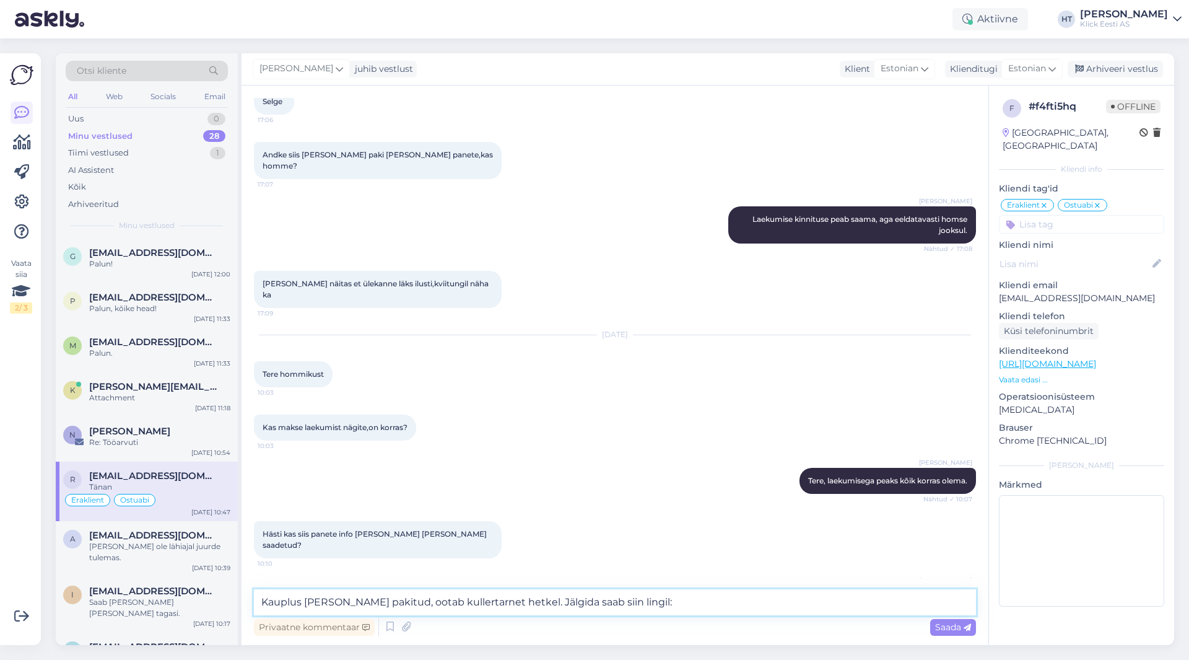
paste textarea "[URL][DOMAIN_NAME]"
type textarea "Kauplus [PERSON_NAME] pakitud, ootab kullertarnet hetkel. Jälgida saab siin lin…"
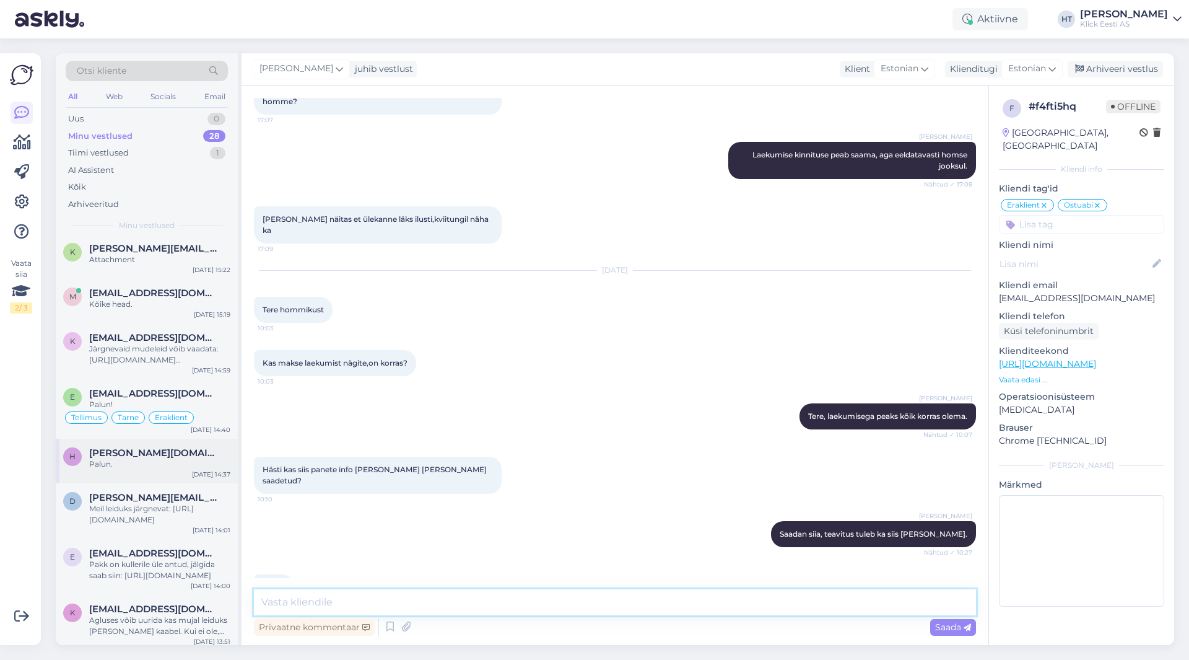
scroll to position [0, 0]
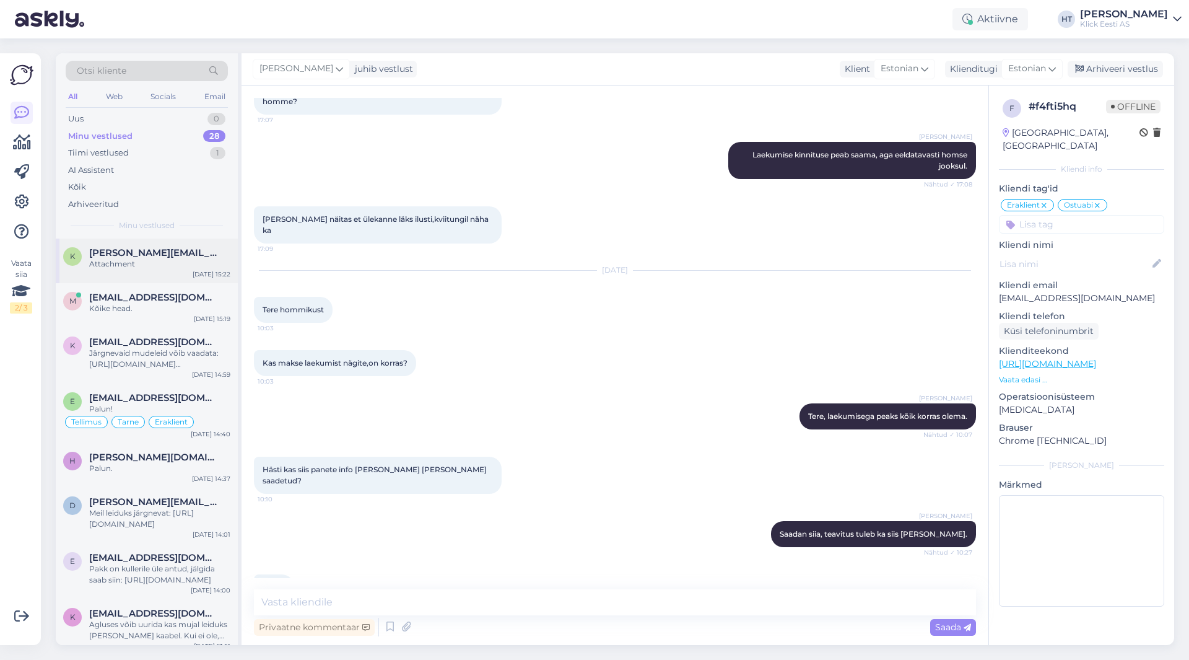
click at [169, 273] on div "k [PERSON_NAME][EMAIL_ADDRESS][PERSON_NAME][DOMAIN_NAME] Attachment [DATE] 15:22" at bounding box center [147, 260] width 182 height 45
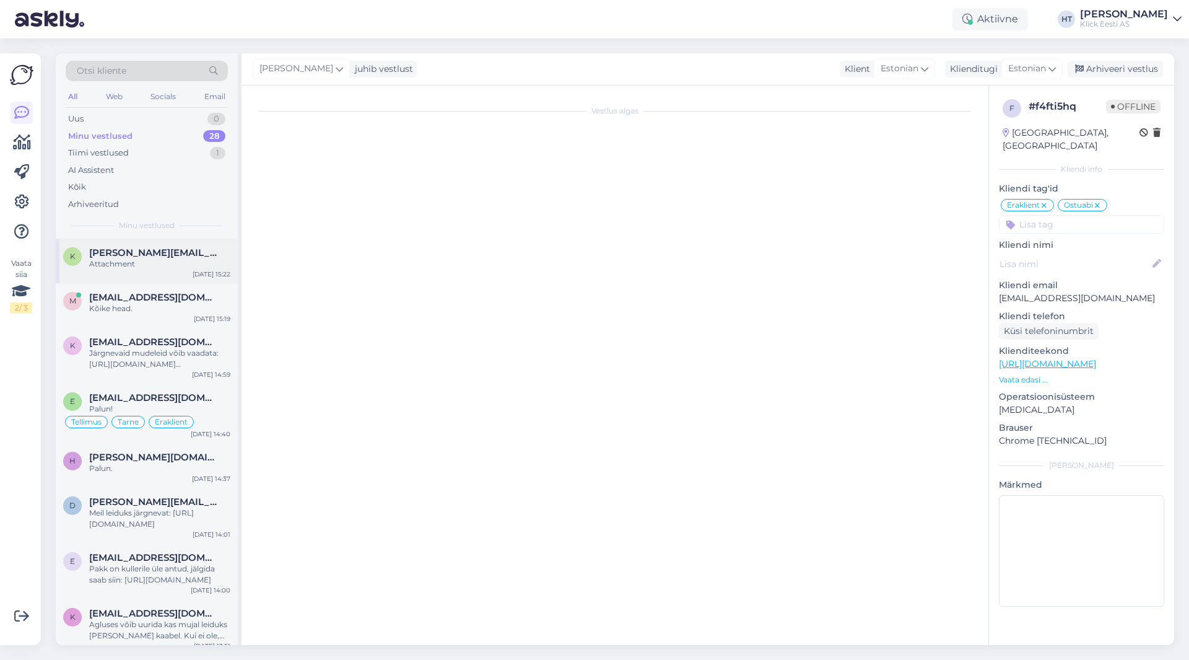
scroll to position [121, 0]
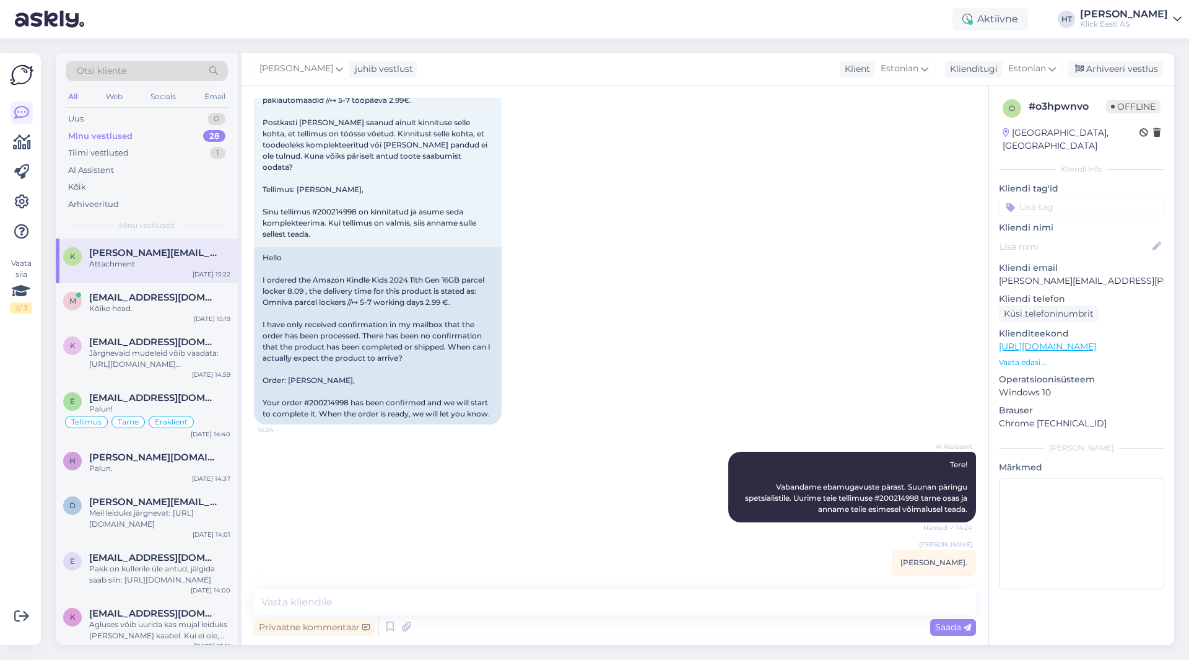
click at [554, 318] on div "[DATE] Tere Tellisin 8.09 toote Amazon Kindle Kids 2024 11th Gen 16GB pakiautom…" at bounding box center [615, 220] width 722 height 435
click at [154, 265] on div "Attachment" at bounding box center [159, 263] width 141 height 11
click at [542, 598] on textarea at bounding box center [615, 602] width 722 height 26
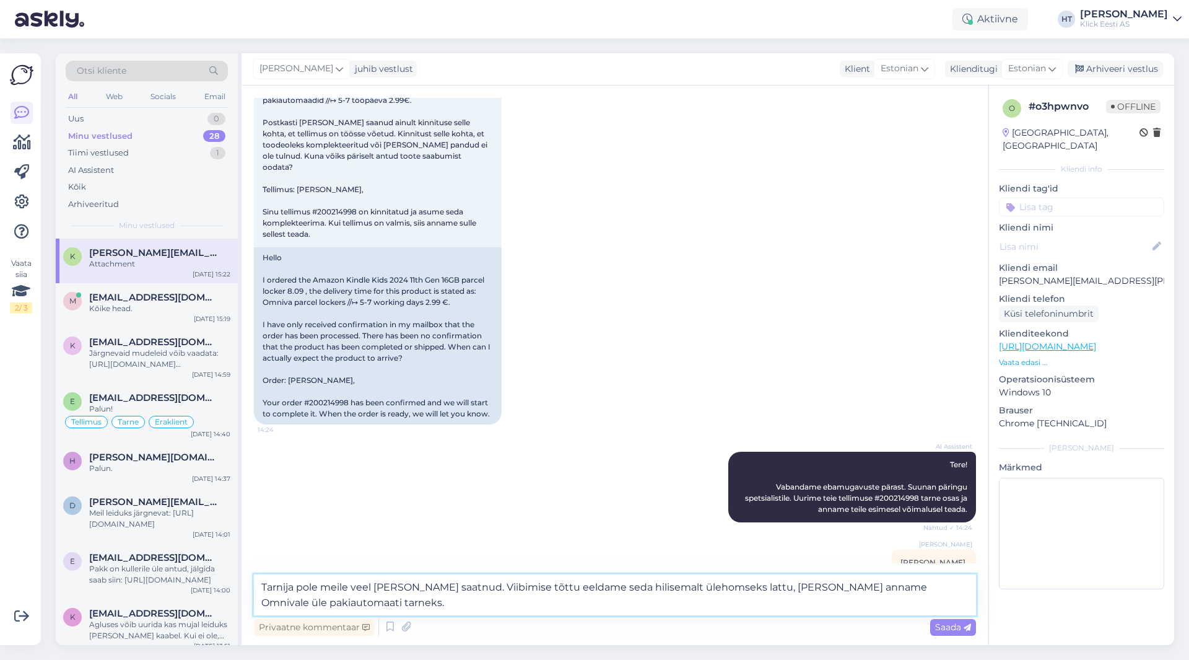
click at [400, 608] on textarea "Tarnija pole meile veel [PERSON_NAME] saatnud. Viibimise tõttu eeldame seda hil…" at bounding box center [615, 594] width 722 height 41
type textarea "Tarnija pole meile veel [PERSON_NAME] saatnud. Viibimise tõttu eeldame seda hil…"
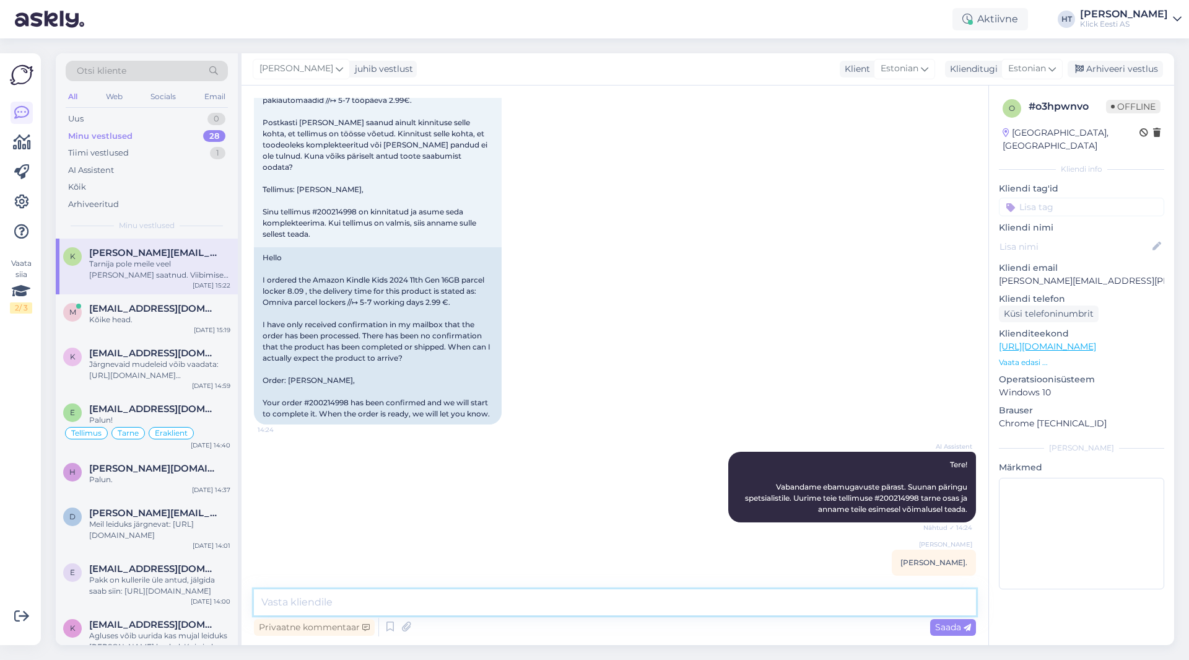
scroll to position [208, 0]
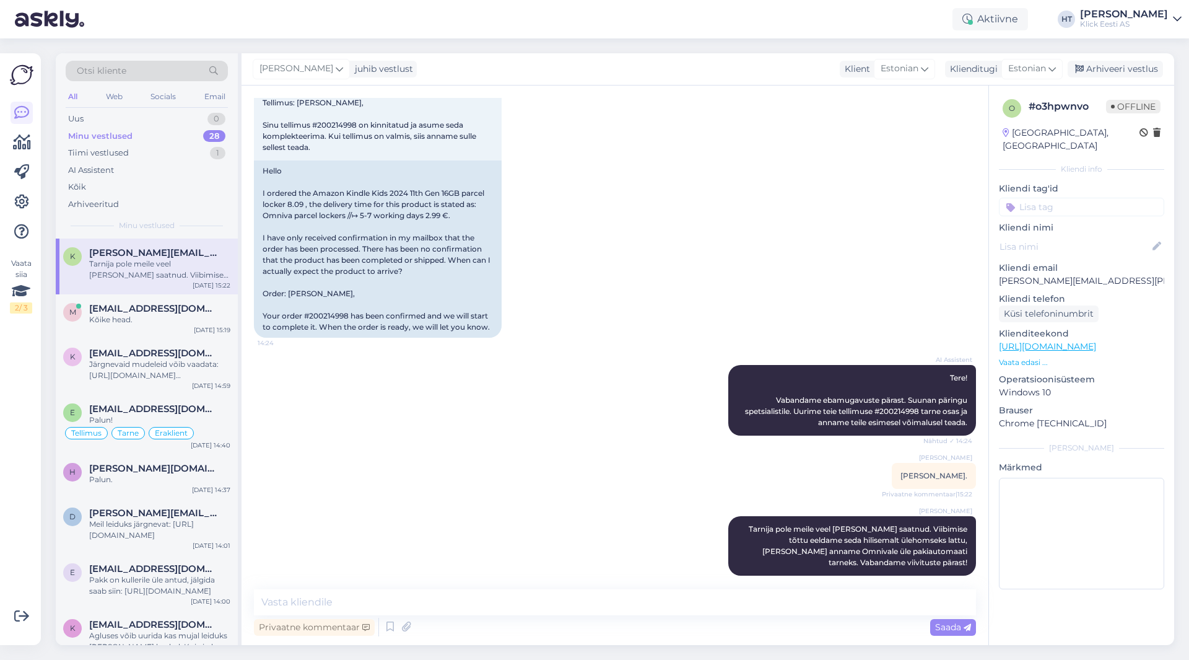
click at [1028, 198] on input at bounding box center [1081, 207] width 165 height 19
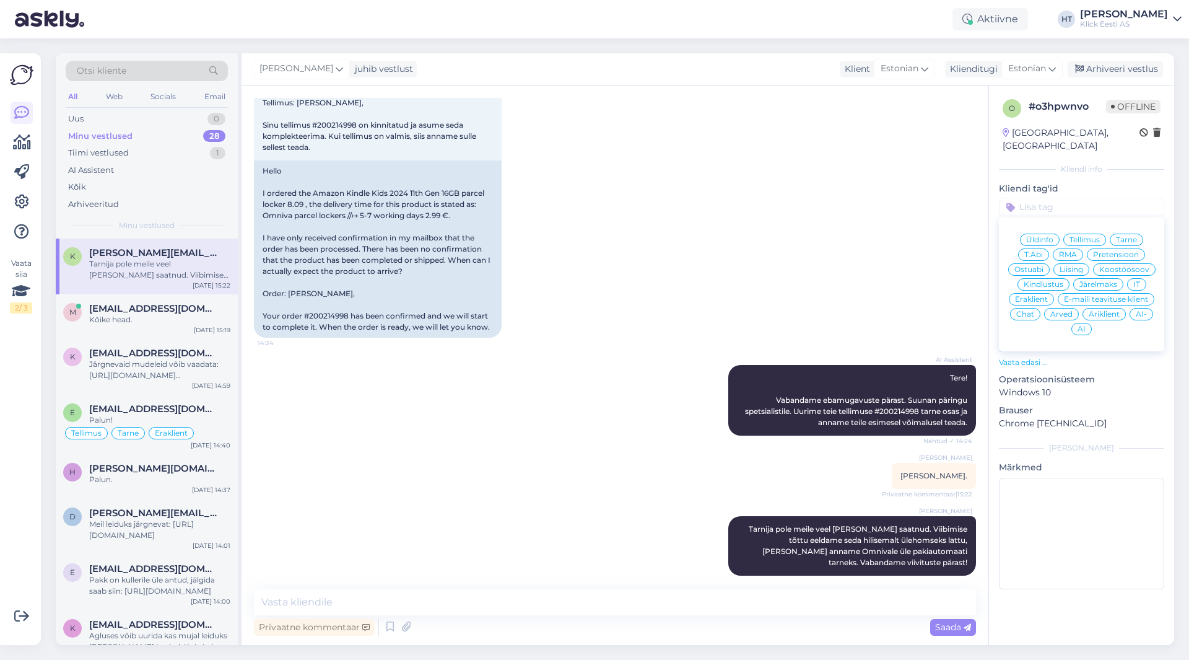
click at [1127, 236] on span "Tarne" at bounding box center [1126, 239] width 21 height 7
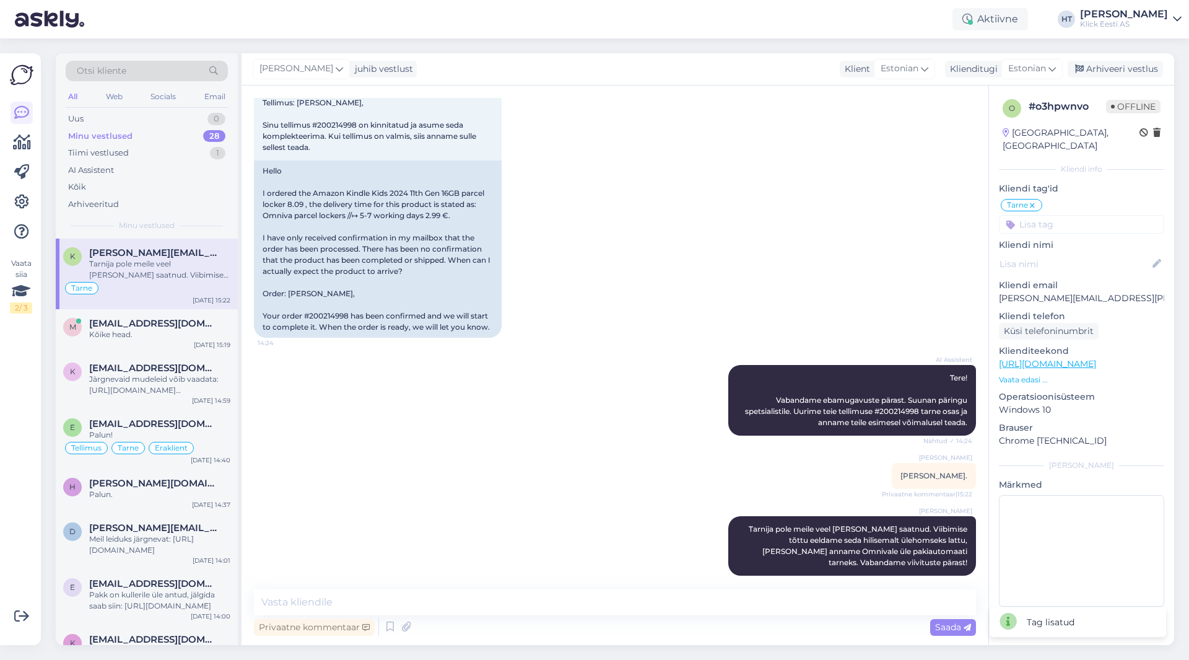
click at [1098, 215] on input at bounding box center [1081, 224] width 165 height 19
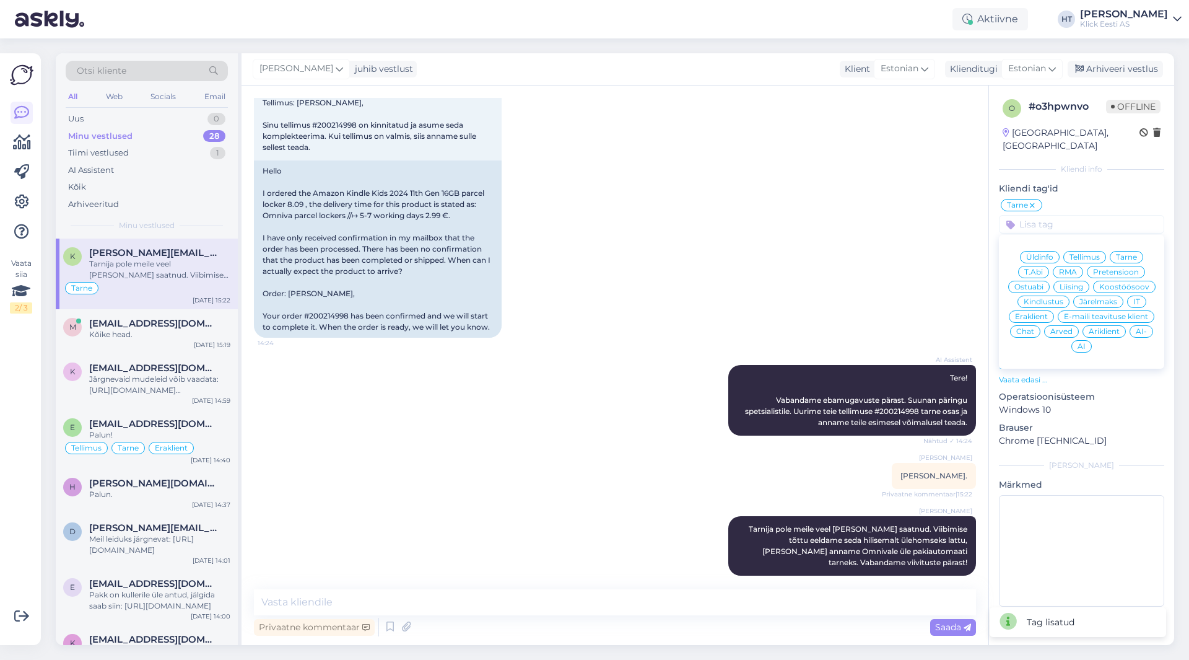
click at [1041, 313] on span "Eraklient" at bounding box center [1031, 316] width 33 height 7
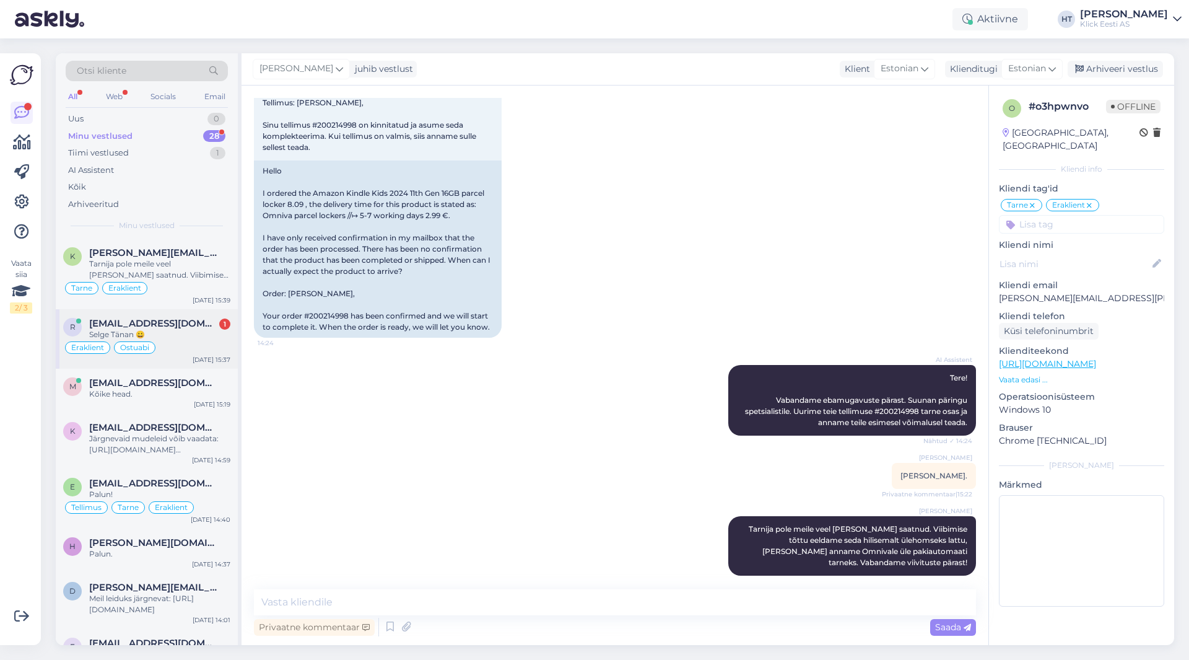
click at [193, 322] on div "[EMAIL_ADDRESS][DOMAIN_NAME] 1" at bounding box center [159, 323] width 141 height 11
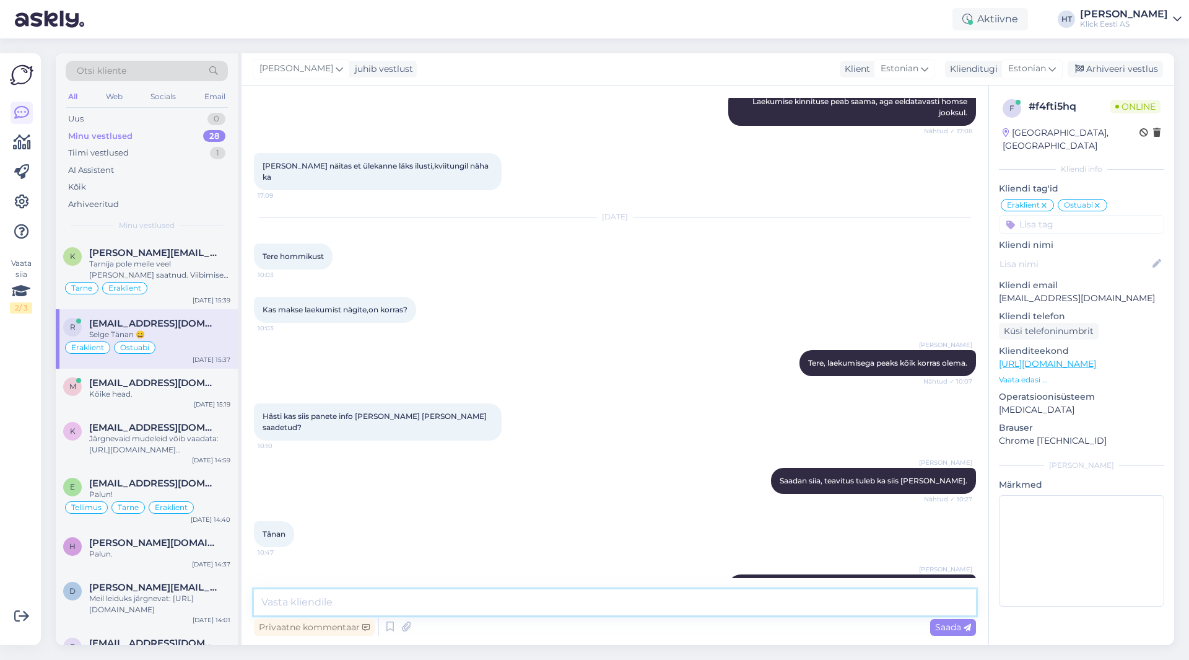
click at [401, 598] on textarea at bounding box center [615, 602] width 722 height 26
type textarea "Palun :)"
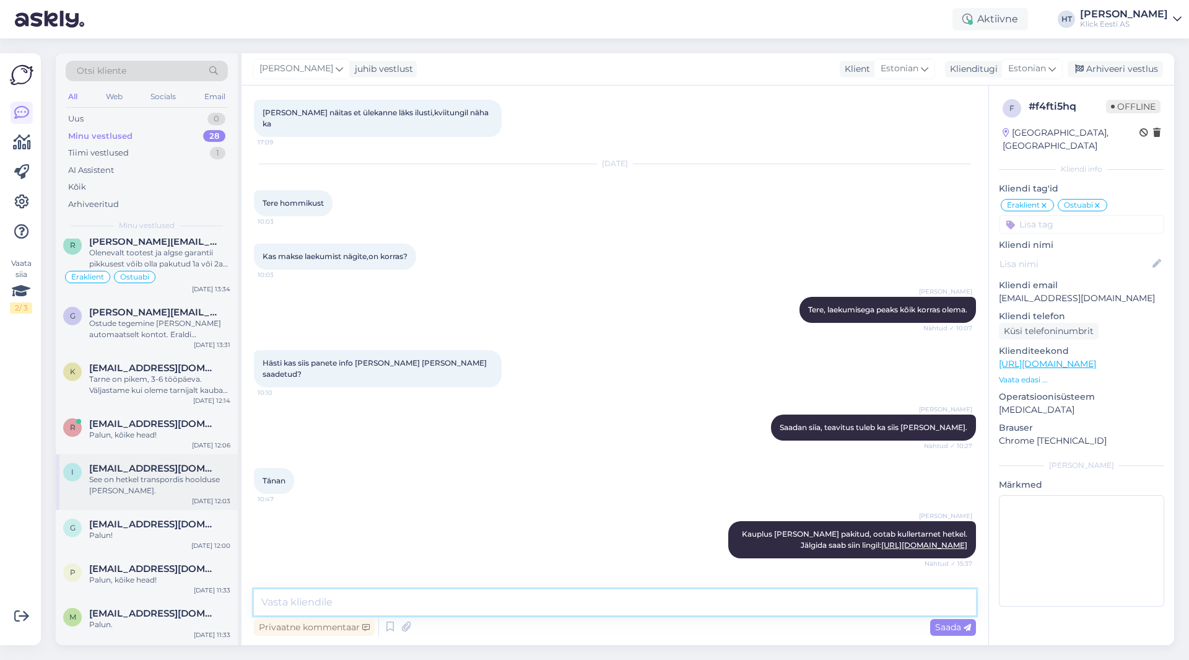
scroll to position [619, 0]
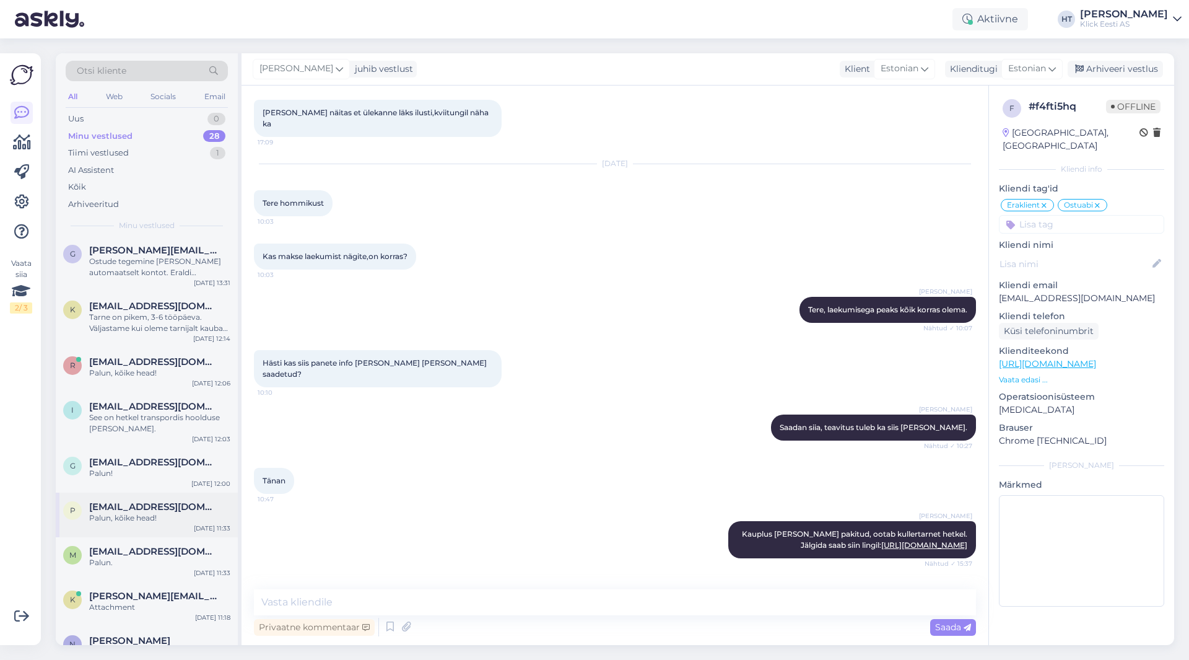
click at [149, 499] on div "p [EMAIL_ADDRESS][DOMAIN_NAME] Palun, kõike head! [DATE] 11:33" at bounding box center [147, 514] width 182 height 45
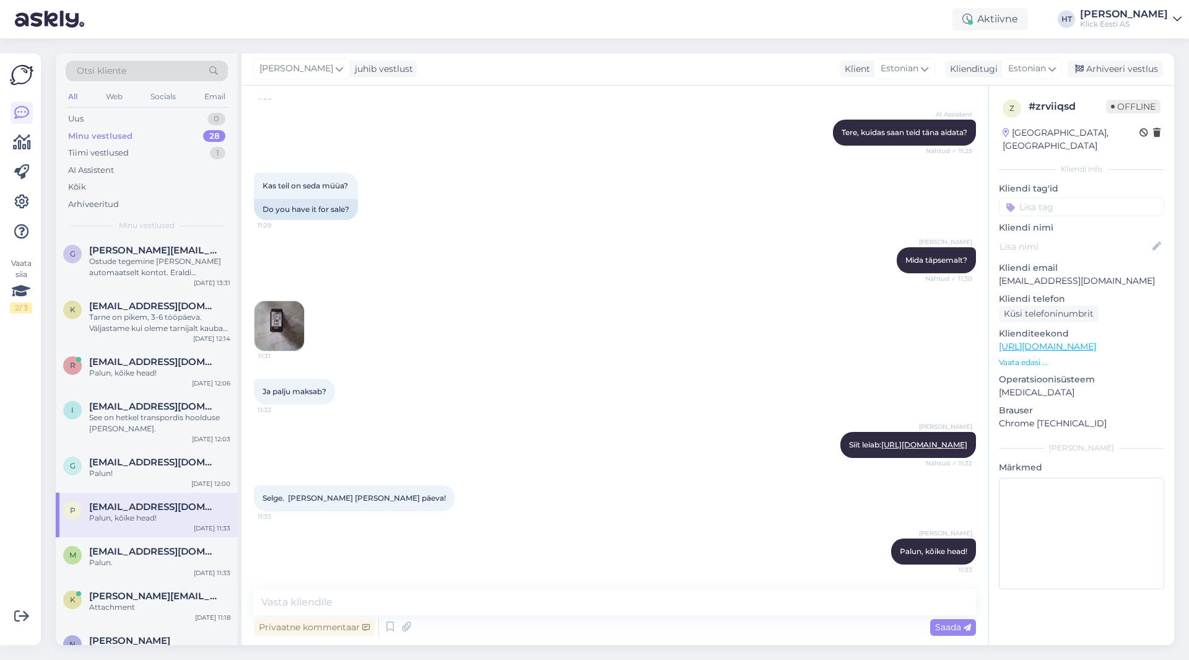
scroll to position [129, 0]
click at [155, 598] on span "[PERSON_NAME][EMAIL_ADDRESS][DOMAIN_NAME]" at bounding box center [153, 595] width 129 height 11
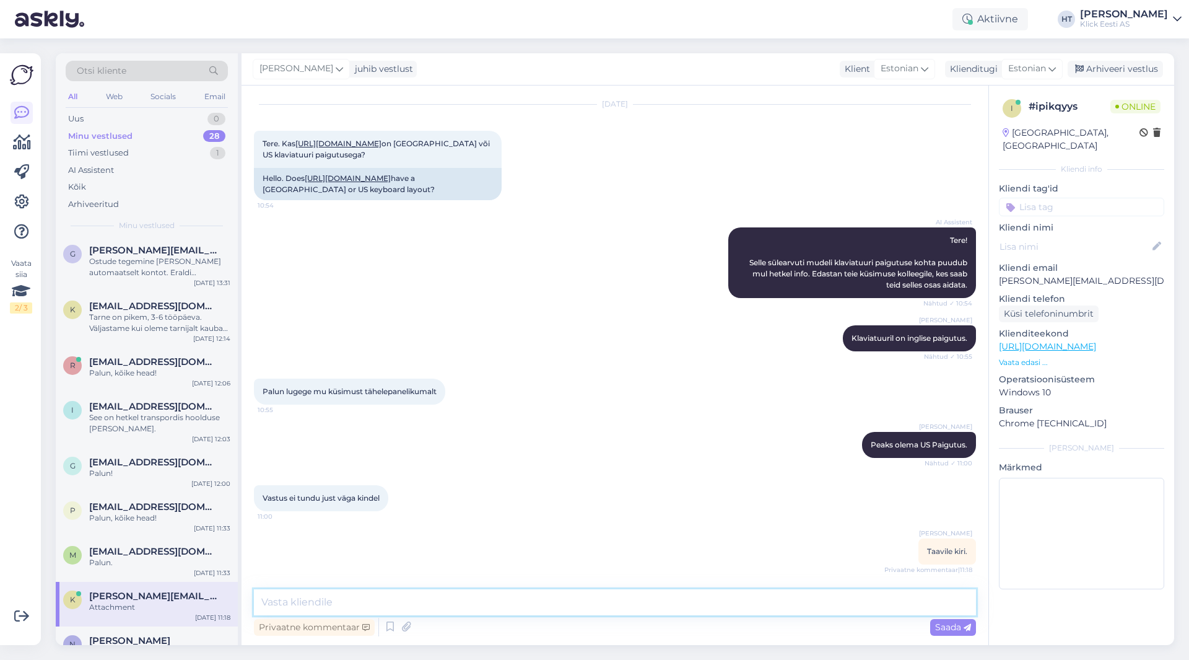
click at [350, 593] on textarea at bounding box center [615, 602] width 722 height 26
type textarea "[PERSON_NAME] tootejuhilt kindla info, et on US asetus."
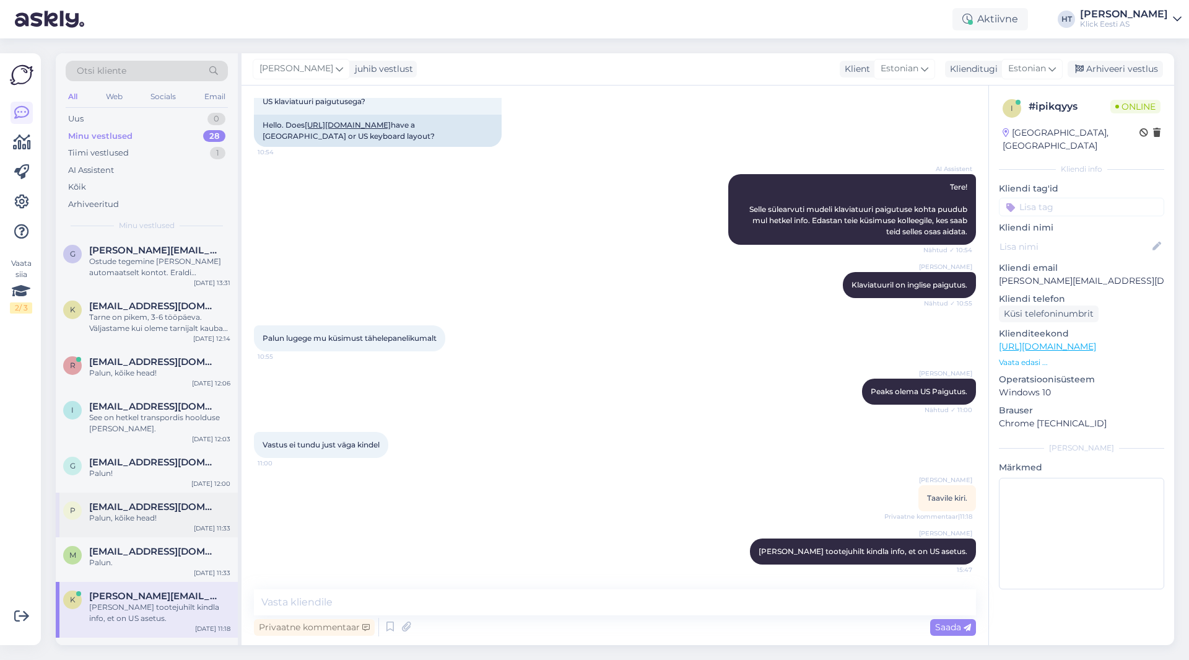
drag, startPoint x: 247, startPoint y: 499, endPoint x: 222, endPoint y: 497, distance: 24.8
click at [243, 498] on div "Vestlus algas [DATE] Tere. Kas [URL][DOMAIN_NAME] on [GEOGRAPHIC_DATA] või US k…" at bounding box center [615, 364] width 747 height 559
click at [188, 492] on div "g [EMAIL_ADDRESS][DOMAIN_NAME] Palun! [DATE] 12:00" at bounding box center [147, 470] width 182 height 45
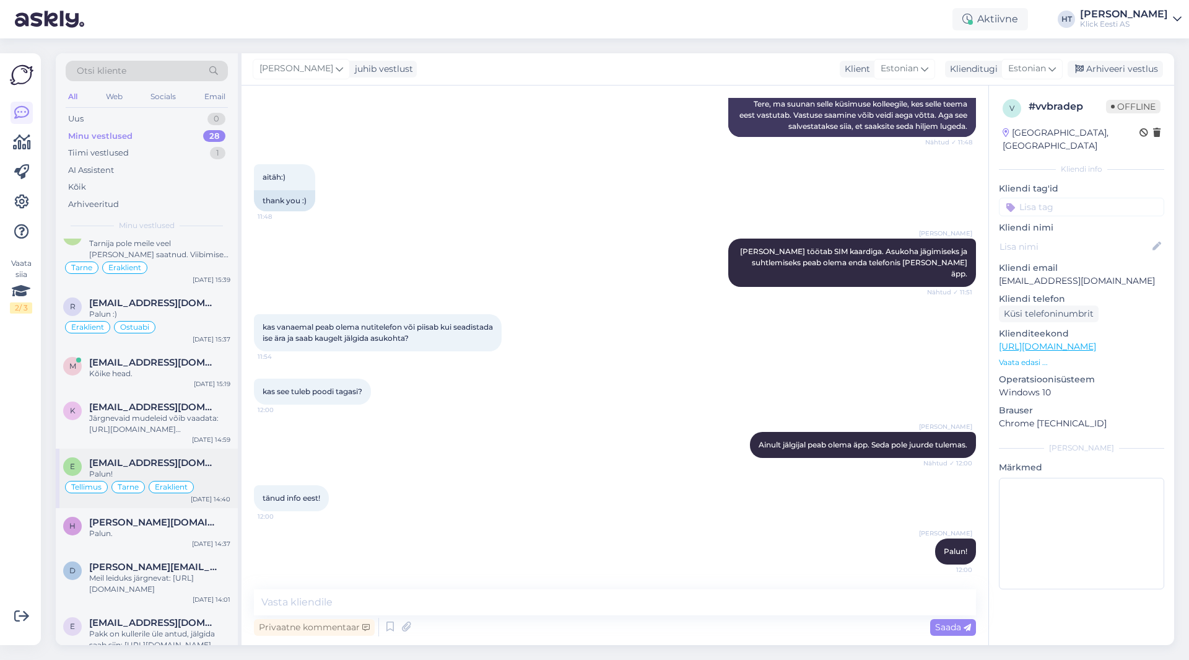
scroll to position [0, 0]
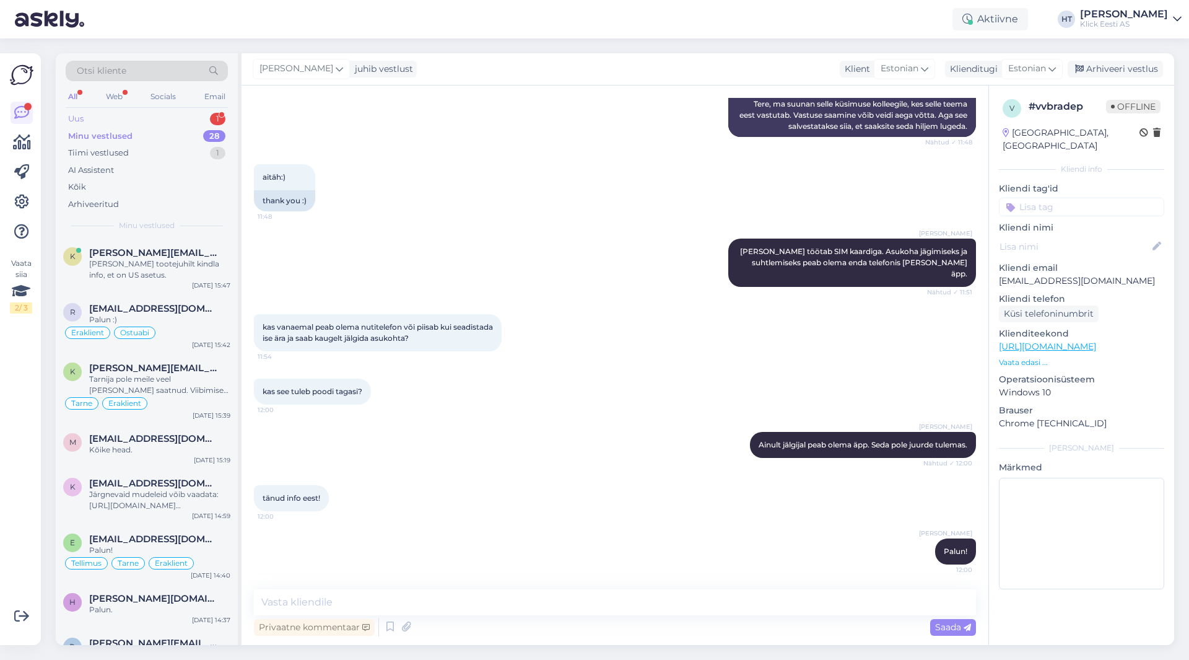
click at [199, 113] on div "Uus 1" at bounding box center [147, 118] width 162 height 17
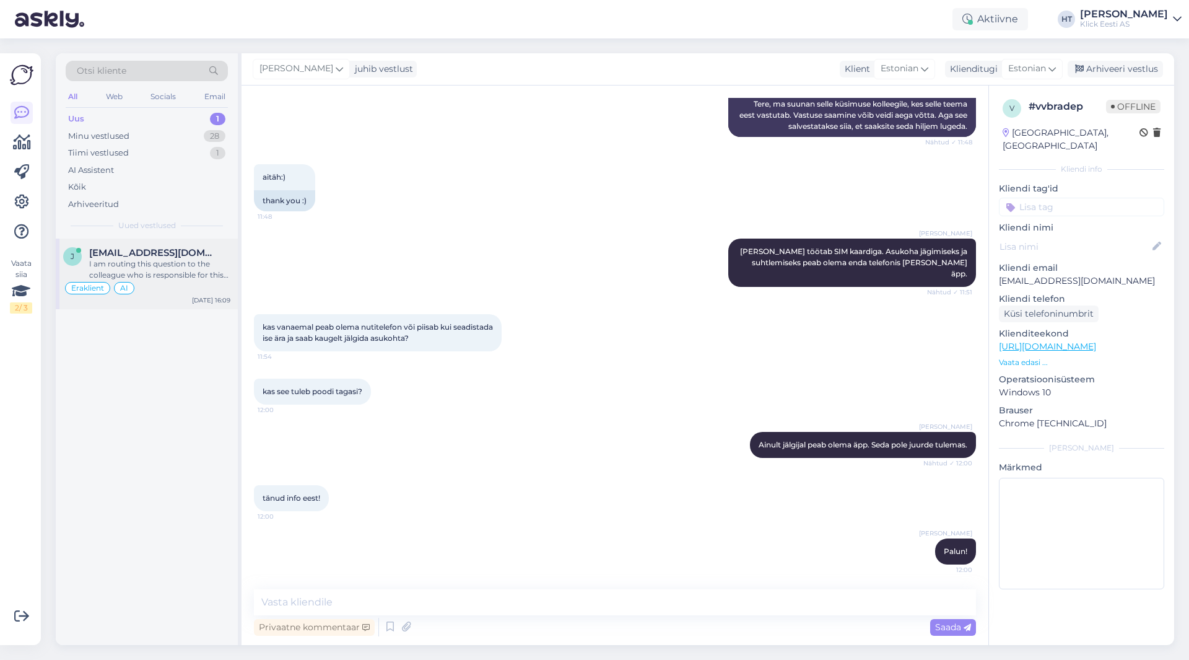
click at [179, 272] on div "I am routing this question to the colleague who is responsible for this topic. …" at bounding box center [159, 269] width 141 height 22
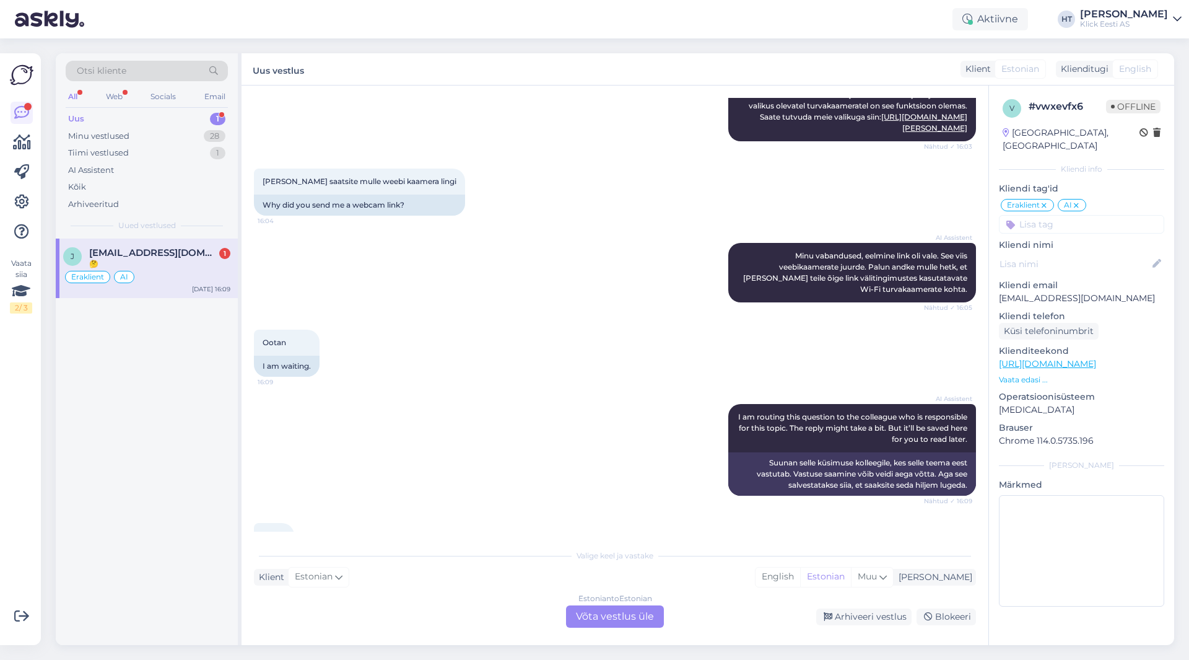
scroll to position [750, 0]
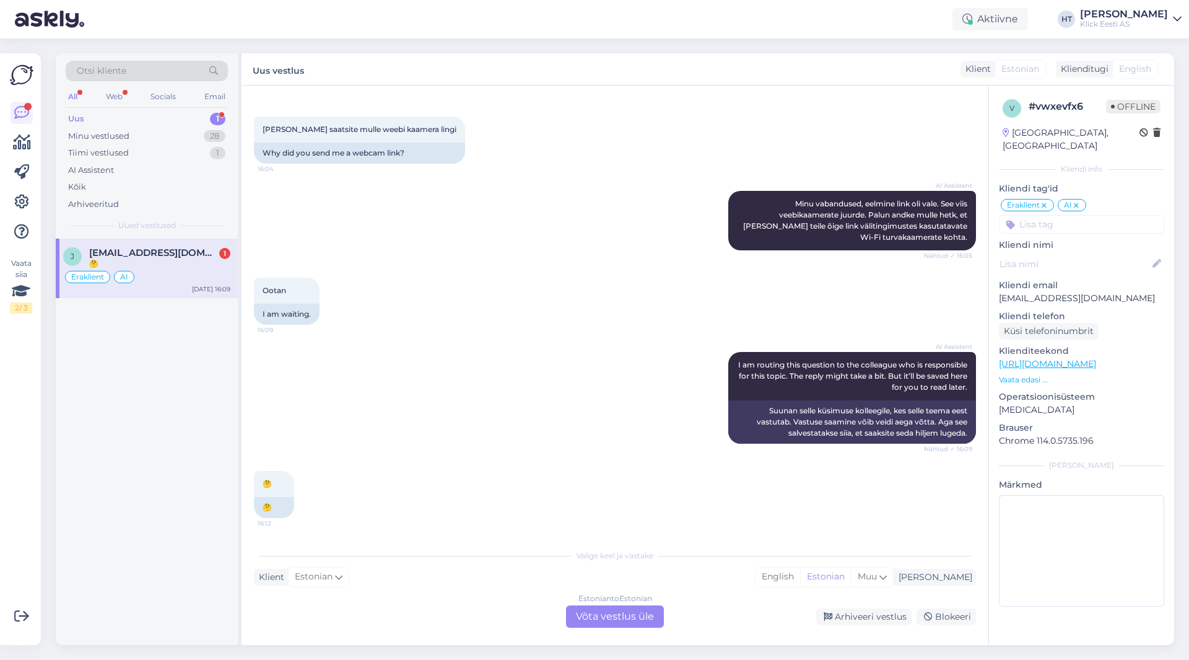
click at [457, 375] on div "AI Assistent I am routing this question to the colleague who is responsible for…" at bounding box center [615, 397] width 722 height 119
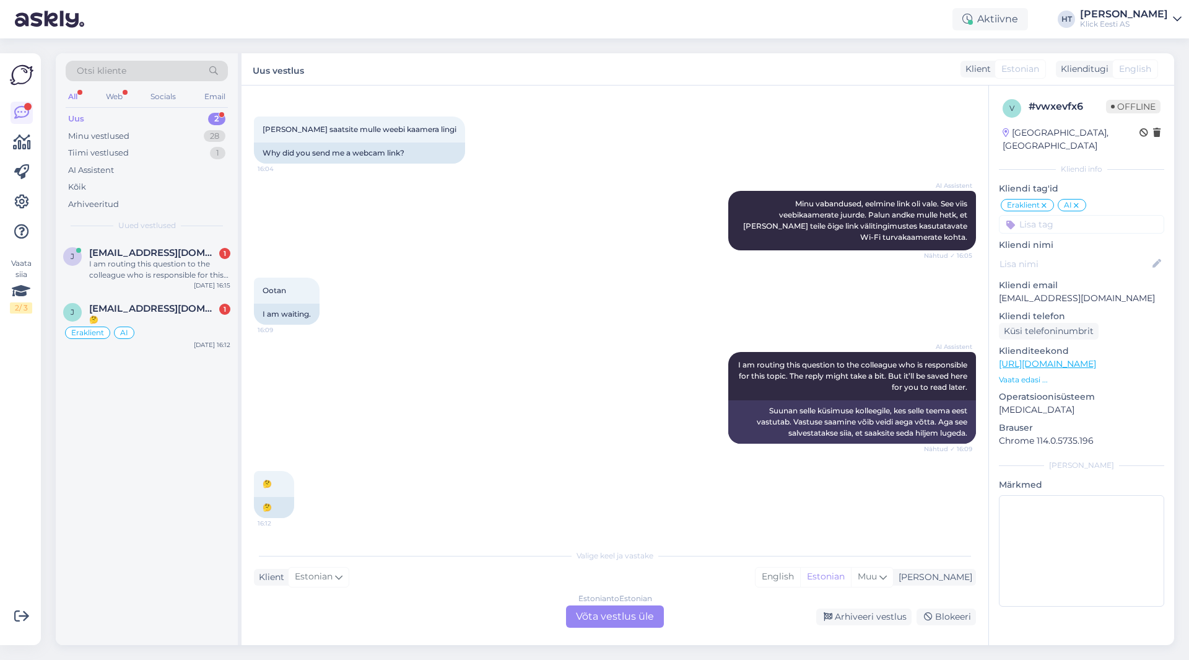
click at [617, 618] on div "Estonian to Estonian Võta vestlus üle" at bounding box center [615, 616] width 98 height 22
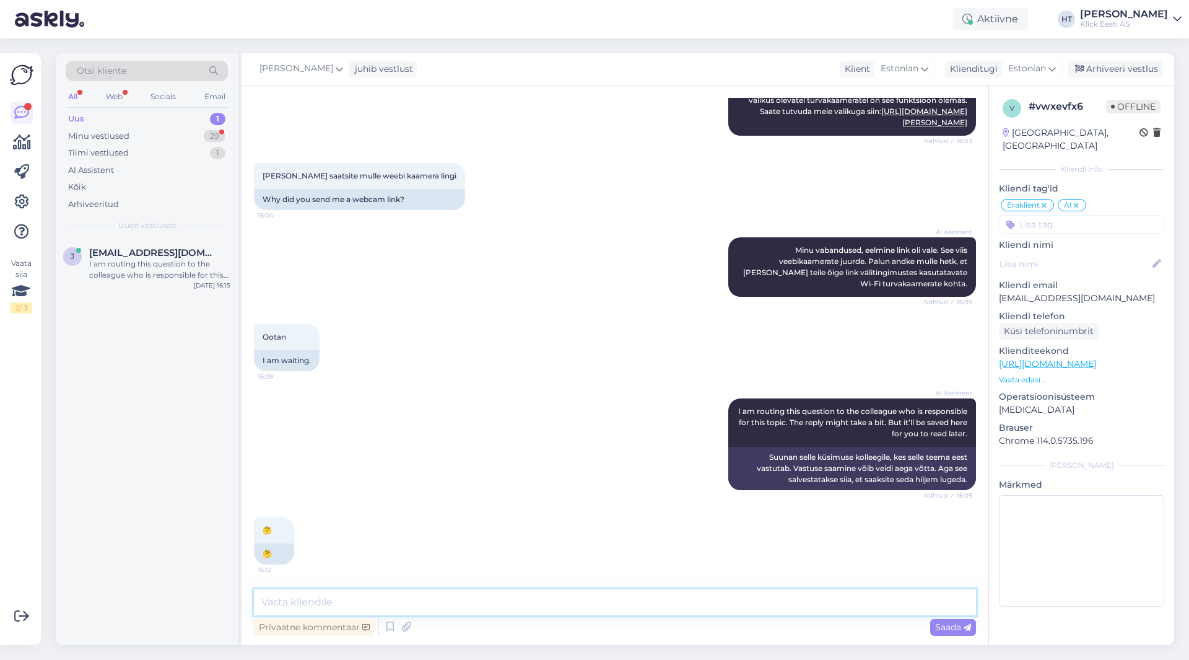
click at [587, 593] on textarea at bounding box center [615, 602] width 722 height 26
type textarea "K"
paste textarea "[URL][DOMAIN_NAME]"
type textarea "Kahepoolse suhtlusega kaameraid ei leidu. Üks välitingimusteks sobilik oleks nä…"
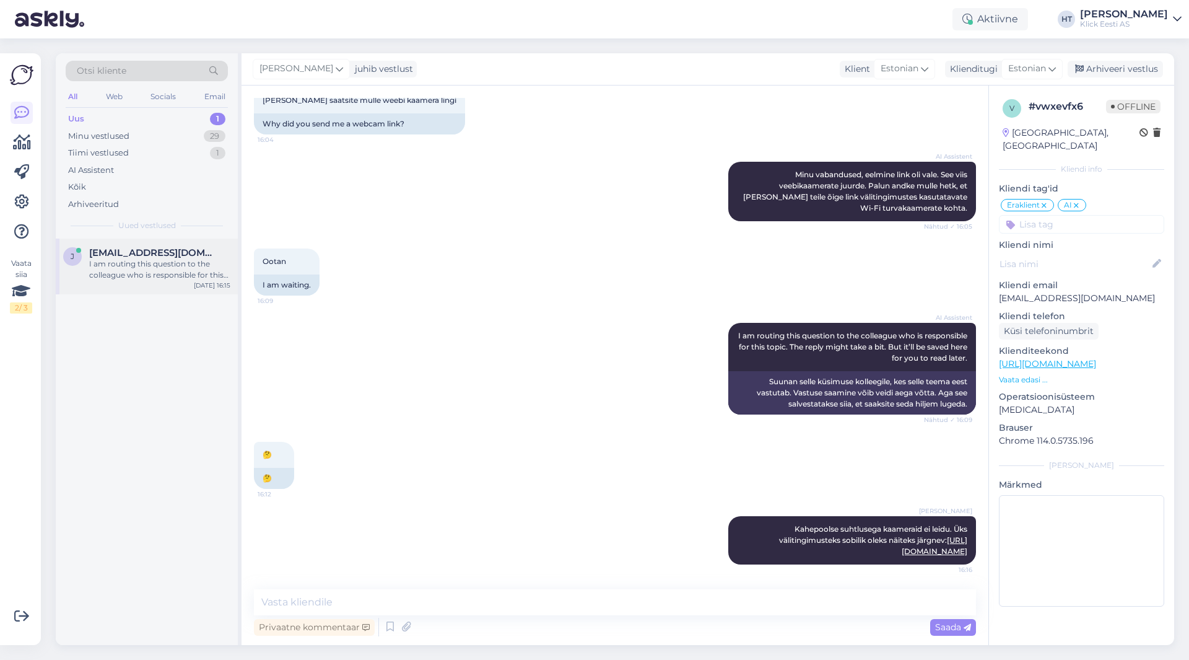
click at [158, 267] on div "I am routing this question to the colleague who is responsible for this topic. …" at bounding box center [159, 269] width 141 height 22
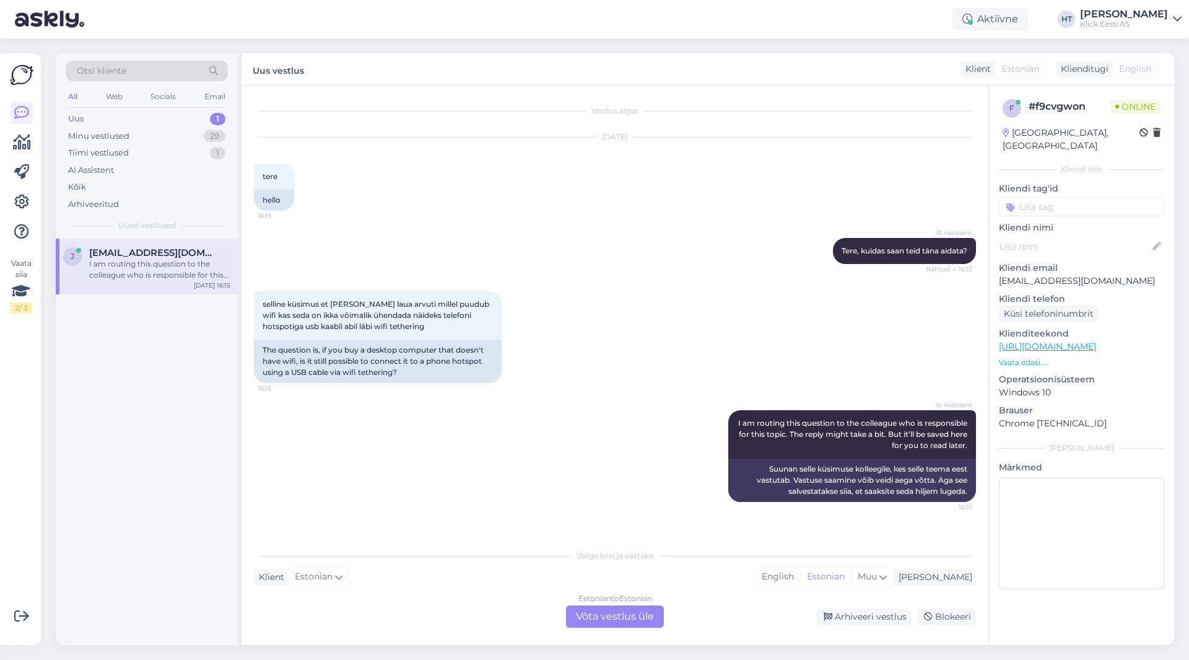
click at [609, 622] on div "Estonian to Estonian Võta vestlus üle" at bounding box center [615, 616] width 98 height 22
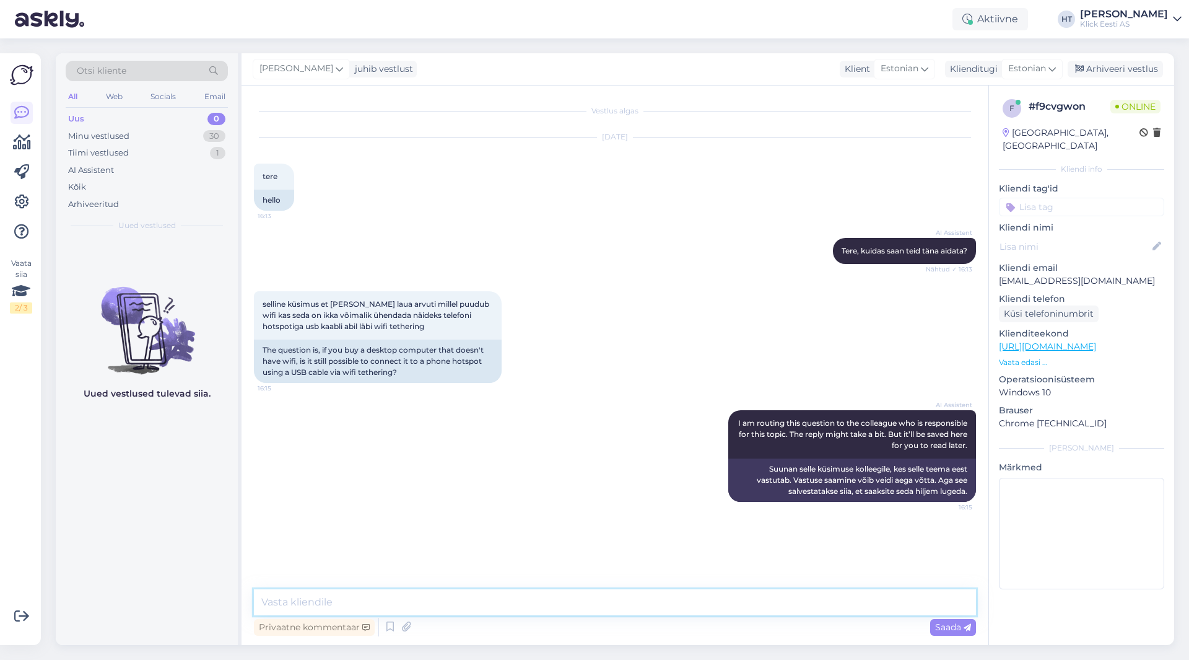
click at [616, 599] on textarea at bounding box center [615, 602] width 722 height 26
click at [604, 600] on textarea "Korretksed draiverid peavad olema, kui on näiteks Apple telefon ja WIndowsi arv…" at bounding box center [615, 602] width 722 height 26
type textarea "Korretksed draiverid peavad olema, kui on näiteks Apple telefon ja Windowsi arv…"
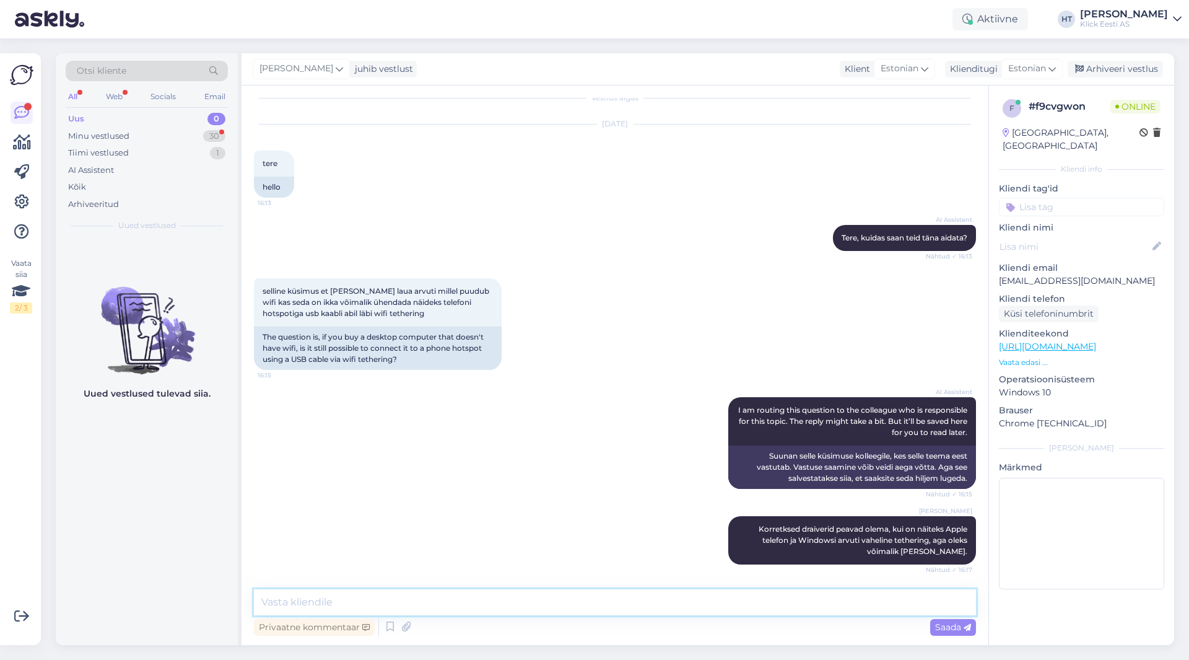
scroll to position [77, 0]
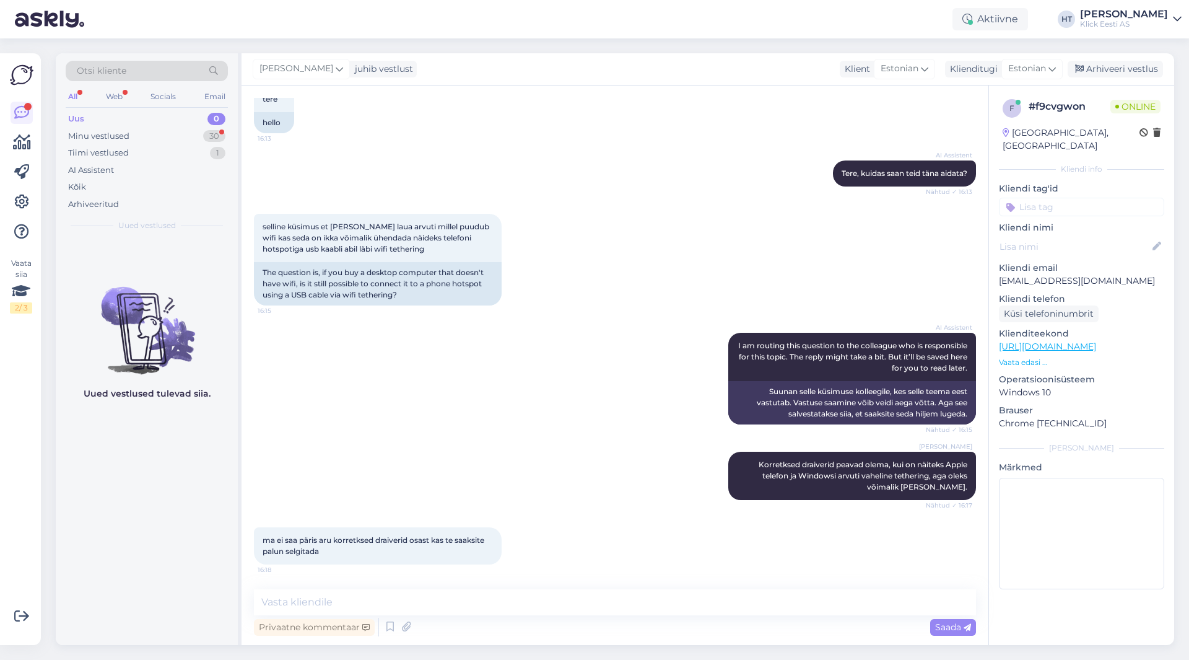
click at [1056, 274] on p "[EMAIL_ADDRESS][DOMAIN_NAME]" at bounding box center [1081, 280] width 165 height 13
copy p "[EMAIL_ADDRESS][DOMAIN_NAME]"
click at [127, 69] on div "Otsi kliente" at bounding box center [147, 71] width 162 height 20
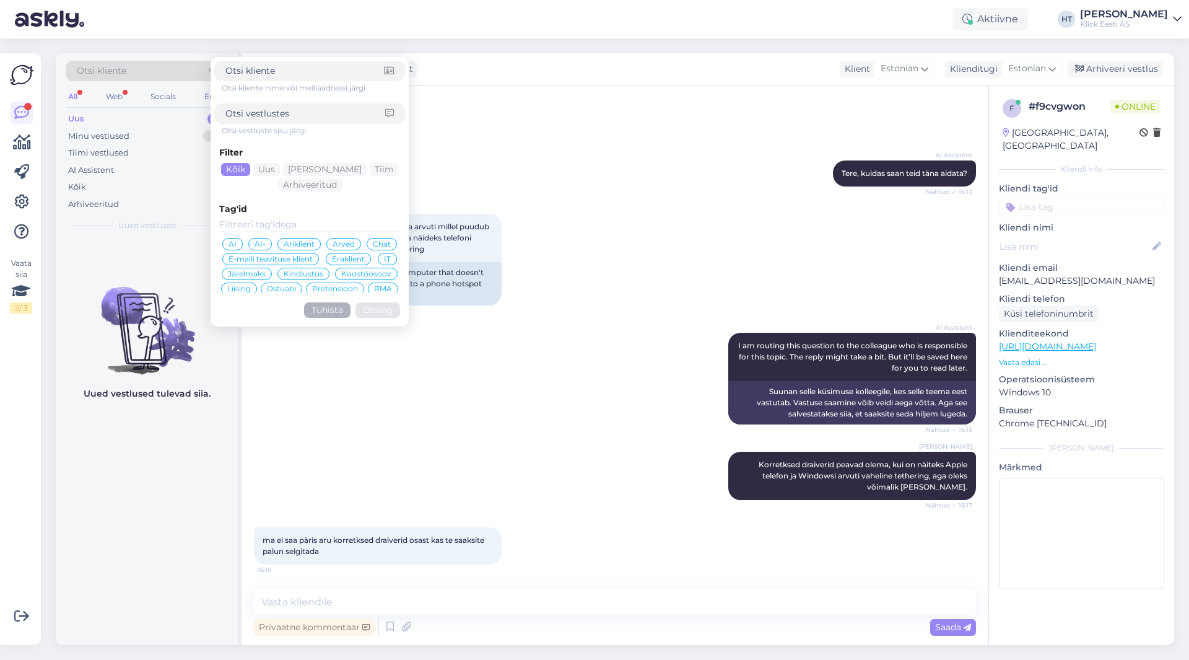
click at [263, 74] on input at bounding box center [304, 70] width 159 height 13
type input "[EMAIL_ADDRESS][DOMAIN_NAME]"
click button "Otsing" at bounding box center [378, 309] width 45 height 15
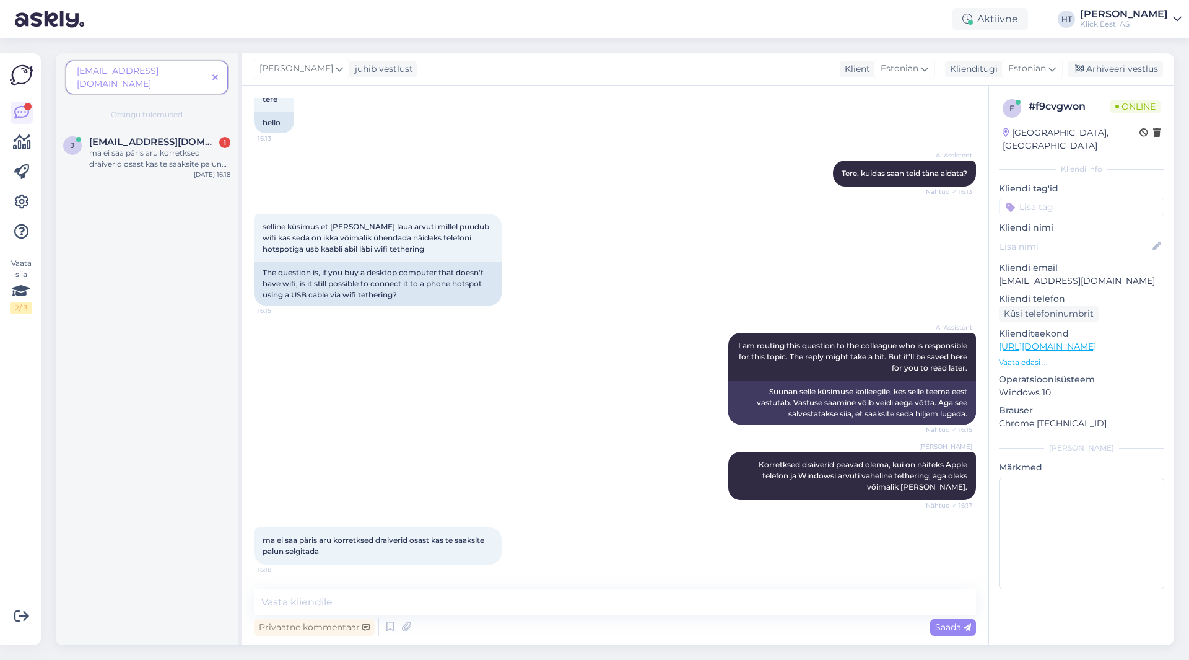
click at [209, 71] on span at bounding box center [215, 77] width 15 height 13
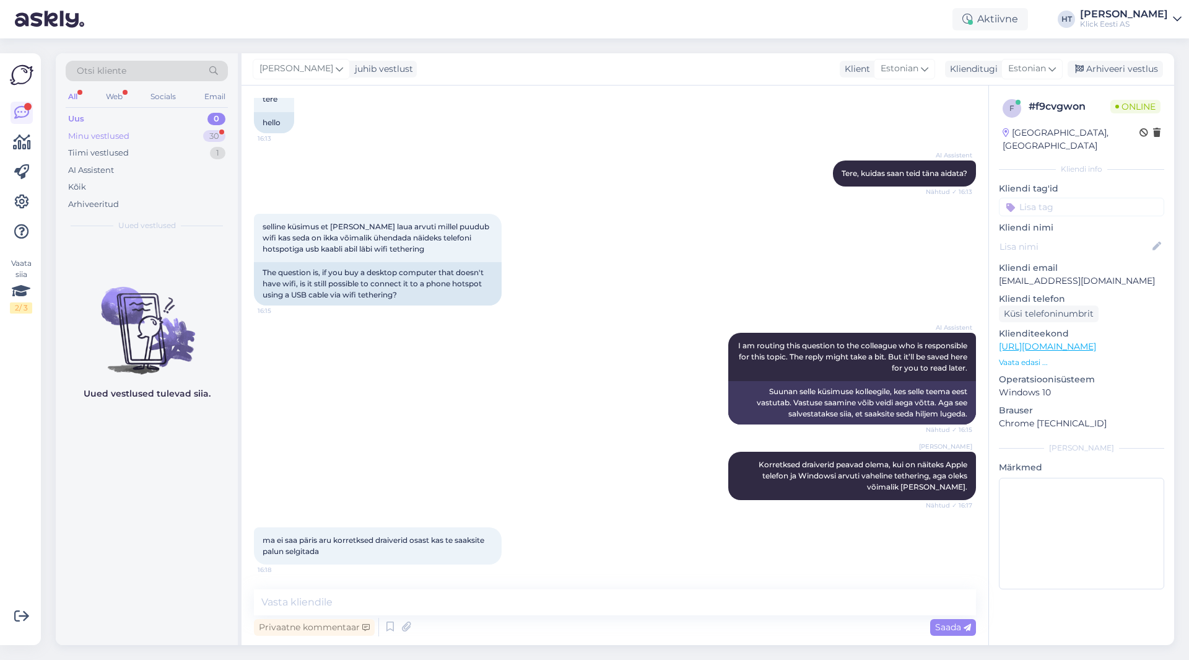
click at [213, 132] on div "30" at bounding box center [214, 136] width 22 height 12
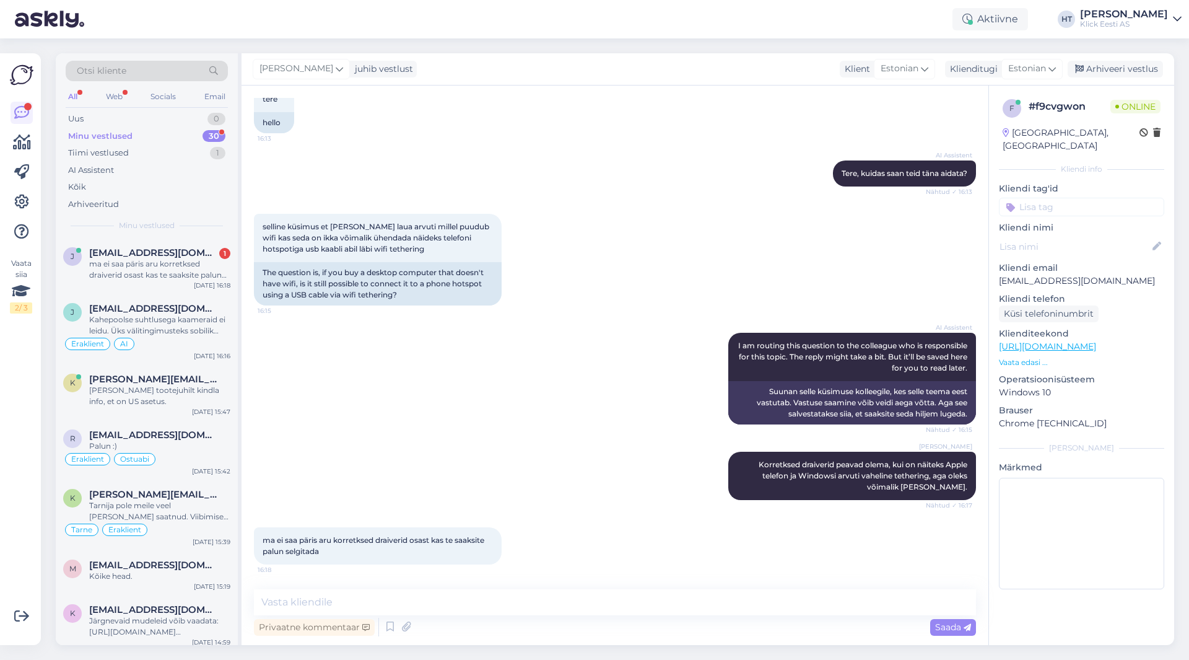
click at [528, 408] on div "AI Assistent I am routing this question to the colleague who is responsible for…" at bounding box center [615, 378] width 722 height 119
click at [195, 278] on div "ma ei saa päris aru korretksed draiverid osast kas te saaksite palun selgitada" at bounding box center [159, 269] width 141 height 22
click at [546, 592] on textarea at bounding box center [615, 602] width 722 height 26
click at [460, 598] on textarea at bounding box center [615, 602] width 722 height 26
click at [411, 403] on div "AI Assistent I am routing this question to the colleague who is responsible for…" at bounding box center [615, 378] width 722 height 119
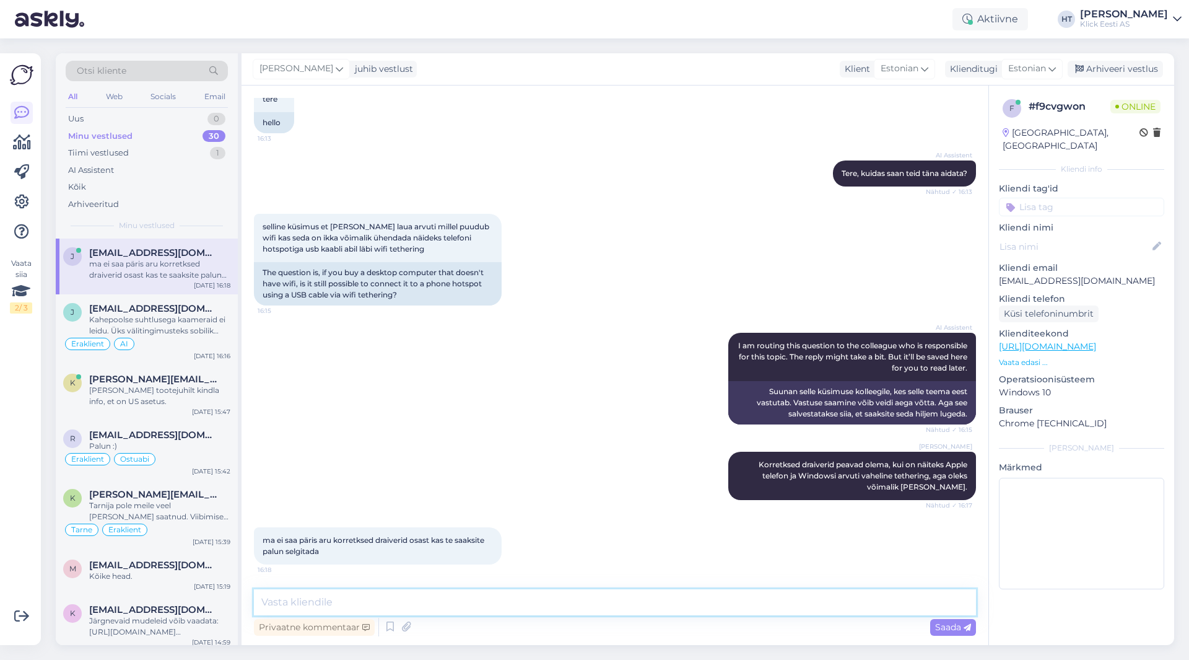
click at [514, 592] on textarea at bounding box center [615, 602] width 722 height 26
click at [413, 597] on textarea at bounding box center [615, 602] width 722 height 26
paste textarea "tarkvarakomponent, mis võimaldab operatsioonisüsteemil ja seadmel omavahel suhe…"
click at [322, 602] on textarea "Draiver ehk tarkvarakomponent, mis võimaldab operatsioonisüsteemil ja seadmel o…" at bounding box center [615, 602] width 722 height 26
click at [785, 603] on textarea "Draiver ehk tarkvarakomponent, mis võimaldab operatsioonisüsteemil ja seadmel o…" at bounding box center [615, 602] width 722 height 26
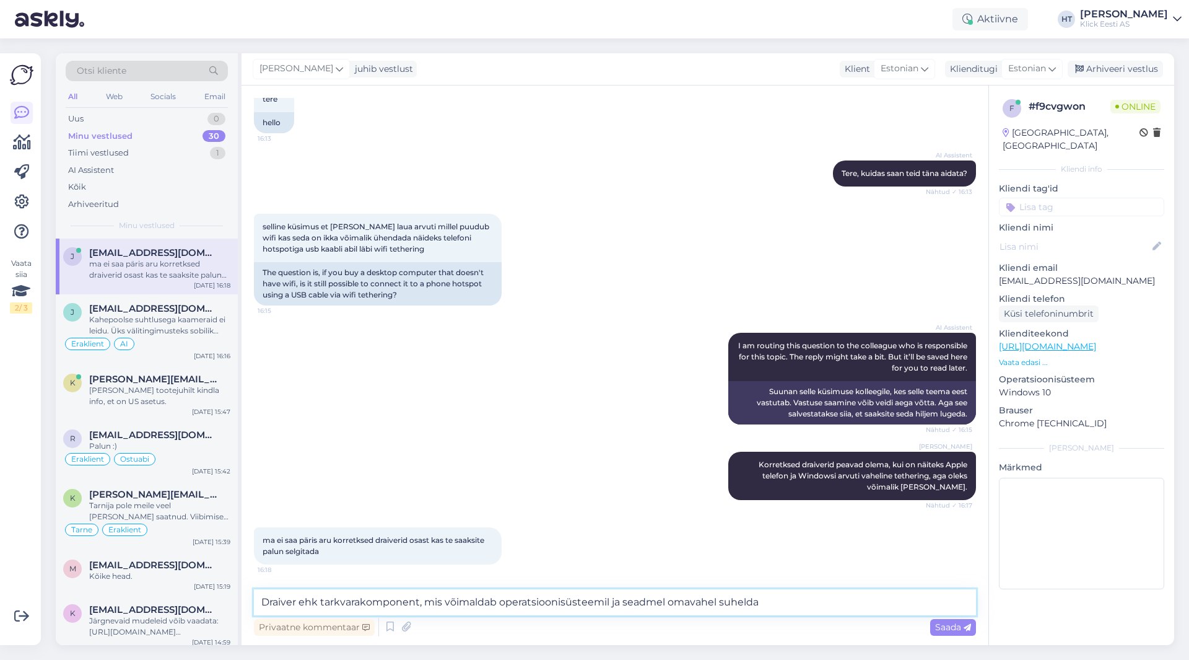
type textarea "Draiver ehk tarkvarakomponent, mis võimaldab operatsioonisüsteemil ja seadmel o…"
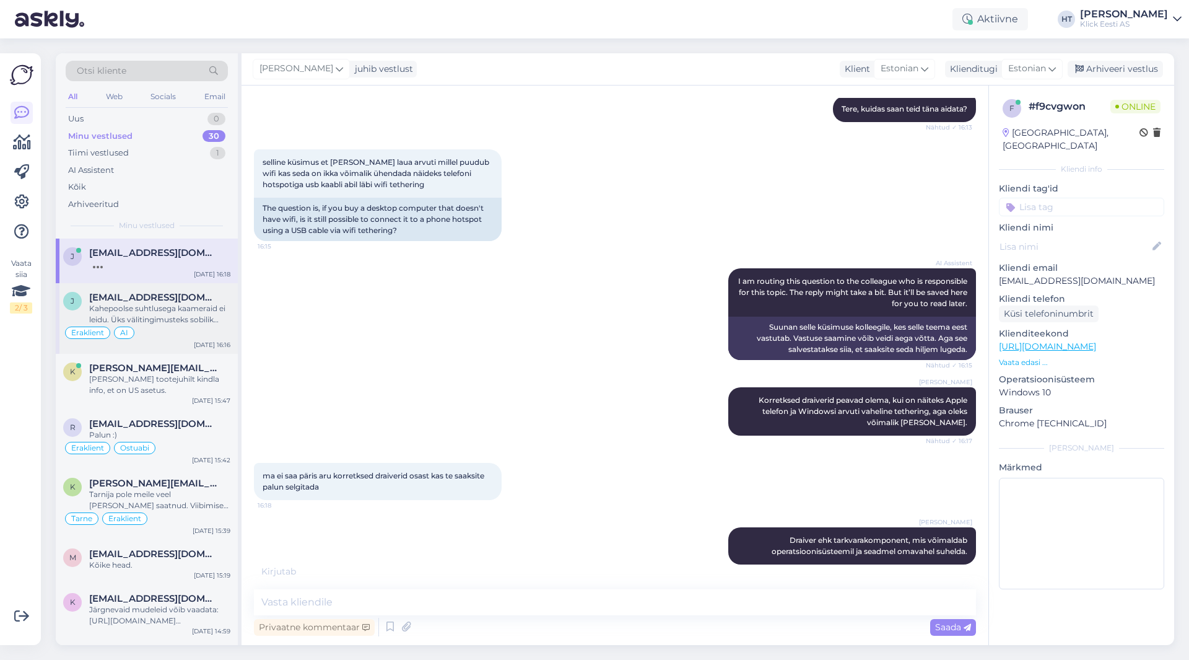
click at [159, 335] on div "Eraklient AI" at bounding box center [146, 332] width 167 height 15
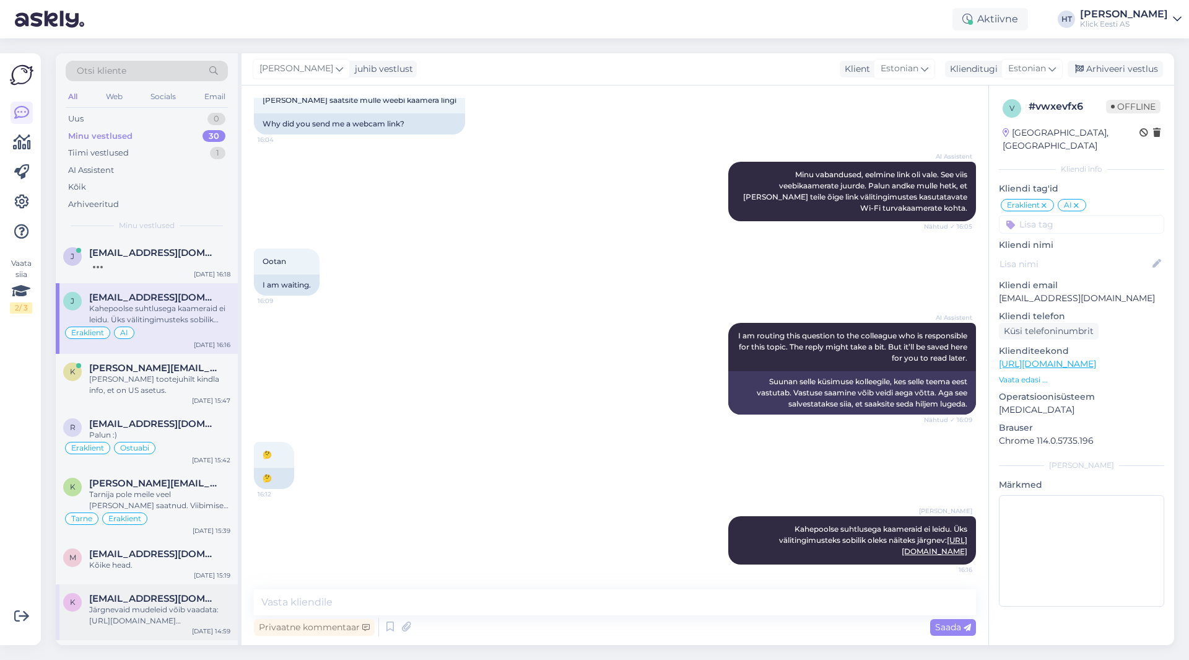
scroll to position [779, 0]
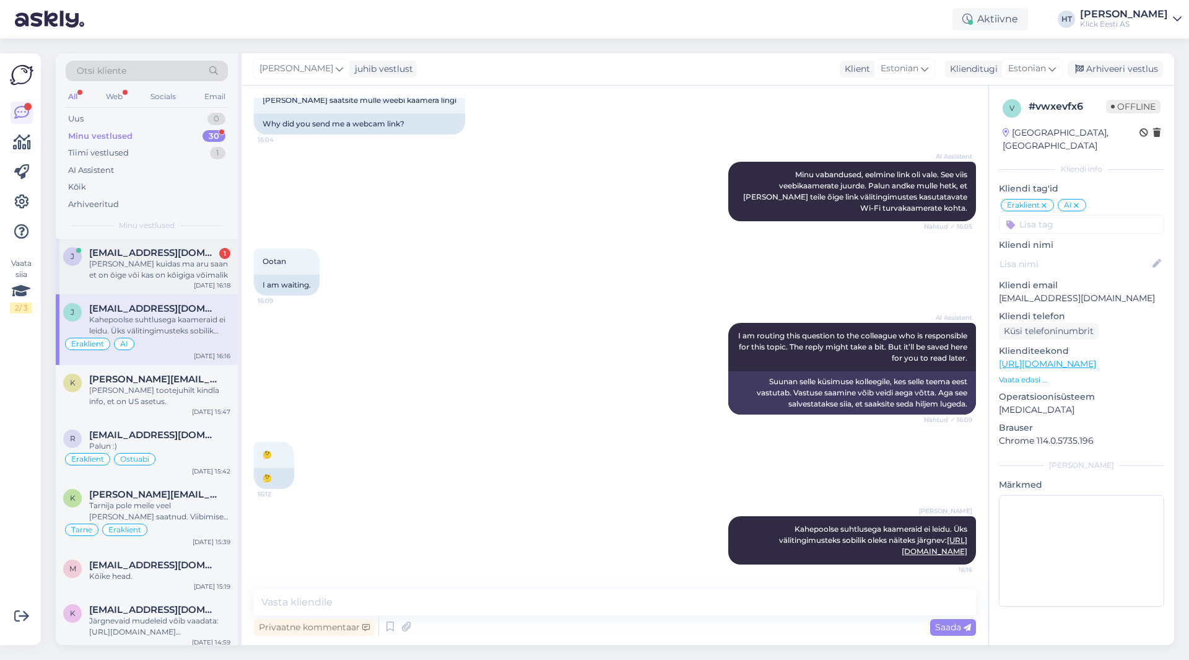
click at [218, 262] on div "[PERSON_NAME] kuidas ma aru saan et on õige või kas on kõigiga võimalik" at bounding box center [159, 269] width 141 height 22
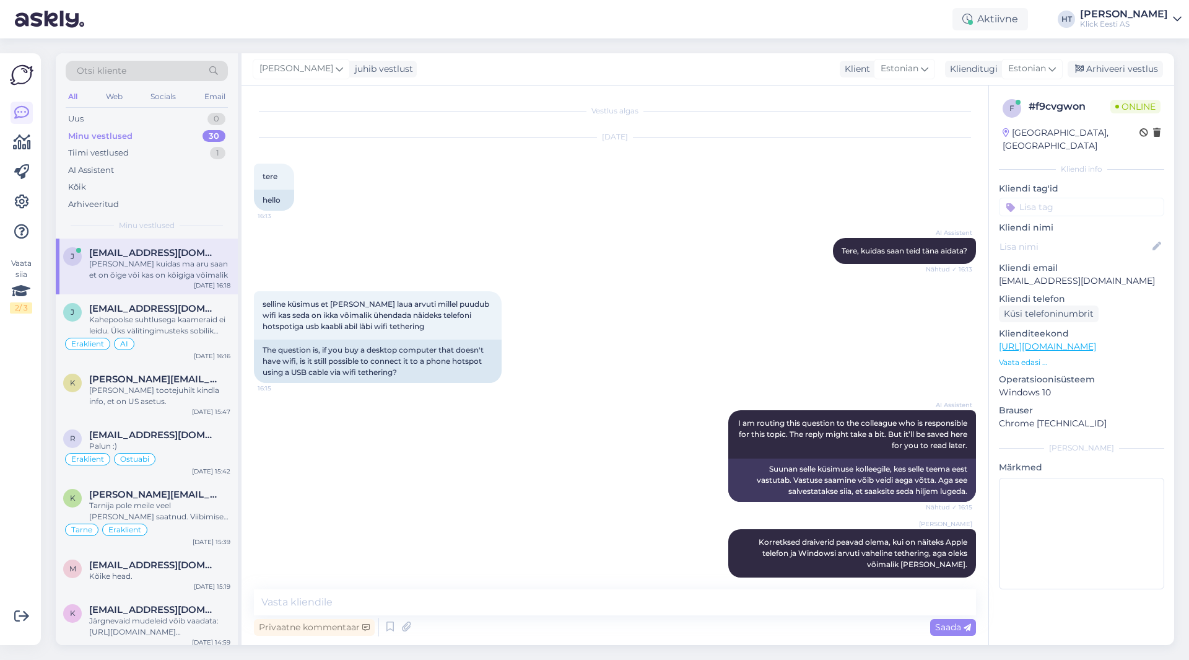
scroll to position [206, 0]
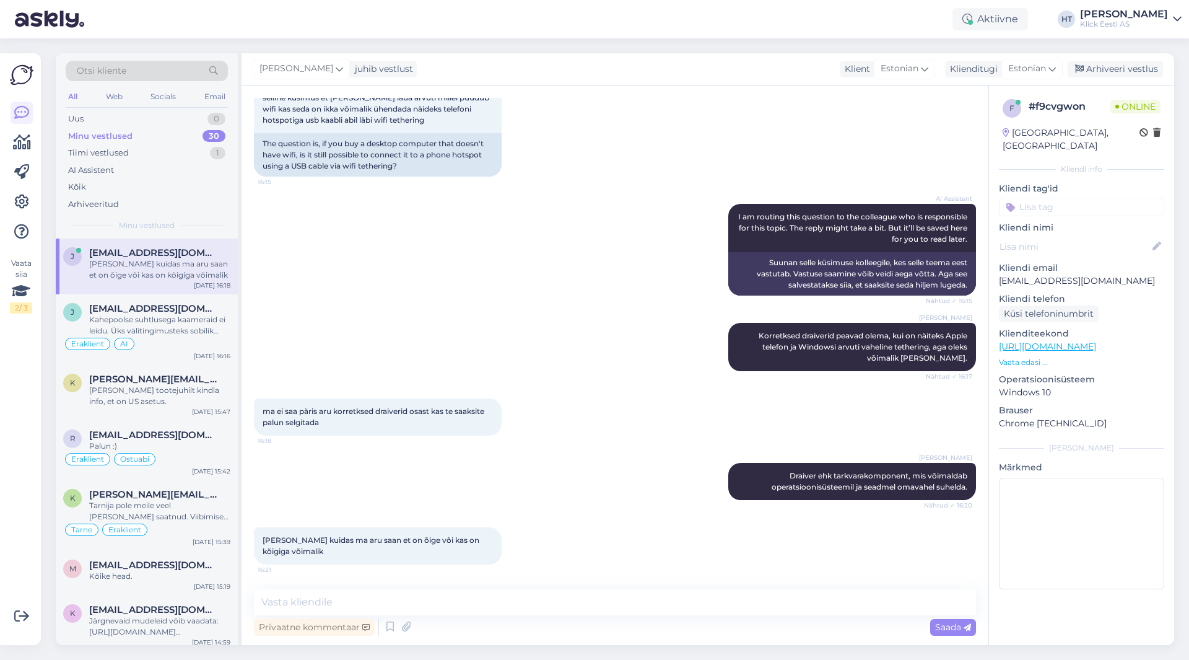
click at [588, 405] on div "ma ei saa päris aru korretksed draiverid osast kas te saaksite palun selgitada …" at bounding box center [615, 417] width 722 height 64
click at [551, 602] on textarea at bounding box center [615, 602] width 722 height 26
click at [396, 604] on textarea at bounding box center [615, 602] width 722 height 26
drag, startPoint x: 530, startPoint y: 466, endPoint x: 510, endPoint y: 499, distance: 38.7
click at [509, 499] on div "[PERSON_NAME] Draiver ehk tarkvarakomponent, mis võimaldab operatsioonisüsteemi…" at bounding box center [615, 481] width 722 height 64
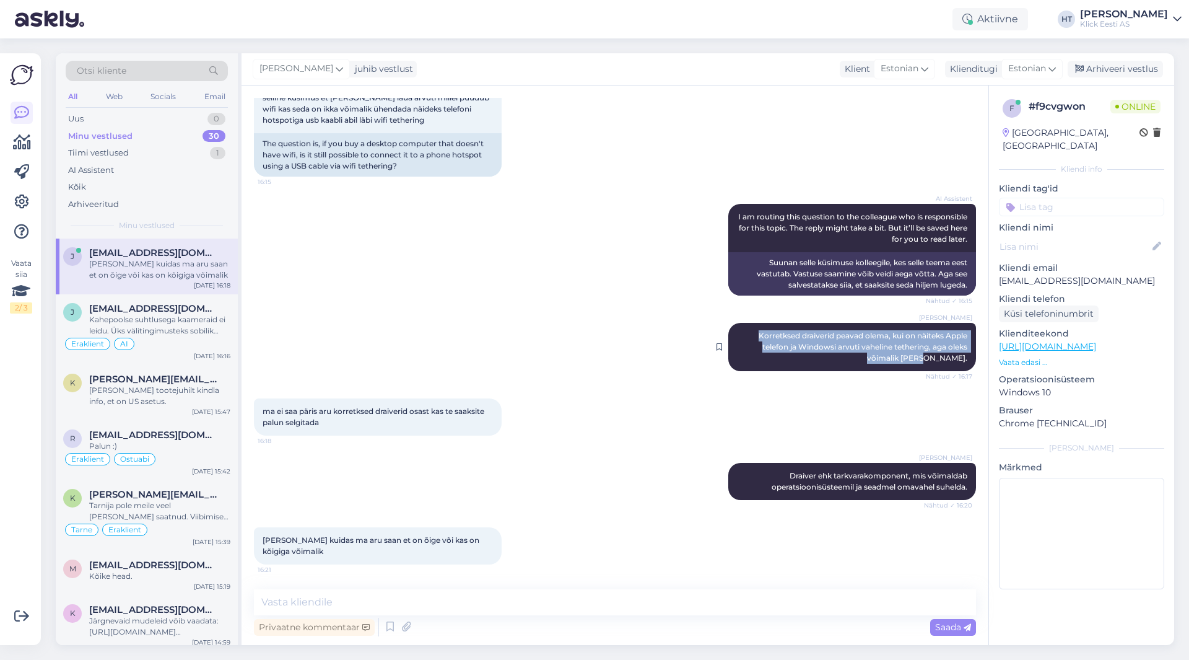
drag, startPoint x: 735, startPoint y: 334, endPoint x: 965, endPoint y: 356, distance: 231.5
click at [965, 356] on div "[PERSON_NAME] [PERSON_NAME] draiverid peavad olema, kui on näiteks Apple telefo…" at bounding box center [853, 347] width 248 height 48
click at [617, 466] on div "[PERSON_NAME] Draiver ehk tarkvarakomponent, mis võimaldab operatsioonisüsteemi…" at bounding box center [615, 481] width 722 height 64
click at [441, 590] on textarea at bounding box center [615, 602] width 722 height 26
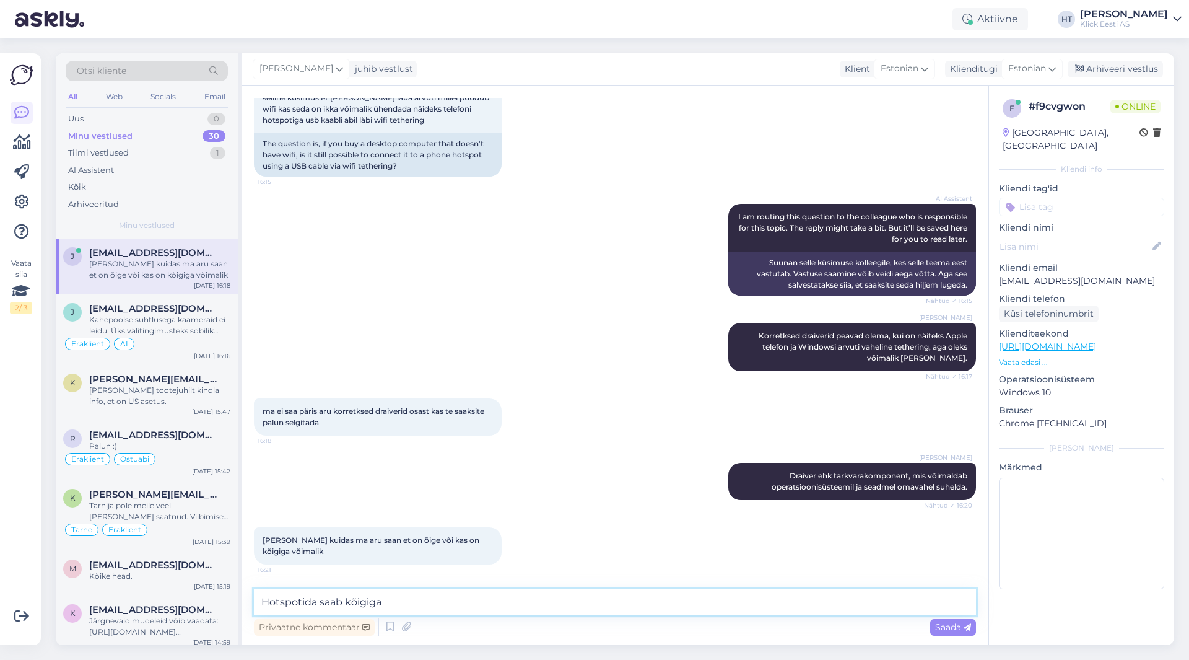
type textarea "Hotspotida saab kõigiga."
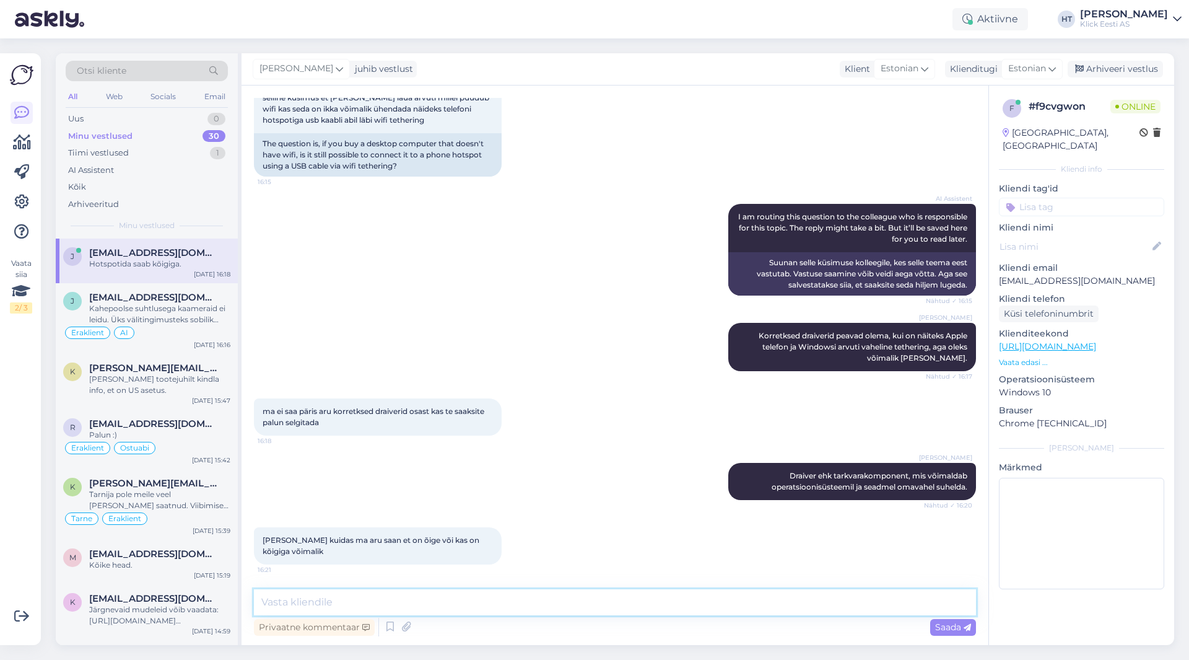
scroll to position [260, 0]
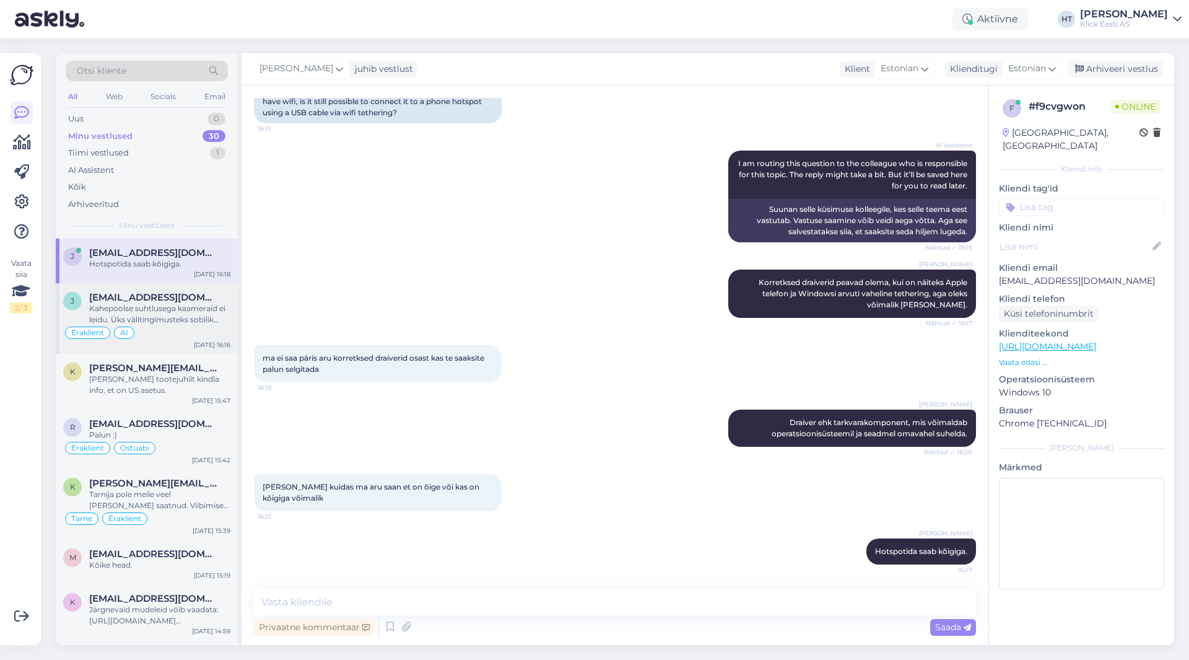
click at [176, 297] on div "[EMAIL_ADDRESS][DOMAIN_NAME]" at bounding box center [159, 297] width 141 height 11
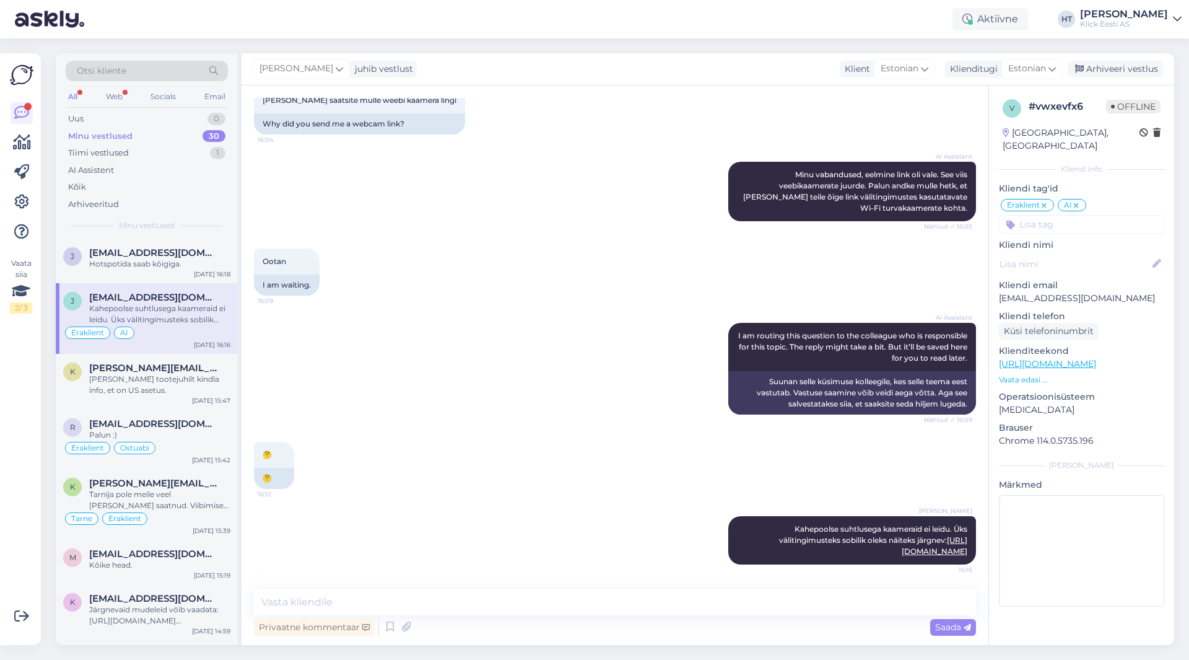
click at [98, 91] on div "All Web Socials Email" at bounding box center [147, 98] width 162 height 19
click at [104, 94] on div "Web" at bounding box center [114, 97] width 22 height 16
click at [152, 163] on div "AI Assistent" at bounding box center [147, 170] width 162 height 17
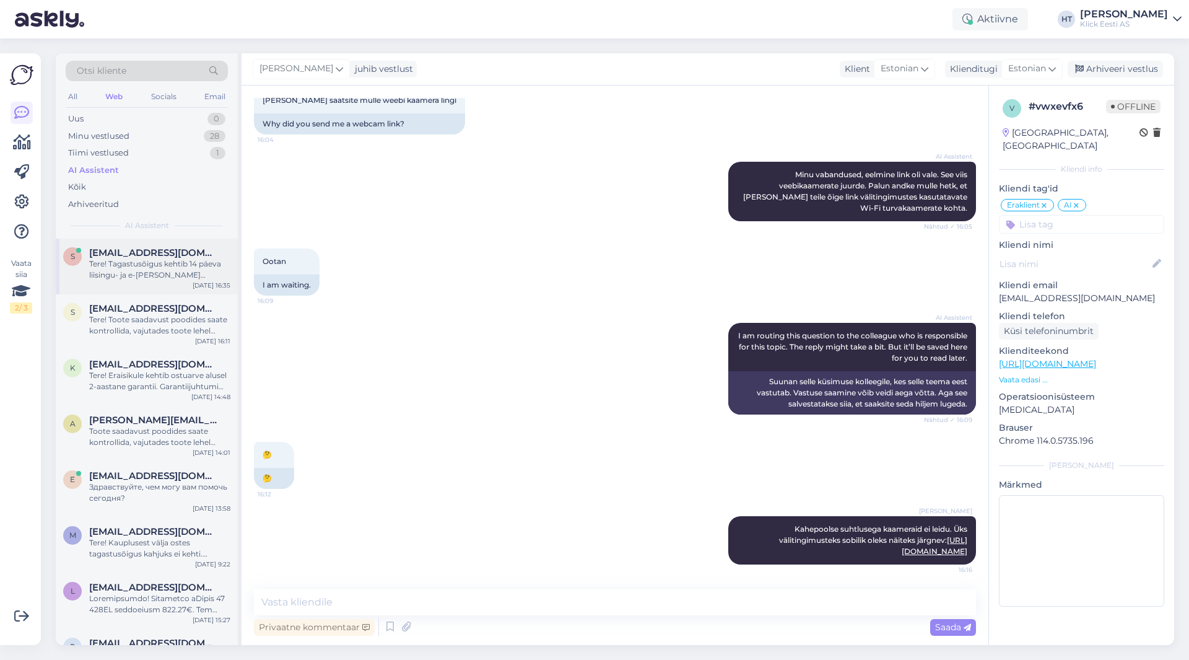
click at [159, 256] on span "[EMAIL_ADDRESS][DOMAIN_NAME]" at bounding box center [153, 252] width 129 height 11
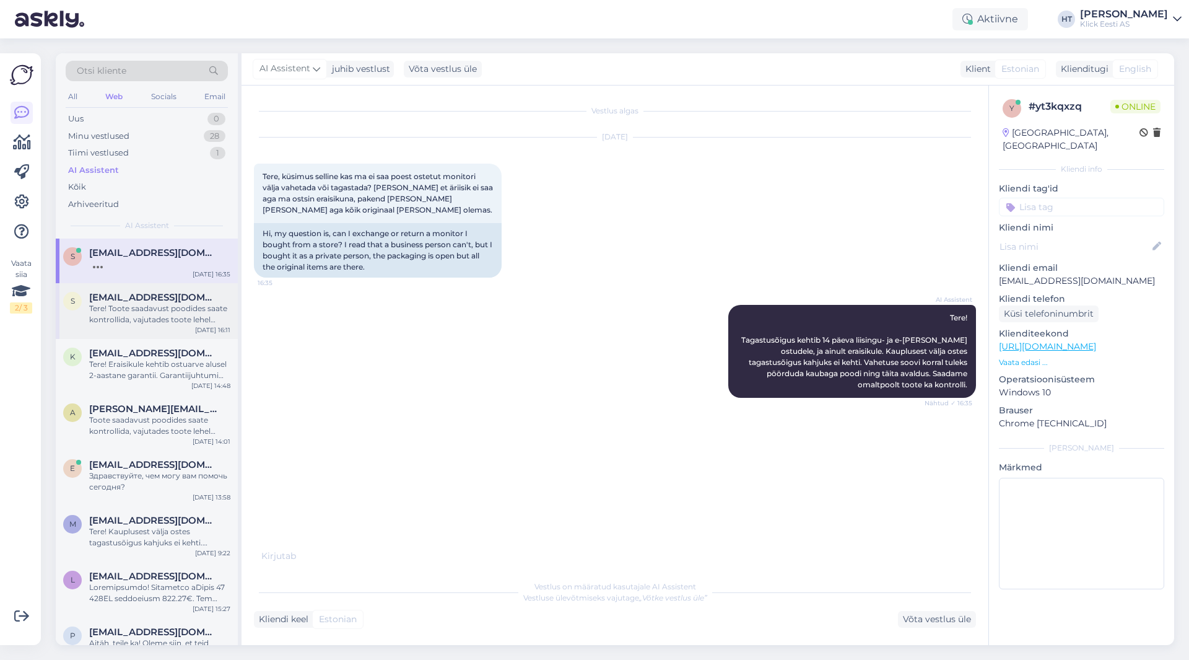
click at [185, 302] on span "[EMAIL_ADDRESS][DOMAIN_NAME]" at bounding box center [153, 297] width 129 height 11
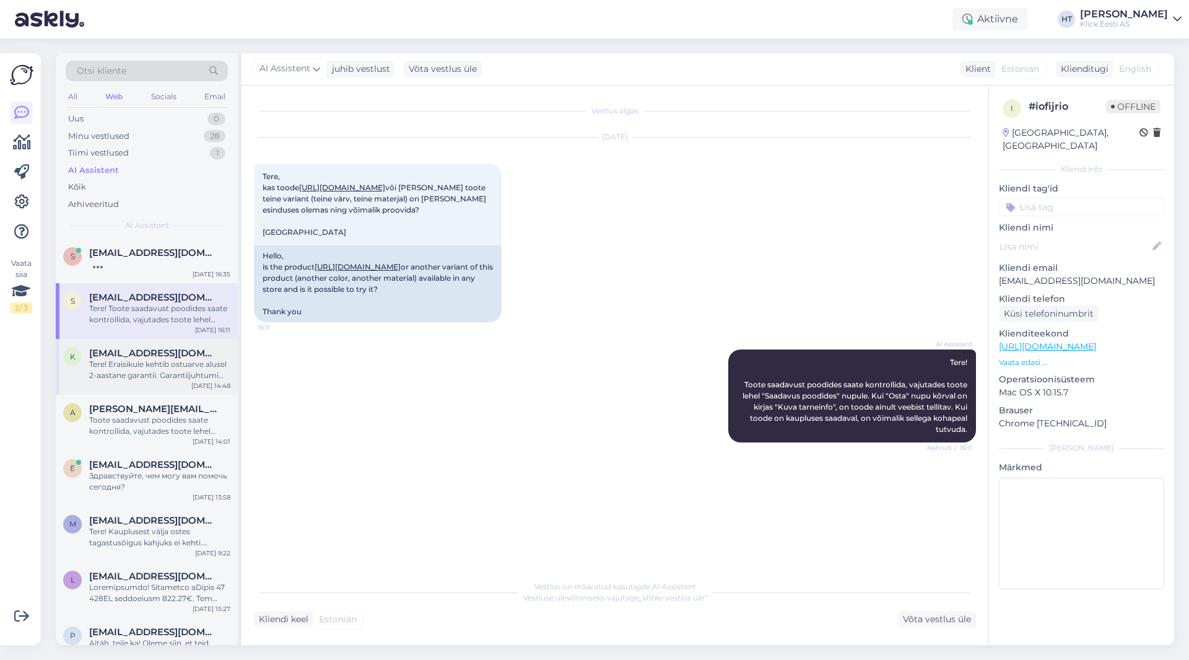
click at [168, 346] on div "k [EMAIL_ADDRESS][DOMAIN_NAME] Tere! Eraisikule kehtib ostuarve alusel 2-aastan…" at bounding box center [147, 367] width 182 height 56
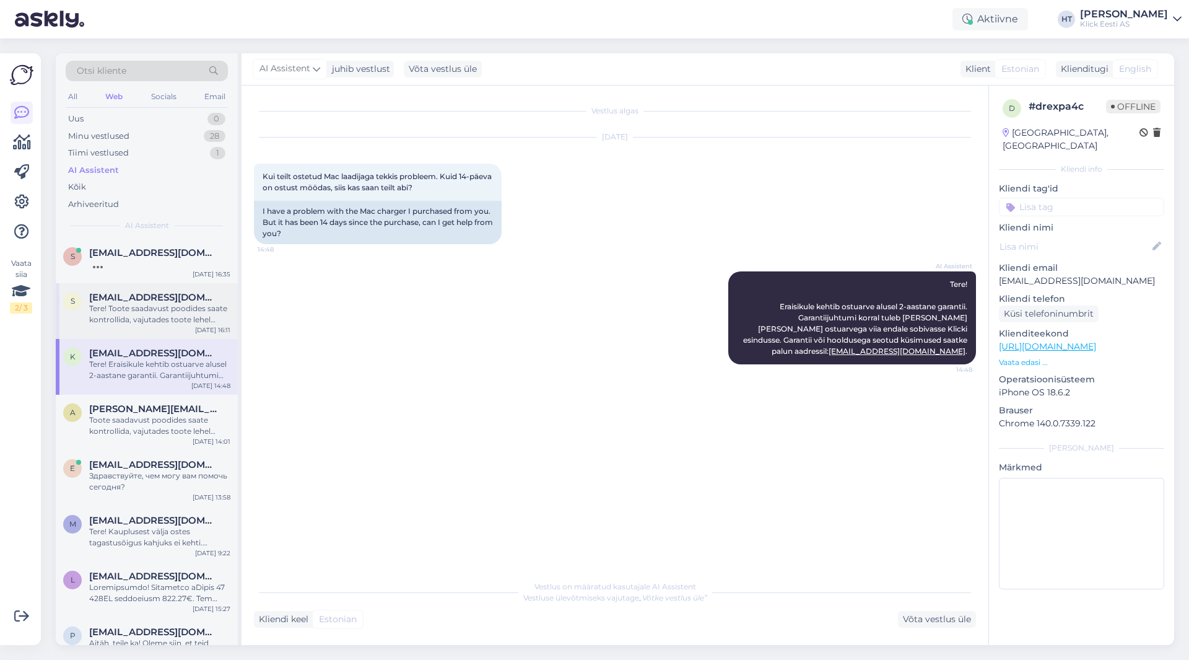
click at [162, 320] on div "Tere! Toote saadavust poodides saate kontrollida, vajutades toote lehel "Saadav…" at bounding box center [159, 314] width 141 height 22
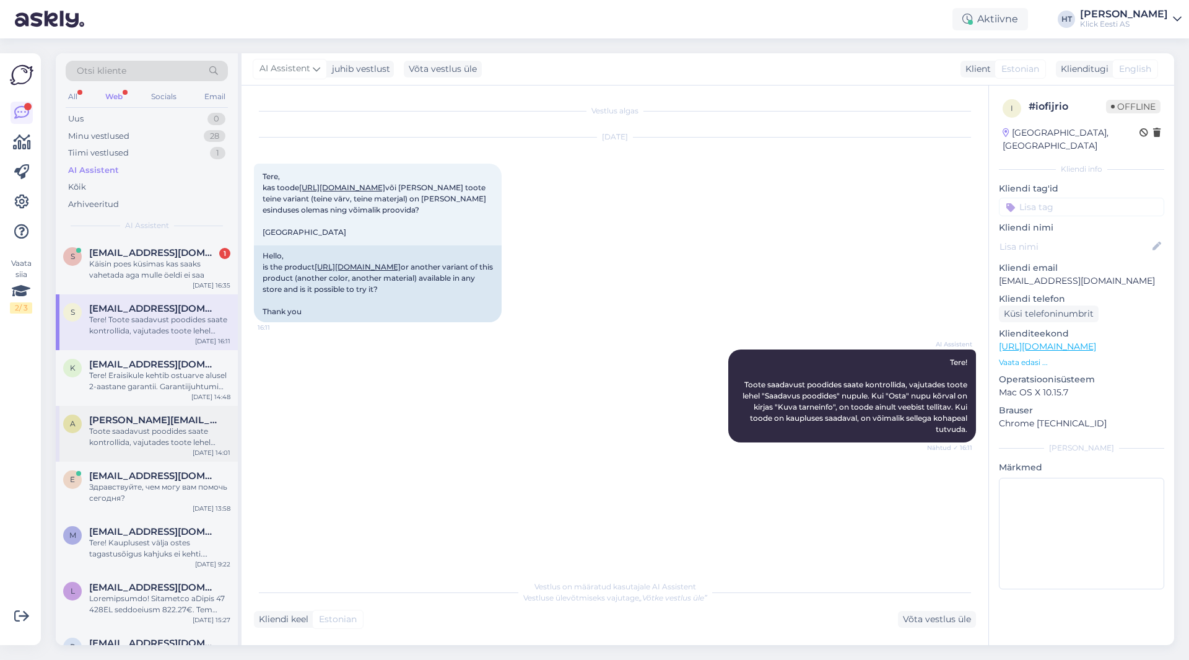
click at [178, 413] on div "a [PERSON_NAME][EMAIL_ADDRESS][DOMAIN_NAME] Toote saadavust poodides saate kont…" at bounding box center [147, 434] width 182 height 56
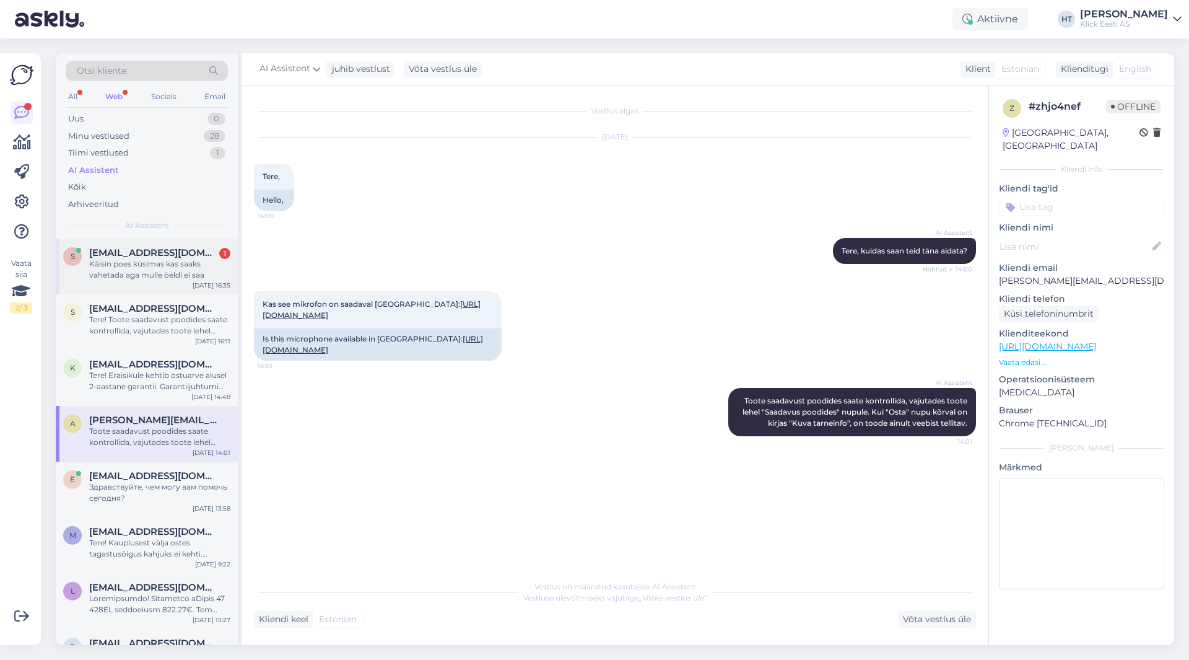
click at [183, 283] on div "s [EMAIL_ADDRESS][DOMAIN_NAME] 1 Käisin poes küsimas kas saaks vahetada aga mul…" at bounding box center [147, 266] width 182 height 56
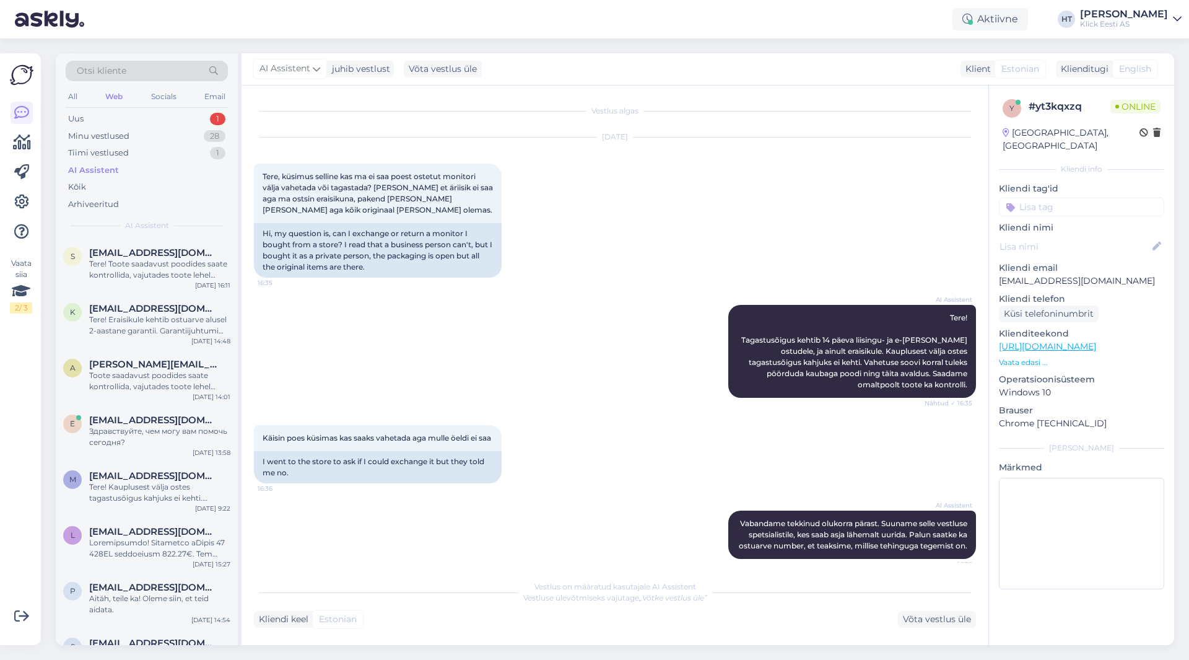
scroll to position [32, 0]
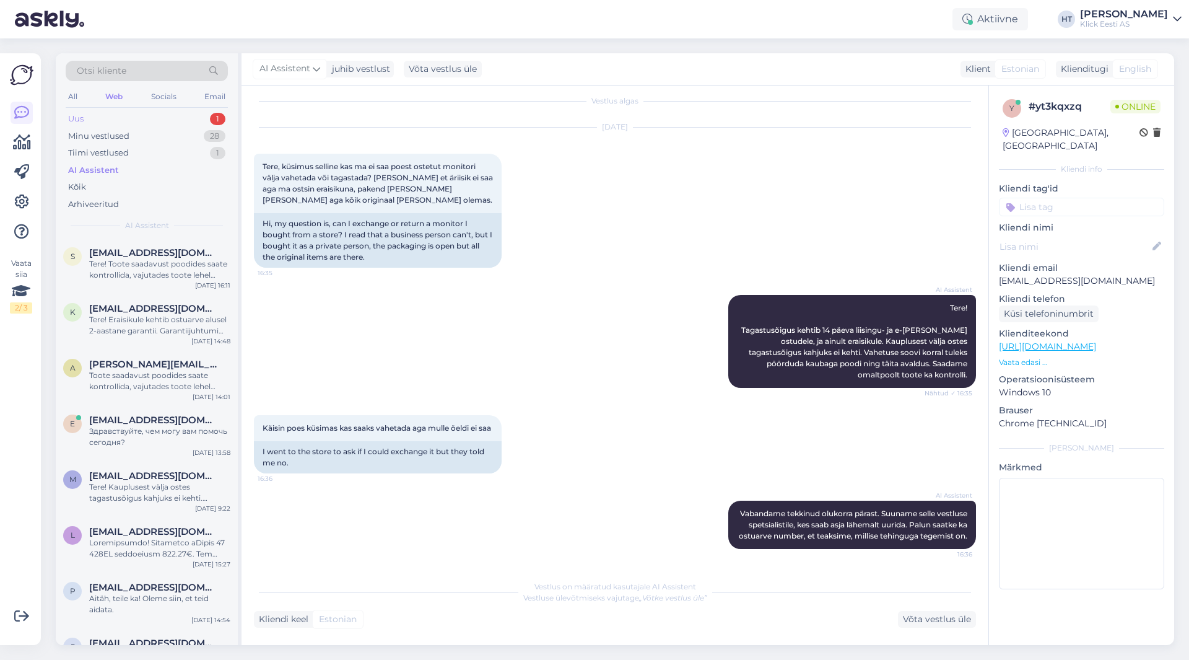
click at [223, 114] on div "1" at bounding box center [217, 119] width 15 height 12
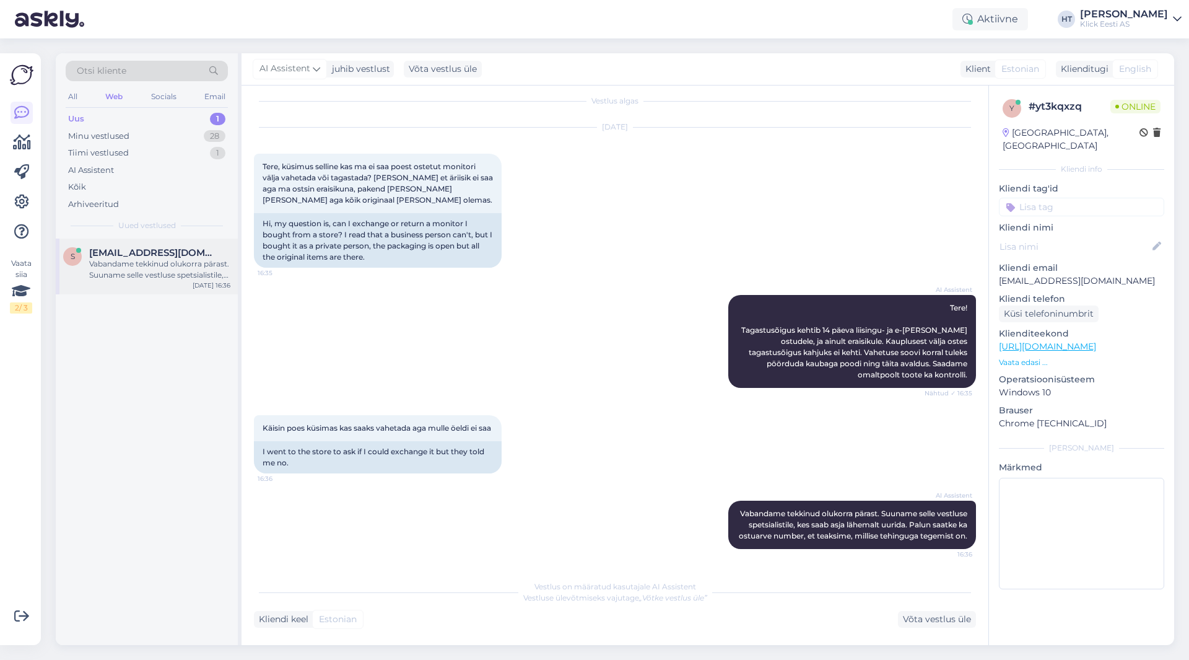
click at [217, 272] on div "Vabandame tekkinud olukorra pärast. Suuname selle vestluse spetsialistile, kes …" at bounding box center [159, 269] width 141 height 22
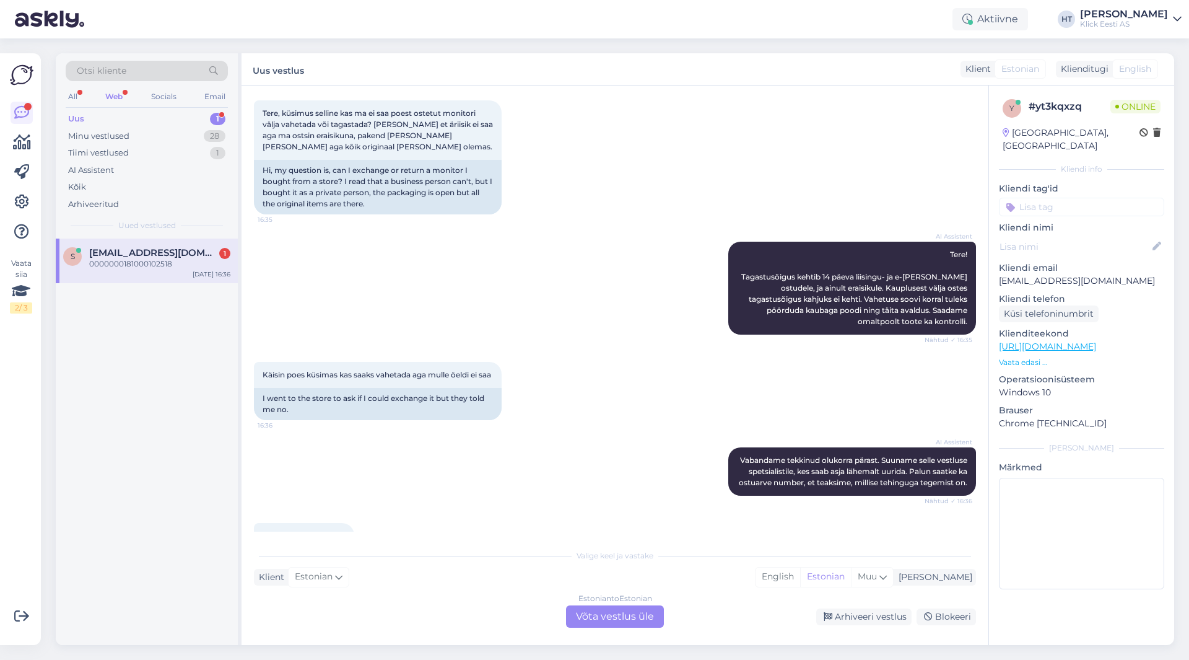
scroll to position [138, 0]
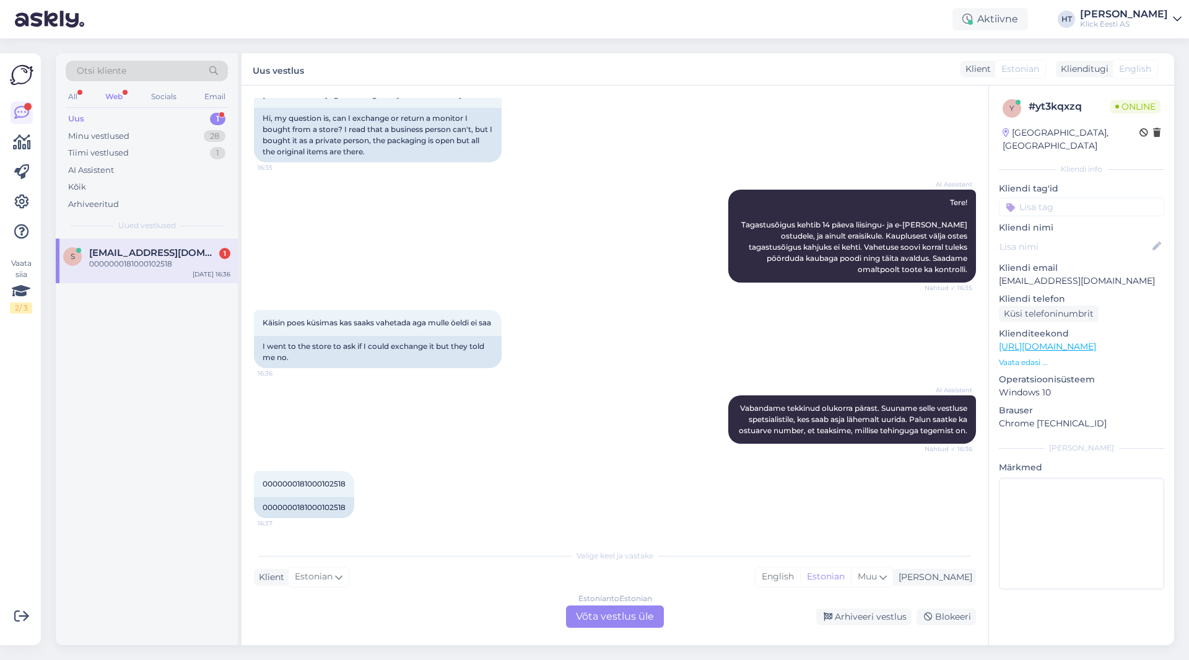
click at [600, 613] on div "Estonian to Estonian Võta vestlus üle" at bounding box center [615, 616] width 98 height 22
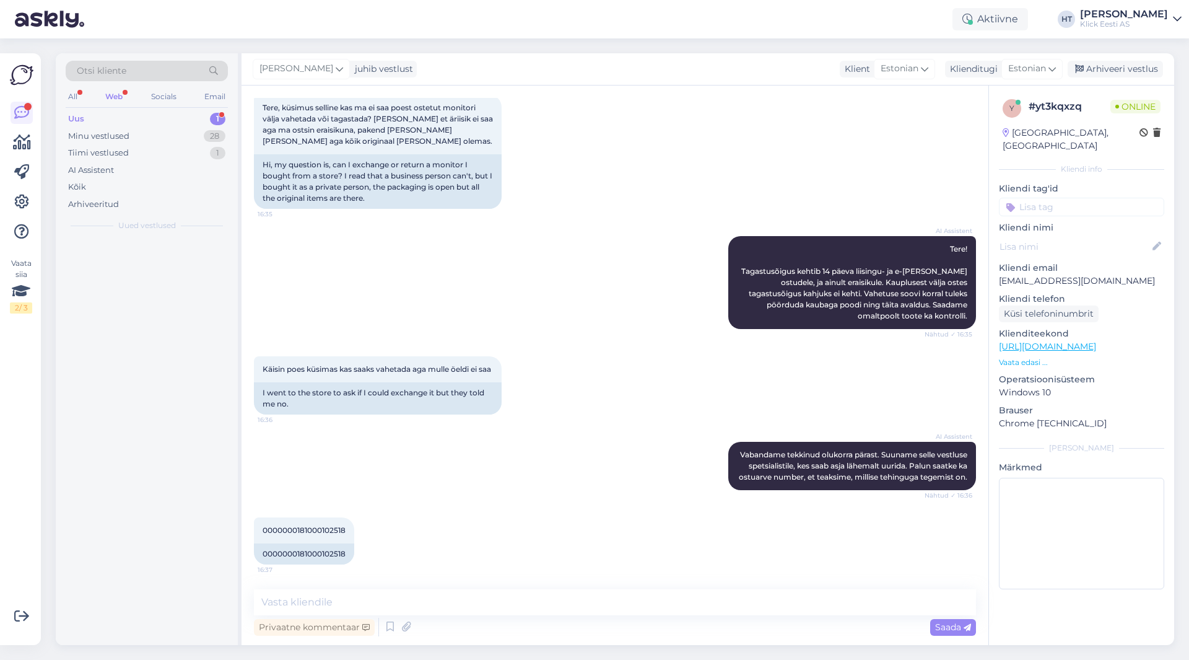
scroll to position [91, 0]
click at [601, 611] on textarea at bounding box center [615, 602] width 722 height 26
click at [309, 529] on span "0000000181000102518" at bounding box center [304, 529] width 83 height 9
copy div "0000000181000102518 16:37"
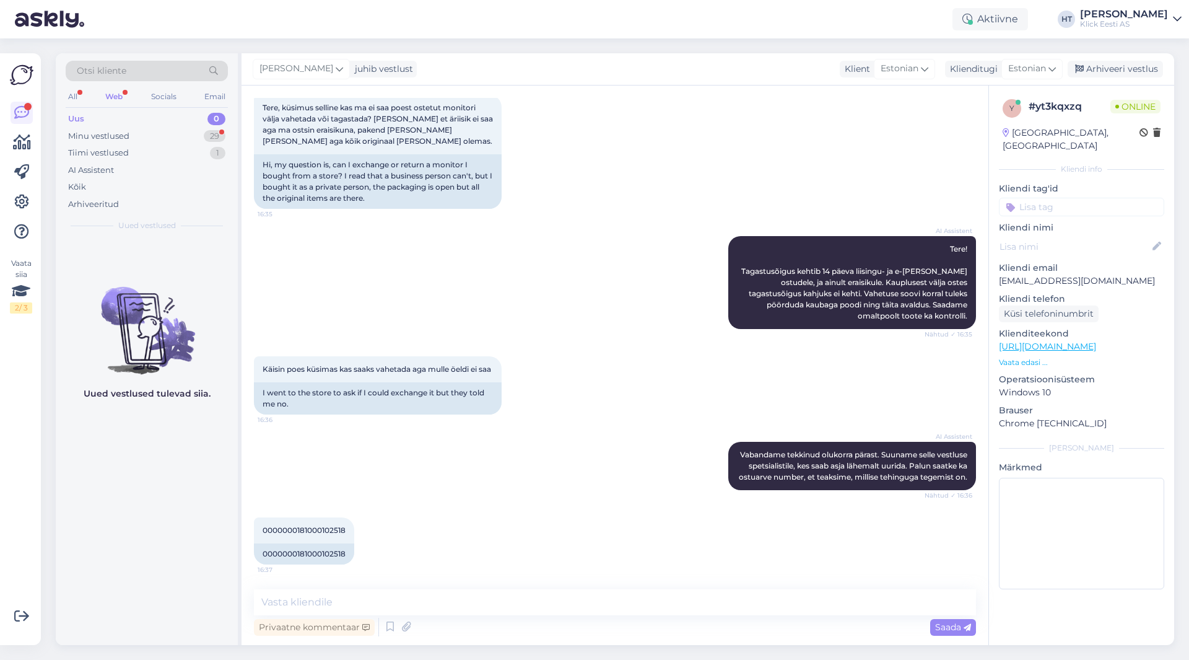
click at [492, 477] on div "AI Assistent Vabandame tekkinud olukorra pärast. Suuname selle vestluse spetsia…" at bounding box center [615, 466] width 722 height 76
click at [511, 483] on div "AI Assistent Vabandame tekkinud olukorra pärast. Suuname selle vestluse spetsia…" at bounding box center [615, 466] width 722 height 76
click at [623, 604] on textarea at bounding box center [615, 602] width 722 height 26
click at [571, 609] on textarea at bounding box center [615, 602] width 722 height 26
click at [108, 452] on div "Uued vestlused tulevad siia." at bounding box center [147, 441] width 182 height 406
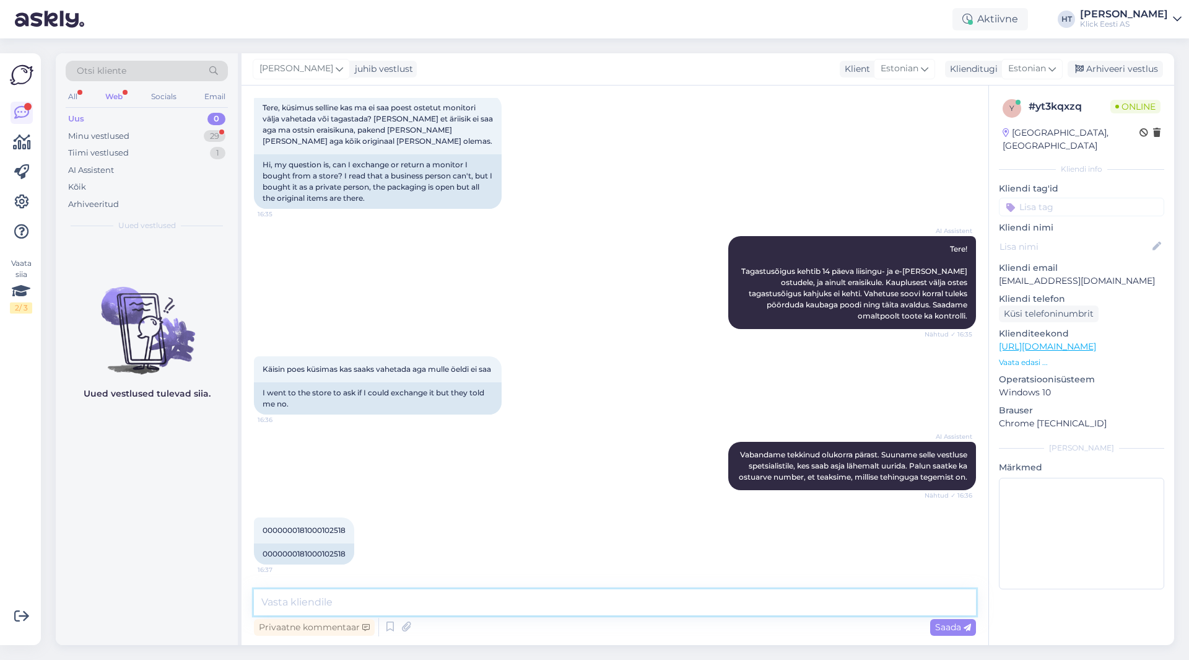
click at [513, 603] on textarea at bounding box center [615, 602] width 722 height 26
click at [631, 261] on div "AI Assistent Tere! Tagastusõigus kehtib 14 päeva liisingu- ja e-[PERSON_NAME] o…" at bounding box center [615, 282] width 722 height 120
click at [1055, 198] on input at bounding box center [1081, 207] width 165 height 19
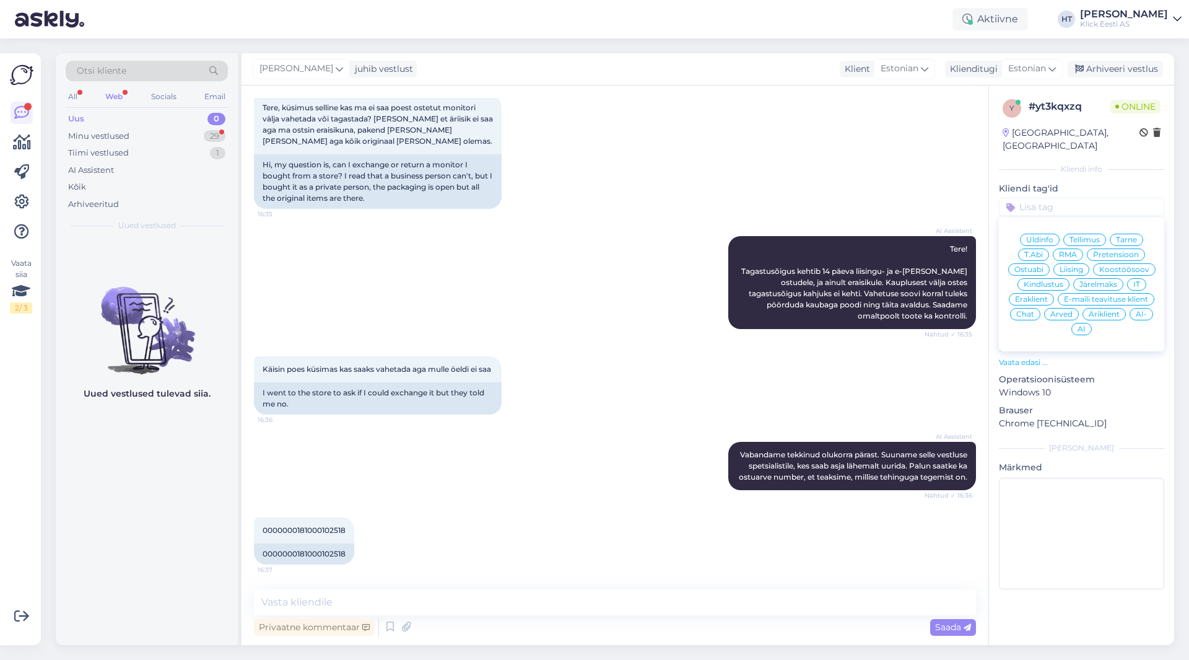
click at [552, 520] on div "0000000181000102518 16:37 0000000181000102518" at bounding box center [615, 541] width 722 height 74
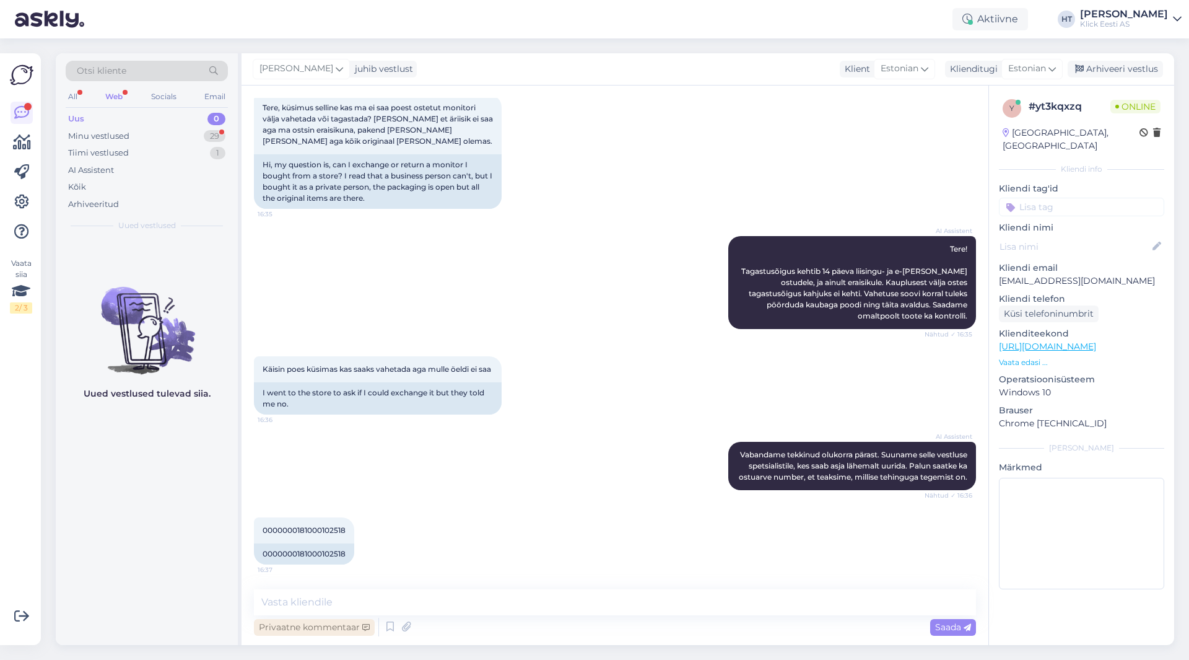
click at [320, 629] on div "Privaatne kommentaar" at bounding box center [314, 627] width 121 height 17
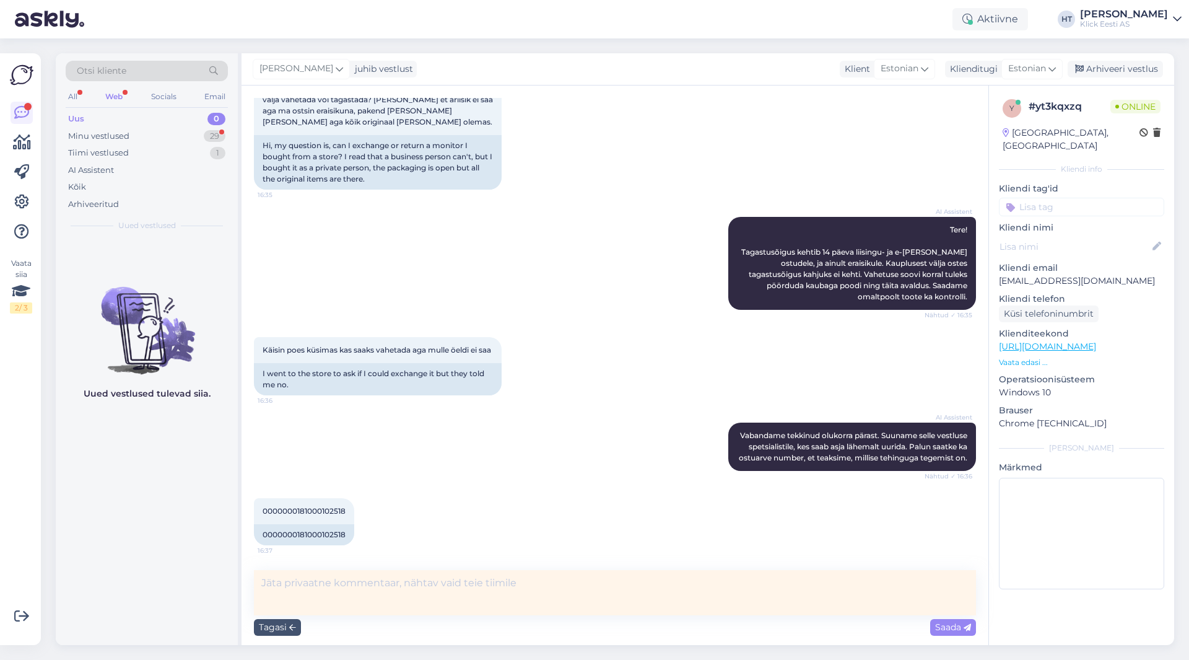
click at [351, 592] on textarea at bounding box center [615, 592] width 722 height 45
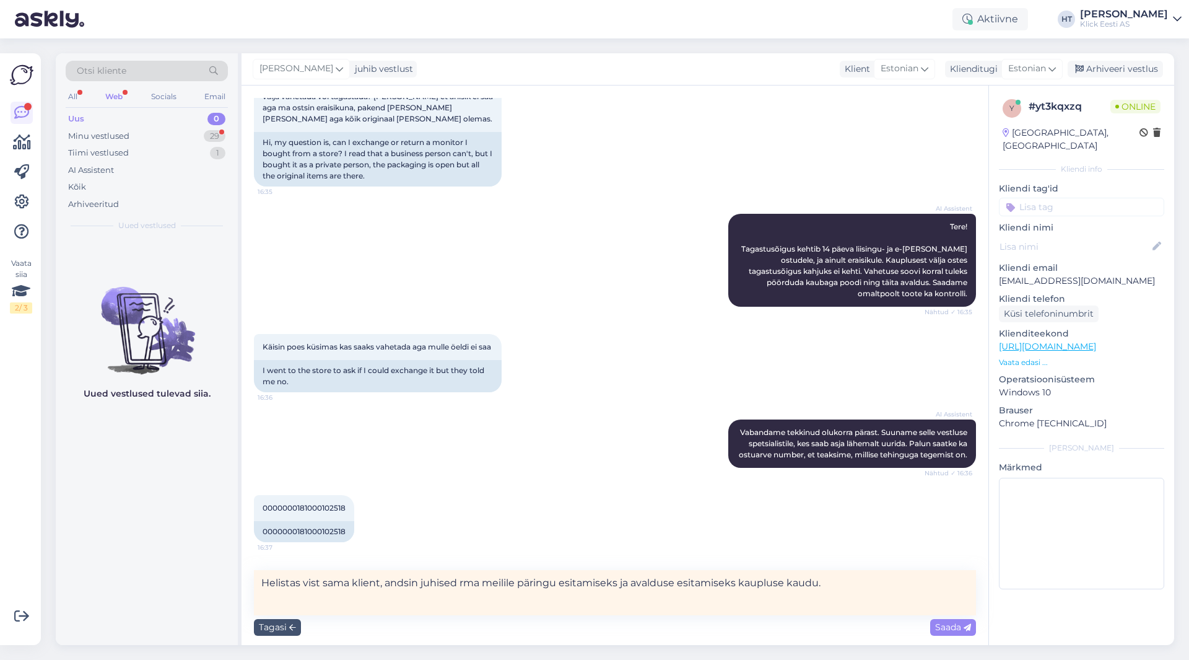
scroll to position [164, 0]
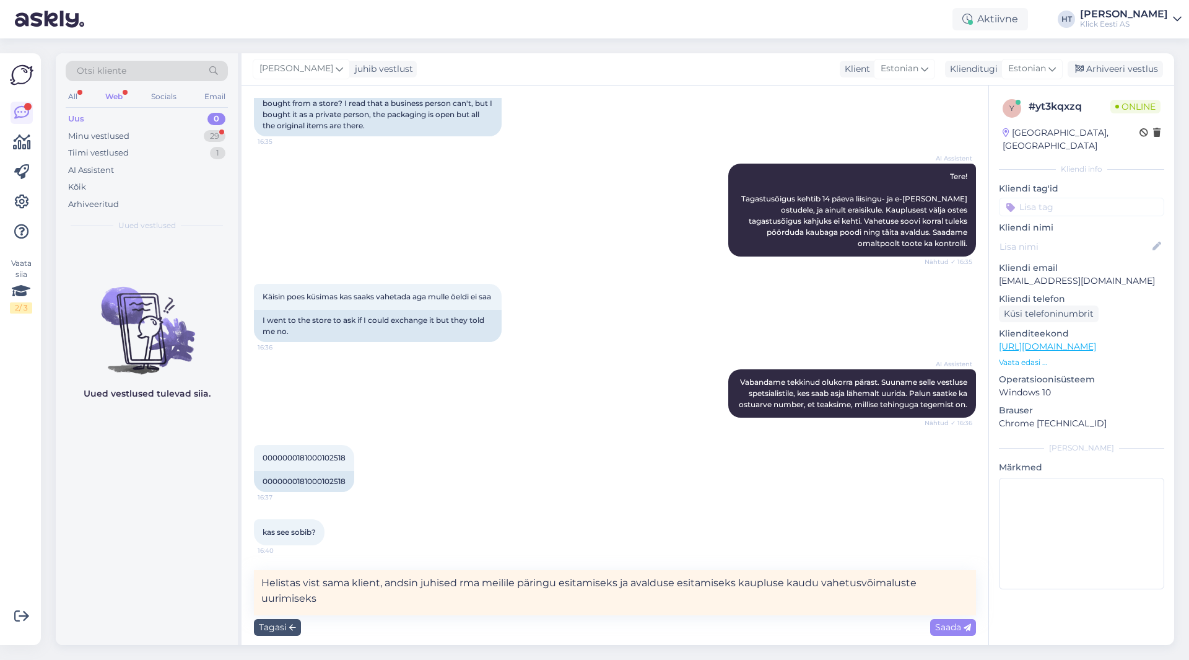
type textarea "Helistas vist sama klient, andsin juhised rma meilile päringu esitamiseks ja av…"
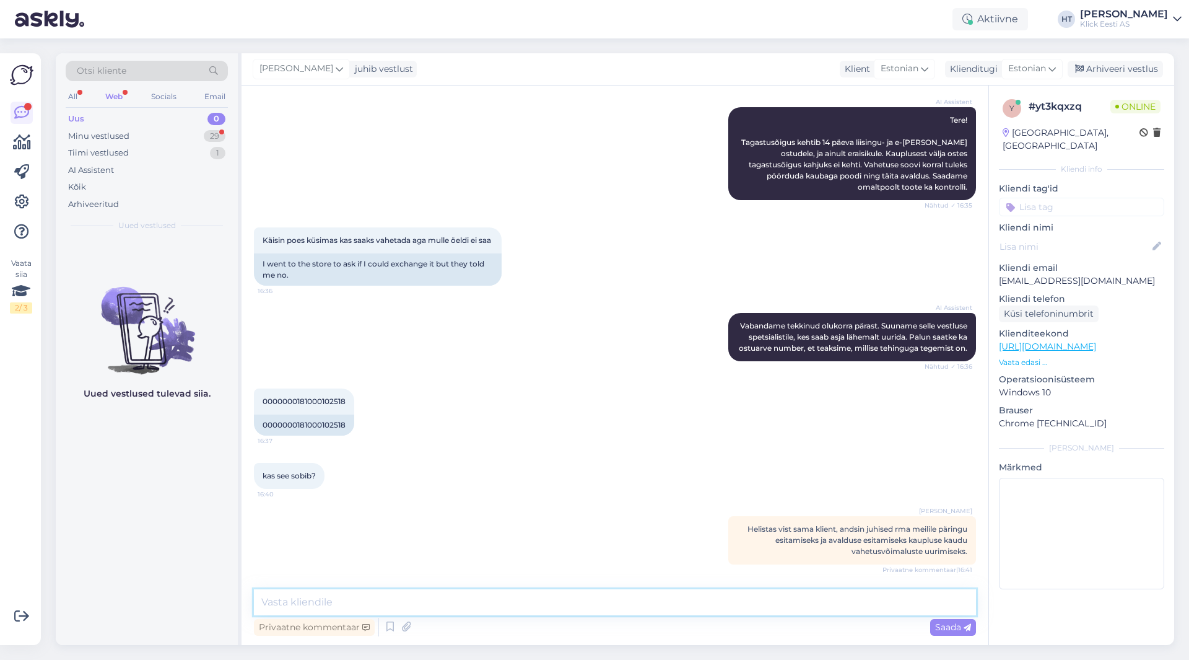
click at [354, 597] on textarea at bounding box center [615, 602] width 722 height 26
type textarea "Arve number on korrektne, spetsialist vaatab olukorra üle."
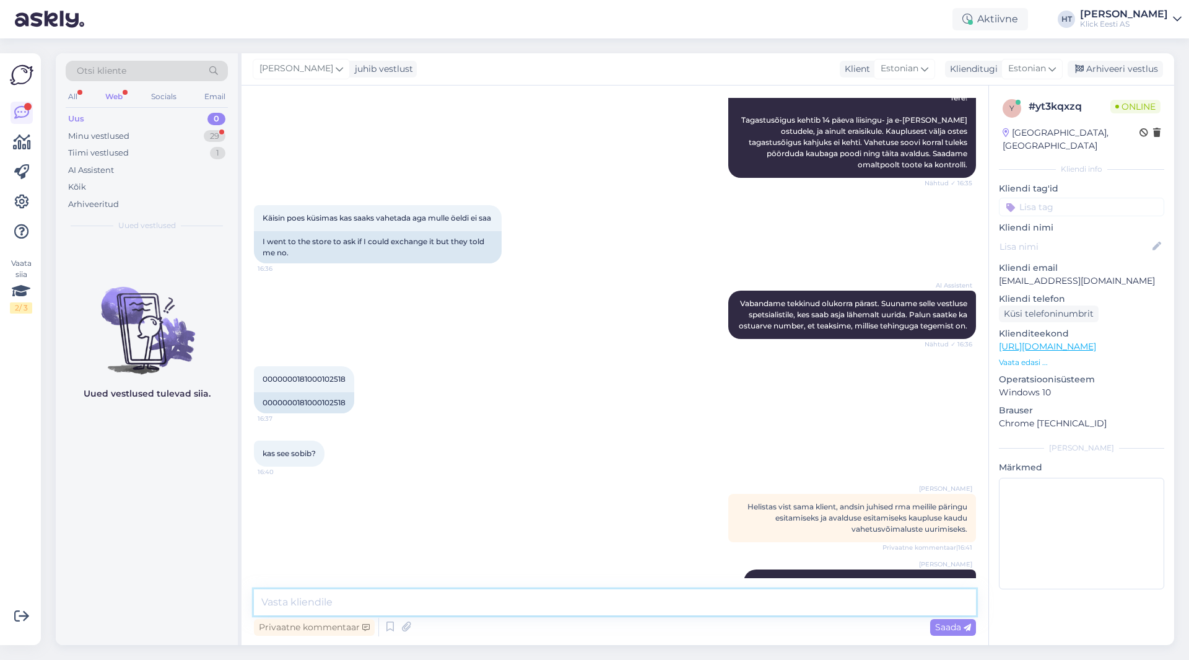
scroll to position [273, 0]
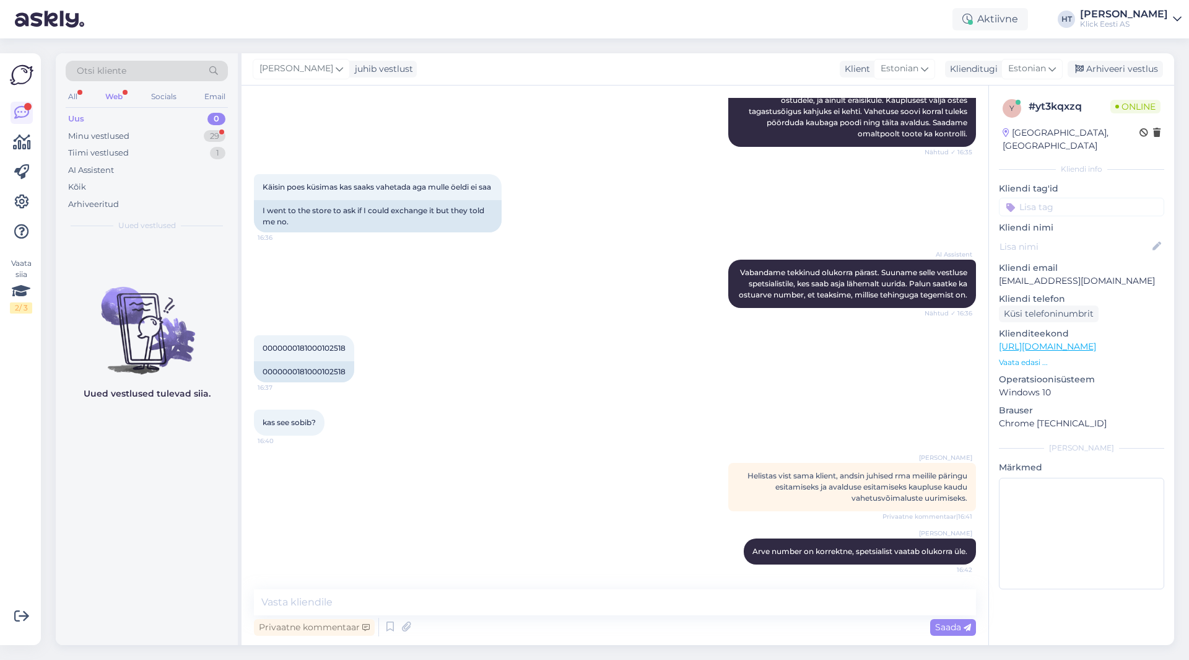
click at [1122, 198] on input at bounding box center [1081, 207] width 165 height 19
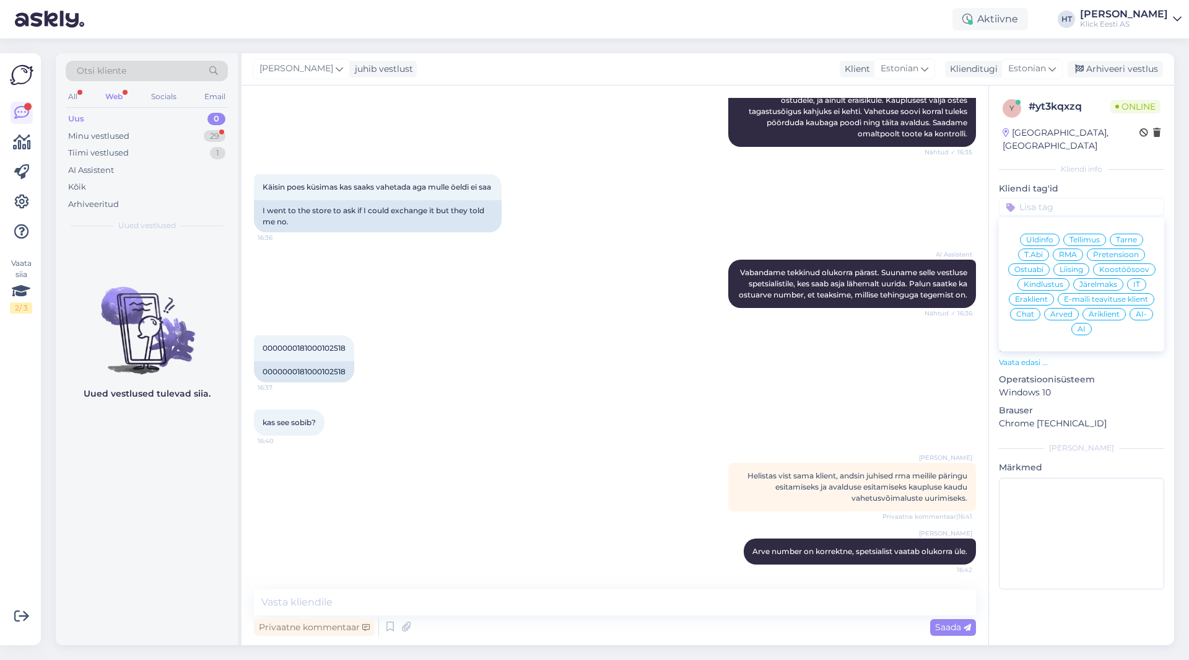
click at [1111, 248] on div "Pretensioon" at bounding box center [1116, 254] width 58 height 12
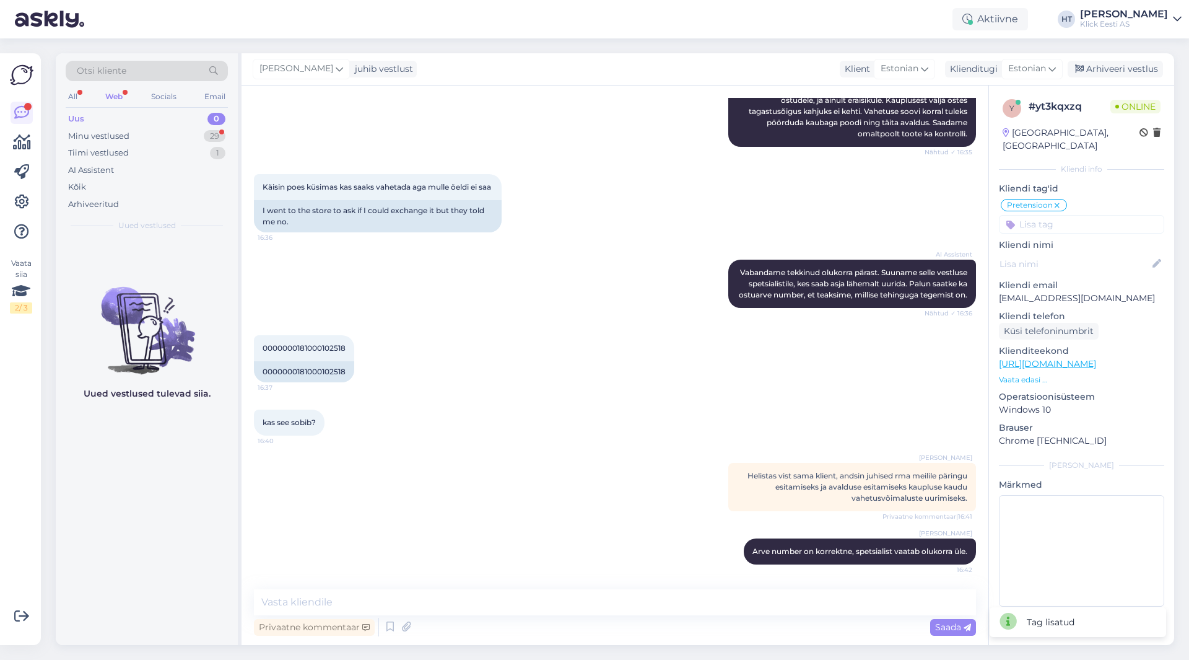
click at [1079, 215] on input at bounding box center [1081, 224] width 165 height 19
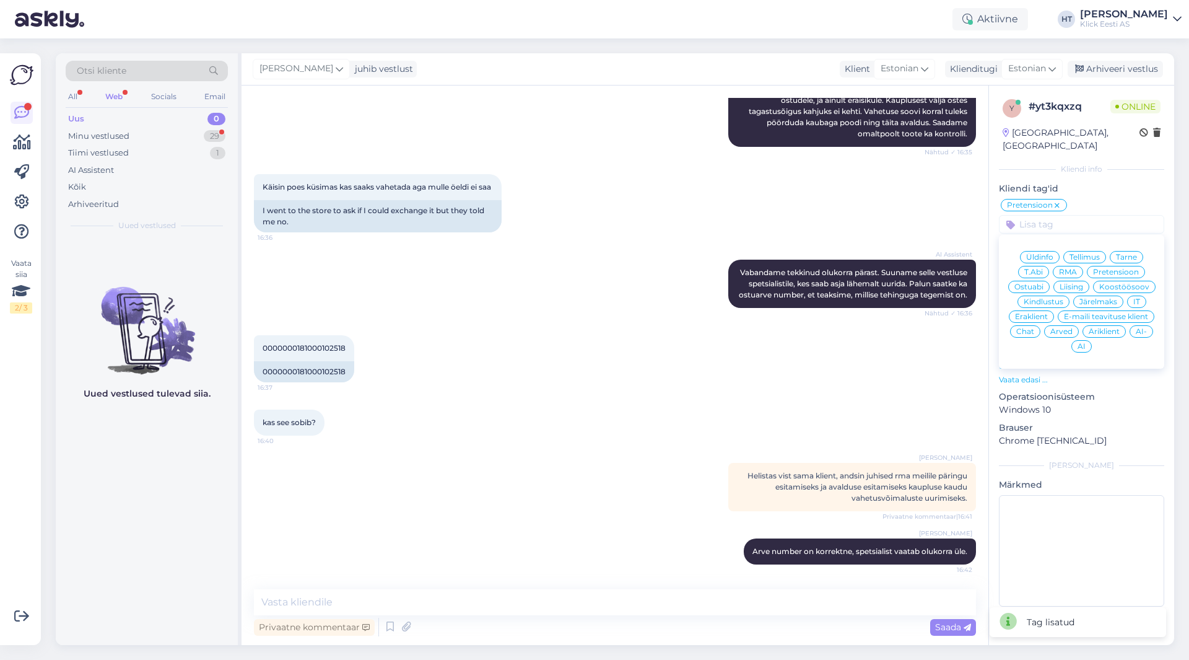
click at [1042, 313] on span "Eraklient" at bounding box center [1031, 316] width 33 height 7
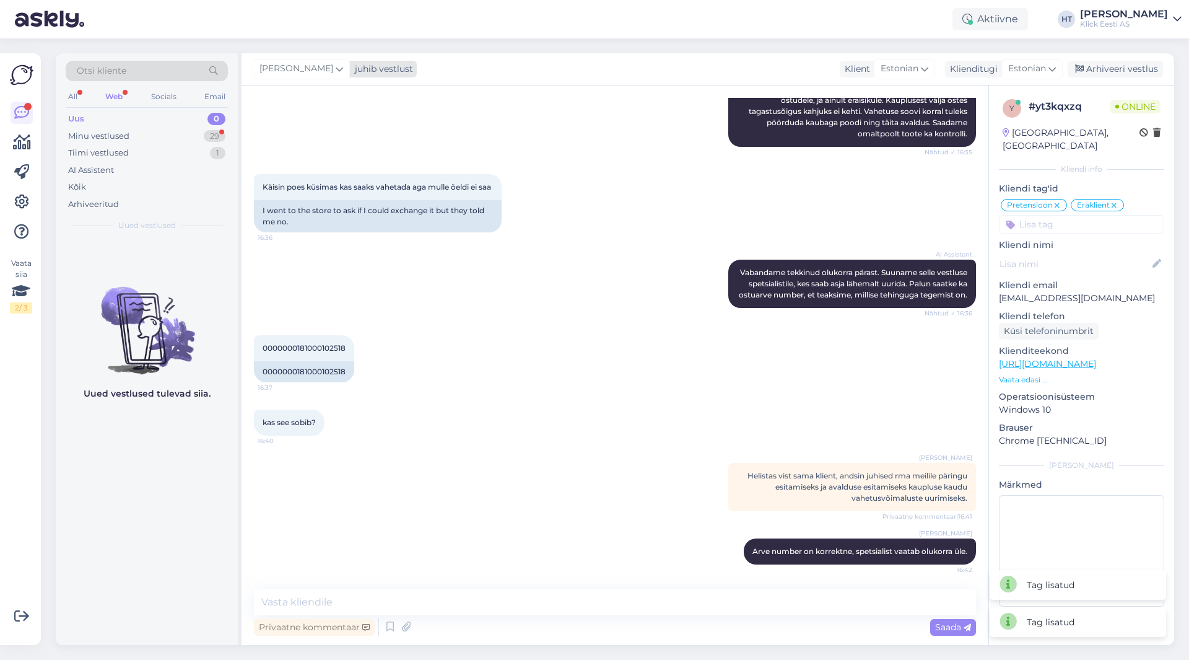
click at [297, 63] on span "[PERSON_NAME]" at bounding box center [297, 69] width 74 height 14
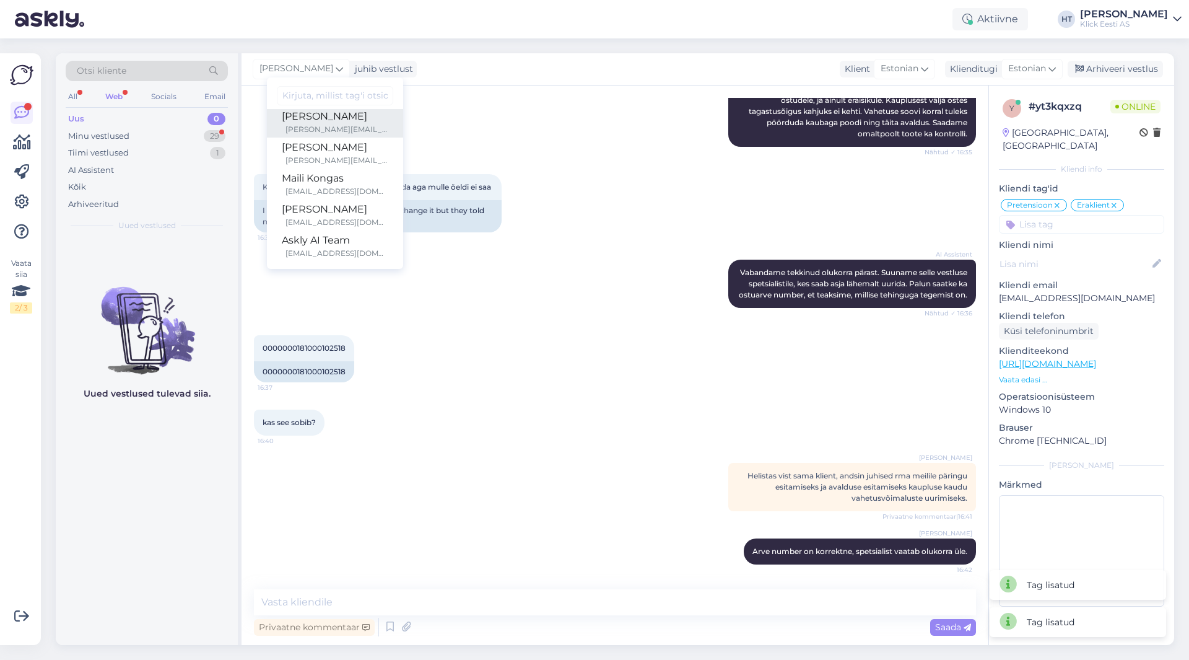
scroll to position [72, 0]
click at [337, 176] on div "Maili Kongas" at bounding box center [335, 175] width 107 height 15
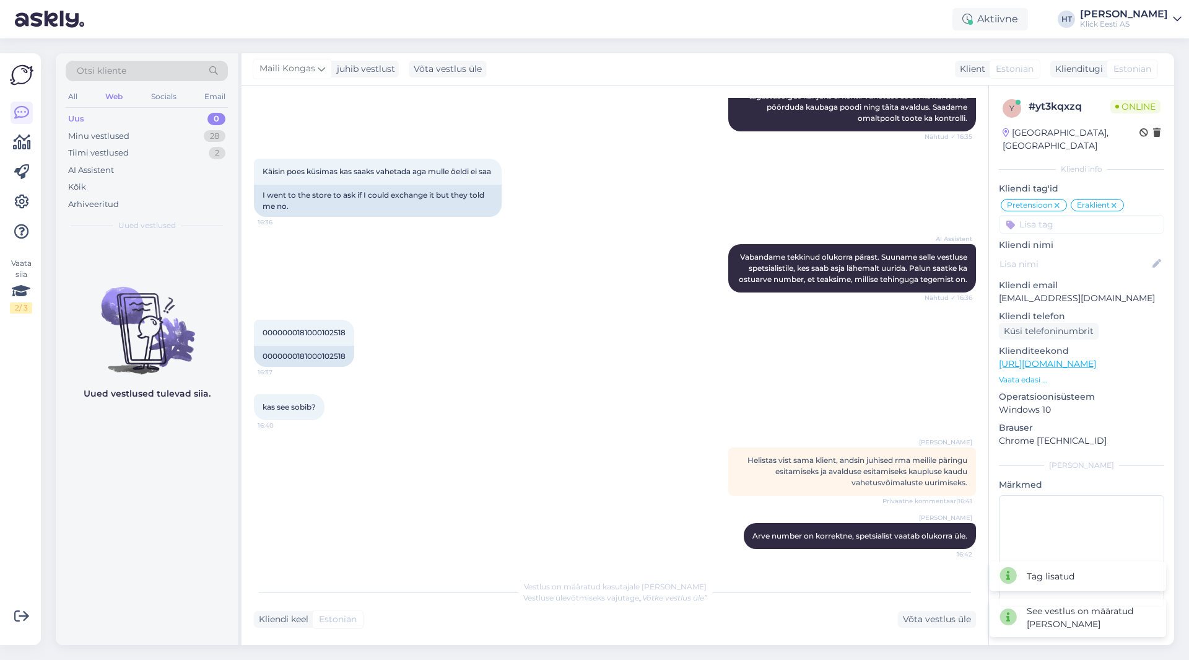
click at [496, 290] on div "AI Assistent Vabandame tekkinud olukorra pärast. Suuname selle vestluse spetsia…" at bounding box center [615, 268] width 722 height 76
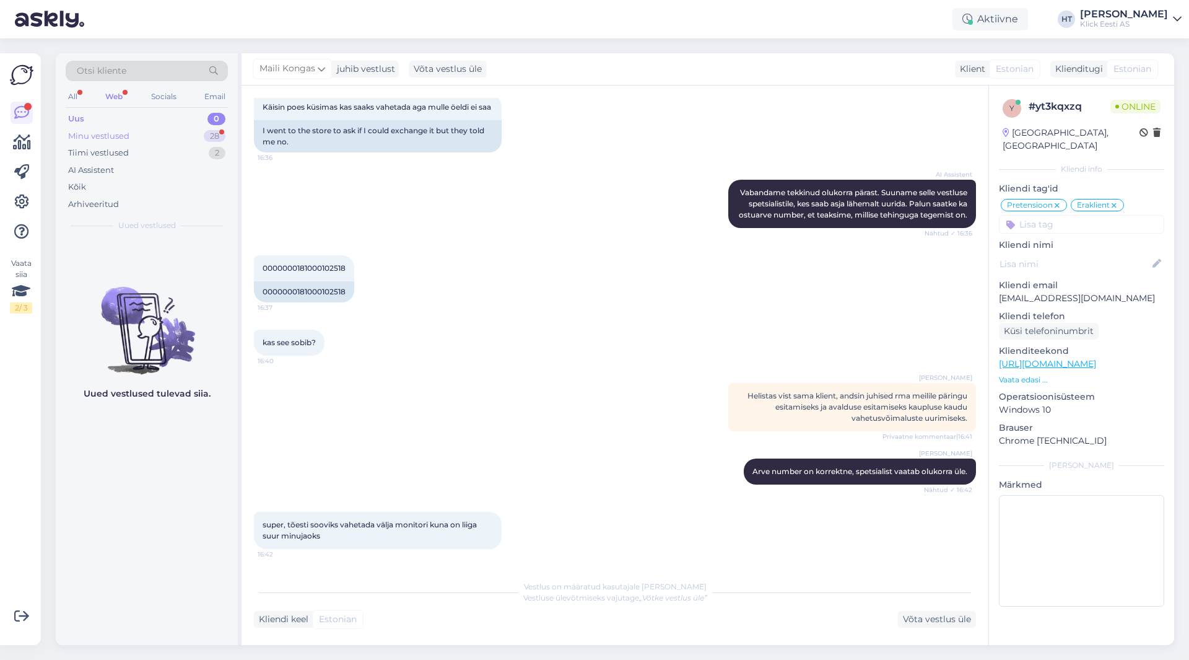
click at [211, 132] on div "28" at bounding box center [215, 136] width 22 height 12
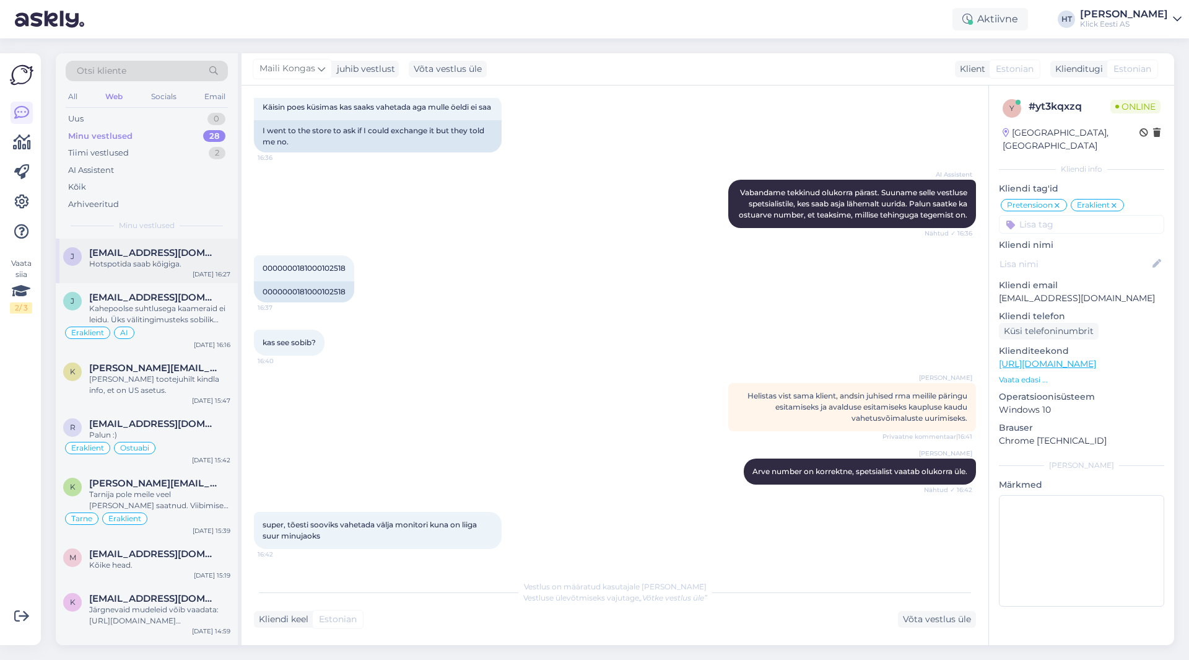
click at [209, 255] on span "[EMAIL_ADDRESS][DOMAIN_NAME]" at bounding box center [153, 252] width 129 height 11
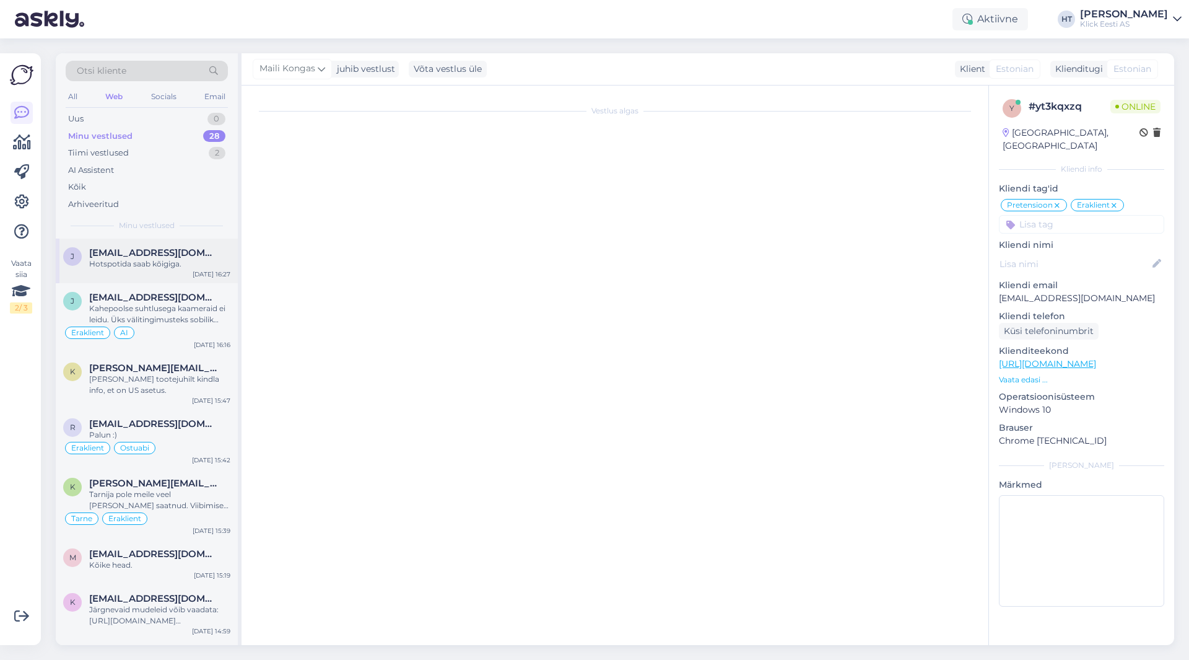
scroll to position [260, 0]
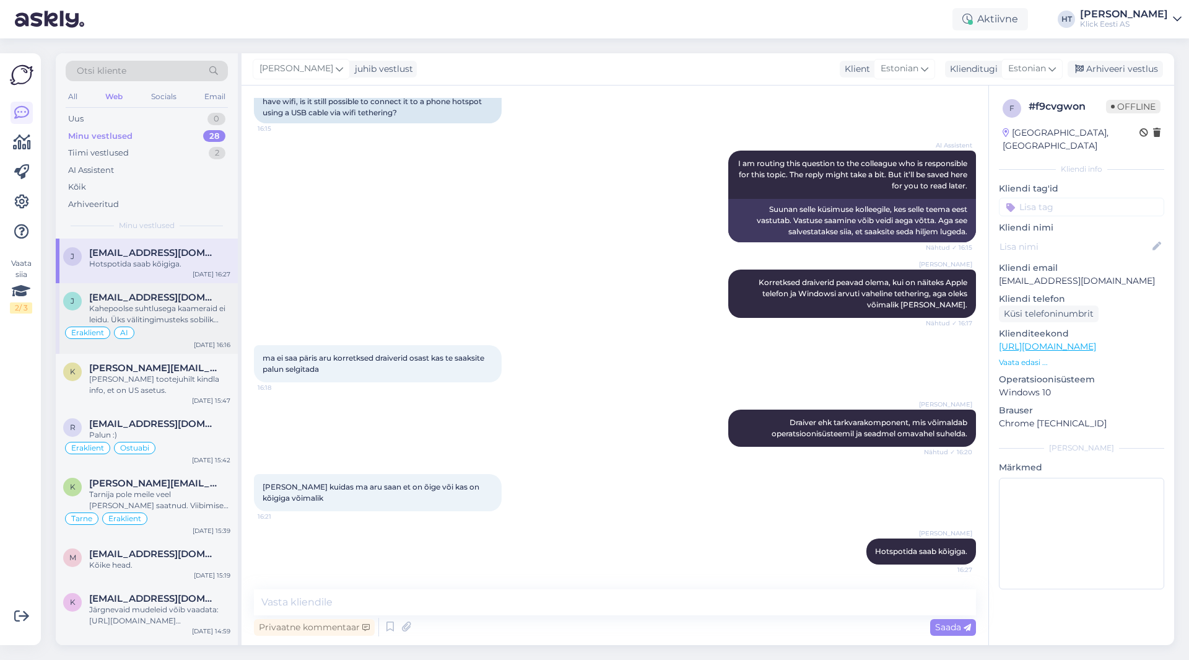
click at [212, 310] on div "Kahepoolse suhtlusega kaameraid ei leidu. Üks välitingimusteks sobilik oleks nä…" at bounding box center [159, 314] width 141 height 22
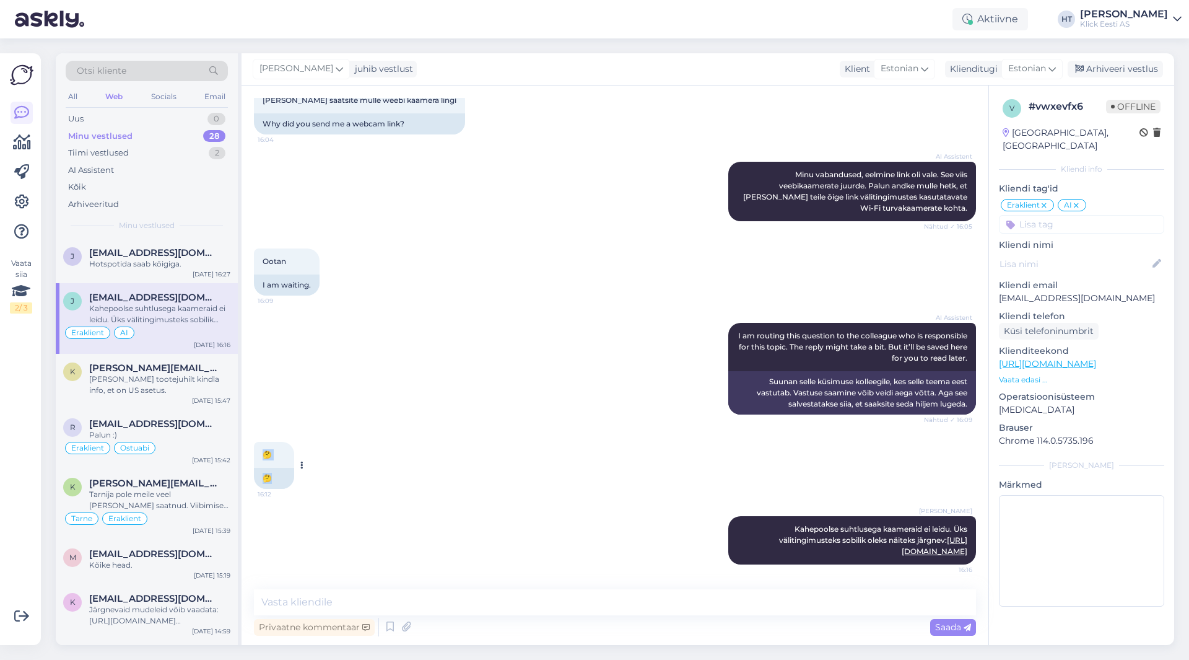
drag, startPoint x: 260, startPoint y: 457, endPoint x: 285, endPoint y: 475, distance: 30.8
click at [285, 475] on div "🤔 16:12 🤔" at bounding box center [274, 465] width 40 height 47
click at [285, 476] on div "🤔" at bounding box center [274, 478] width 40 height 21
drag, startPoint x: 283, startPoint y: 479, endPoint x: 255, endPoint y: 453, distance: 38.6
click at [255, 453] on div "🤔 16:12 🤔" at bounding box center [274, 465] width 40 height 47
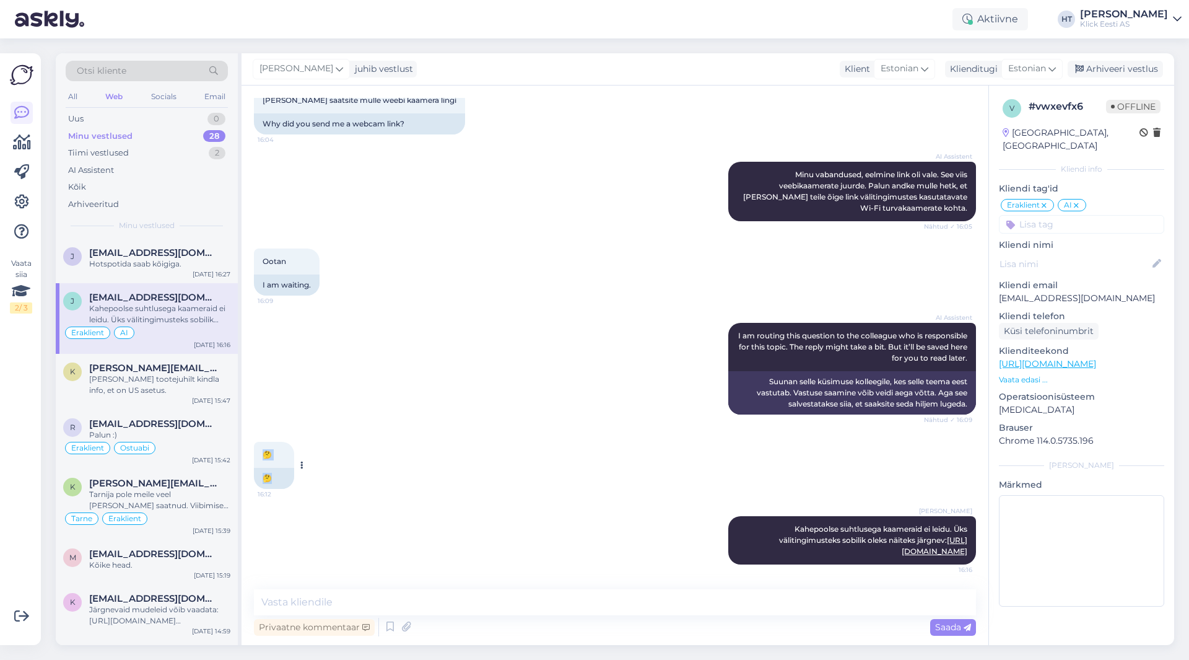
click at [257, 453] on div "🤔 16:12" at bounding box center [274, 455] width 40 height 26
drag, startPoint x: 257, startPoint y: 453, endPoint x: 281, endPoint y: 478, distance: 34.6
click at [281, 478] on div "🤔 16:12 🤔" at bounding box center [274, 465] width 40 height 47
click at [281, 478] on div "🤔" at bounding box center [274, 478] width 40 height 21
drag, startPoint x: 281, startPoint y: 478, endPoint x: 261, endPoint y: 445, distance: 37.8
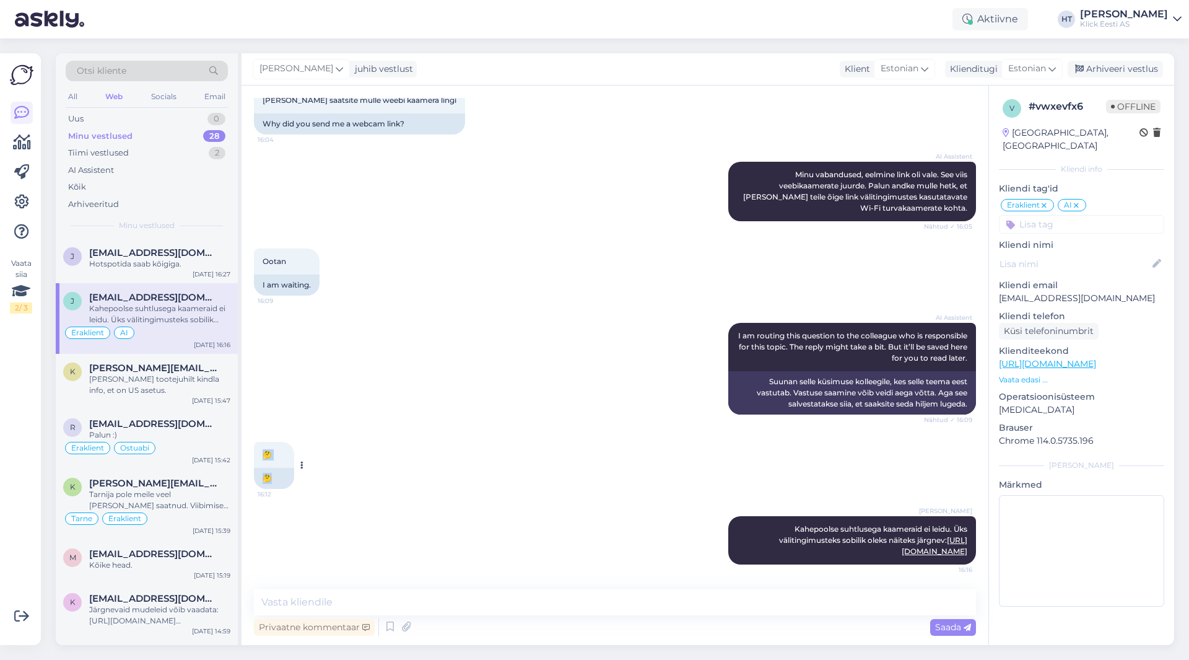
click at [261, 445] on div "🤔 16:12 🤔" at bounding box center [274, 465] width 40 height 47
click at [261, 445] on div "🤔 16:12" at bounding box center [274, 455] width 40 height 26
click at [151, 258] on div "Hotspotida saab kõigiga." at bounding box center [159, 263] width 141 height 11
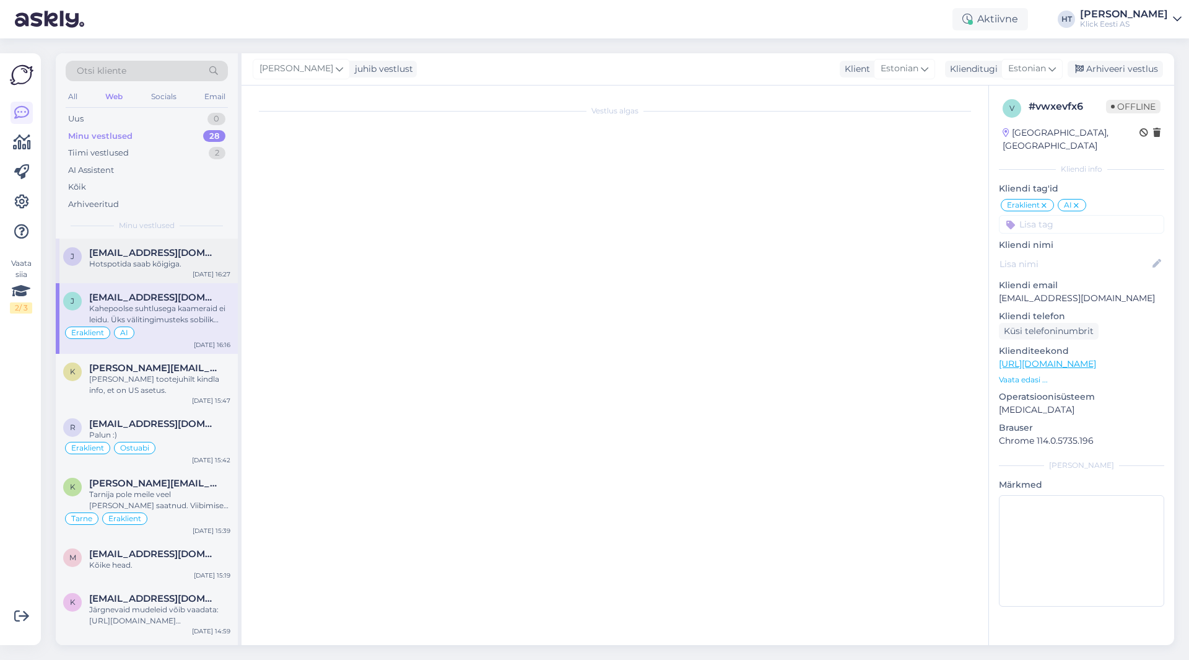
scroll to position [260, 0]
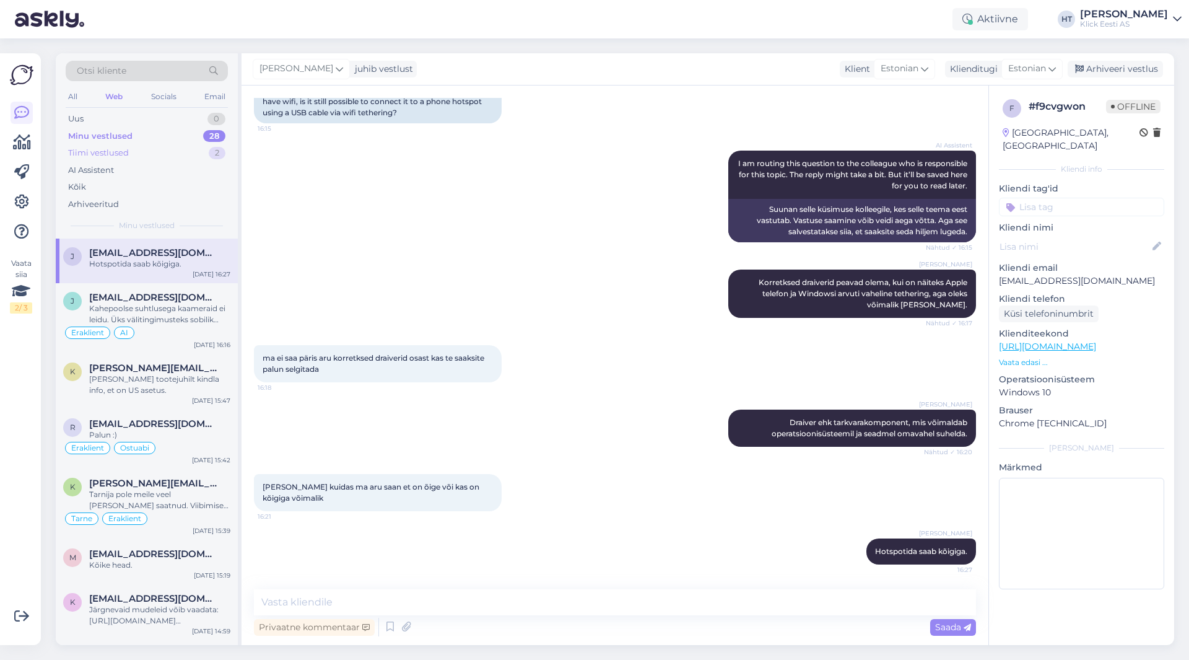
click at [116, 152] on div "Tiimi vestlused" at bounding box center [98, 153] width 61 height 12
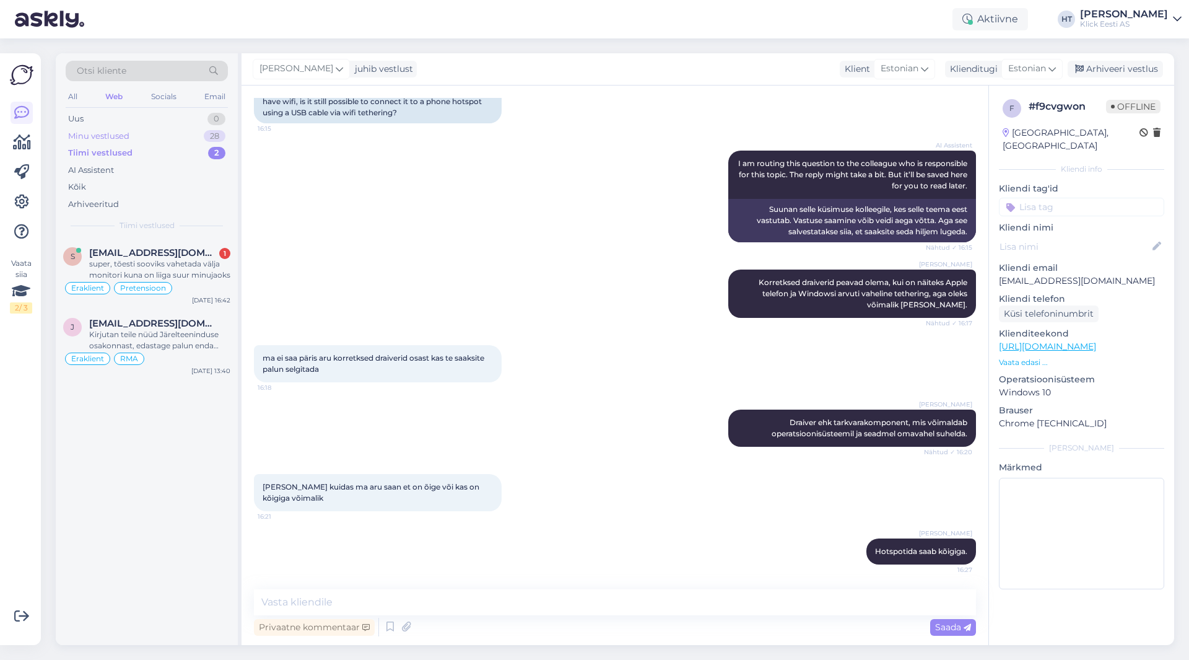
click at [190, 134] on div "Minu vestlused 28" at bounding box center [147, 136] width 162 height 17
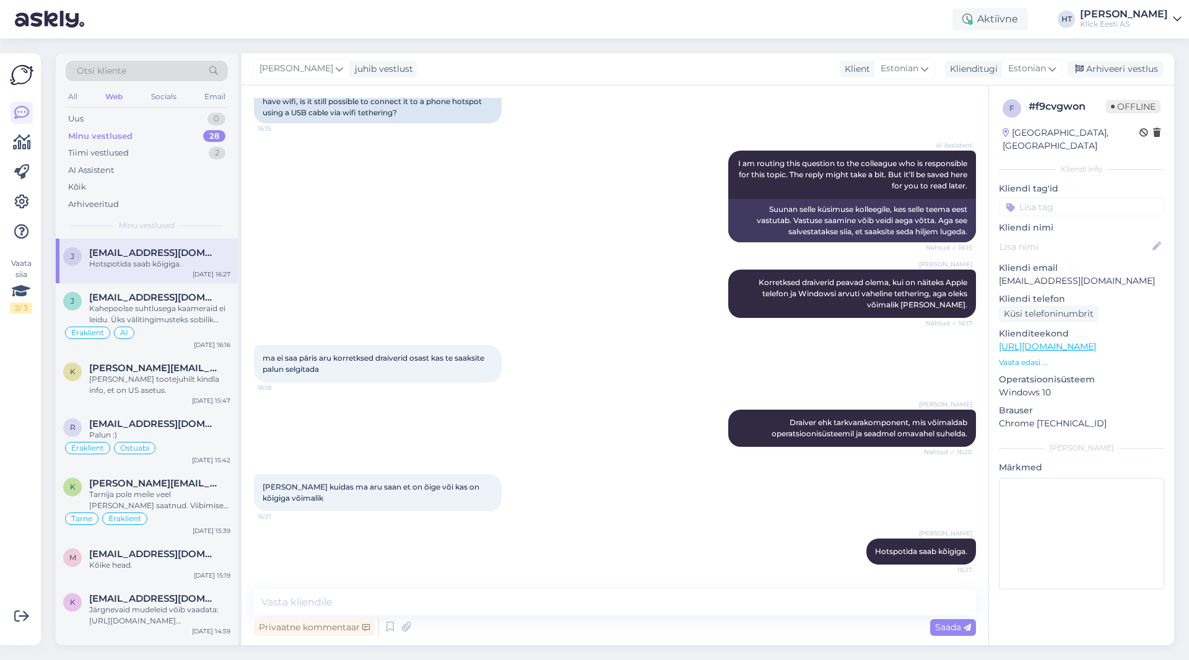
click at [22, 528] on div "Vaata siia 2 / 3" at bounding box center [22, 349] width 24 height 572
click at [167, 175] on div "AI Assistent" at bounding box center [147, 170] width 162 height 17
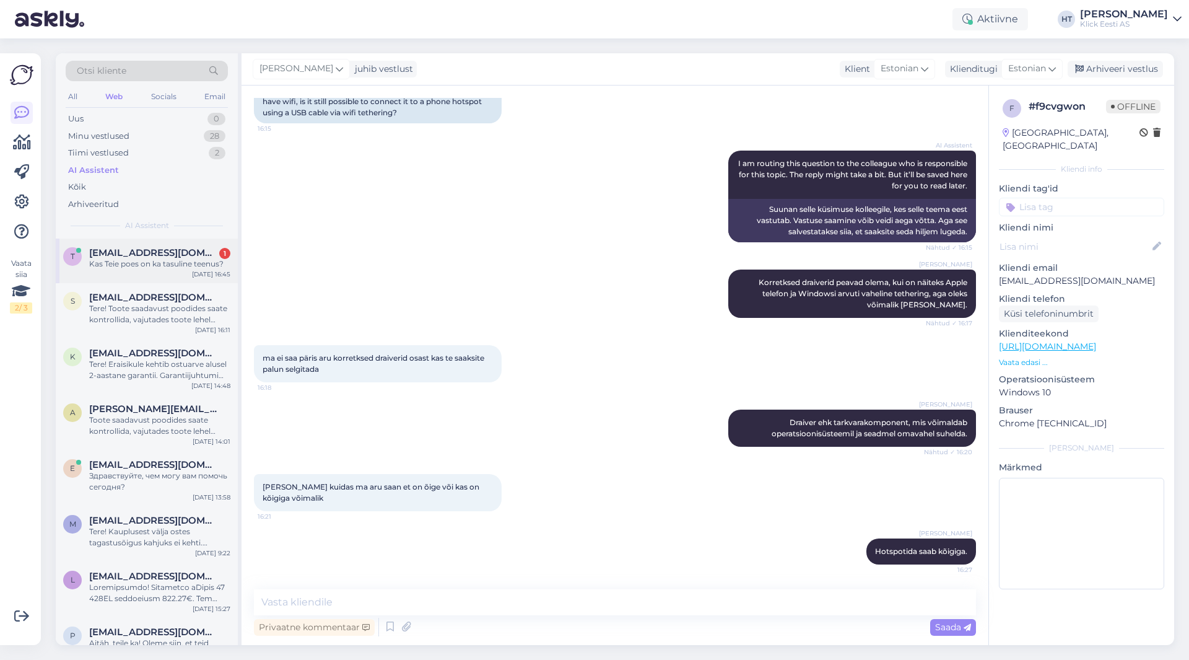
click at [185, 242] on div "t [EMAIL_ADDRESS][DOMAIN_NAME] 1 Kas Teie poes on ka tasuline teenus? [DATE] 16…" at bounding box center [147, 260] width 182 height 45
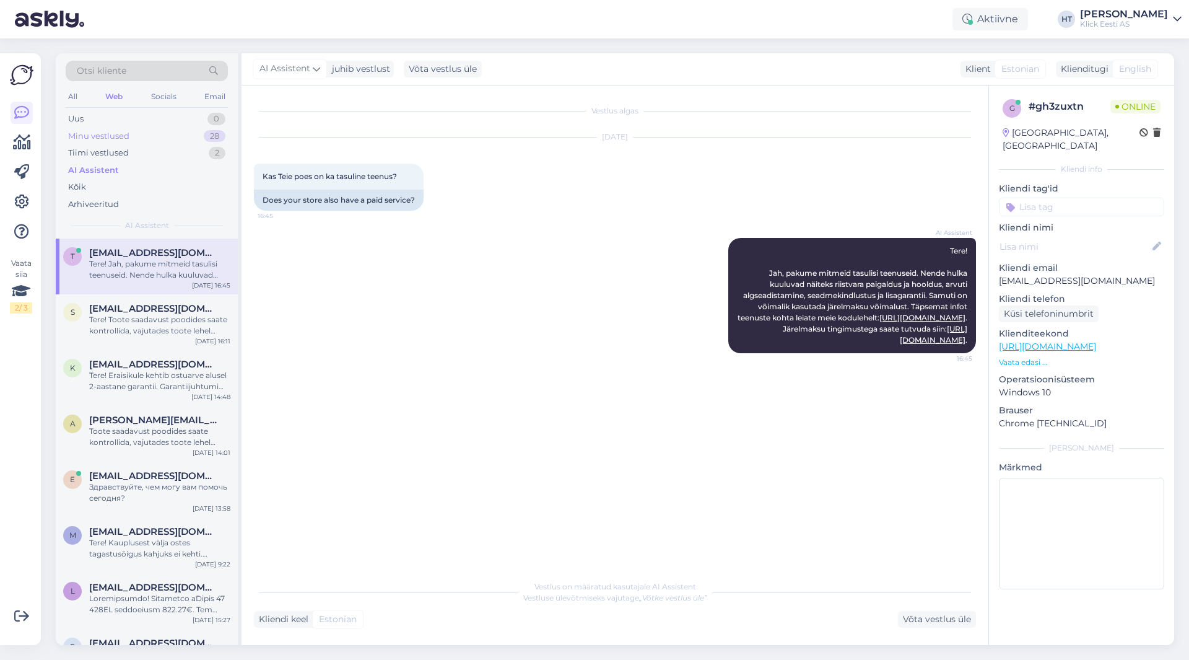
click at [191, 136] on div "Minu vestlused 28" at bounding box center [147, 136] width 162 height 17
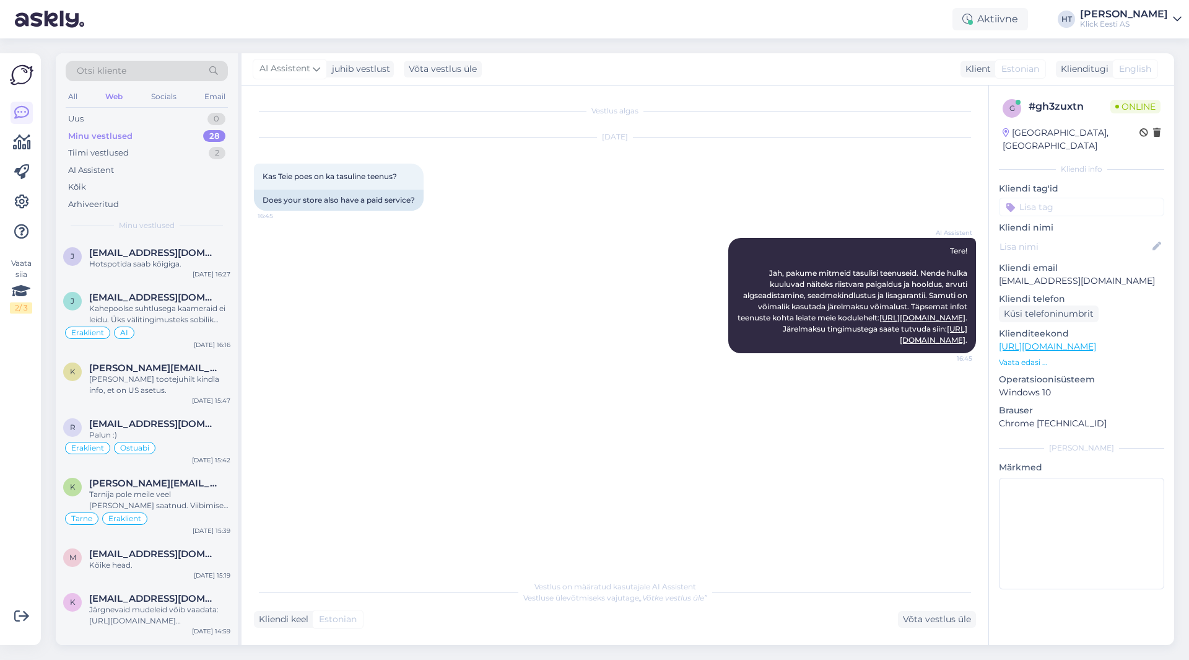
click at [170, 236] on div "Otsi kliente All Web Socials Email Uus 0 Minu vestlused 28 Tiimi vestlused 2 AI…" at bounding box center [147, 145] width 182 height 185
click at [170, 238] on div "[PERSON_NAME] [PERSON_NAME][EMAIL_ADDRESS][DOMAIN_NAME] Hotspotida saab kõigiga…" at bounding box center [147, 260] width 182 height 45
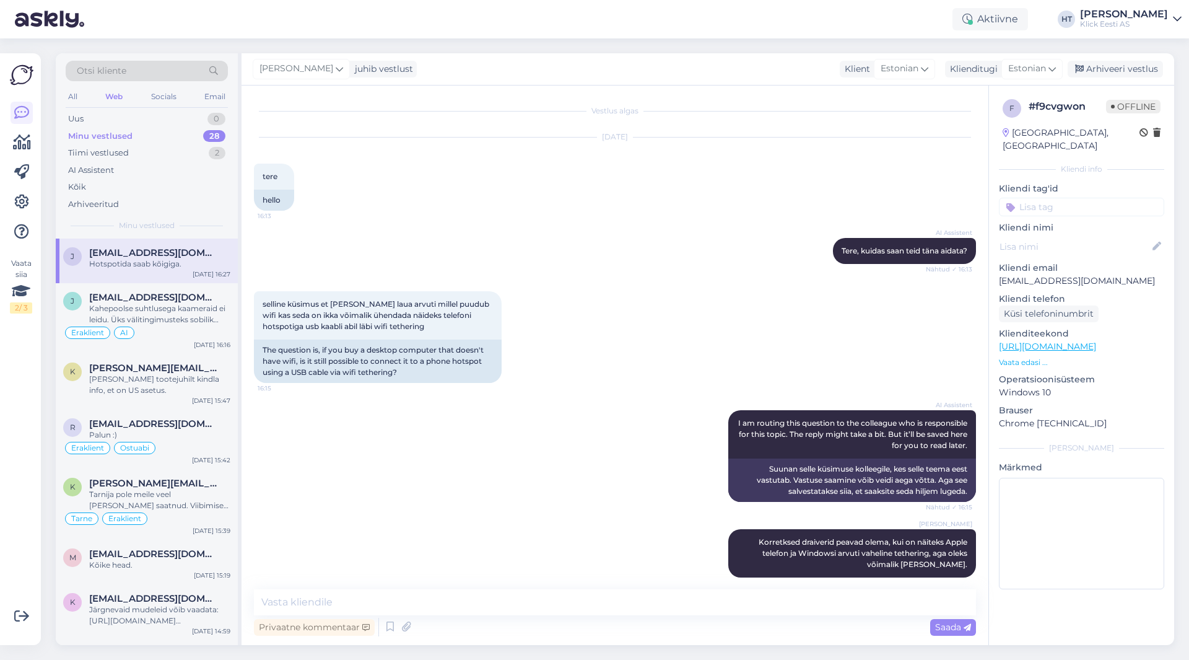
scroll to position [260, 0]
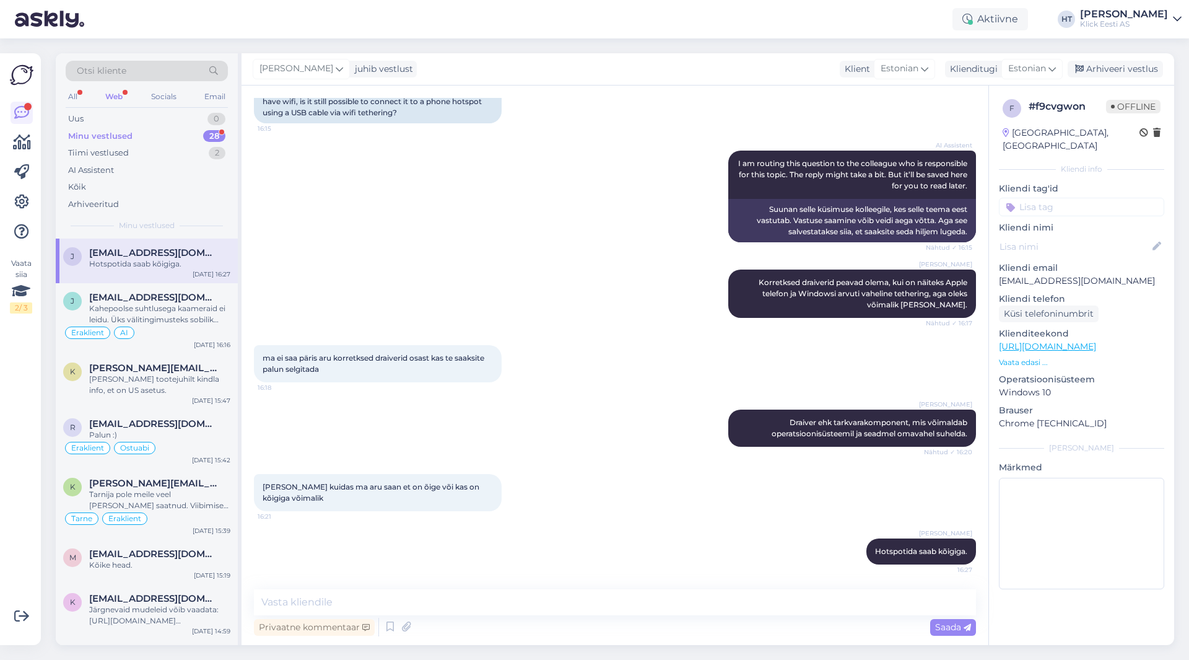
click at [196, 138] on div "Minu vestlused 28" at bounding box center [147, 136] width 162 height 17
click at [167, 174] on div "AI Assistent" at bounding box center [147, 170] width 162 height 17
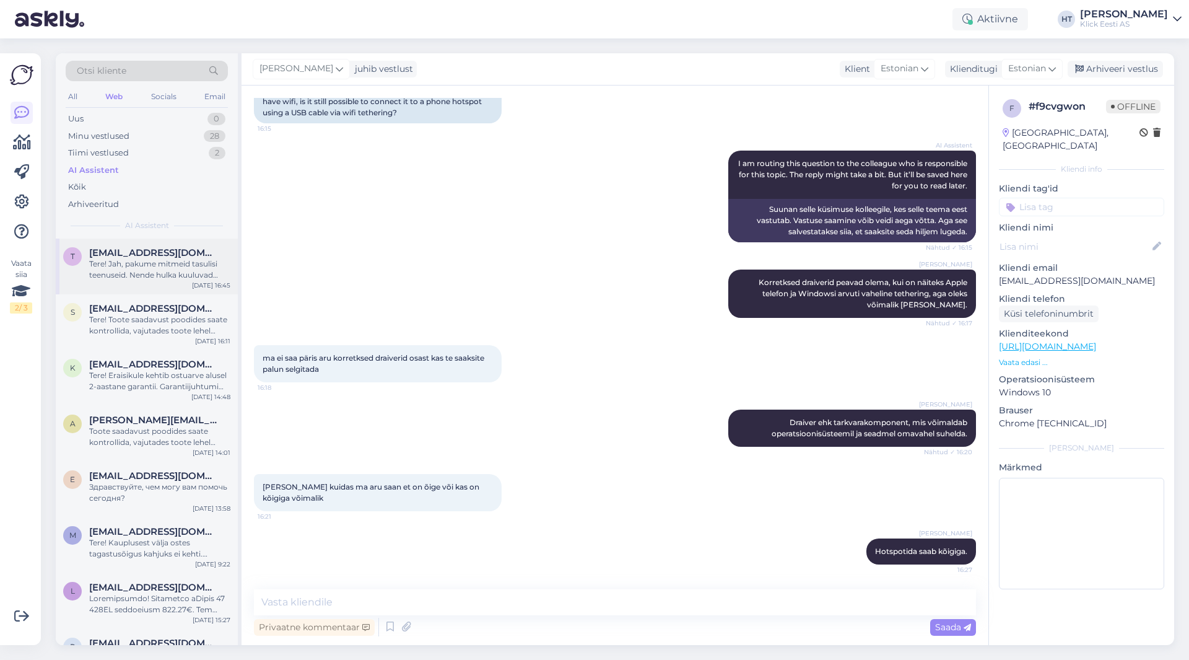
click at [188, 272] on div "Tere! Jah, pakume mitmeid tasulisi teenuseid. Nende hulka kuuluvad näiteks riis…" at bounding box center [159, 269] width 141 height 22
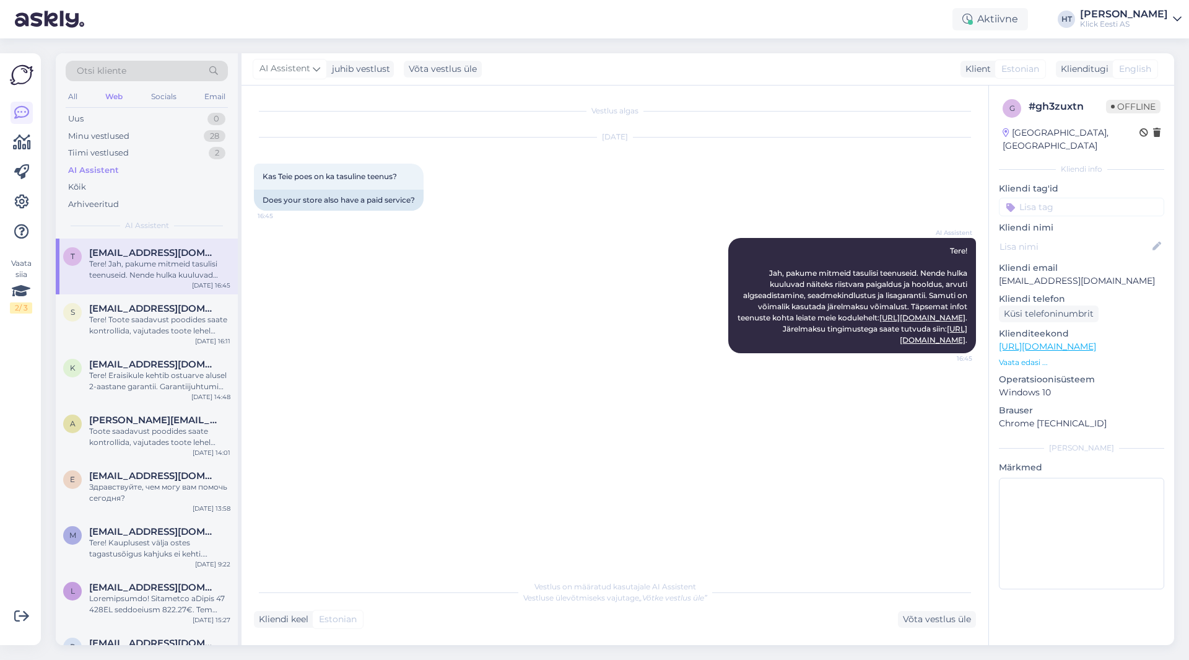
scroll to position [0, 0]
click at [162, 128] on div "Minu vestlused 28" at bounding box center [147, 136] width 162 height 17
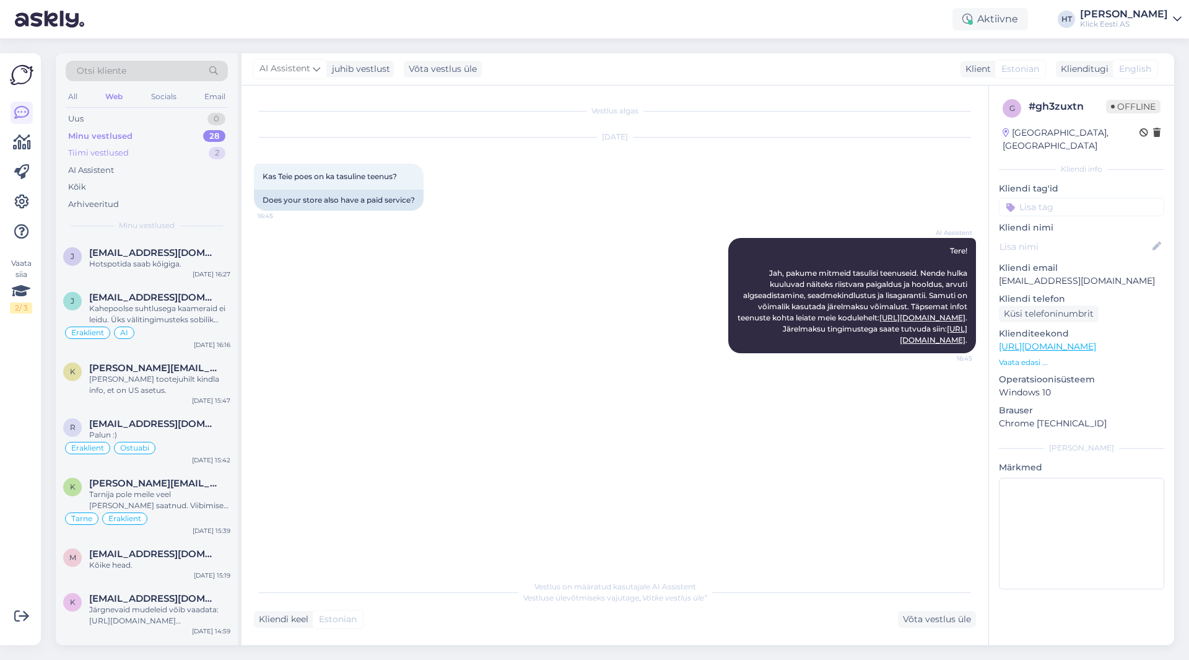
click at [146, 149] on div "Tiimi vestlused 2" at bounding box center [147, 152] width 162 height 17
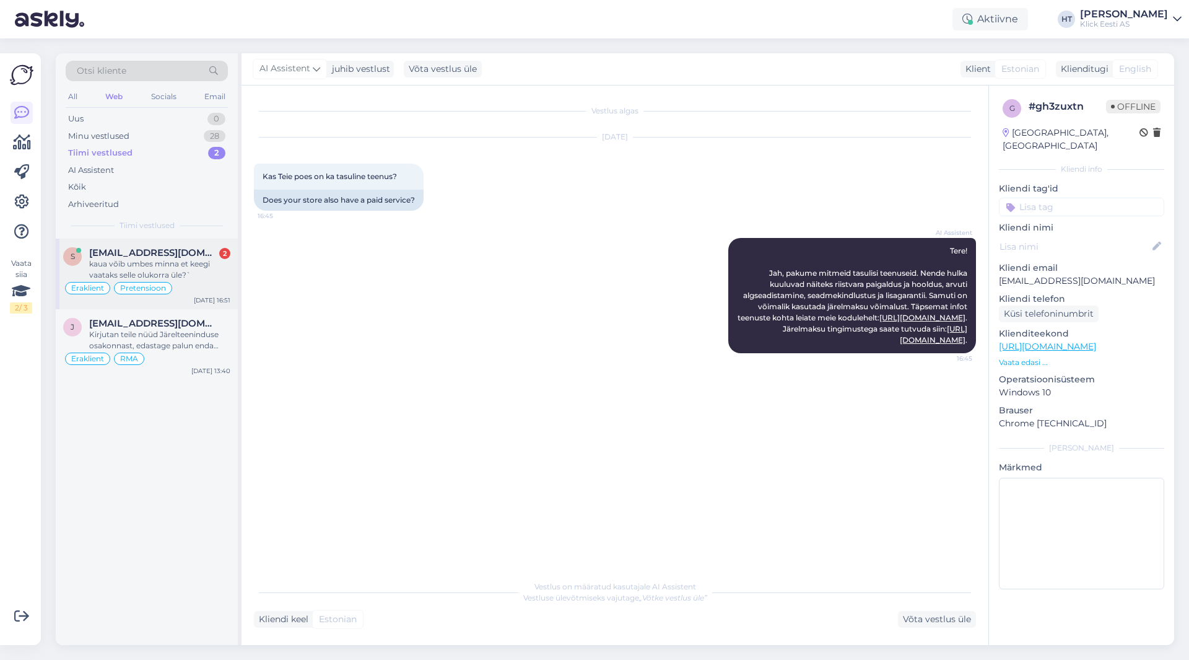
click at [180, 245] on div "s [EMAIL_ADDRESS][DOMAIN_NAME] 2 kaua võib umbes minna et keegi vaataks selle o…" at bounding box center [147, 273] width 182 height 71
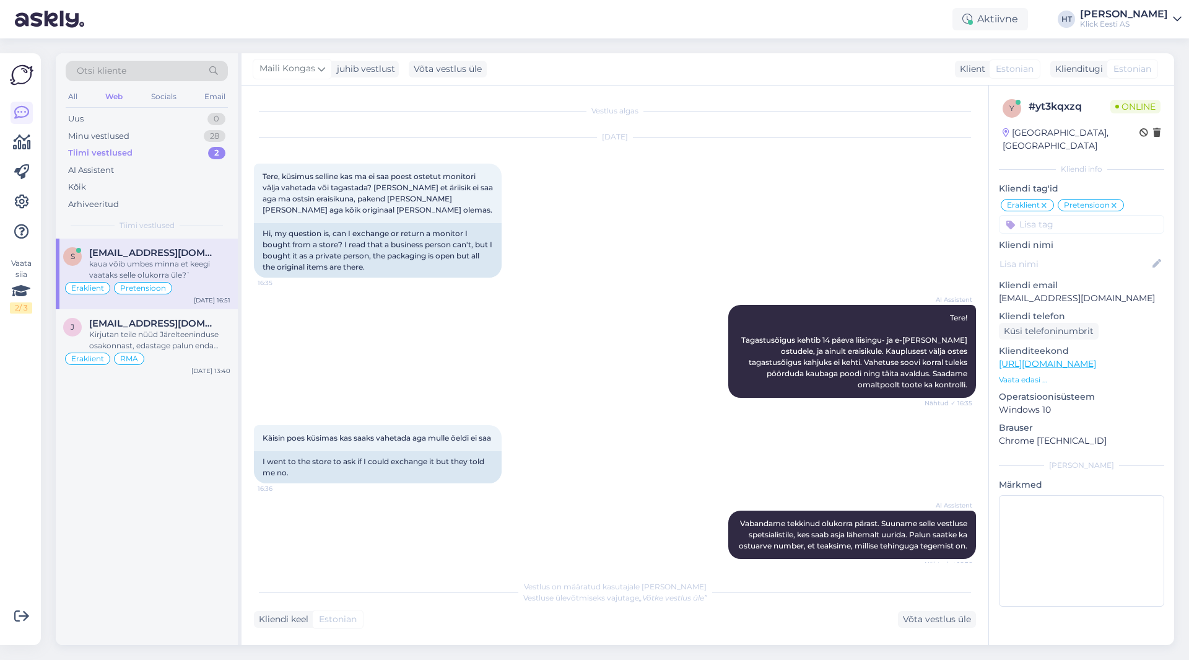
scroll to position [406, 0]
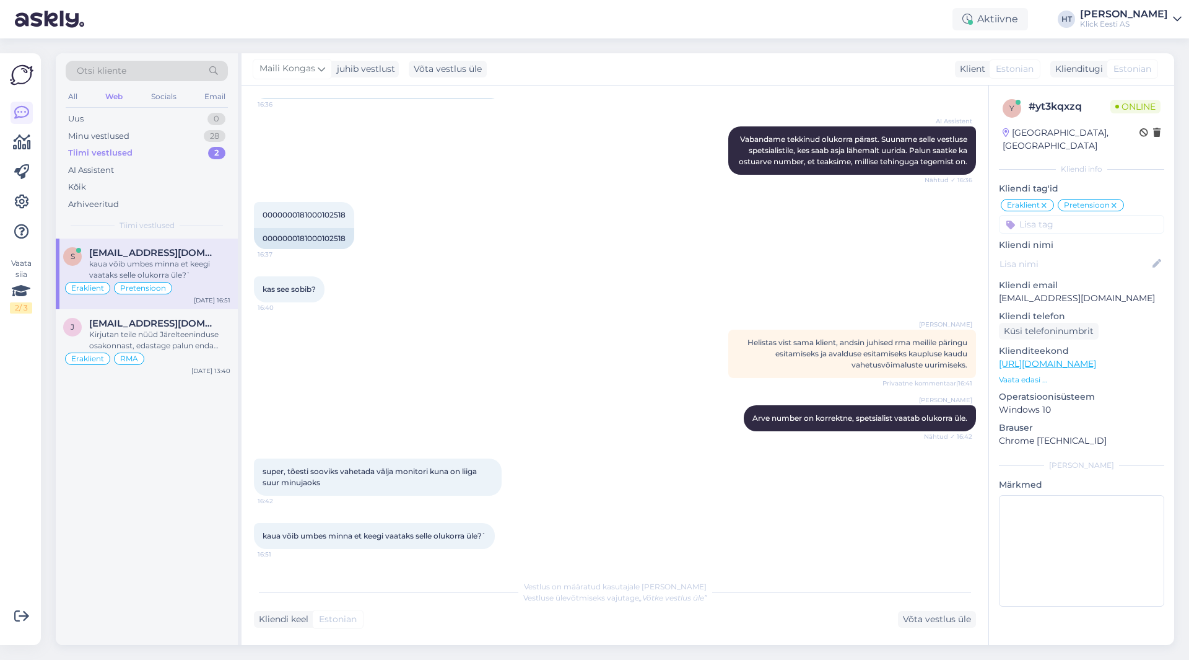
click at [173, 535] on div "s [EMAIL_ADDRESS][DOMAIN_NAME] kaua võib umbes minna et keegi vaataks selle olu…" at bounding box center [147, 441] width 182 height 406
click at [201, 139] on div "Minu vestlused 28" at bounding box center [147, 136] width 162 height 17
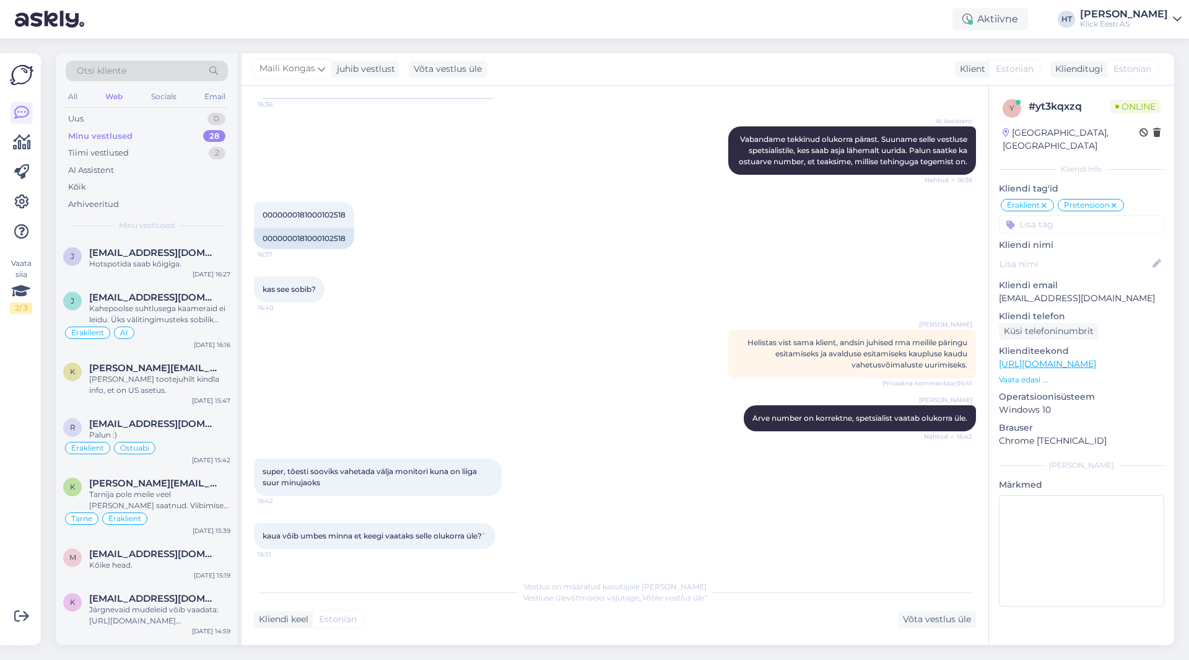
click at [536, 287] on div "kas see sobib? 16:40" at bounding box center [615, 289] width 722 height 53
click at [208, 155] on div "Tiimi vestlused 2" at bounding box center [147, 152] width 162 height 17
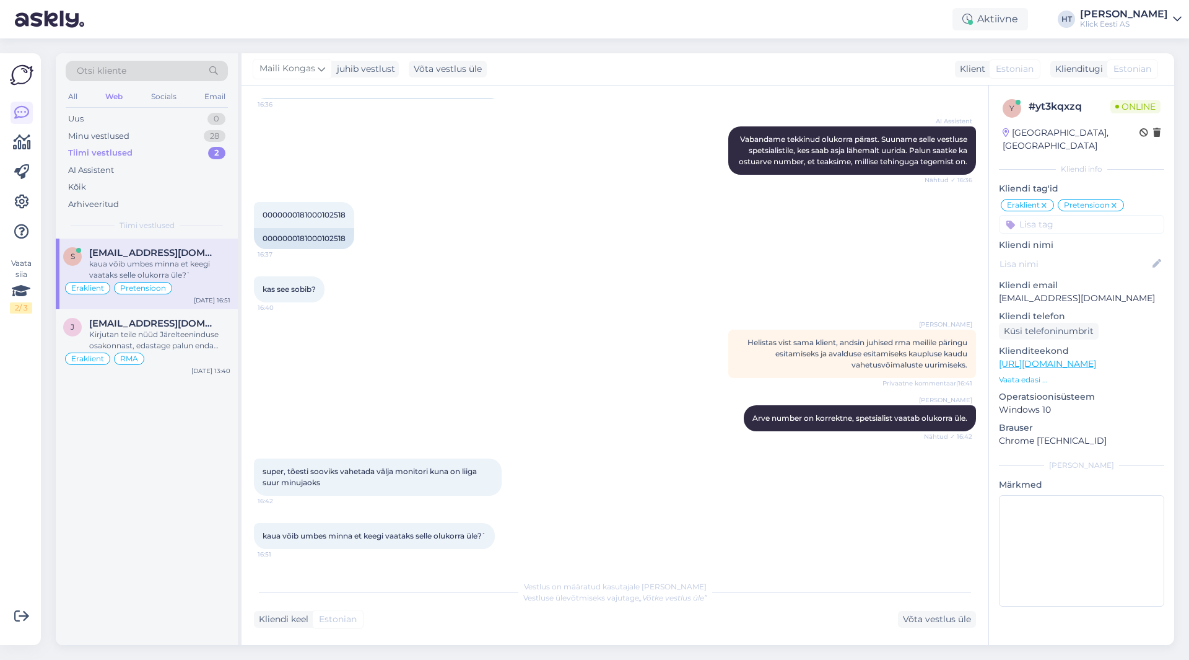
click at [195, 278] on div "kaua võib umbes minna et keegi vaataks selle olukorra üle?`" at bounding box center [159, 269] width 141 height 22
click at [918, 616] on div "Võta vestlus üle" at bounding box center [937, 619] width 78 height 17
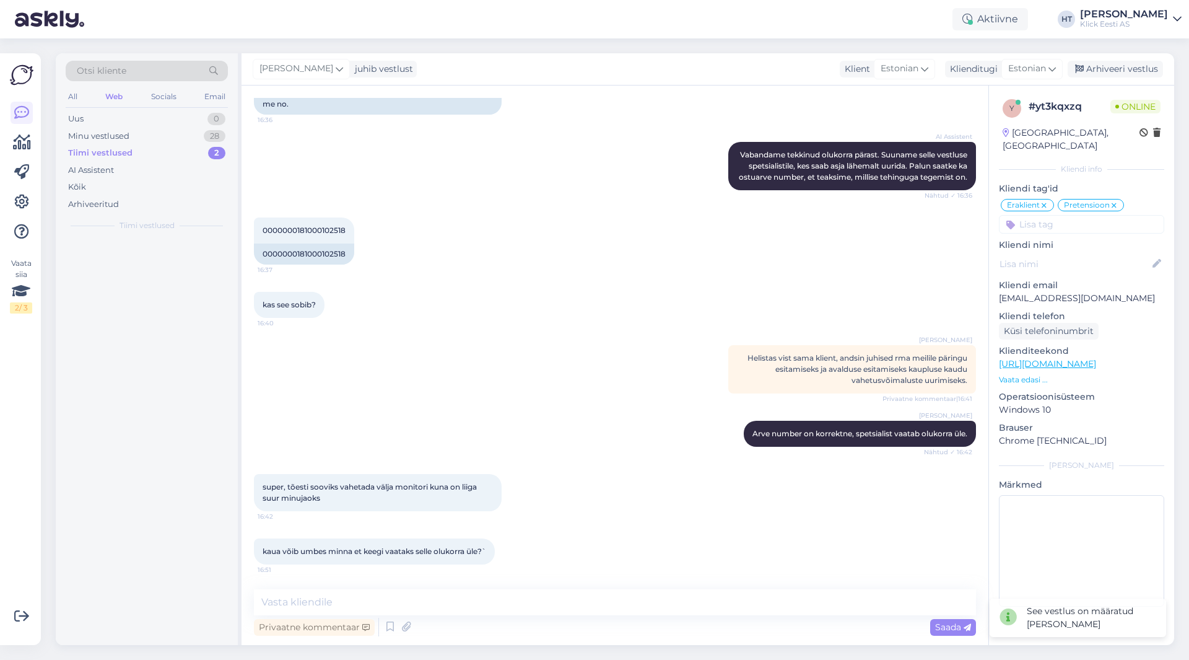
scroll to position [391, 0]
click at [807, 605] on textarea at bounding box center [615, 602] width 722 height 26
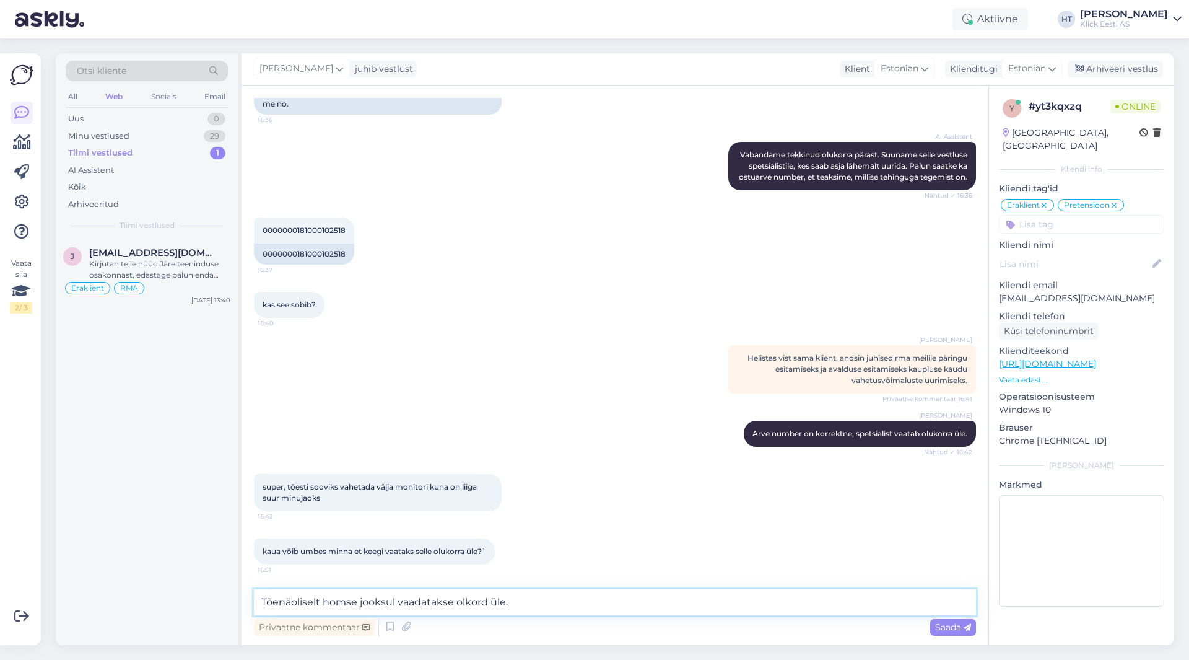
type textarea "Tõenäoliselt homse jooksul vaadatakse olukord üle."
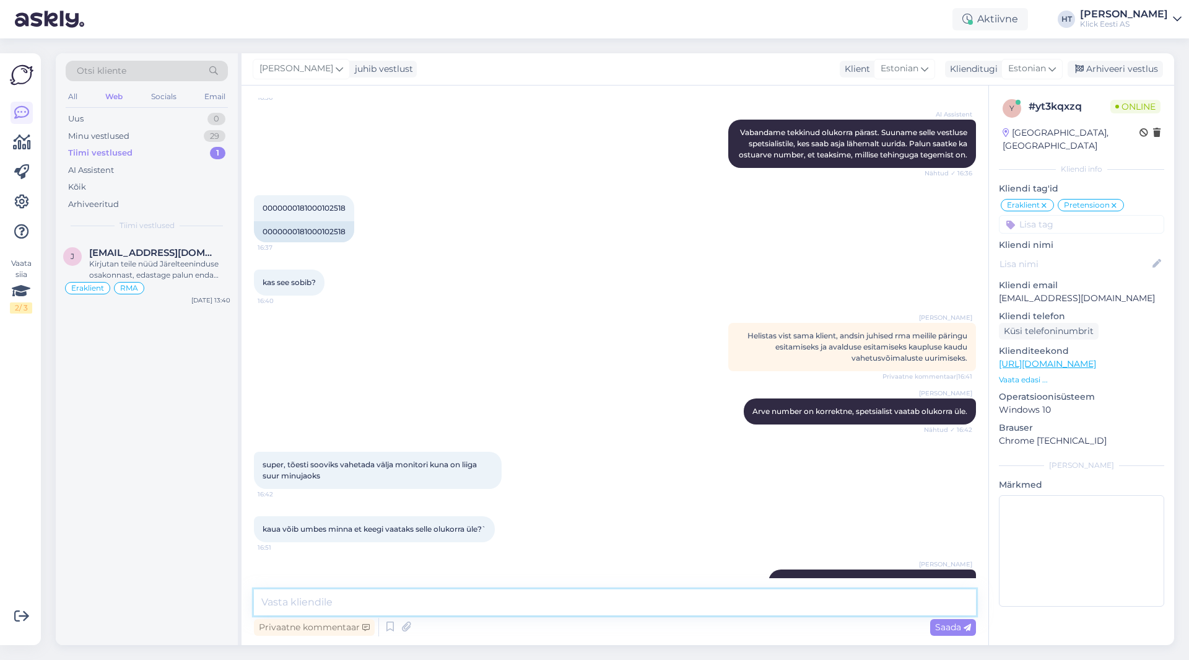
scroll to position [444, 0]
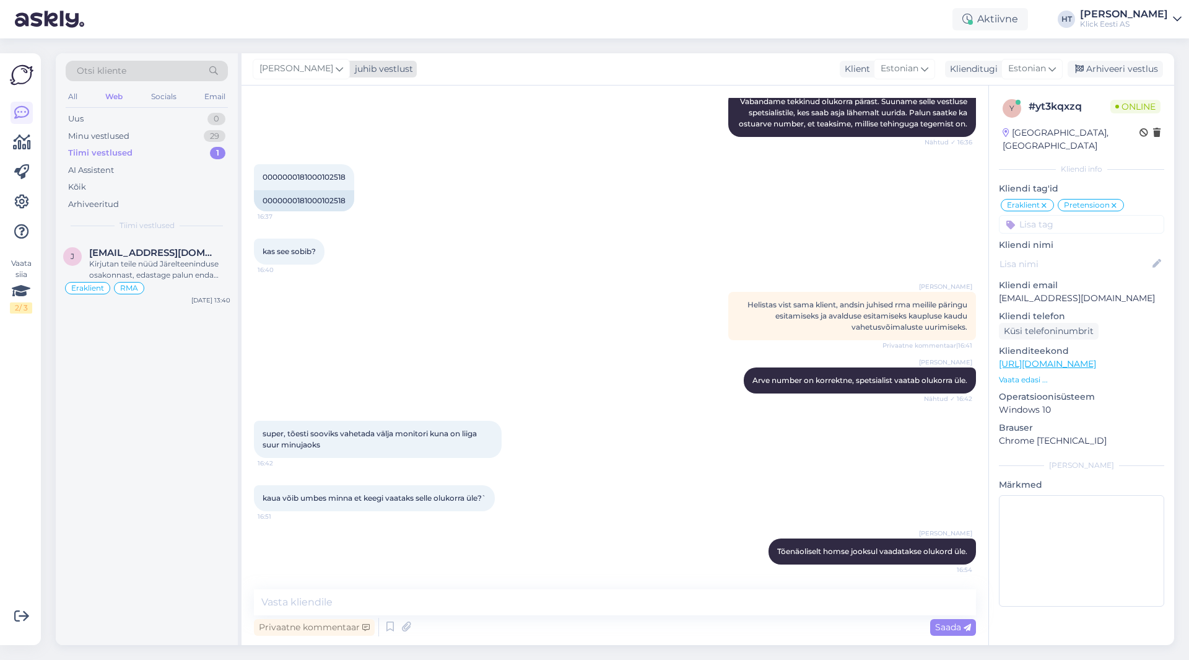
click at [306, 72] on div "[PERSON_NAME]" at bounding box center [301, 69] width 97 height 20
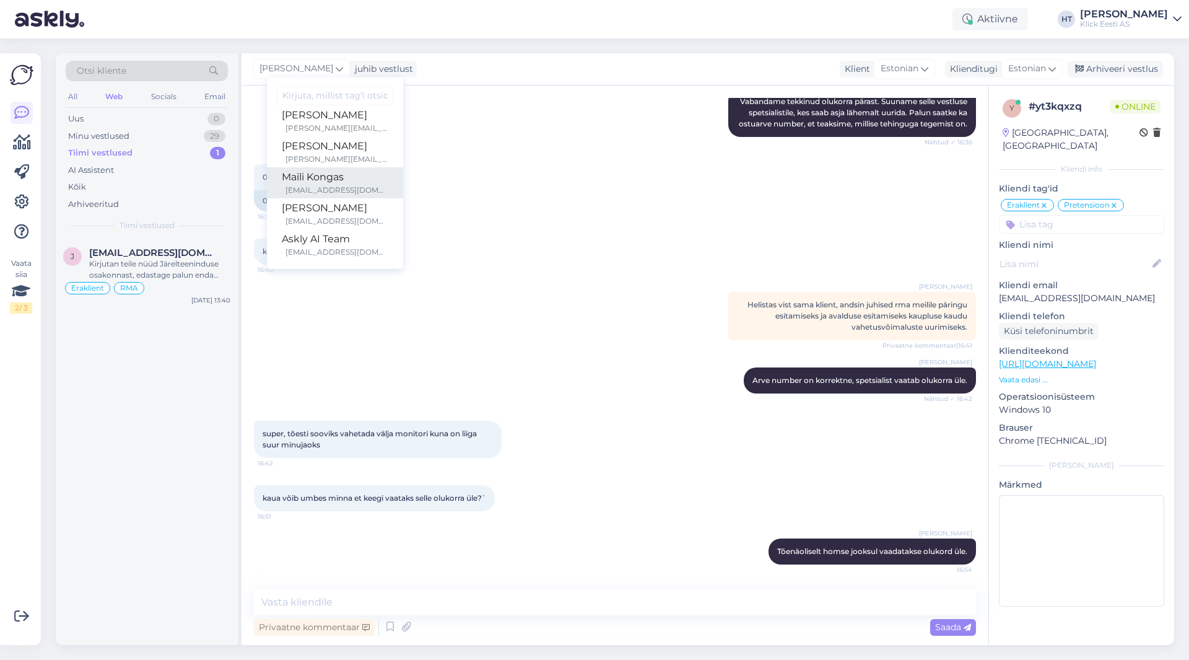
scroll to position [72, 0]
click at [325, 185] on div "[EMAIL_ADDRESS][DOMAIN_NAME]" at bounding box center [337, 188] width 103 height 11
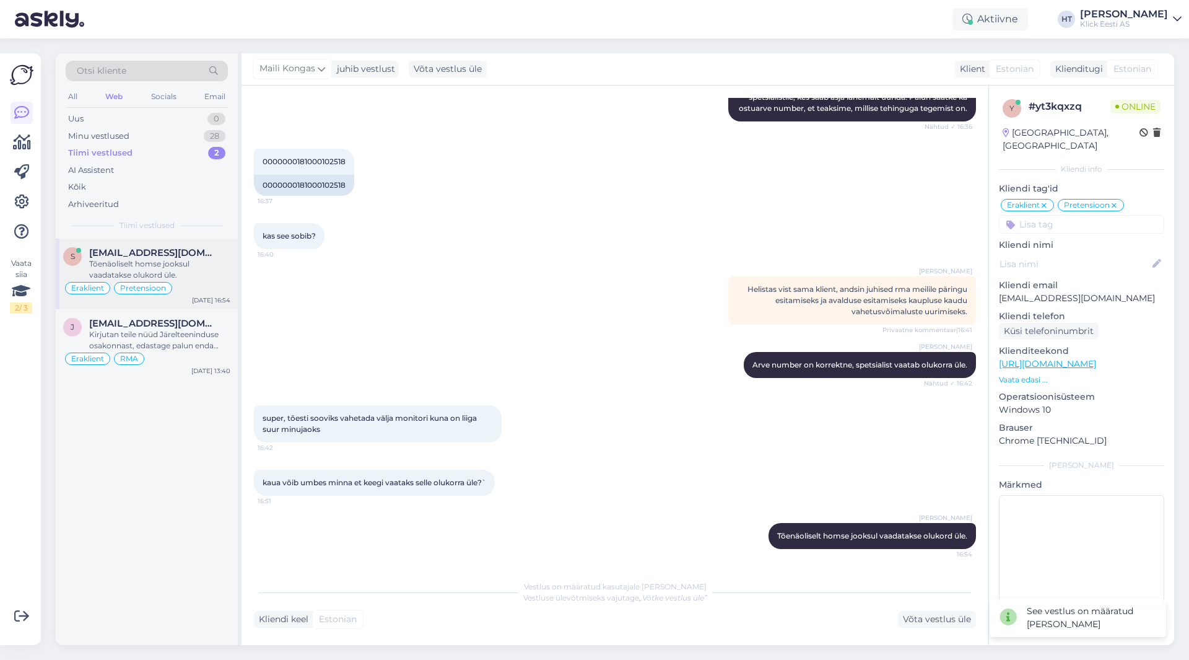
click at [191, 258] on span "[EMAIL_ADDRESS][DOMAIN_NAME]" at bounding box center [153, 252] width 129 height 11
click at [198, 316] on div "j [EMAIL_ADDRESS][DOMAIN_NAME] Kirjutan teile nüüd Järelteeninduse osakonnast, …" at bounding box center [147, 344] width 182 height 71
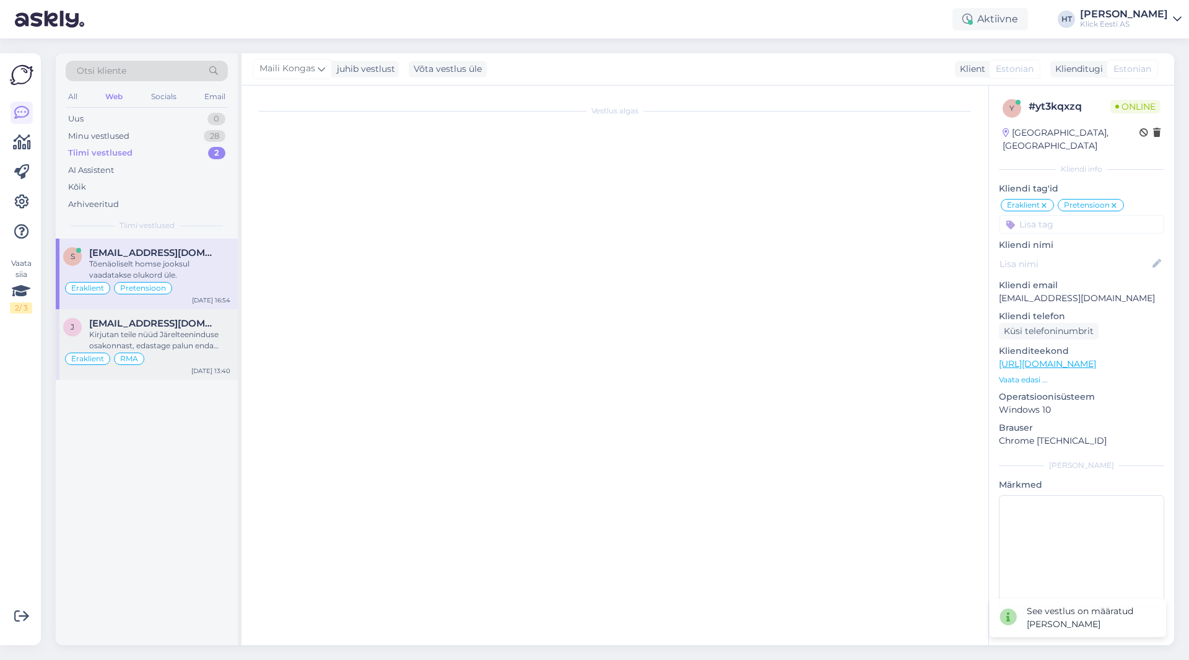
scroll to position [121, 0]
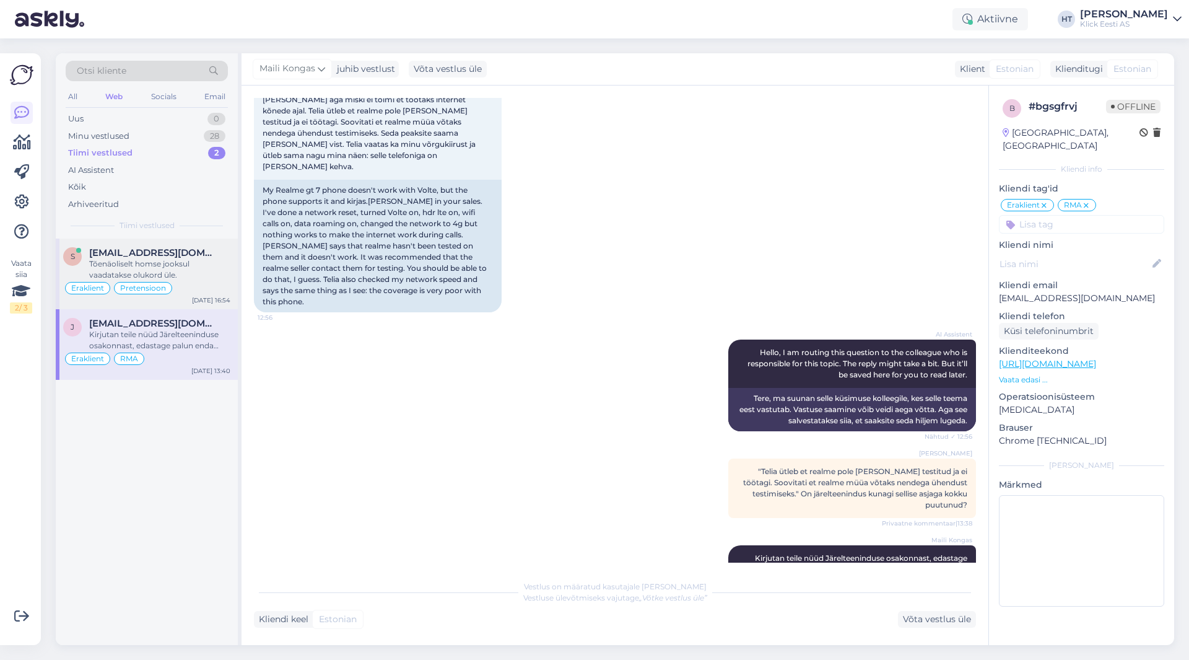
click at [206, 255] on div "[EMAIL_ADDRESS][DOMAIN_NAME]" at bounding box center [159, 252] width 141 height 11
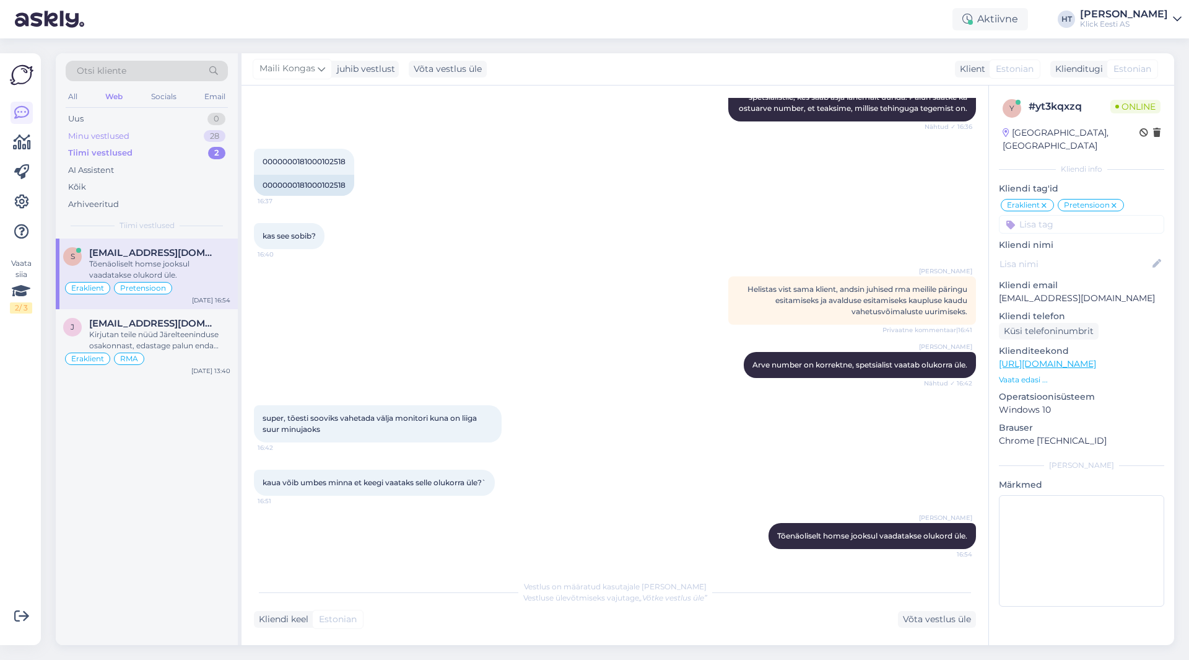
click at [196, 139] on div "Minu vestlused 28" at bounding box center [147, 136] width 162 height 17
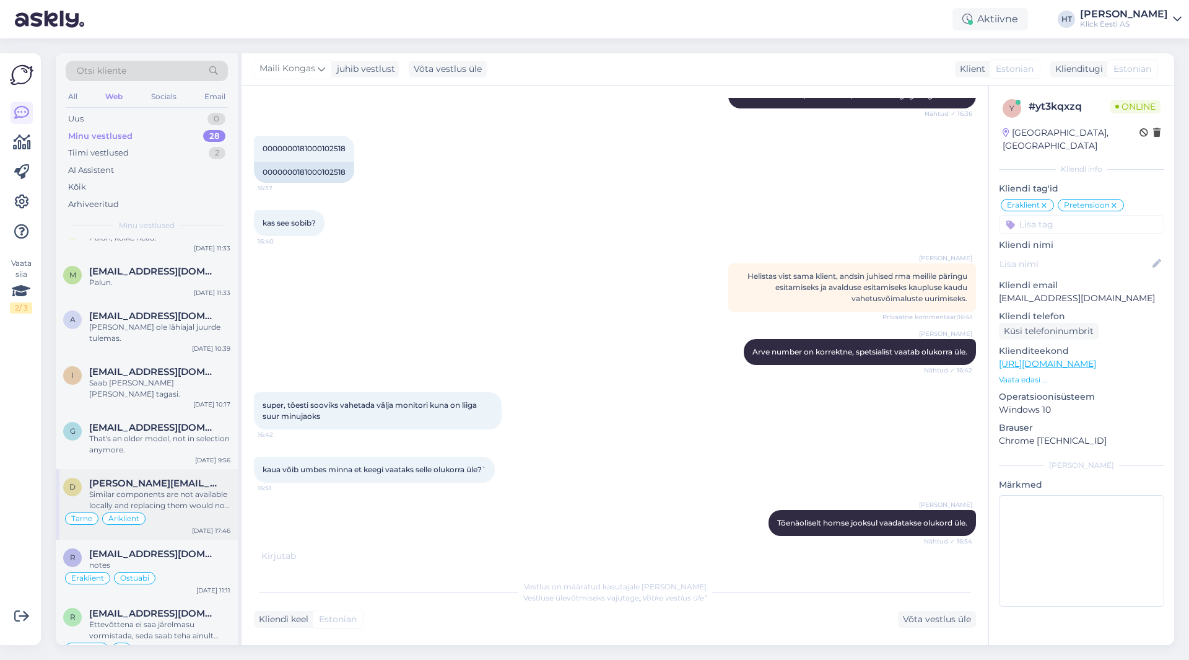
scroll to position [1009, 0]
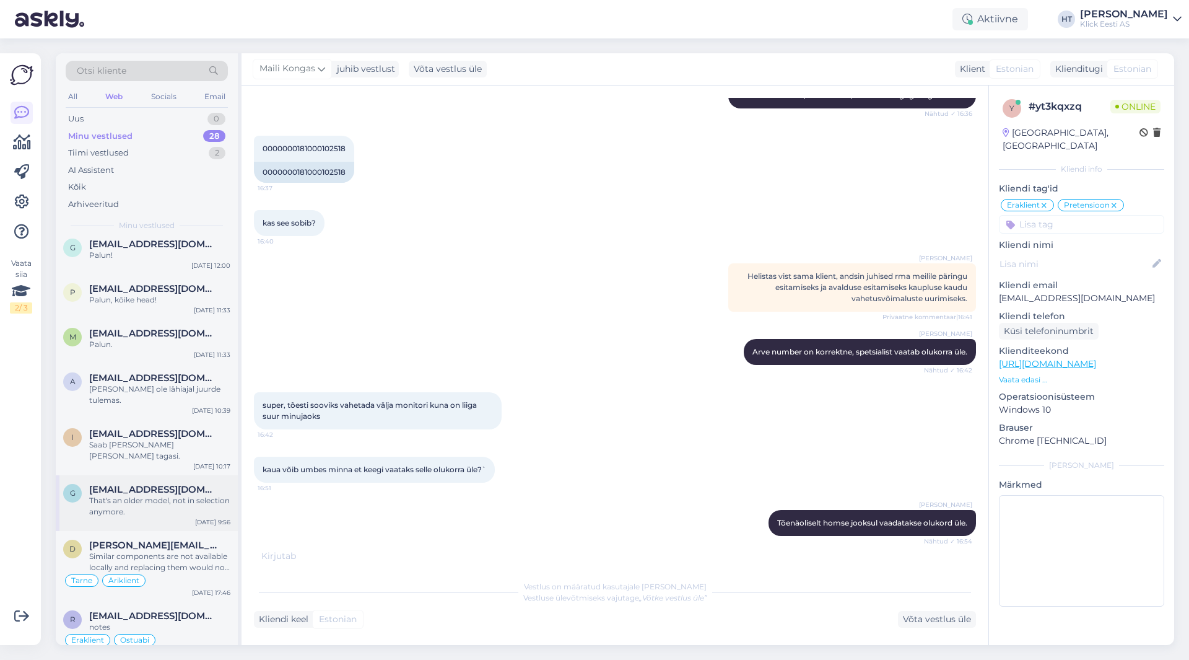
click at [188, 495] on div "That's an older model, not in selection anymore." at bounding box center [159, 506] width 141 height 22
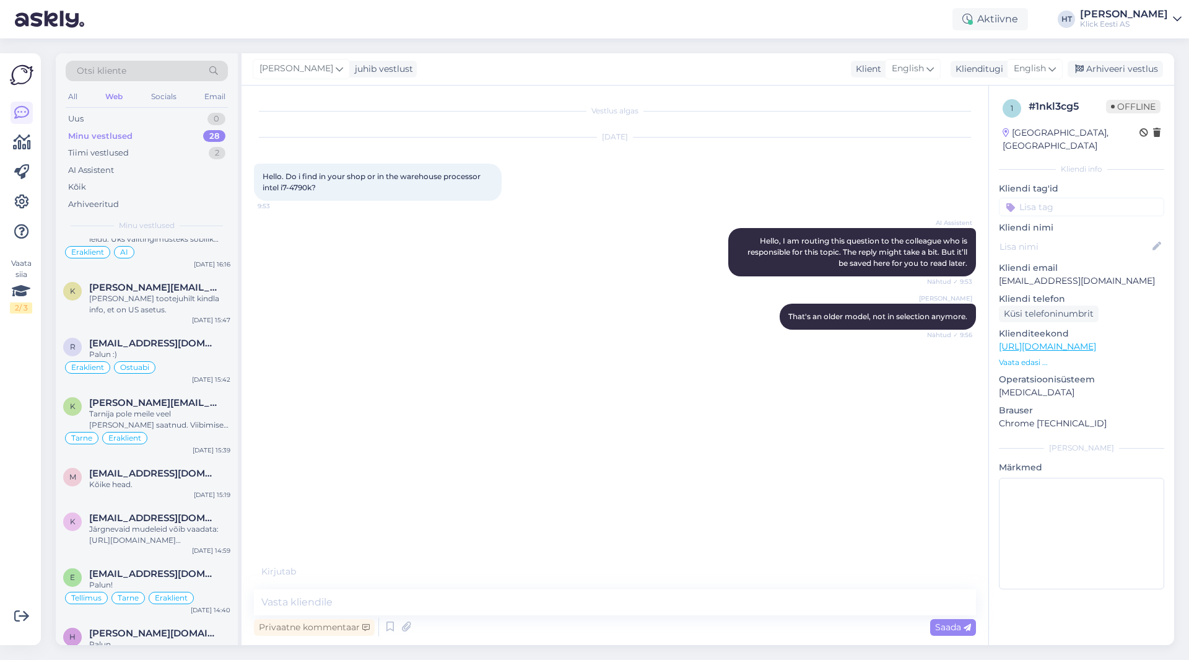
scroll to position [0, 0]
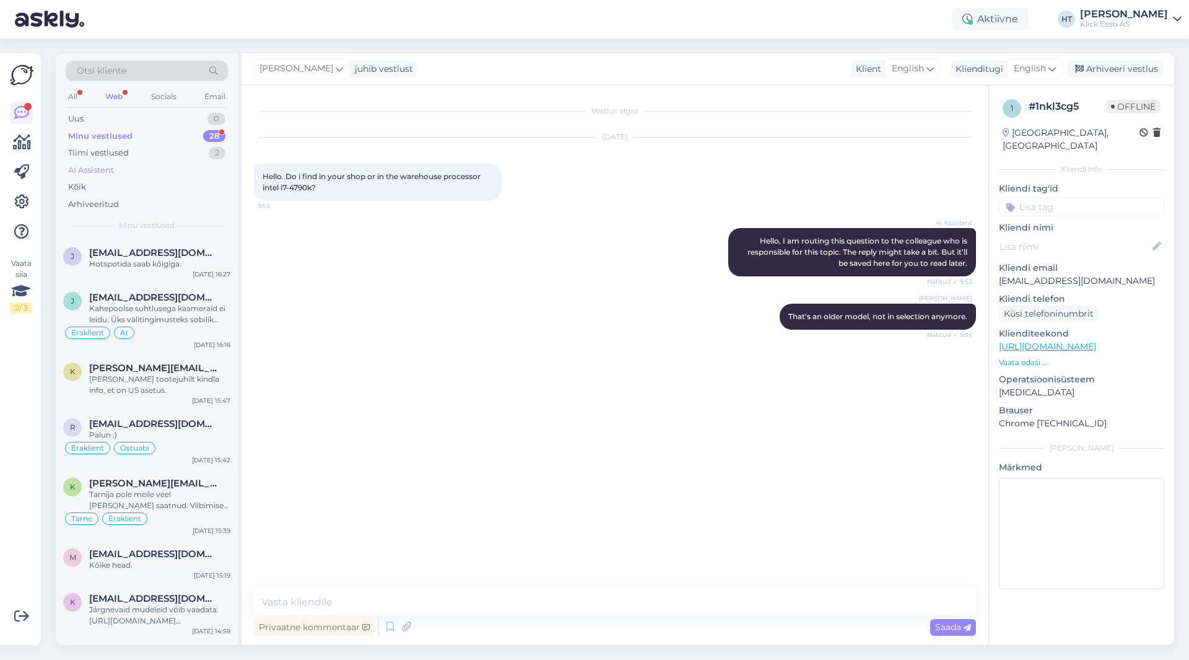
click at [116, 175] on div "AI Assistent" at bounding box center [147, 170] width 162 height 17
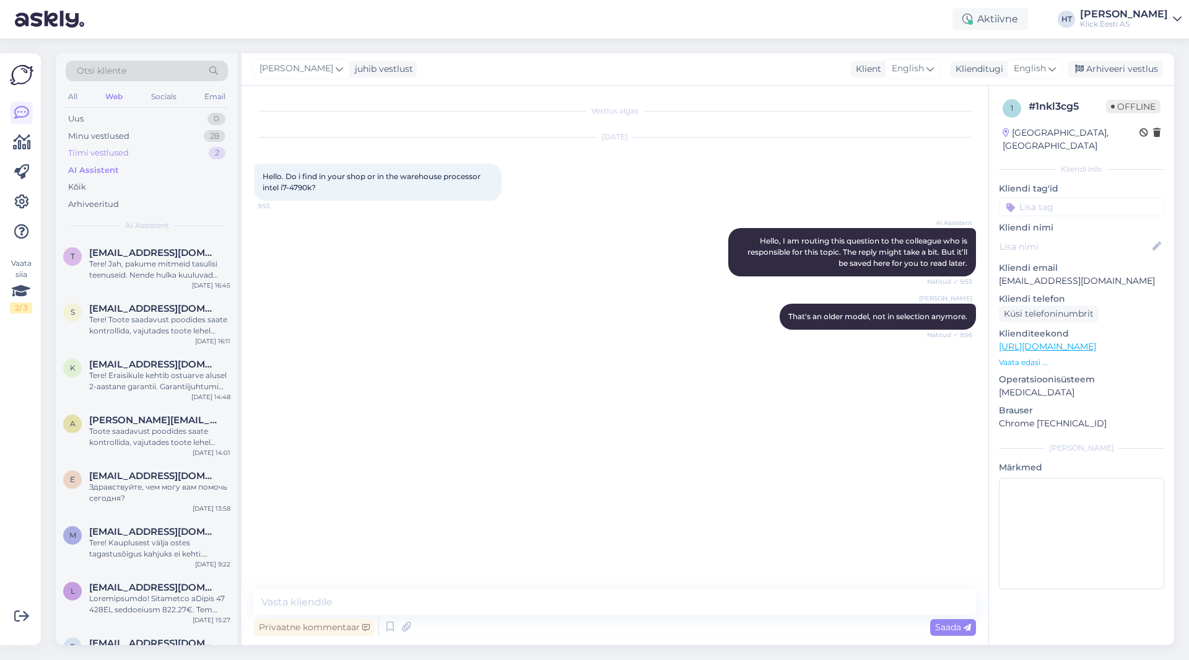
click at [168, 151] on div "Tiimi vestlused 2" at bounding box center [147, 152] width 162 height 17
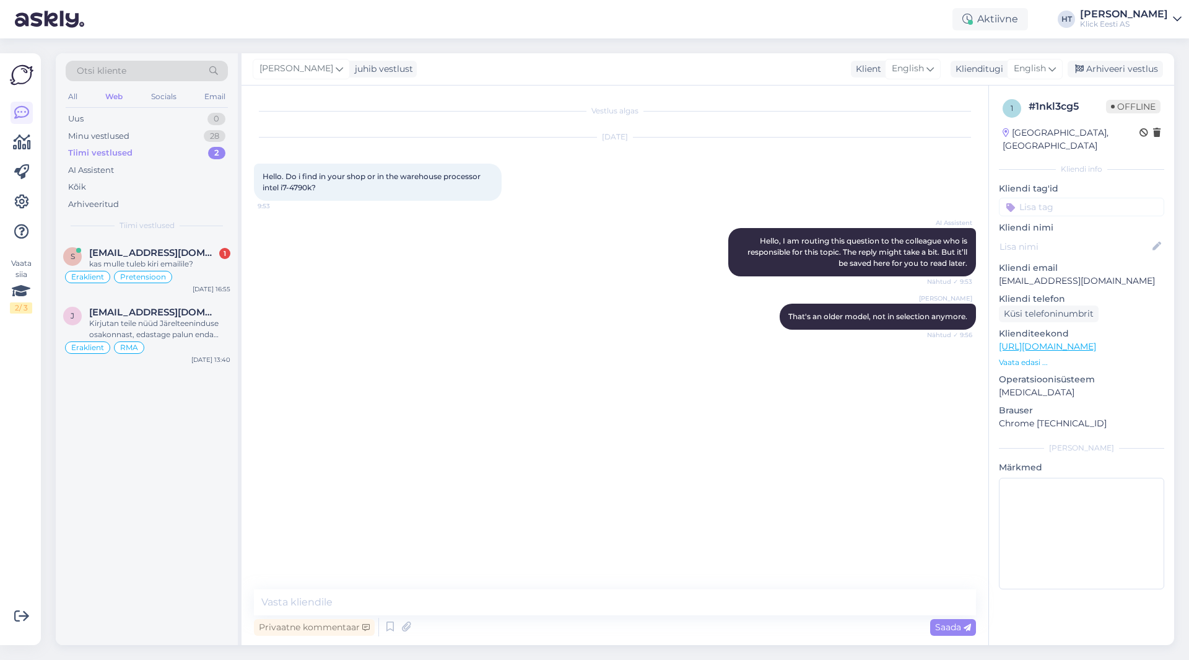
click at [160, 466] on div "s [EMAIL_ADDRESS][DOMAIN_NAME] 1 kas mulle tuleb kiri emailile? Eraklient Prete…" at bounding box center [147, 441] width 182 height 406
click at [161, 467] on div "s [EMAIL_ADDRESS][DOMAIN_NAME] 1 kas mulle tuleb kiri emailile? Eraklient Prete…" at bounding box center [147, 441] width 182 height 406
click at [162, 466] on div "s [EMAIL_ADDRESS][DOMAIN_NAME] 1 kas mulle tuleb kiri emailile? Eraklient Prete…" at bounding box center [147, 441] width 182 height 406
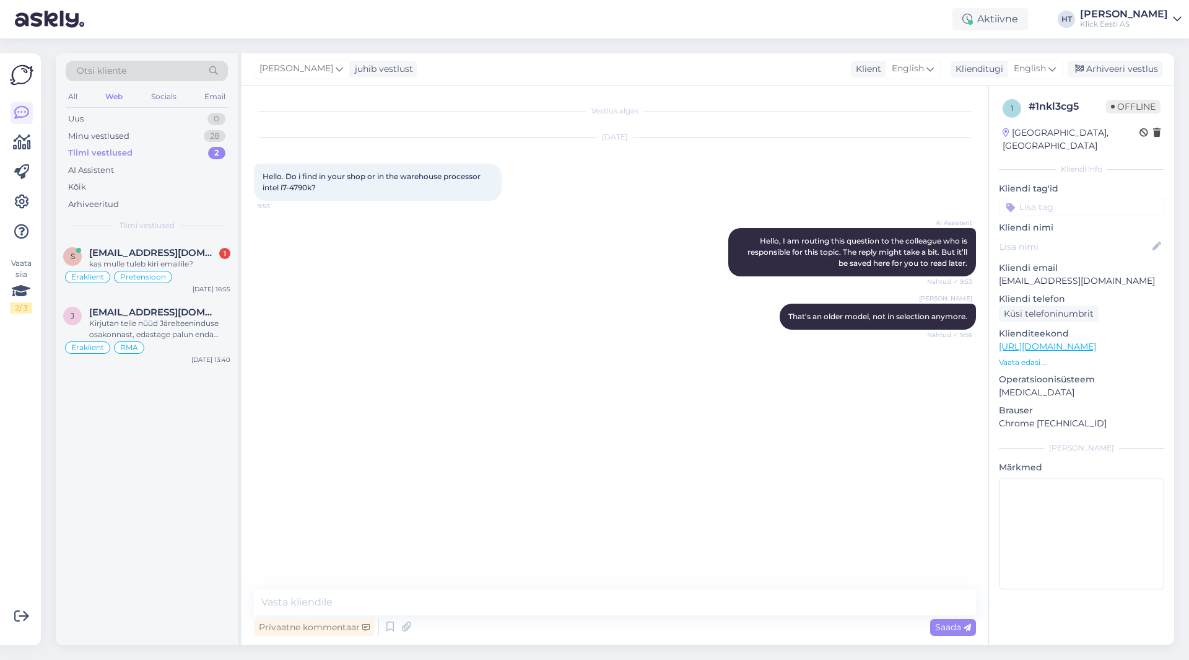
click at [162, 466] on div "s [EMAIL_ADDRESS][DOMAIN_NAME] 1 kas mulle tuleb kiri emailile? Eraklient Prete…" at bounding box center [147, 441] width 182 height 406
click at [159, 473] on div "s [EMAIL_ADDRESS][DOMAIN_NAME] 1 kas mulle tuleb kiri emailile? Eraklient Prete…" at bounding box center [147, 441] width 182 height 406
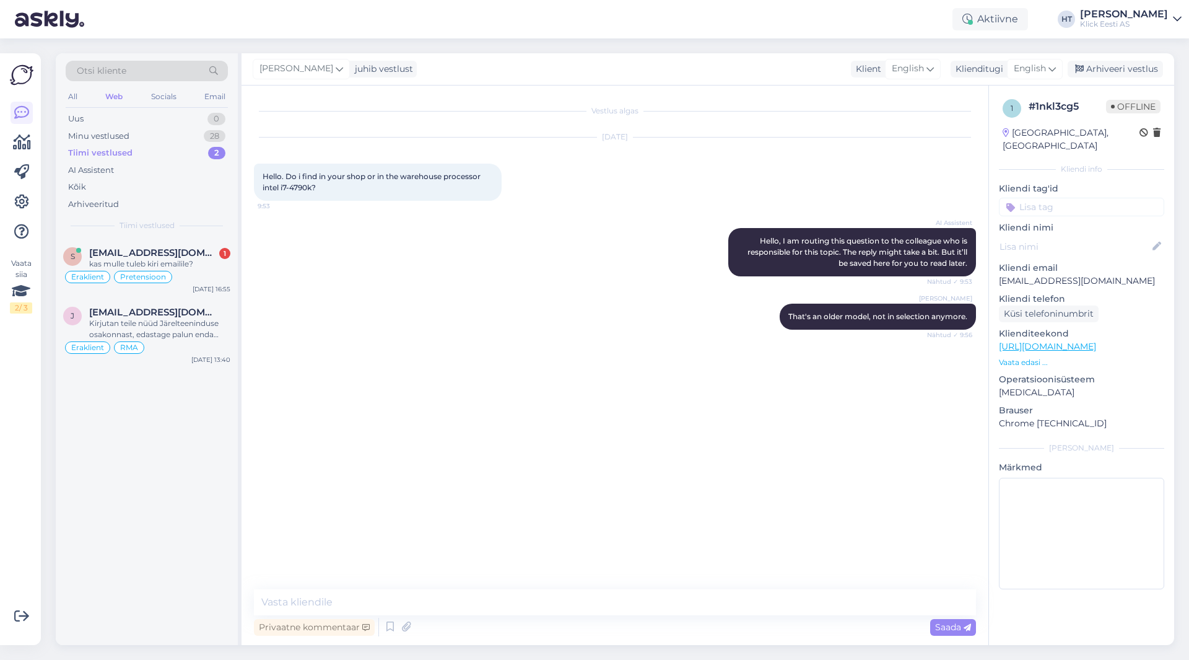
click at [164, 462] on div "s [EMAIL_ADDRESS][DOMAIN_NAME] 1 kas mulle tuleb kiri emailile? Eraklient Prete…" at bounding box center [147, 441] width 182 height 406
click at [129, 450] on div "s [EMAIL_ADDRESS][DOMAIN_NAME] 1 kas mulle tuleb kiri emailile? Eraklient Prete…" at bounding box center [147, 441] width 182 height 406
click at [171, 550] on div "s [EMAIL_ADDRESS][DOMAIN_NAME] 1 kas mulle tuleb kiri emailile? Eraklient Prete…" at bounding box center [147, 441] width 182 height 406
click at [229, 255] on div "1" at bounding box center [224, 253] width 11 height 11
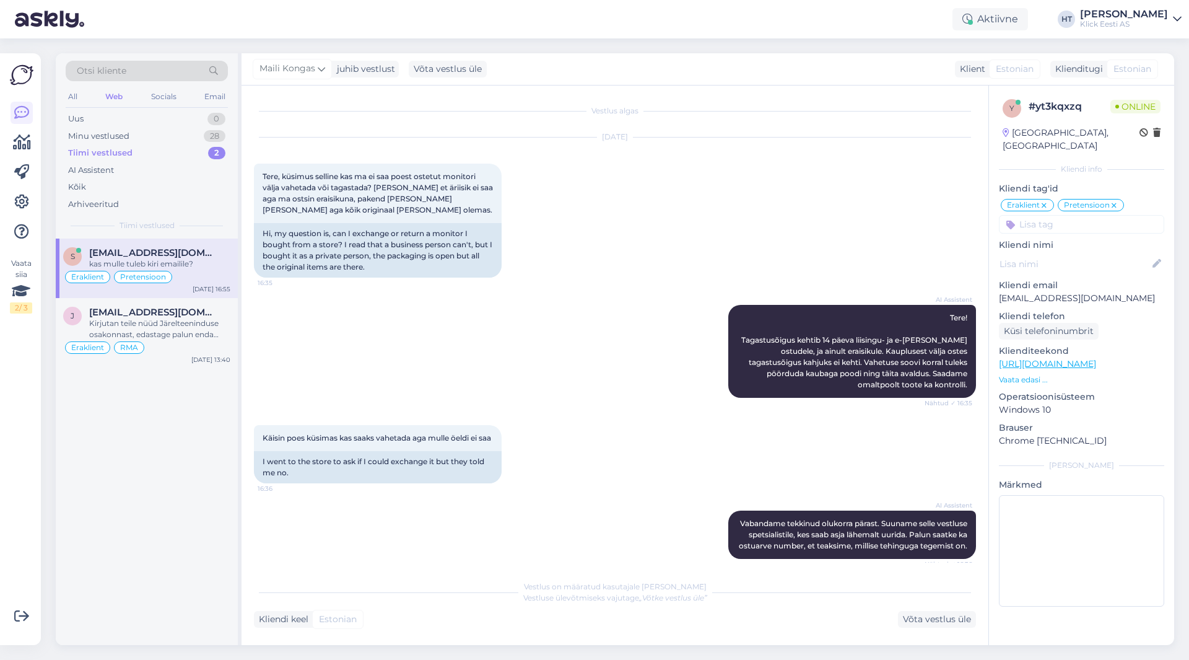
scroll to position [513, 0]
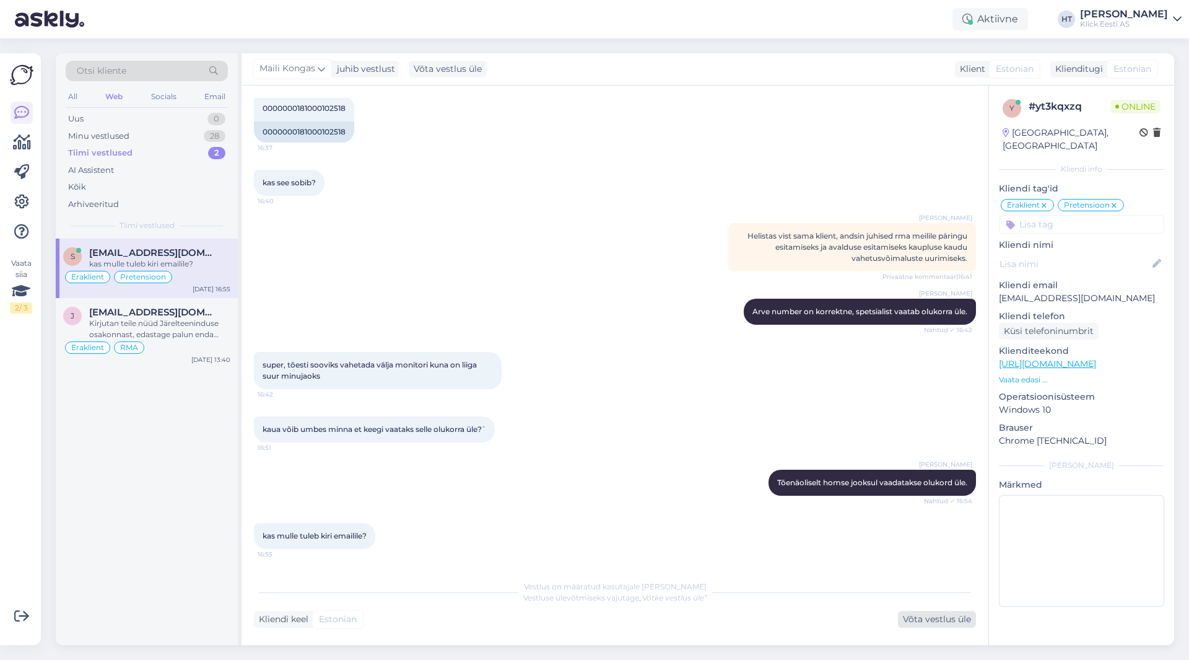
click at [905, 618] on div "Võta vestlus üle" at bounding box center [937, 619] width 78 height 17
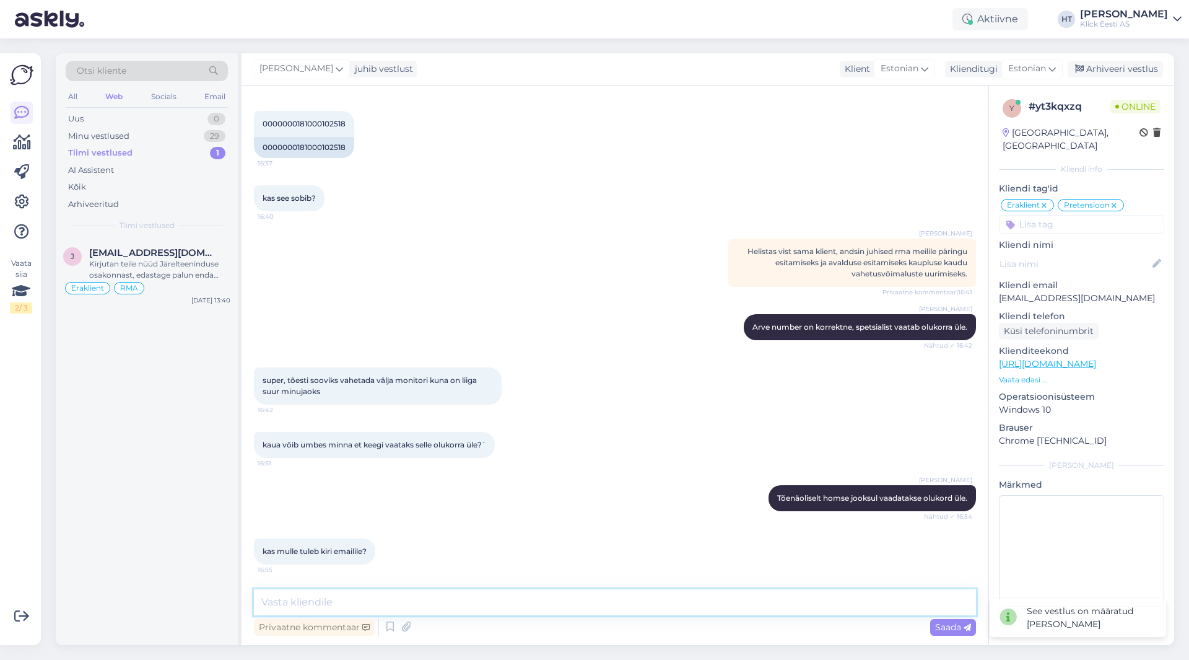
click at [764, 602] on textarea at bounding box center [615, 602] width 722 height 26
type textarea "Võime ühendust [PERSON_NAME] vestlusakna kui ka e-[PERSON_NAME]."
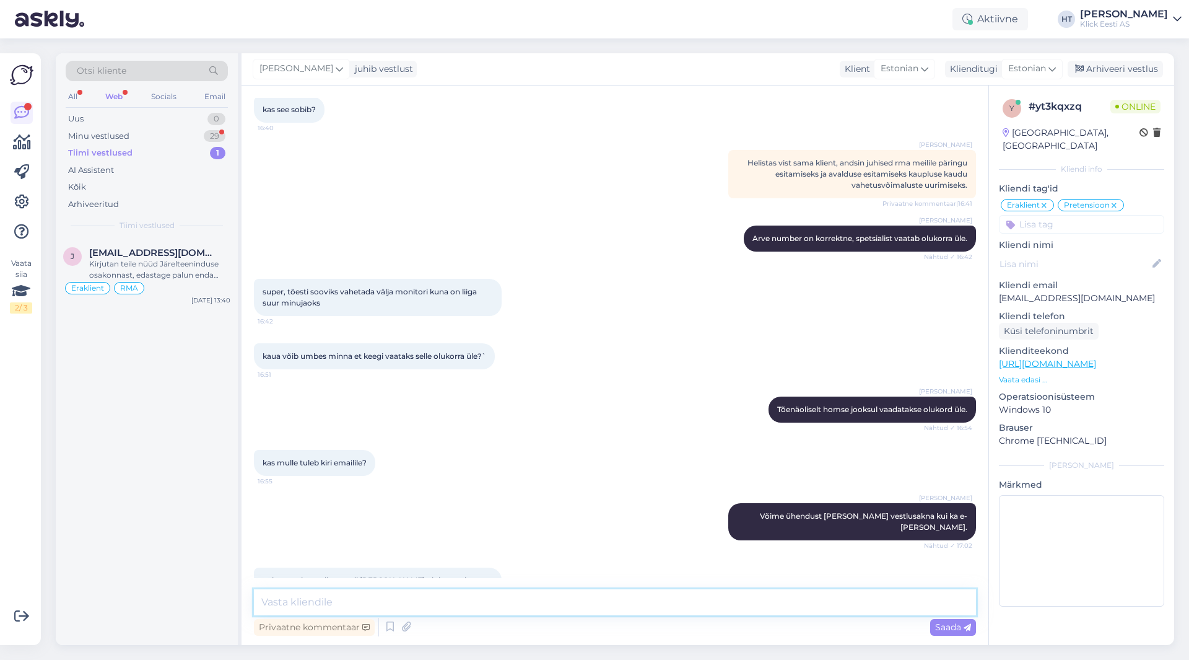
scroll to position [615, 0]
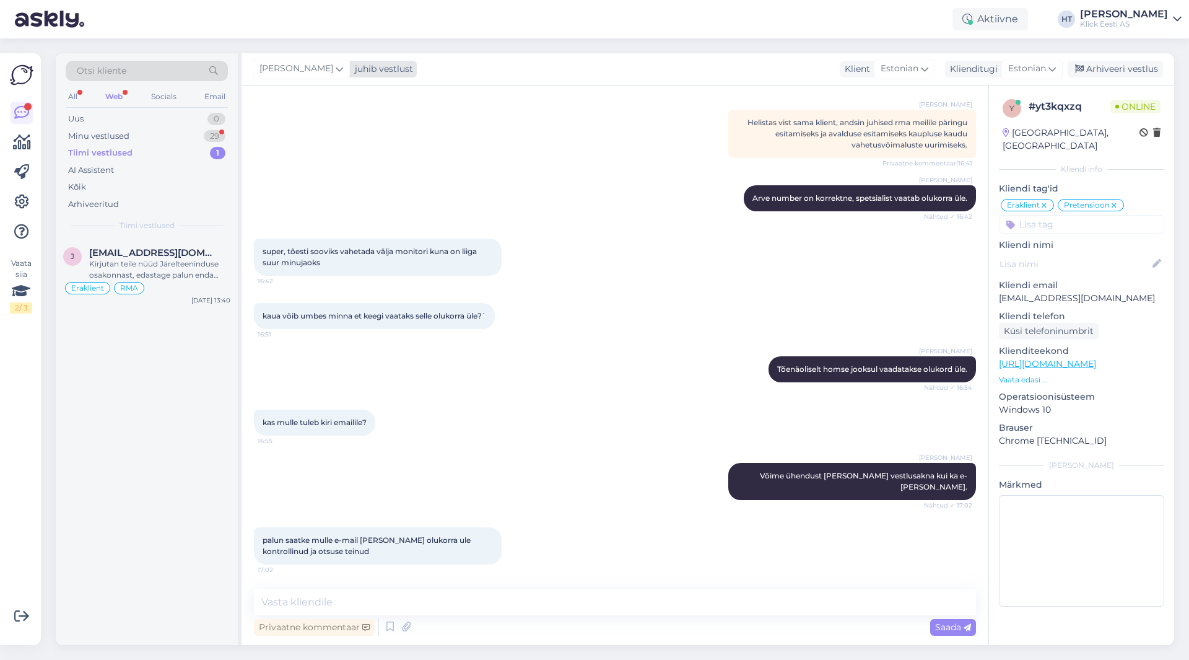
click at [306, 69] on div "[PERSON_NAME]" at bounding box center [301, 69] width 97 height 20
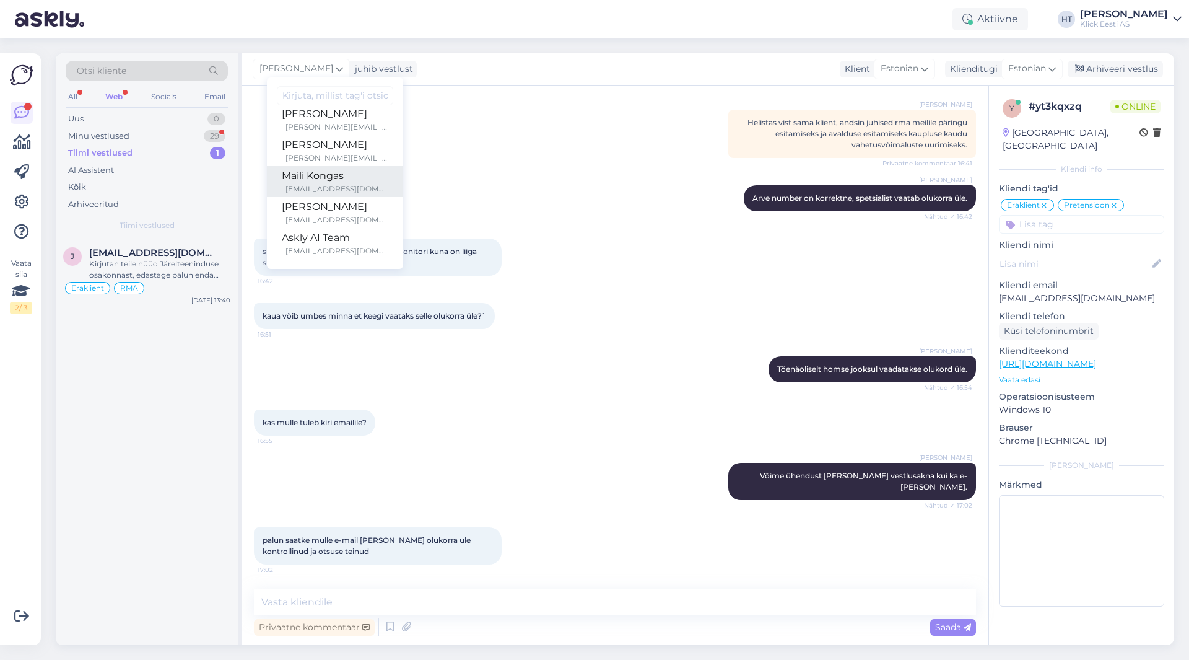
click at [337, 180] on div "Maili Kongas" at bounding box center [335, 175] width 107 height 15
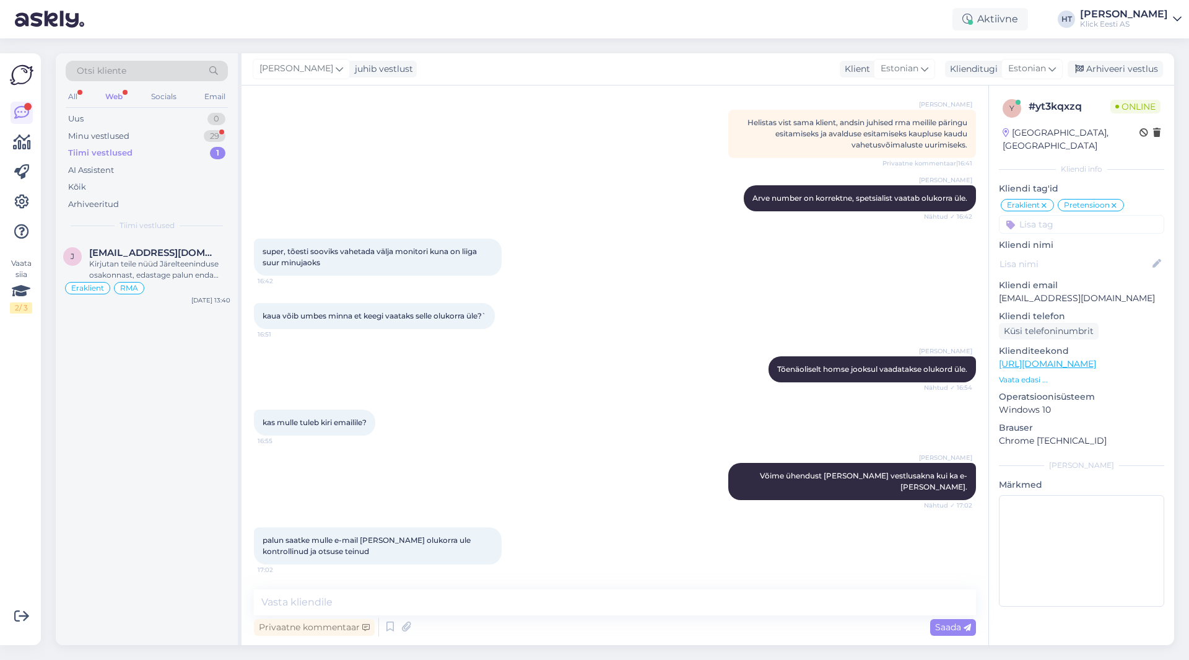
scroll to position [628, 0]
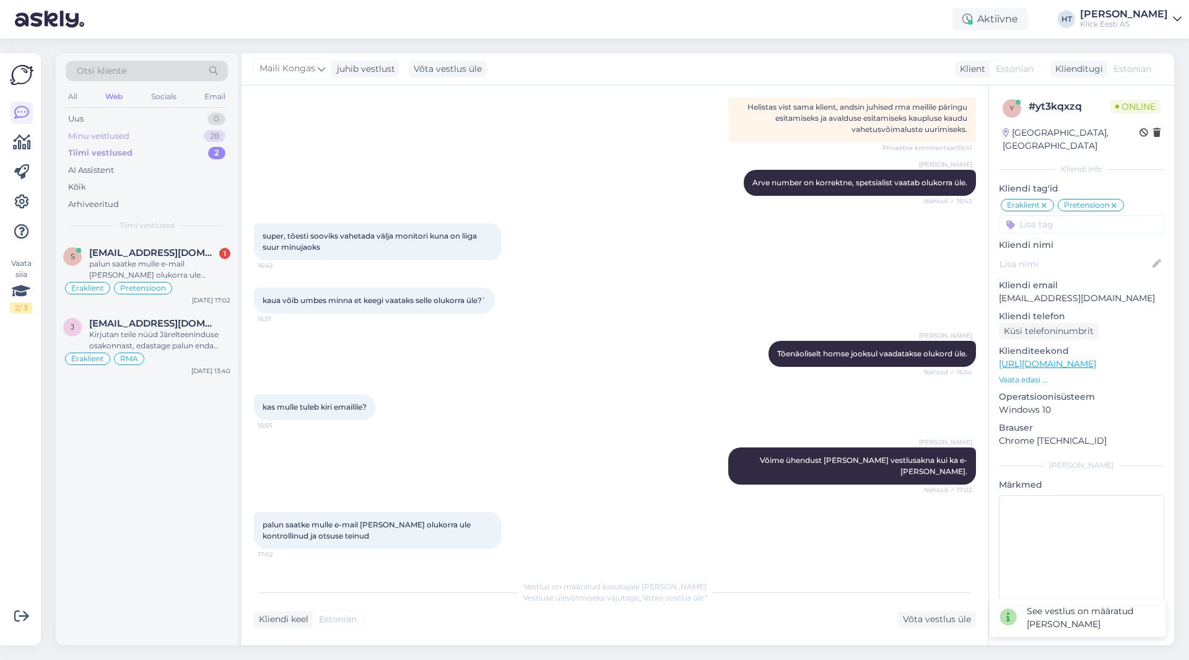
click at [199, 128] on div "Minu vestlused 28" at bounding box center [147, 136] width 162 height 17
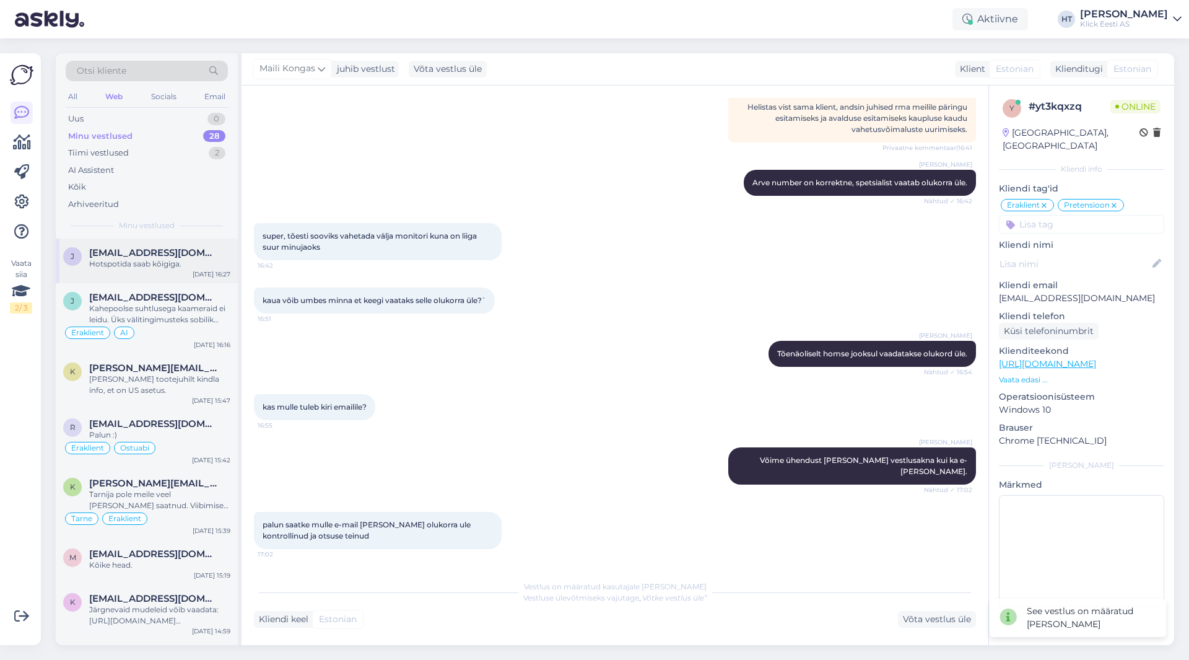
click at [190, 255] on span "[EMAIL_ADDRESS][DOMAIN_NAME]" at bounding box center [153, 252] width 129 height 11
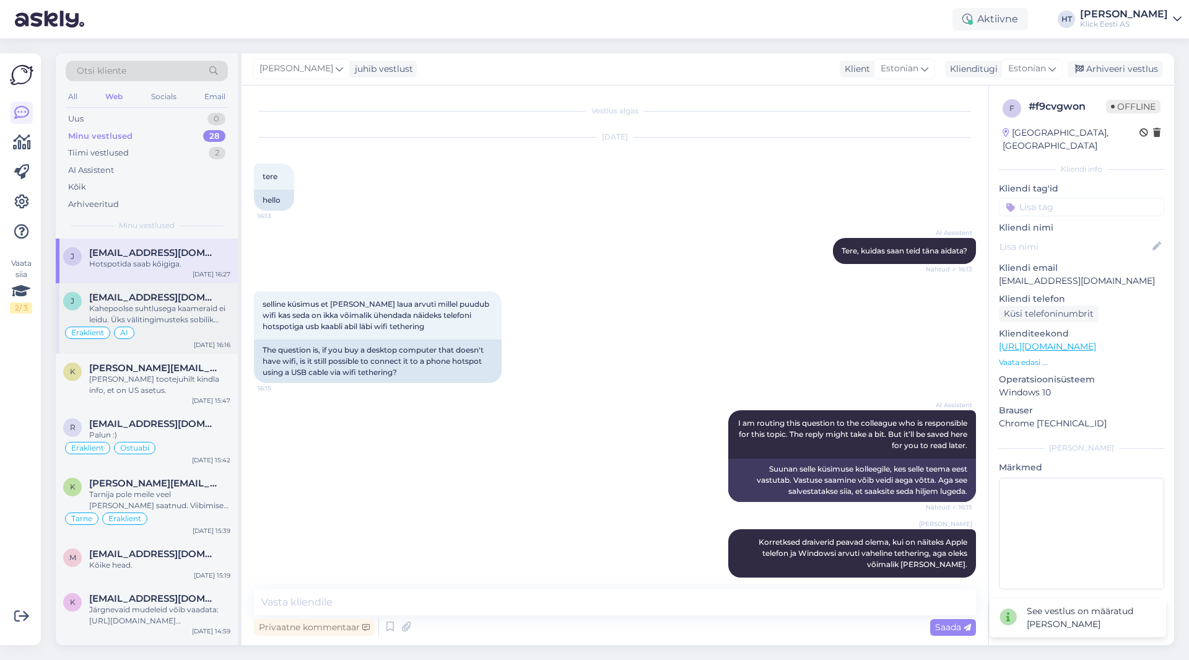
scroll to position [260, 0]
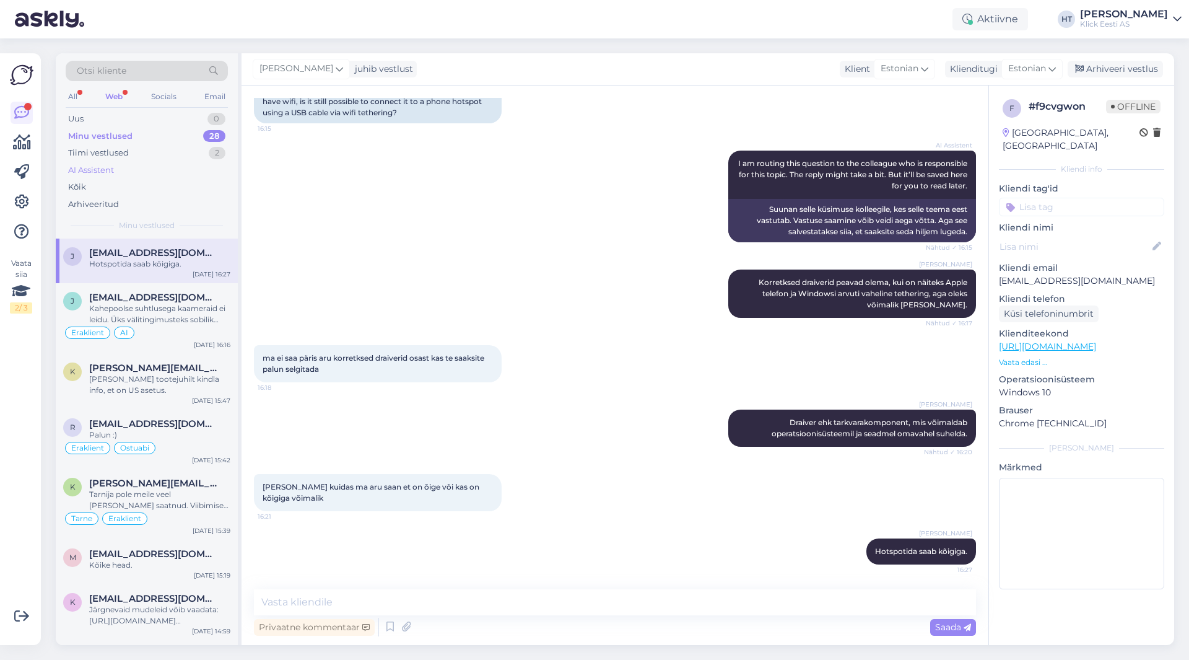
click at [154, 170] on div "AI Assistent" at bounding box center [147, 170] width 162 height 17
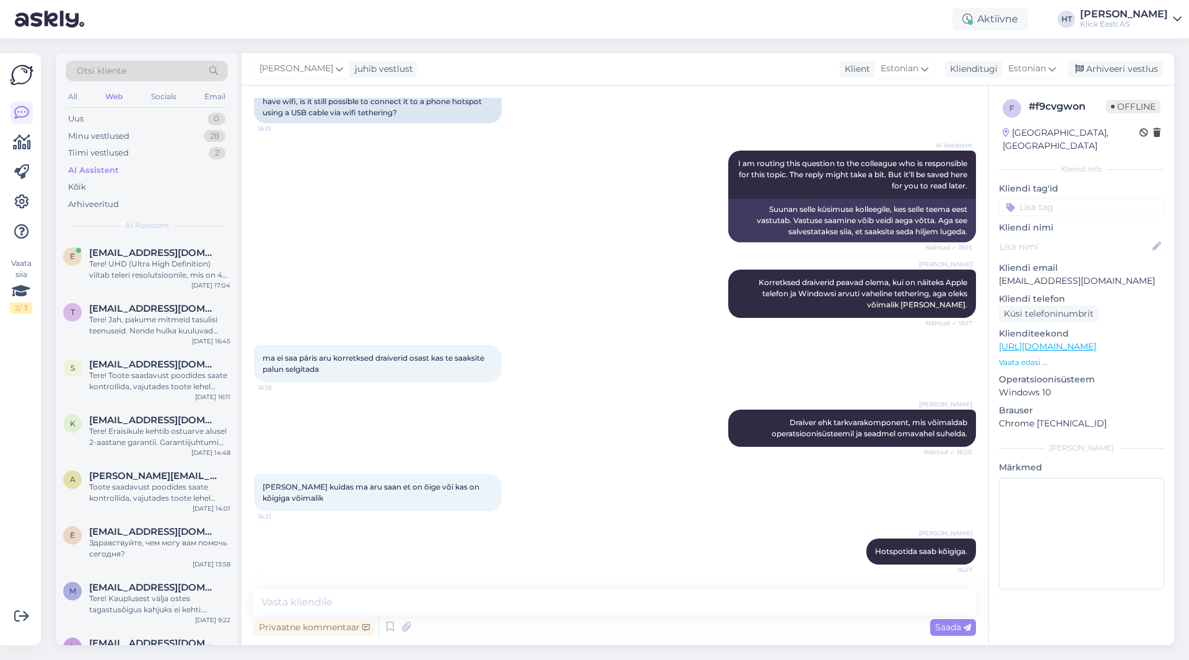
click at [356, 198] on div "AI Assistent I am routing this question to the colleague who is responsible for…" at bounding box center [615, 196] width 722 height 119
click at [196, 255] on div "[EMAIL_ADDRESS][DOMAIN_NAME]" at bounding box center [159, 252] width 141 height 11
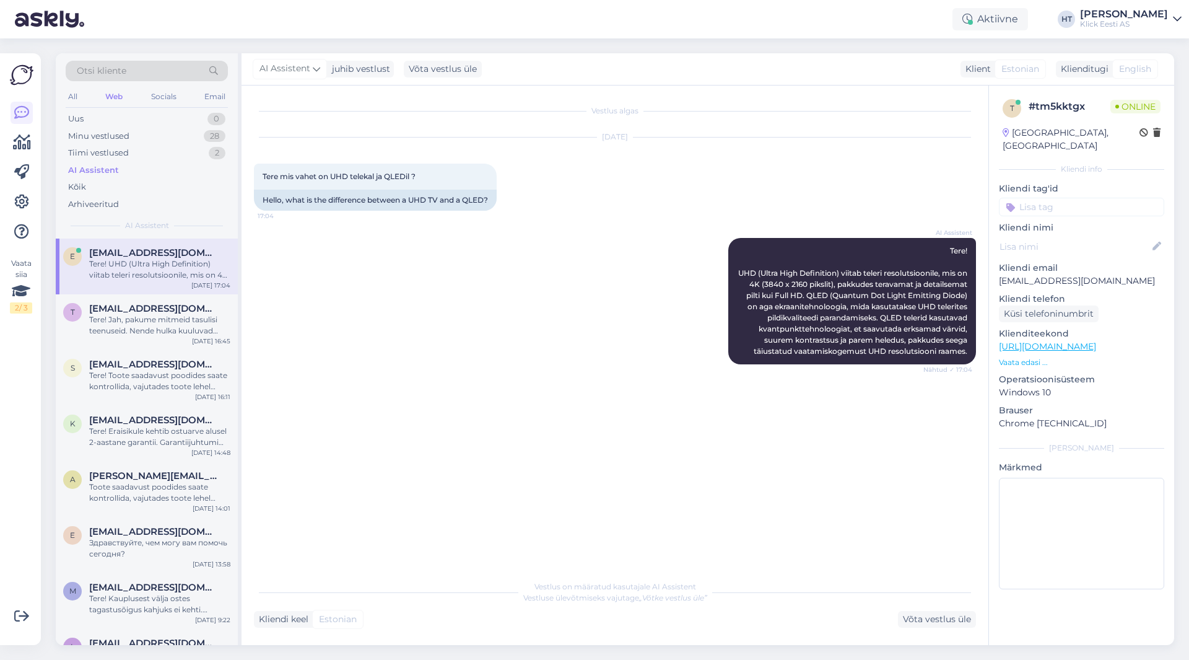
scroll to position [0, 0]
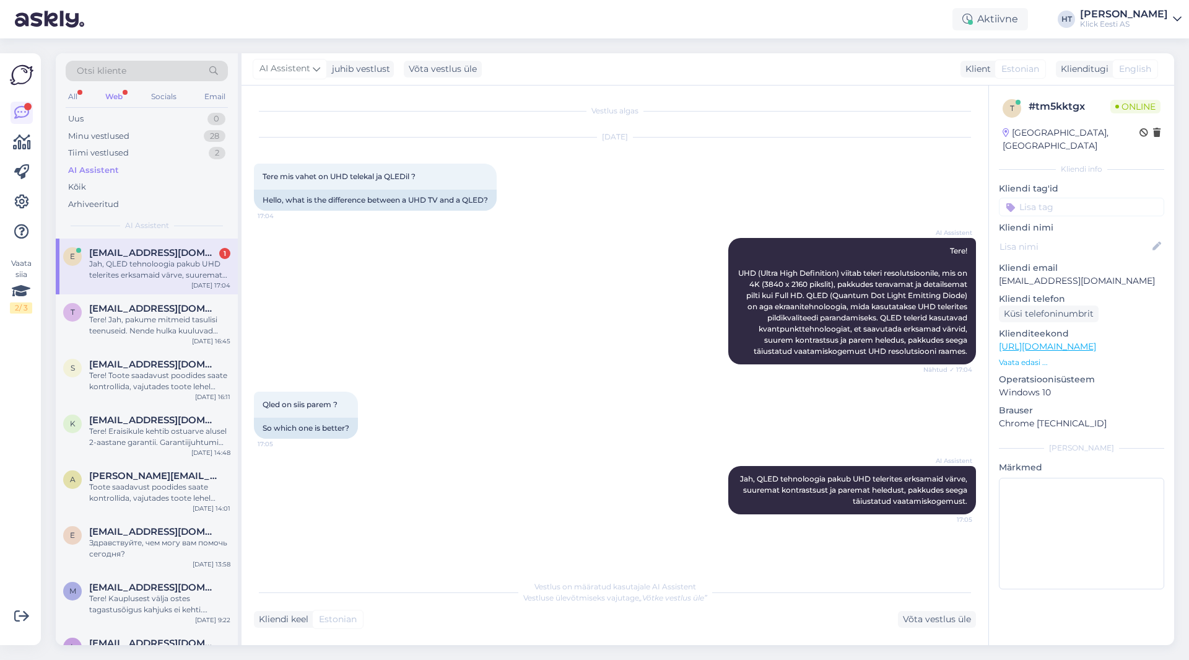
click at [215, 265] on div "Jah, QLED tehnoloogia pakub UHD telerites erksamaid värve, suuremat kontrastsus…" at bounding box center [159, 269] width 141 height 22
click at [212, 295] on div "t [EMAIL_ADDRESS][DOMAIN_NAME] Tere! Jah, pakume mitmeid tasulisi teenuseid. Ne…" at bounding box center [147, 322] width 182 height 56
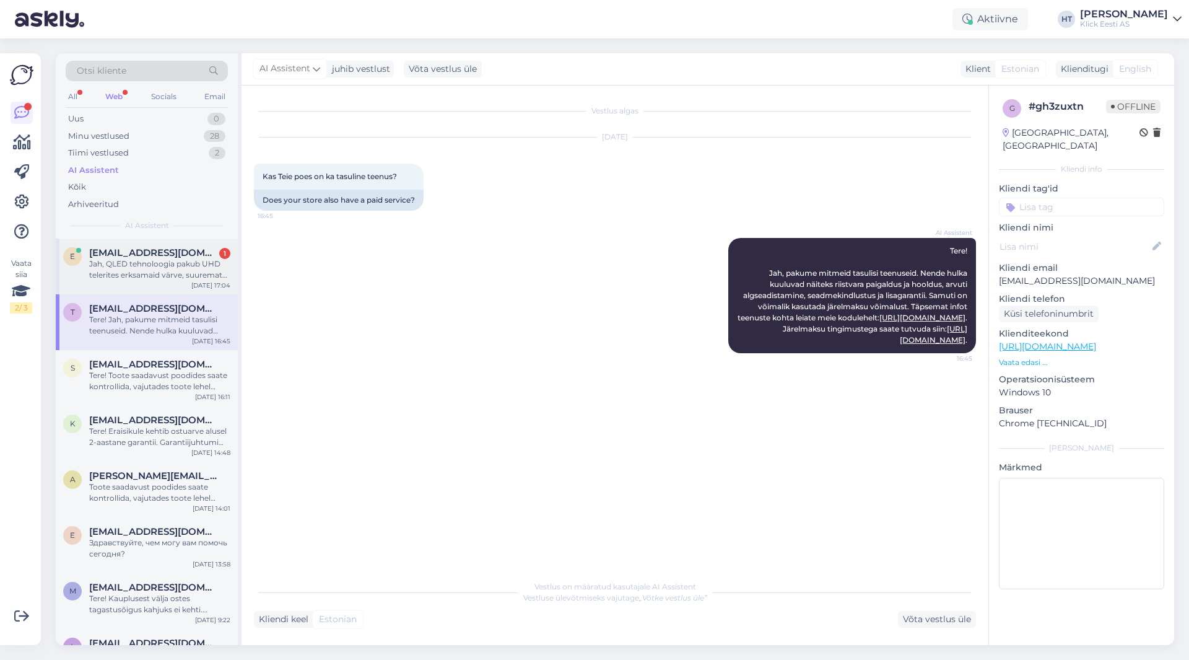
click at [203, 274] on div "Jah, QLED tehnoloogia pakub UHD telerites erksamaid värve, suuremat kontrastsus…" at bounding box center [159, 269] width 141 height 22
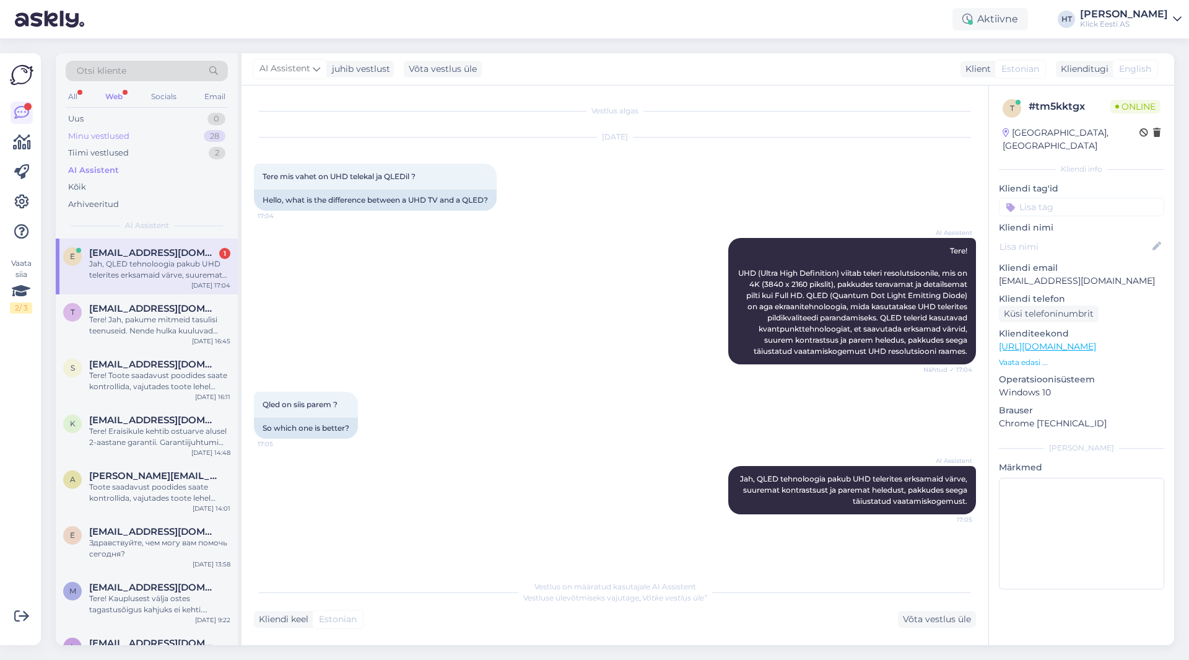
click at [193, 134] on div "Minu vestlused 28" at bounding box center [147, 136] width 162 height 17
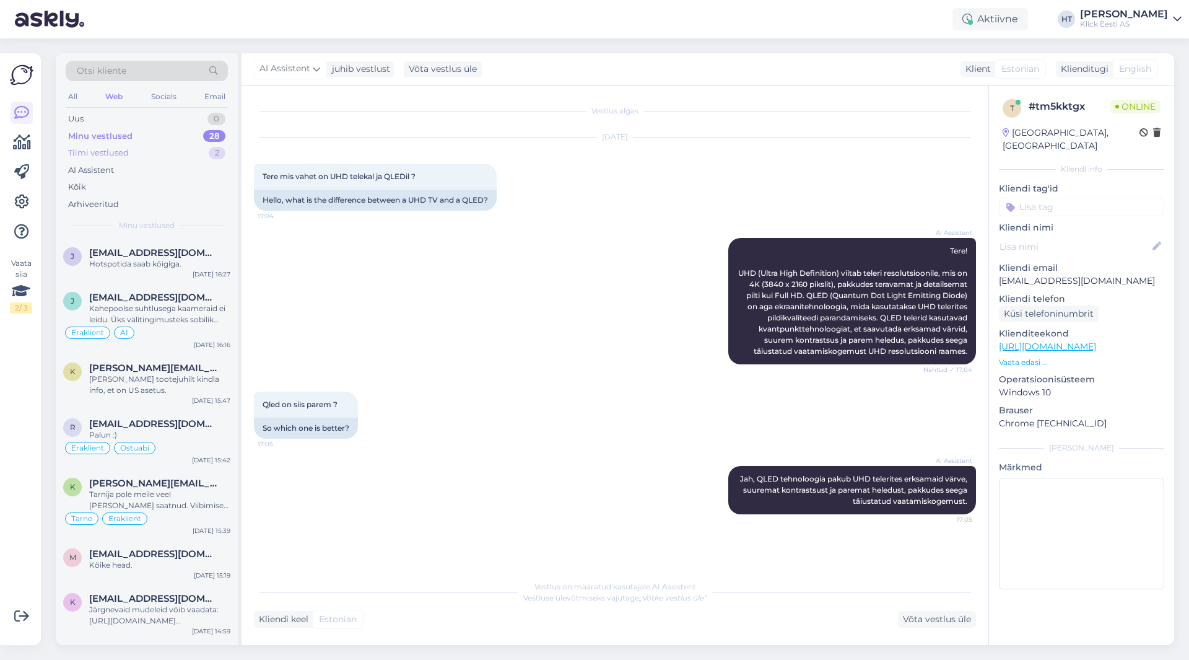
click at [193, 154] on div "Tiimi vestlused 2" at bounding box center [147, 152] width 162 height 17
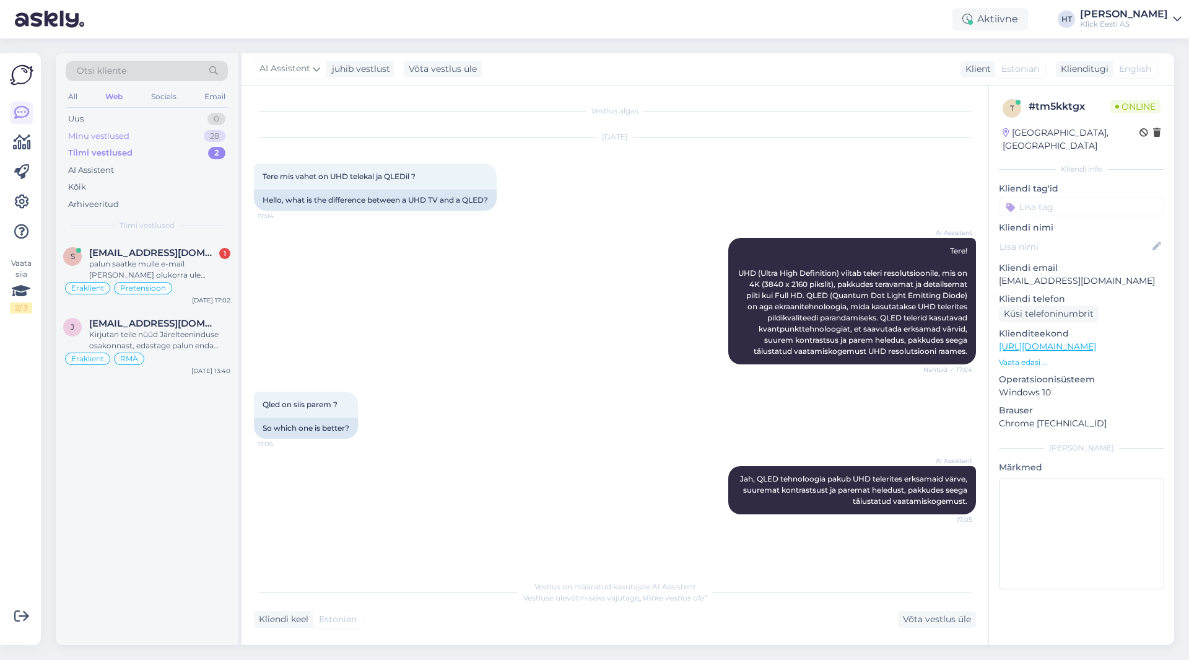
click at [195, 136] on div "Minu vestlused 28" at bounding box center [147, 136] width 162 height 17
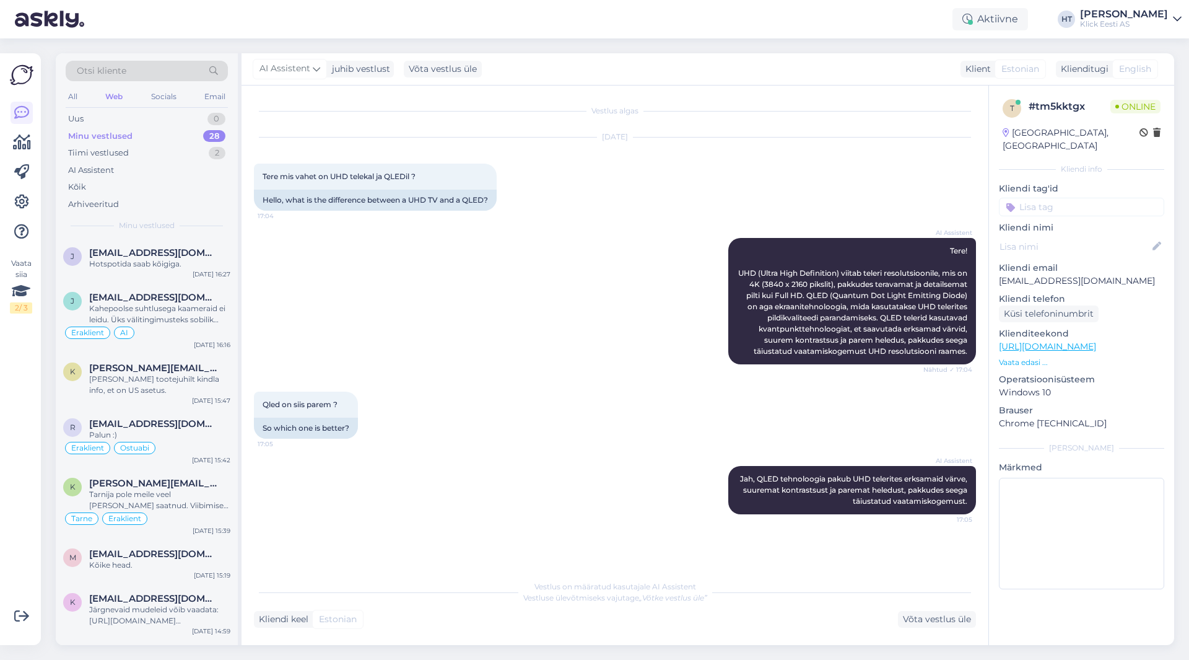
click at [639, 289] on div "AI Assistent Tere! UHD (Ultra High Definition) viitab teleri resolutsioonile, m…" at bounding box center [615, 301] width 722 height 154
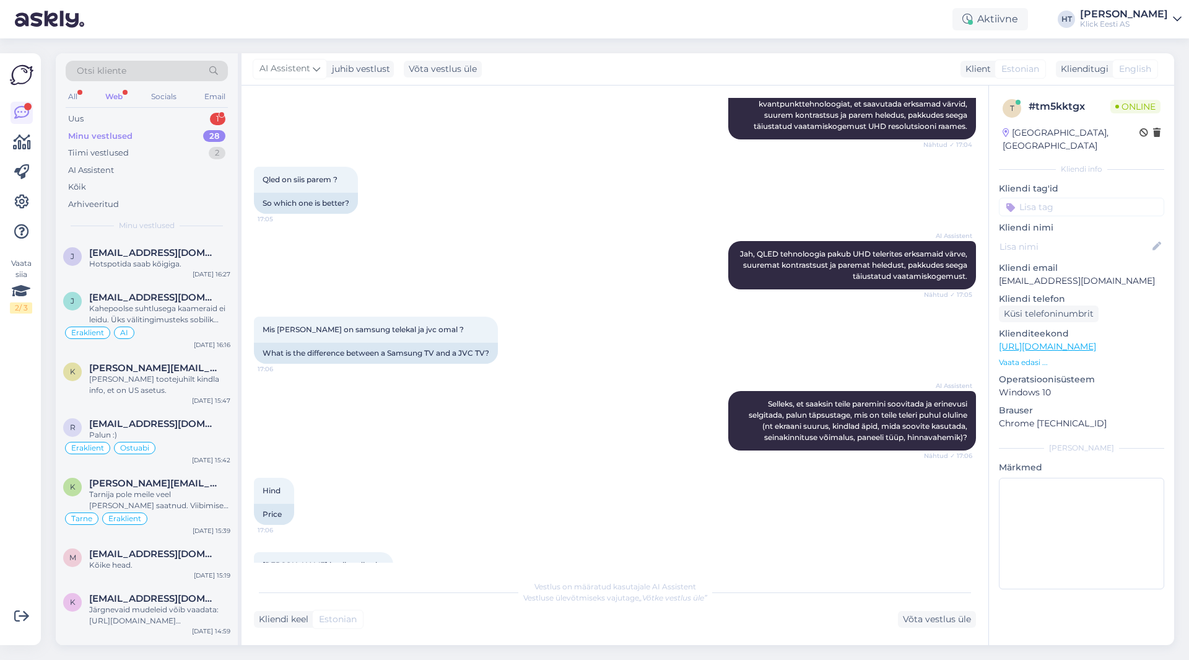
scroll to position [286, 0]
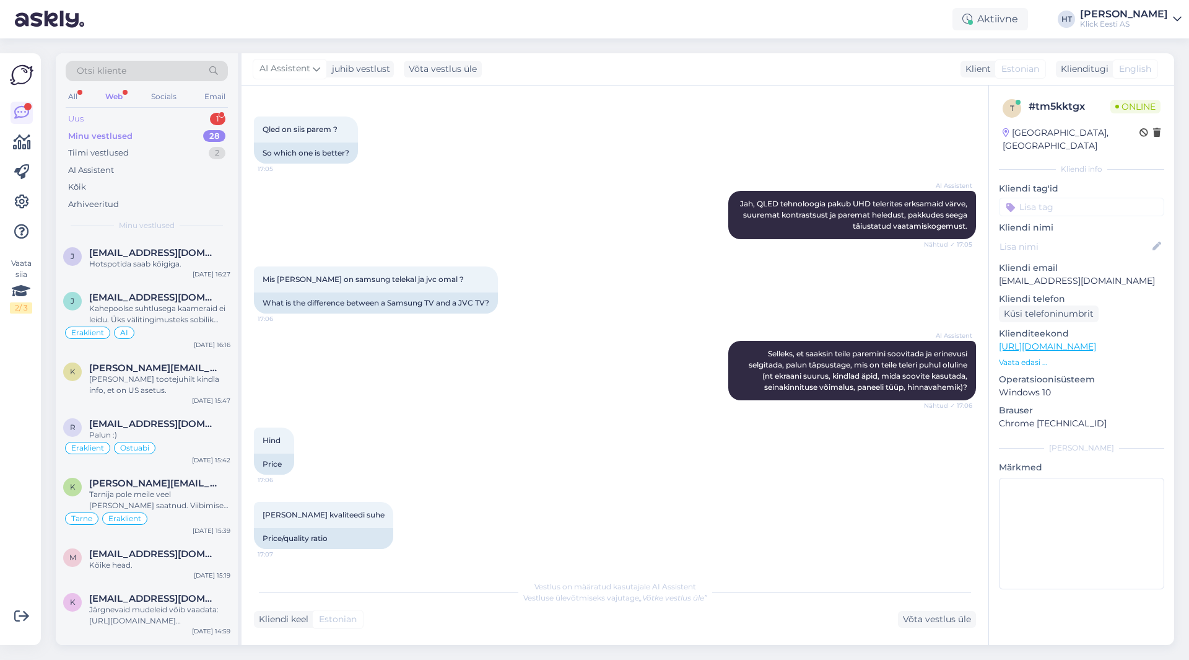
click at [163, 122] on div "Uus 1" at bounding box center [147, 118] width 162 height 17
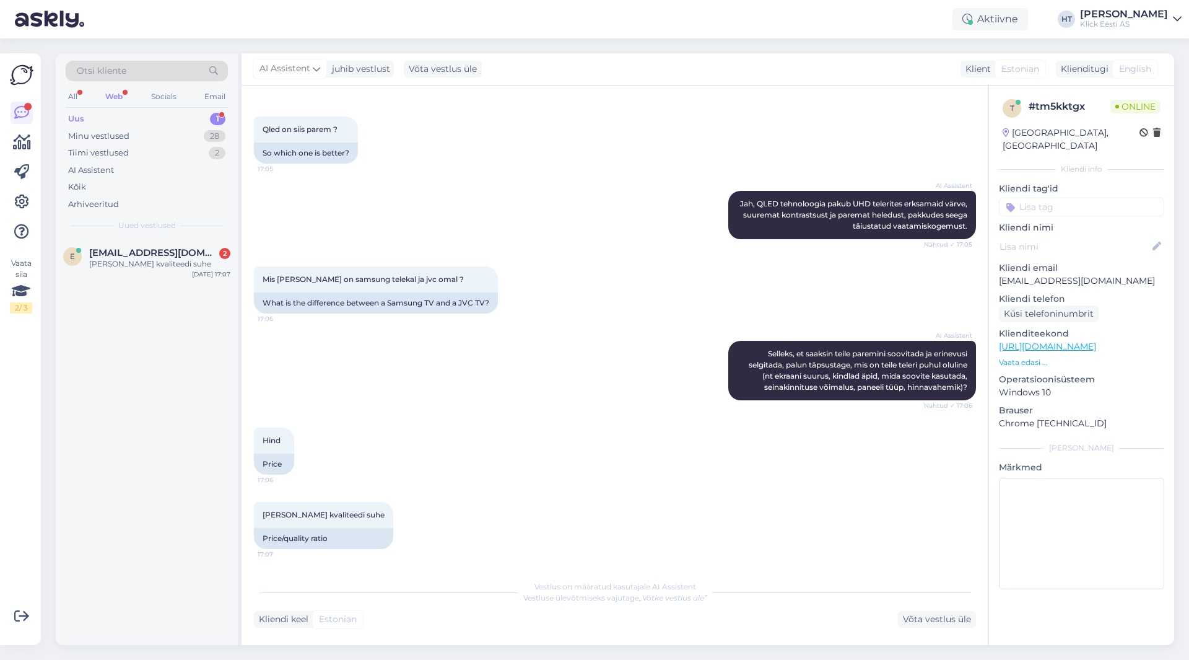
click at [173, 116] on div "Uus 1" at bounding box center [147, 118] width 162 height 17
click at [74, 96] on div "All" at bounding box center [73, 97] width 14 height 16
click at [125, 129] on div "Minu vestlused 30" at bounding box center [147, 136] width 162 height 17
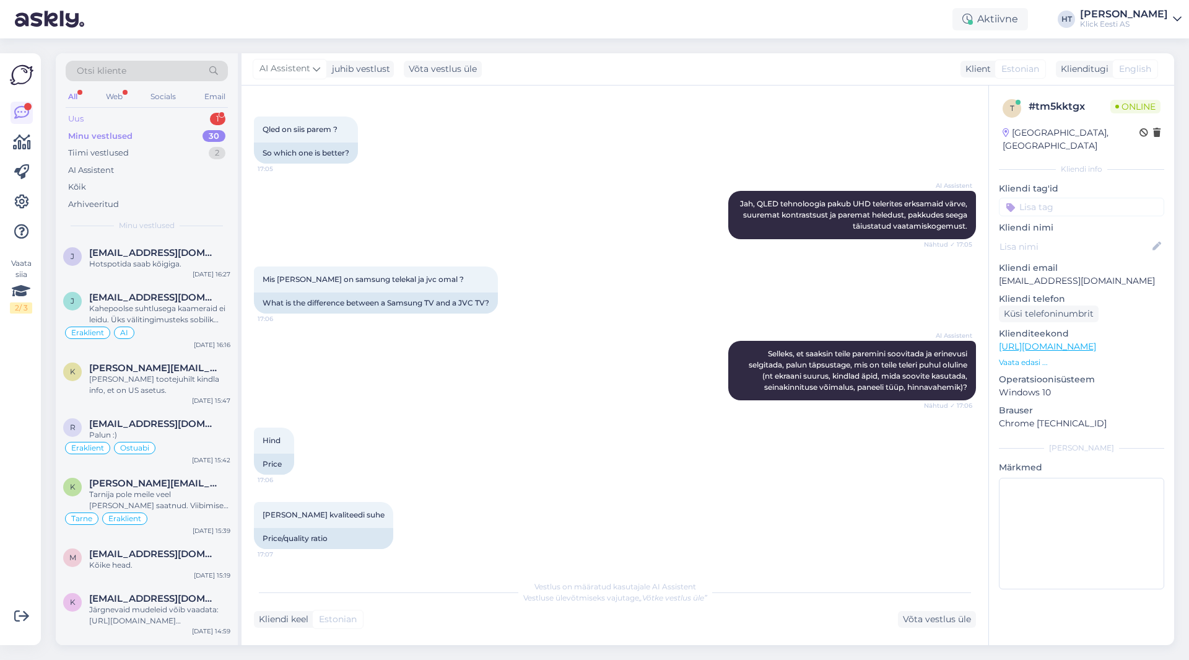
click at [137, 117] on div "Uus 1" at bounding box center [147, 118] width 162 height 17
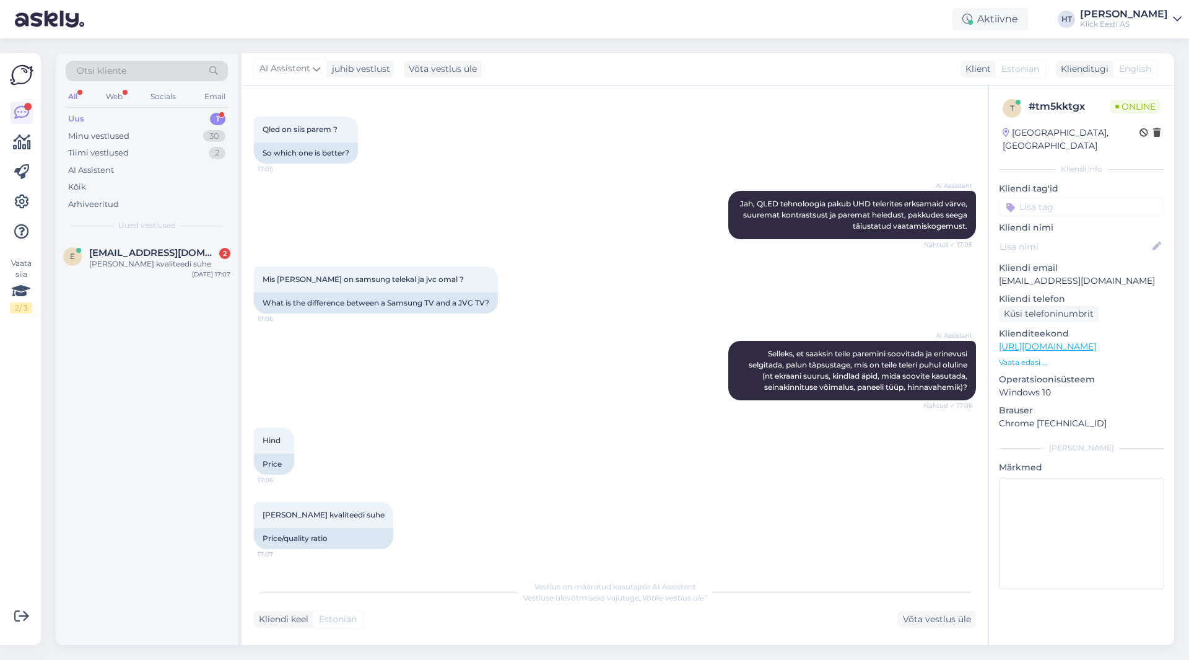
click at [631, 279] on div "Mis [PERSON_NAME] on samsung telekal ja jvc omal ? 17:06 What is the difference…" at bounding box center [615, 290] width 722 height 74
click at [146, 258] on div "[PERSON_NAME] kvaliteedi suhe" at bounding box center [159, 263] width 141 height 11
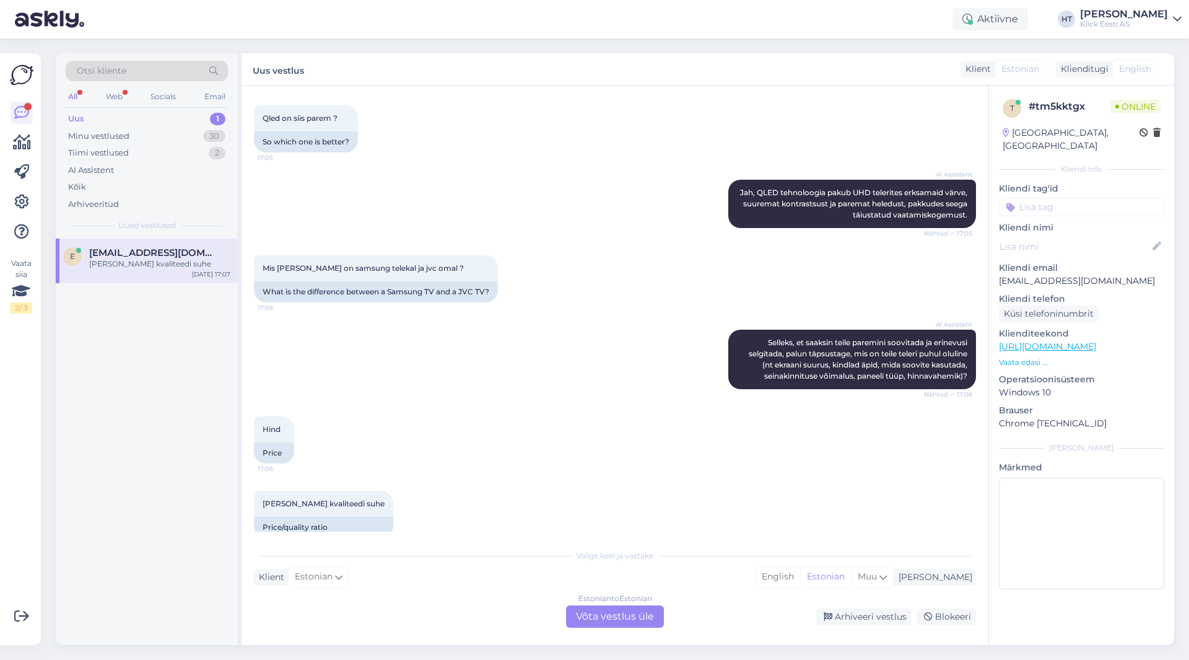
scroll to position [317, 0]
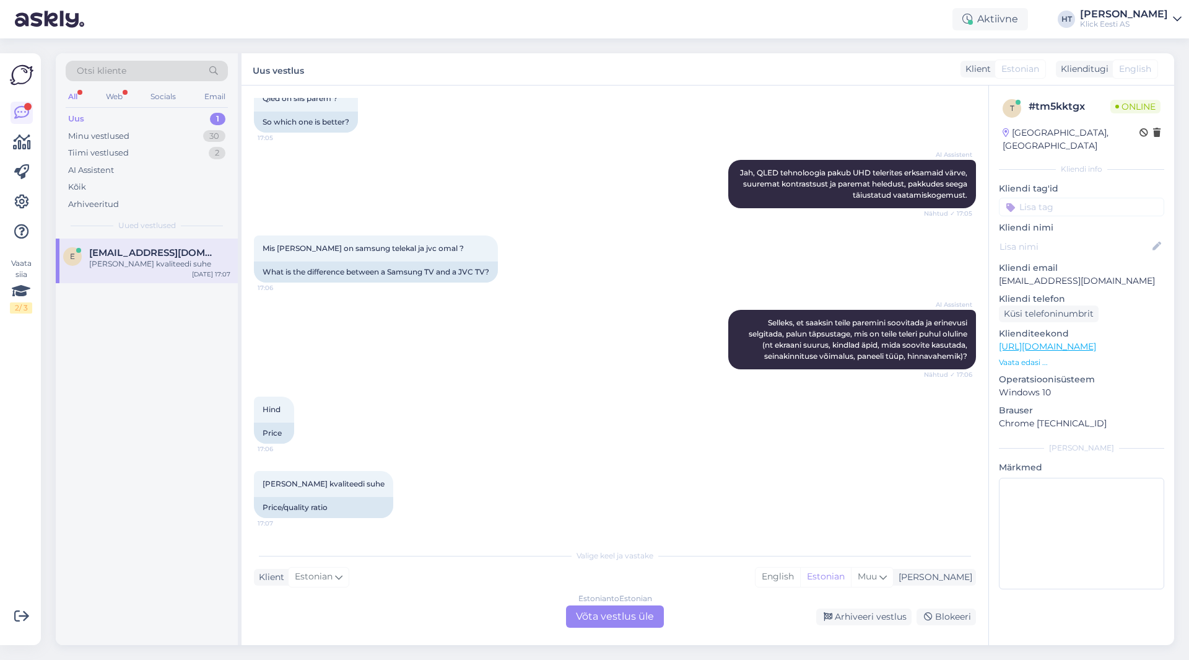
click at [593, 615] on div "Estonian to Estonian Võta vestlus üle" at bounding box center [615, 616] width 98 height 22
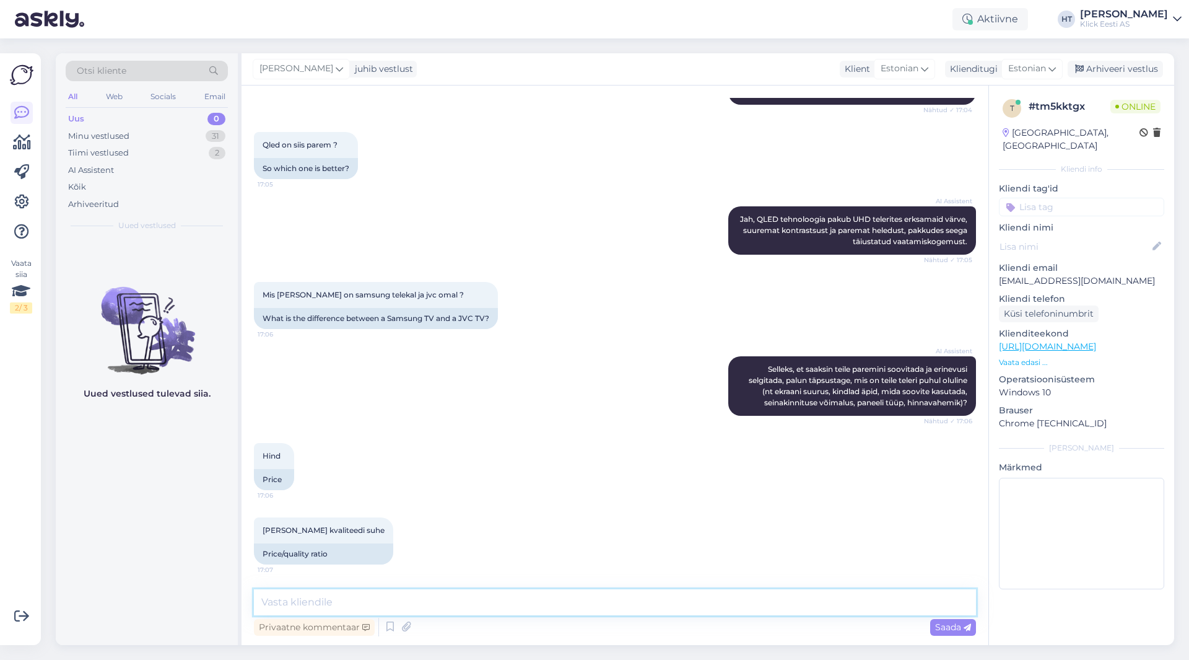
click at [597, 606] on textarea at bounding box center [615, 602] width 722 height 26
type textarea "M"
type textarea "Mis oleks hinnapiir ja soovitud toll?"
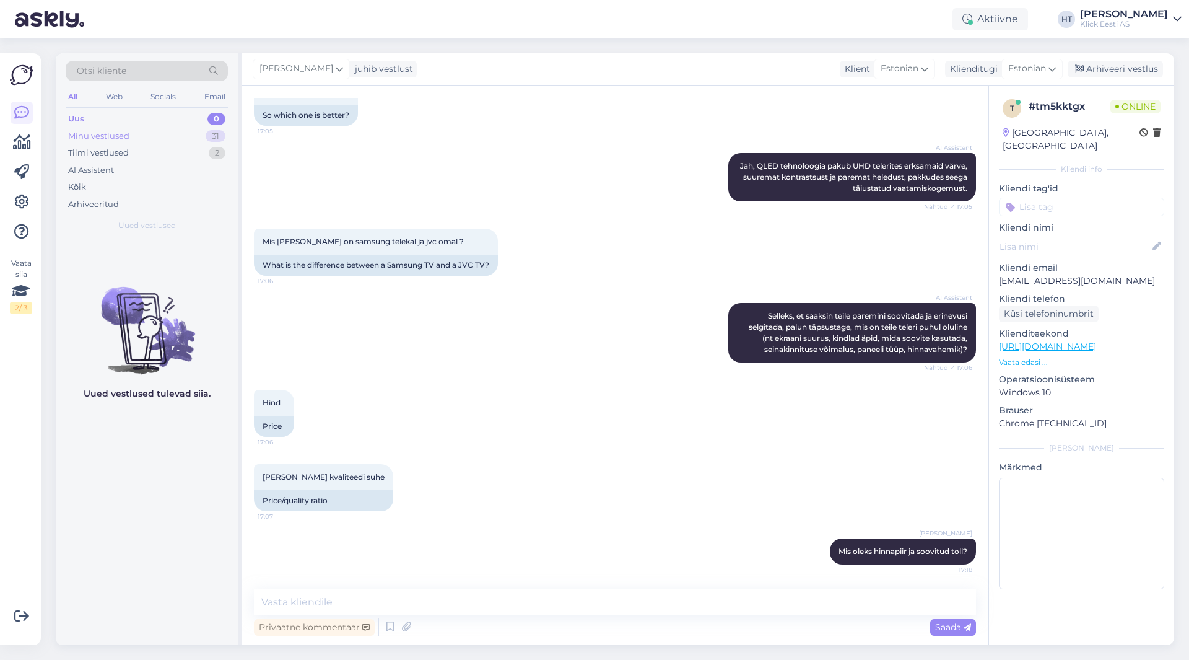
click at [180, 144] on div "Minu vestlused 31" at bounding box center [147, 136] width 162 height 17
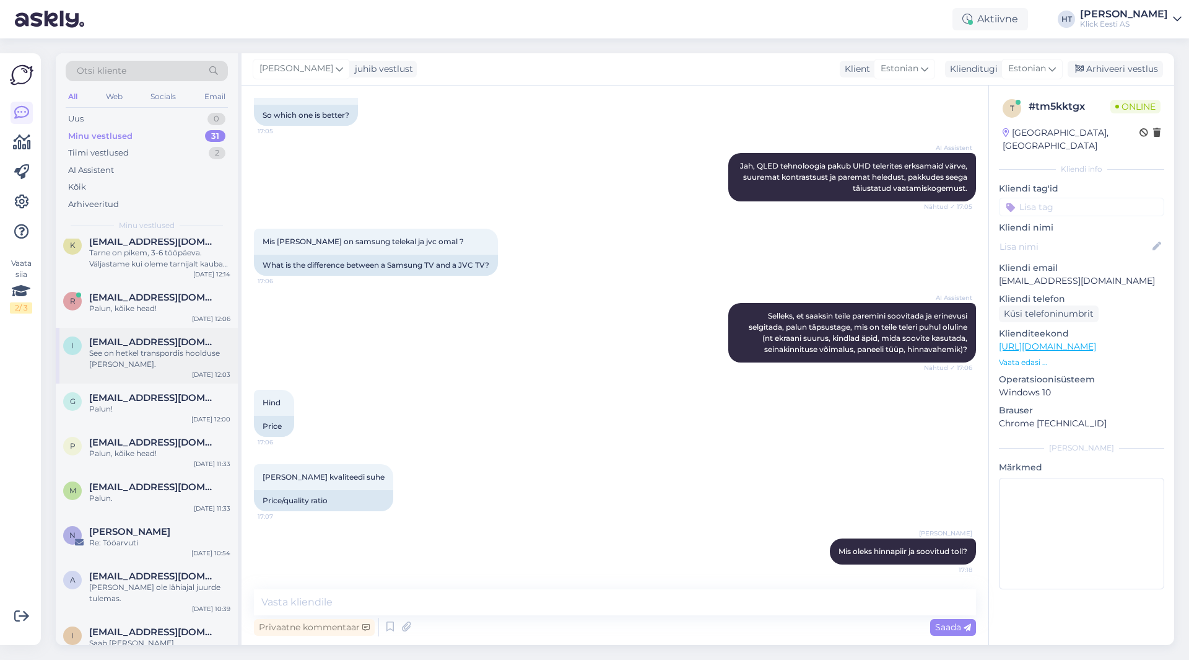
scroll to position [929, 0]
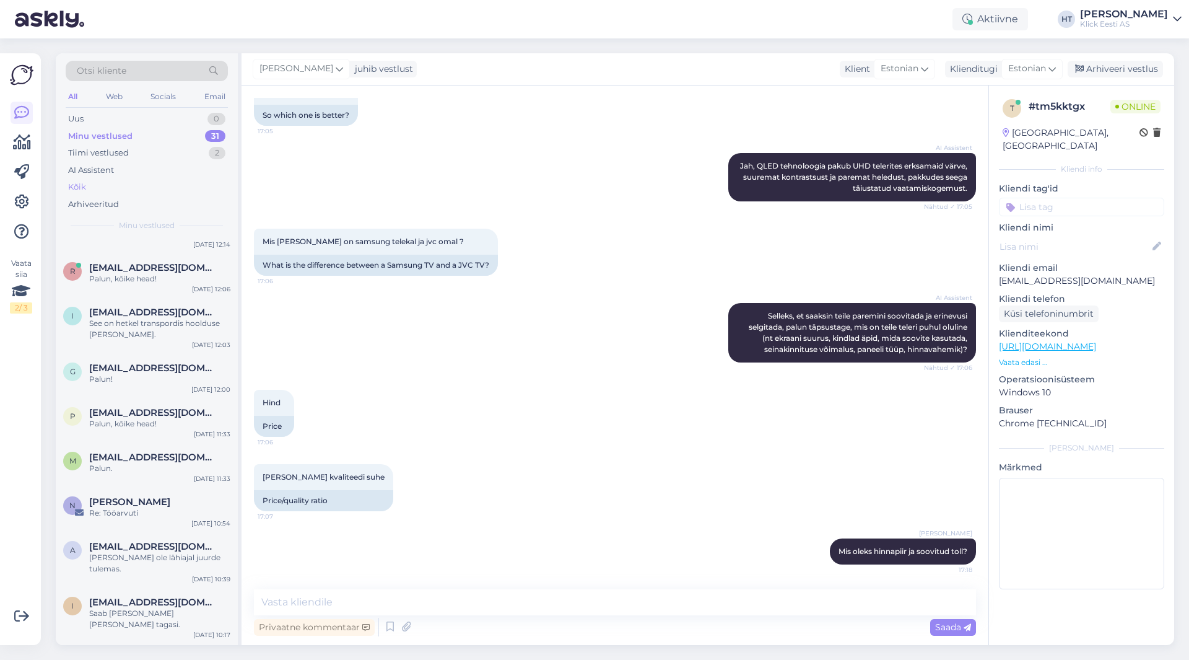
click at [134, 180] on div "Kõik" at bounding box center [147, 186] width 162 height 17
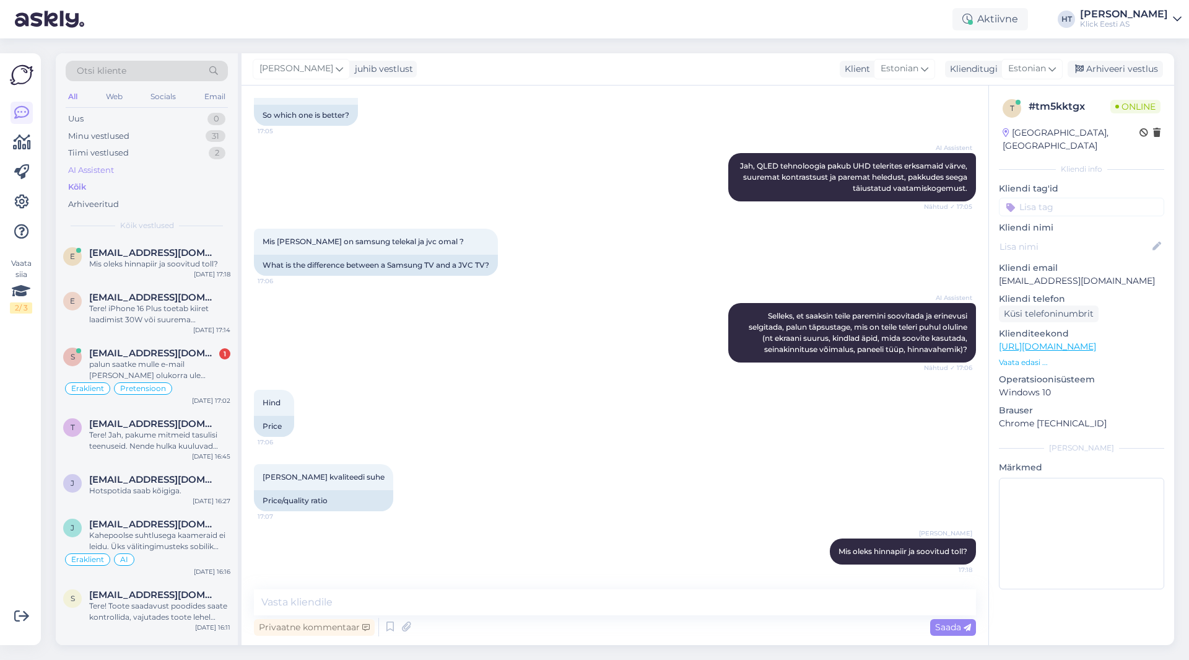
click at [134, 172] on div "AI Assistent" at bounding box center [147, 170] width 162 height 17
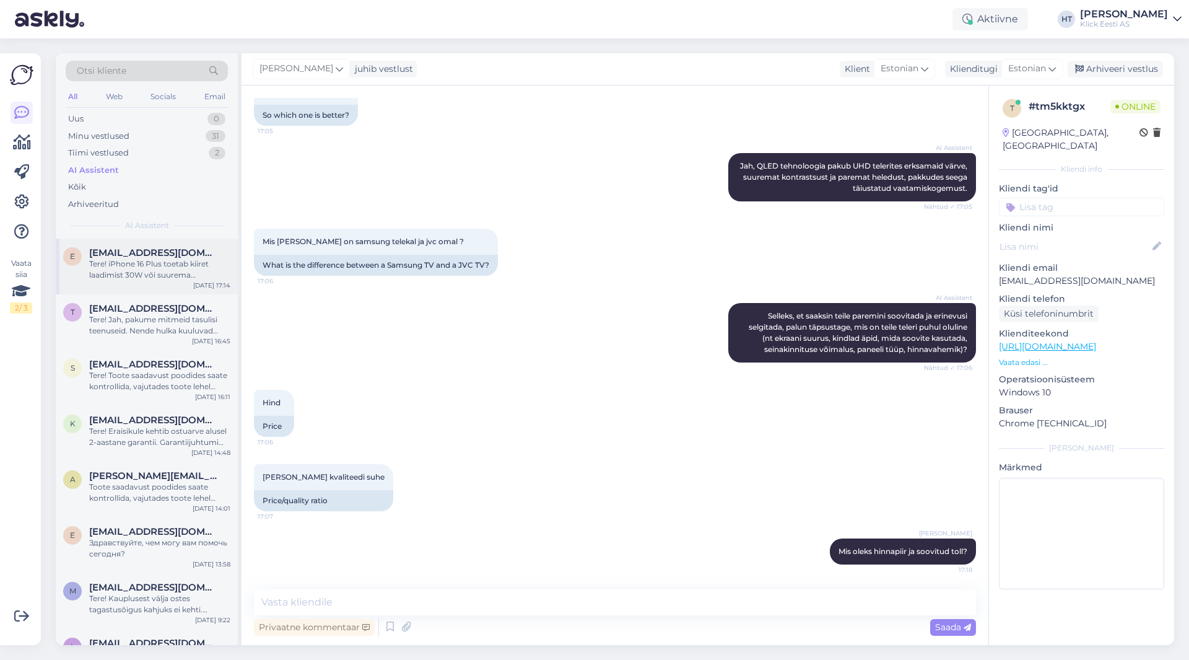
click at [159, 257] on span "[EMAIL_ADDRESS][DOMAIN_NAME]" at bounding box center [153, 252] width 129 height 11
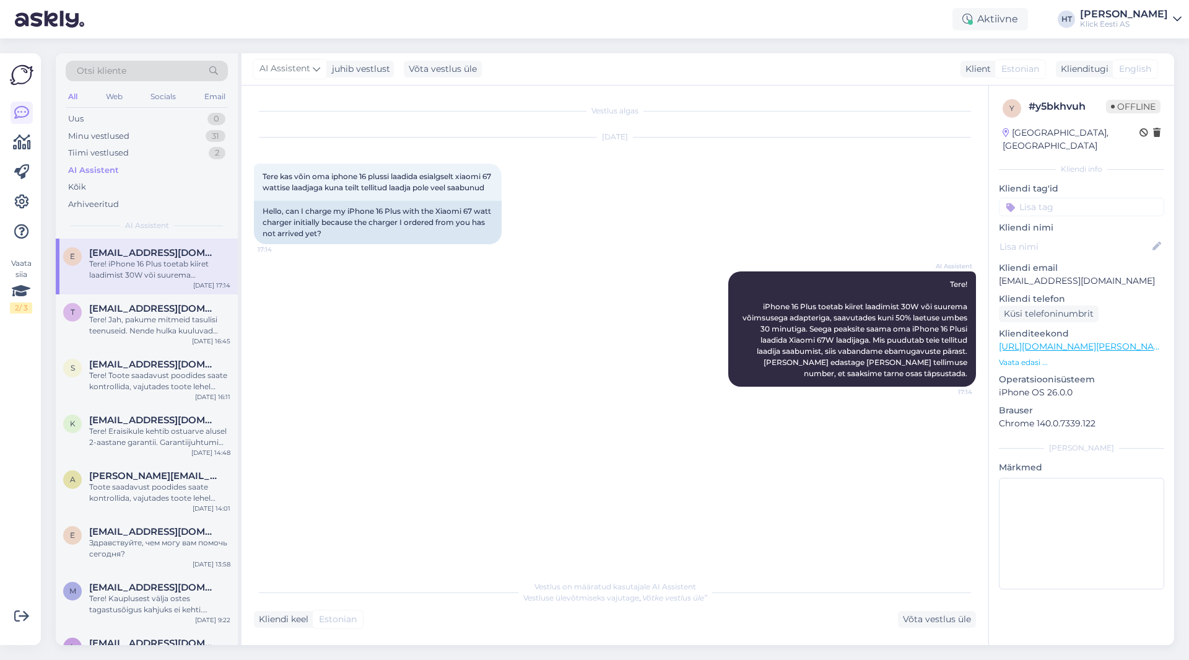
drag, startPoint x: 532, startPoint y: 305, endPoint x: 600, endPoint y: 326, distance: 70.9
drag, startPoint x: 600, startPoint y: 326, endPoint x: 570, endPoint y: 295, distance: 43.4
click at [570, 295] on div "AI Assistent Tere! iPhone 16 Plus toetab kiiret laadimist 30W või suurema võims…" at bounding box center [615, 329] width 722 height 142
click at [124, 322] on div "Tere! Jah, pakume mitmeid tasulisi teenuseid. Nende hulka kuuluvad näiteks riis…" at bounding box center [159, 325] width 141 height 22
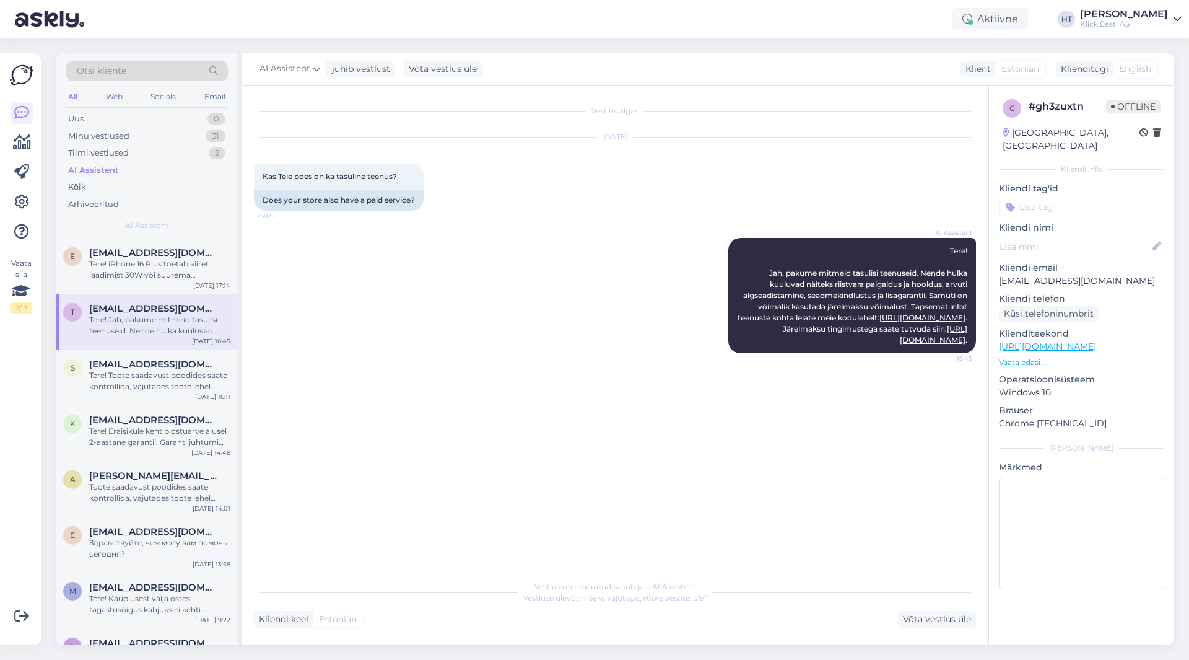
click at [134, 346] on div "t [EMAIL_ADDRESS][DOMAIN_NAME] Tere! Jah, pakume mitmeid tasulisi teenuseid. Ne…" at bounding box center [147, 322] width 182 height 56
click at [147, 359] on span "[EMAIL_ADDRESS][DOMAIN_NAME]" at bounding box center [153, 364] width 129 height 11
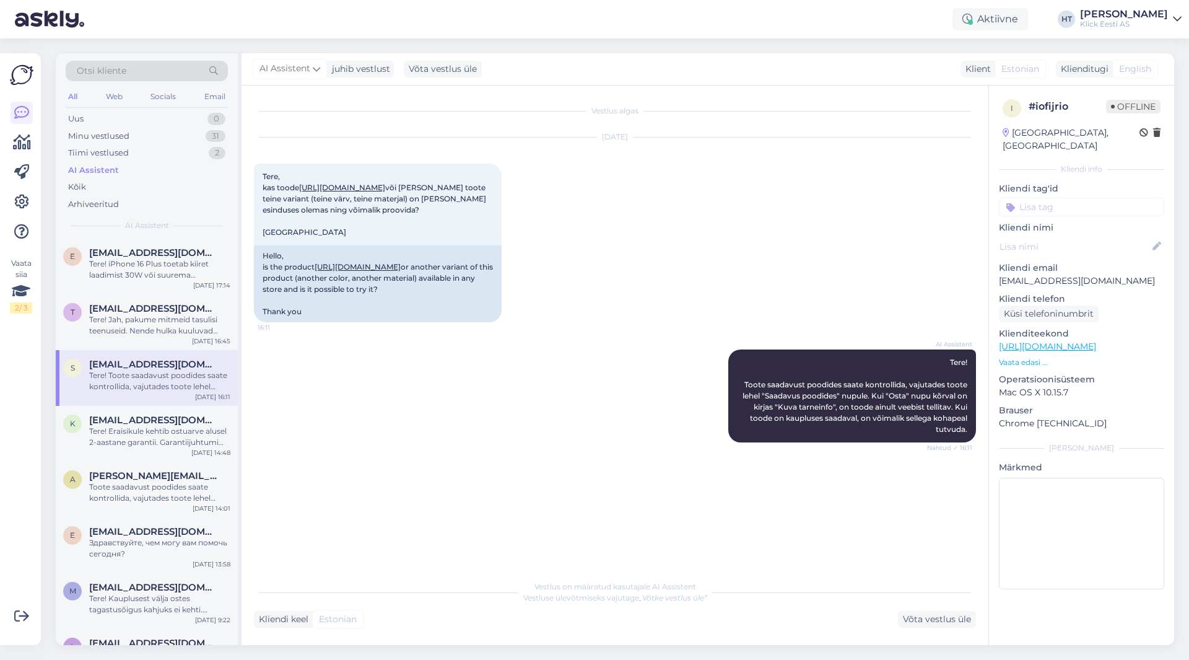
click at [156, 405] on div "s [EMAIL_ADDRESS][DOMAIN_NAME] Tere! Toote saadavust poodides saate kontrollida…" at bounding box center [147, 378] width 182 height 56
click at [160, 432] on div "Tere! Eraisikule kehtib ostuarve alusel 2-aastane garantii. Garantiijuhtumi kor…" at bounding box center [159, 437] width 141 height 22
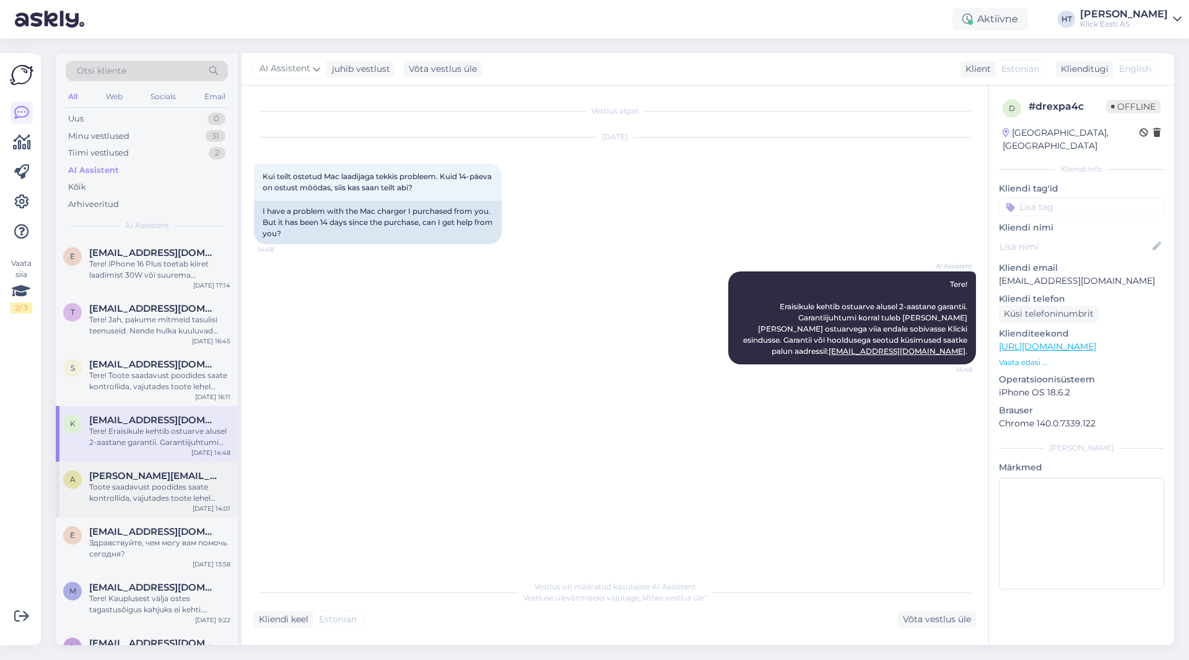
click at [174, 488] on div "Toote saadavust poodides saate kontrollida, vajutades toote lehel "Saadavus poo…" at bounding box center [159, 492] width 141 height 22
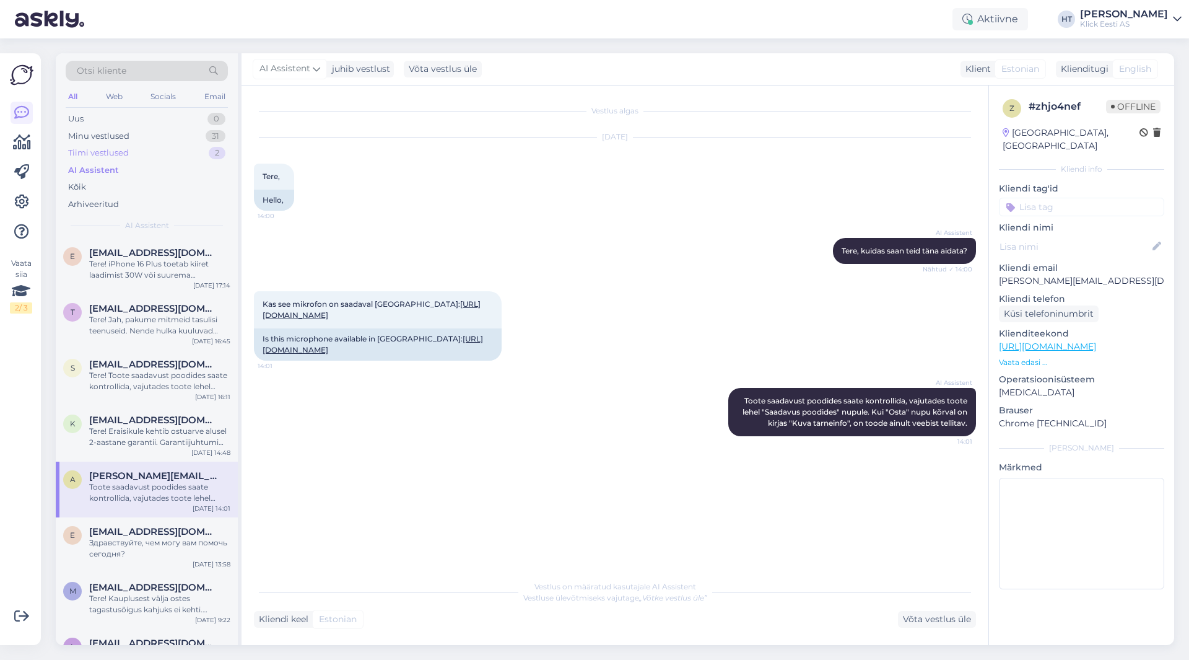
click at [190, 149] on div "Tiimi vestlused 2" at bounding box center [147, 152] width 162 height 17
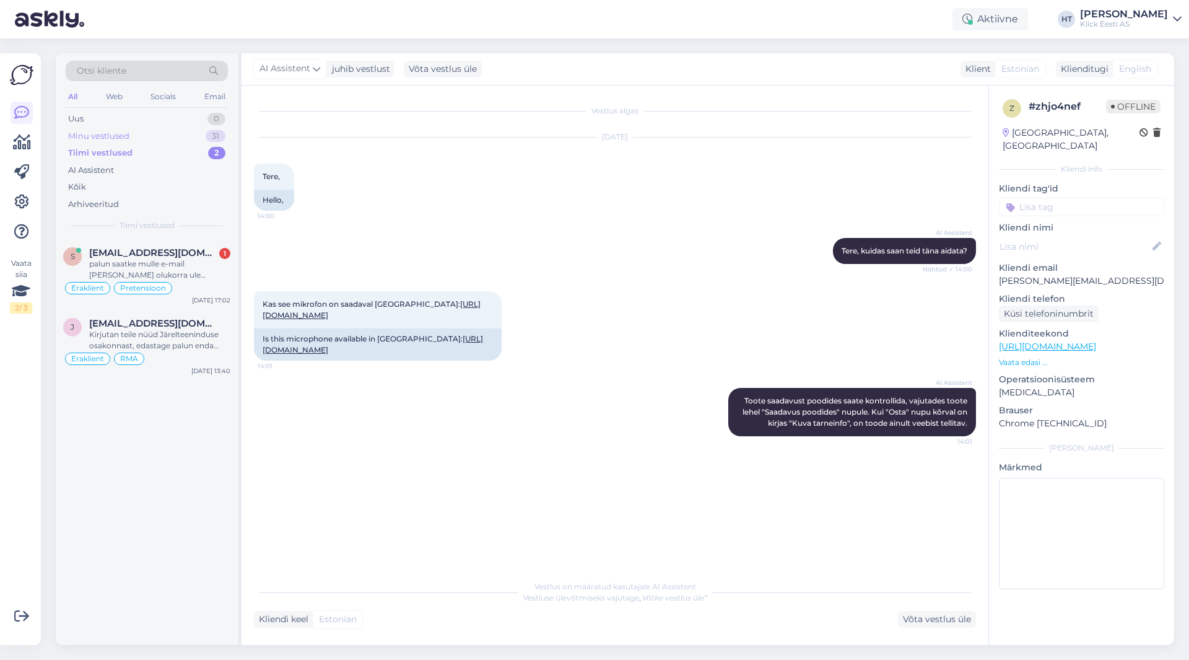
click at [186, 129] on div "Minu vestlused 31" at bounding box center [147, 136] width 162 height 17
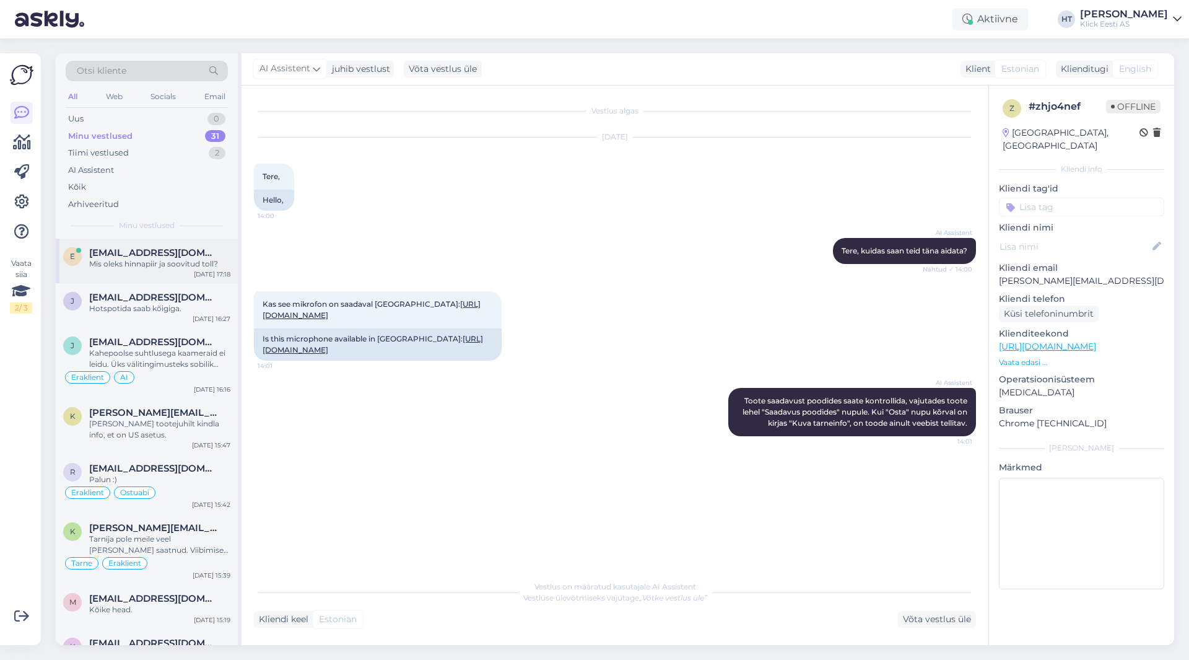
click at [185, 272] on div "e [EMAIL_ADDRESS][DOMAIN_NAME] Mis oleks hinnapiir ja soovitud toll? [DATE] 17:…" at bounding box center [147, 260] width 182 height 45
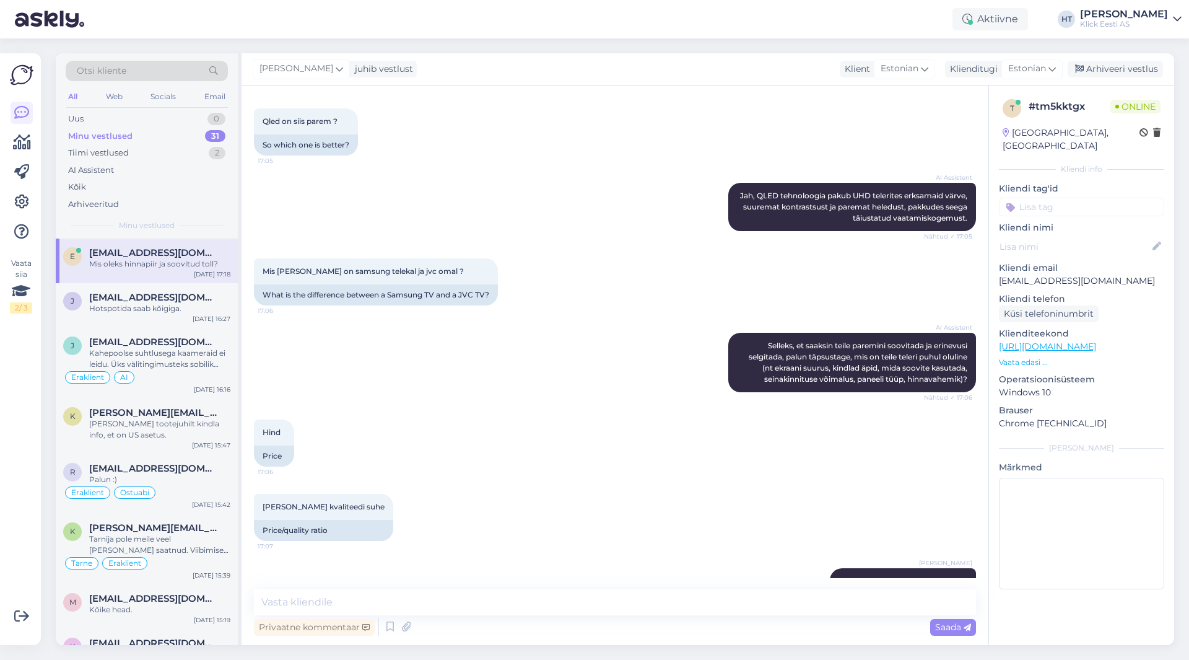
scroll to position [324, 0]
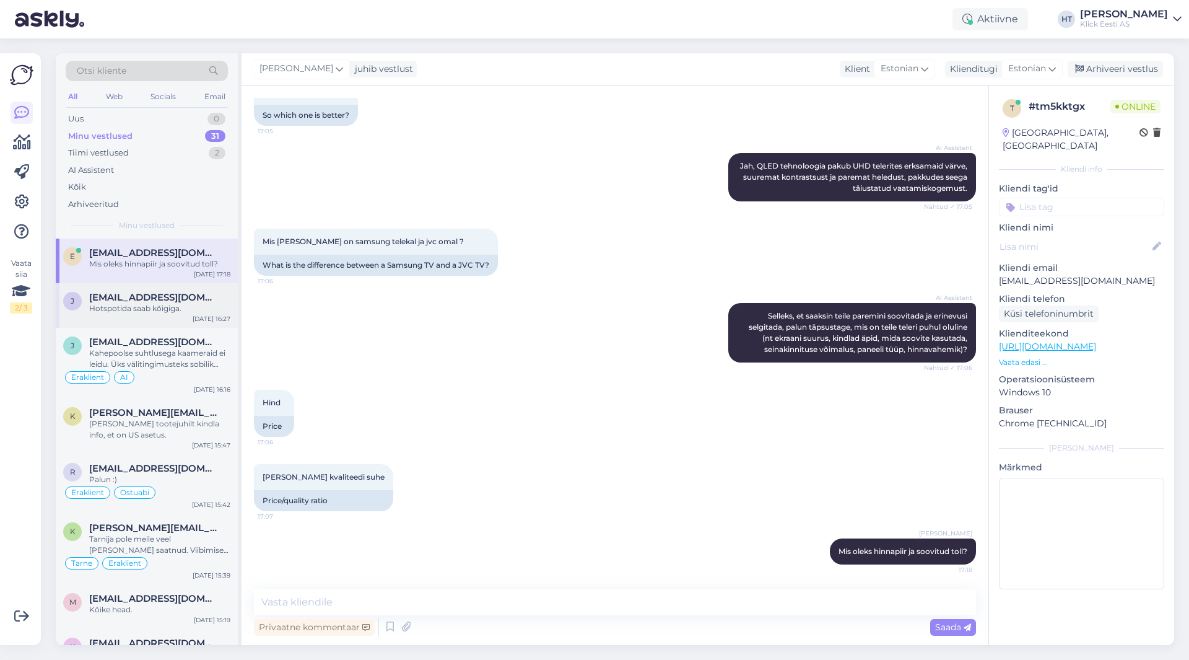
click at [121, 296] on span "[EMAIL_ADDRESS][DOMAIN_NAME]" at bounding box center [153, 297] width 129 height 11
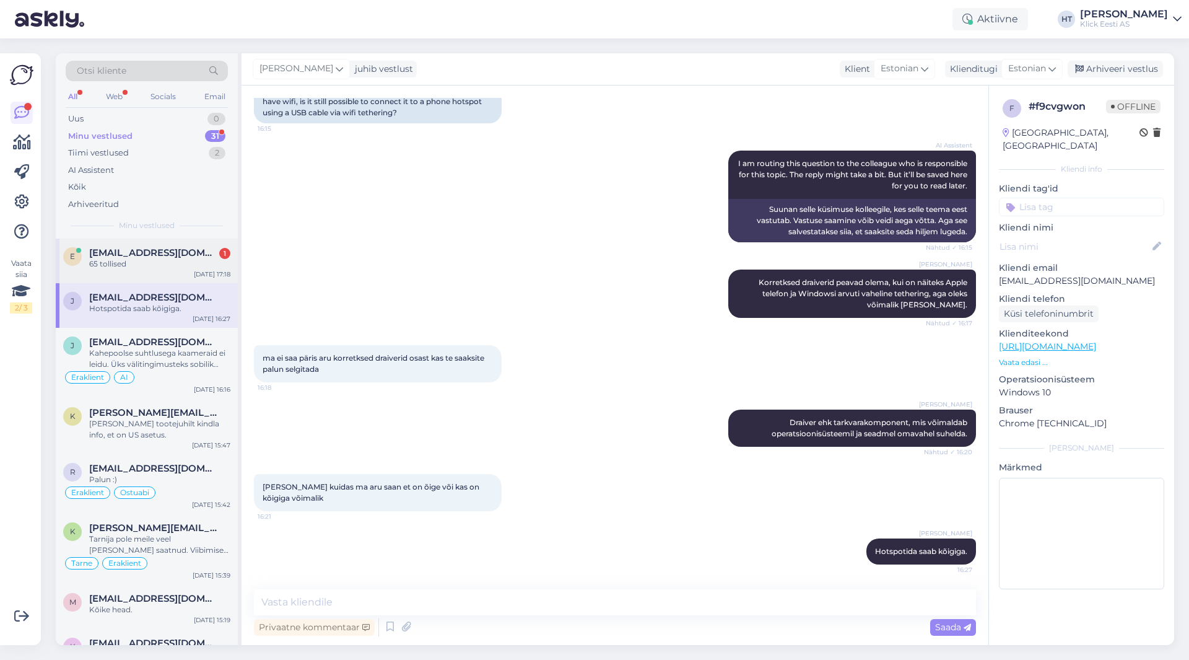
click at [181, 250] on div "[EMAIL_ADDRESS][DOMAIN_NAME] 1" at bounding box center [159, 252] width 141 height 11
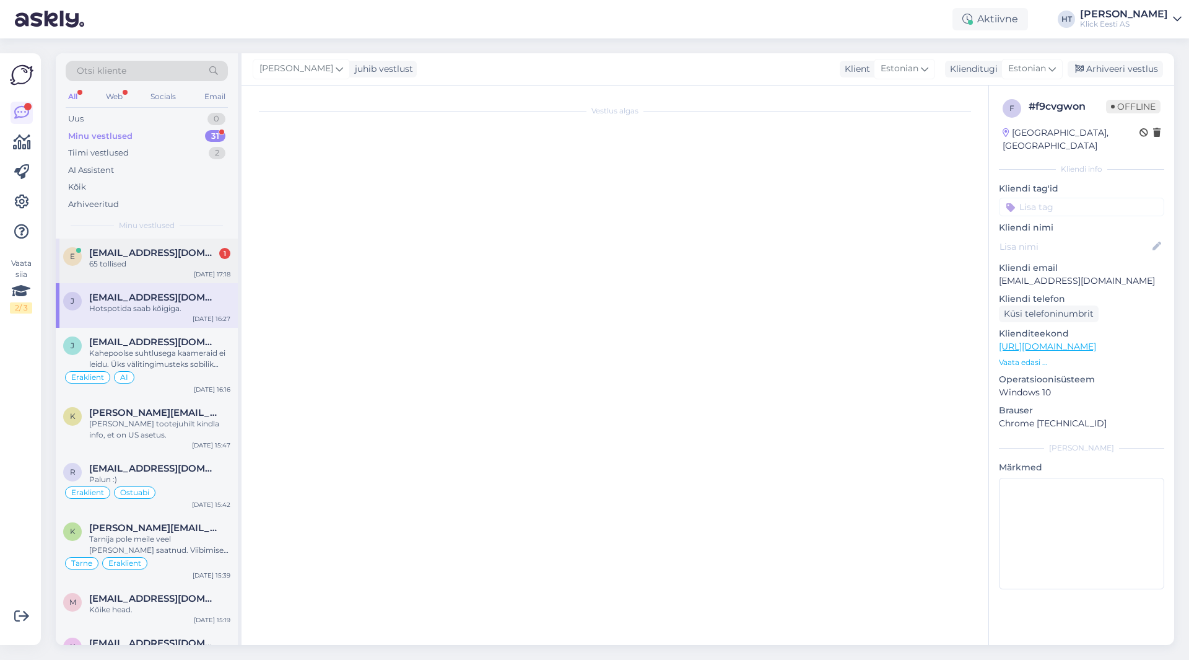
scroll to position [377, 0]
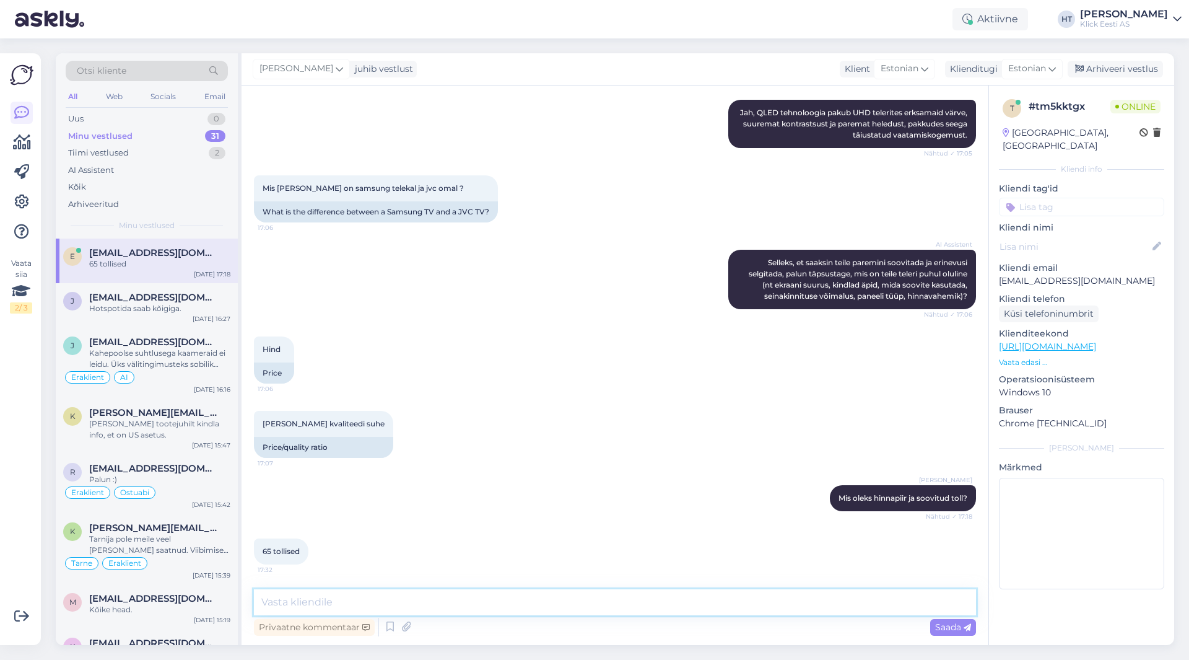
click at [465, 603] on textarea at bounding box center [615, 602] width 722 height 26
paste textarea "[URL][DOMAIN_NAME]"
type textarea "Hinna poolest parim QLED oleks järgnev: [URL][DOMAIN_NAME]"
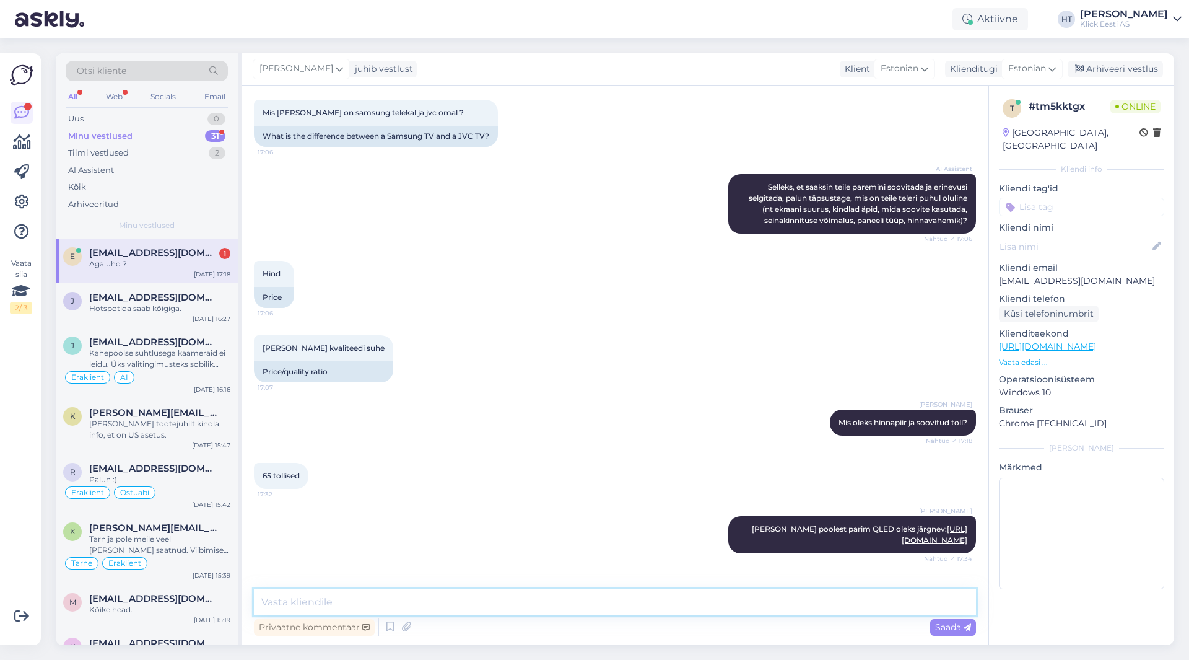
scroll to position [495, 0]
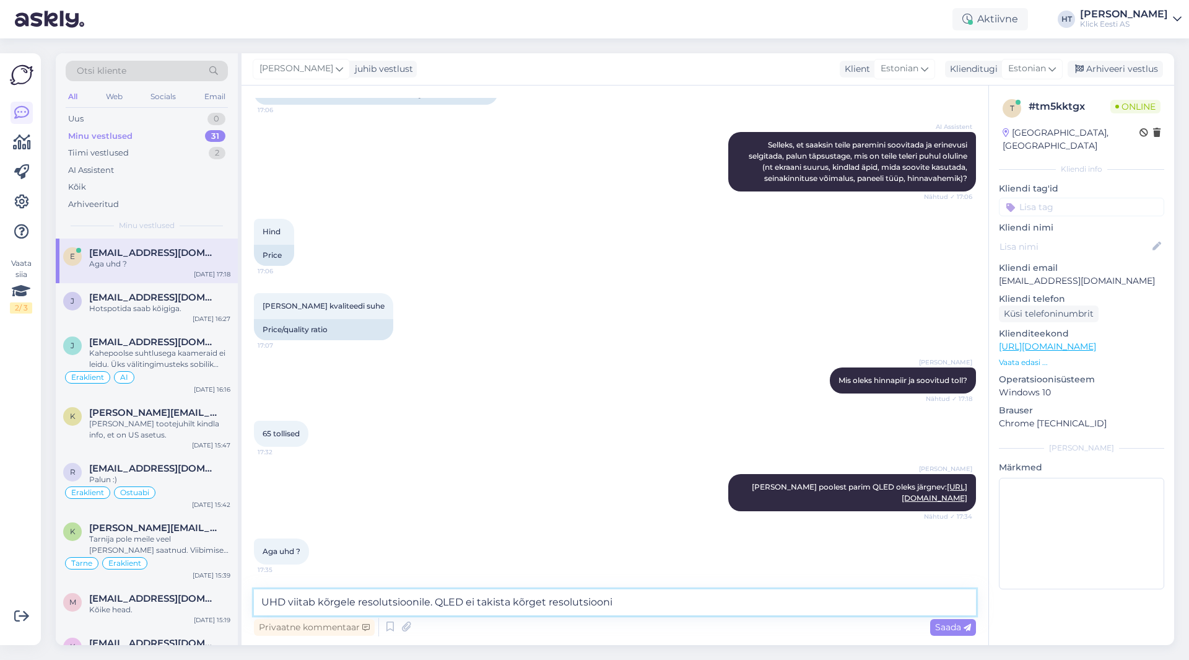
type textarea "UHD viitab kõrgele resolutsioonile. QLED ei takista kõrget resolutsiooni."
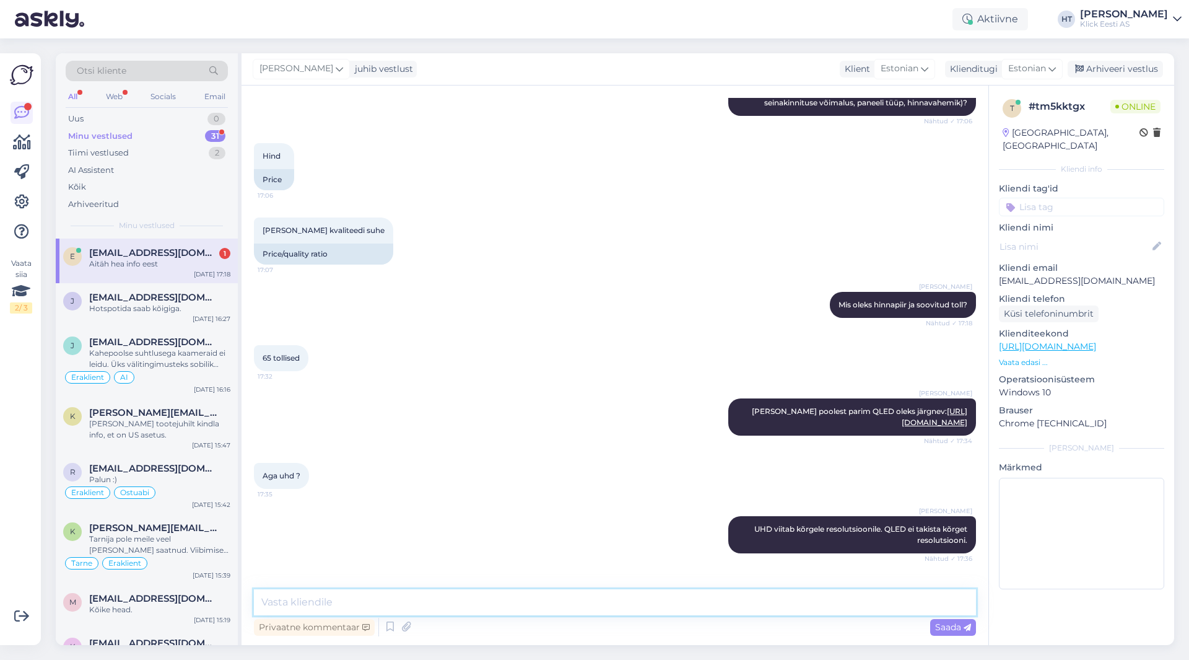
scroll to position [613, 0]
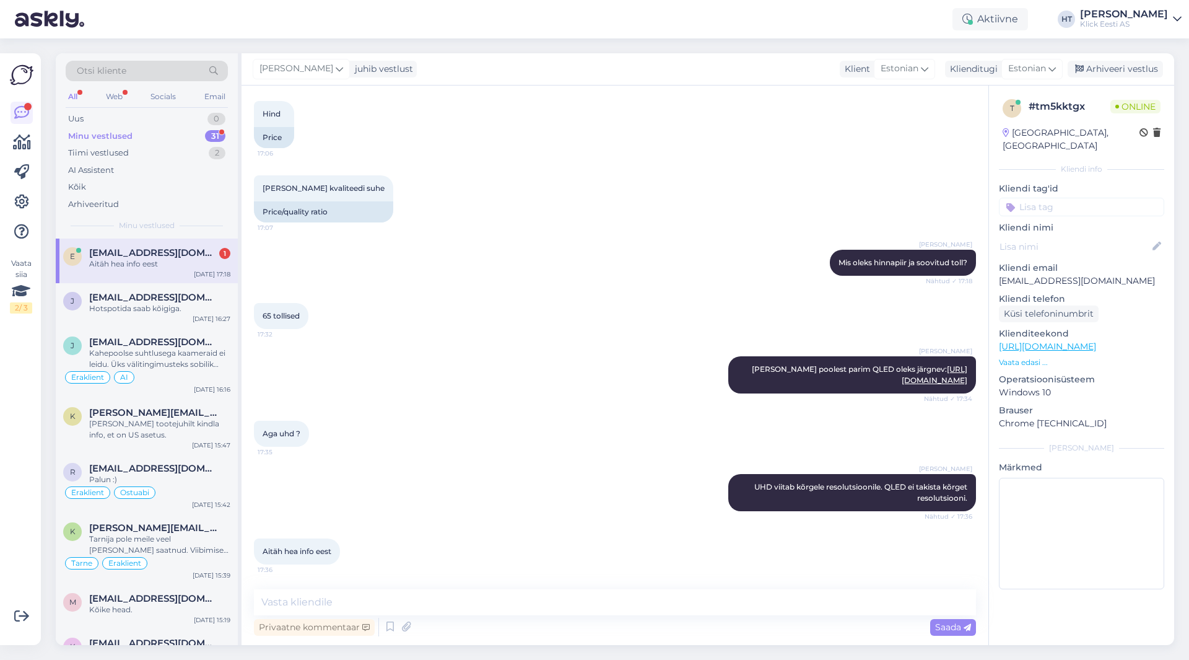
click at [164, 247] on div "e [EMAIL_ADDRESS][DOMAIN_NAME] 1 Aitäh hea info eest [DATE] 17:18" at bounding box center [147, 260] width 182 height 45
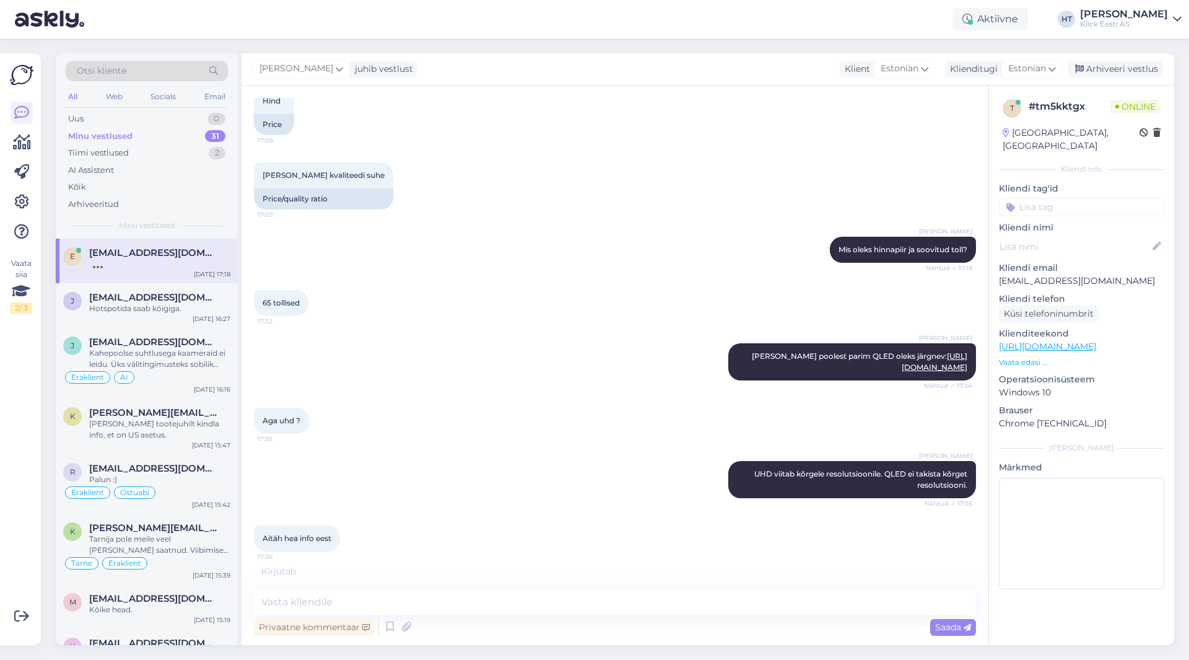
scroll to position [626, 0]
click at [176, 309] on div "Hotspotida saab kõigiga." at bounding box center [159, 308] width 141 height 11
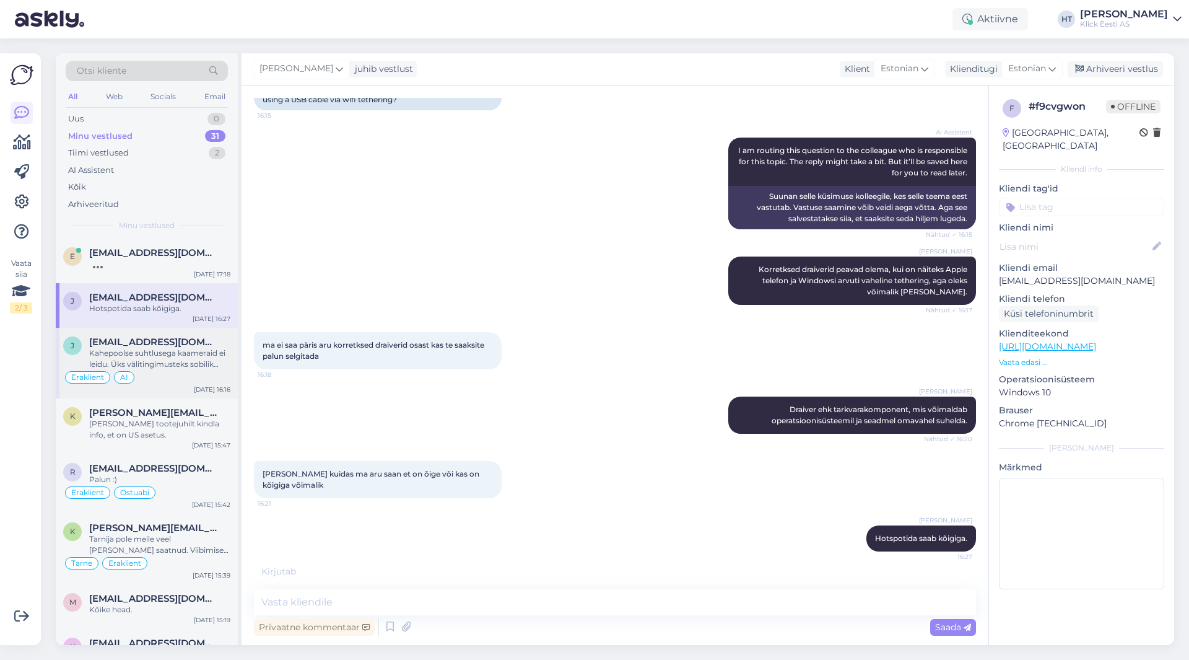
click at [173, 358] on div "Kahepoolse suhtlusega kaameraid ei leidu. Üks välitingimusteks sobilik oleks nä…" at bounding box center [159, 359] width 141 height 22
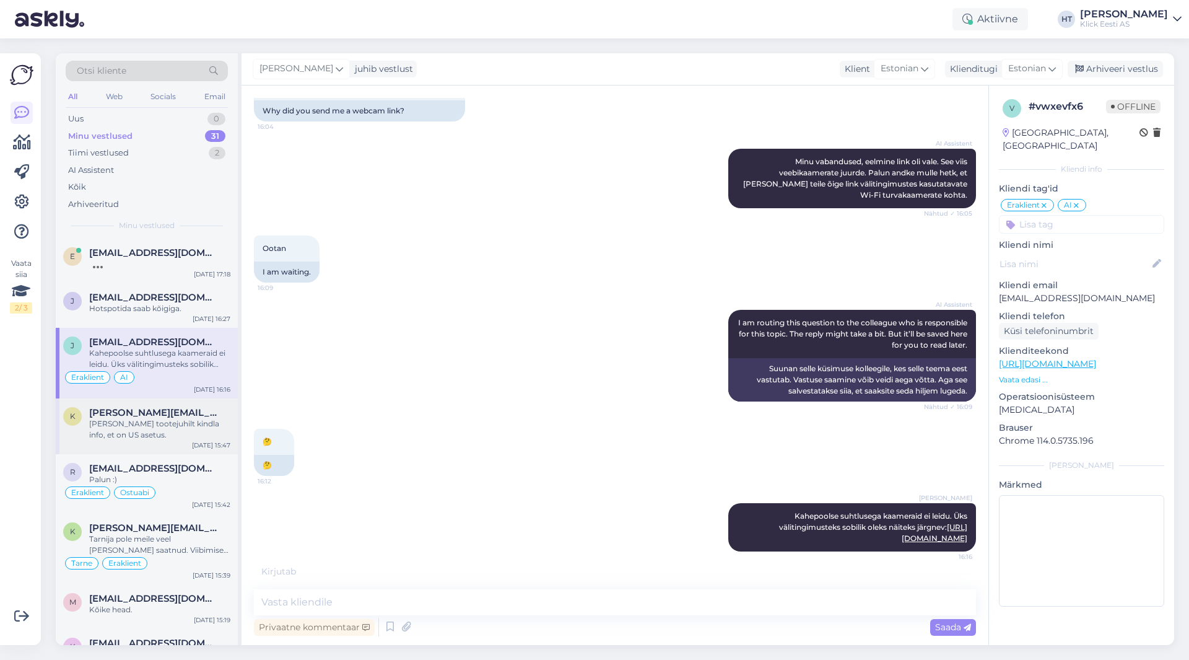
click at [182, 429] on div "[PERSON_NAME] tootejuhilt kindla info, et on US asetus." at bounding box center [159, 429] width 141 height 22
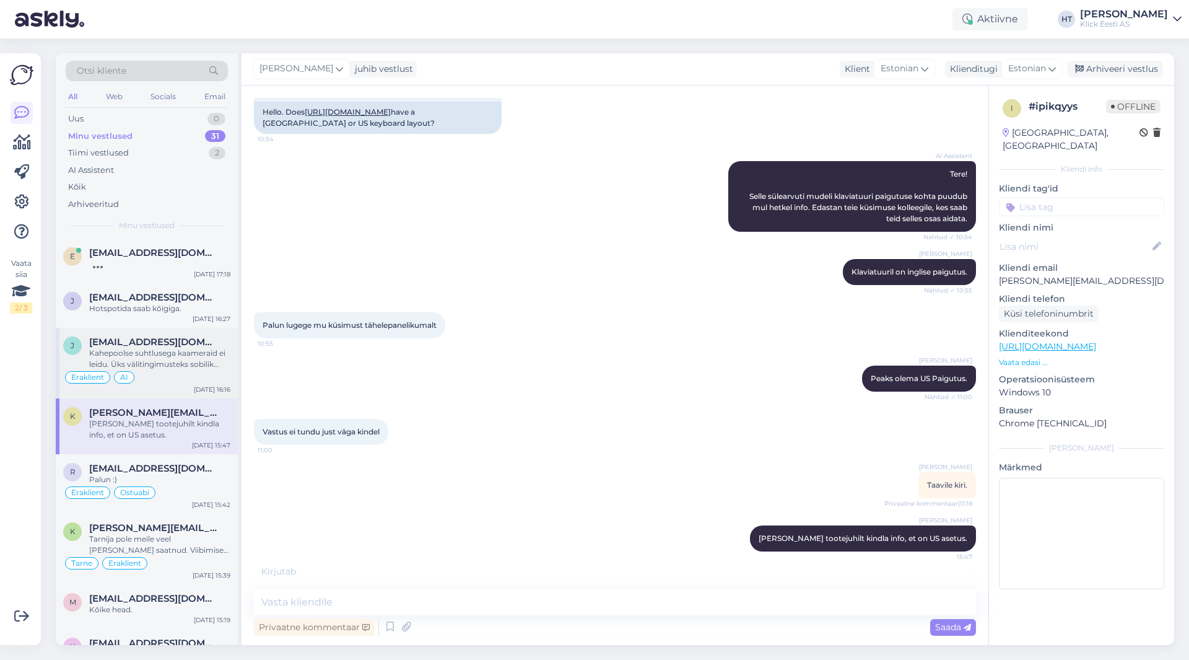
click at [196, 384] on div "Eraklient AI" at bounding box center [146, 377] width 167 height 15
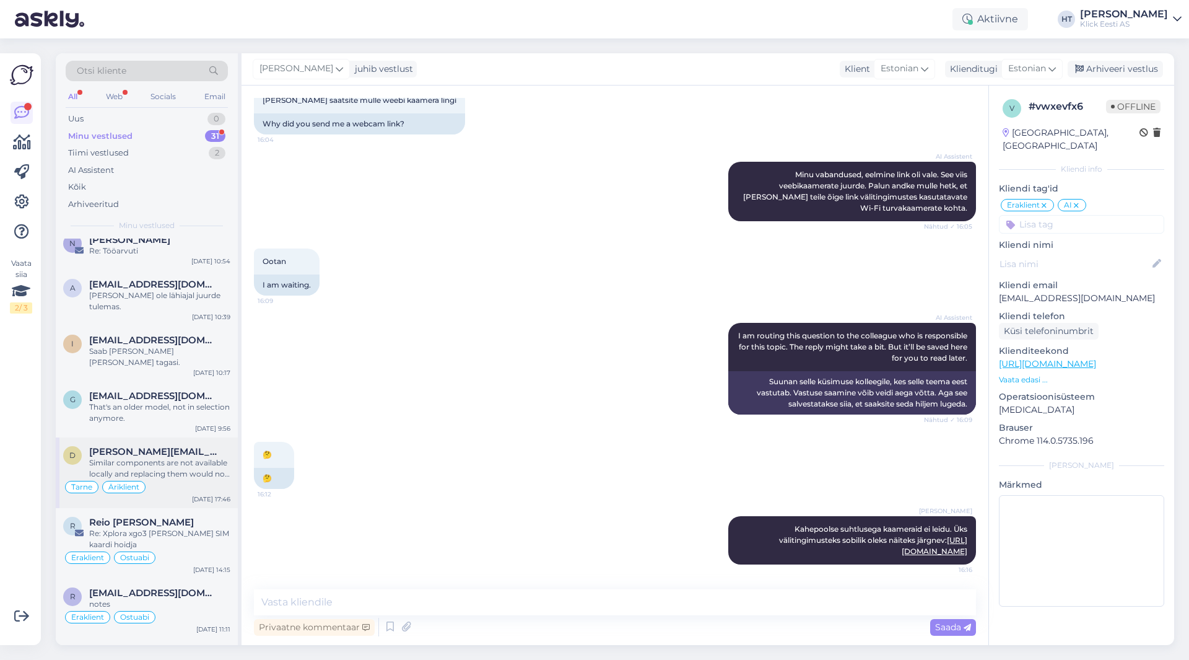
scroll to position [1292, 0]
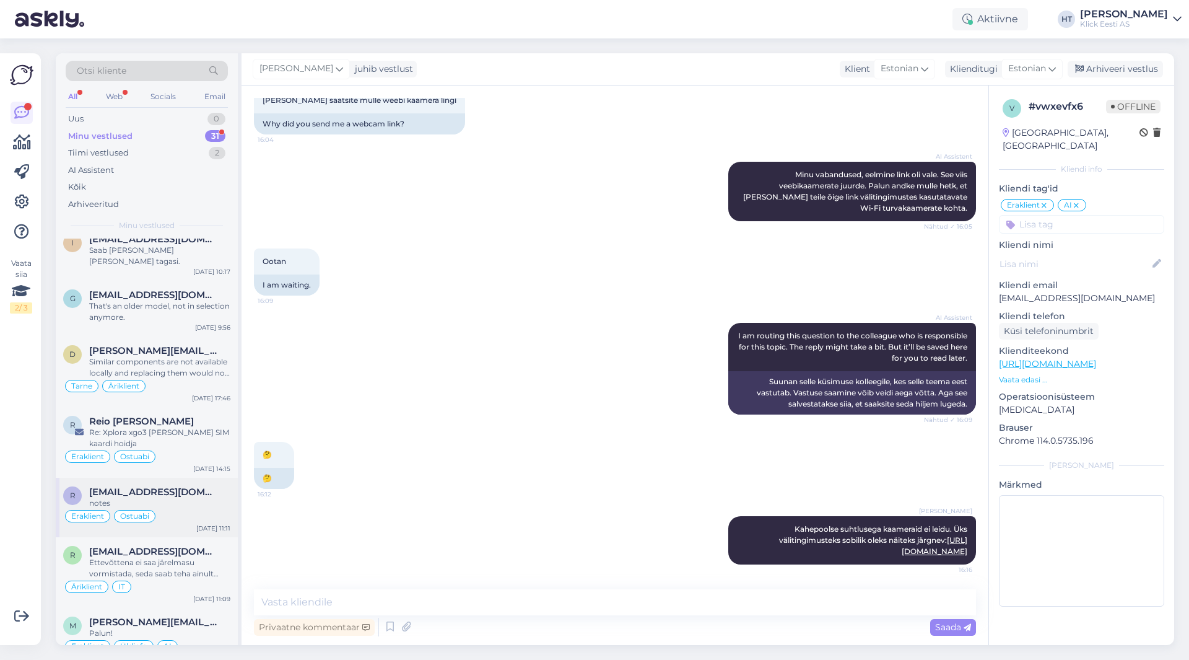
click at [191, 486] on span "[EMAIL_ADDRESS][DOMAIN_NAME]" at bounding box center [153, 491] width 129 height 11
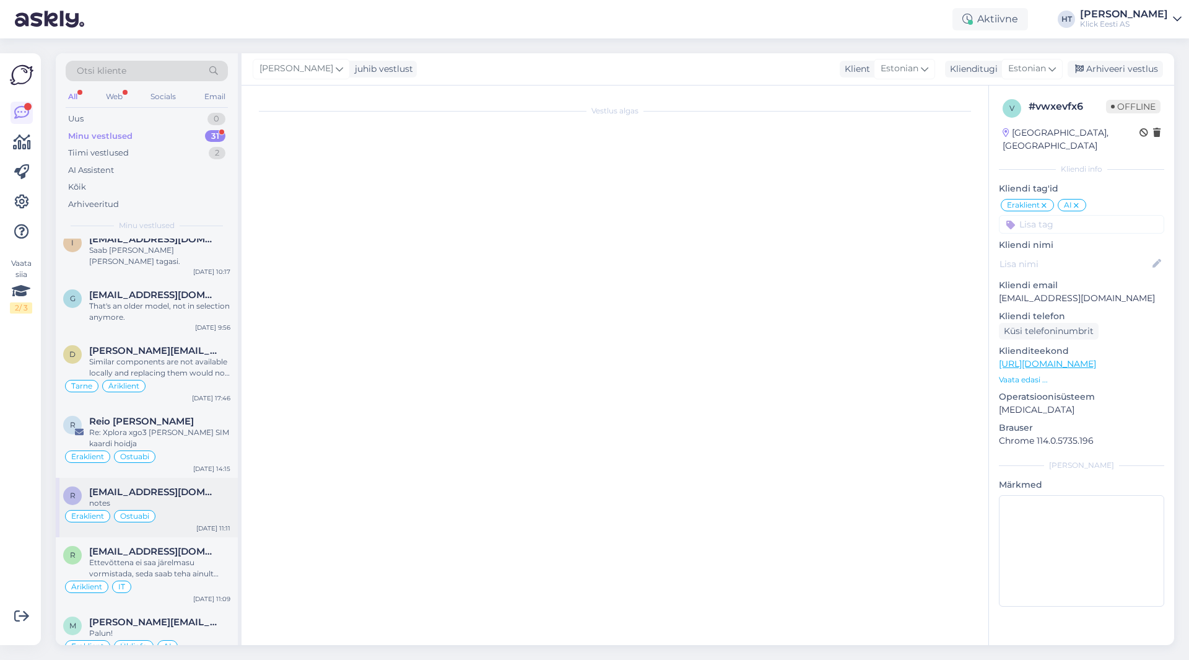
scroll to position [628, 0]
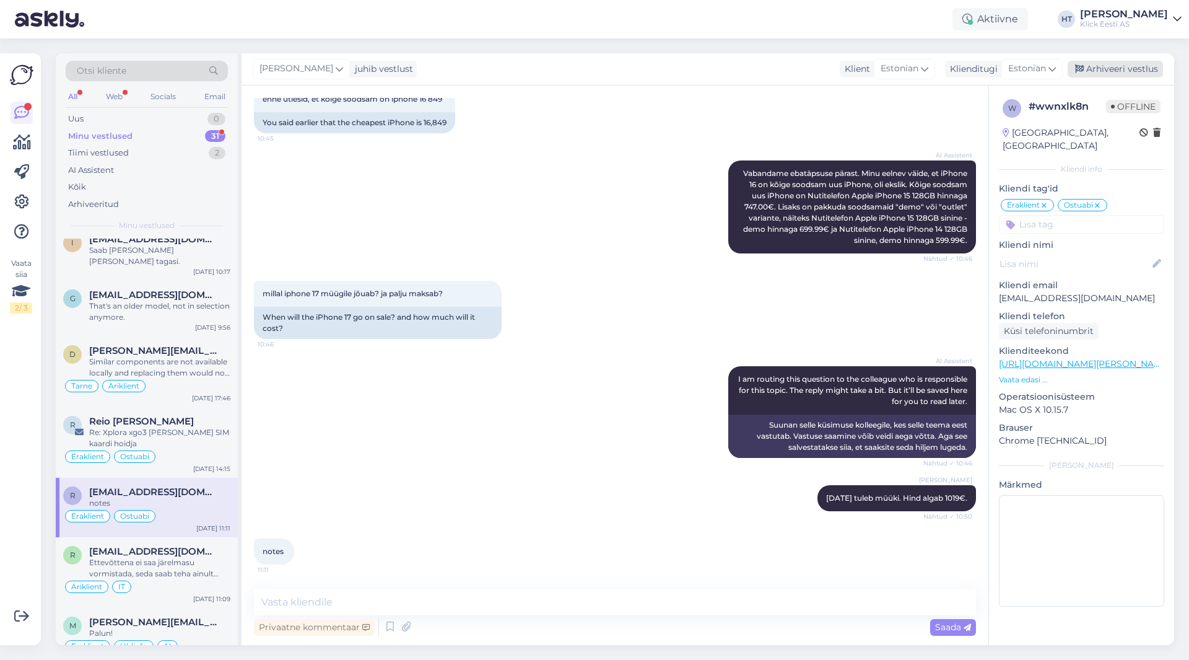
click at [1142, 67] on div "Arhiveeri vestlus" at bounding box center [1115, 69] width 95 height 17
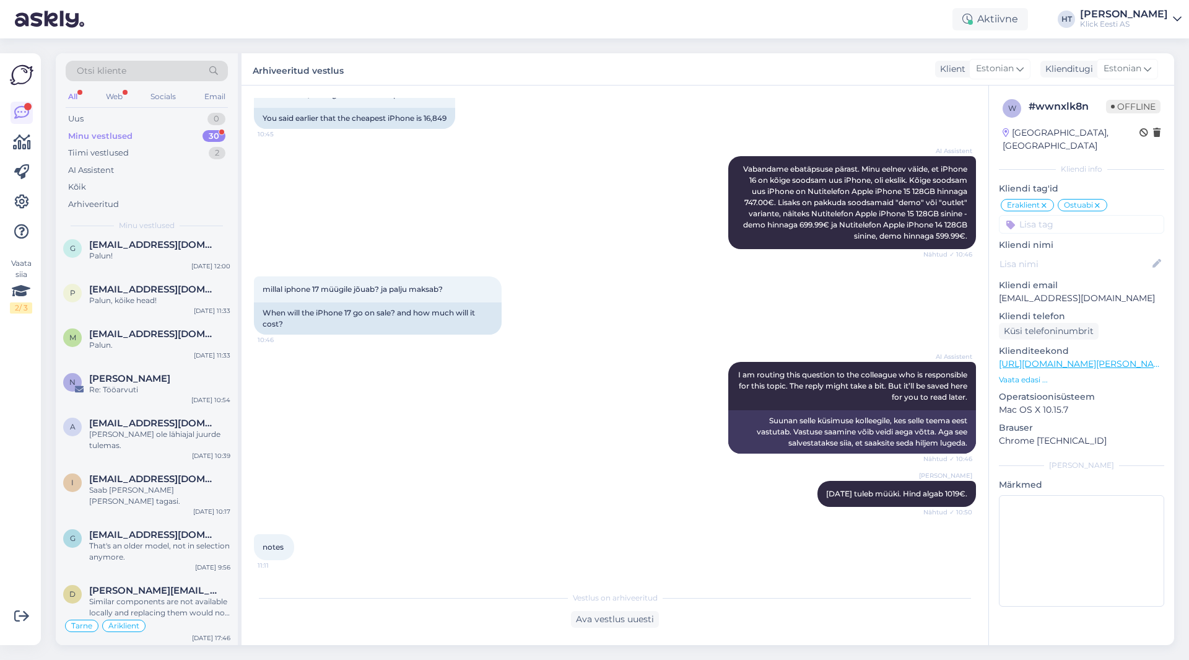
scroll to position [1233, 0]
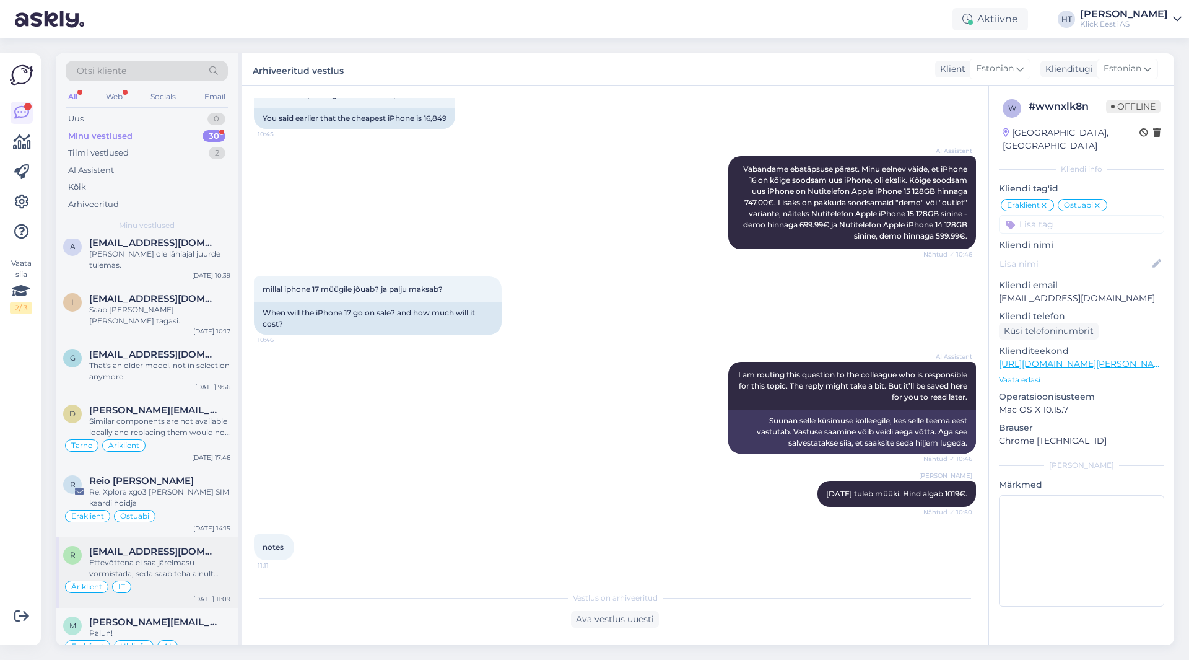
click at [189, 557] on div "Ettevõttena ei saa järelmasu vormistada, seda saab teha ainult eraisikuna." at bounding box center [159, 568] width 141 height 22
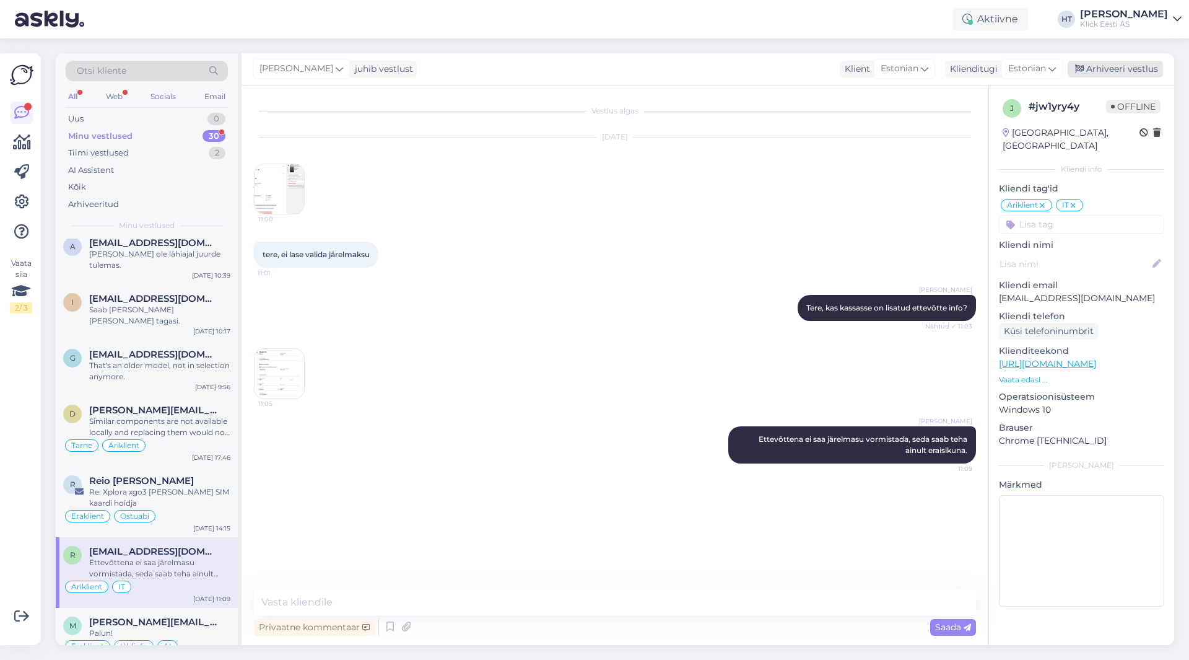
click at [1101, 73] on div "Arhiveeri vestlus" at bounding box center [1115, 69] width 95 height 17
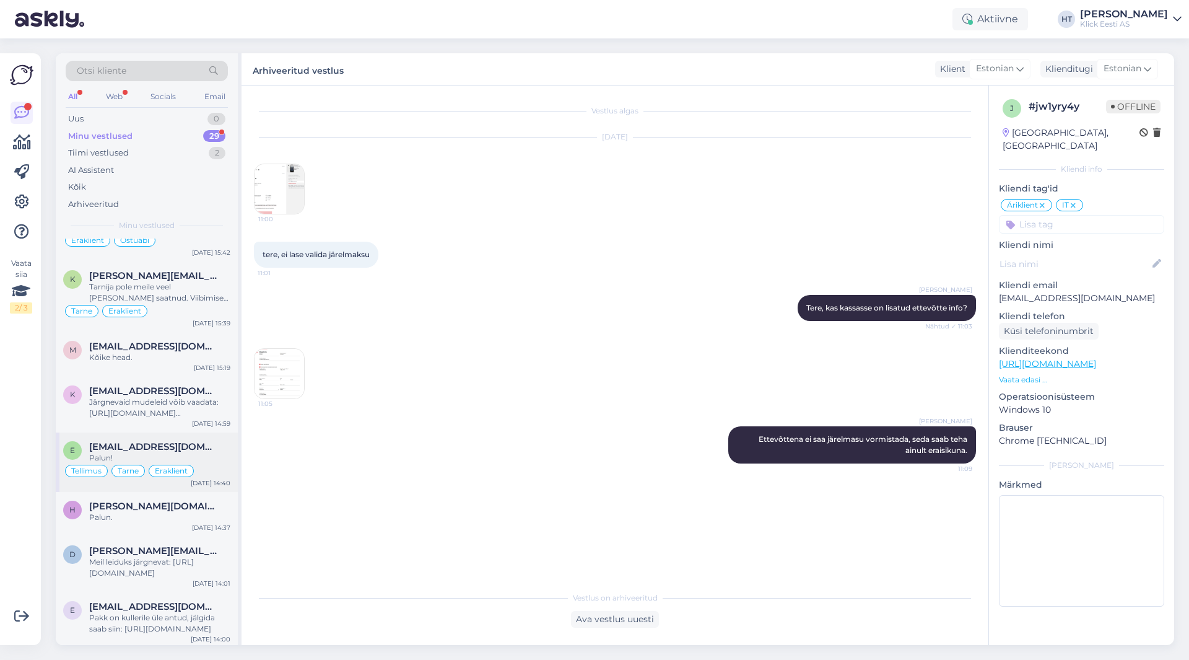
scroll to position [1162, 0]
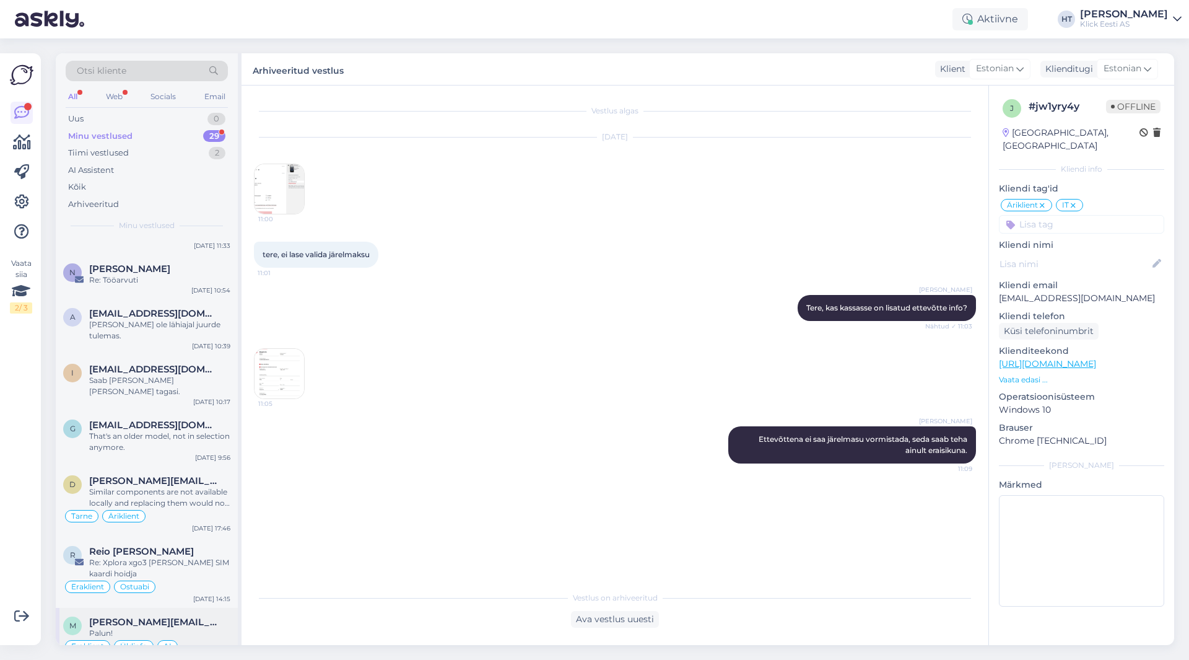
click at [198, 628] on div "Palun!" at bounding box center [159, 633] width 141 height 11
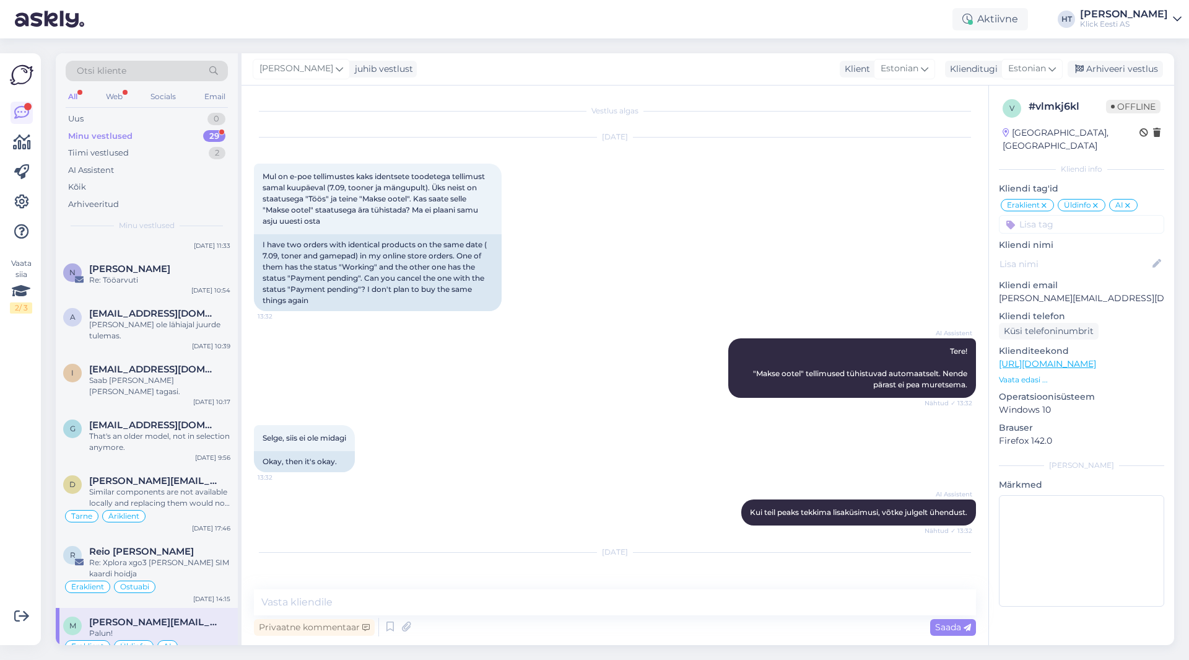
scroll to position [751, 0]
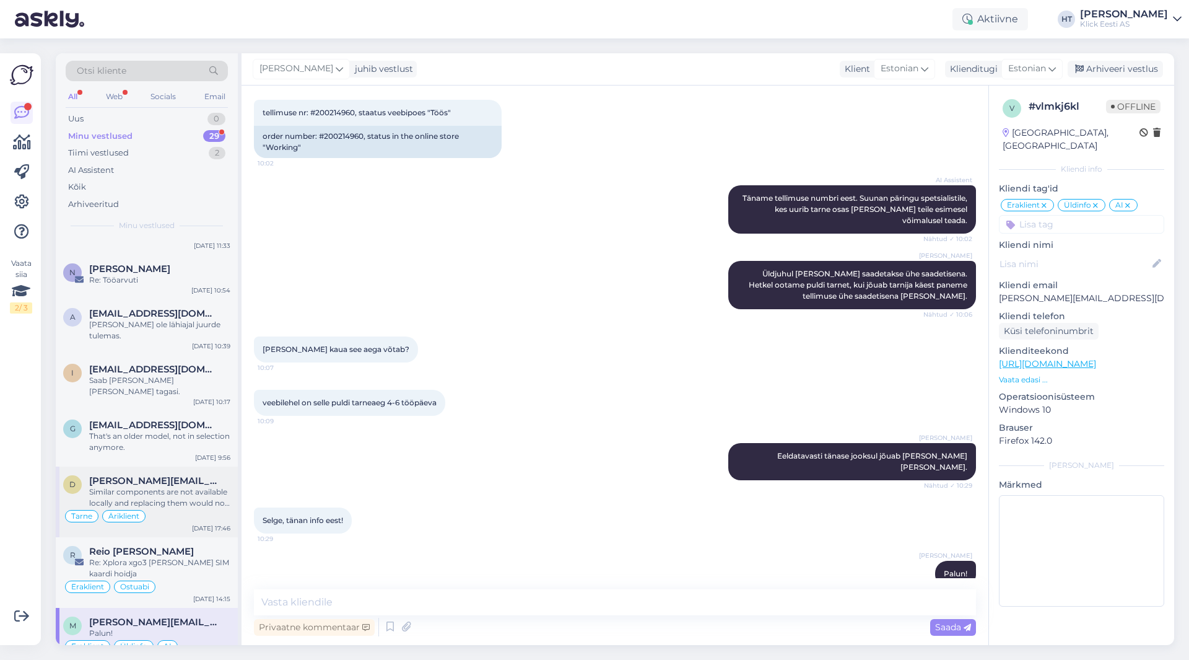
click at [190, 509] on div "Tarne Äriklient" at bounding box center [146, 516] width 167 height 15
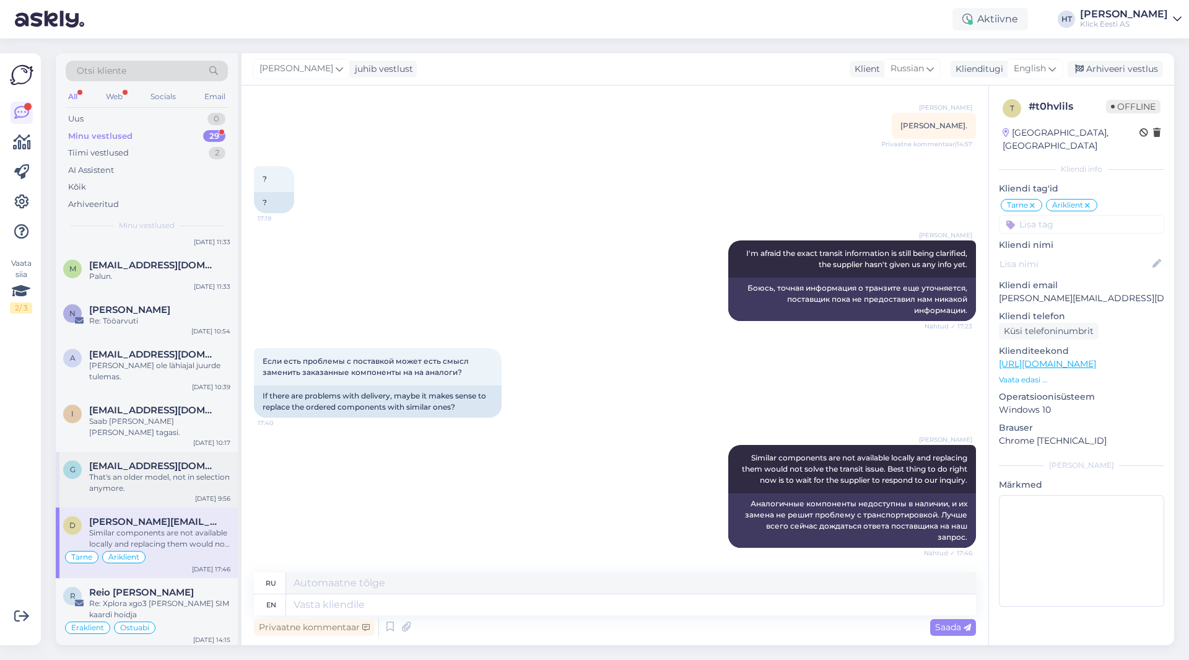
scroll to position [1100, 0]
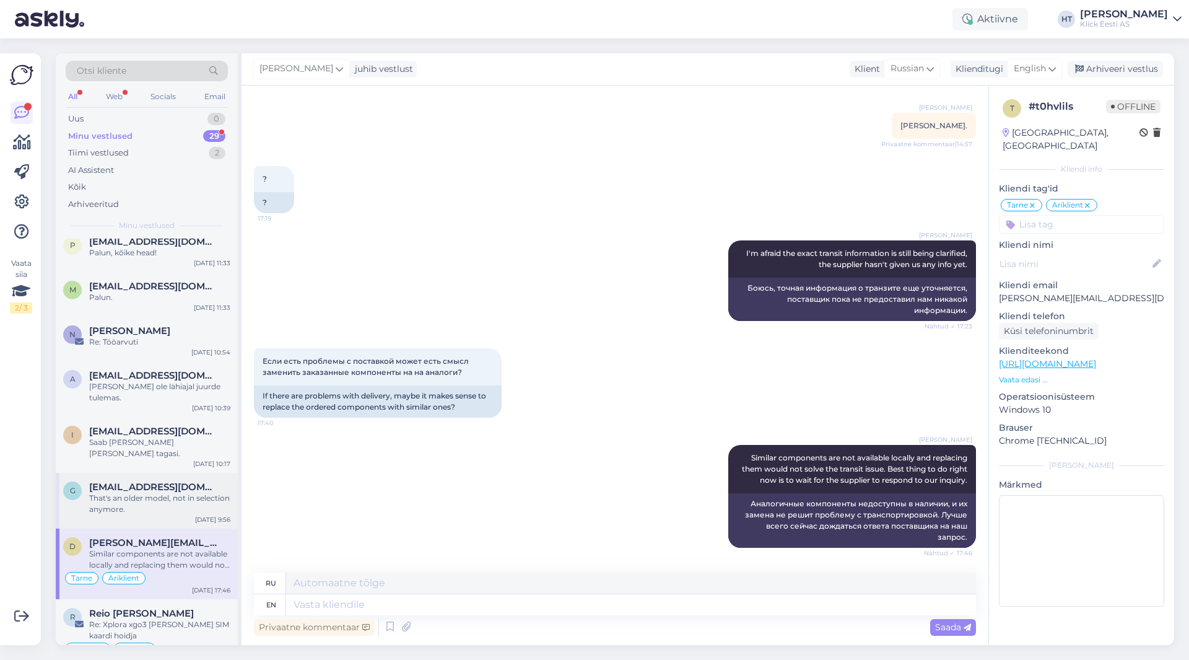
click at [197, 492] on div "That's an older model, not in selection anymore." at bounding box center [159, 503] width 141 height 22
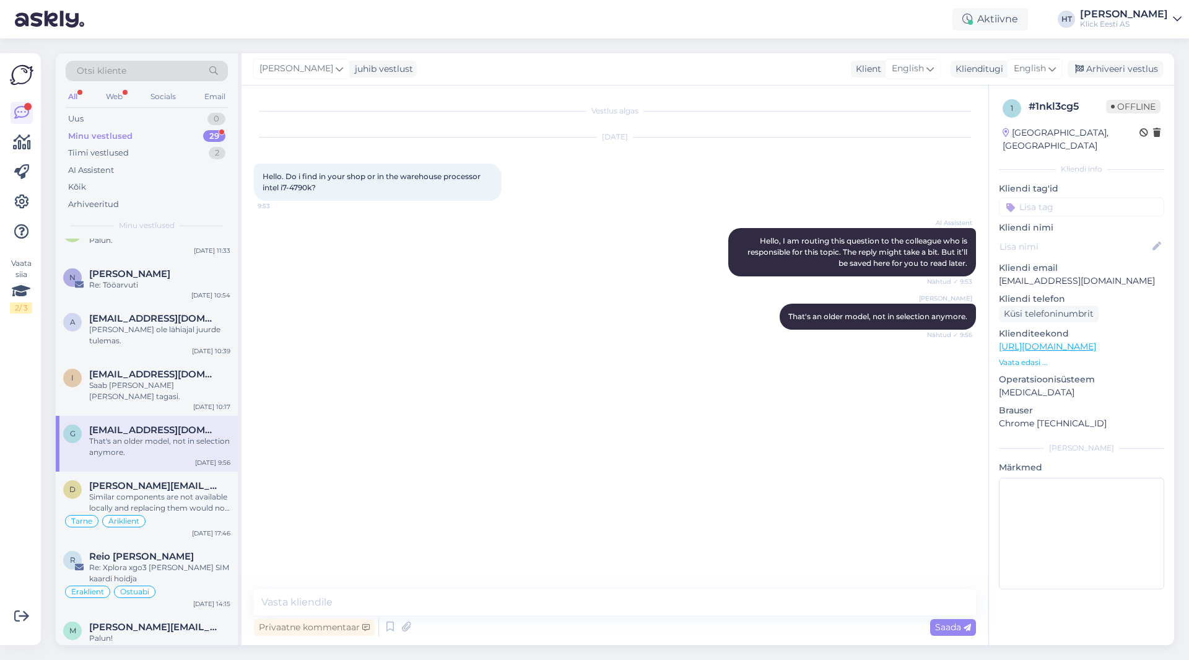
scroll to position [1162, 0]
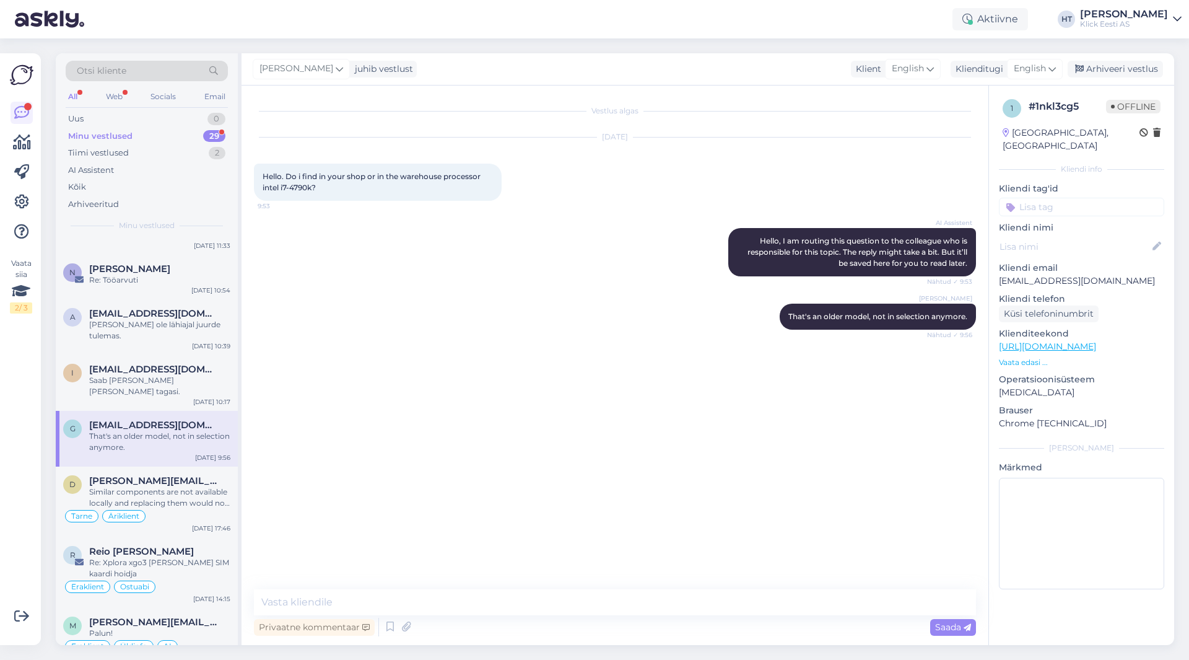
click at [1062, 199] on input at bounding box center [1081, 207] width 165 height 19
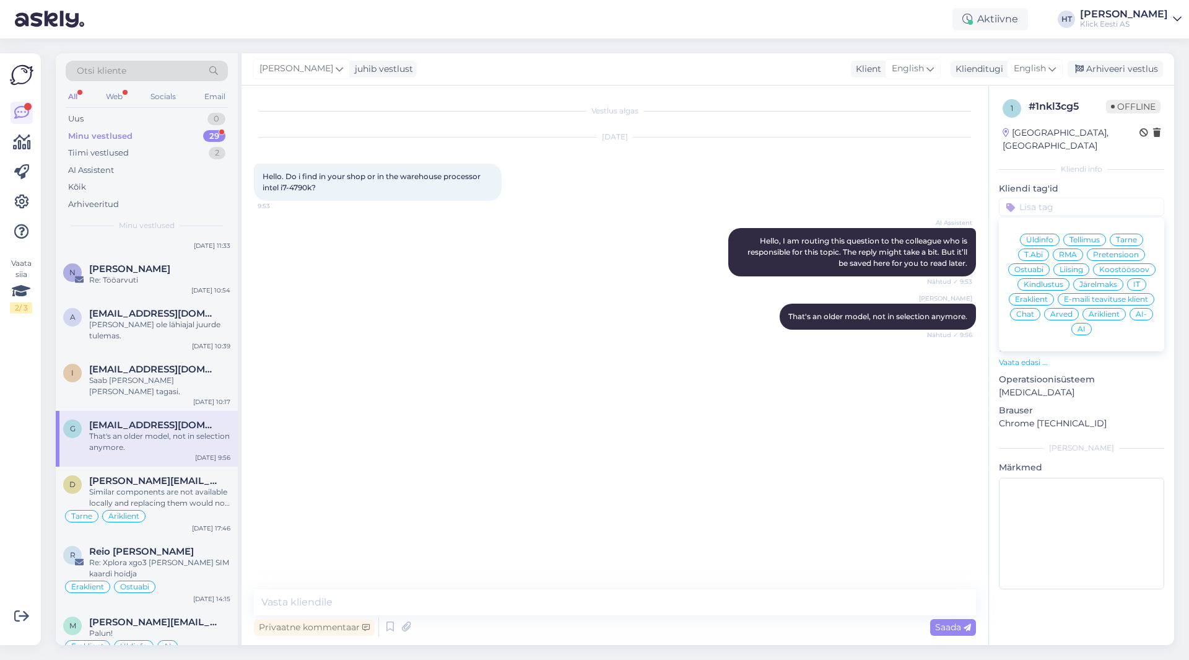
click at [1040, 266] on span "Ostuabi" at bounding box center [1029, 269] width 29 height 7
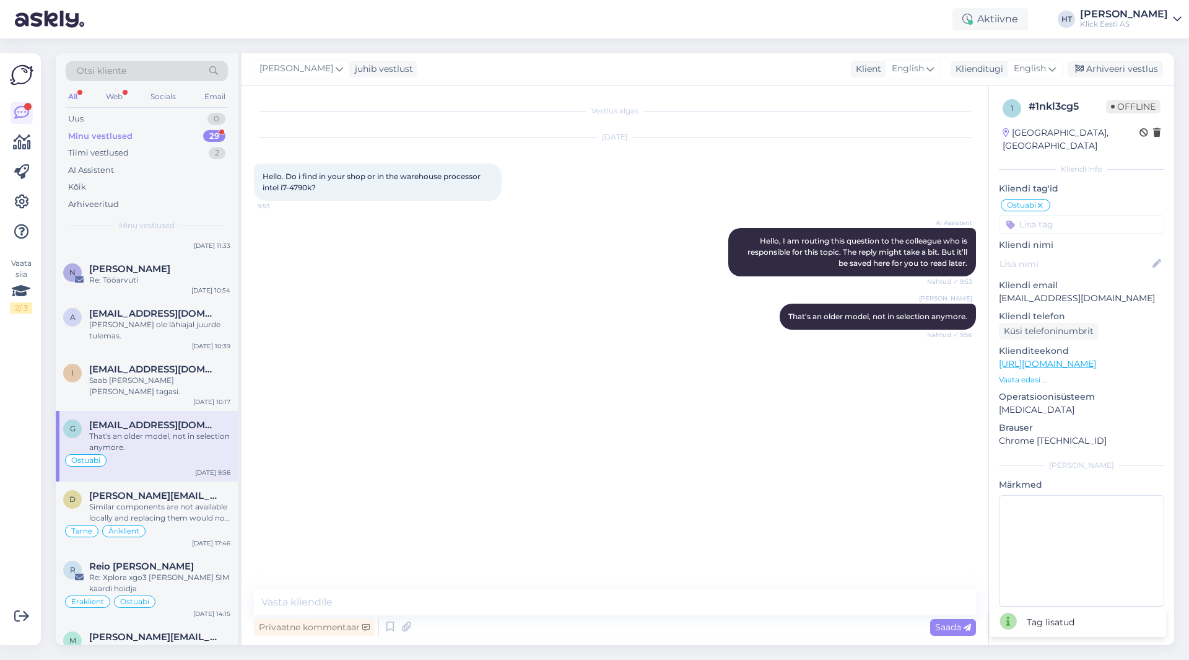
click at [1070, 216] on input at bounding box center [1081, 224] width 165 height 19
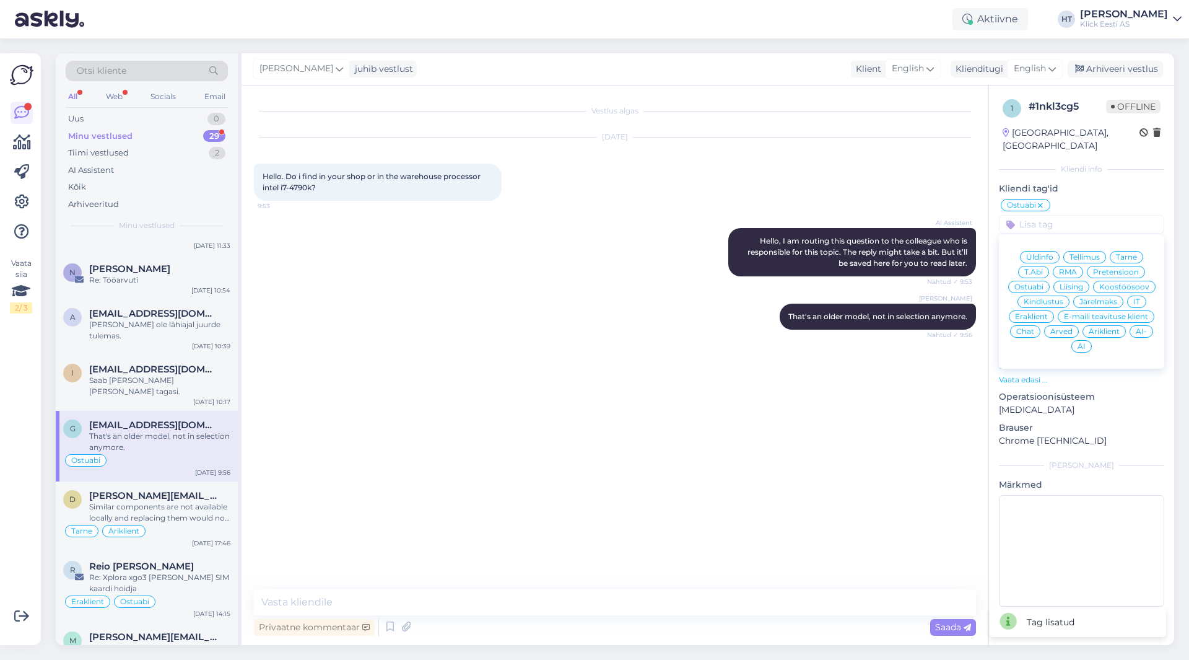
click at [1038, 313] on span "Eraklient" at bounding box center [1031, 316] width 33 height 7
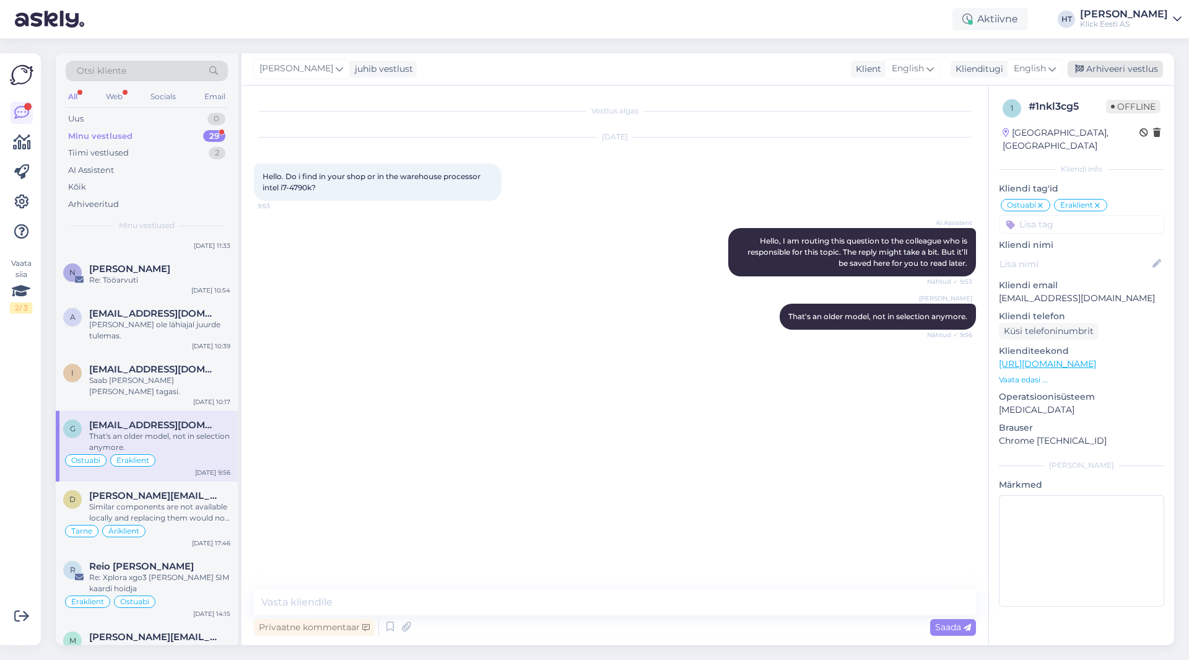
click at [1114, 68] on div "Arhiveeri vestlus" at bounding box center [1115, 69] width 95 height 17
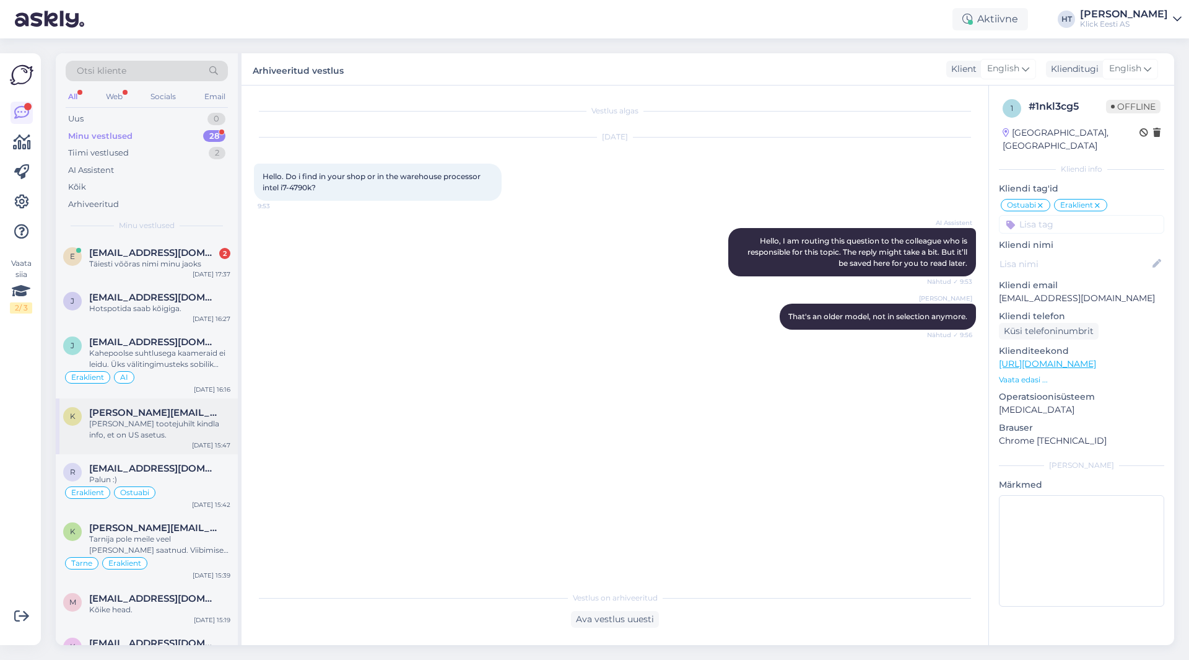
click at [165, 416] on span "[PERSON_NAME][EMAIL_ADDRESS][DOMAIN_NAME]" at bounding box center [153, 412] width 129 height 11
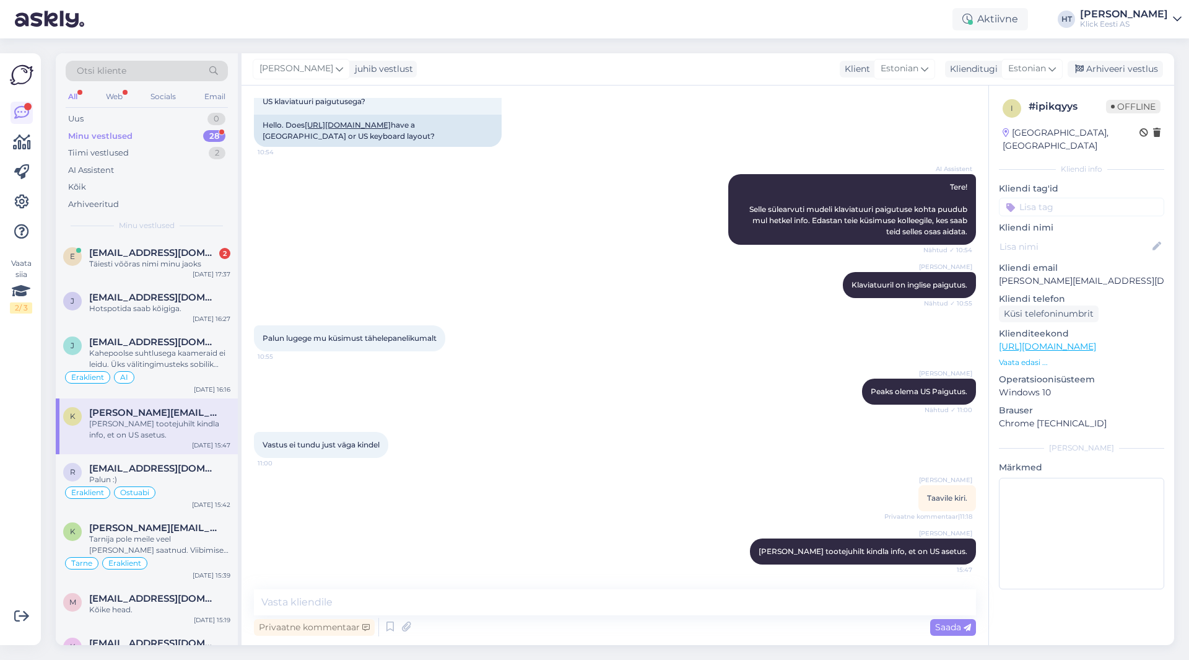
click at [1079, 198] on input at bounding box center [1081, 207] width 165 height 19
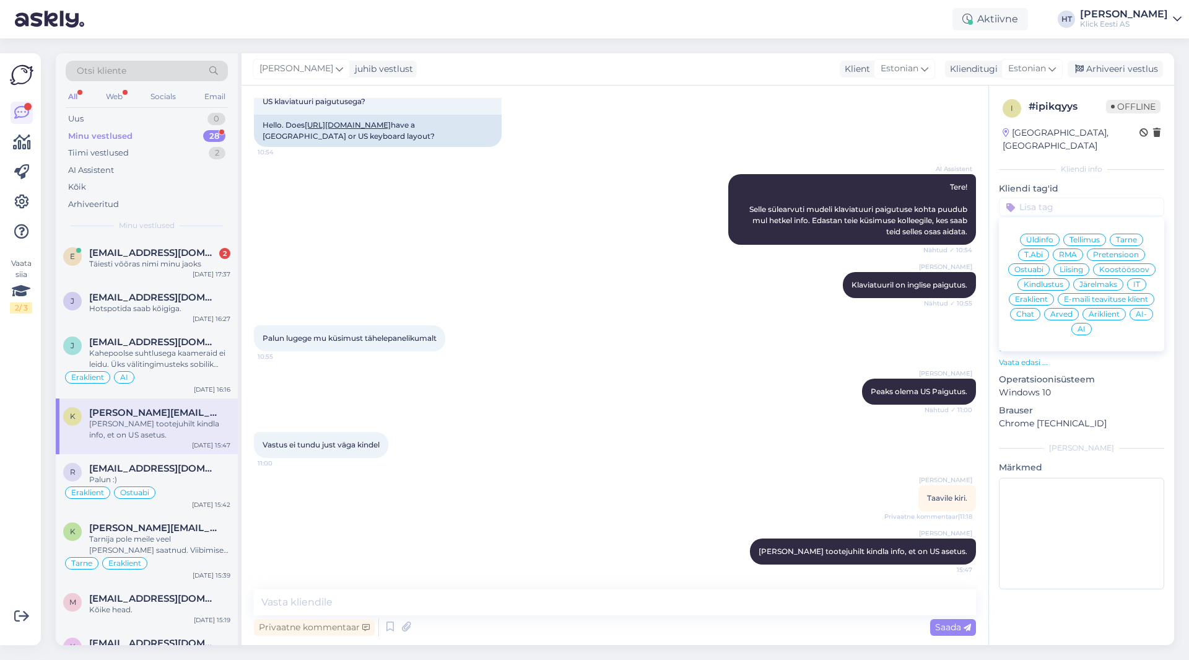
click at [1042, 266] on span "Ostuabi" at bounding box center [1029, 269] width 29 height 7
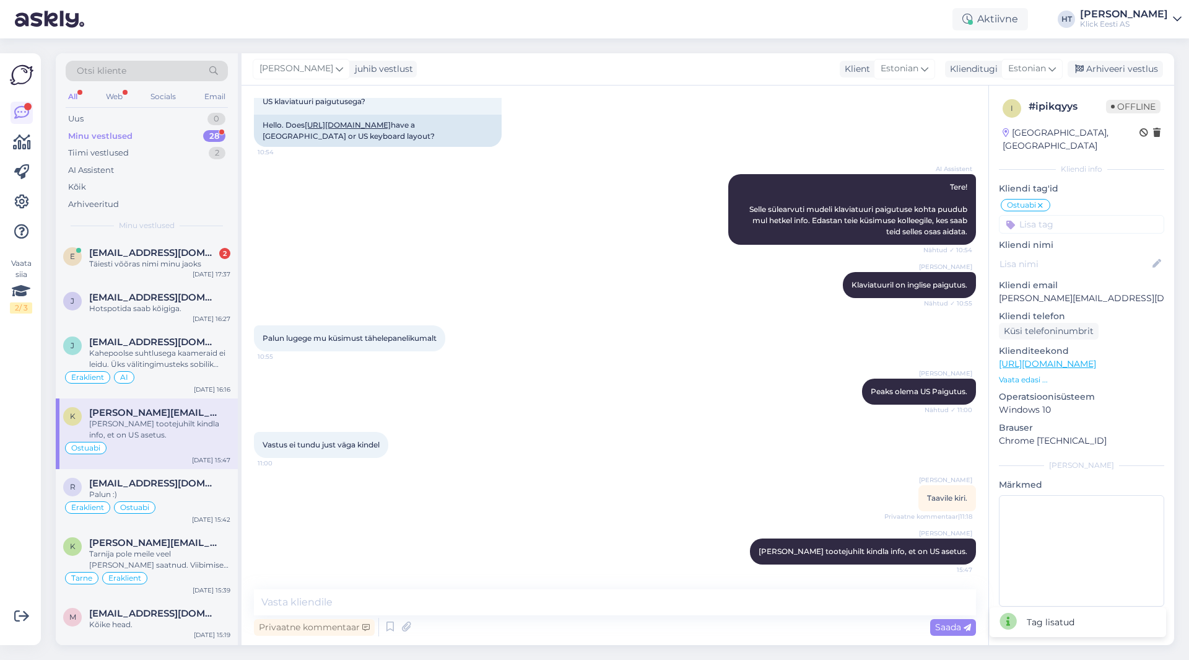
click at [1075, 217] on input at bounding box center [1081, 224] width 165 height 19
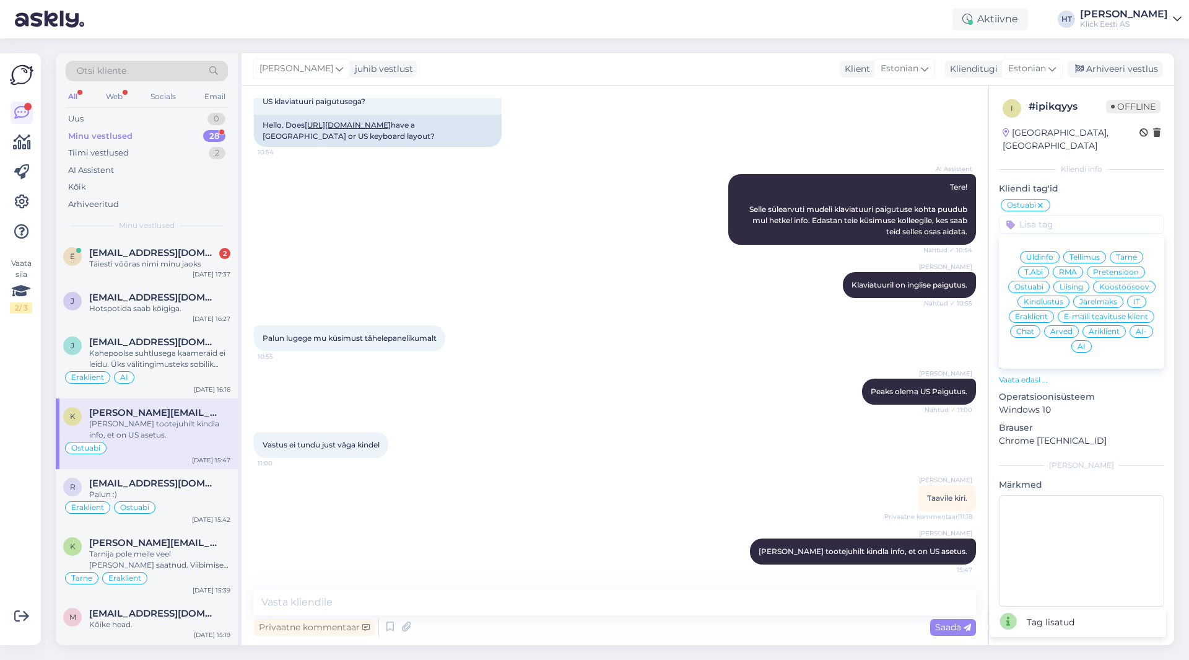
click at [1113, 328] on span "Äriklient" at bounding box center [1104, 331] width 31 height 7
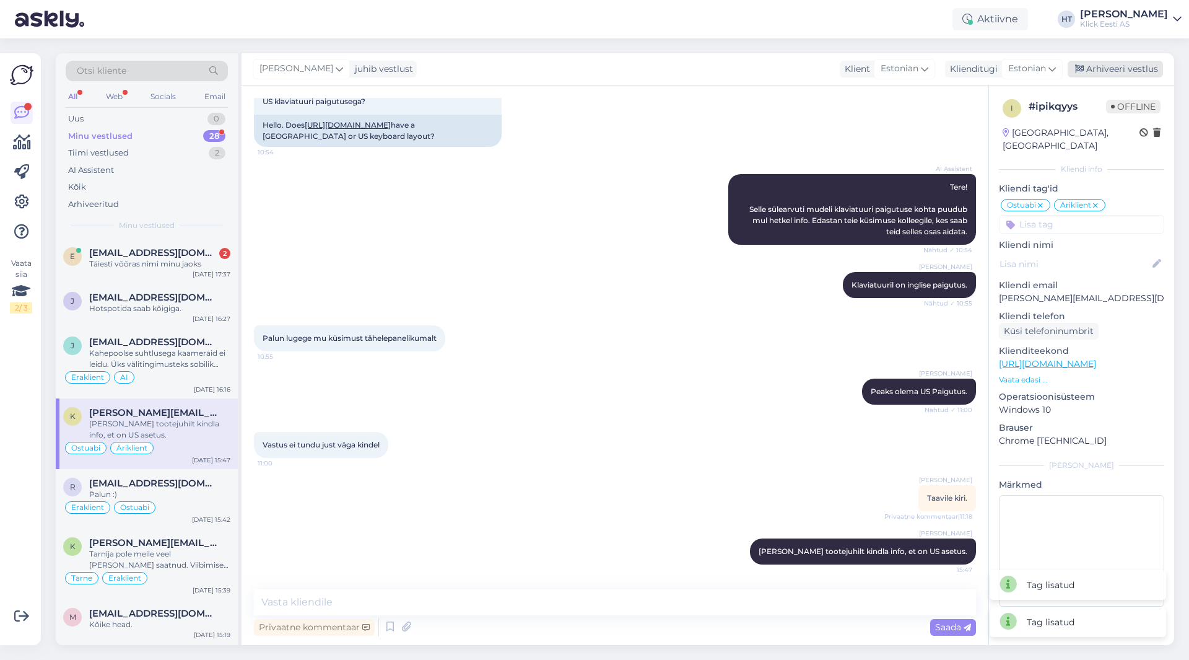
click at [1098, 66] on div "Arhiveeri vestlus" at bounding box center [1115, 69] width 95 height 17
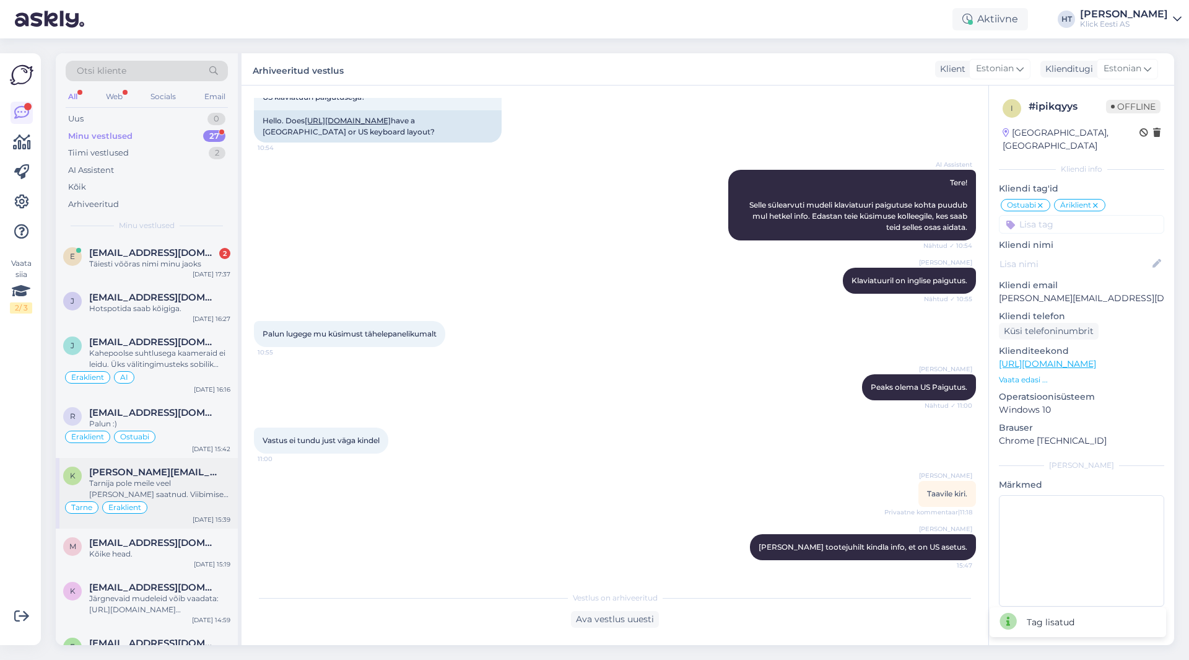
click at [188, 488] on div "Tarnija pole meile veel [PERSON_NAME] saatnud. Viibimise tõttu eeldame seda hil…" at bounding box center [159, 489] width 141 height 22
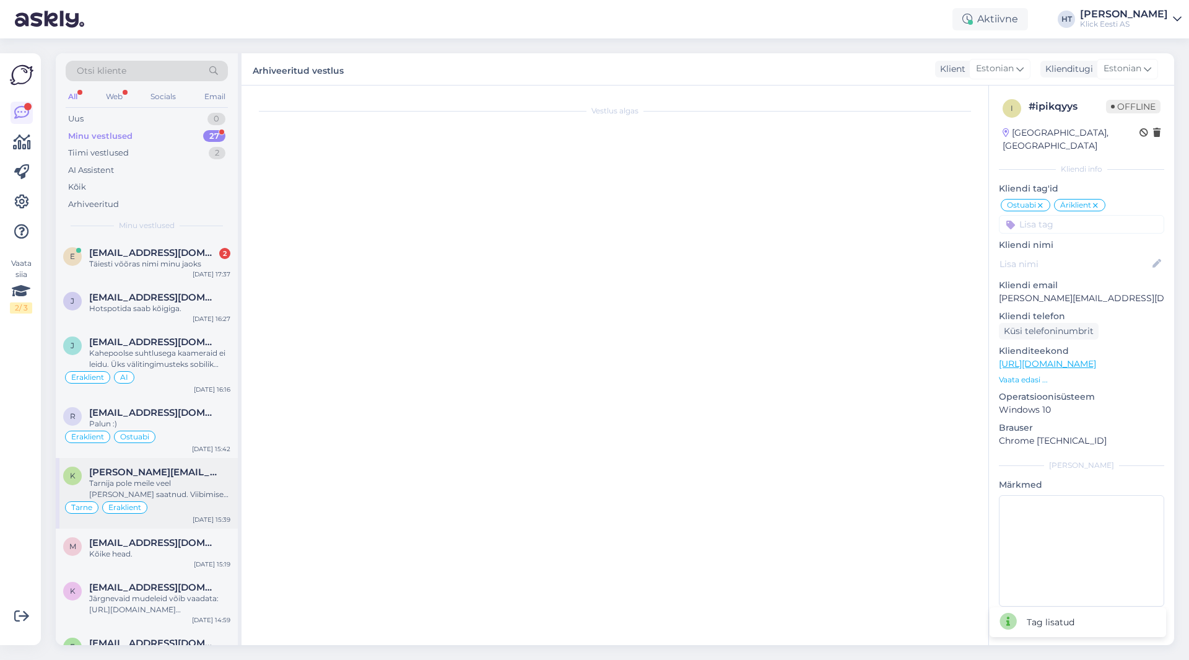
scroll to position [208, 0]
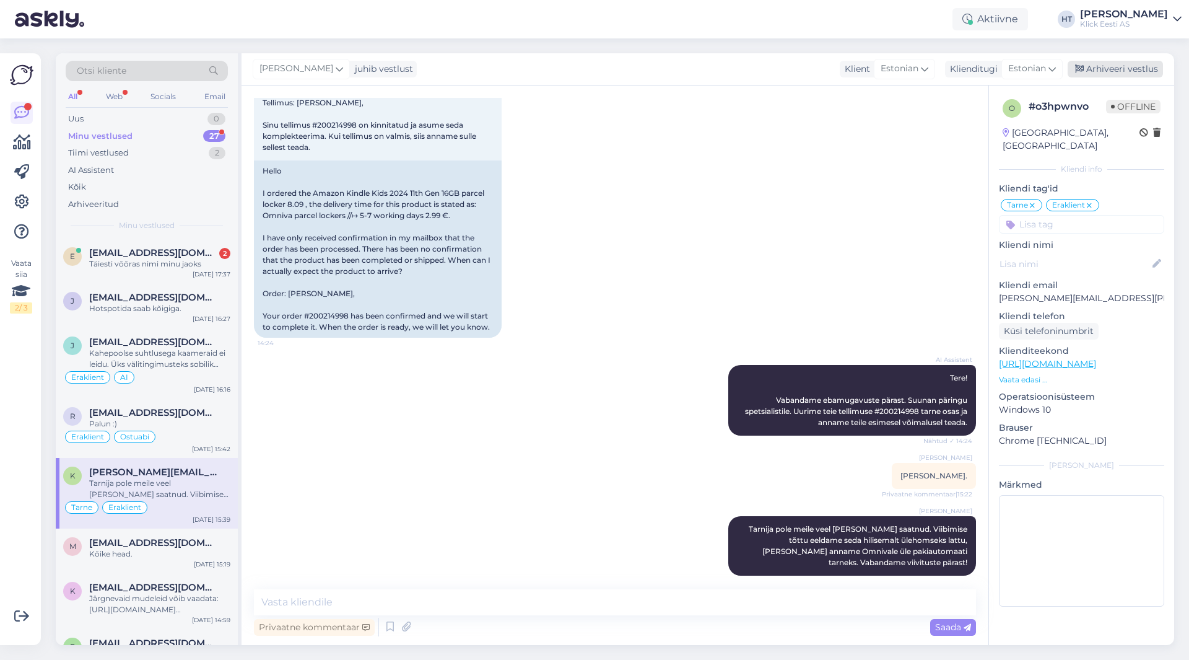
click at [1121, 74] on div "Arhiveeri vestlus" at bounding box center [1115, 69] width 95 height 17
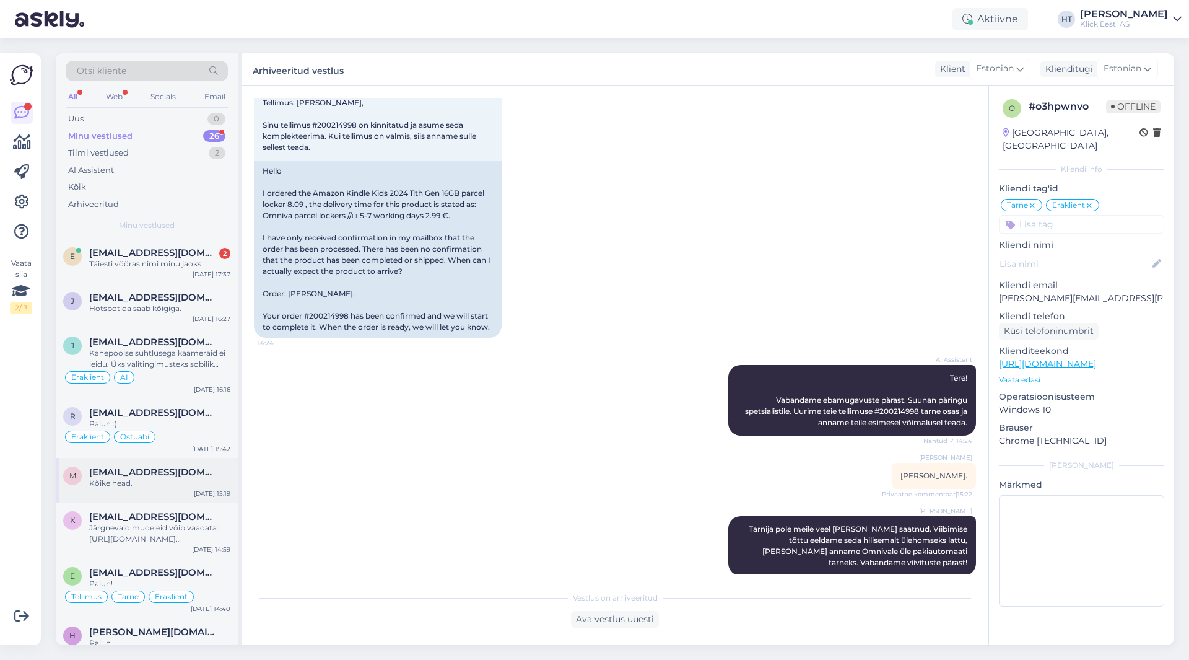
click at [201, 479] on div "Kõike head." at bounding box center [159, 483] width 141 height 11
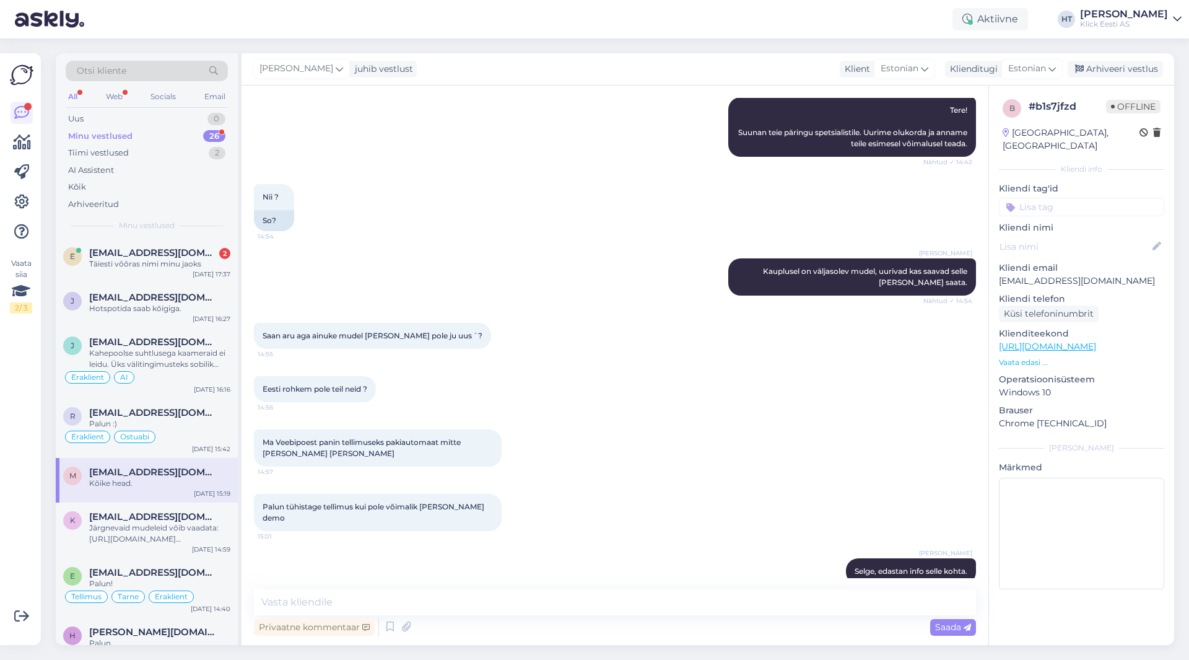
scroll to position [642, 0]
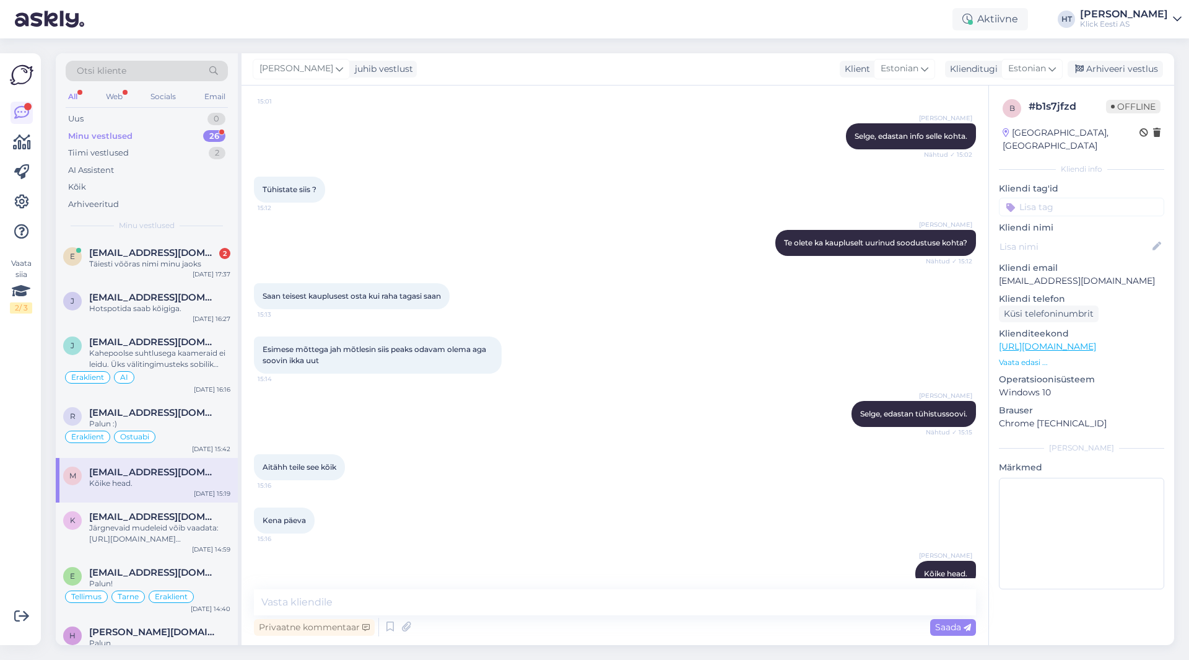
click at [1087, 198] on input at bounding box center [1081, 207] width 165 height 19
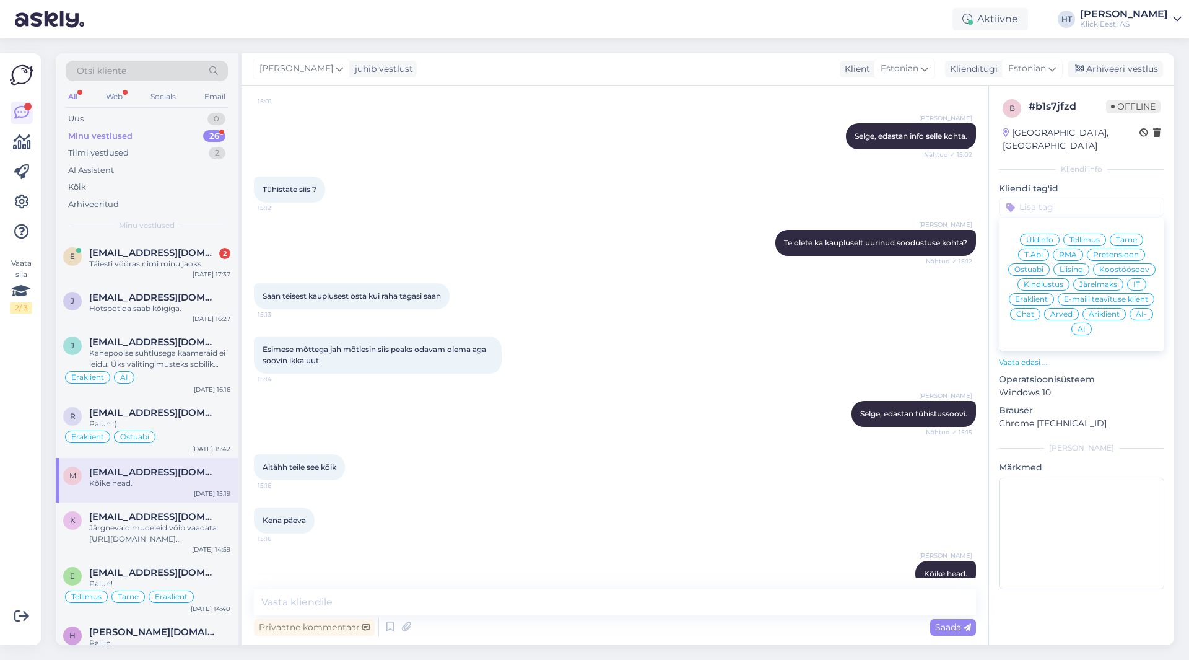
click at [1098, 236] on span "Tellimus" at bounding box center [1085, 239] width 30 height 7
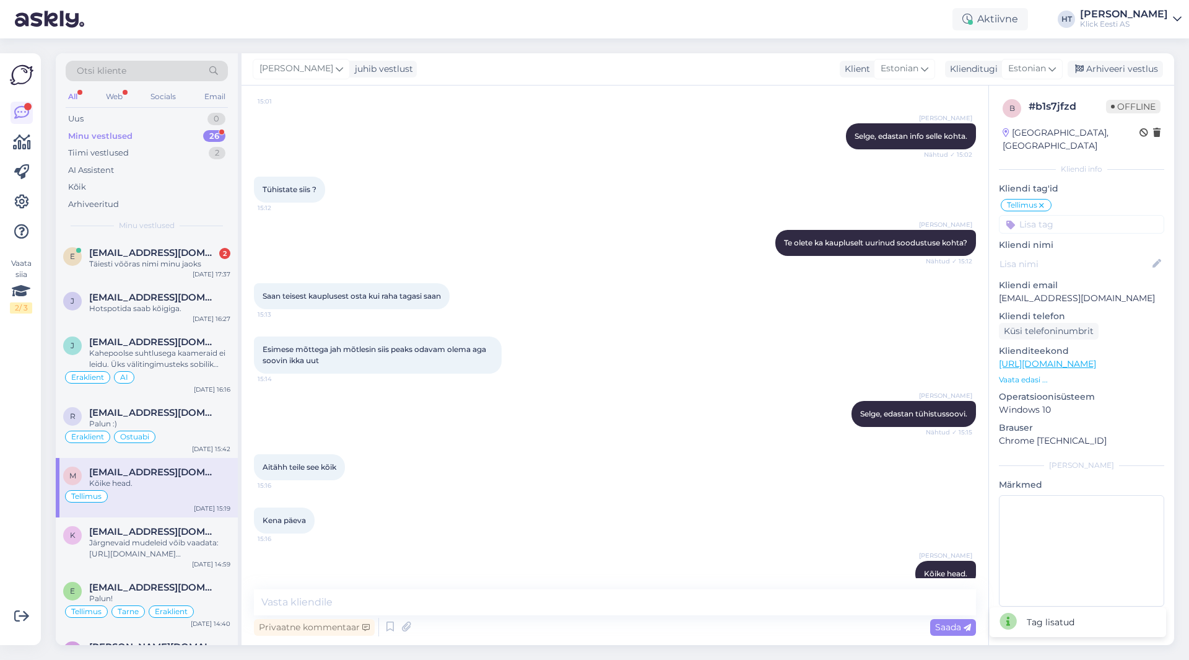
click at [1088, 215] on input at bounding box center [1081, 224] width 165 height 19
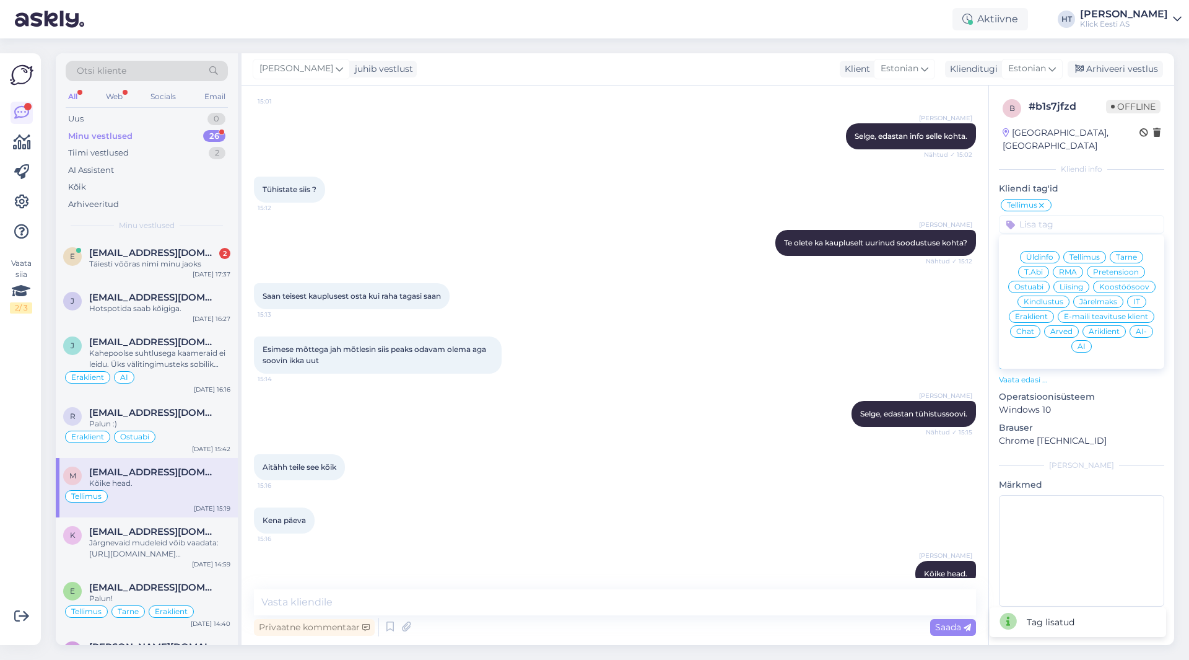
click at [1042, 313] on span "Eraklient" at bounding box center [1031, 316] width 33 height 7
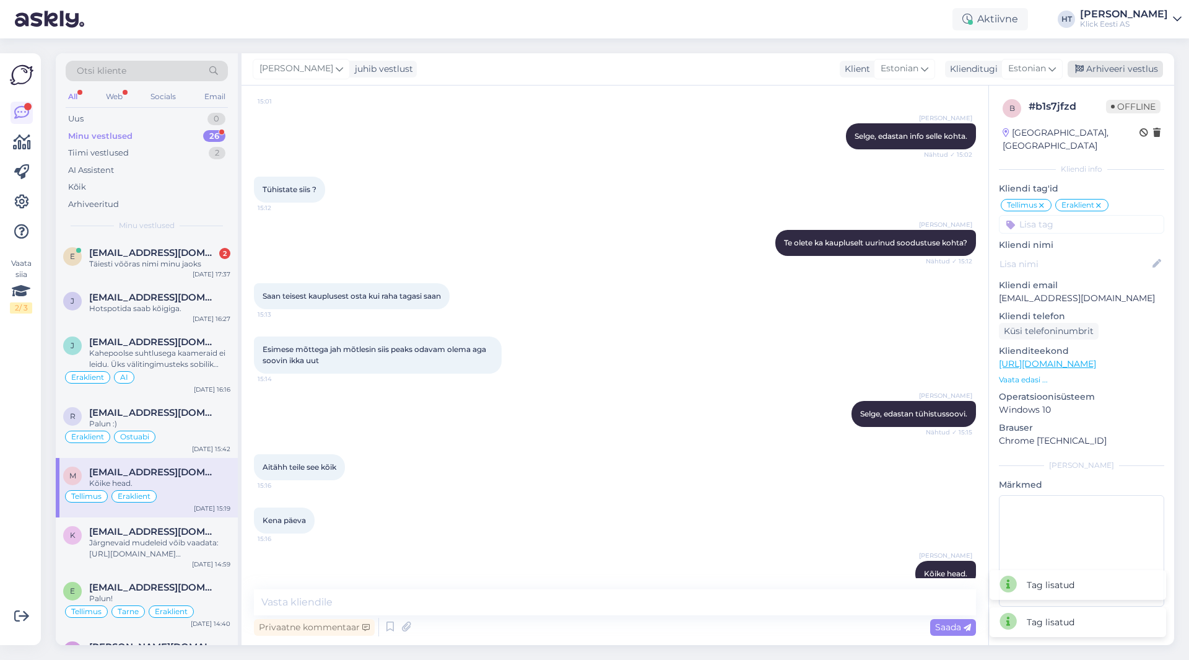
click at [1138, 61] on div "Arhiveeri vestlus" at bounding box center [1115, 69] width 95 height 17
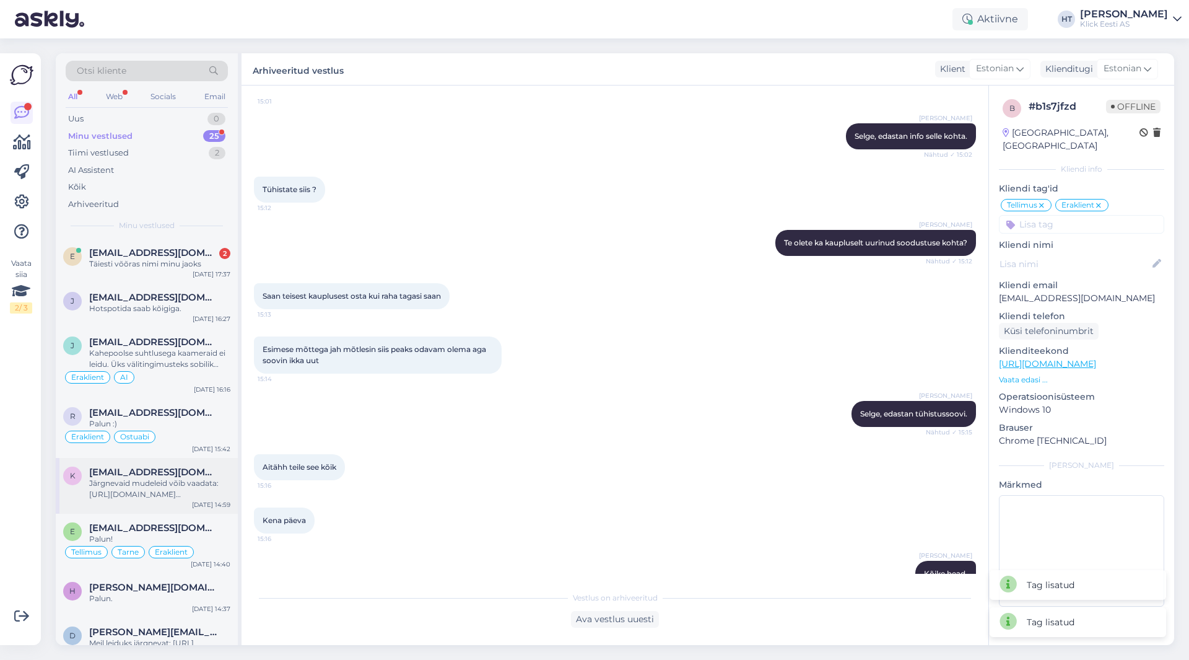
click at [207, 482] on div "Järgnevaid mudeleid võib vaadata: [URL][DOMAIN_NAME][PERSON_NAME]" at bounding box center [159, 489] width 141 height 22
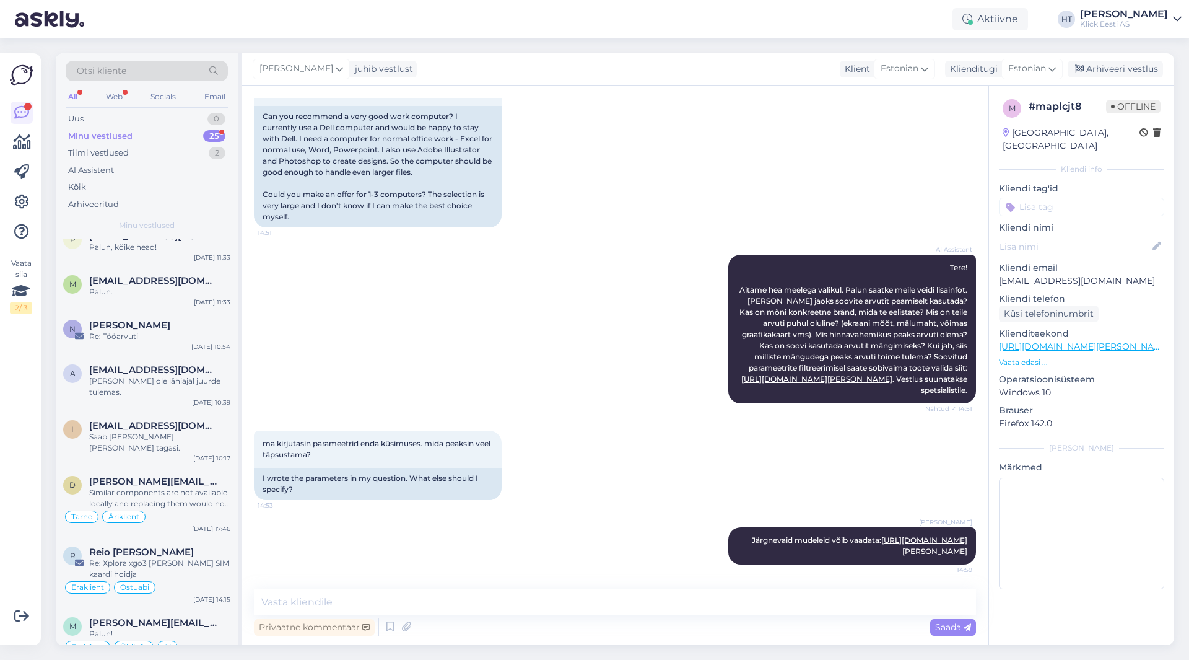
scroll to position [935, 0]
click at [167, 486] on div "Similar components are not available locally and replacing them would not solve…" at bounding box center [159, 497] width 141 height 22
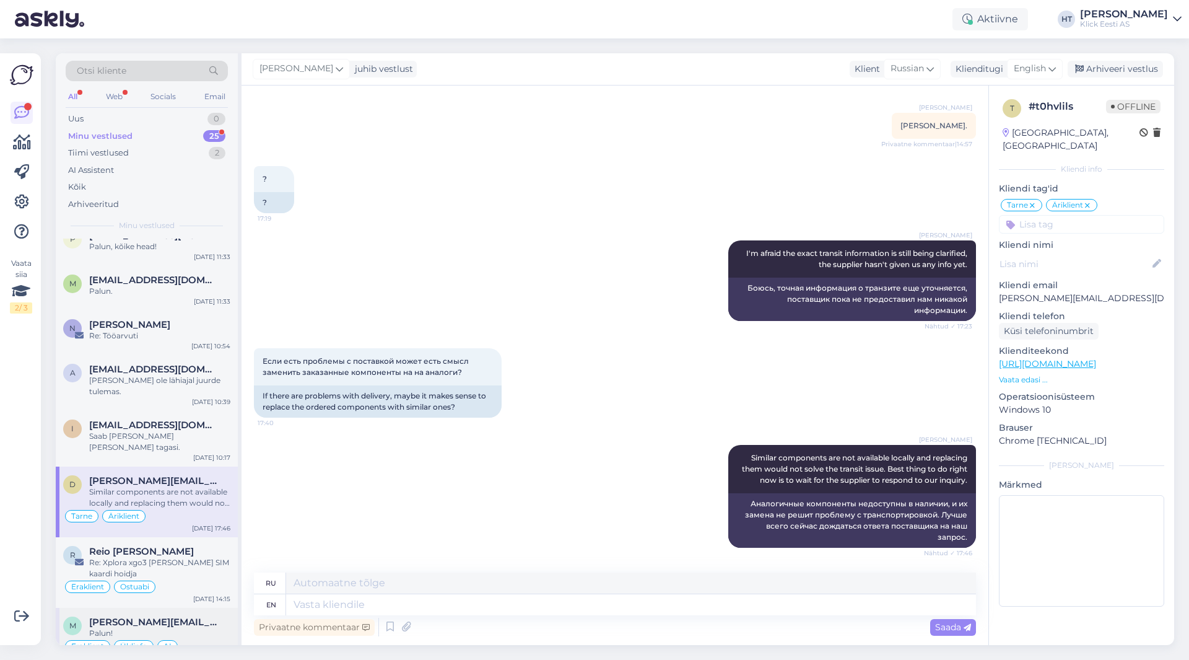
click at [188, 608] on div "[PERSON_NAME] [PERSON_NAME][EMAIL_ADDRESS][DOMAIN_NAME] Palun! Eraklient Üldinf…" at bounding box center [147, 637] width 182 height 59
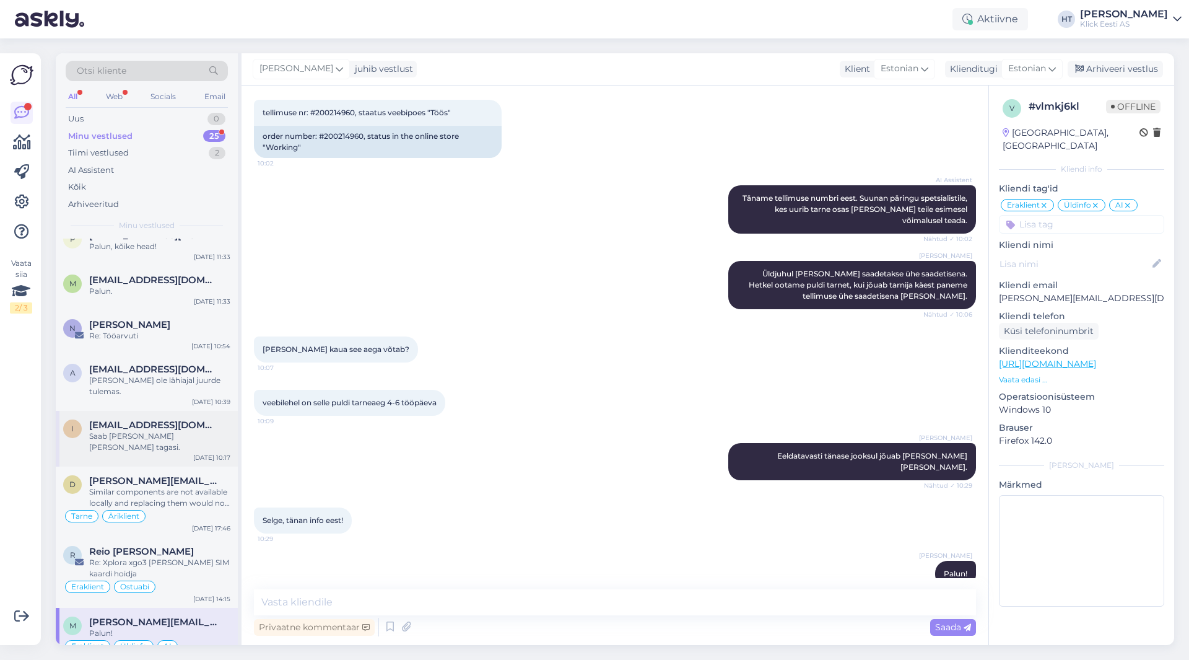
click at [182, 434] on div "i [EMAIL_ADDRESS][DOMAIN_NAME] Saab [PERSON_NAME] [PERSON_NAME] tagasi. [DATE] …" at bounding box center [147, 439] width 182 height 56
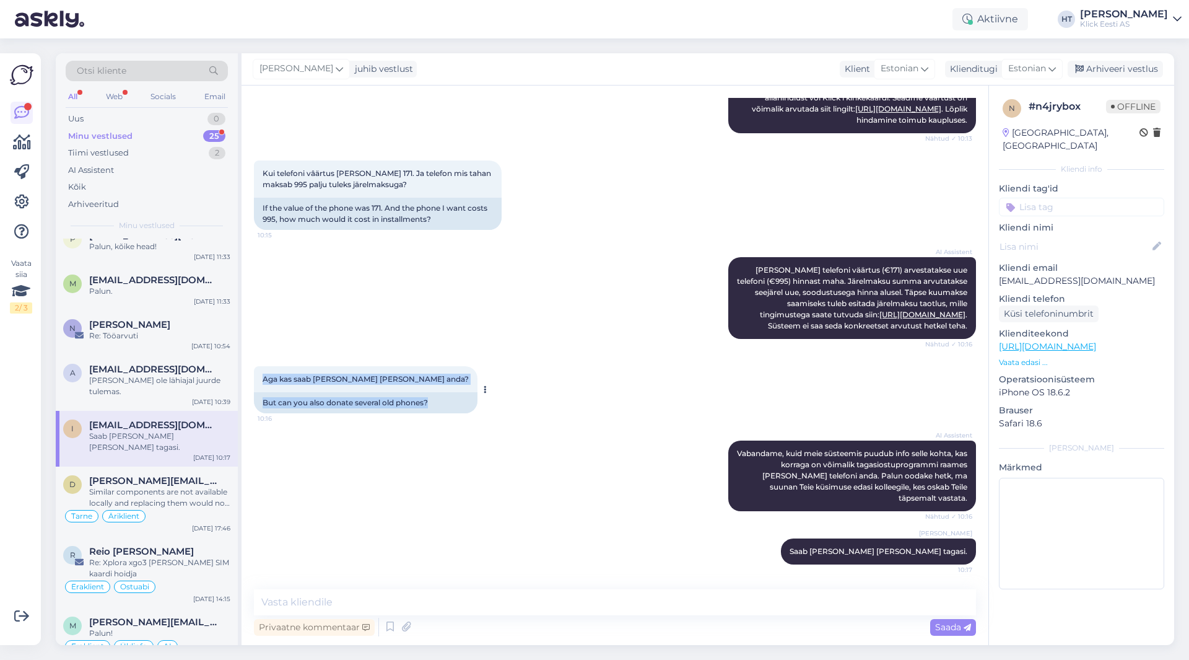
drag, startPoint x: 432, startPoint y: 415, endPoint x: 263, endPoint y: 390, distance: 171.5
click at [260, 389] on div "Aga kas saab [PERSON_NAME] [PERSON_NAME] anda? 10:16 But can you also donate se…" at bounding box center [366, 389] width 224 height 47
click at [265, 383] on span "Aga kas saab [PERSON_NAME] [PERSON_NAME] anda?" at bounding box center [366, 378] width 206 height 9
click at [1070, 198] on input at bounding box center [1081, 207] width 165 height 19
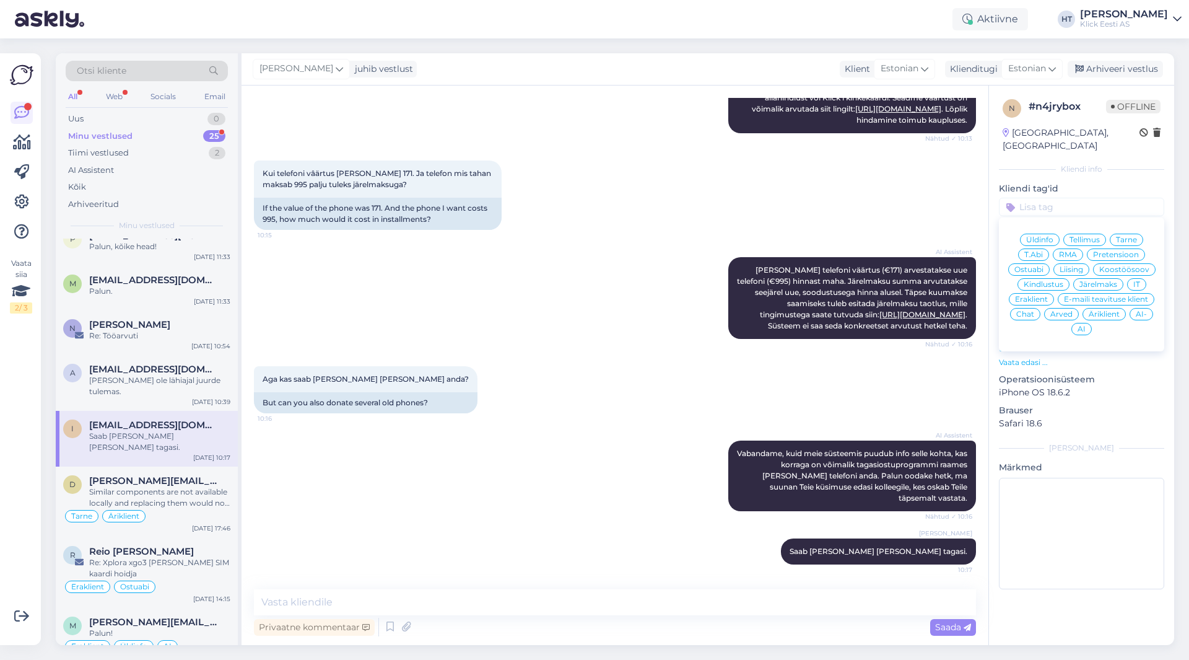
click at [1051, 236] on span "Üldinfo" at bounding box center [1039, 239] width 27 height 7
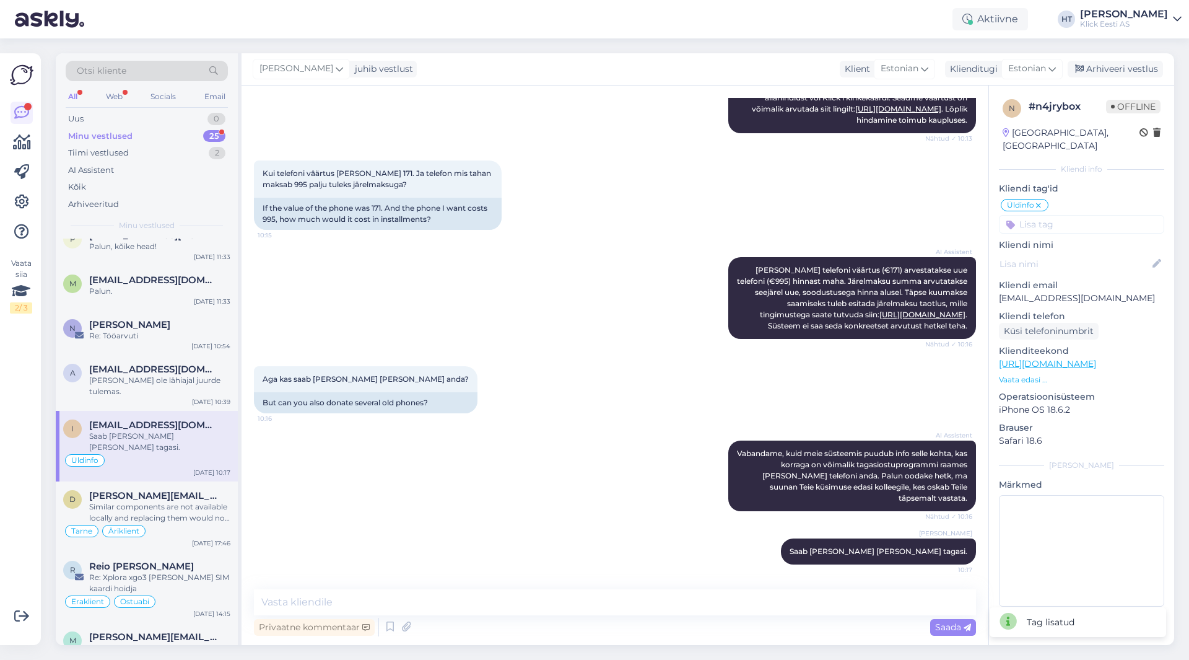
click at [1056, 215] on input at bounding box center [1081, 224] width 165 height 19
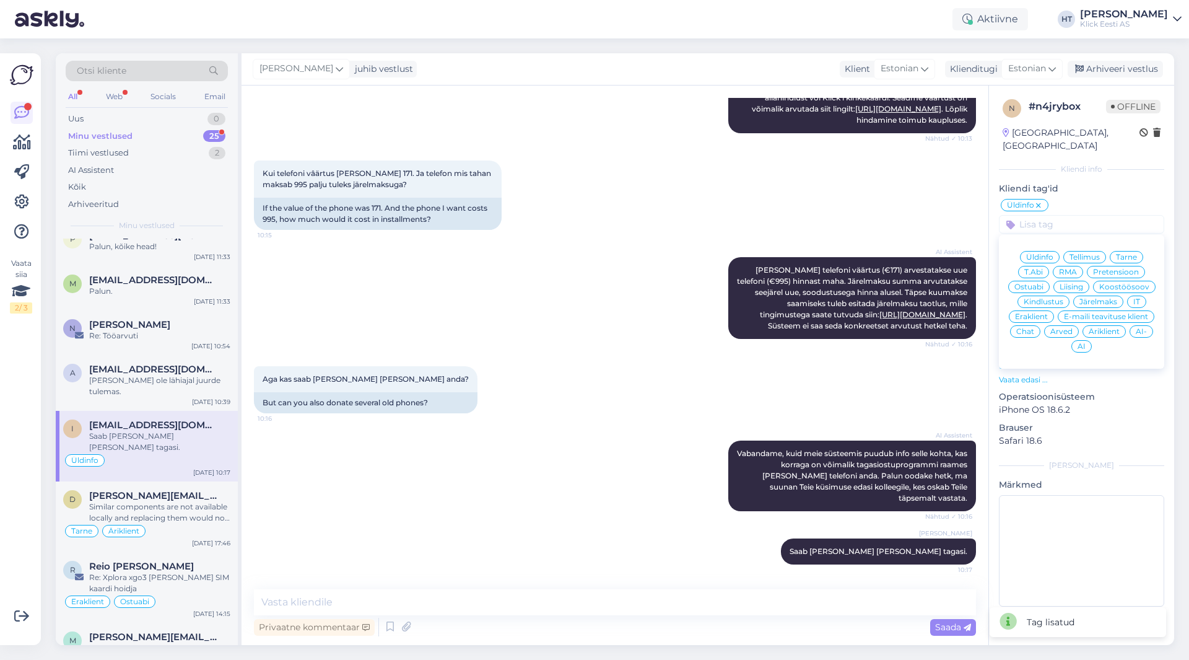
click at [1038, 313] on span "Eraklient" at bounding box center [1031, 316] width 33 height 7
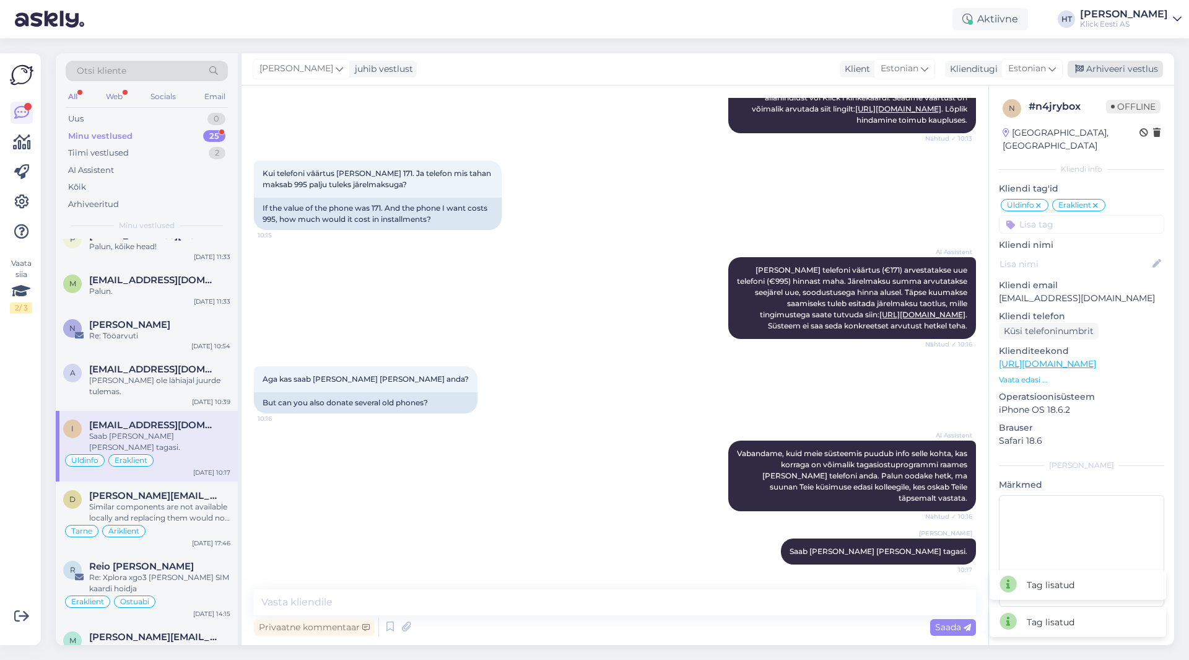
click at [1109, 67] on div "Arhiveeri vestlus" at bounding box center [1115, 69] width 95 height 17
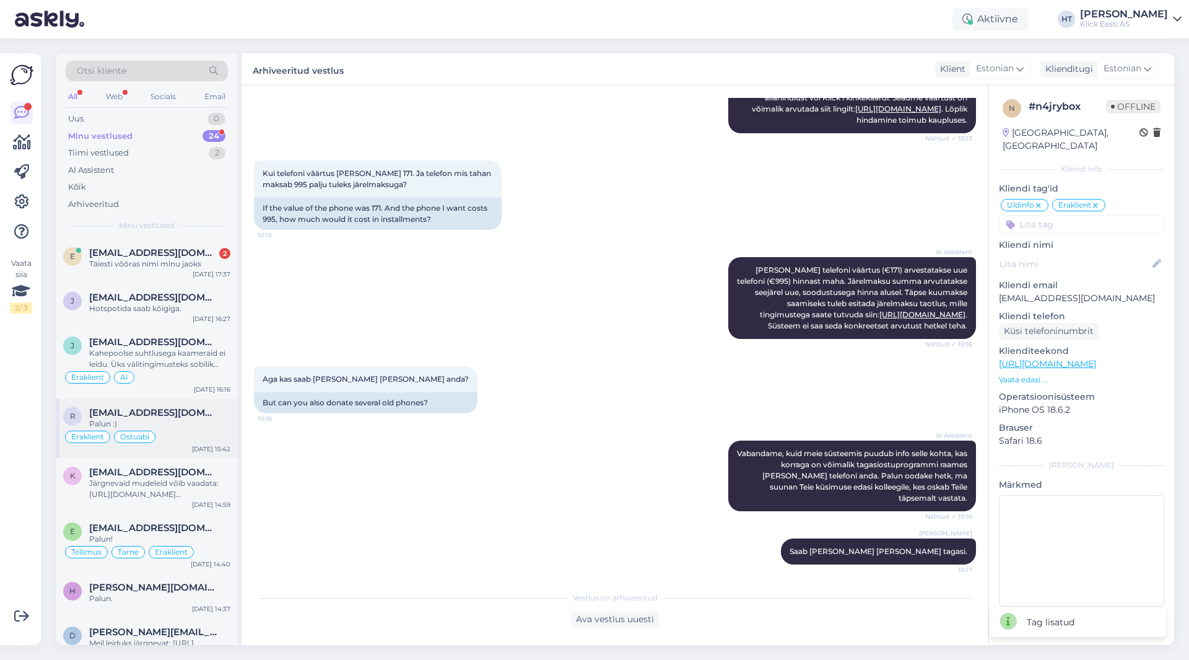
click at [186, 430] on div "Eraklient Ostuabi" at bounding box center [146, 436] width 167 height 15
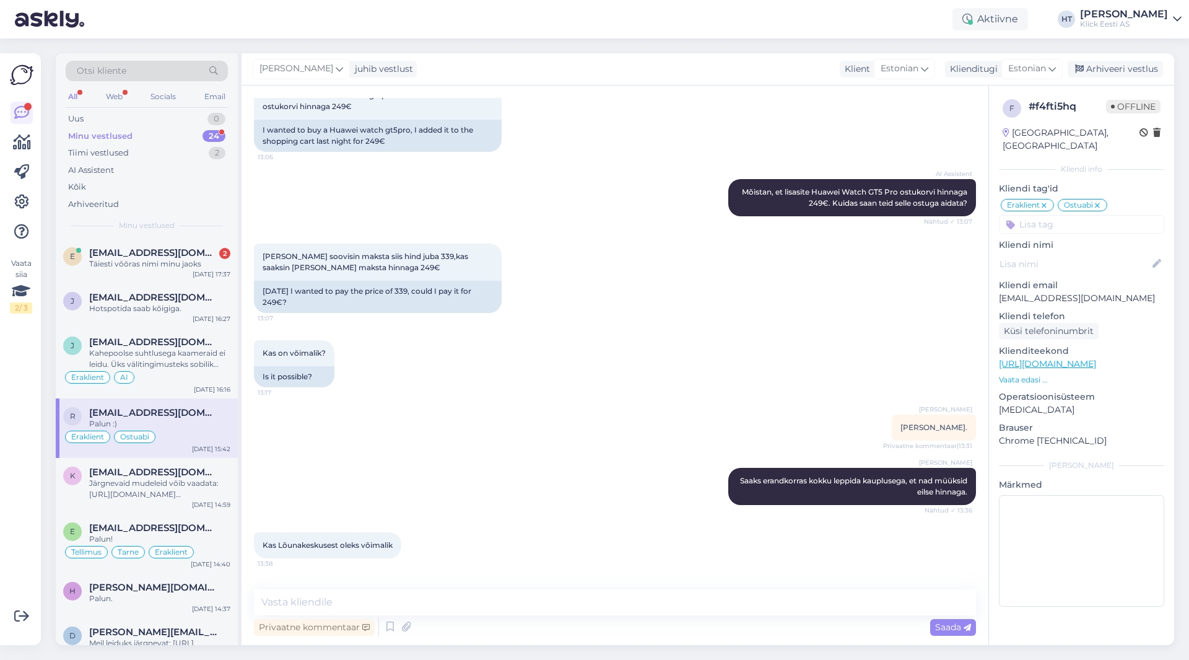
scroll to position [2428, 0]
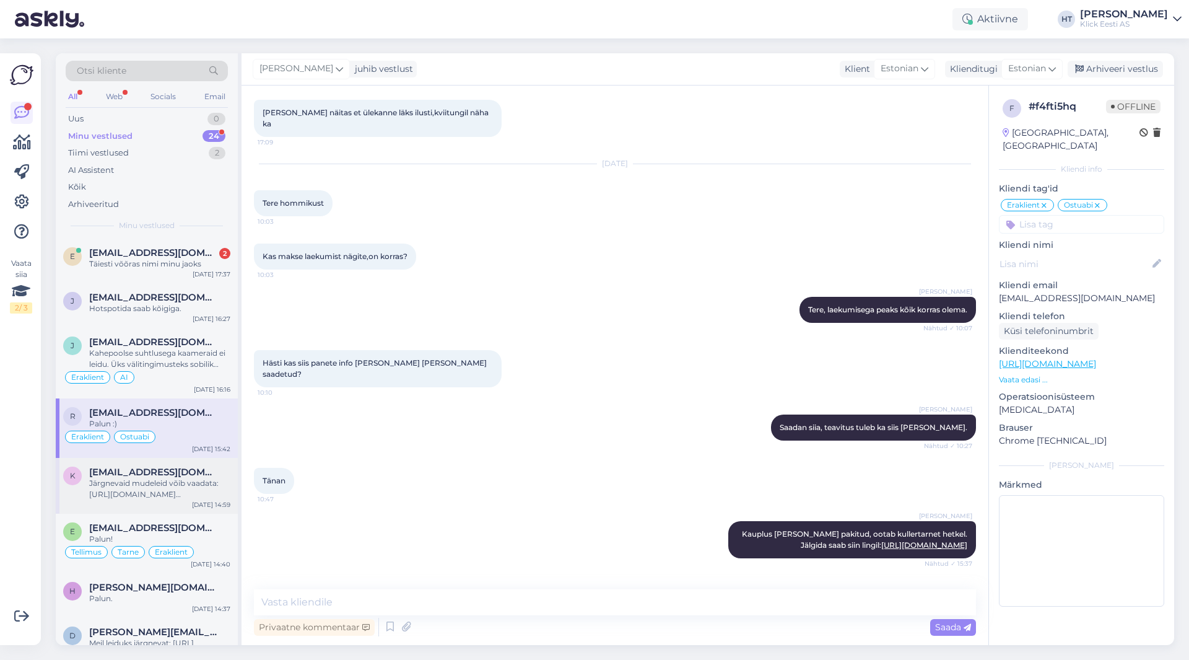
click at [206, 476] on span "[EMAIL_ADDRESS][DOMAIN_NAME]" at bounding box center [153, 471] width 129 height 11
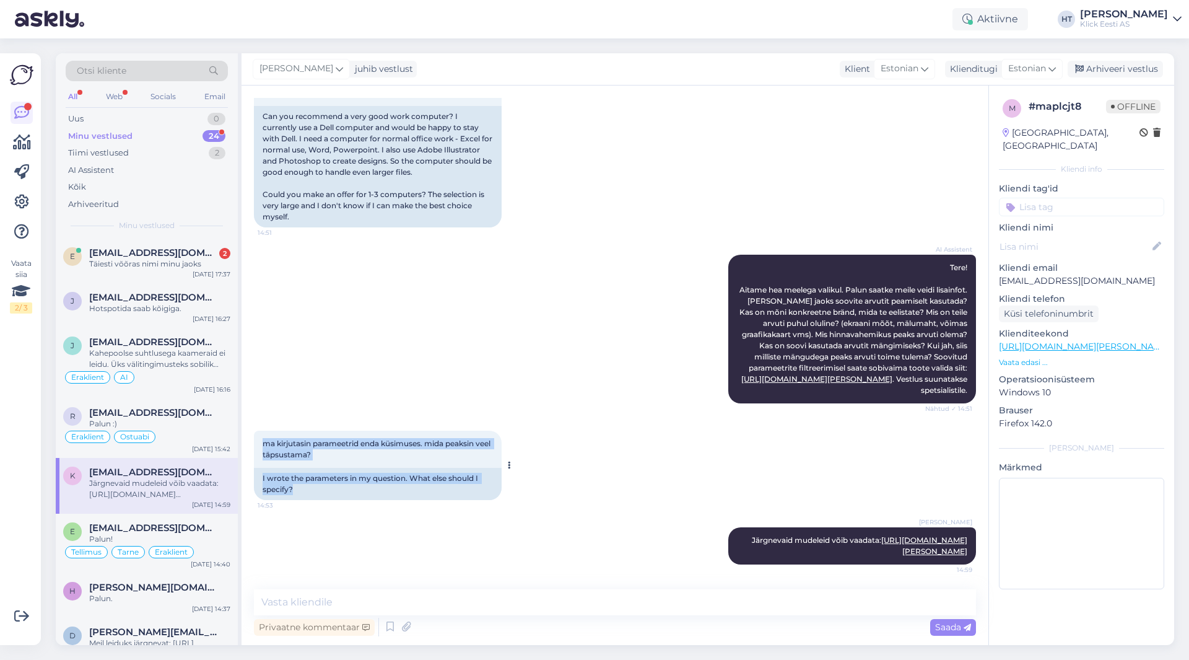
drag, startPoint x: 322, startPoint y: 448, endPoint x: 263, endPoint y: 395, distance: 79.0
click at [263, 431] on div "ma kirjutasin parameetrid enda küsimuses. mida peaksin veel täpsustama? 14:53 I…" at bounding box center [378, 465] width 248 height 69
click at [263, 439] on span "ma kirjutasin parameetrid enda küsimuses. mida peaksin veel täpsustama?" at bounding box center [378, 449] width 230 height 20
drag, startPoint x: 263, startPoint y: 395, endPoint x: 443, endPoint y: 447, distance: 187.5
click at [443, 447] on div "ma kirjutasin parameetrid enda küsimuses. mida peaksin veel täpsustama? 14:53 I…" at bounding box center [378, 465] width 248 height 69
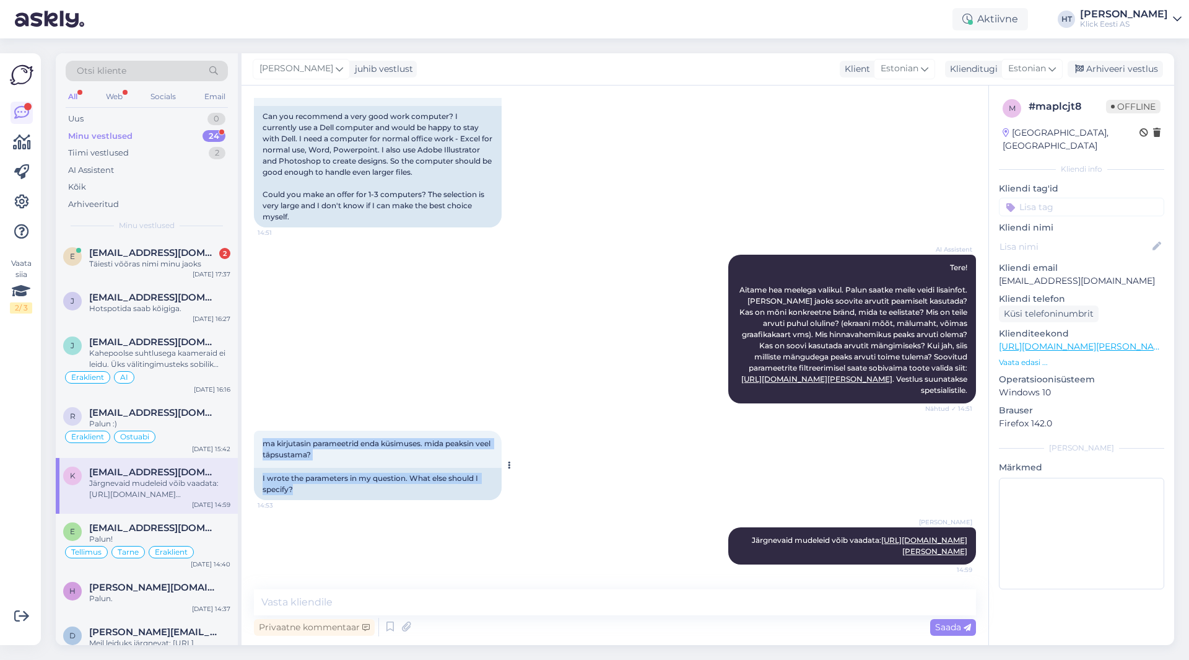
click at [443, 468] on div "I wrote the parameters in my question. What else should I specify?" at bounding box center [378, 484] width 248 height 32
drag, startPoint x: 398, startPoint y: 447, endPoint x: 263, endPoint y: 396, distance: 144.1
click at [263, 431] on div "ma kirjutasin parameetrid enda küsimuses. mida peaksin veel täpsustama? 14:53 I…" at bounding box center [378, 465] width 248 height 69
click at [263, 439] on span "ma kirjutasin parameetrid enda küsimuses. mida peaksin veel täpsustama?" at bounding box center [378, 449] width 230 height 20
drag, startPoint x: 263, startPoint y: 396, endPoint x: 328, endPoint y: 445, distance: 81.4
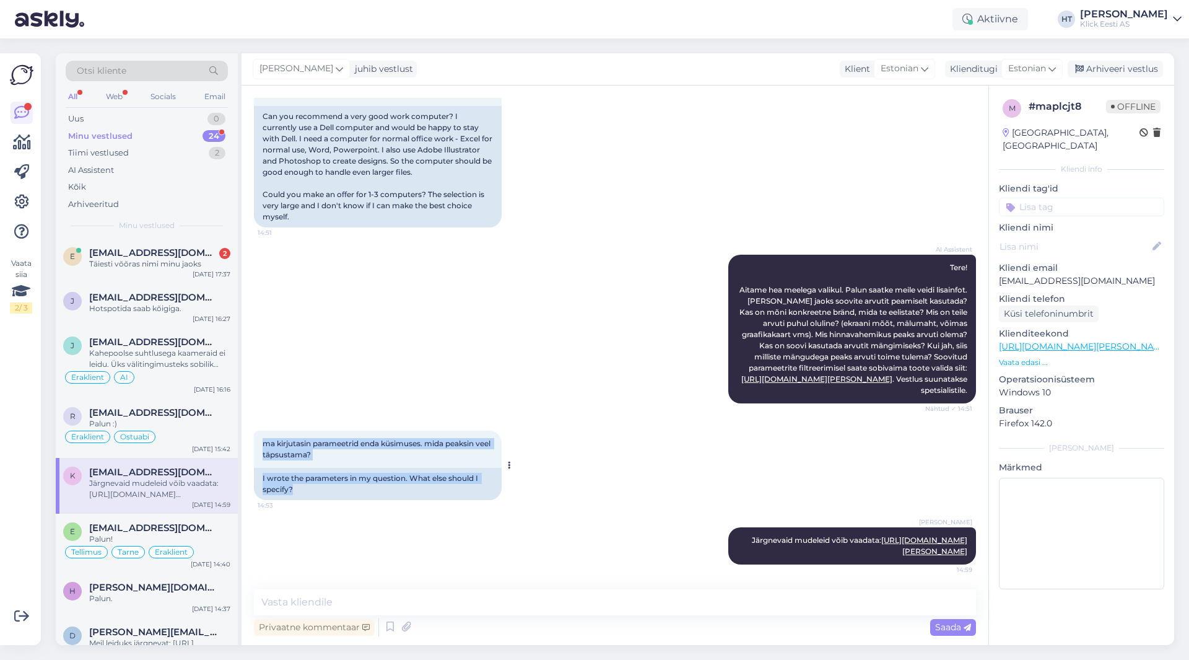
click at [328, 445] on div "ma kirjutasin parameetrid enda küsimuses. mida peaksin veel täpsustama? 14:53 I…" at bounding box center [378, 465] width 248 height 69
drag, startPoint x: 326, startPoint y: 446, endPoint x: 308, endPoint y: 448, distance: 18.1
click at [326, 468] on div "I wrote the parameters in my question. What else should I specify?" at bounding box center [378, 484] width 248 height 32
click at [304, 468] on div "I wrote the parameters in my question. What else should I specify?" at bounding box center [378, 484] width 248 height 32
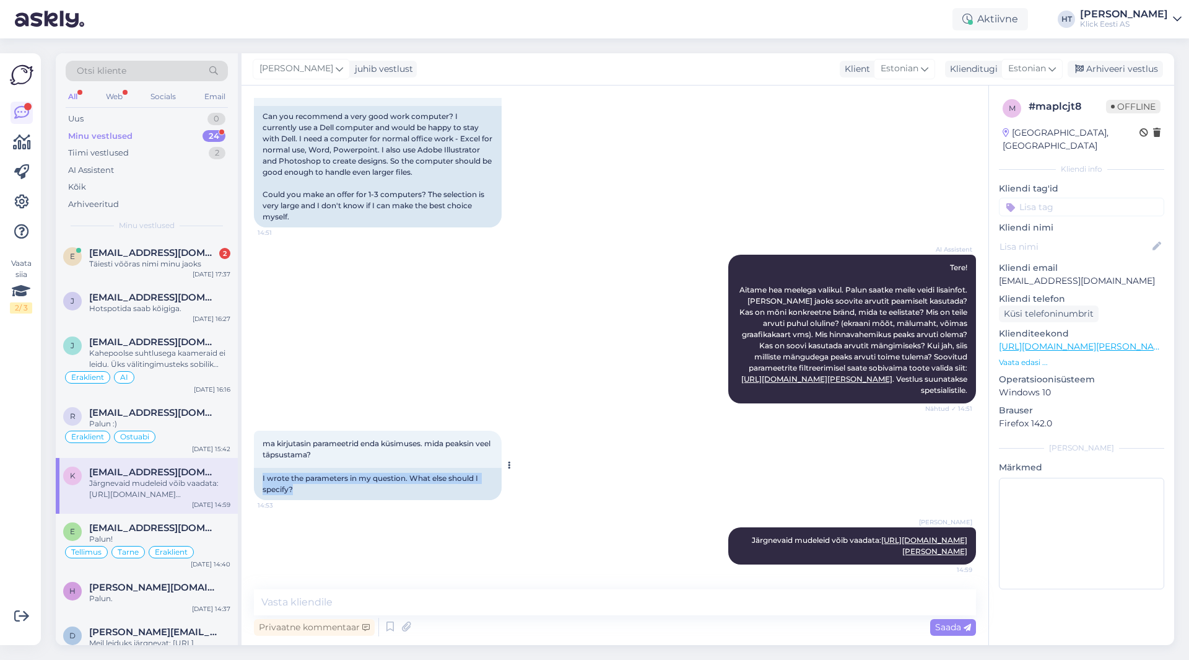
click at [304, 468] on div "I wrote the parameters in my question. What else should I specify?" at bounding box center [378, 484] width 248 height 32
click at [296, 468] on div "I wrote the parameters in my question. What else should I specify?" at bounding box center [378, 484] width 248 height 32
drag, startPoint x: 294, startPoint y: 444, endPoint x: 261, endPoint y: 397, distance: 57.4
click at [261, 431] on div "ma kirjutasin parameetrid enda küsimuses. mida peaksin veel täpsustama? 14:53 I…" at bounding box center [378, 465] width 248 height 69
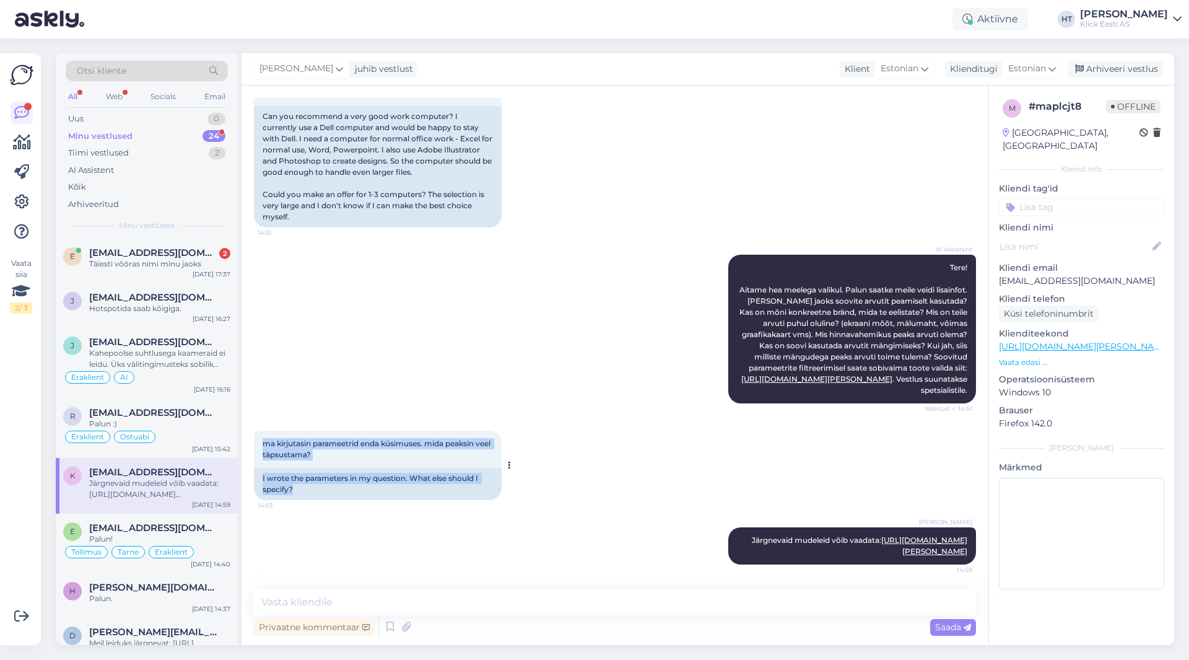
click at [261, 431] on div "ma kirjutasin parameetrid enda küsimuses. mida peaksin veel täpsustama? 14:53" at bounding box center [378, 449] width 248 height 37
click at [1055, 198] on input at bounding box center [1081, 207] width 165 height 19
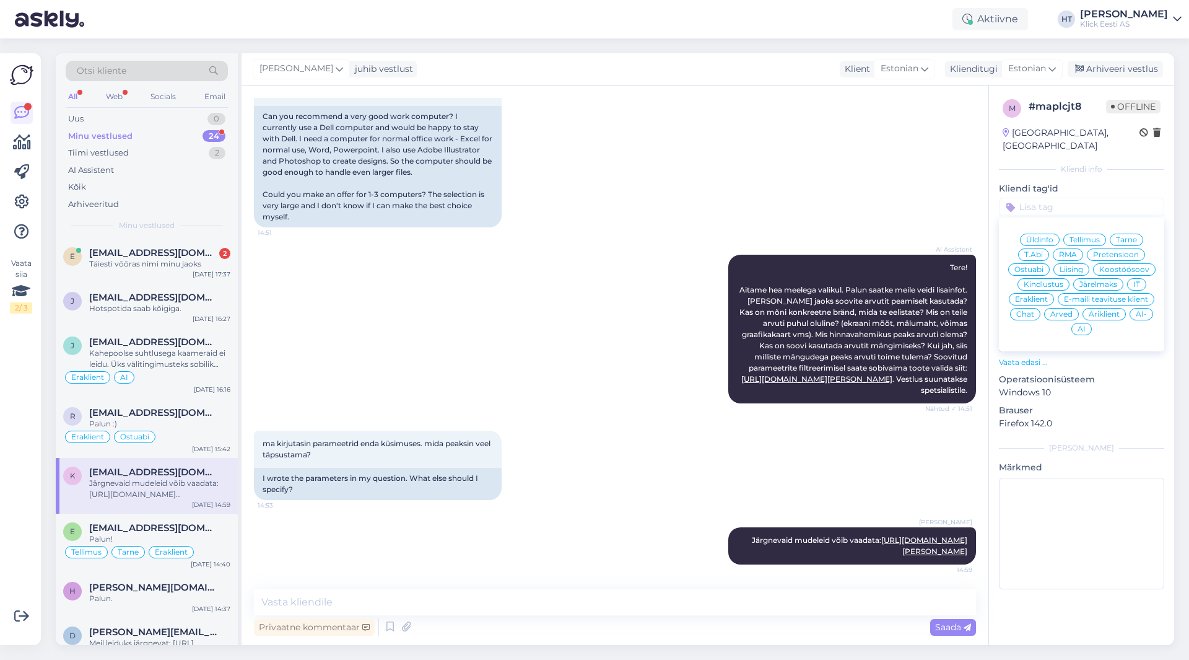
click at [1022, 266] on span "Ostuabi" at bounding box center [1029, 269] width 29 height 7
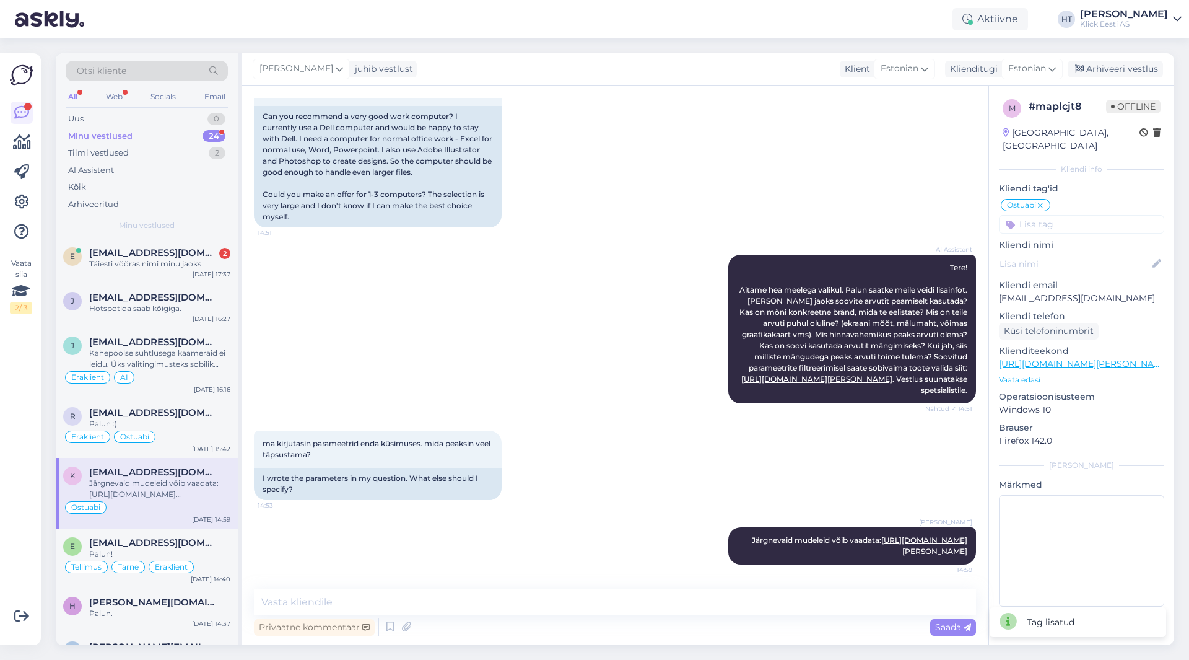
click at [1075, 215] on input at bounding box center [1081, 224] width 165 height 19
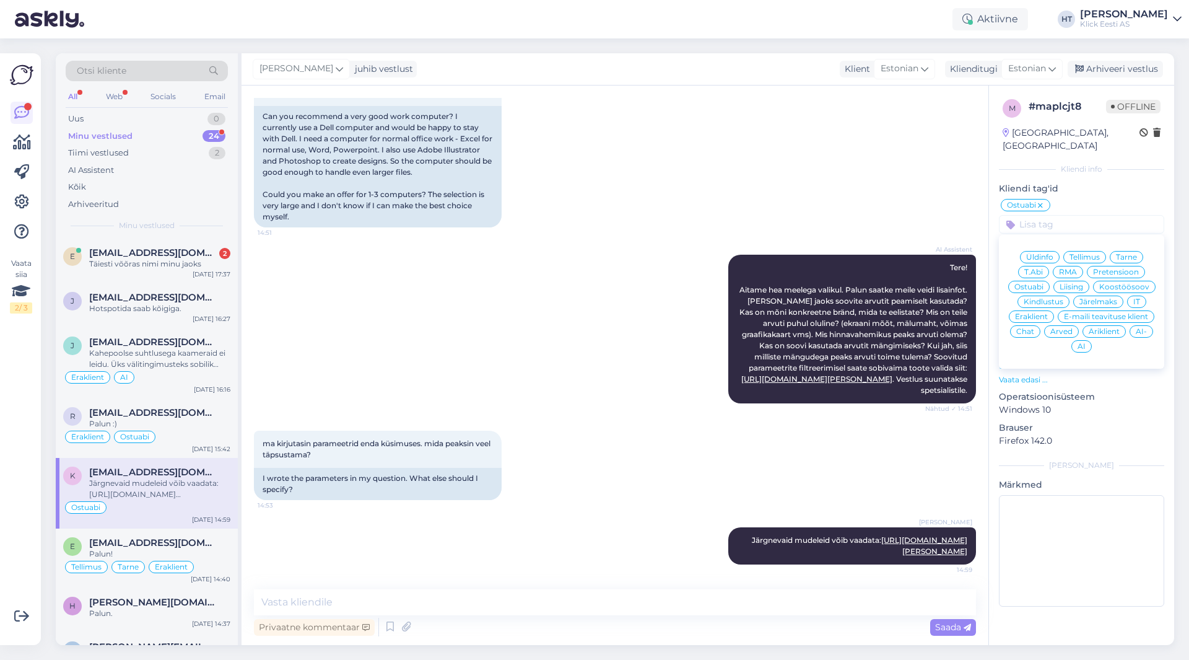
click at [1037, 313] on span "Eraklient" at bounding box center [1031, 316] width 33 height 7
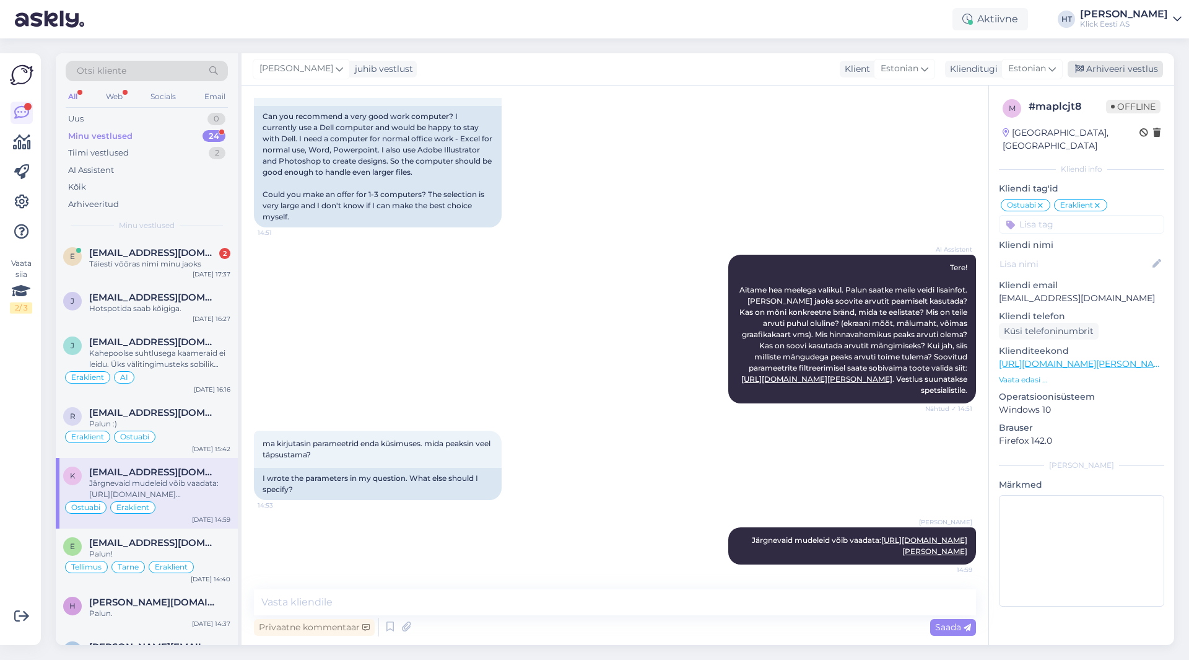
click at [1117, 73] on div "Arhiveeri vestlus" at bounding box center [1115, 69] width 95 height 17
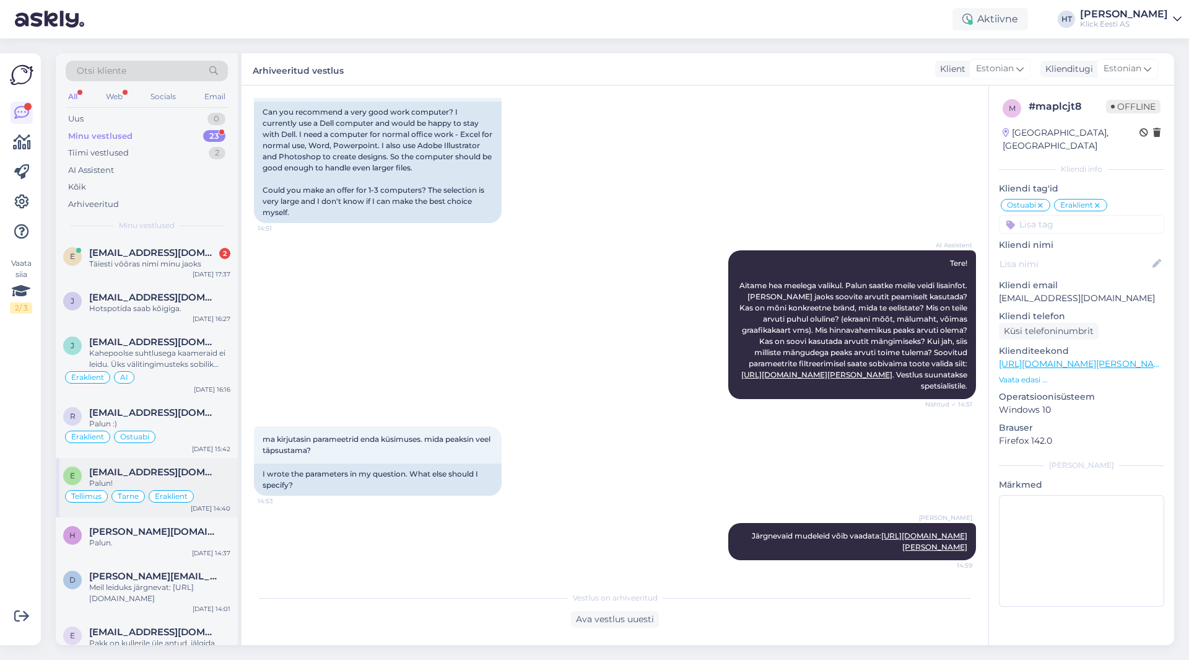
click at [184, 509] on div "e [EMAIL_ADDRESS][DOMAIN_NAME] Palun! Tellimus Tarne Eraklient [DATE] 14:40" at bounding box center [147, 487] width 182 height 59
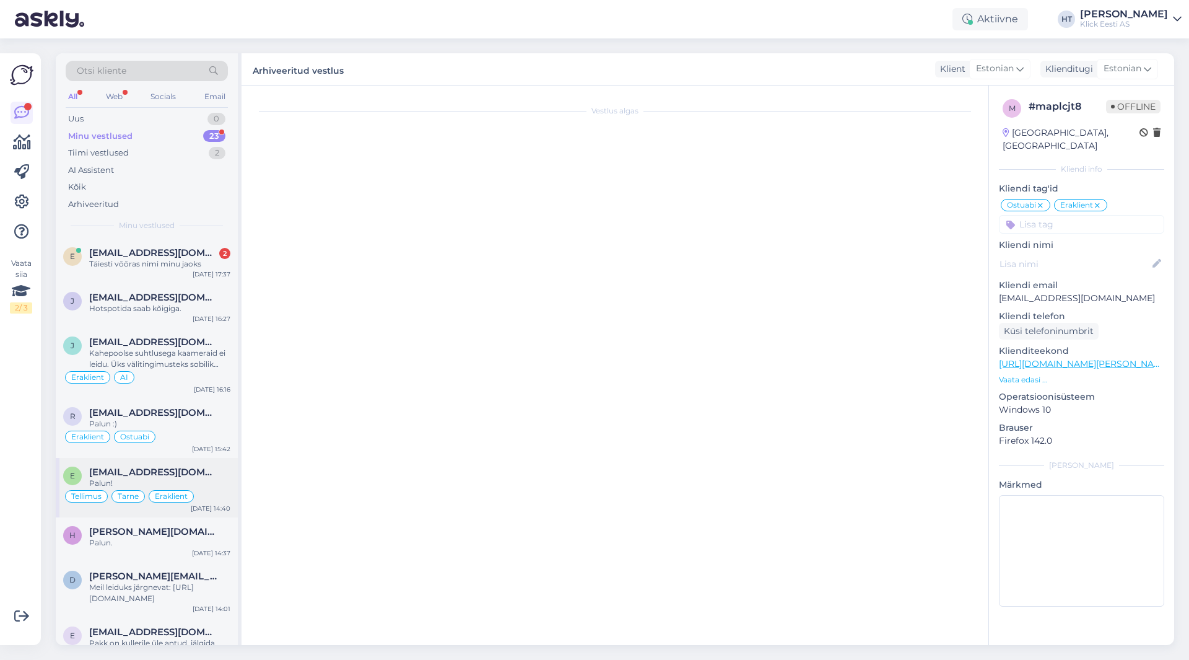
scroll to position [1207, 0]
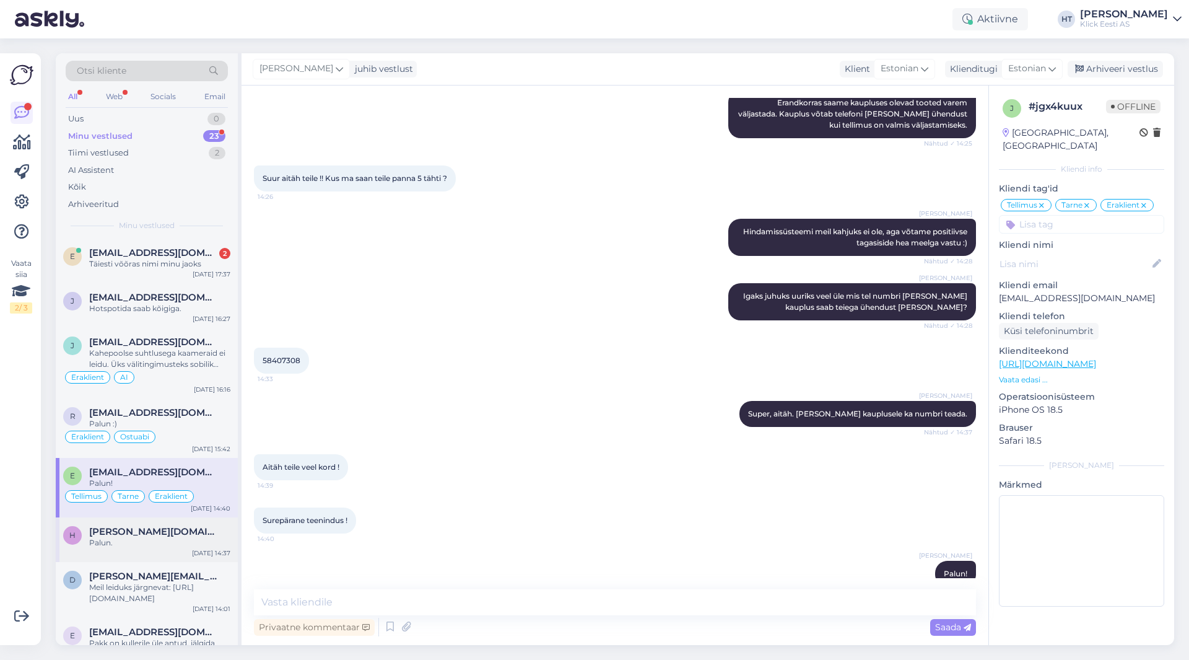
click at [143, 528] on span "[PERSON_NAME][DOMAIN_NAME][EMAIL_ADDRESS][DOMAIN_NAME]" at bounding box center [153, 531] width 129 height 11
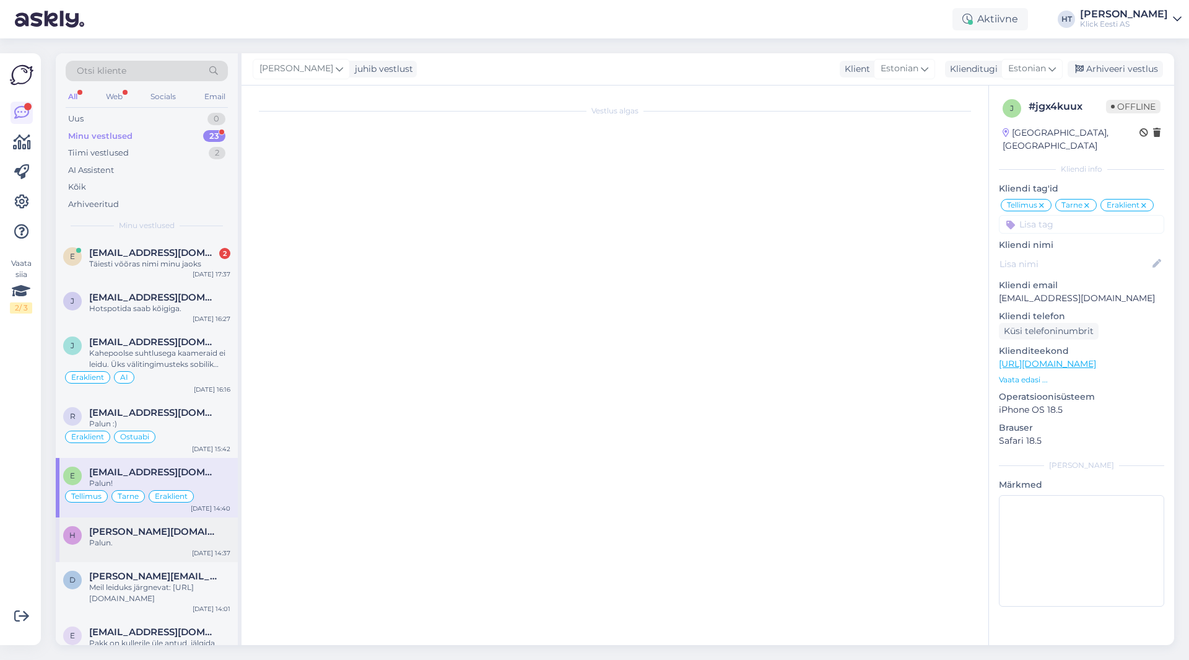
scroll to position [365, 0]
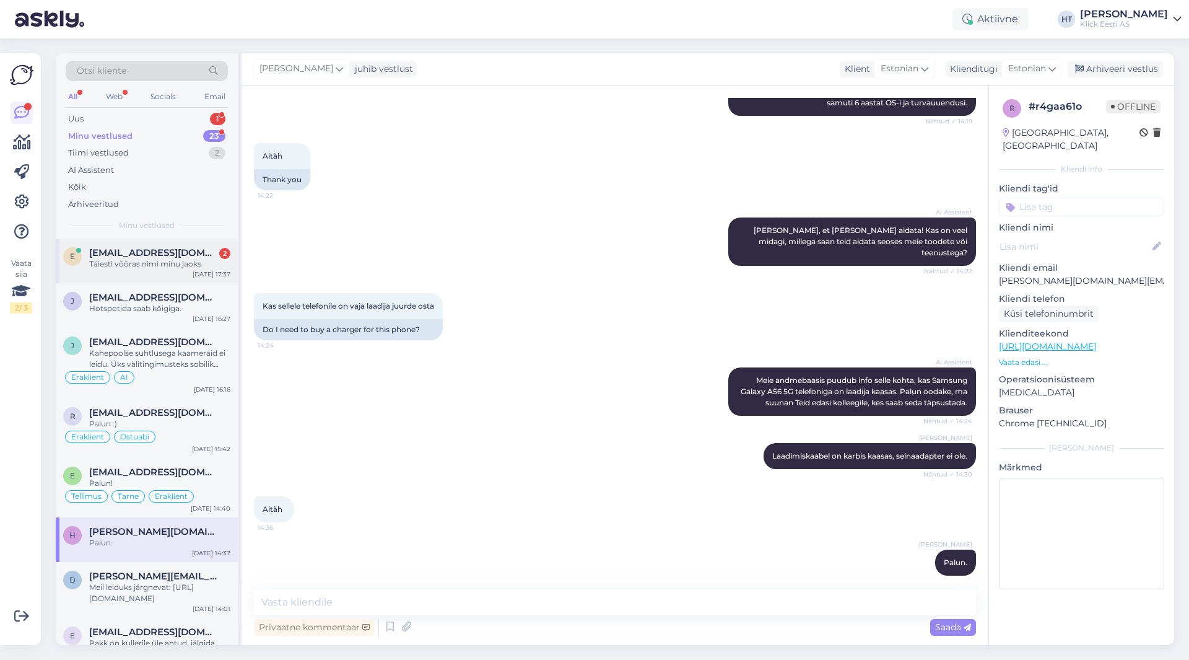
click at [180, 264] on div "Täiesti võõras nimi minu jaoks" at bounding box center [159, 263] width 141 height 11
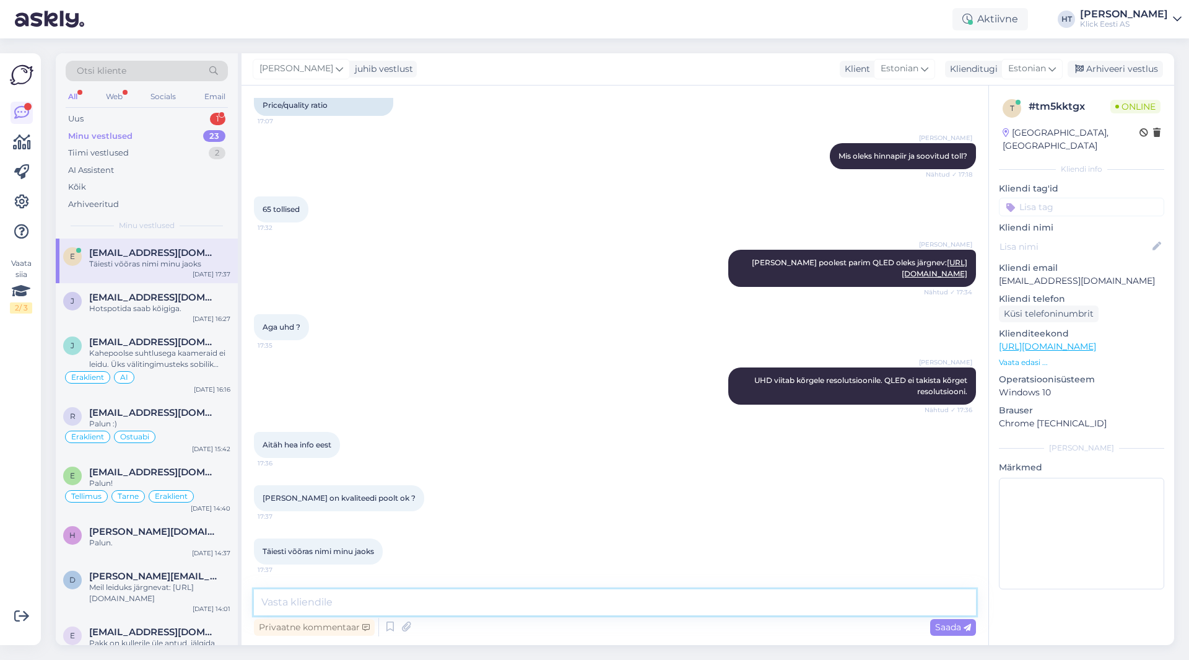
click at [504, 596] on textarea at bounding box center [615, 602] width 722 height 26
click at [413, 610] on textarea at bounding box center [615, 602] width 722 height 26
type textarea "Samsung ja Hisense oleksid 65" QLED valikus etemad, [PERSON_NAME] on enda [PERS…"
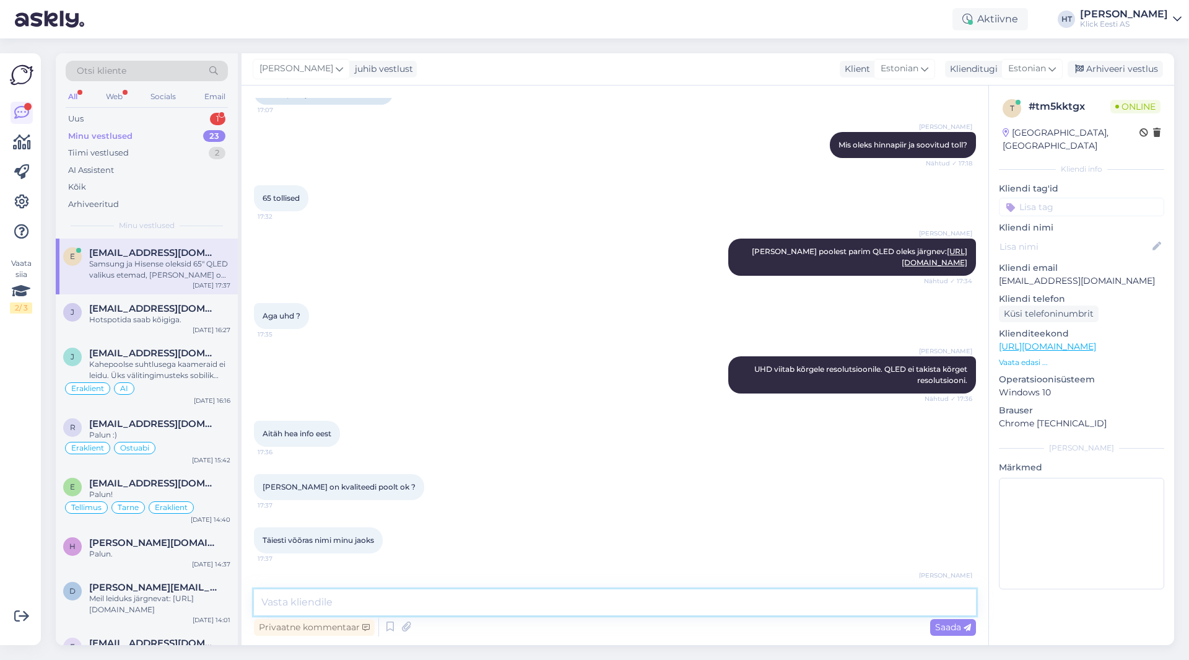
scroll to position [784, 0]
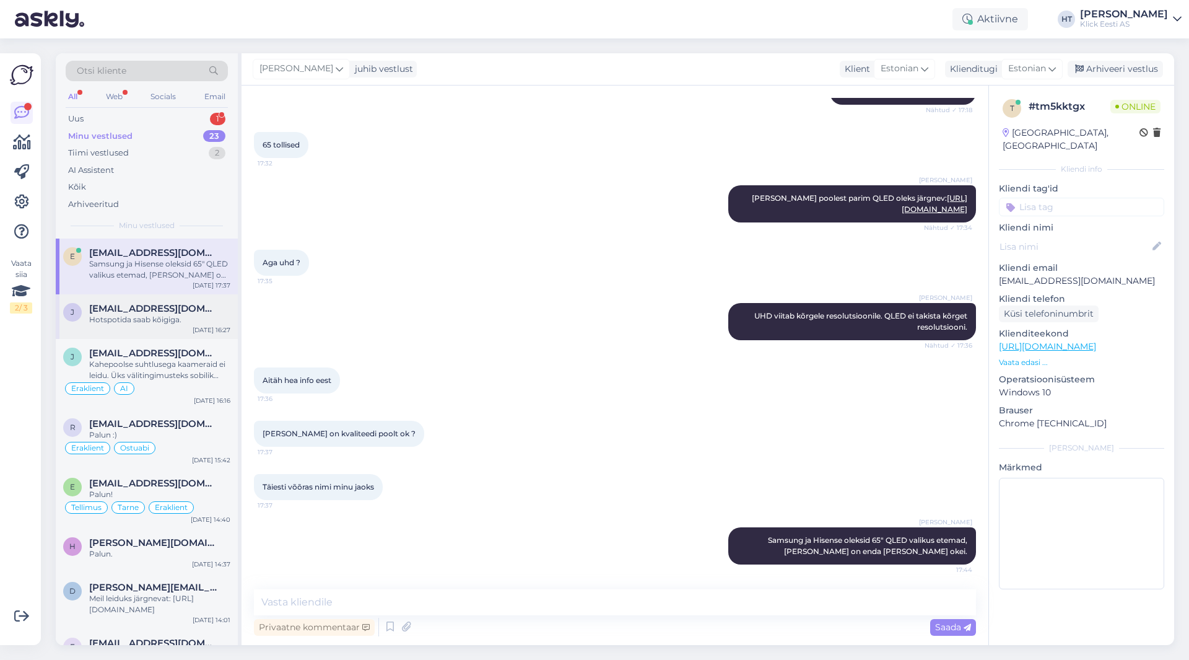
click at [167, 328] on div "[PERSON_NAME] [PERSON_NAME][EMAIL_ADDRESS][DOMAIN_NAME] Hotspotida saab kõigiga…" at bounding box center [147, 316] width 182 height 45
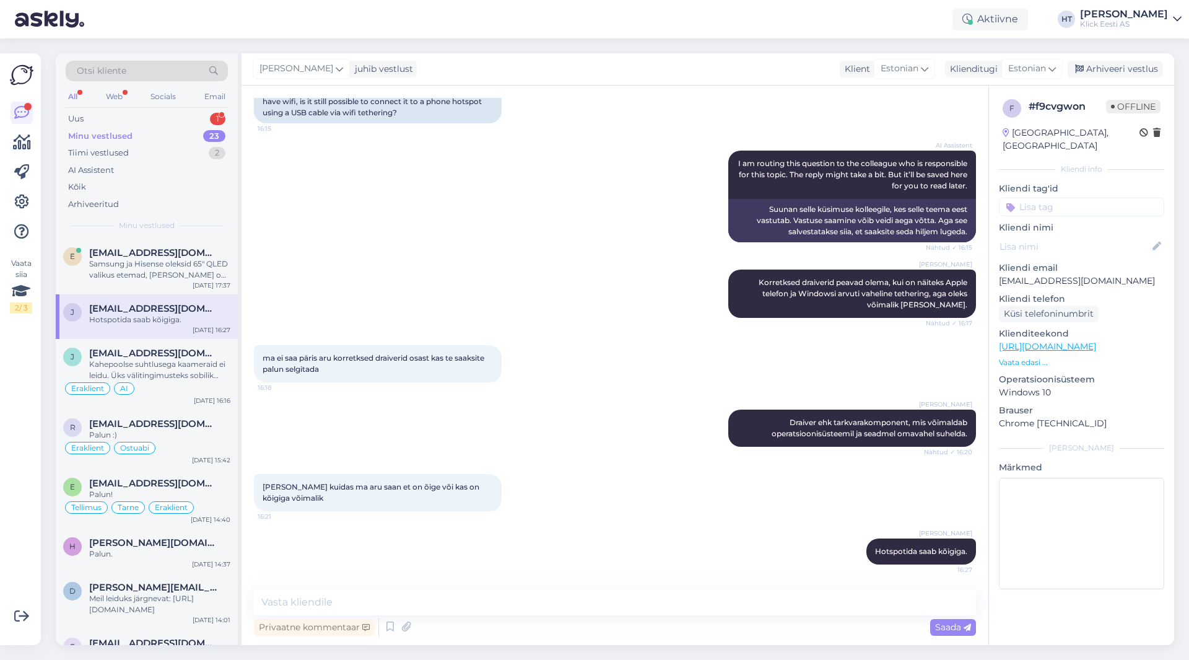
click at [206, 108] on div "Otsi kliente All Web Socials Email Uus 1 Minu vestlused 23 Tiimi vestlused 2 AI…" at bounding box center [147, 145] width 182 height 185
click at [208, 113] on div "Uus 1" at bounding box center [147, 118] width 162 height 17
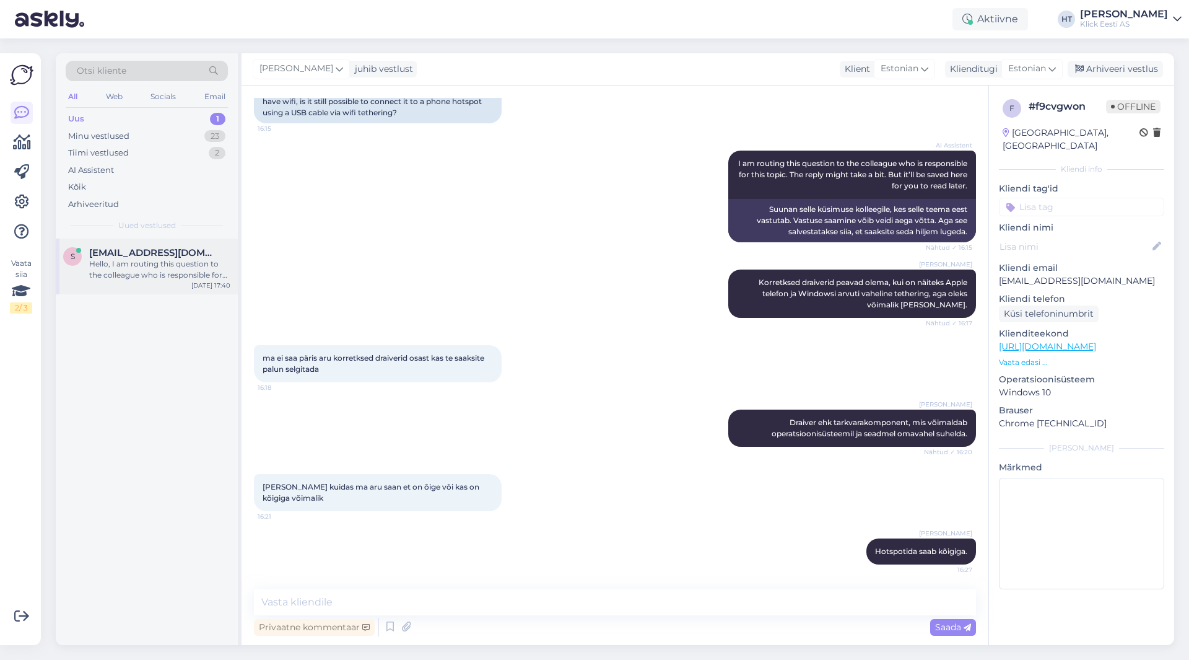
click at [185, 263] on div "Hello, I am routing this question to the colleague who is responsible for this …" at bounding box center [159, 269] width 141 height 22
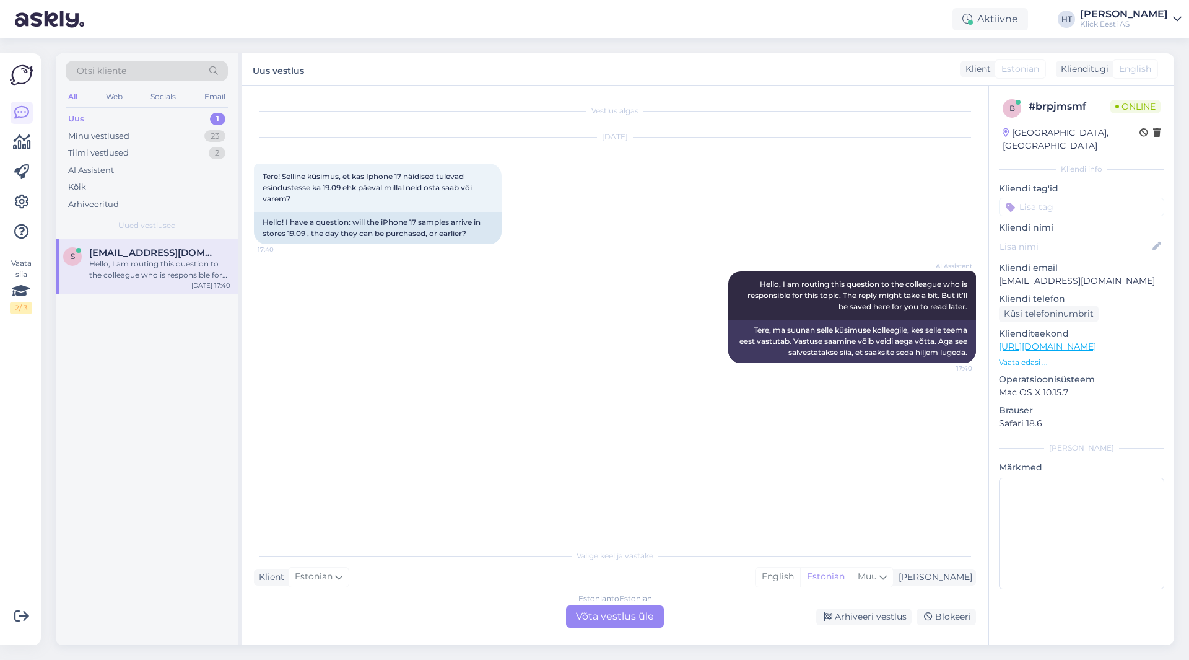
scroll to position [0, 0]
click at [605, 618] on div "Estonian to Estonian Võta vestlus üle" at bounding box center [615, 616] width 98 height 22
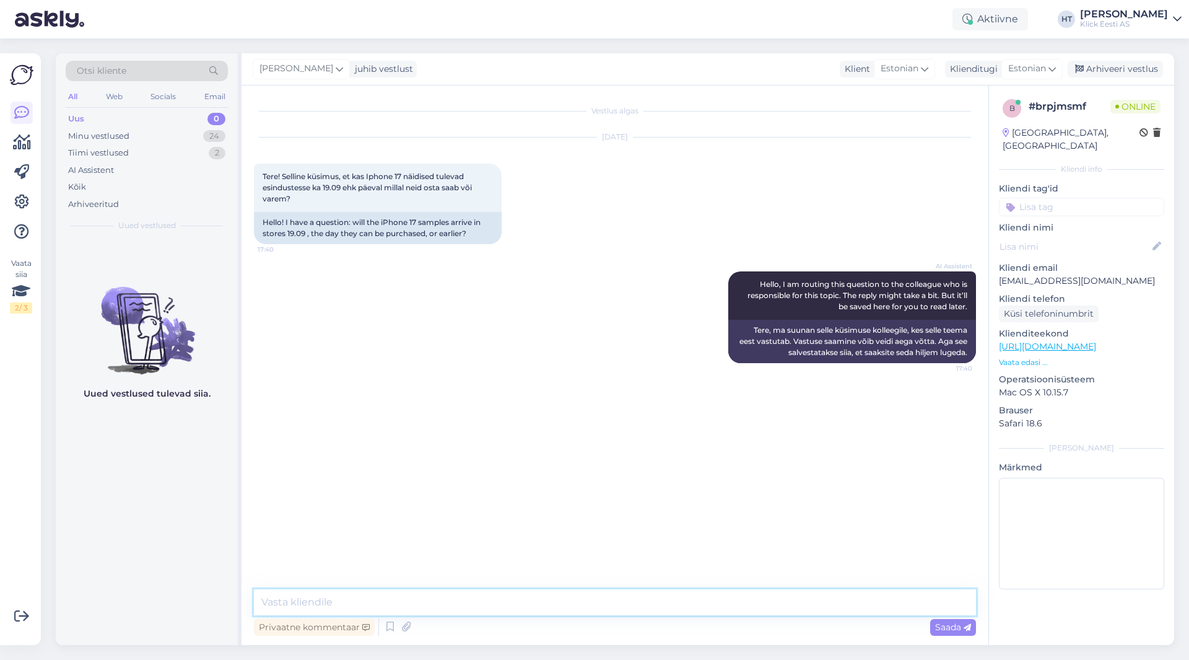
click at [607, 610] on textarea at bounding box center [615, 602] width 722 height 26
type textarea "Näidiste osas ei ole kahjuks infot."
click at [197, 133] on div "Minu vestlused 24" at bounding box center [147, 136] width 162 height 17
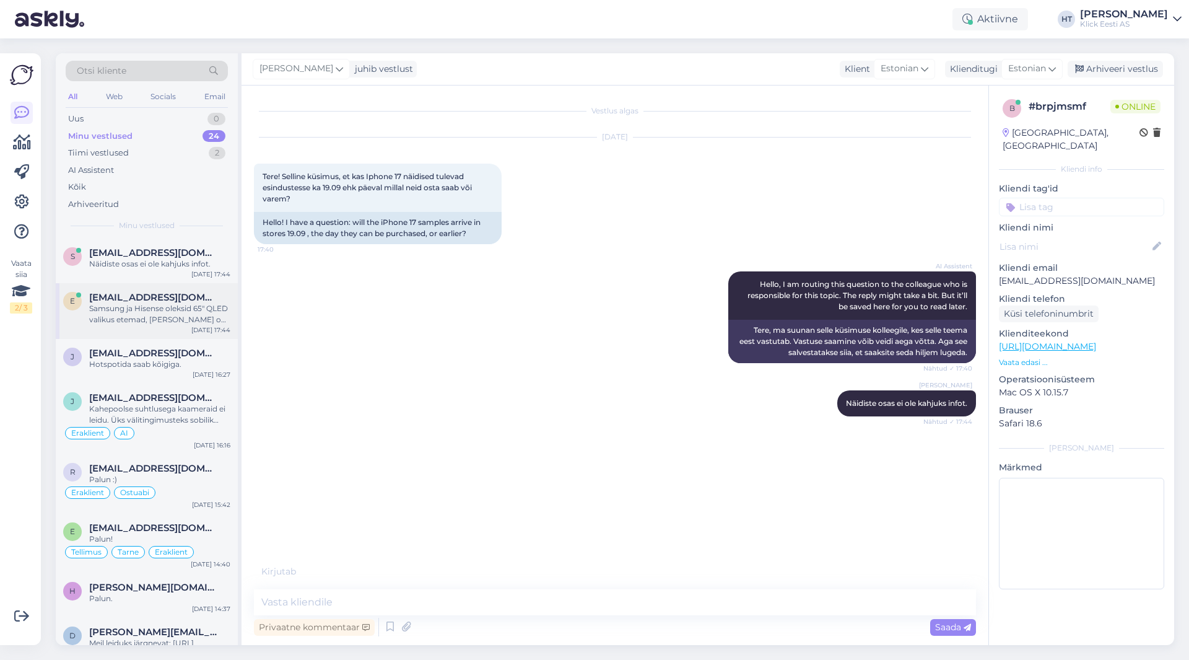
click at [175, 300] on div "[EMAIL_ADDRESS][DOMAIN_NAME]" at bounding box center [159, 297] width 141 height 11
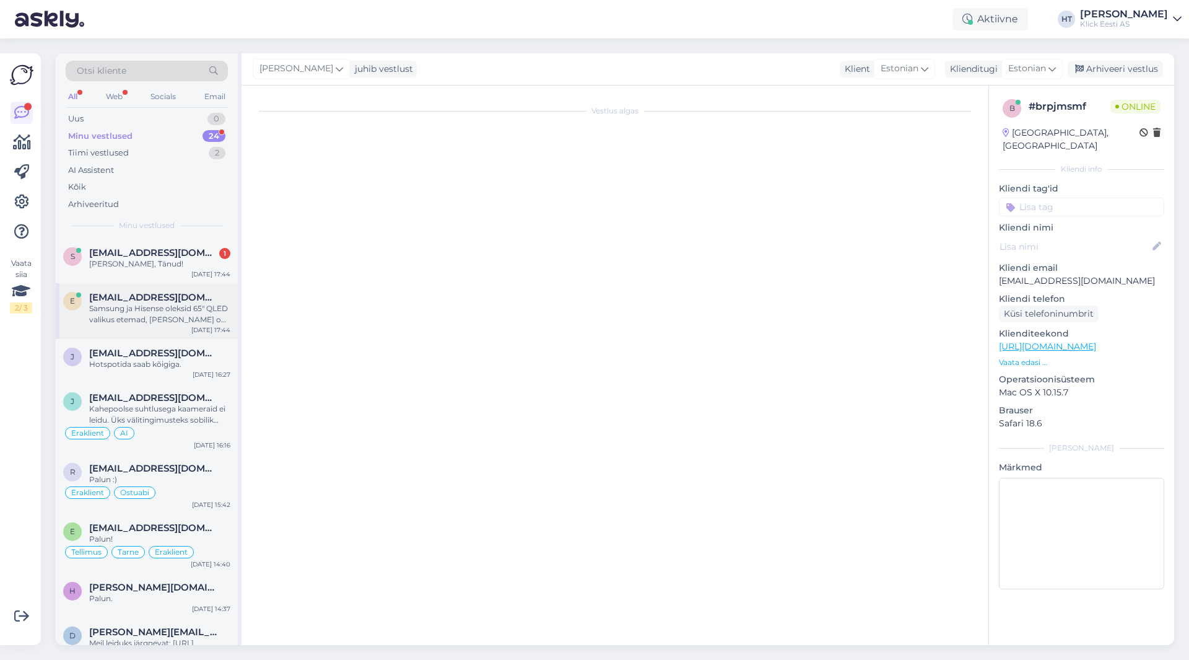
scroll to position [784, 0]
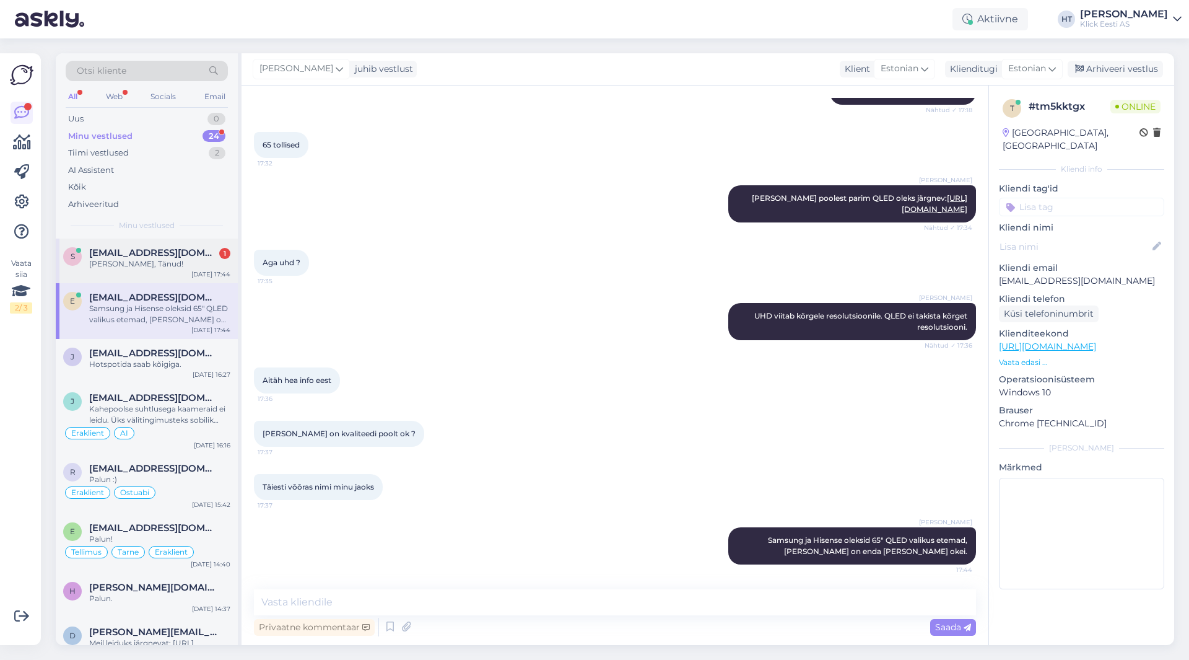
click at [186, 270] on div "s [EMAIL_ADDRESS][DOMAIN_NAME] 1 Okei, Tänud! [DATE] 17:44" at bounding box center [147, 260] width 182 height 45
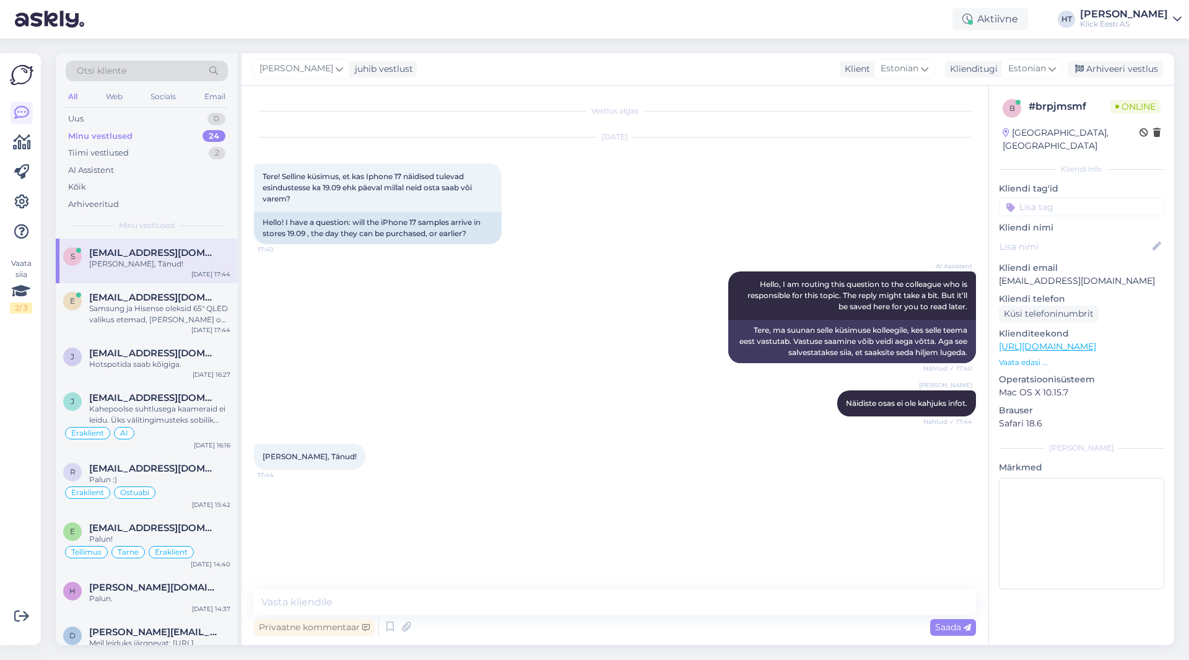
scroll to position [0, 0]
click at [403, 605] on textarea at bounding box center [615, 602] width 722 height 26
type textarea "Palun!"
click at [167, 331] on div "e [EMAIL_ADDRESS][DOMAIN_NAME] Samsung ja Hisense oleksid 65" QLED valikus etem…" at bounding box center [147, 311] width 182 height 56
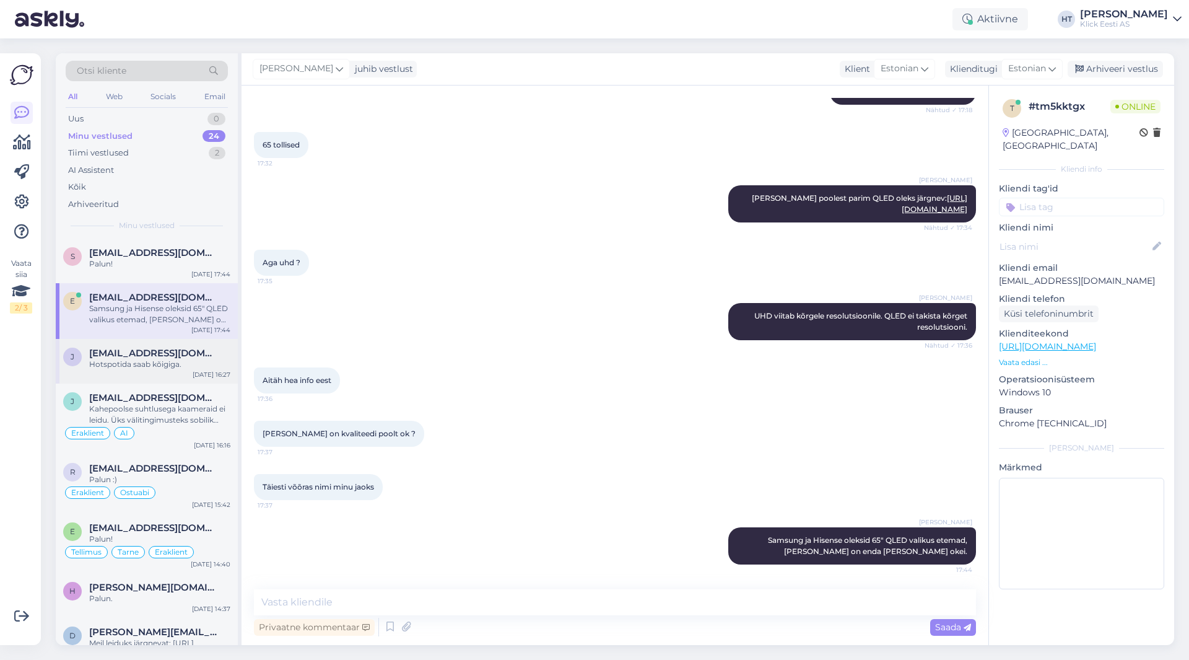
click at [210, 361] on div "Hotspotida saab kõigiga." at bounding box center [159, 364] width 141 height 11
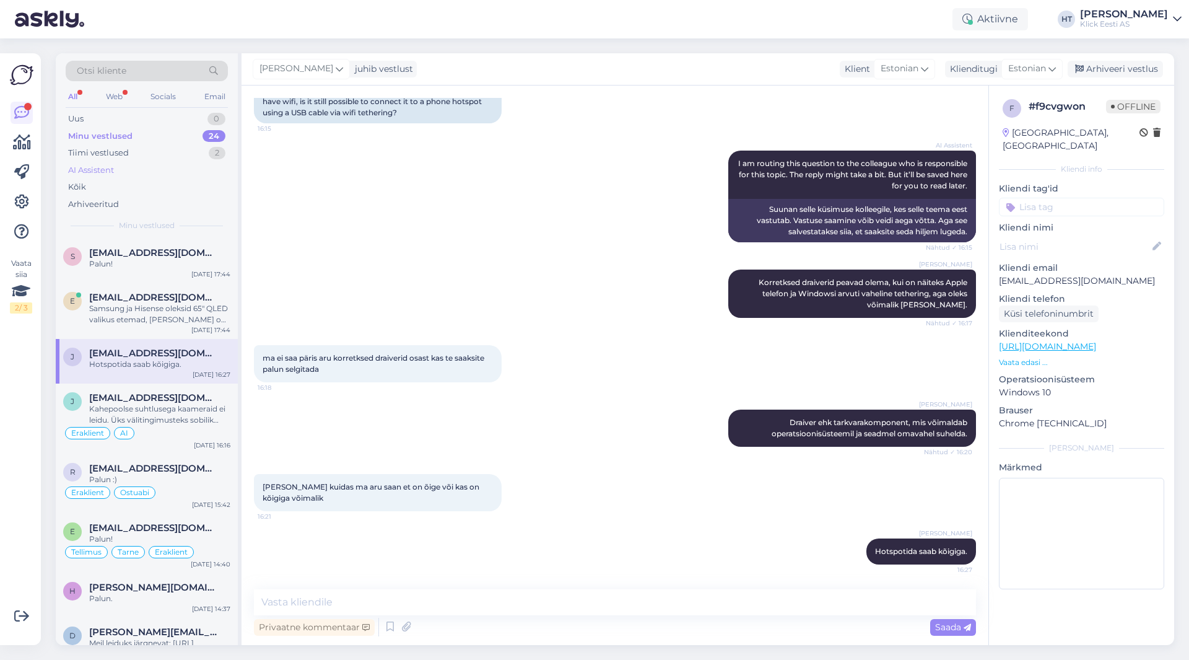
click at [106, 178] on div "AI Assistent" at bounding box center [147, 170] width 162 height 17
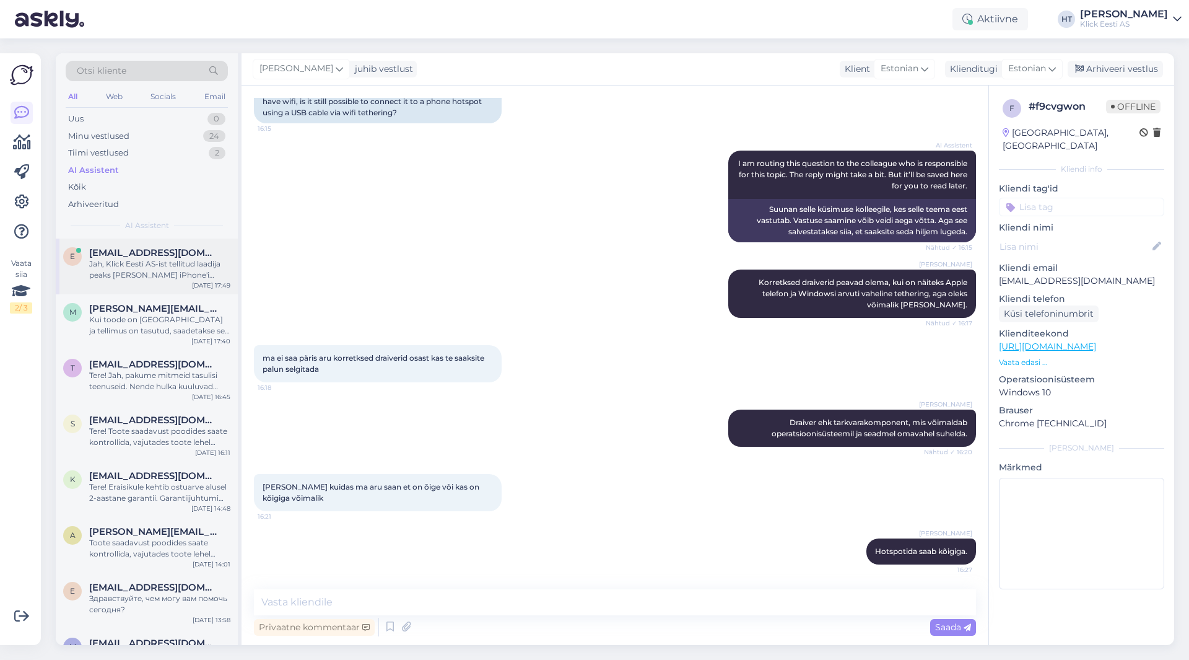
click at [141, 245] on div "e [EMAIL_ADDRESS][DOMAIN_NAME] Jah, Klick Eesti AS-ist tellitud laadija peaks […" at bounding box center [147, 266] width 182 height 56
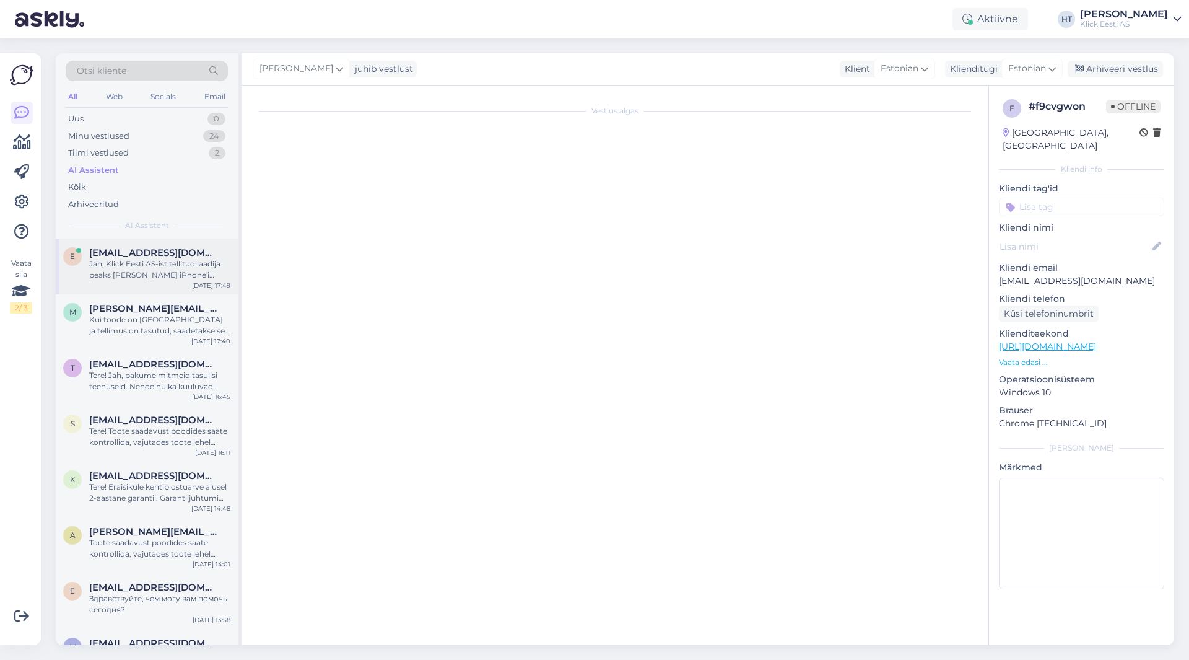
scroll to position [21, 0]
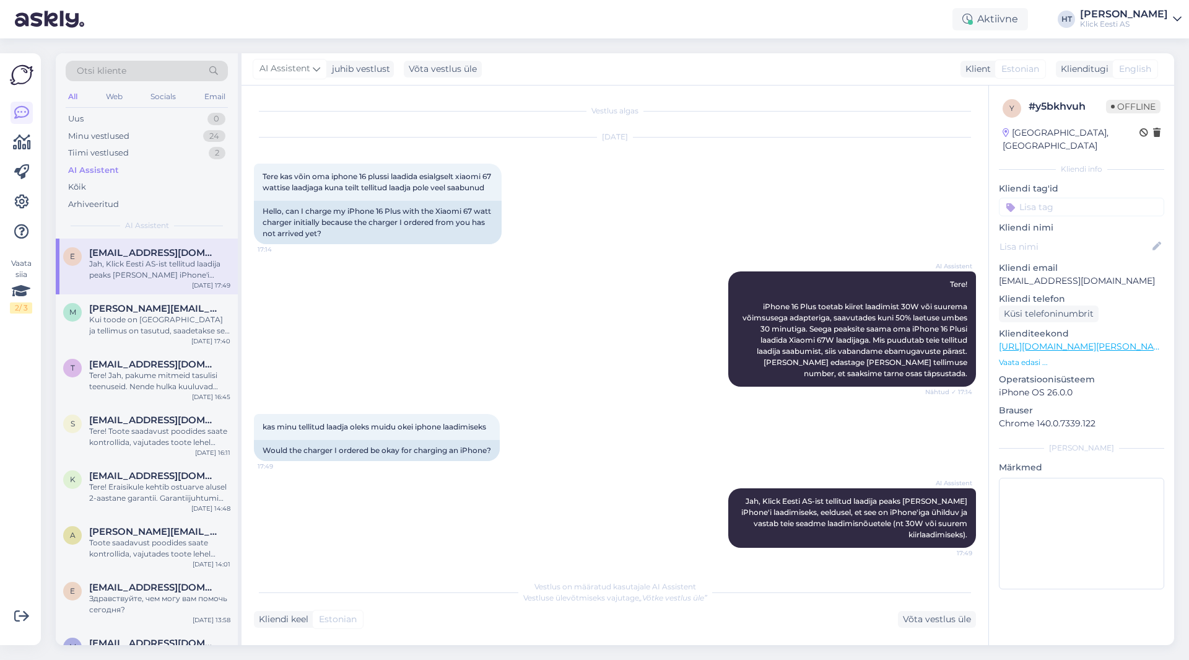
click at [1043, 274] on p "[EMAIL_ADDRESS][DOMAIN_NAME]" at bounding box center [1081, 280] width 165 height 13
copy p "[EMAIL_ADDRESS][DOMAIN_NAME]"
click at [154, 71] on div "Otsi kliente" at bounding box center [147, 71] width 162 height 20
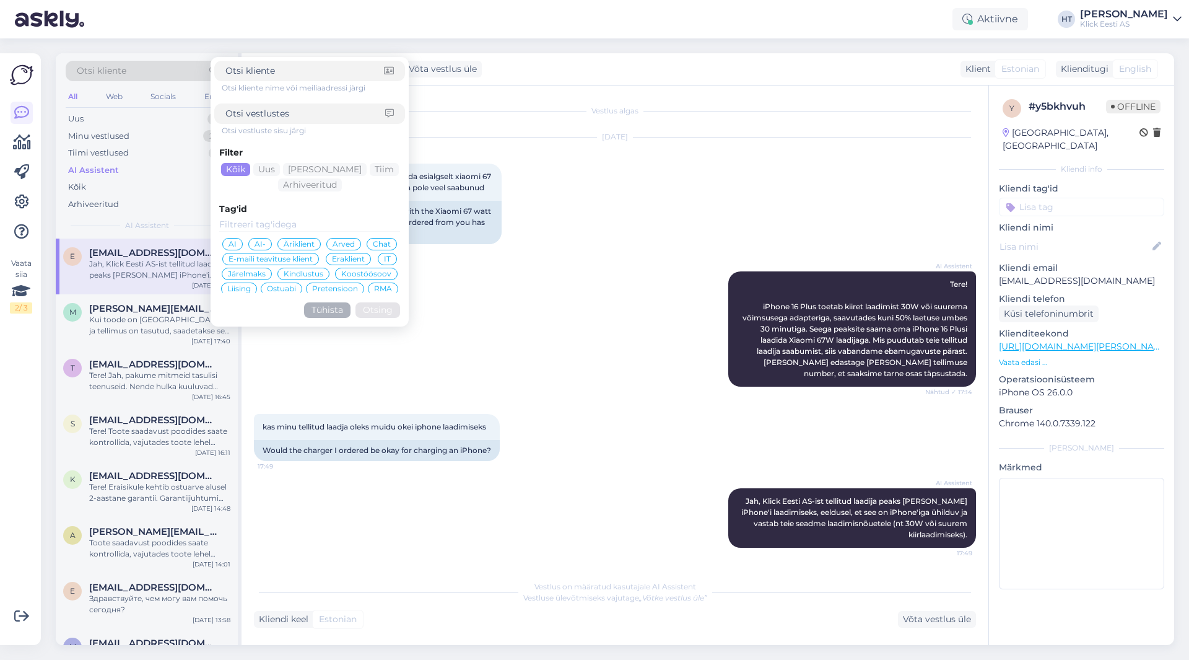
click at [292, 114] on input at bounding box center [305, 113] width 160 height 13
click at [292, 69] on input at bounding box center [304, 70] width 159 height 13
paste input "[EMAIL_ADDRESS][DOMAIN_NAME]"
type input "[EMAIL_ADDRESS][DOMAIN_NAME]"
click button "Otsing" at bounding box center [378, 309] width 45 height 15
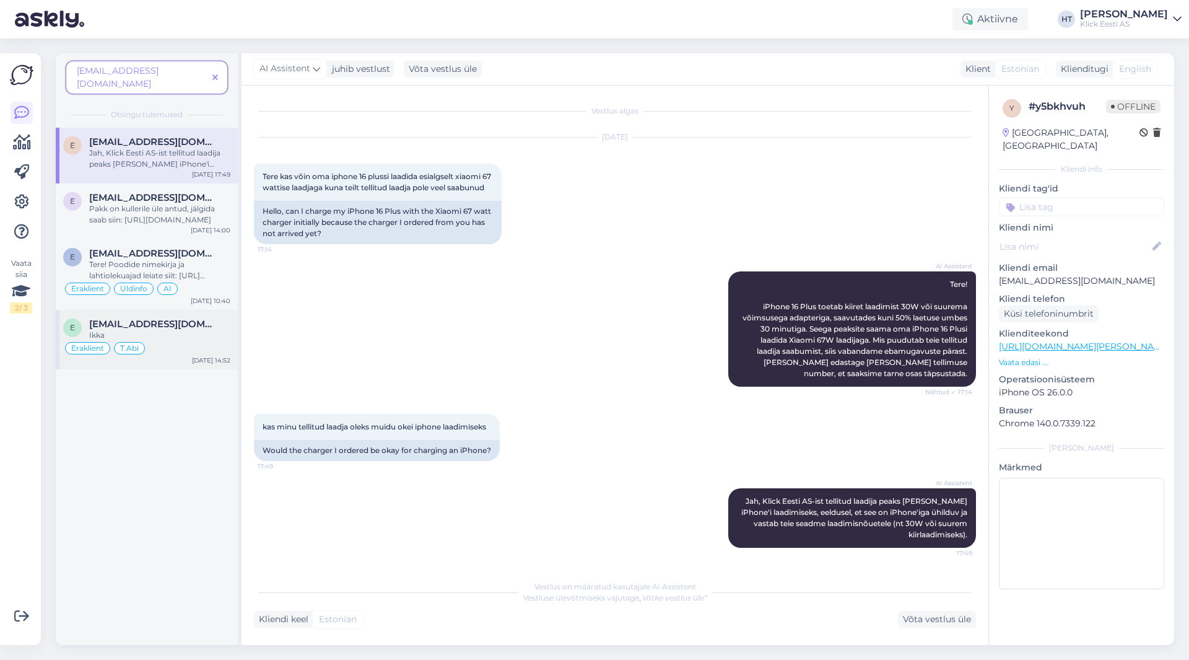
click at [191, 318] on div "[EMAIL_ADDRESS][DOMAIN_NAME]" at bounding box center [159, 323] width 141 height 11
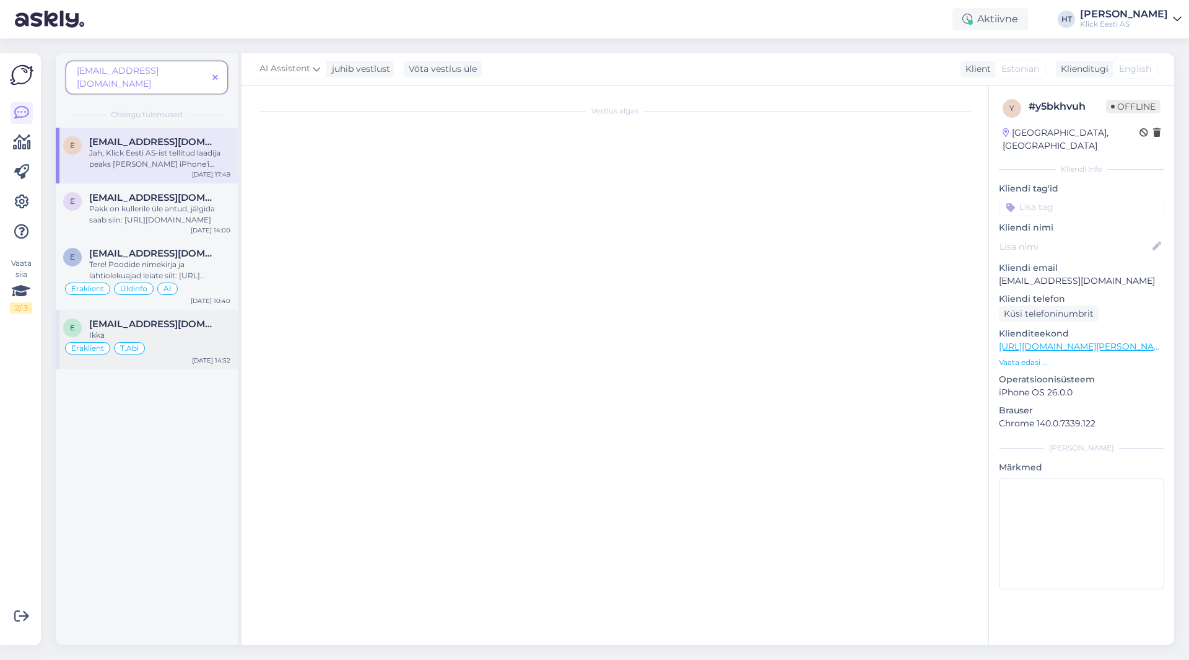
scroll to position [78, 0]
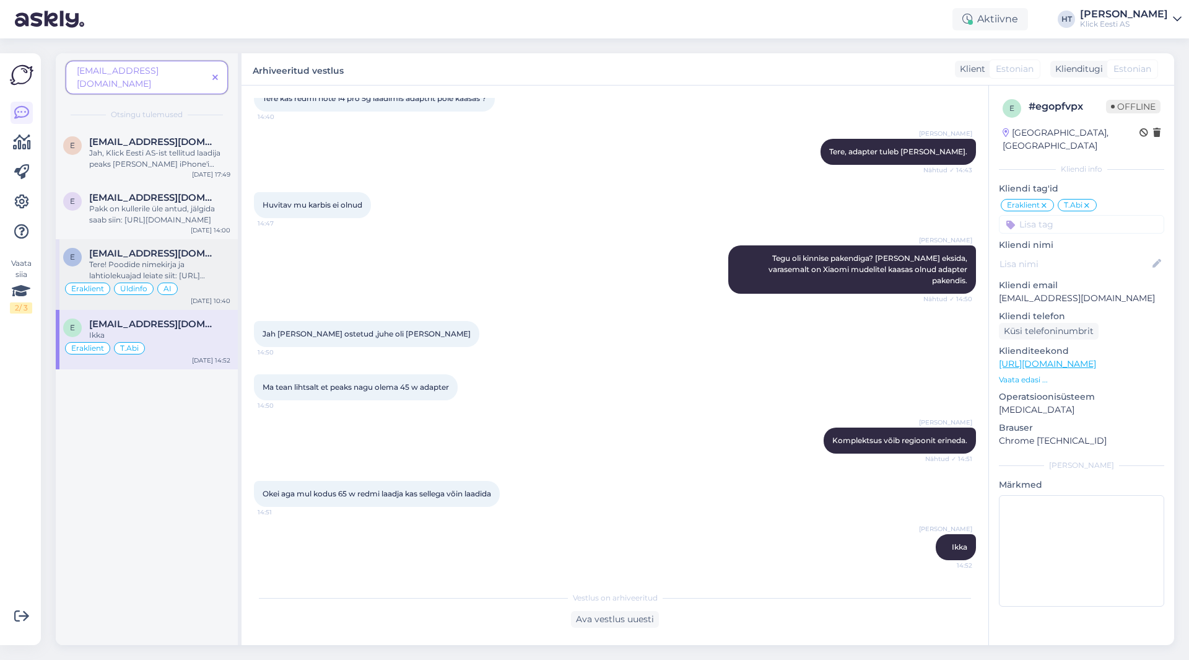
click at [196, 259] on div "Tere! Poodide nimekirja ja lahtiolekuajad leiate siit: [URL][DOMAIN_NAME]" at bounding box center [159, 270] width 141 height 22
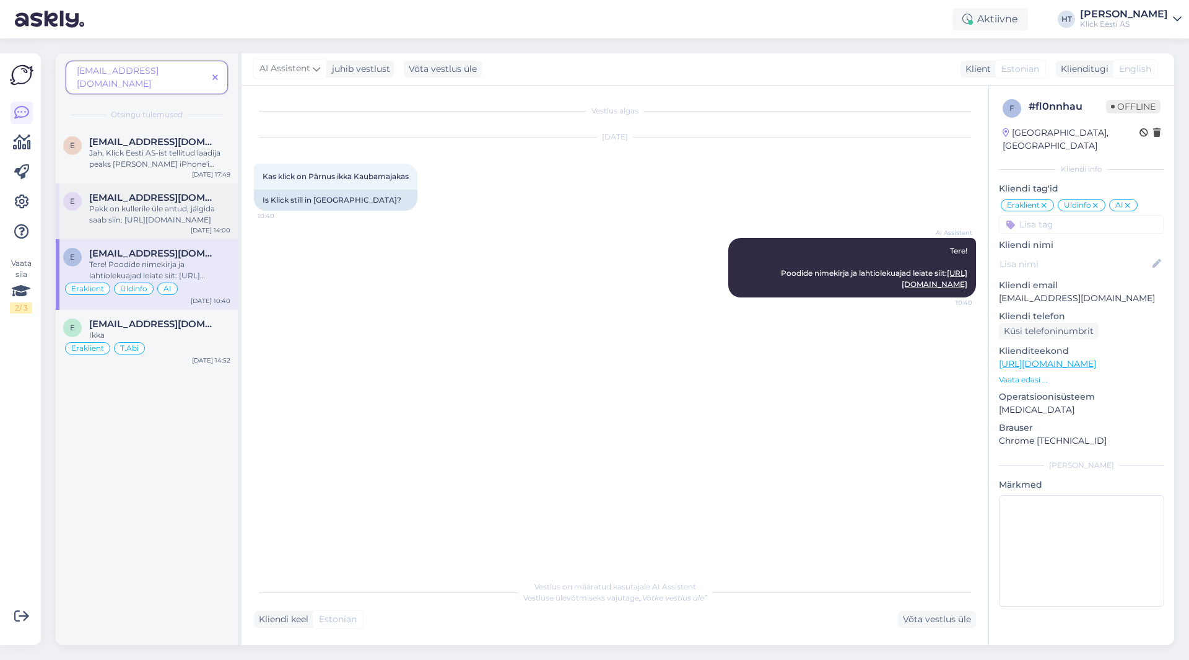
click at [200, 203] on div "Pakk on kullerile üle antud, jälgida saab siin: [URL][DOMAIN_NAME]" at bounding box center [159, 214] width 141 height 22
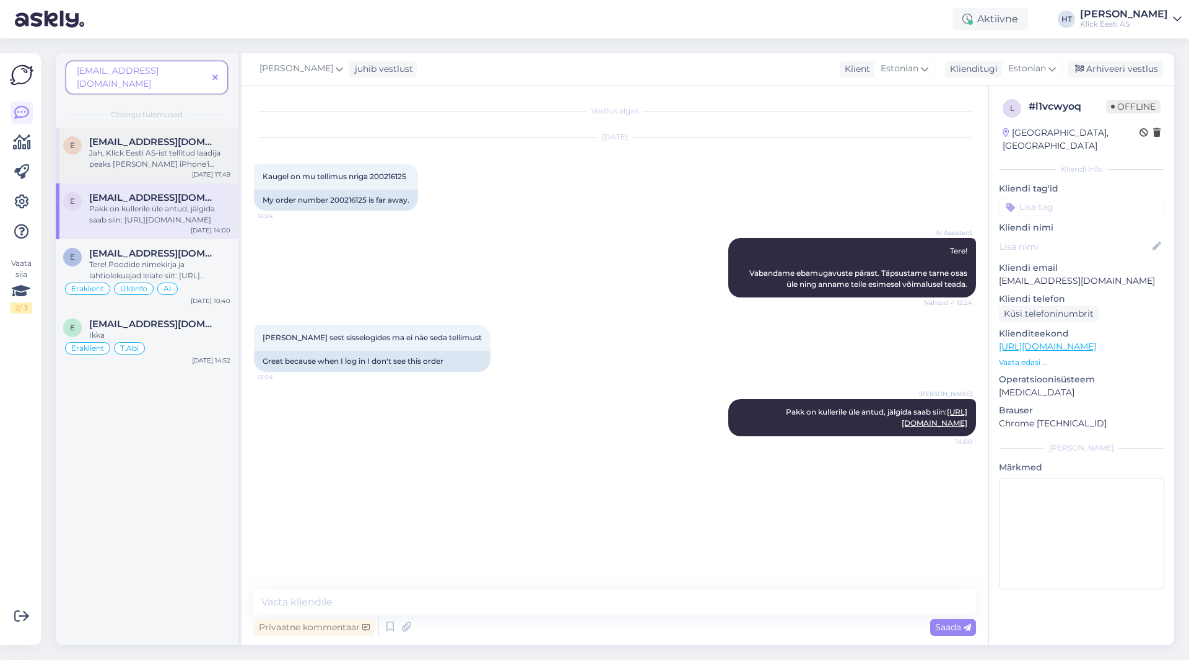
click at [207, 147] on div "Jah, Klick Eesti AS-ist tellitud laadija peaks [PERSON_NAME] iPhone'i laadimise…" at bounding box center [159, 158] width 141 height 22
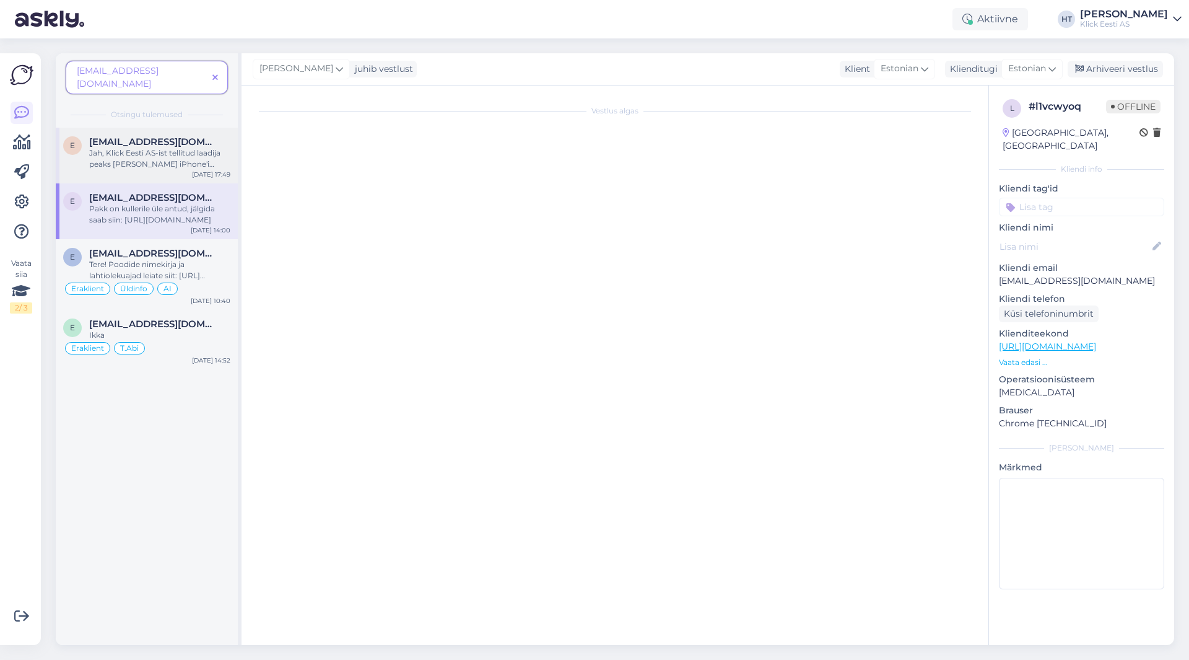
scroll to position [21, 0]
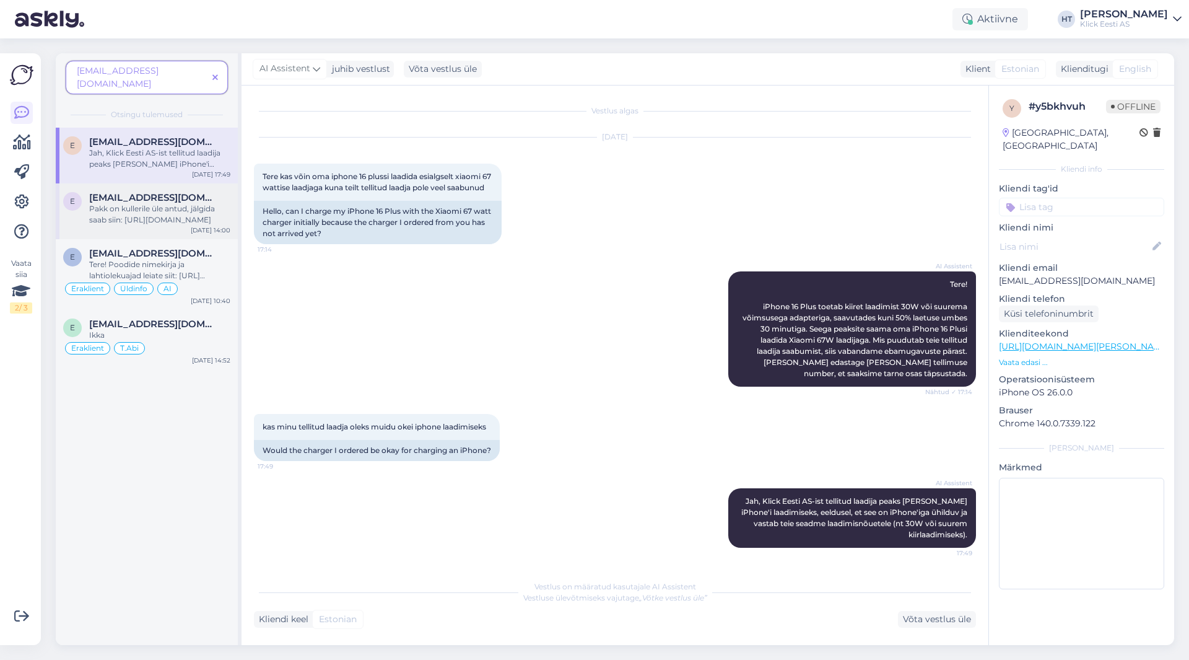
click at [203, 183] on div "E [EMAIL_ADDRESS][DOMAIN_NAME] Pakk on kullerile üle antud, jälgida saab siin: …" at bounding box center [147, 211] width 182 height 56
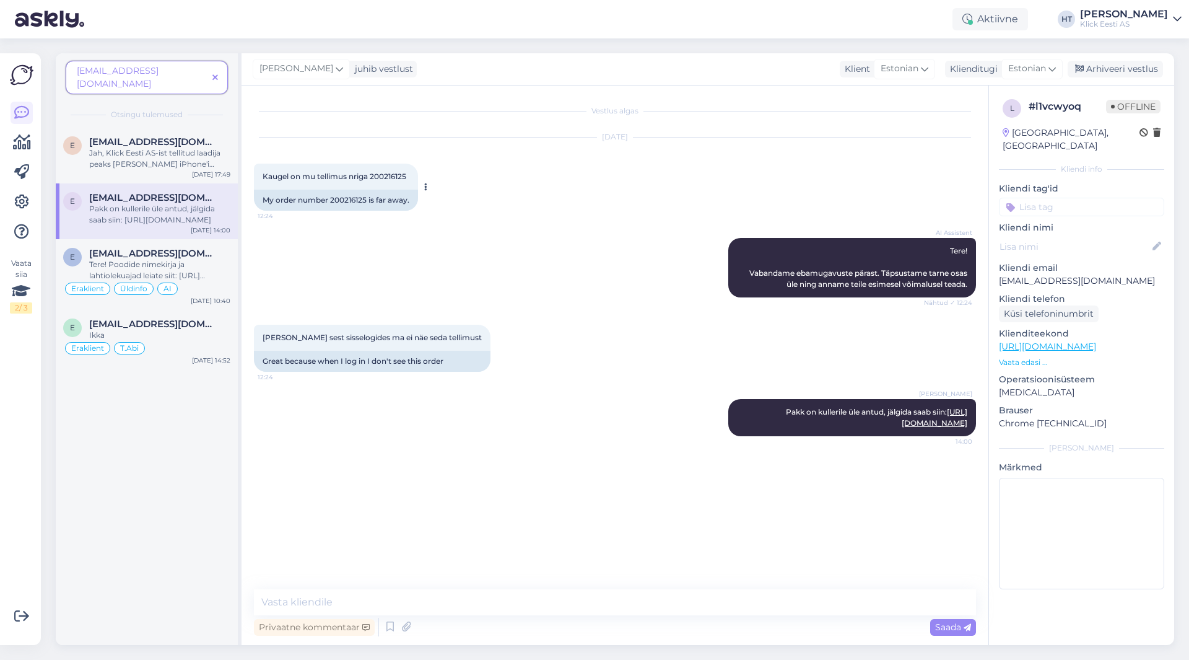
click at [384, 173] on span "Kaugel on mu tellimus nriga 200216125" at bounding box center [335, 176] width 144 height 9
copy span "200216125"
click at [198, 239] on div "e [EMAIL_ADDRESS][DOMAIN_NAME] Tere! Poodide nimekirja ja lahtiolekuajad leiate…" at bounding box center [147, 274] width 182 height 71
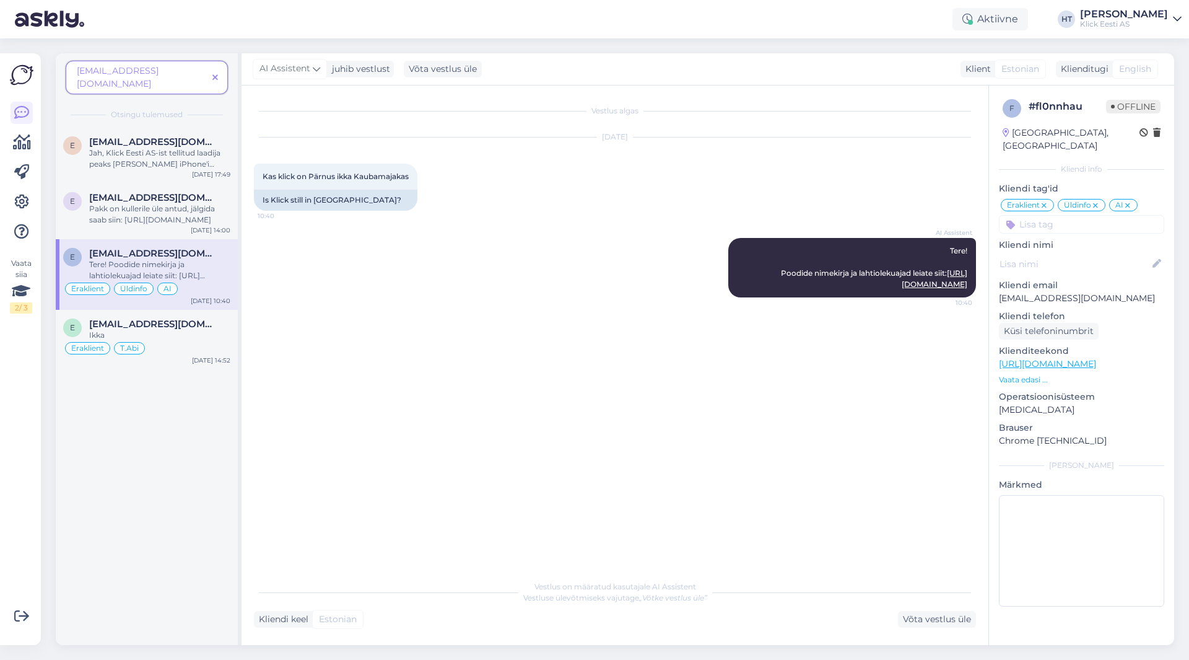
click at [216, 74] on icon at bounding box center [215, 78] width 6 height 9
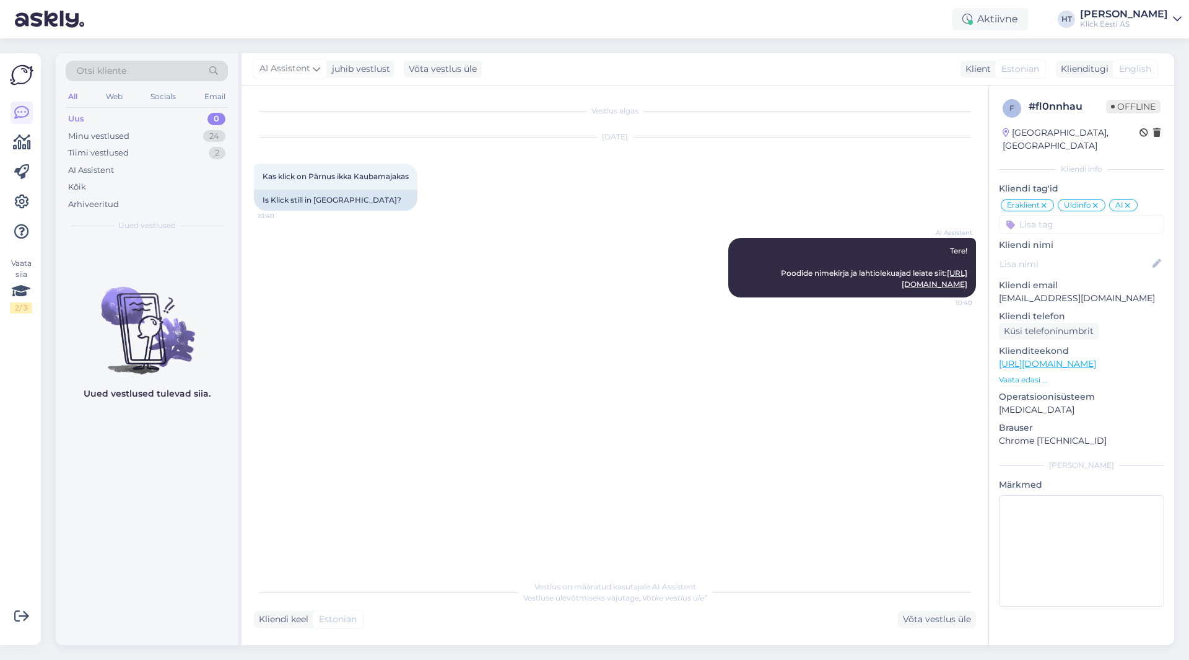
click at [560, 468] on div "Vestlus algas [DATE] Kas klick on Pärnus ikka Kaubamajakas 10:40 Is Klick still…" at bounding box center [620, 330] width 733 height 465
click at [208, 128] on div "Minu vestlused 24" at bounding box center [147, 136] width 162 height 17
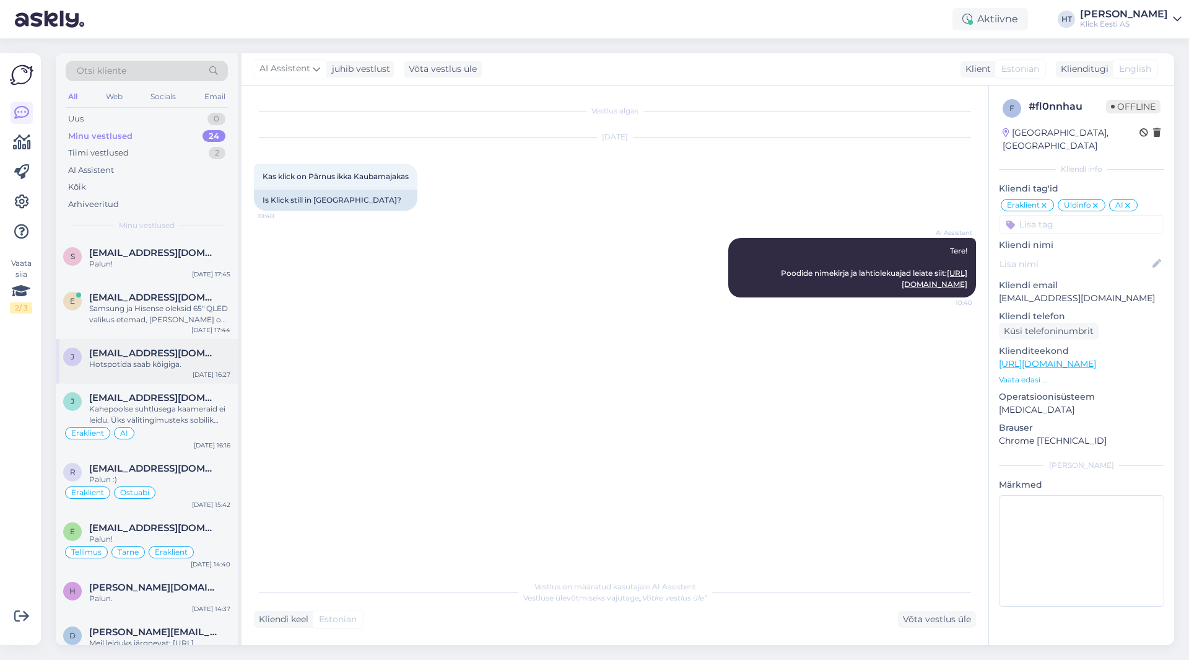
click at [130, 374] on div "[PERSON_NAME] [PERSON_NAME][EMAIL_ADDRESS][DOMAIN_NAME] Hotspotida saab kõigiga…" at bounding box center [147, 361] width 182 height 45
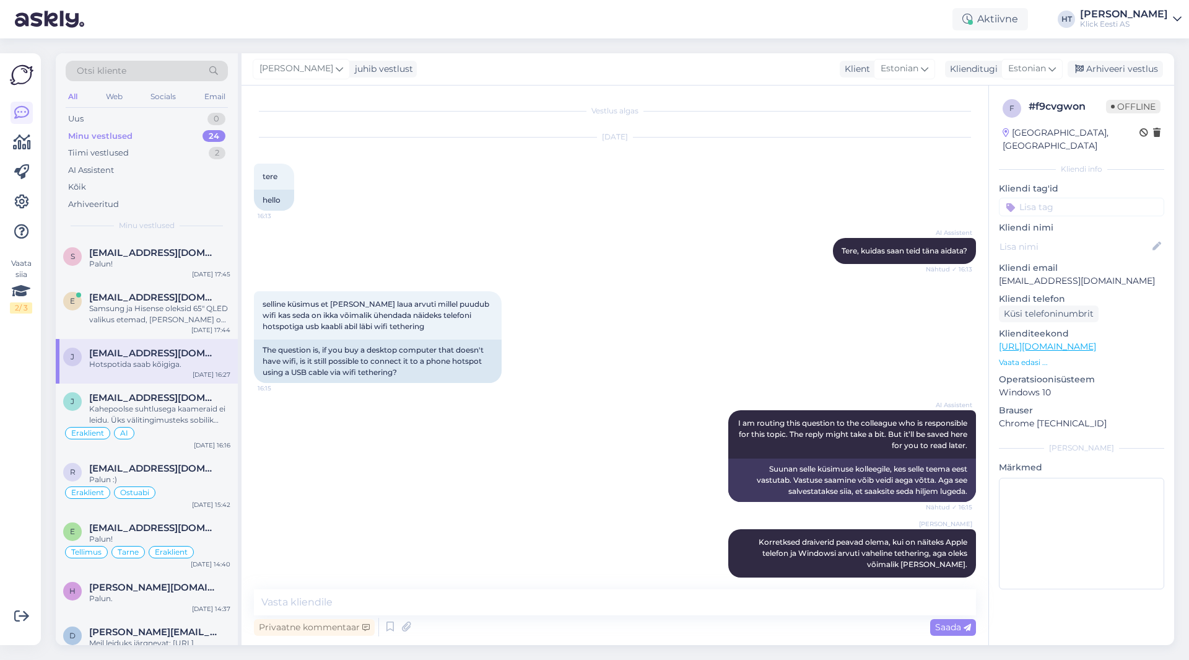
scroll to position [260, 0]
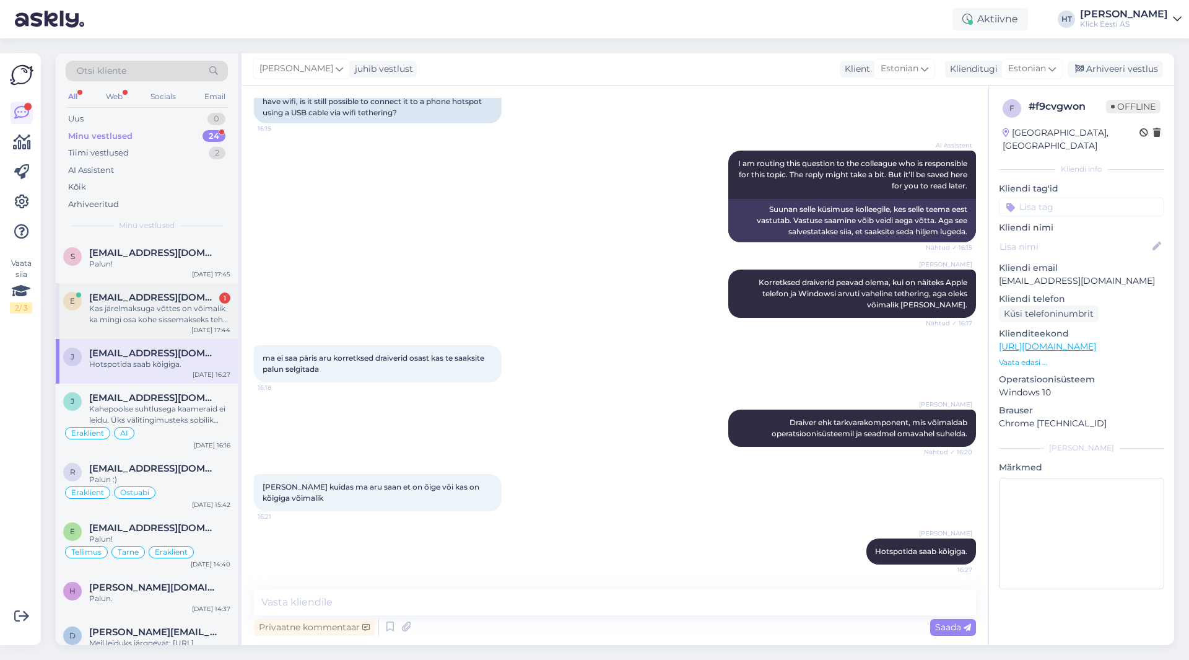
click at [214, 316] on div "Kas järelmaksuga võttes on võimalik ka mingi osa kohe sissemakseks teha ?" at bounding box center [159, 314] width 141 height 22
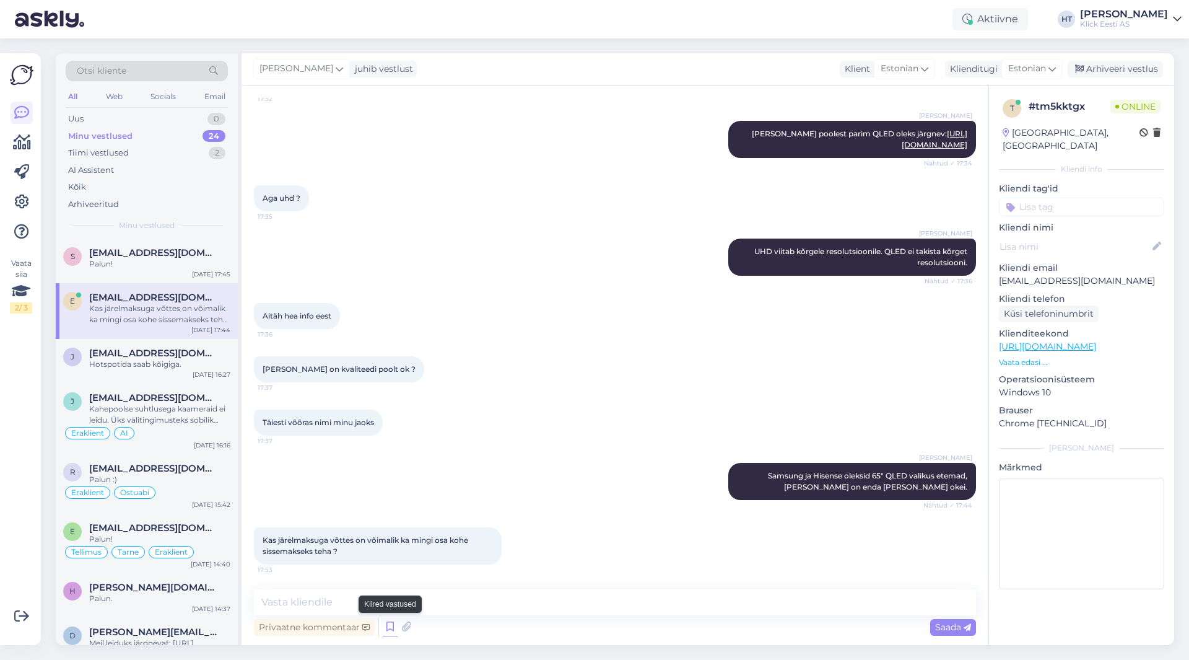
click at [389, 628] on icon at bounding box center [390, 627] width 15 height 19
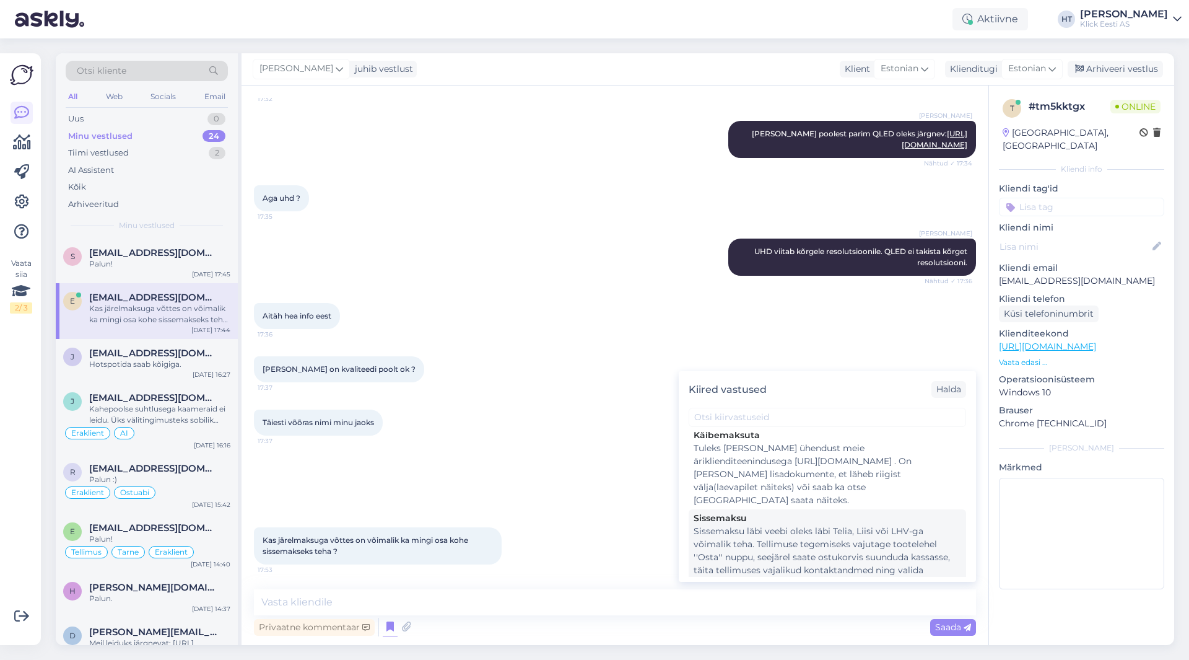
scroll to position [805, 0]
click at [782, 503] on div "Sissemaksu läbi veebi oleks läbi Telia, Liisi või LHV-ga võimalik teha. Tellimu…" at bounding box center [828, 574] width 268 height 143
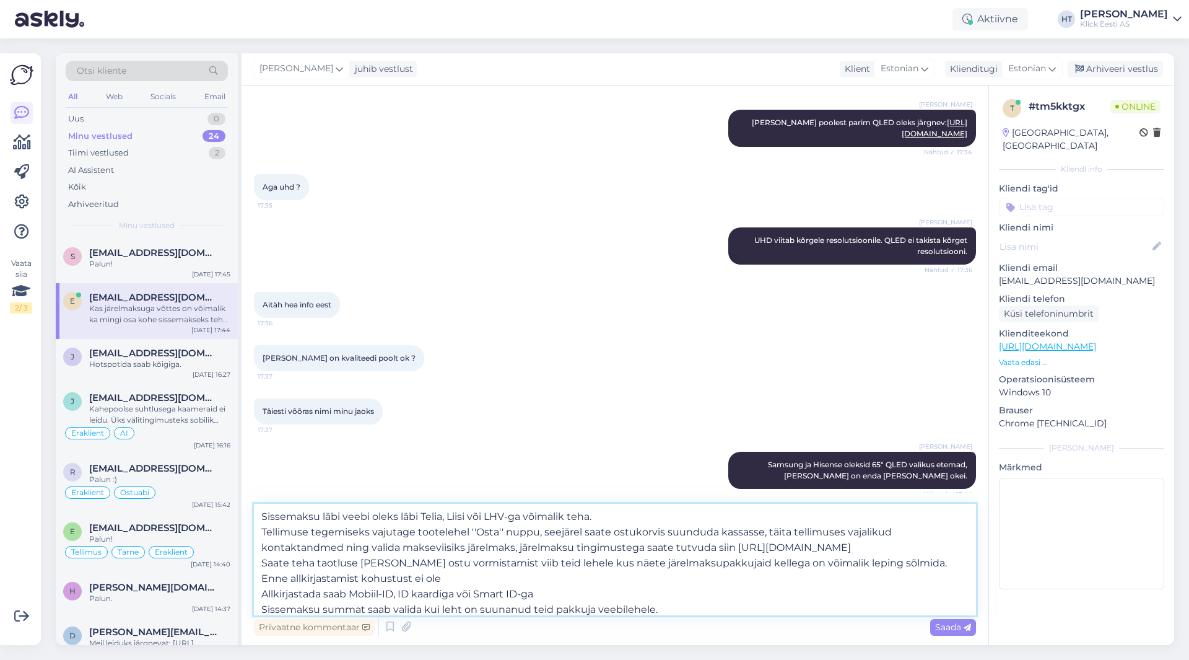
scroll to position [22, 0]
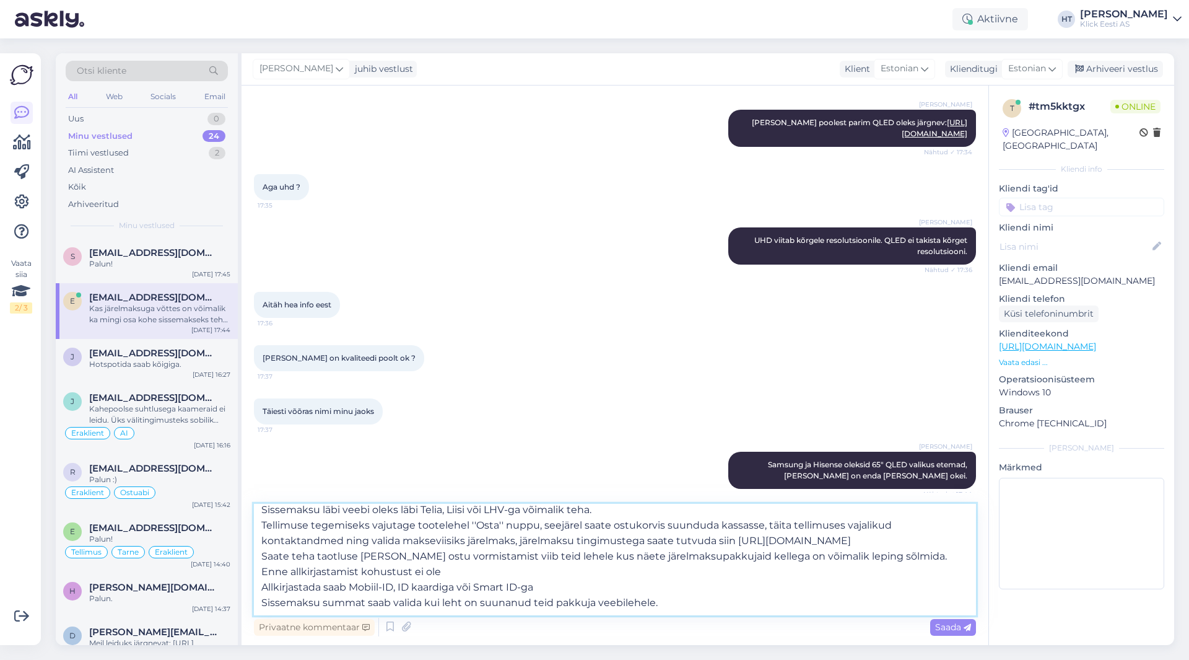
drag, startPoint x: 558, startPoint y: 614, endPoint x: 354, endPoint y: 586, distance: 205.7
click at [354, 586] on textarea "Sissemaksu läbi veebi oleks läbi Telia, Liisi või LHV-ga võimalik teha. Tellimu…" at bounding box center [615, 560] width 722 height 112
drag, startPoint x: 263, startPoint y: 573, endPoint x: 720, endPoint y: 604, distance: 458.8
click at [720, 604] on textarea "Sissemaksu läbi veebi oleks läbi Telia, Liisi või LHV-ga võimalik teha. Tellimu…" at bounding box center [615, 560] width 722 height 112
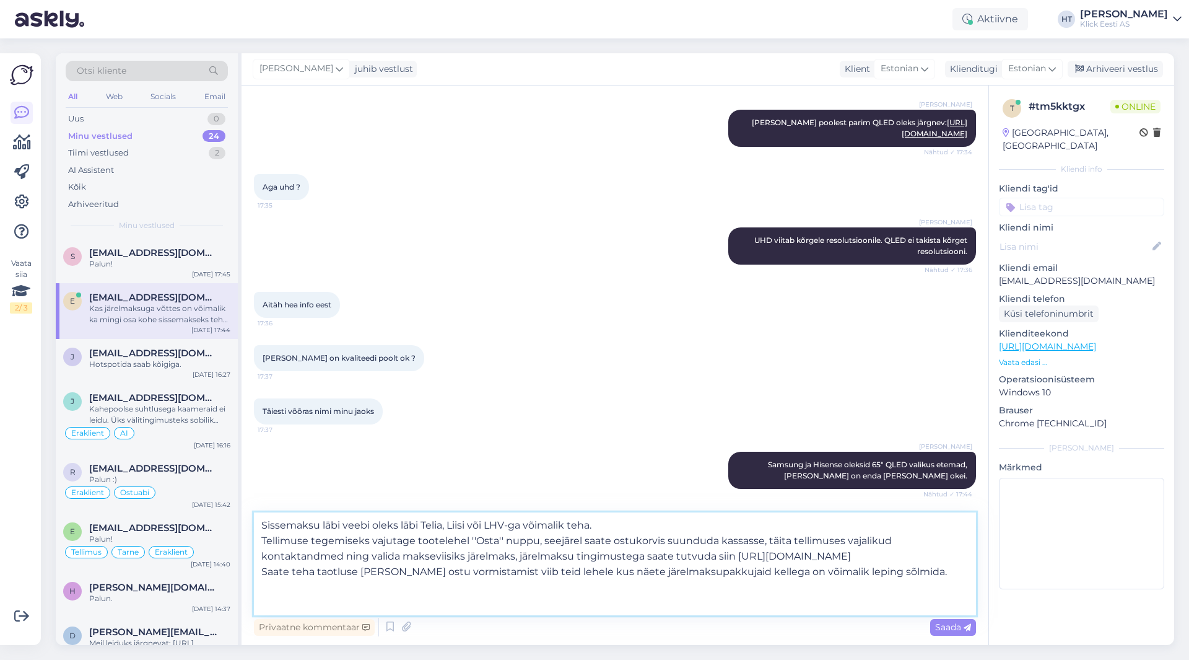
scroll to position [0, 0]
type textarea "Sissemaksu läbi veebi oleks läbi Telia, Liisi või LHV-ga võimalik teha. Tellimu…"
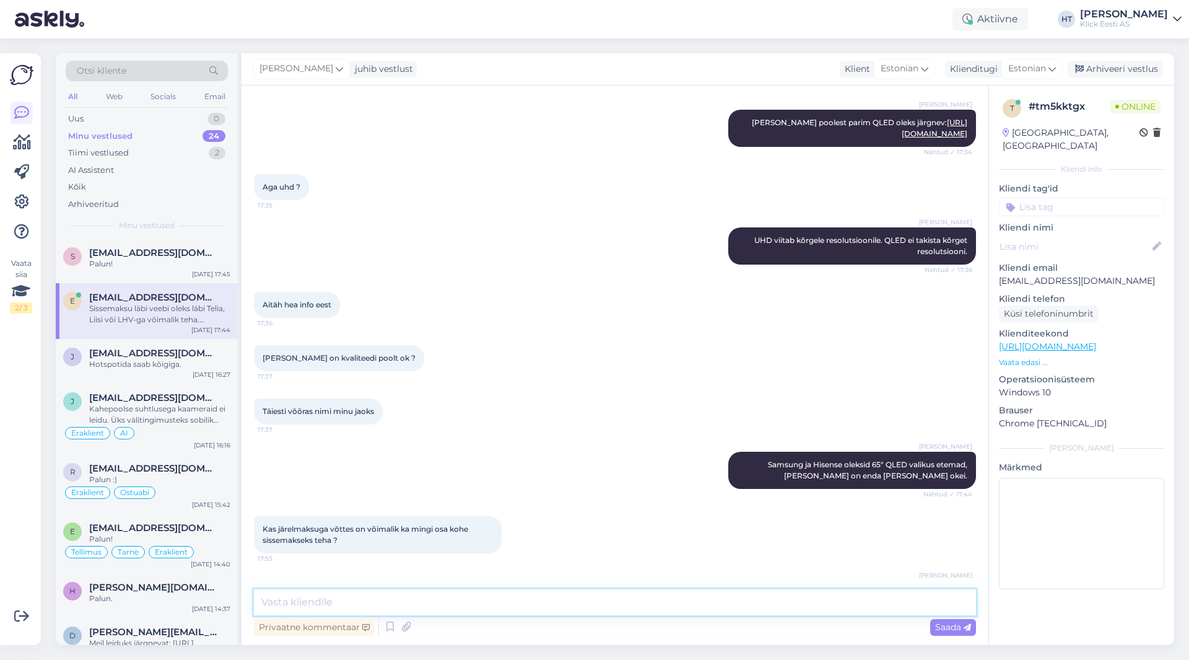
scroll to position [1002, 0]
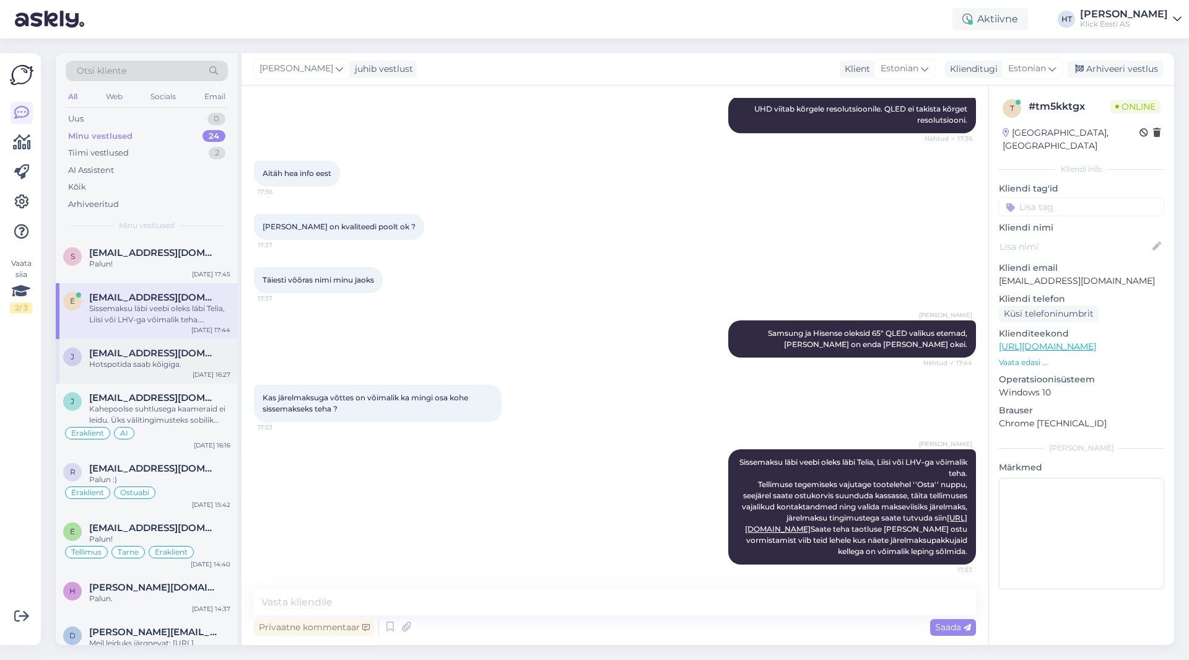
click at [166, 362] on div "Hotspotida saab kõigiga." at bounding box center [159, 364] width 141 height 11
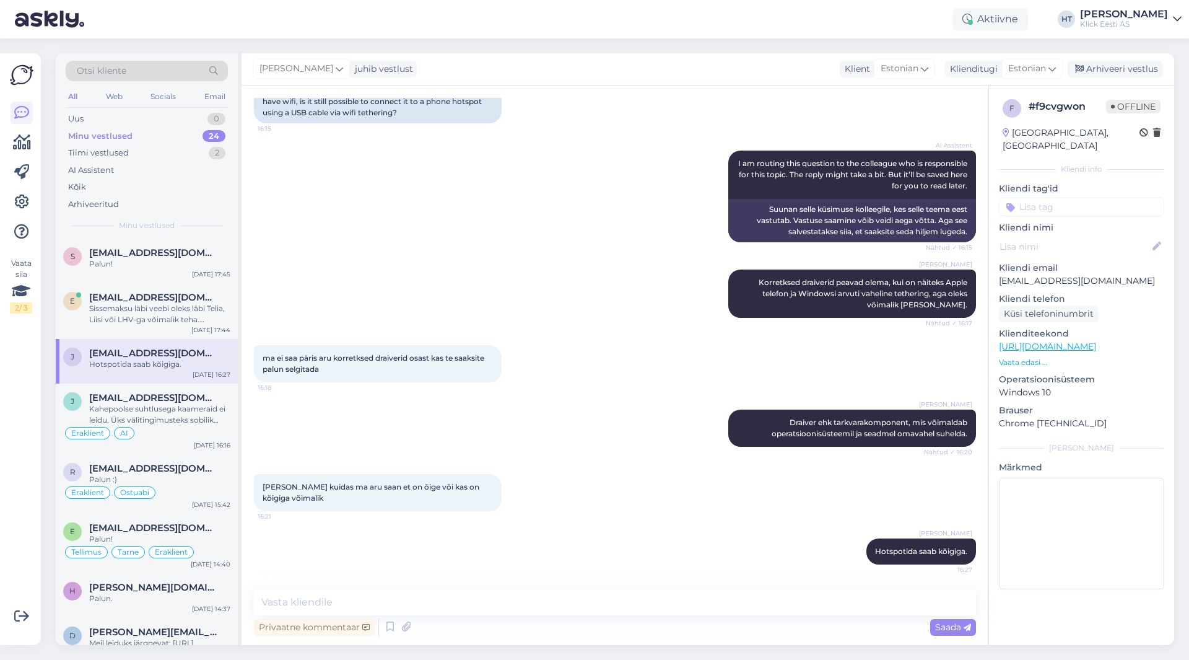
click at [1129, 28] on div "Klick Eesti AS" at bounding box center [1124, 24] width 88 height 10
click at [1099, 112] on div "Logi välja" at bounding box center [1071, 106] width 221 height 22
